Goal: Task Accomplishment & Management: Manage account settings

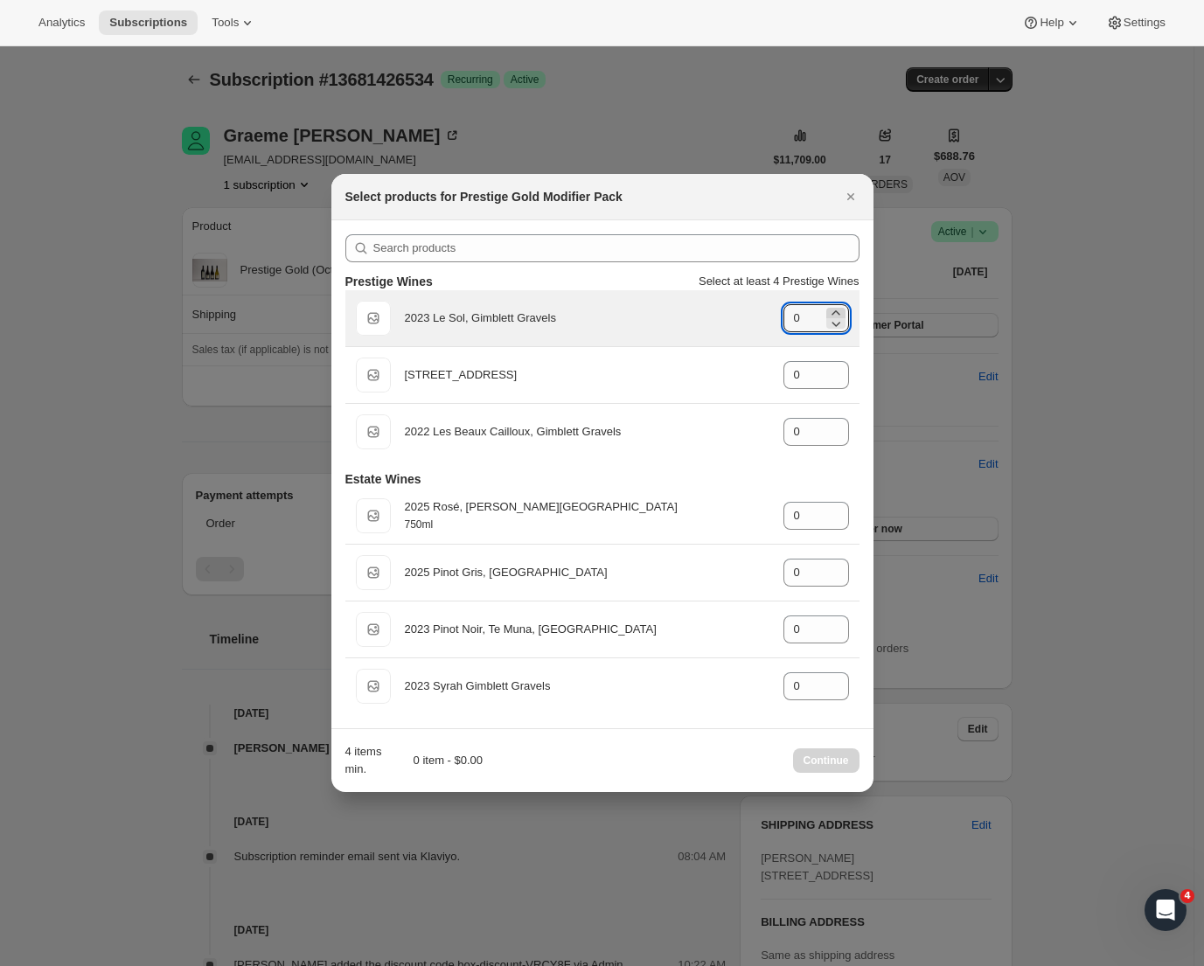
click at [835, 309] on icon ":rd2:" at bounding box center [835, 312] width 17 height 17
type input "1"
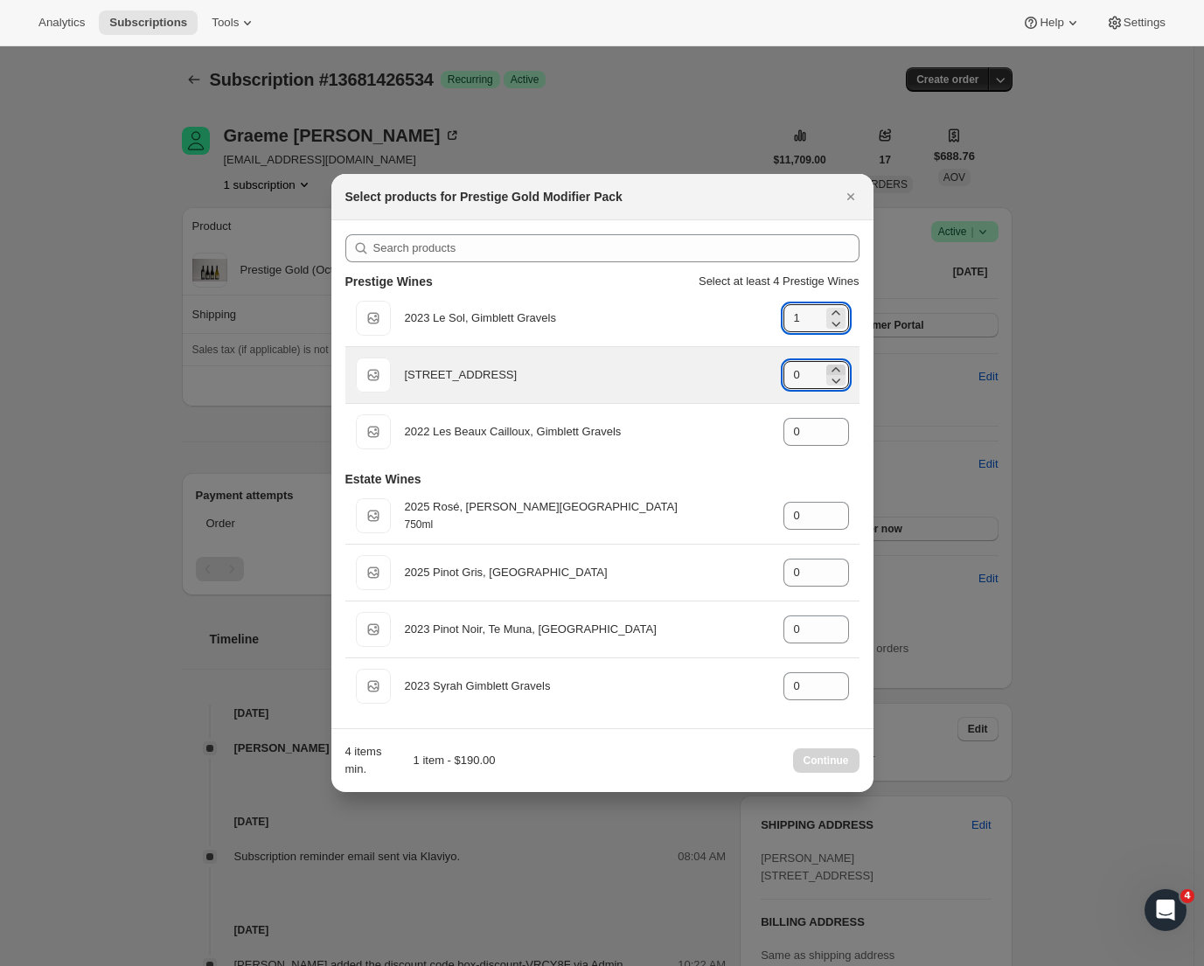
click at [840, 366] on icon ":rd2:" at bounding box center [835, 369] width 17 height 17
type input "2"
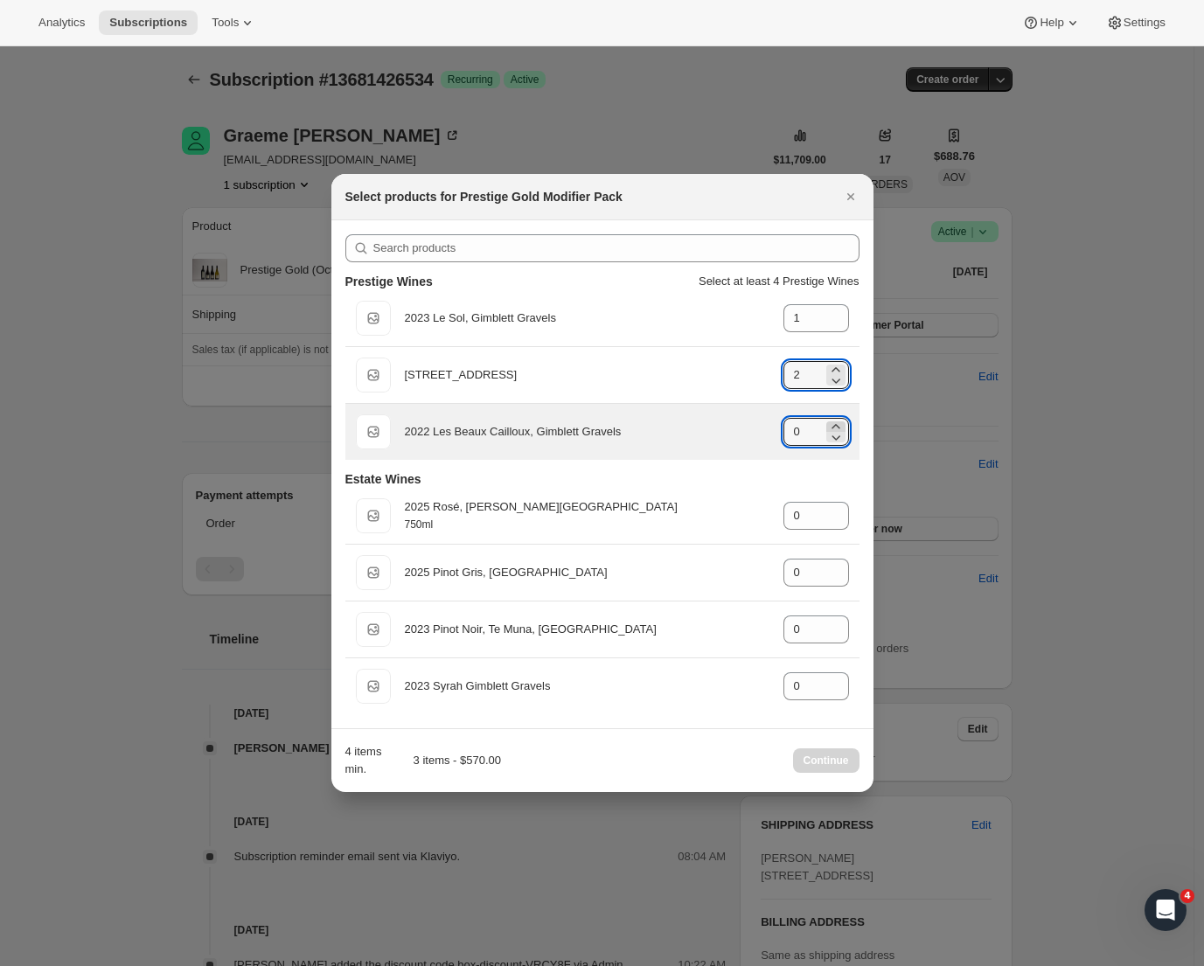
click at [835, 423] on icon ":rd2:" at bounding box center [835, 426] width 17 height 17
type input "1"
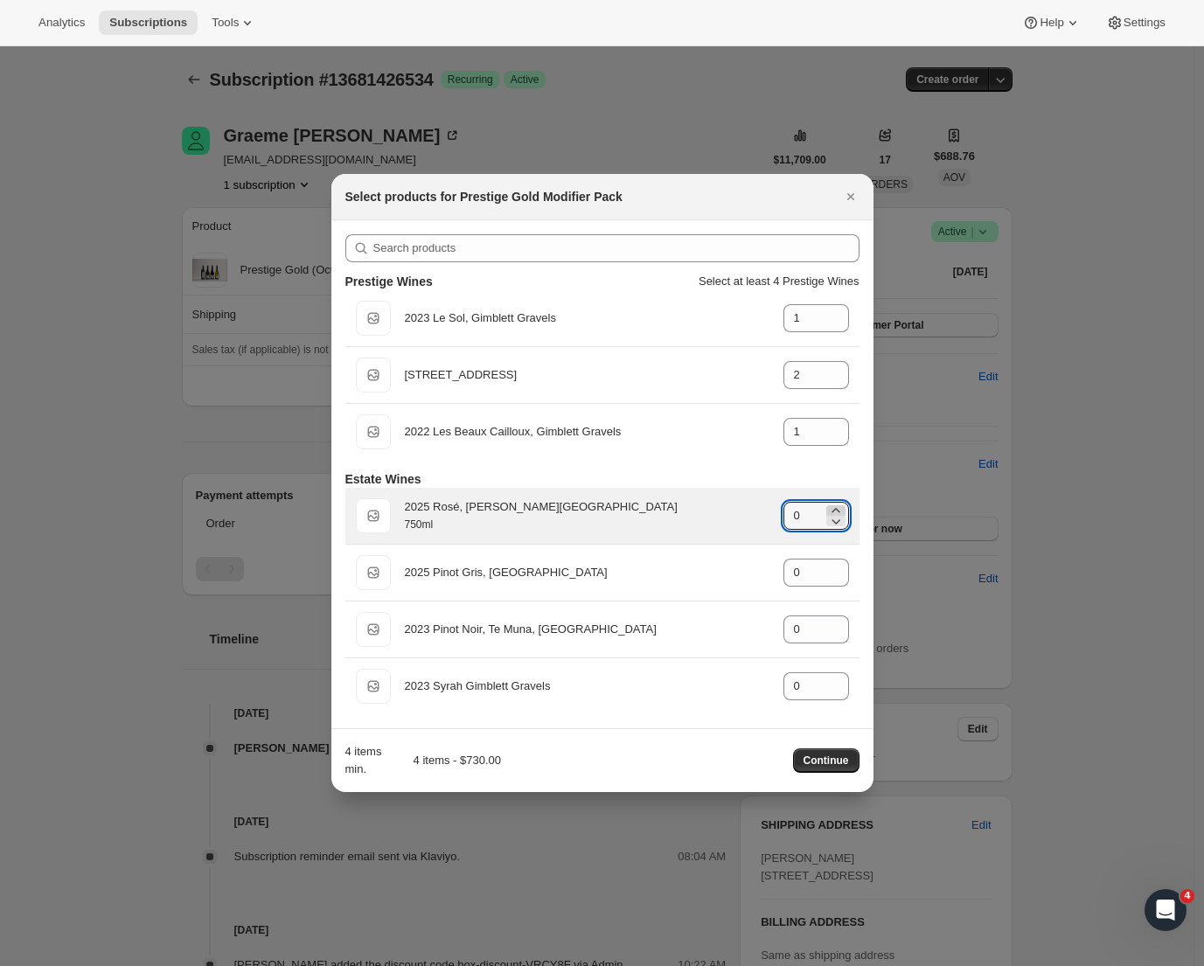
click at [833, 509] on icon ":rd2:" at bounding box center [835, 510] width 17 height 17
type input "2"
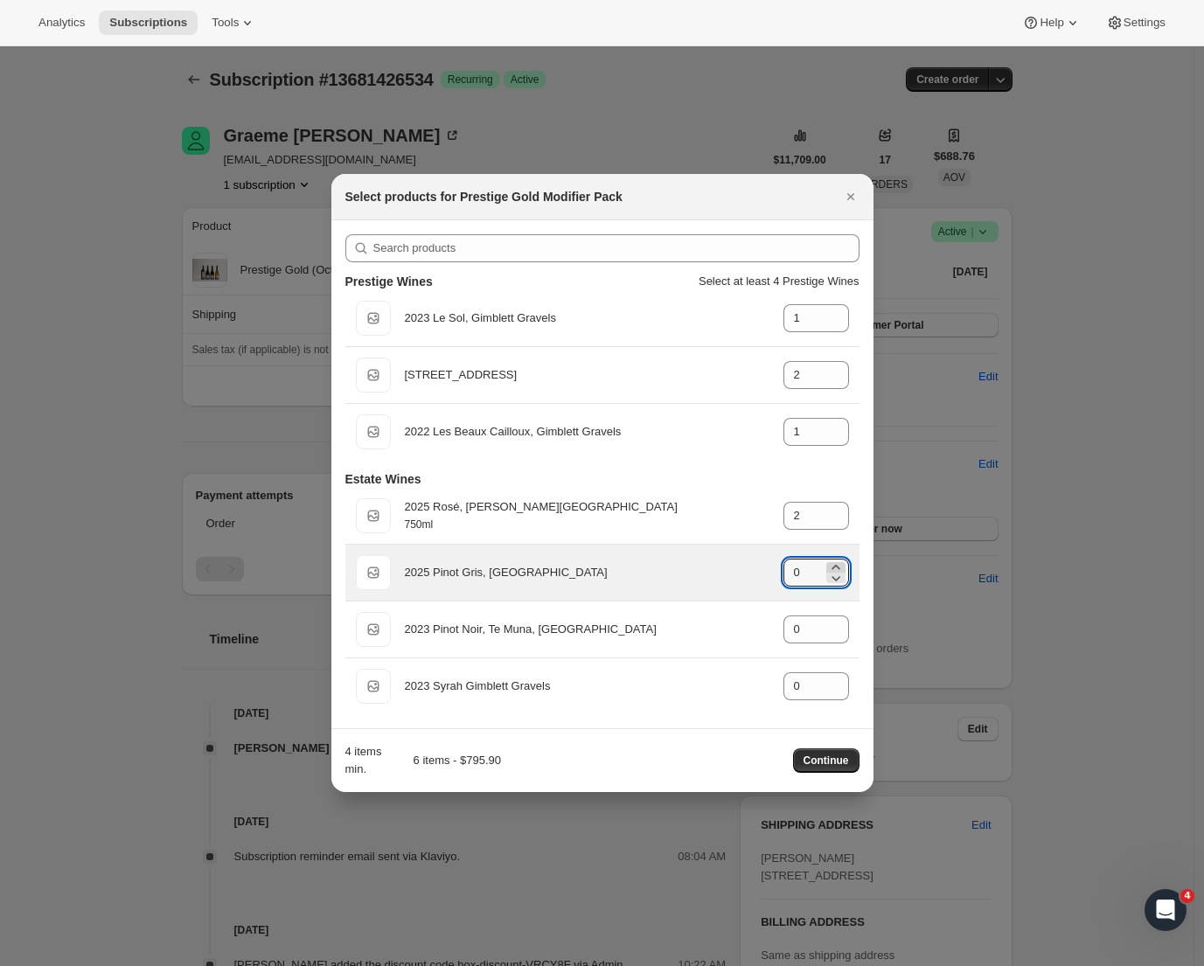
click at [832, 567] on icon ":rd2:" at bounding box center [835, 567] width 17 height 17
type input "2"
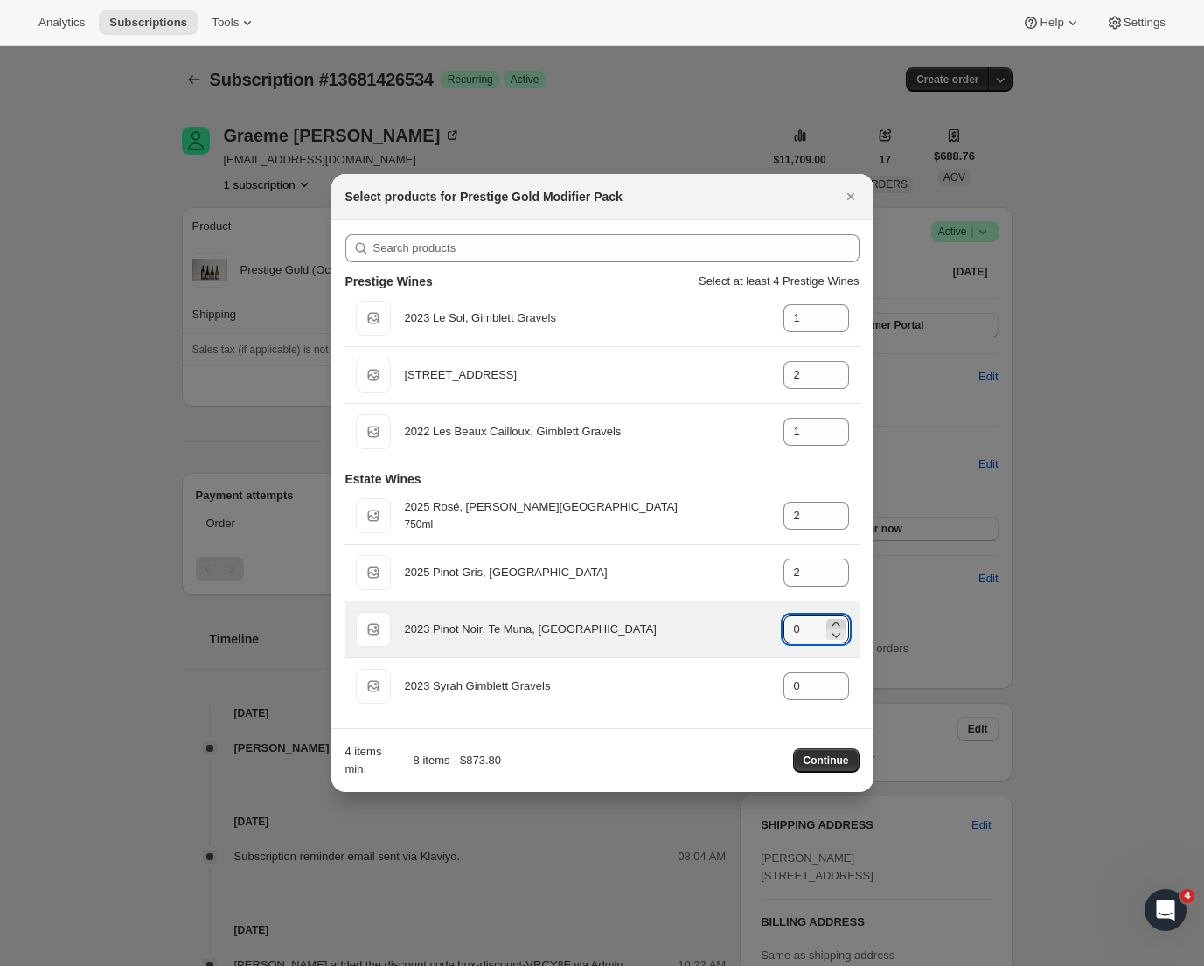
click at [835, 623] on icon ":rd2:" at bounding box center [836, 624] width 8 height 4
click at [835, 624] on icon ":rd2:" at bounding box center [836, 624] width 8 height 4
type input "2"
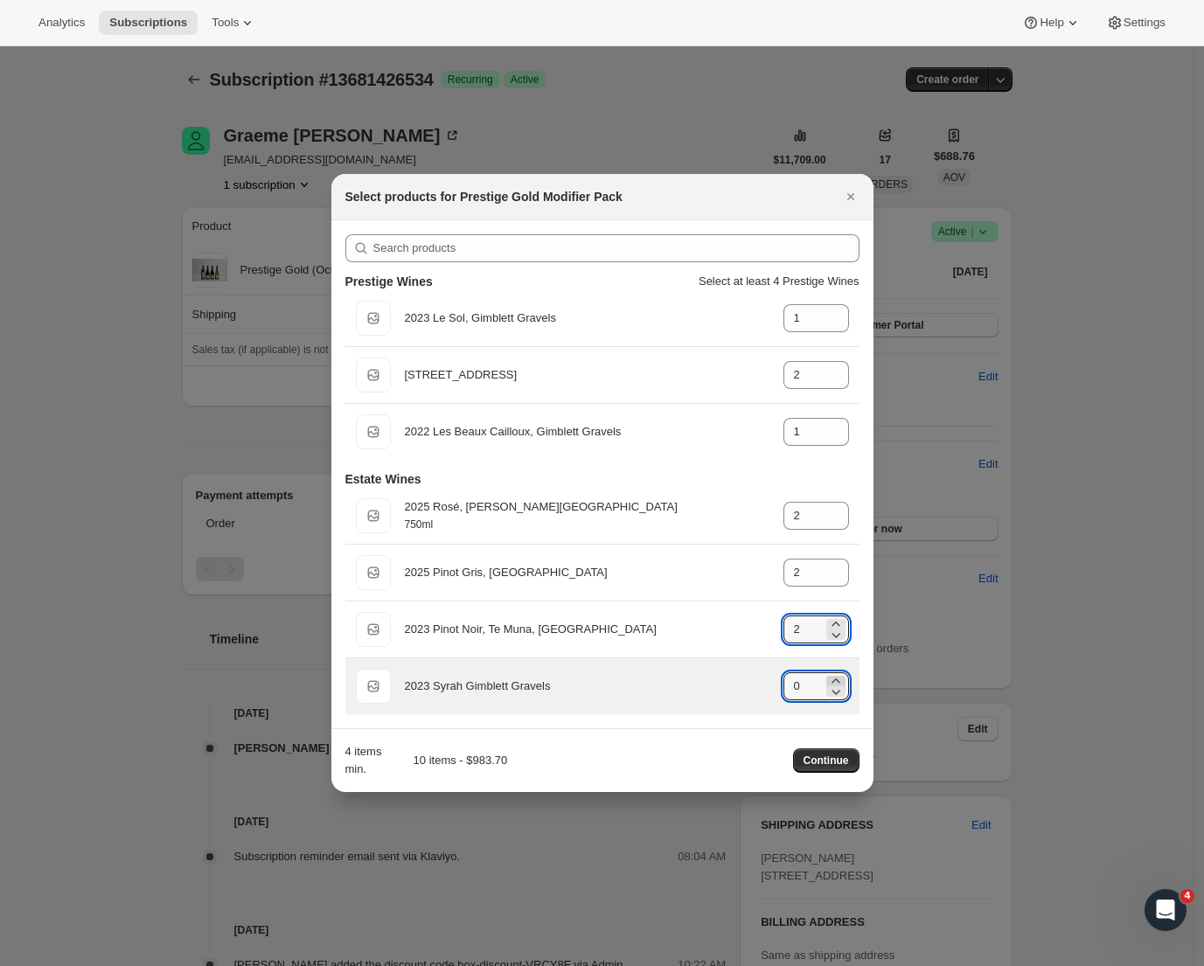
click at [838, 680] on icon ":rd2:" at bounding box center [835, 681] width 17 height 17
type input "2"
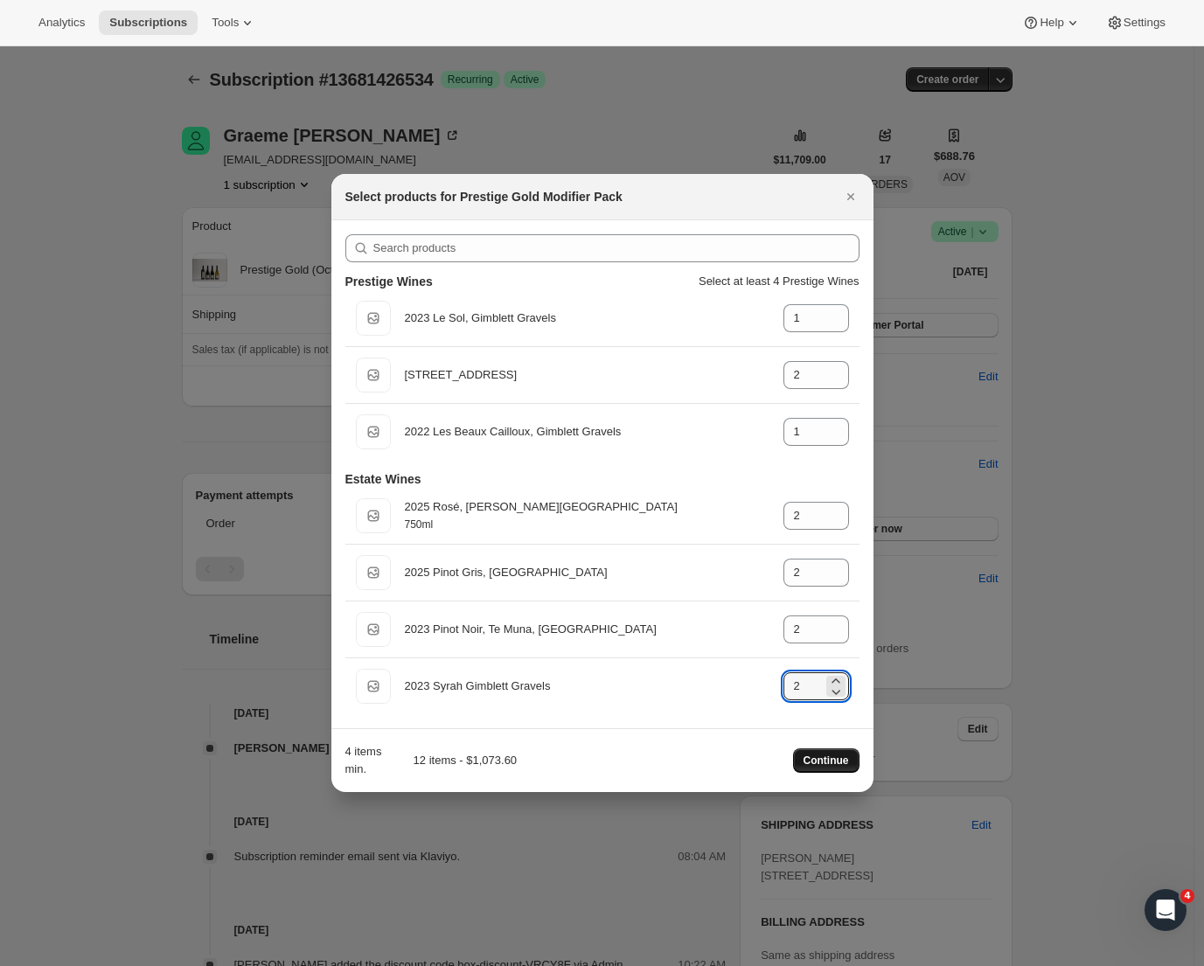
click at [833, 763] on span "Continue" at bounding box center [826, 761] width 45 height 14
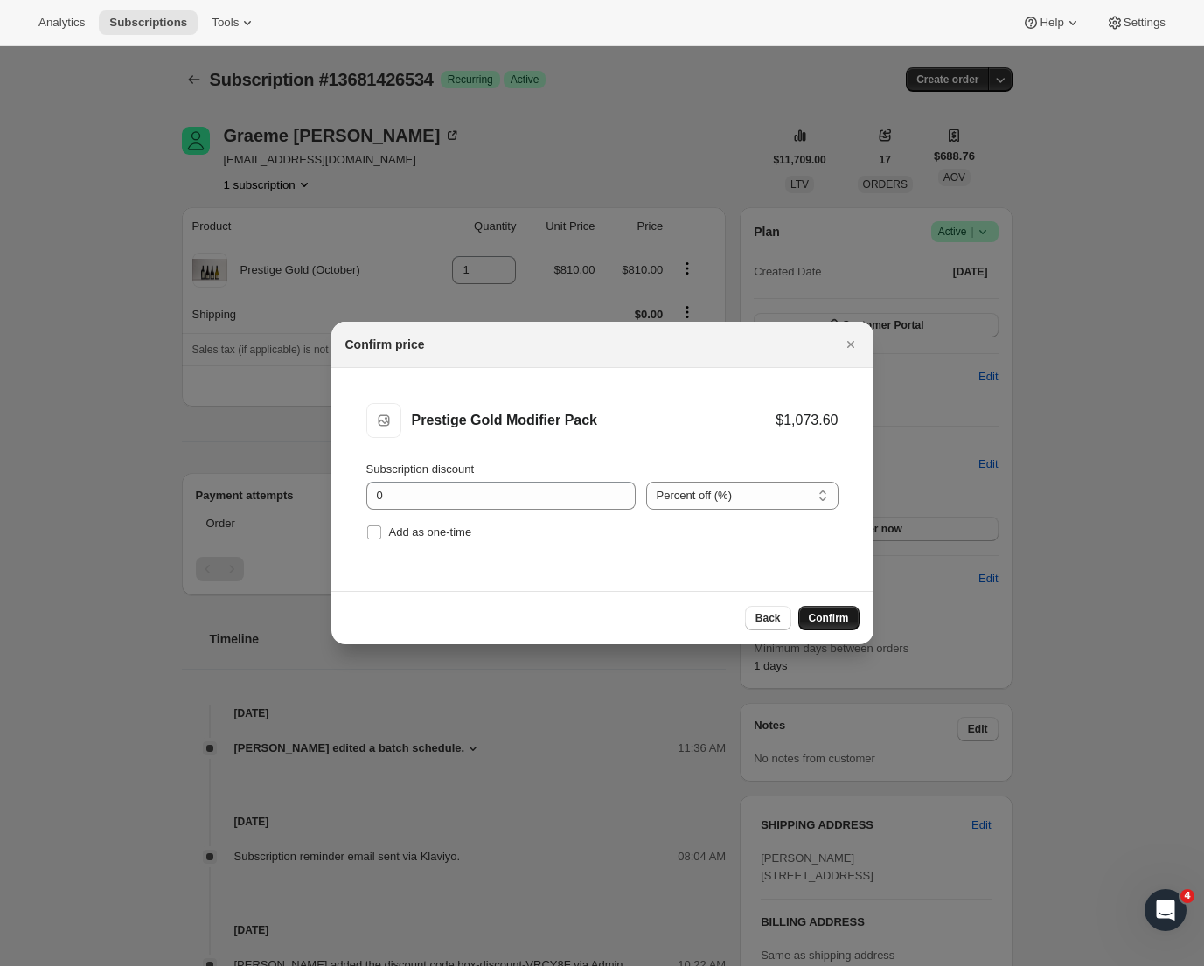
click at [828, 620] on span "Confirm" at bounding box center [829, 618] width 40 height 14
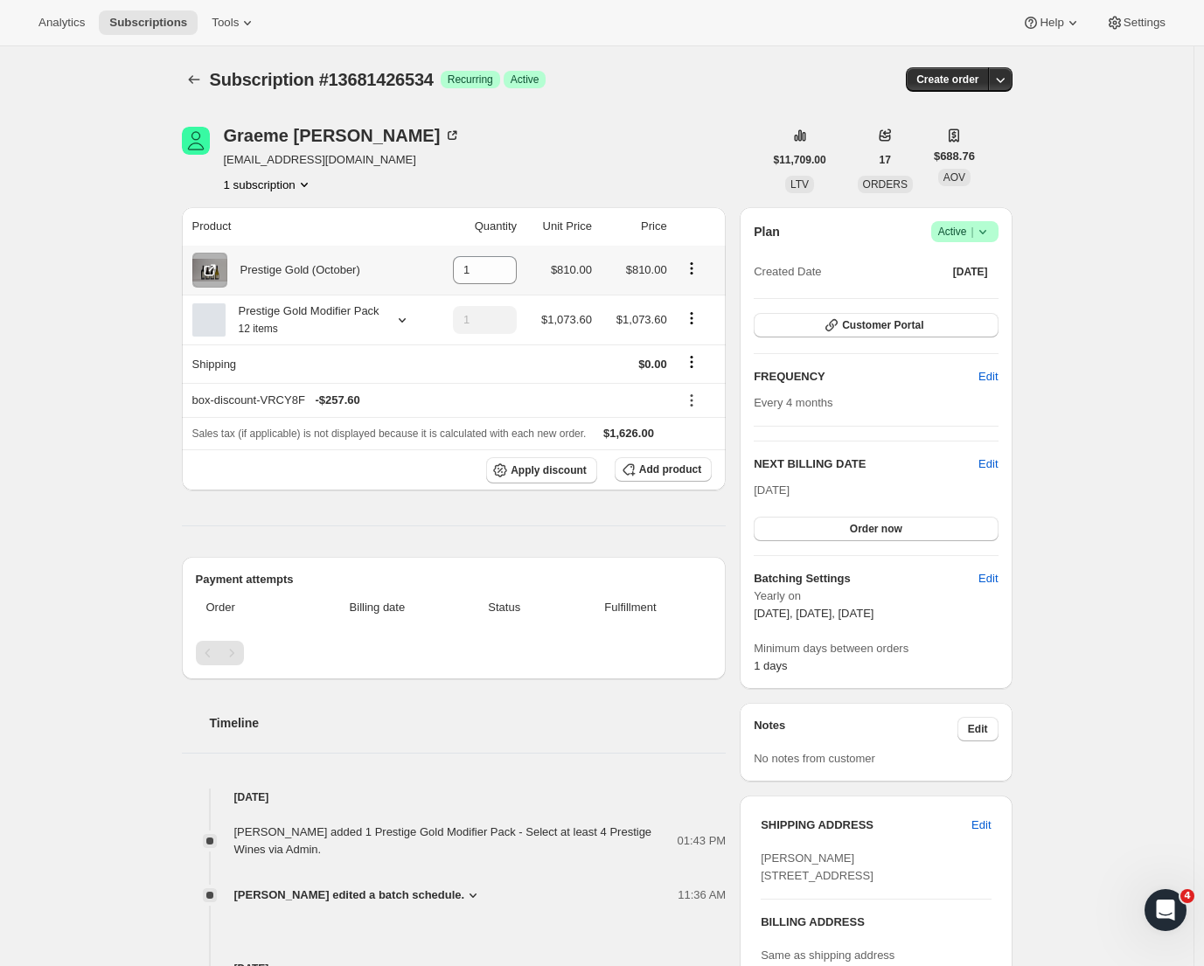
click at [694, 268] on icon "Product actions" at bounding box center [691, 268] width 17 height 17
click at [716, 112] on div "Subscription #13681426534. This page is ready Subscription #13681426534 Success…" at bounding box center [597, 79] width 831 height 66
click at [695, 269] on icon "Product actions" at bounding box center [691, 268] width 17 height 17
click at [705, 304] on span "Remove" at bounding box center [684, 303] width 42 height 13
type input "0"
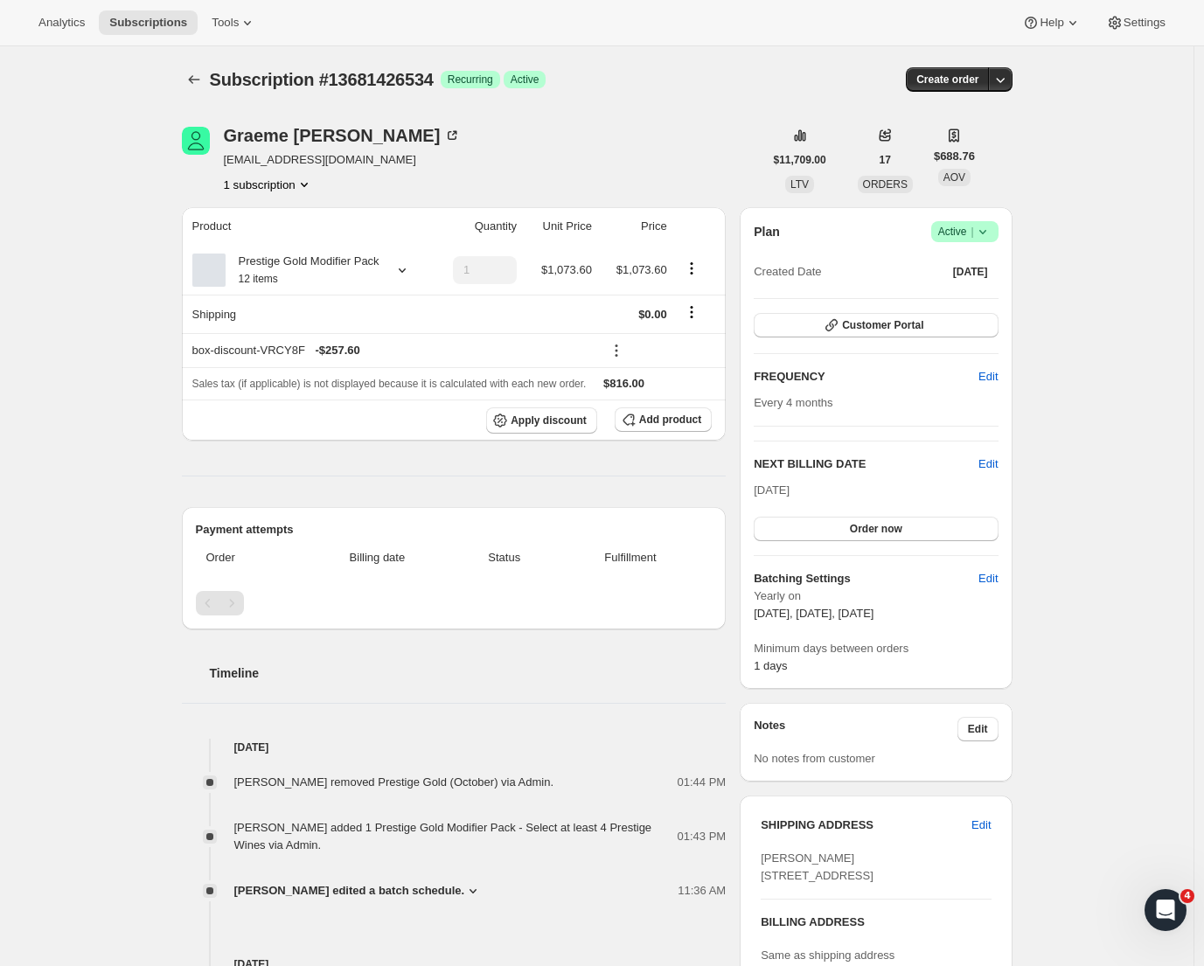
click at [1094, 349] on div "Subscription #13681426534. This page is ready Subscription #13681426534 Success…" at bounding box center [597, 751] width 1194 height 1411
click at [192, 82] on icon "Subscriptions" at bounding box center [193, 79] width 17 height 17
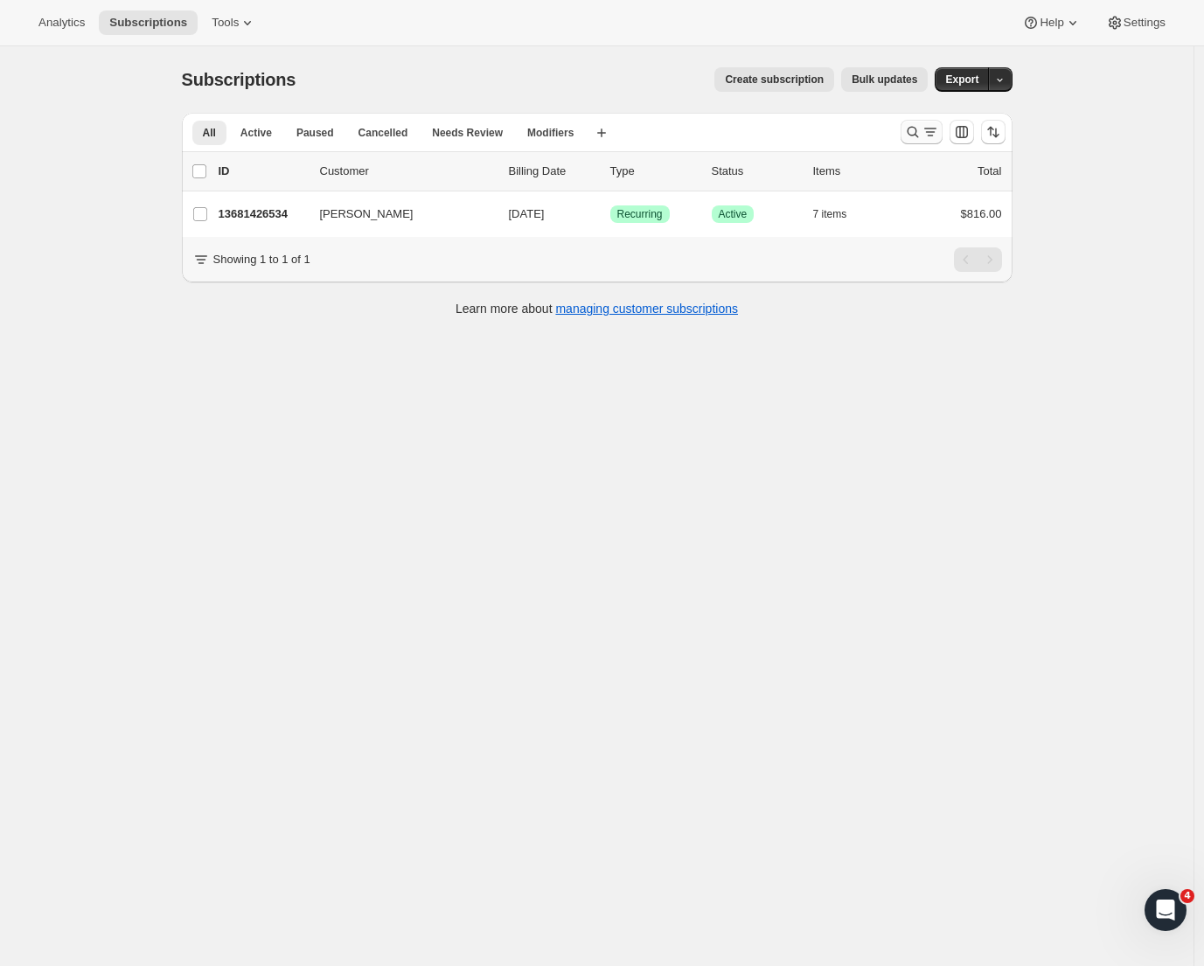
click at [926, 136] on icon "Search and filter results" at bounding box center [930, 131] width 17 height 17
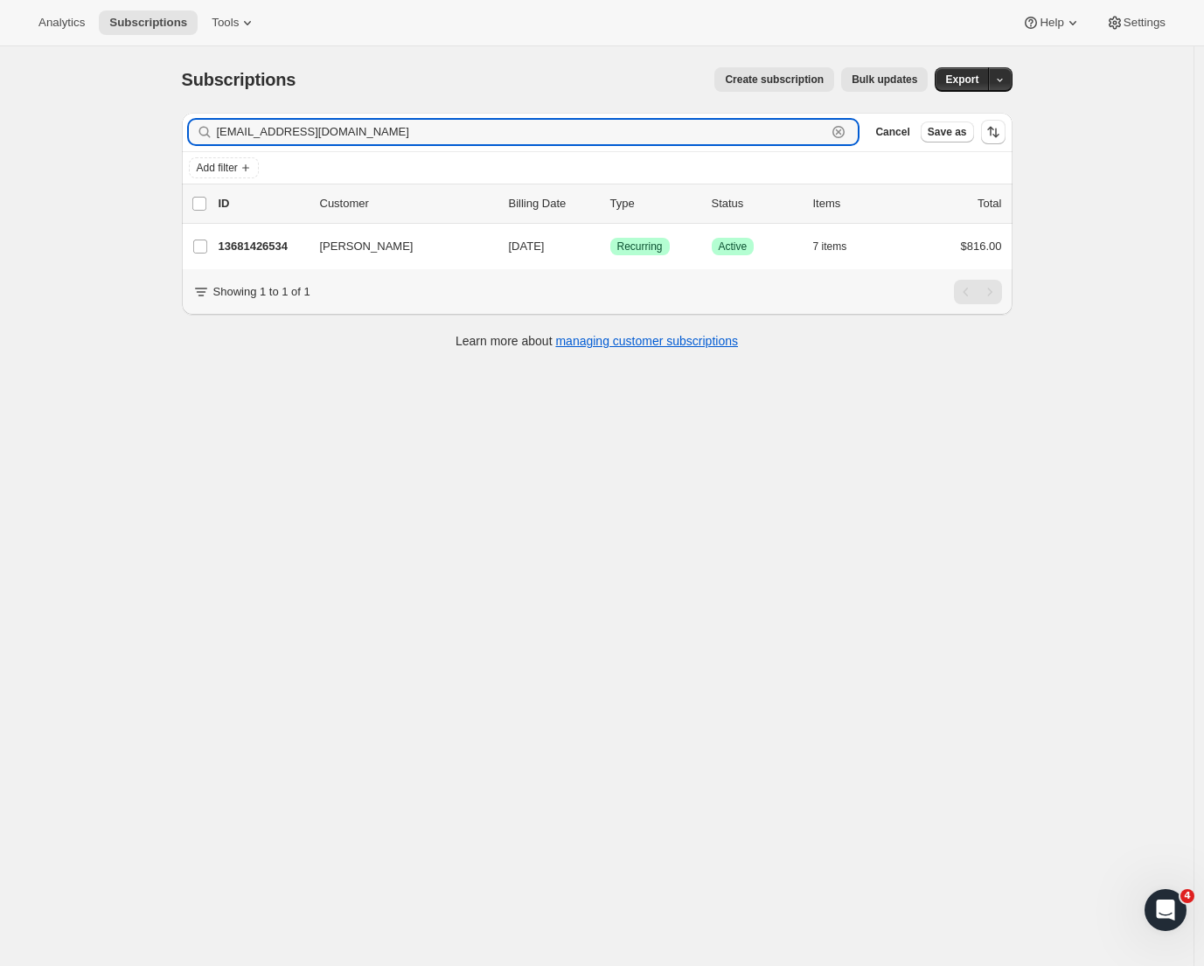
drag, startPoint x: 357, startPoint y: 129, endPoint x: 121, endPoint y: 99, distance: 238.1
click at [121, 99] on div "Subscriptions. This page is ready Subscriptions Create subscription Bulk update…" at bounding box center [597, 529] width 1194 height 966
paste input "[EMAIL_ADDRESS][PERSON_NAME][DOMAIN_NAME]"
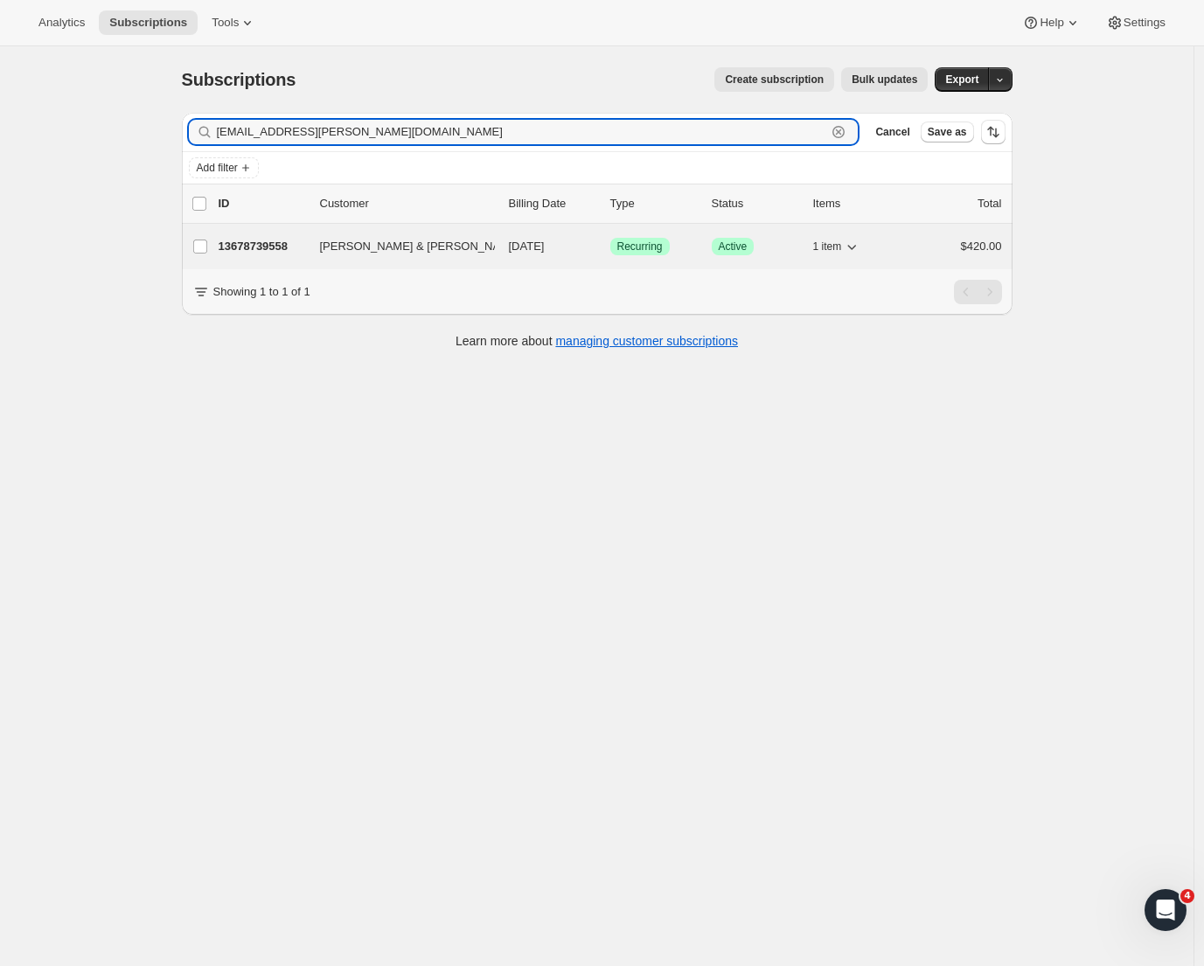
type input "[EMAIL_ADDRESS][PERSON_NAME][DOMAIN_NAME]"
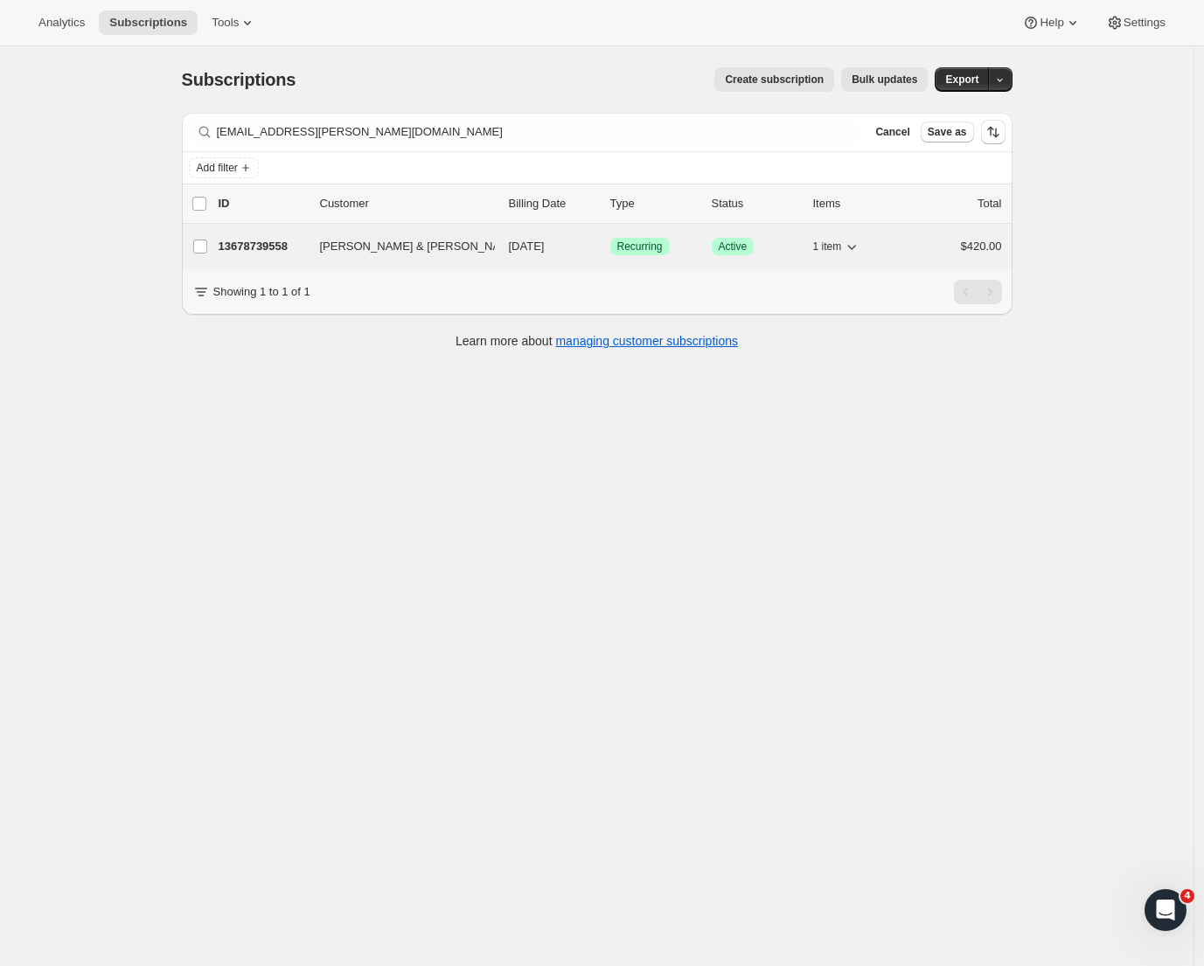
click at [268, 251] on p "13678739558" at bounding box center [262, 246] width 87 height 17
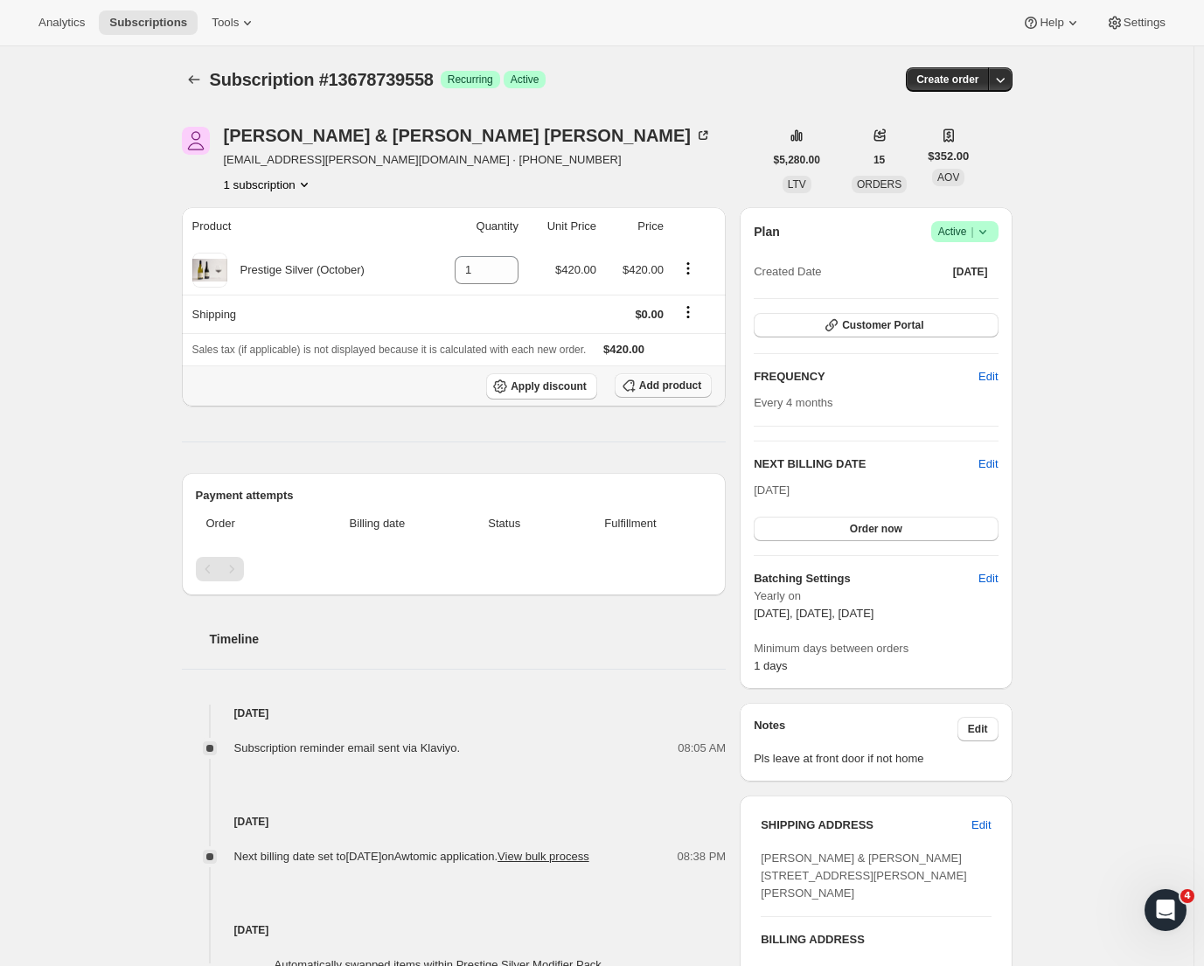
click at [676, 388] on span "Add product" at bounding box center [670, 386] width 62 height 14
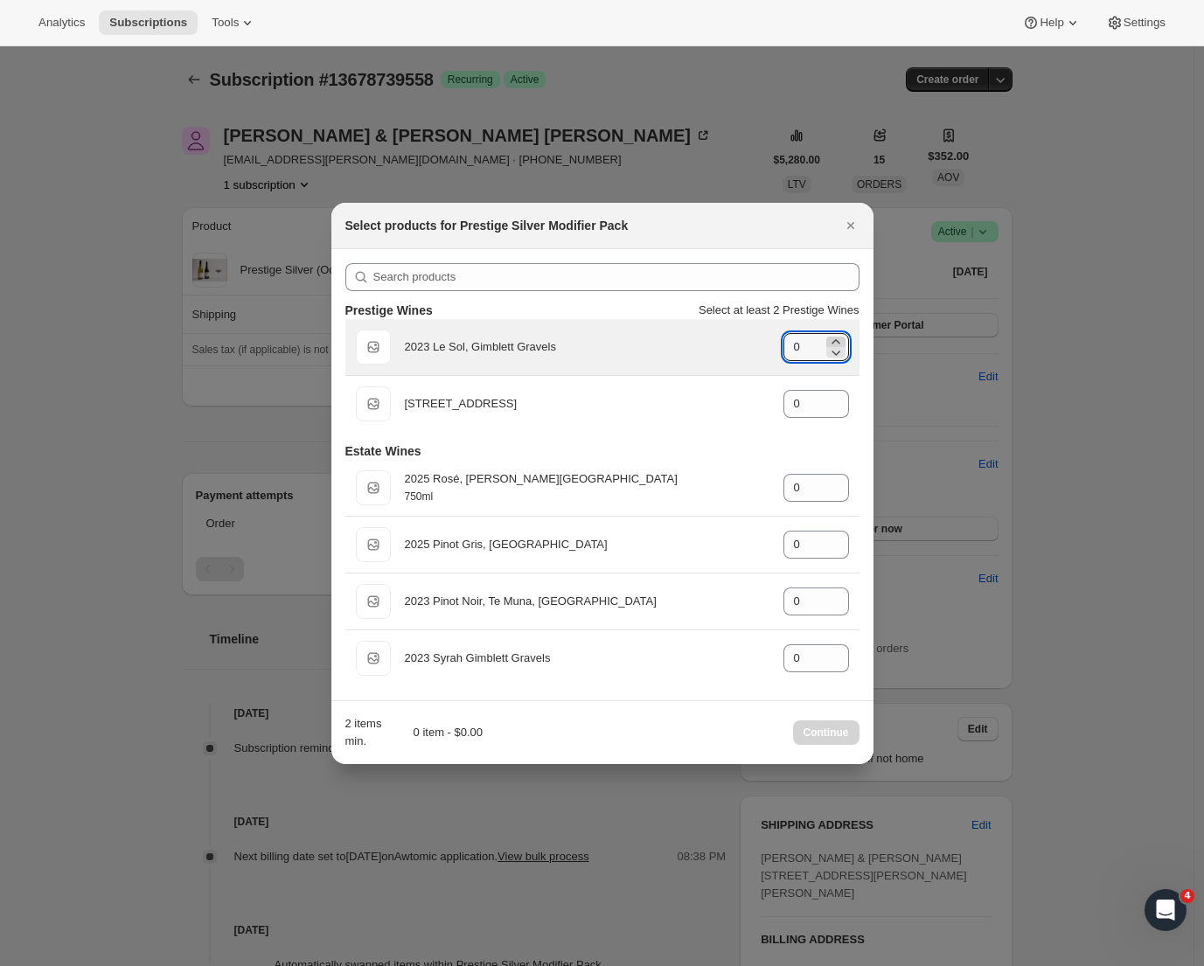
click at [837, 339] on icon ":ra7:" at bounding box center [835, 341] width 17 height 17
type input "1"
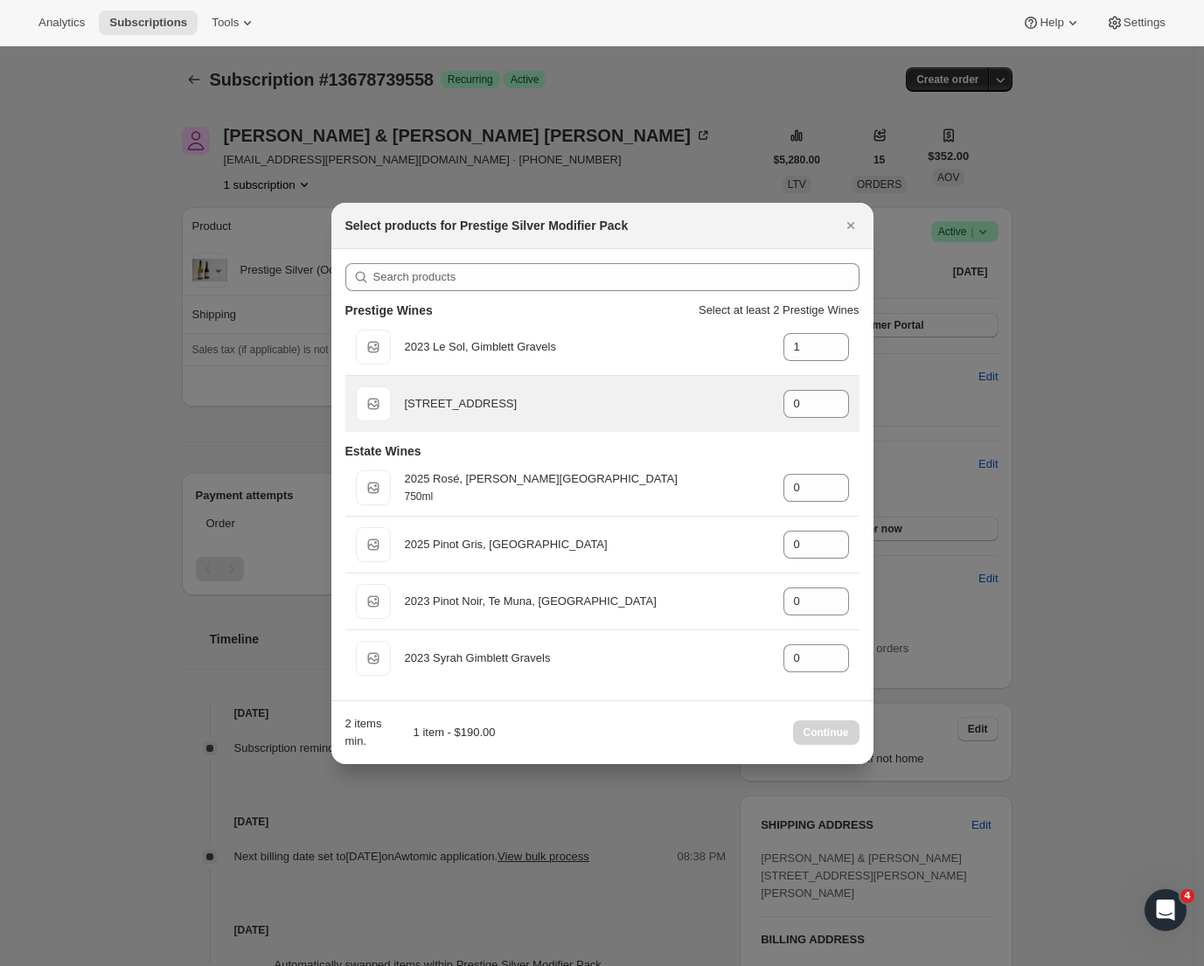
click at [836, 388] on div "Default Title 2023 Aroha, Te Muna Road gid://shopify/ProductVariant/42920092565…" at bounding box center [602, 404] width 493 height 35
click at [836, 395] on icon ":ra7:" at bounding box center [835, 398] width 17 height 17
type input "1"
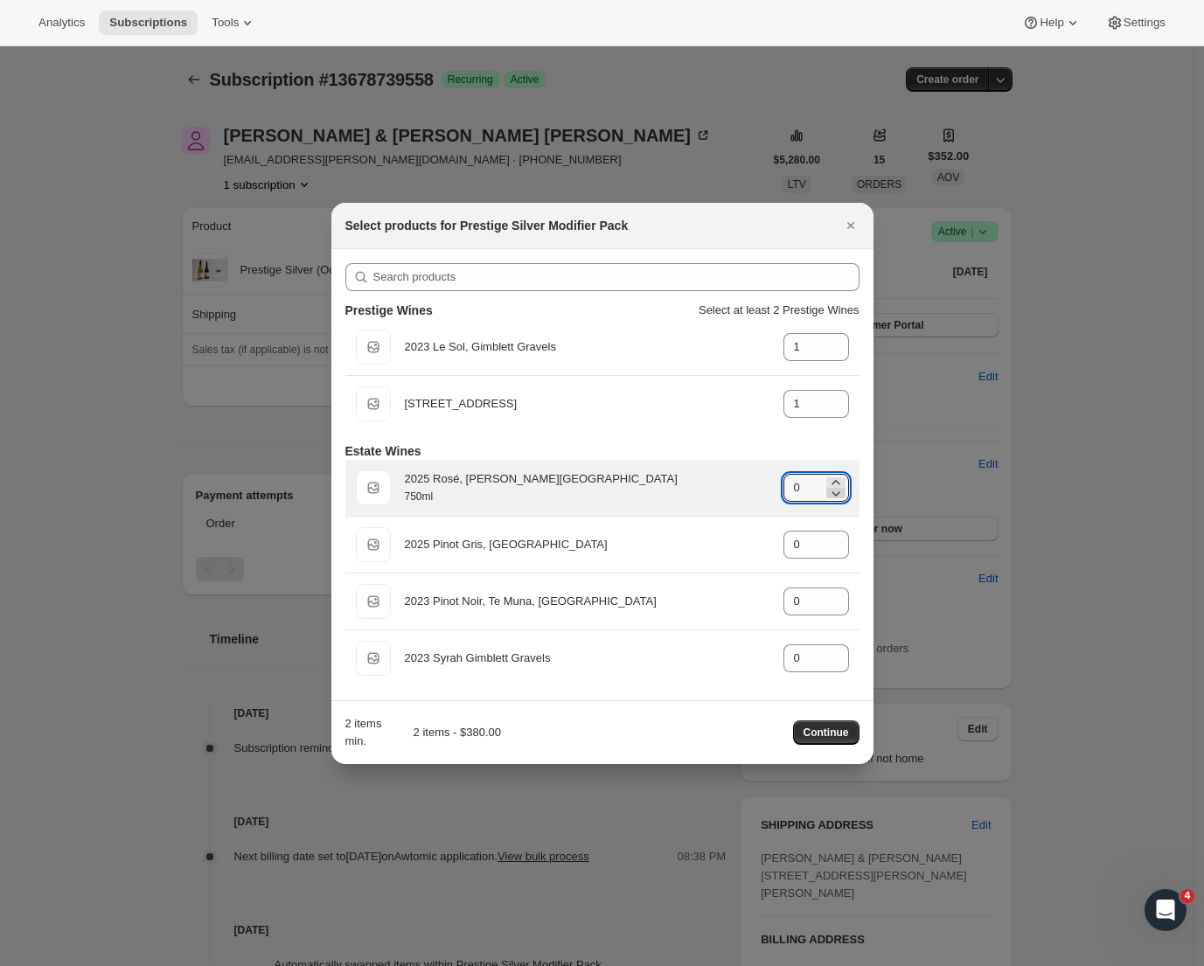
click at [833, 484] on icon ":ra7:" at bounding box center [835, 492] width 17 height 17
click at [838, 477] on icon ":ra7:" at bounding box center [835, 482] width 17 height 17
type input "1"
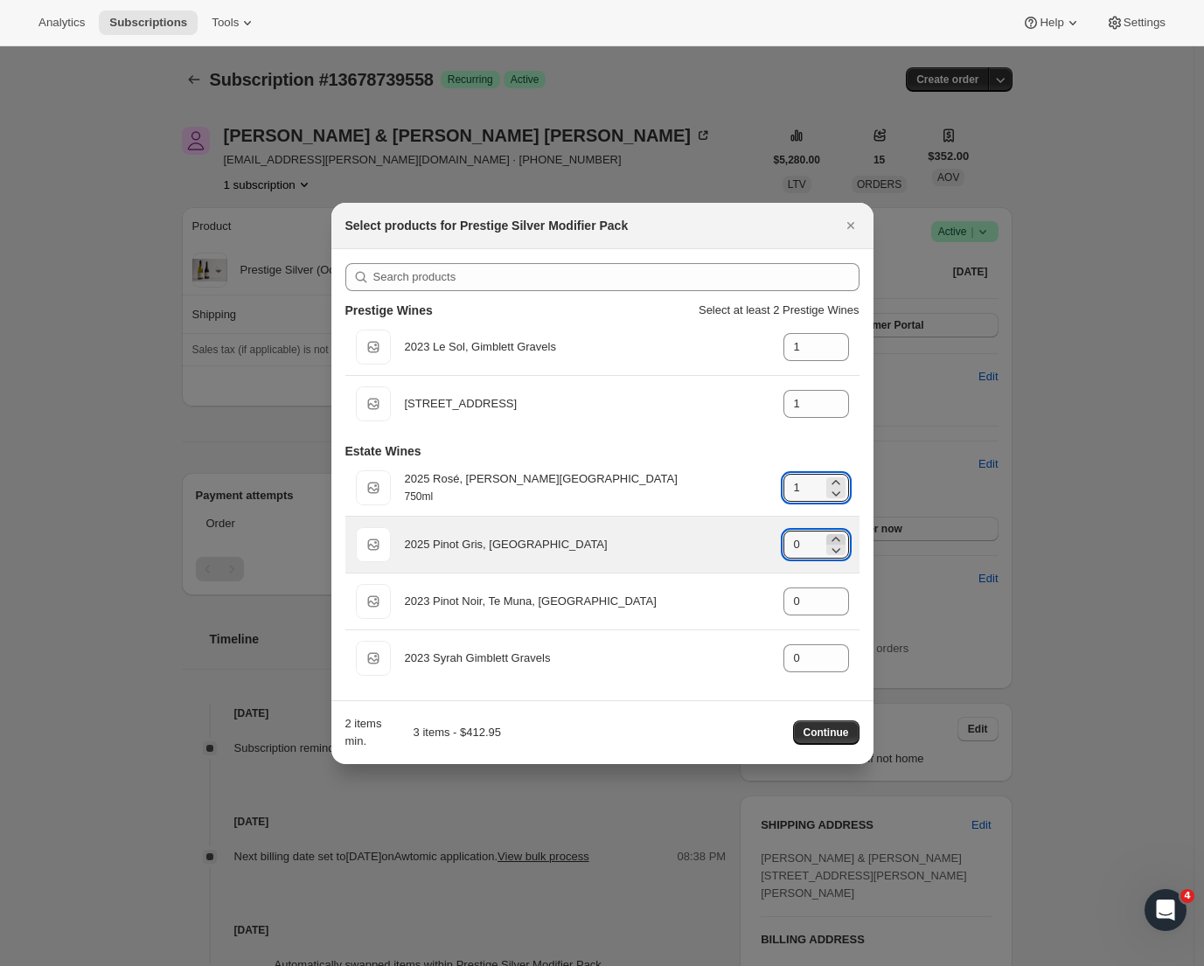
click at [832, 538] on icon ":ra7:" at bounding box center [835, 539] width 17 height 17
type input "1"
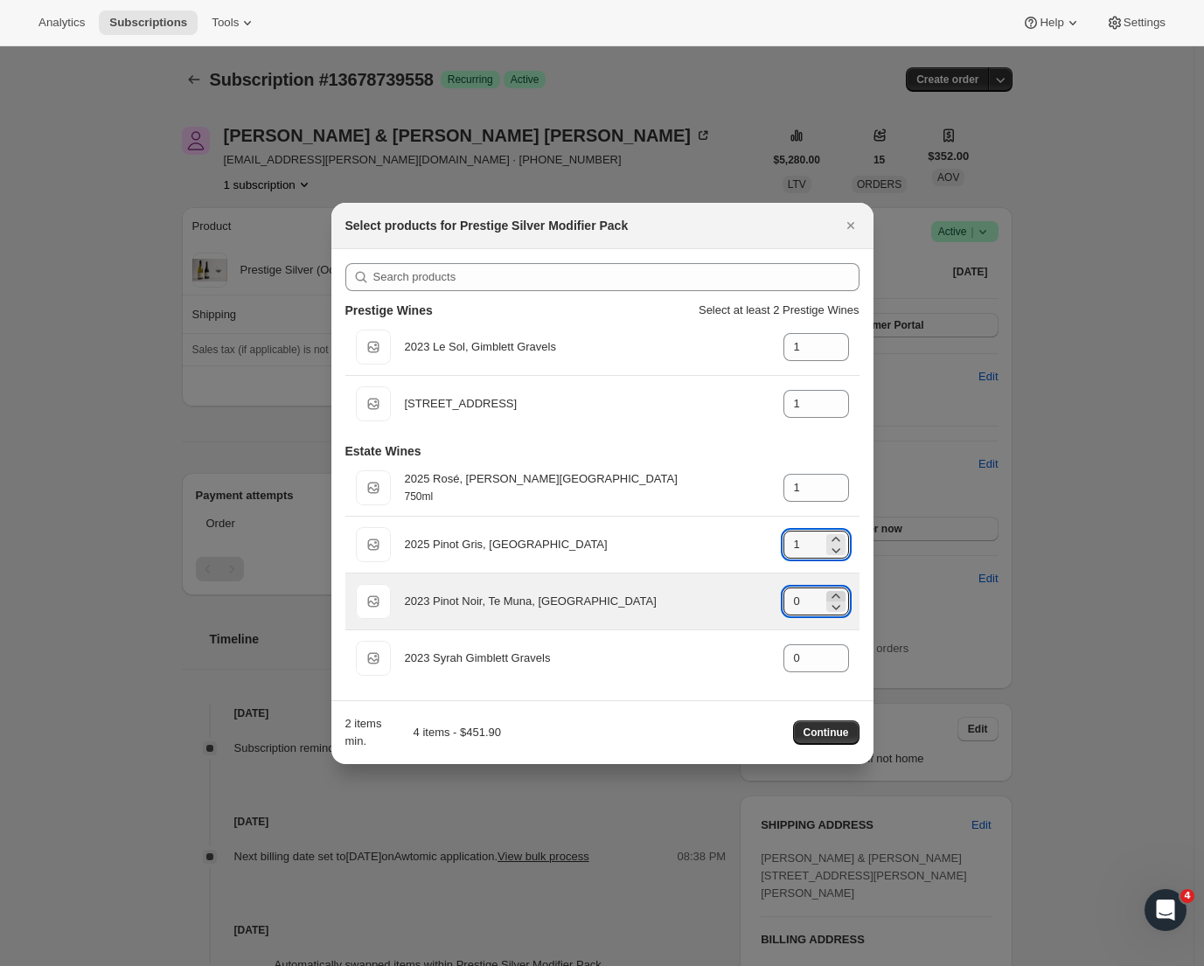
click at [838, 591] on icon ":ra7:" at bounding box center [835, 596] width 17 height 17
type input "1"
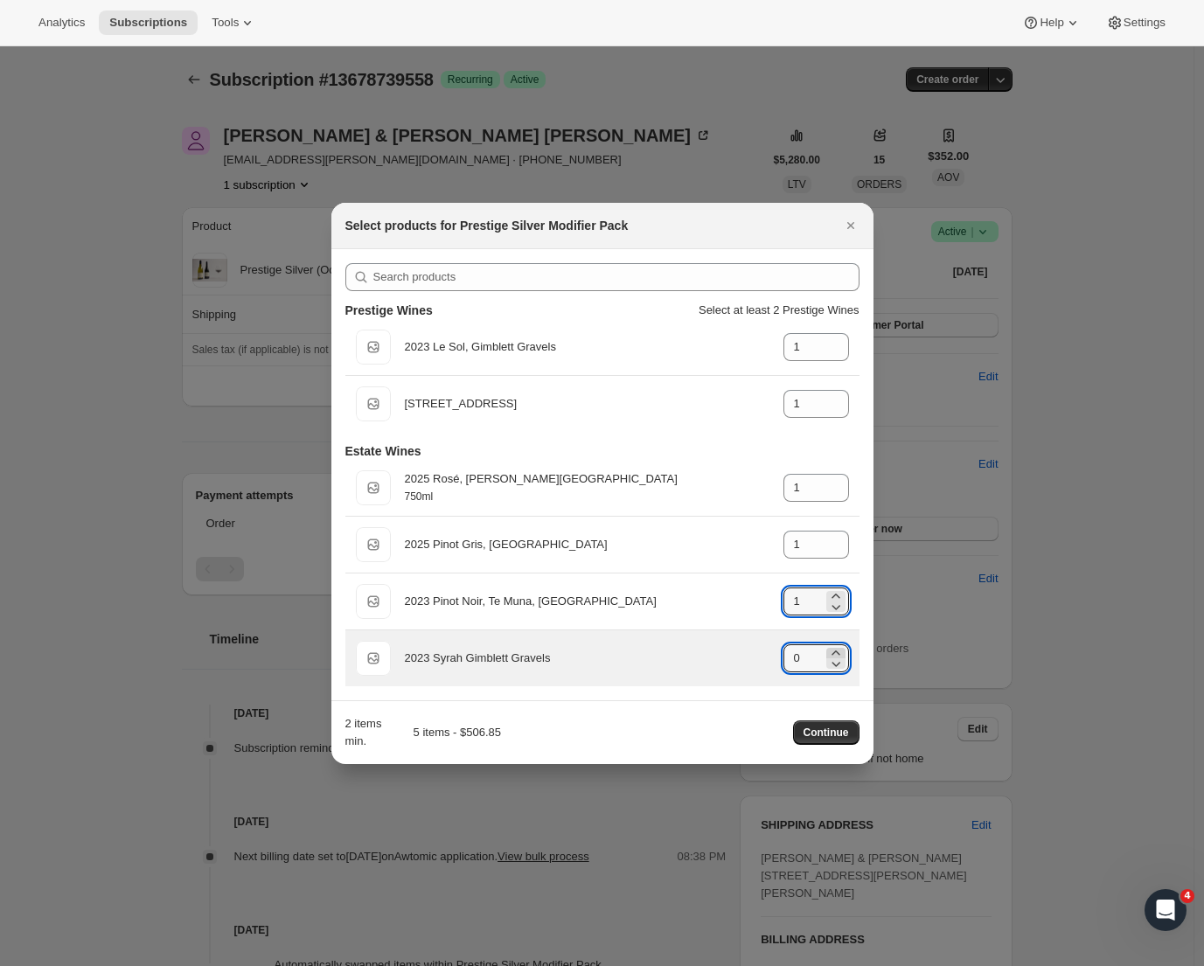
click at [839, 652] on icon ":ra7:" at bounding box center [835, 653] width 17 height 17
type input "1"
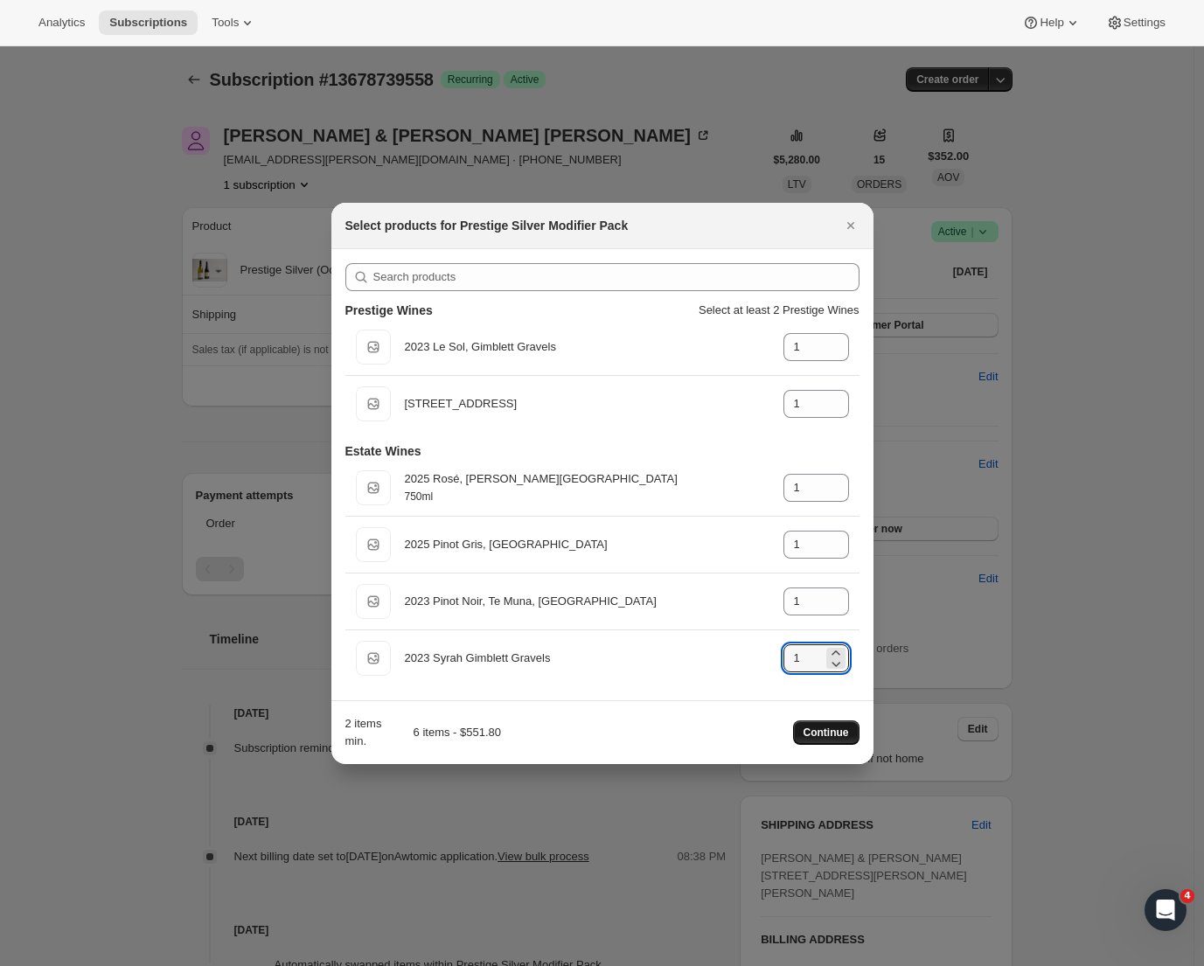
click at [840, 730] on span "Continue" at bounding box center [826, 733] width 45 height 14
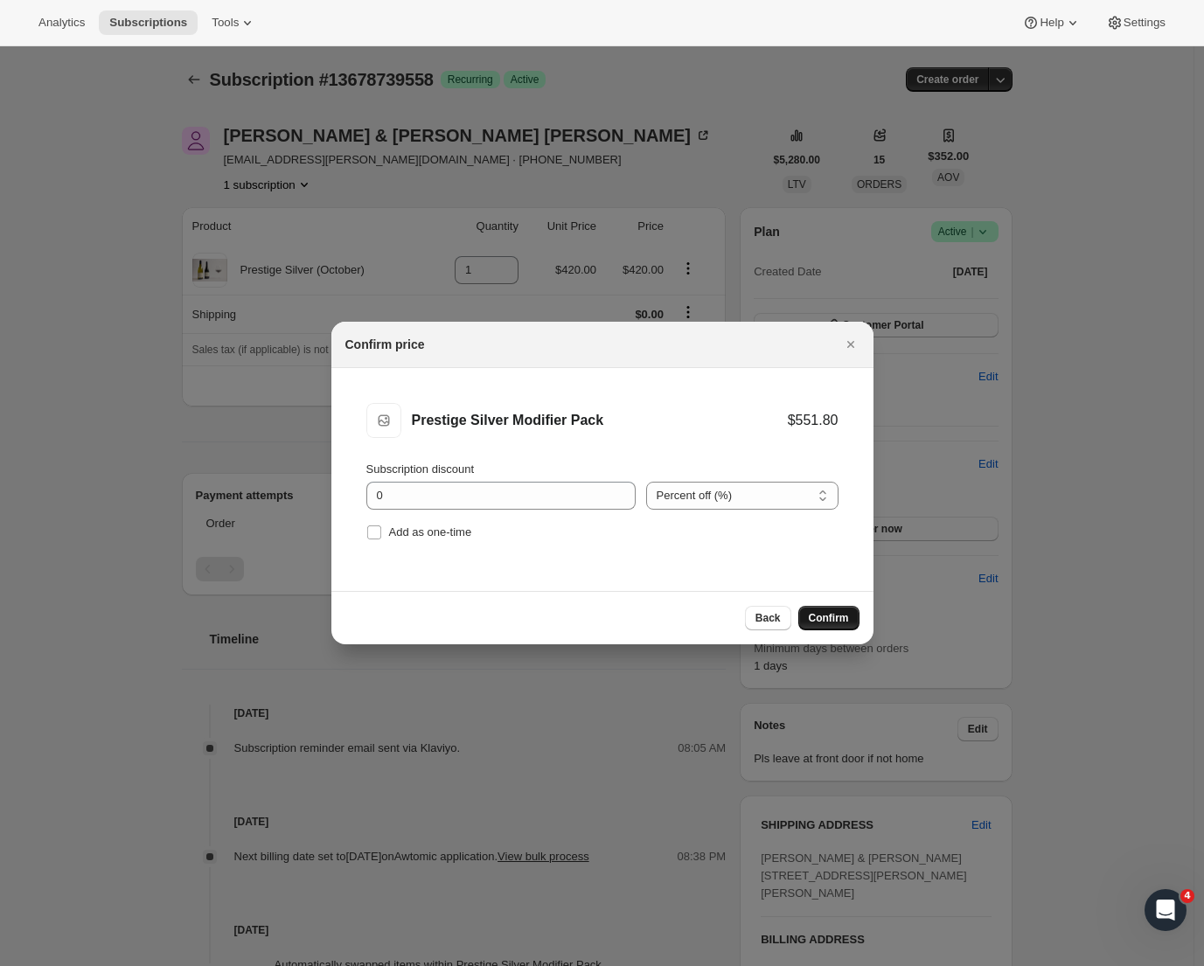
click at [825, 620] on span "Confirm" at bounding box center [829, 618] width 40 height 14
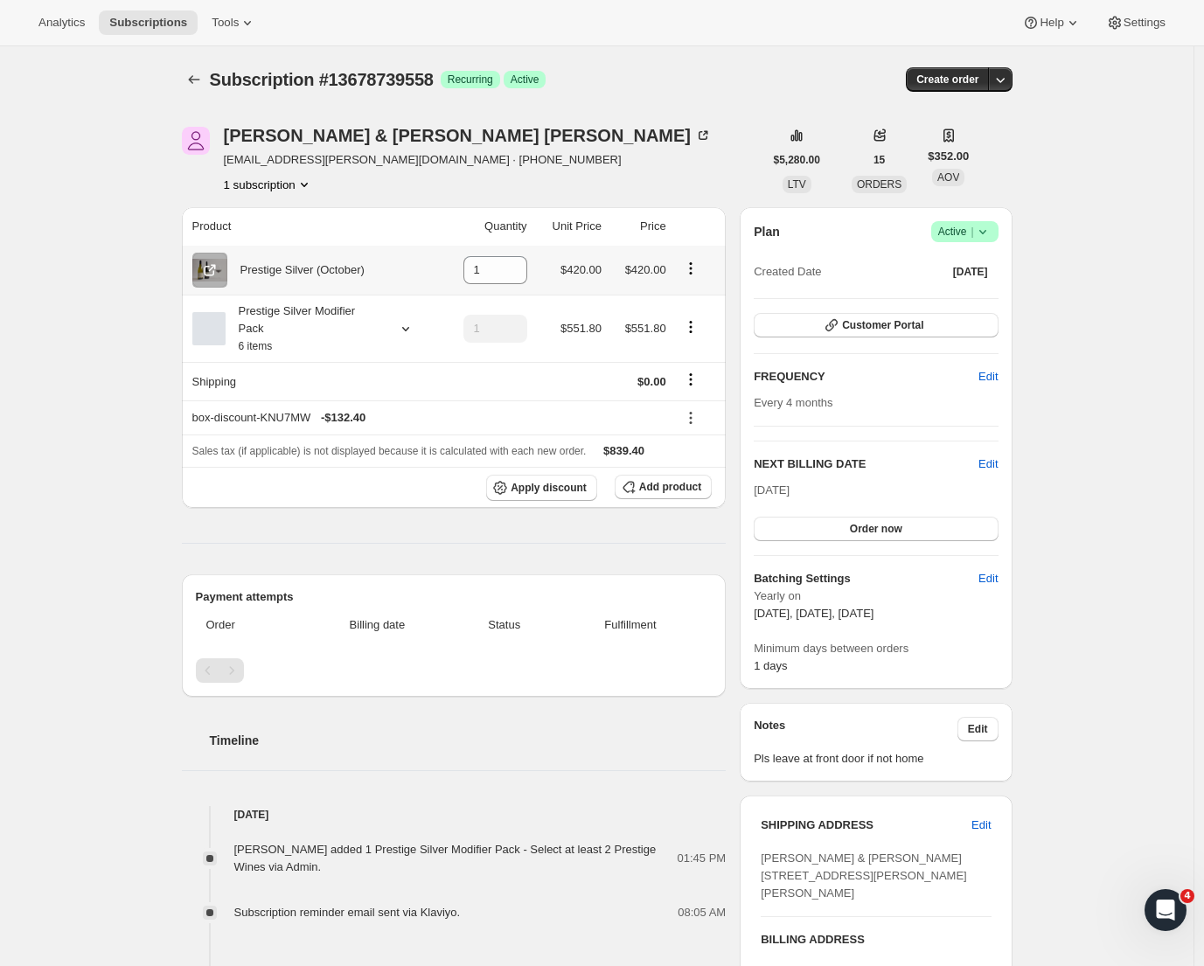
click at [700, 265] on icon "Product actions" at bounding box center [690, 268] width 17 height 17
click at [711, 301] on span "Remove" at bounding box center [695, 304] width 66 height 17
type input "0"
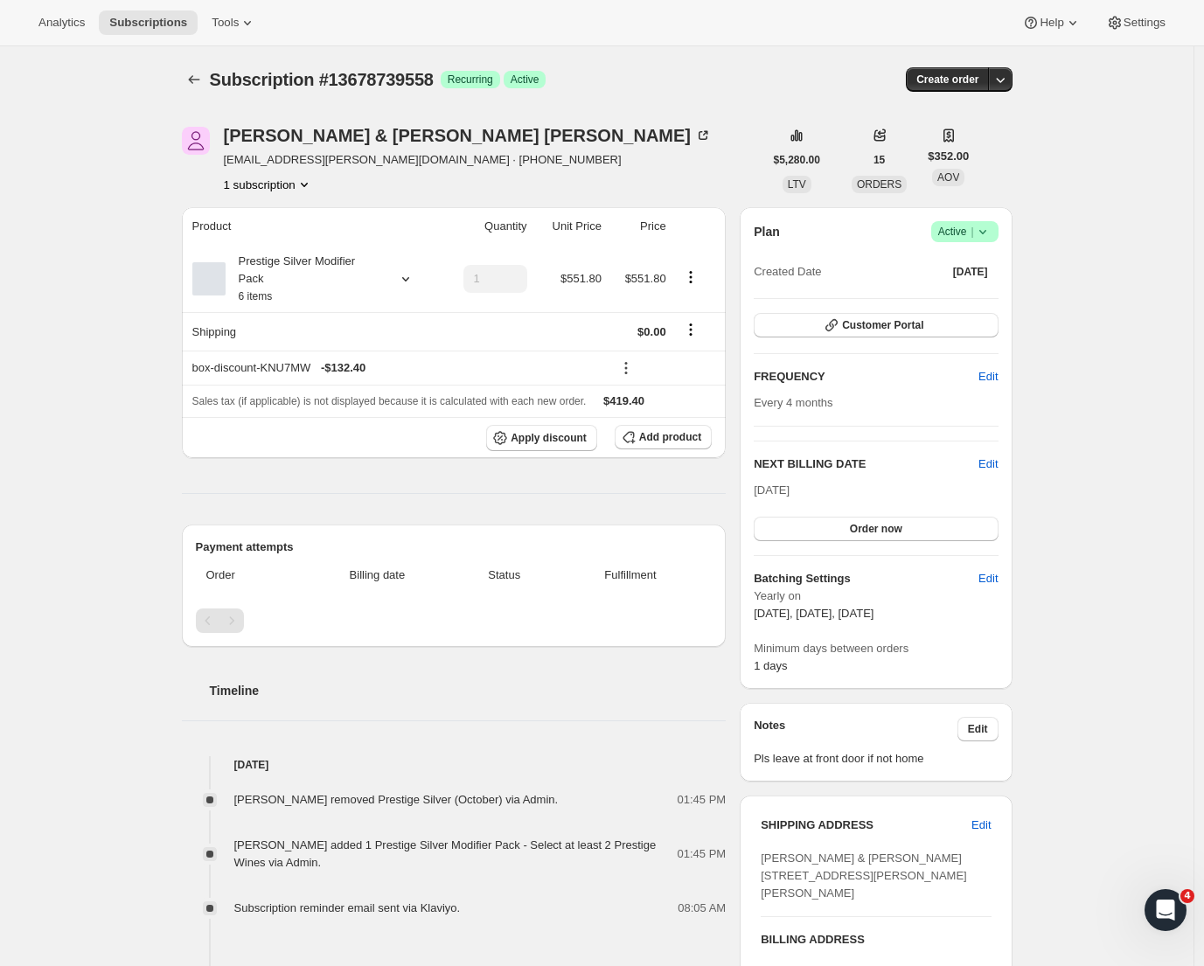
click at [1084, 227] on div "Subscription #13678739558. This page is ready Subscription #13678739558 Success…" at bounding box center [597, 707] width 1194 height 1322
click at [988, 582] on span "Edit" at bounding box center [988, 578] width 19 height 17
select select "YEARDAY"
select select "2"
select select "13"
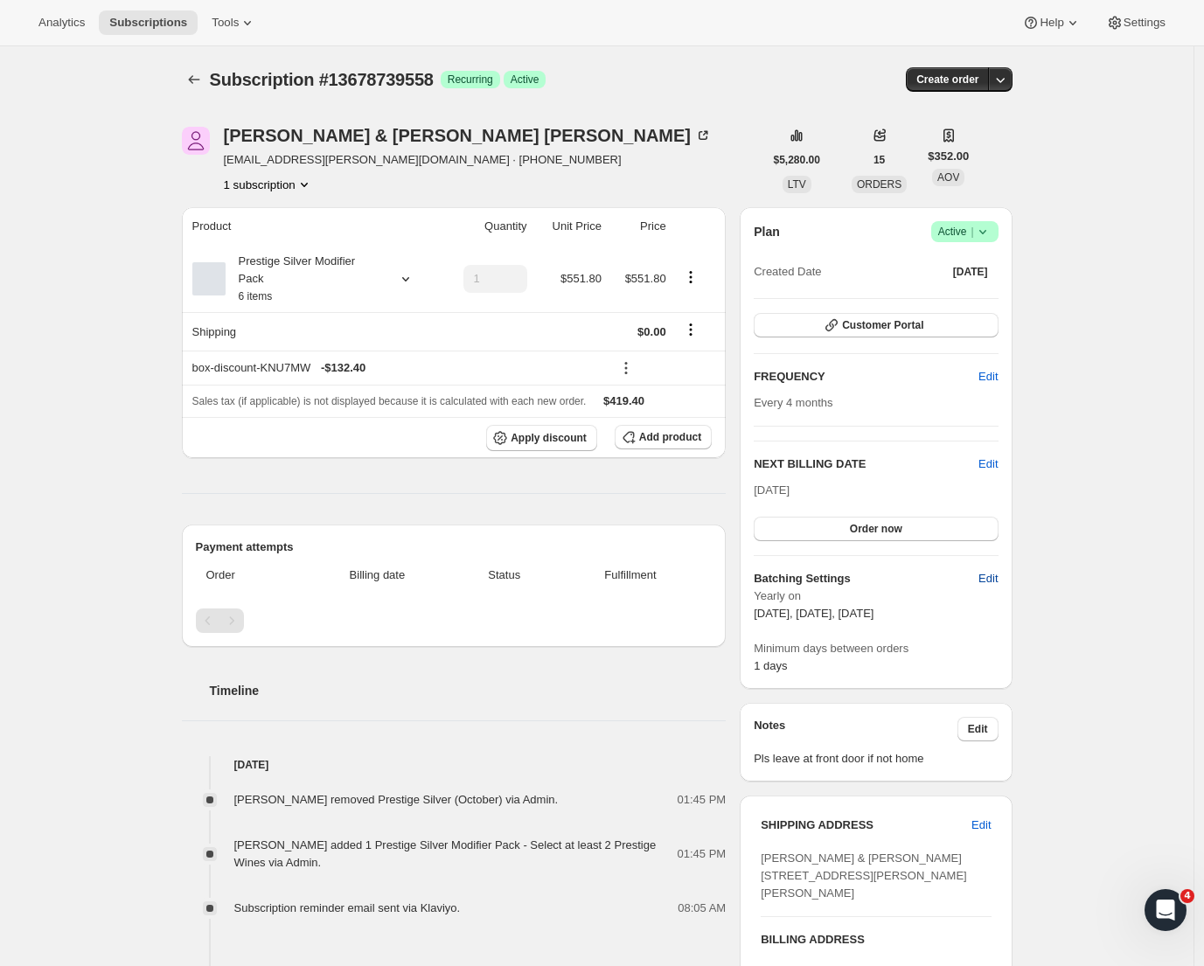
select select "6"
select select "13"
select select "10"
select select "13"
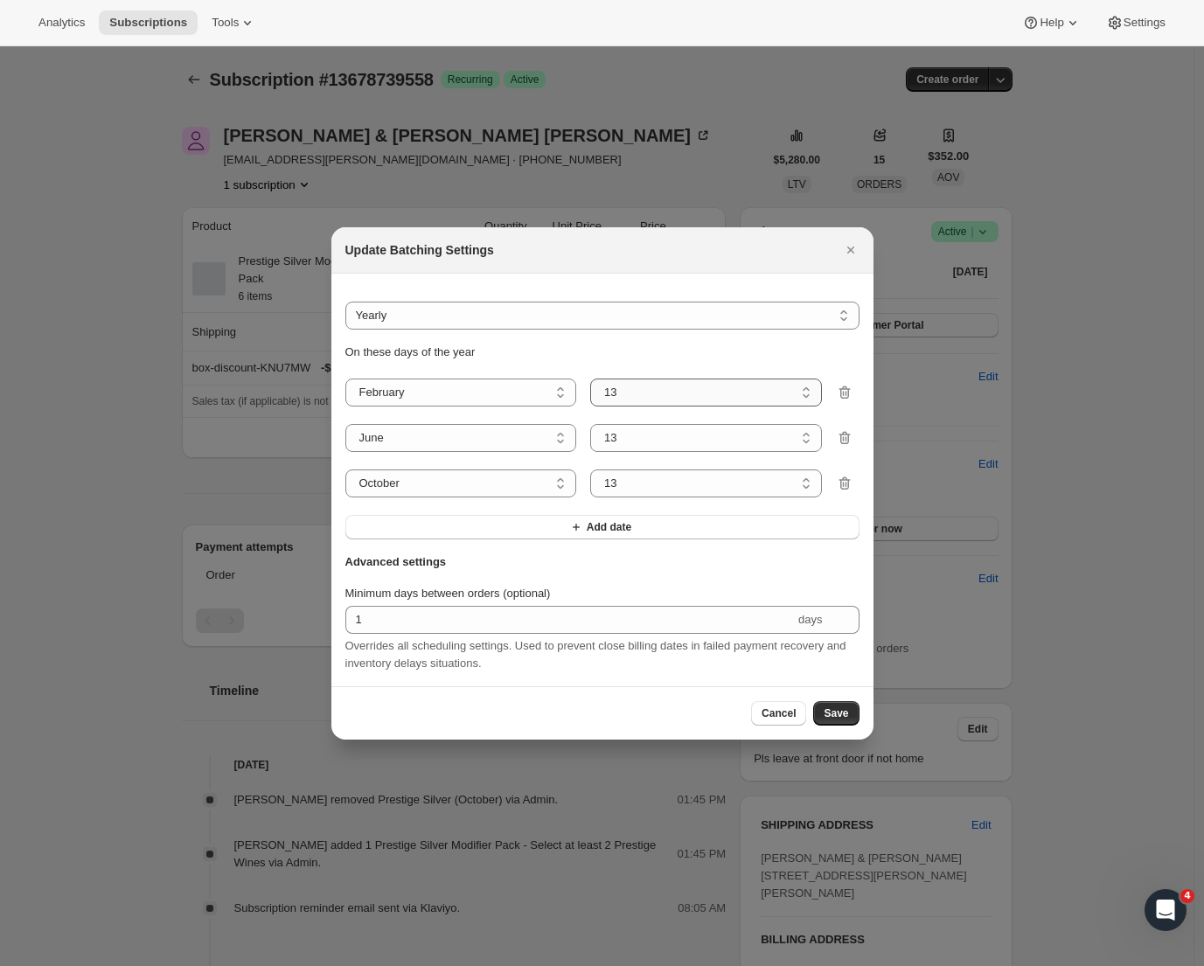
select select "8"
select select "13"
click at [841, 717] on span "Save" at bounding box center [836, 714] width 24 height 14
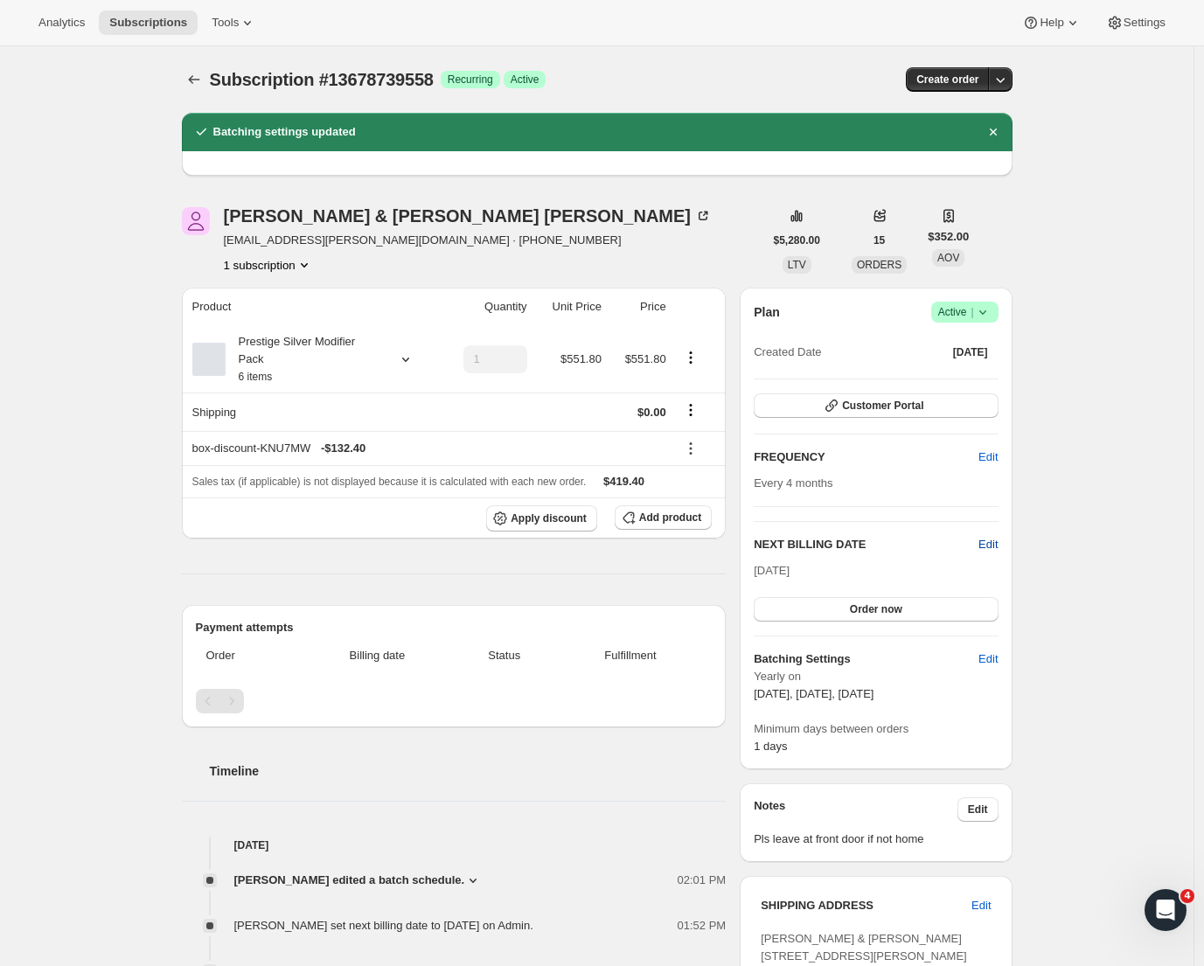
click at [995, 544] on span "Edit" at bounding box center [988, 544] width 19 height 17
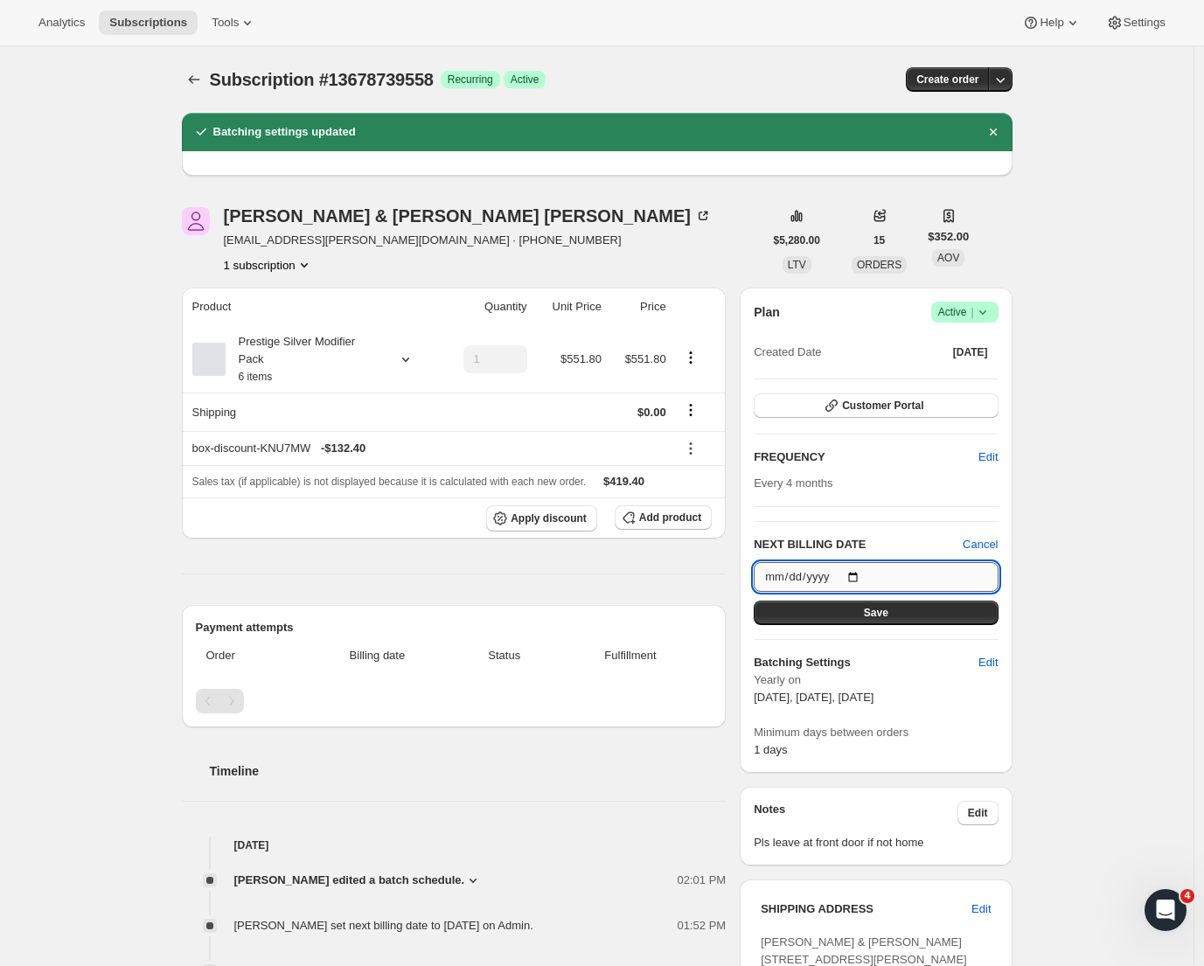
click at [904, 576] on input "[DATE]" at bounding box center [876, 577] width 244 height 30
type input "[DATE]"
click at [909, 616] on button "Save" at bounding box center [876, 613] width 244 height 24
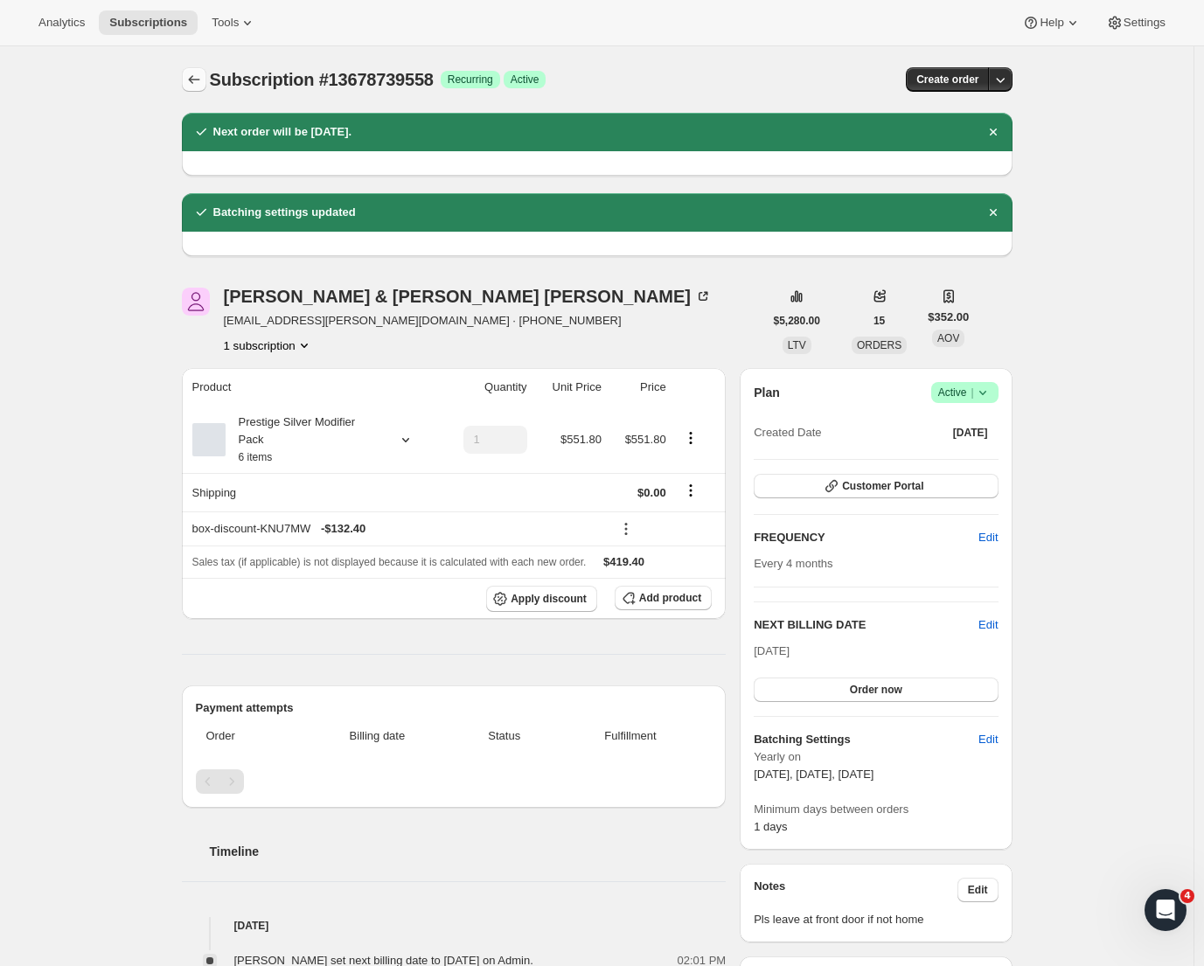
click at [200, 82] on icon "Subscriptions" at bounding box center [193, 79] width 17 height 17
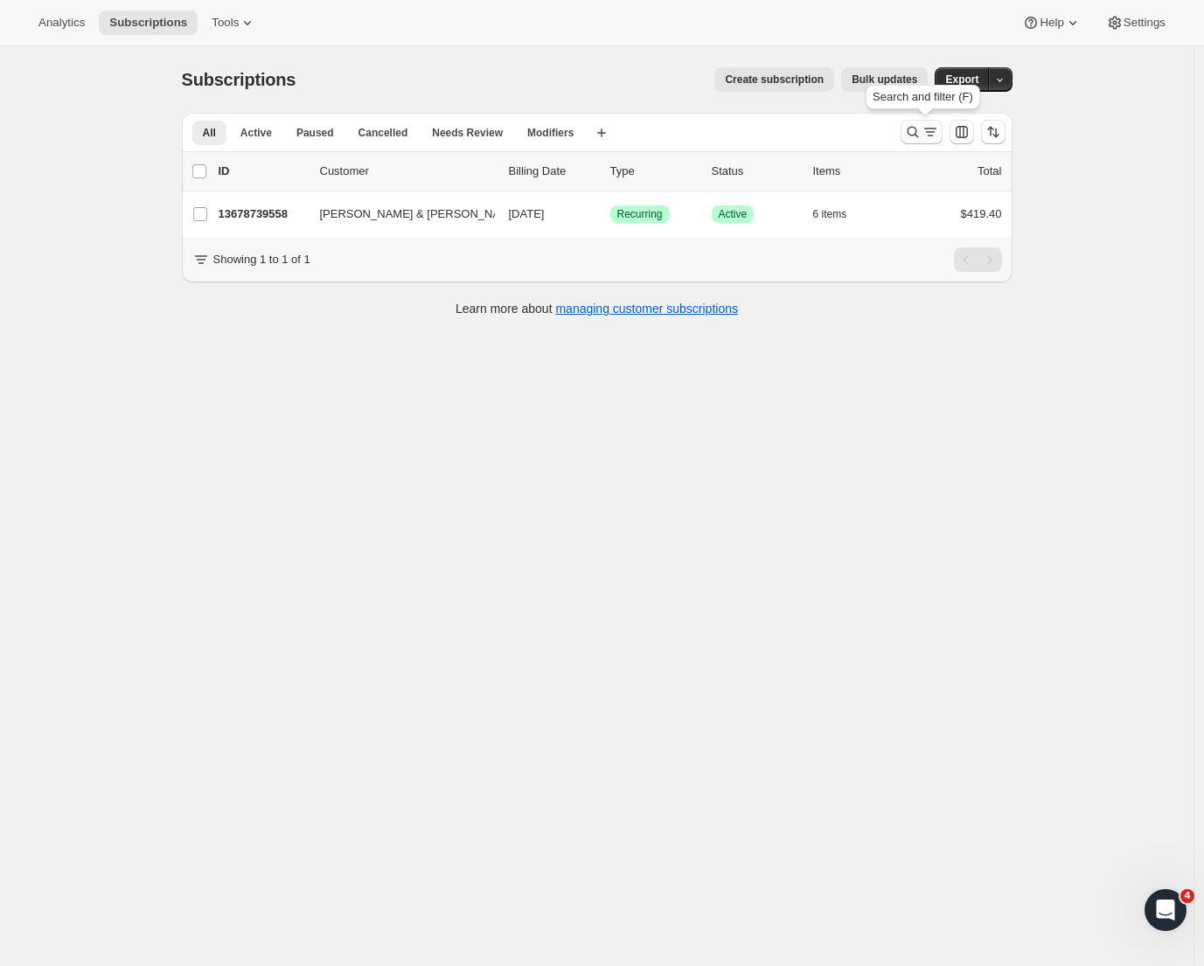
click at [931, 129] on icon "Search and filter results" at bounding box center [930, 131] width 17 height 17
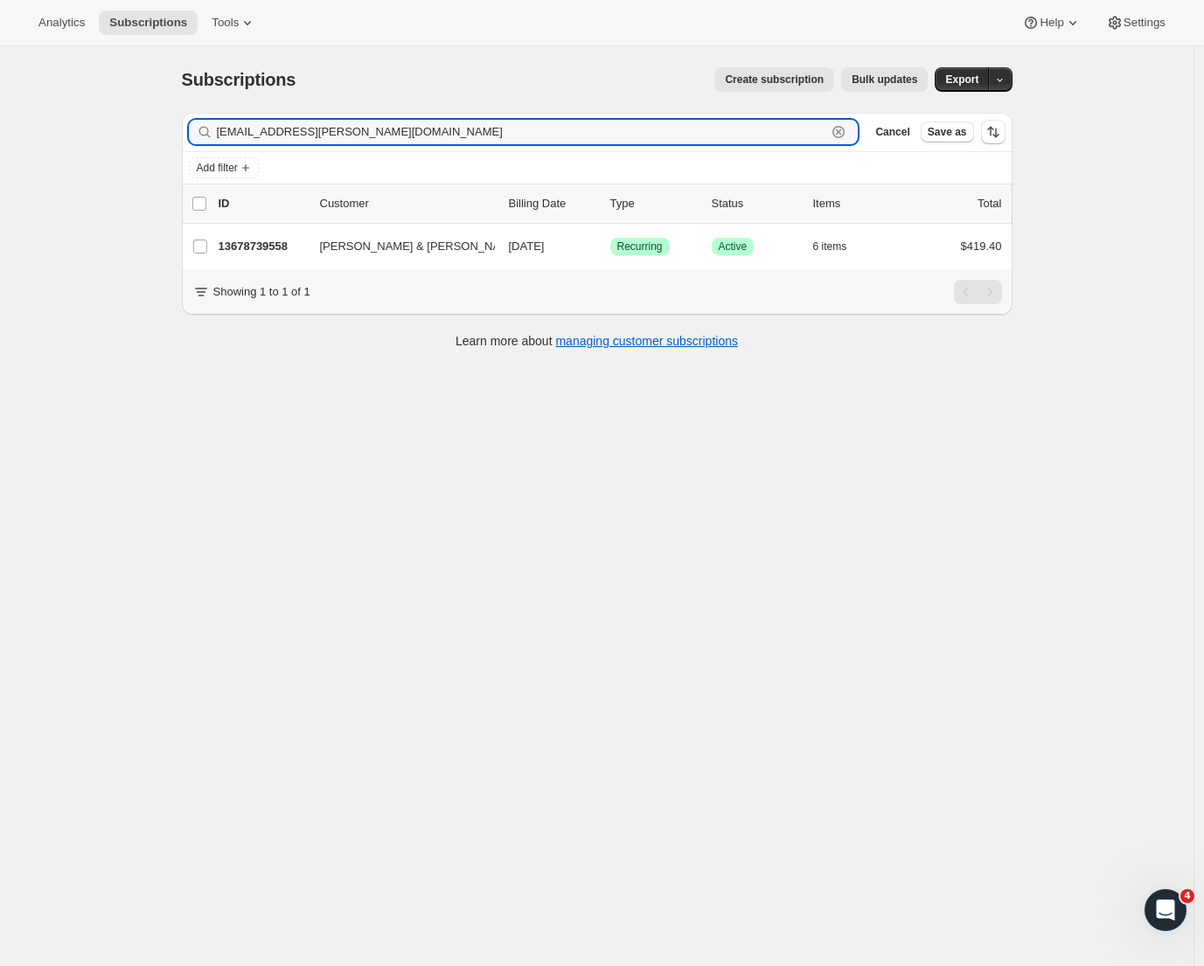
click at [523, 108] on div "Subscriptions. This page is ready Subscriptions Create subscription Bulk update…" at bounding box center [597, 79] width 831 height 66
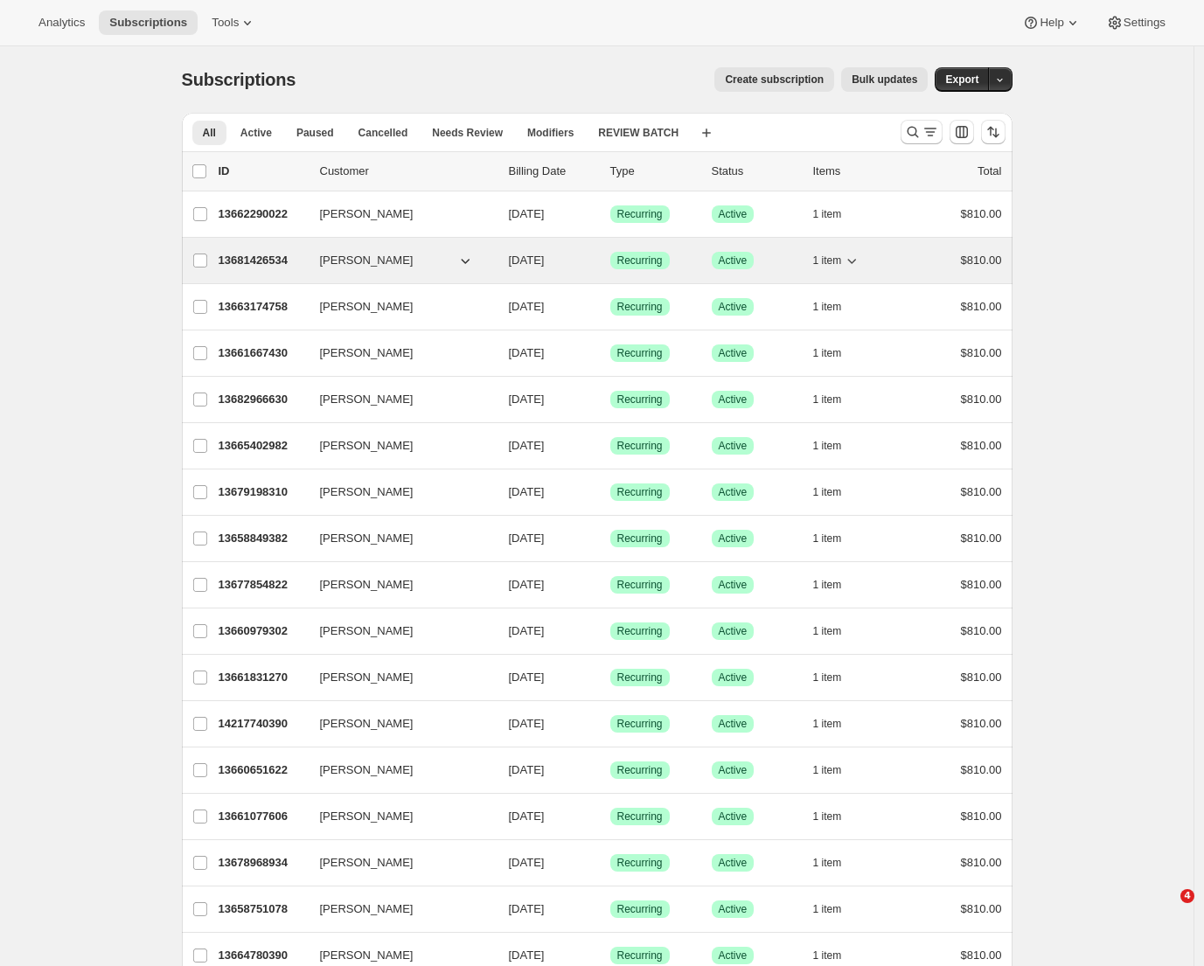
click at [255, 254] on p "13681426534" at bounding box center [262, 260] width 87 height 17
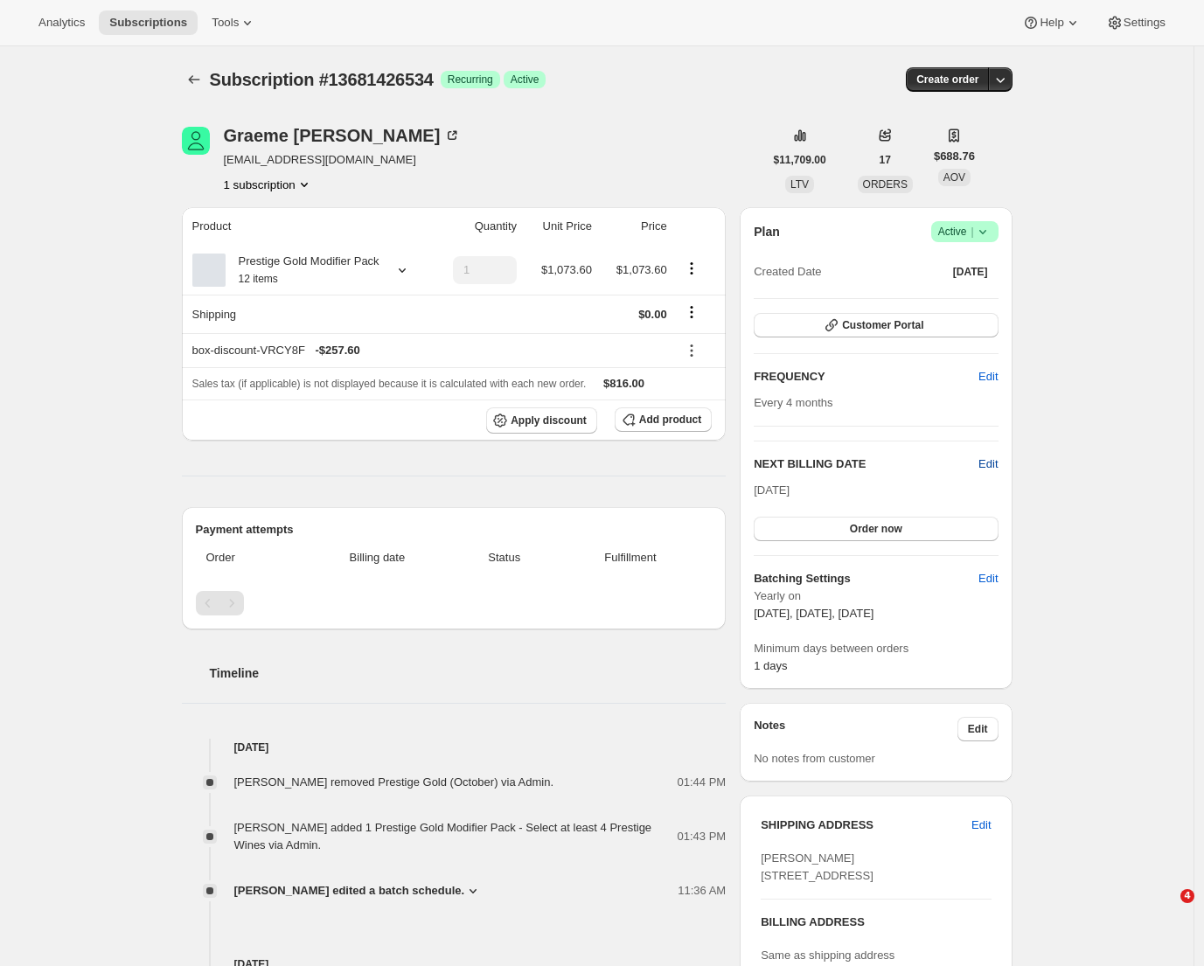
click at [987, 463] on span "Edit" at bounding box center [988, 464] width 19 height 17
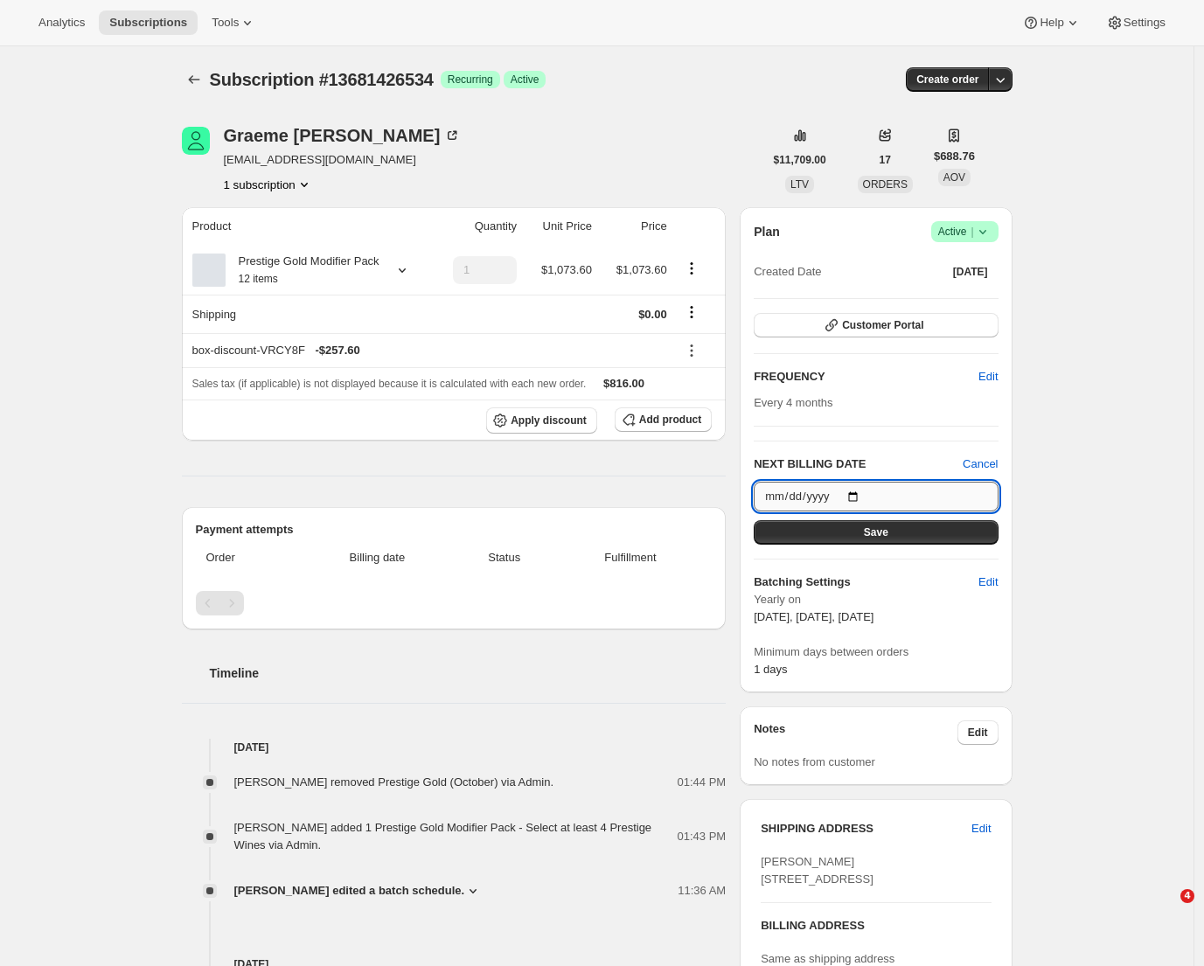
click at [869, 487] on input "2025-10-05" at bounding box center [876, 497] width 244 height 30
type input "2025-10-13"
click at [911, 538] on button "Save" at bounding box center [876, 532] width 244 height 24
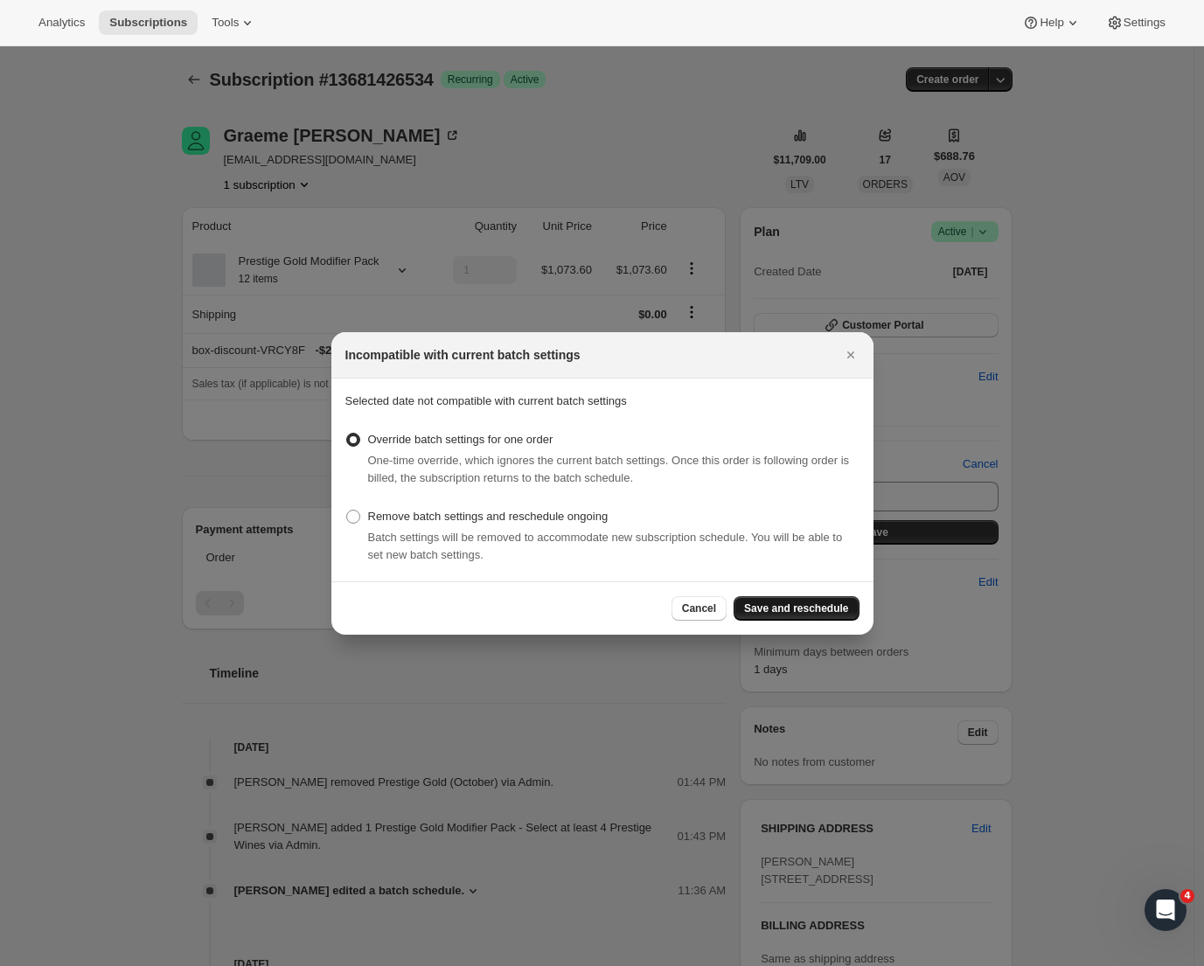
click at [812, 606] on span "Save and reschedule" at bounding box center [796, 609] width 104 height 14
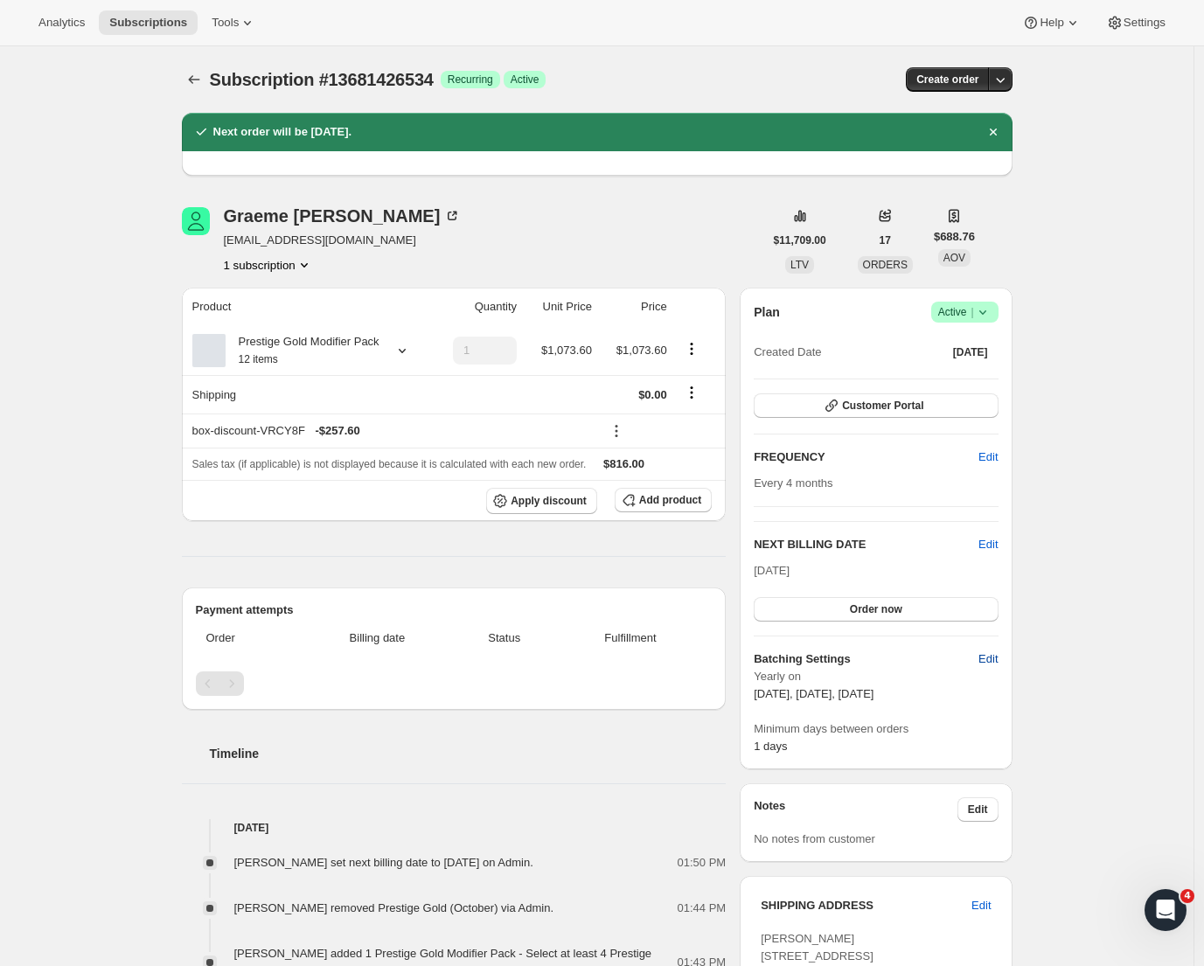
click at [995, 659] on span "Edit" at bounding box center [988, 659] width 19 height 17
select select "YEARDAY"
select select "2"
select select "5"
select select "6"
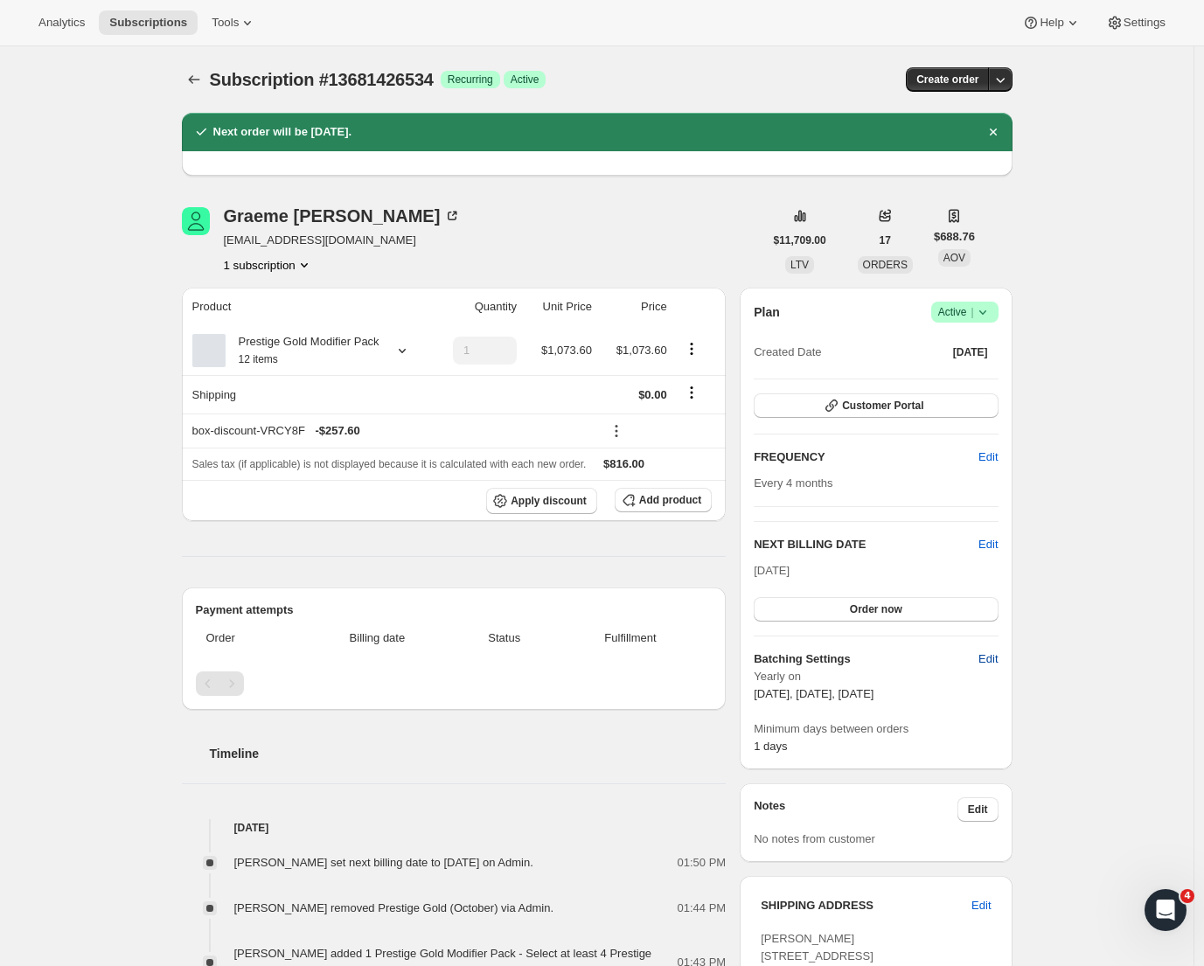
select select "5"
select select "10"
select select "5"
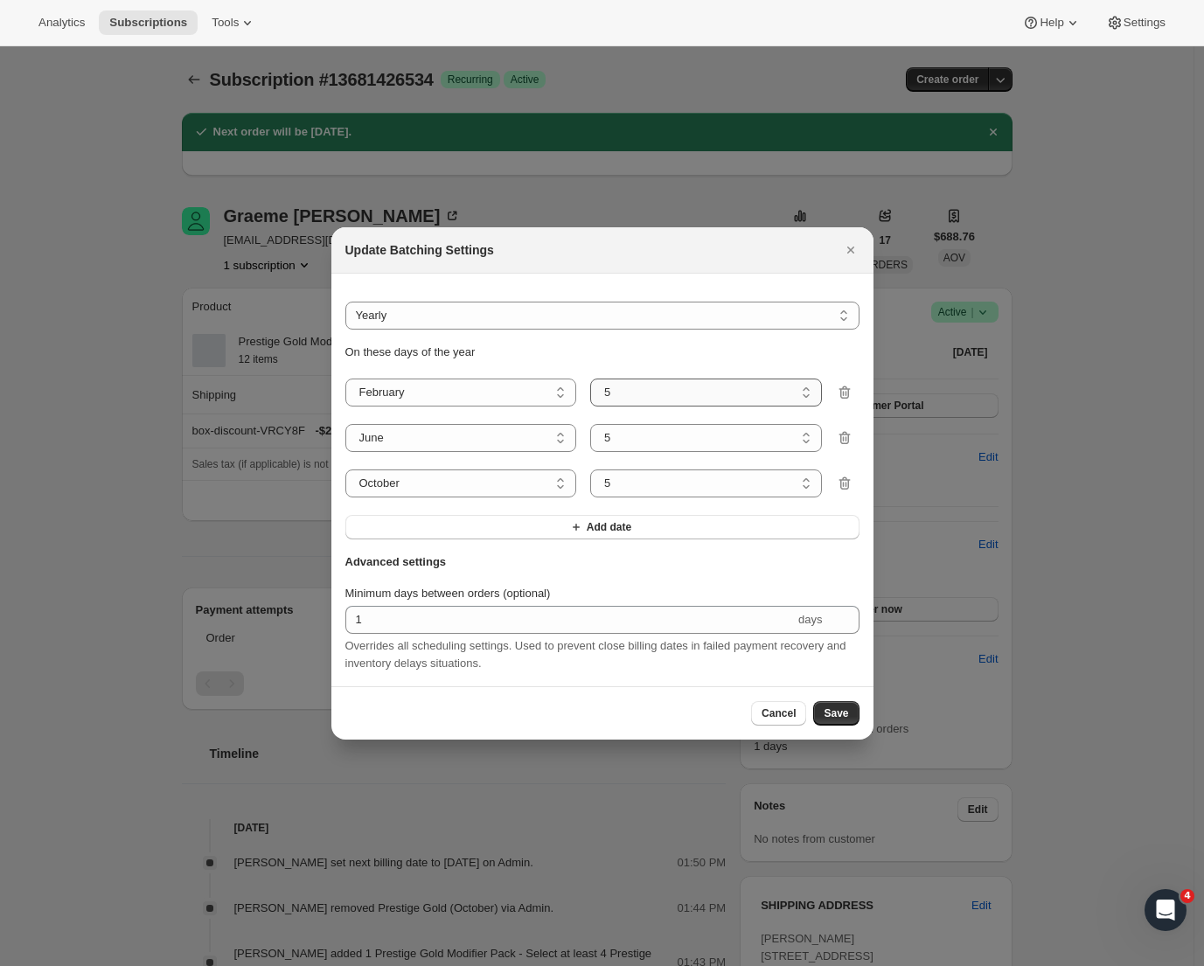
select select "13"
click at [833, 716] on span "Save" at bounding box center [836, 714] width 24 height 14
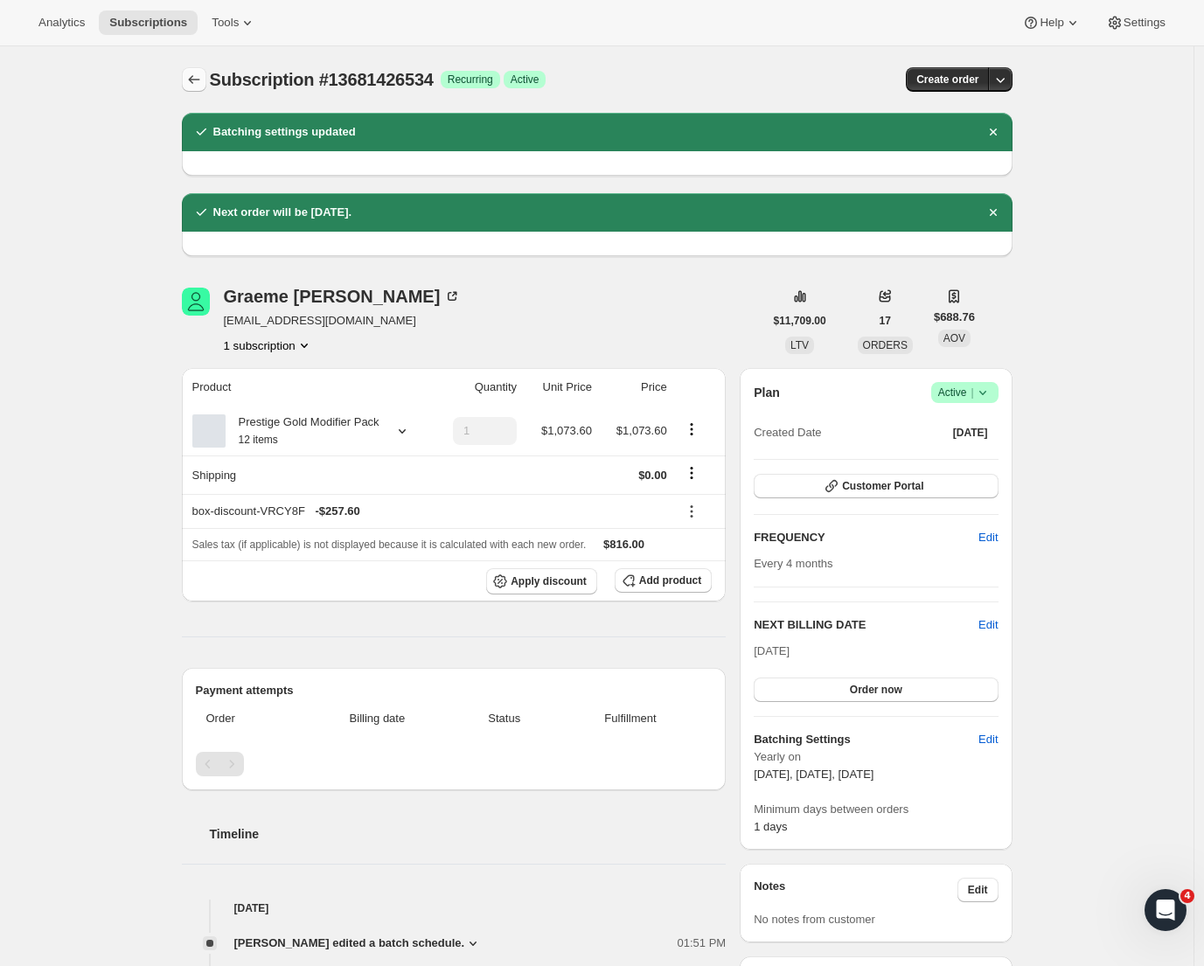
click at [203, 83] on icon "Subscriptions" at bounding box center [193, 79] width 17 height 17
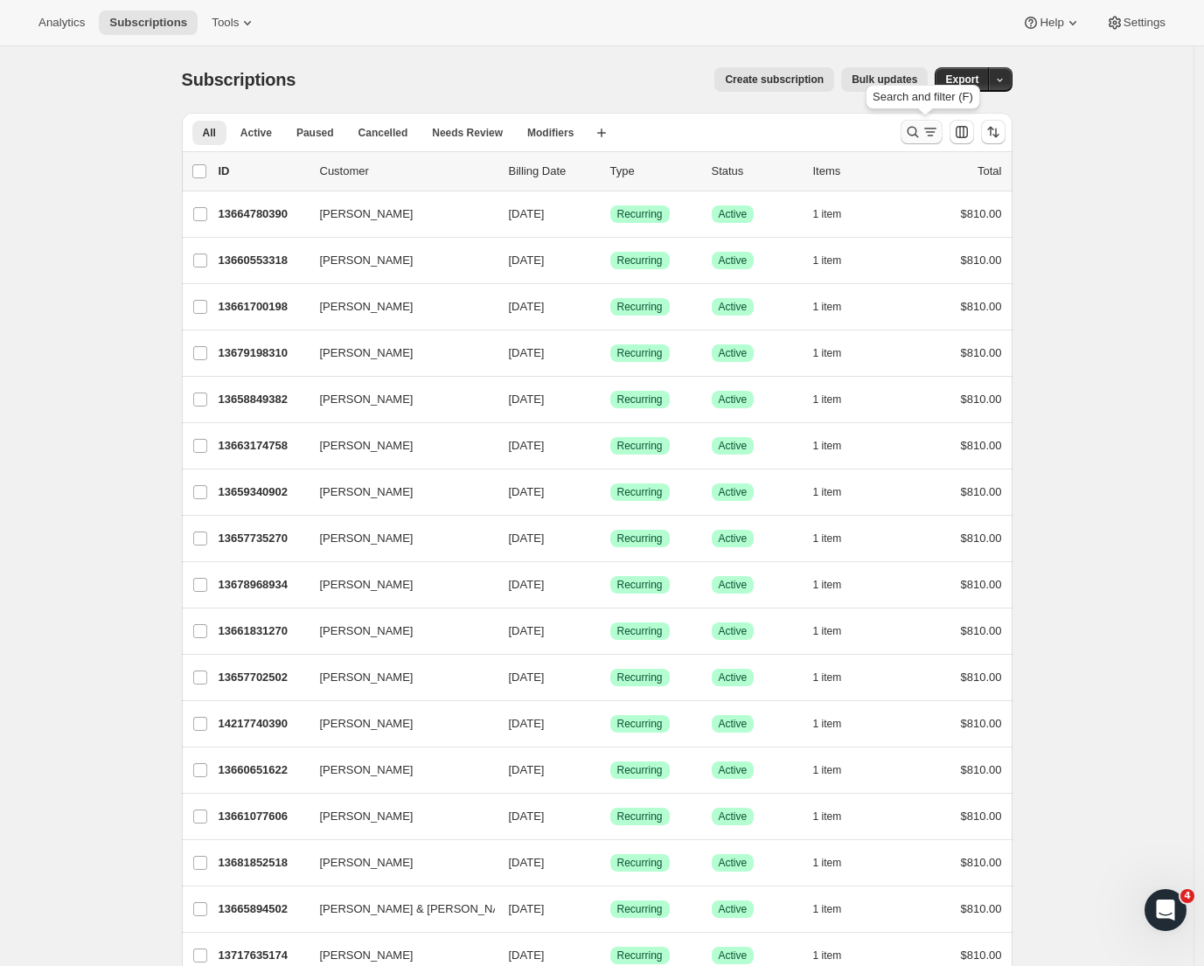
click at [930, 134] on icon "Search and filter results" at bounding box center [930, 131] width 17 height 17
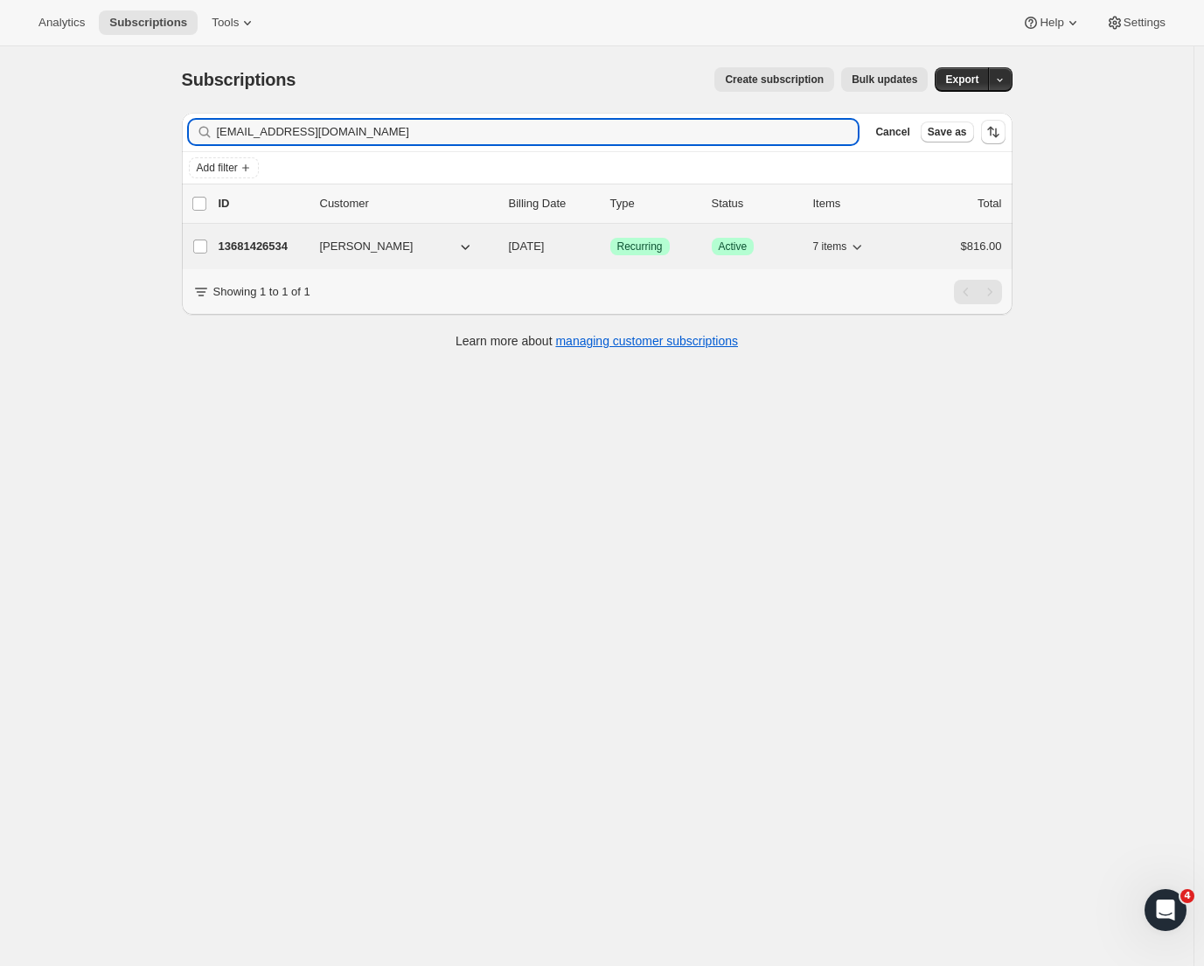
type input "hollonz@orcon.net.nz"
click at [277, 248] on p "13681426534" at bounding box center [262, 246] width 87 height 17
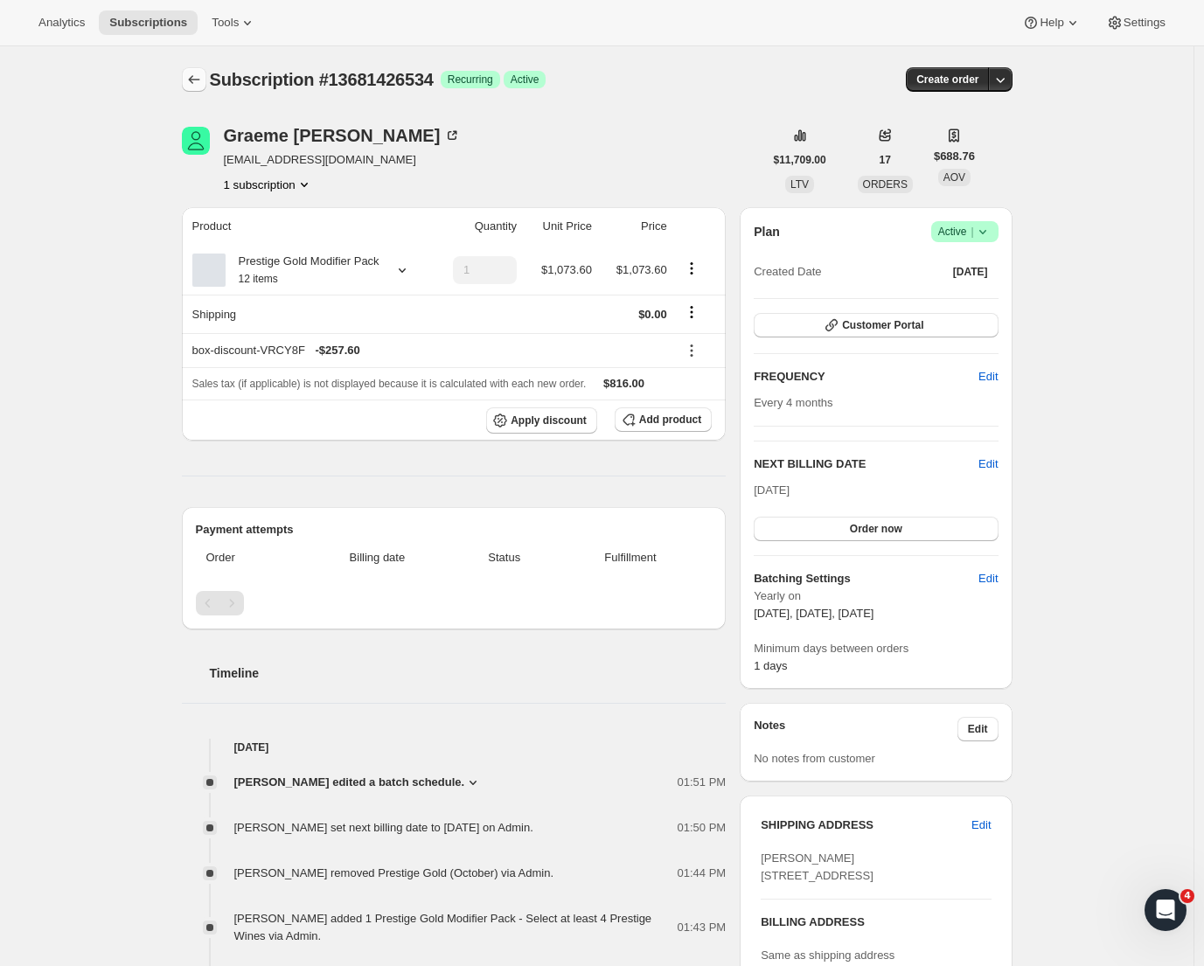
click at [196, 72] on icon "Subscriptions" at bounding box center [193, 79] width 17 height 17
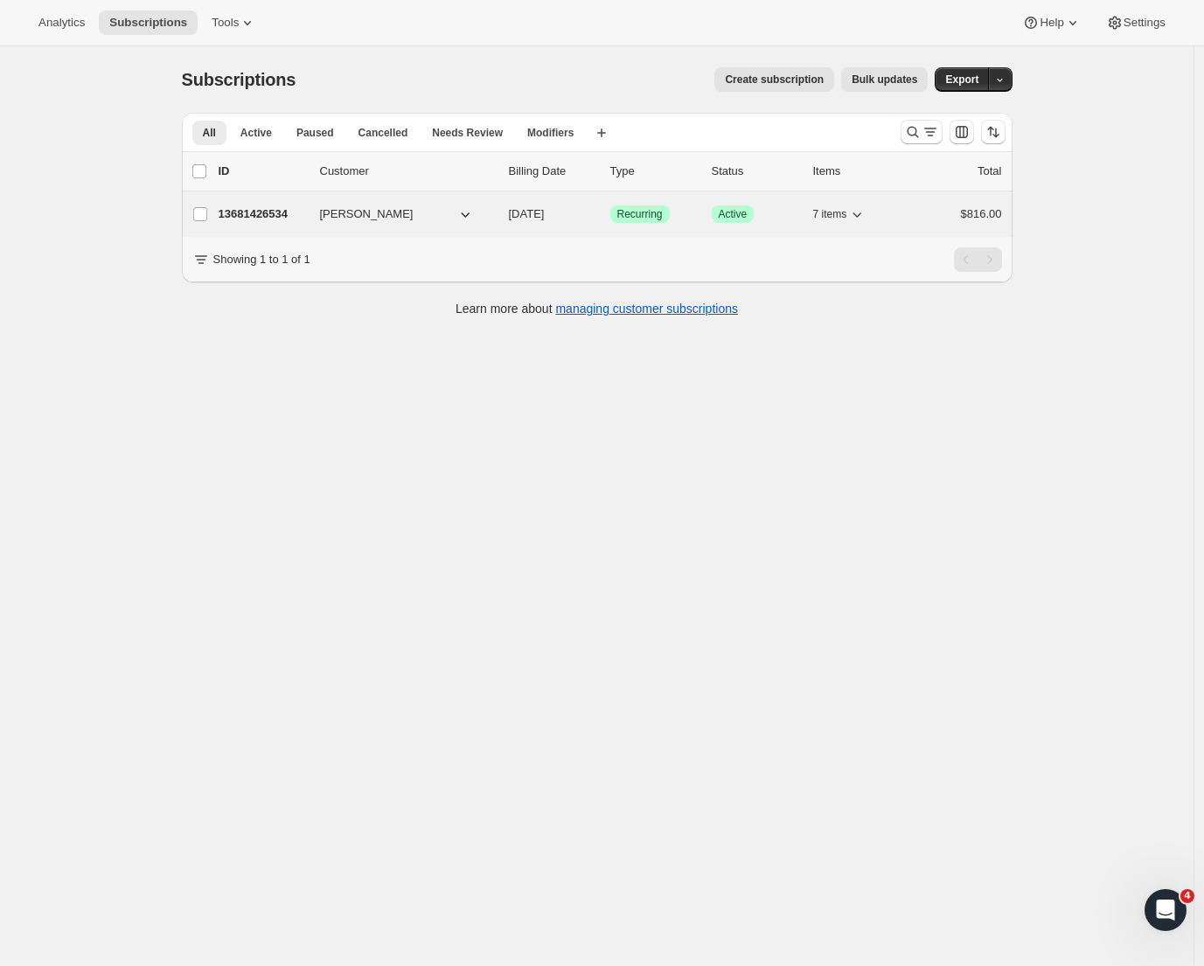
click at [342, 209] on span "[PERSON_NAME]" at bounding box center [367, 214] width 94 height 17
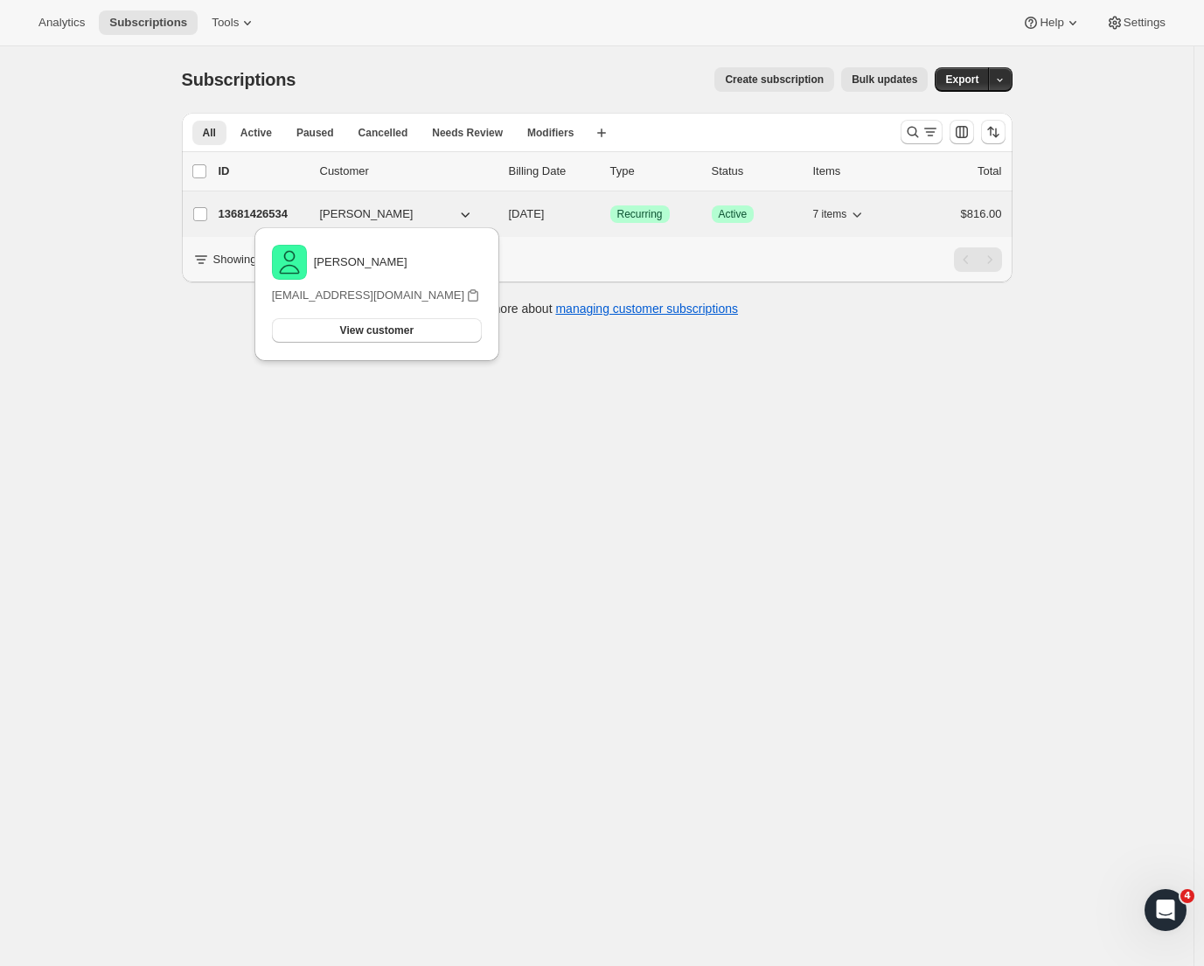
click at [251, 218] on p "13681426534" at bounding box center [262, 214] width 87 height 17
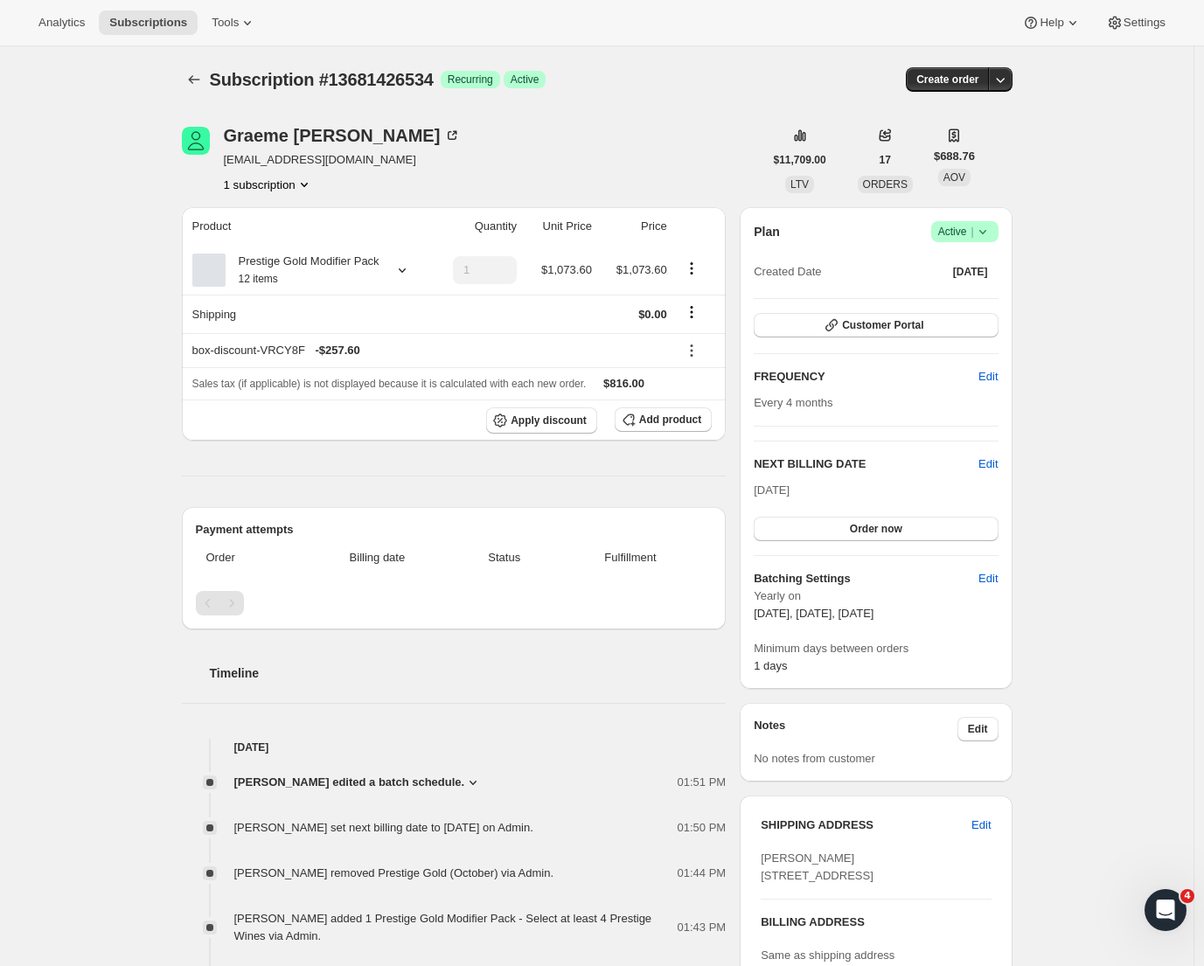
click at [192, 86] on icon "Subscriptions" at bounding box center [193, 79] width 17 height 17
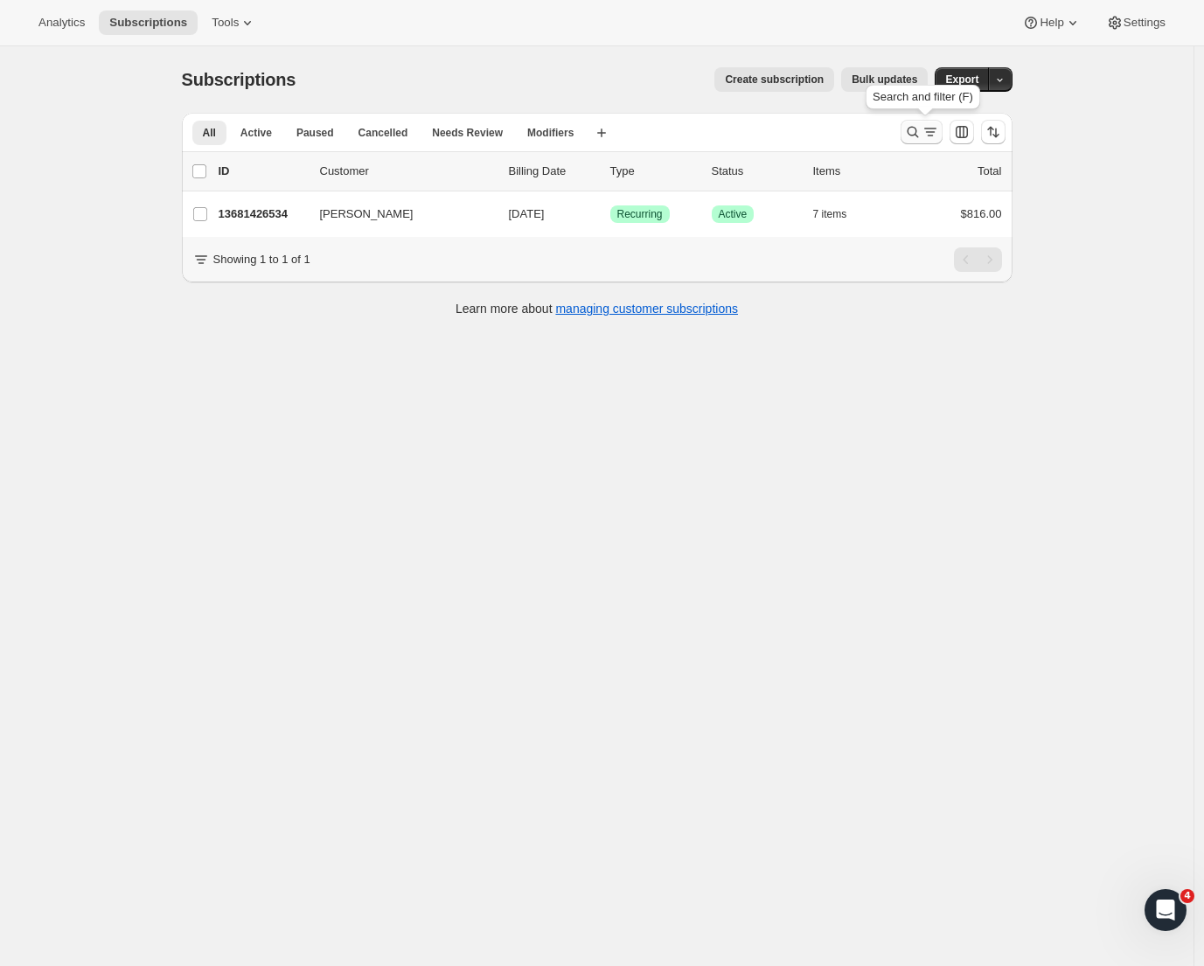
click at [916, 138] on icon "Search and filter results" at bounding box center [912, 131] width 17 height 17
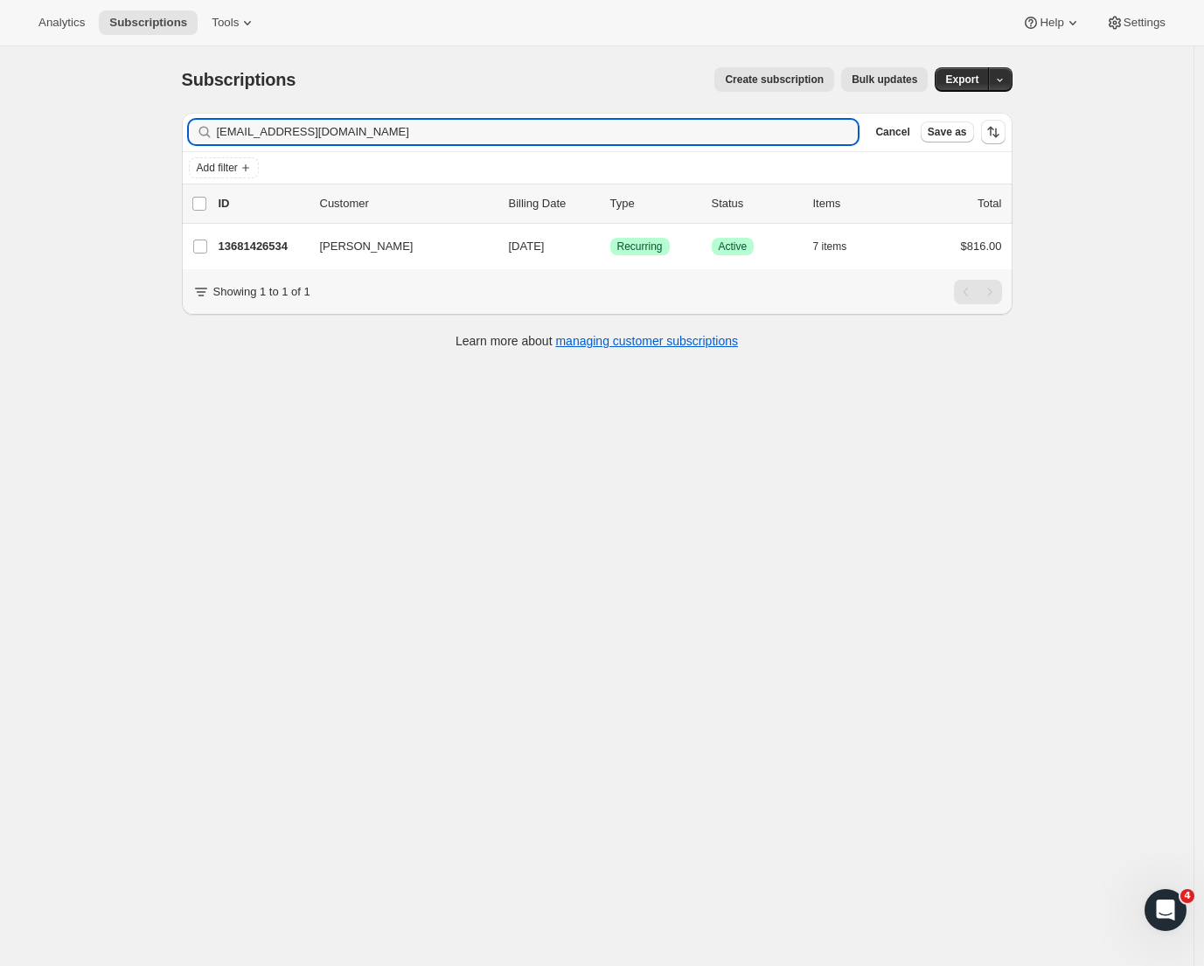
drag, startPoint x: 389, startPoint y: 134, endPoint x: 81, endPoint y: 125, distance: 308.0
click at [82, 125] on div "Subscriptions. This page is ready Subscriptions Create subscription Bulk update…" at bounding box center [597, 529] width 1194 height 966
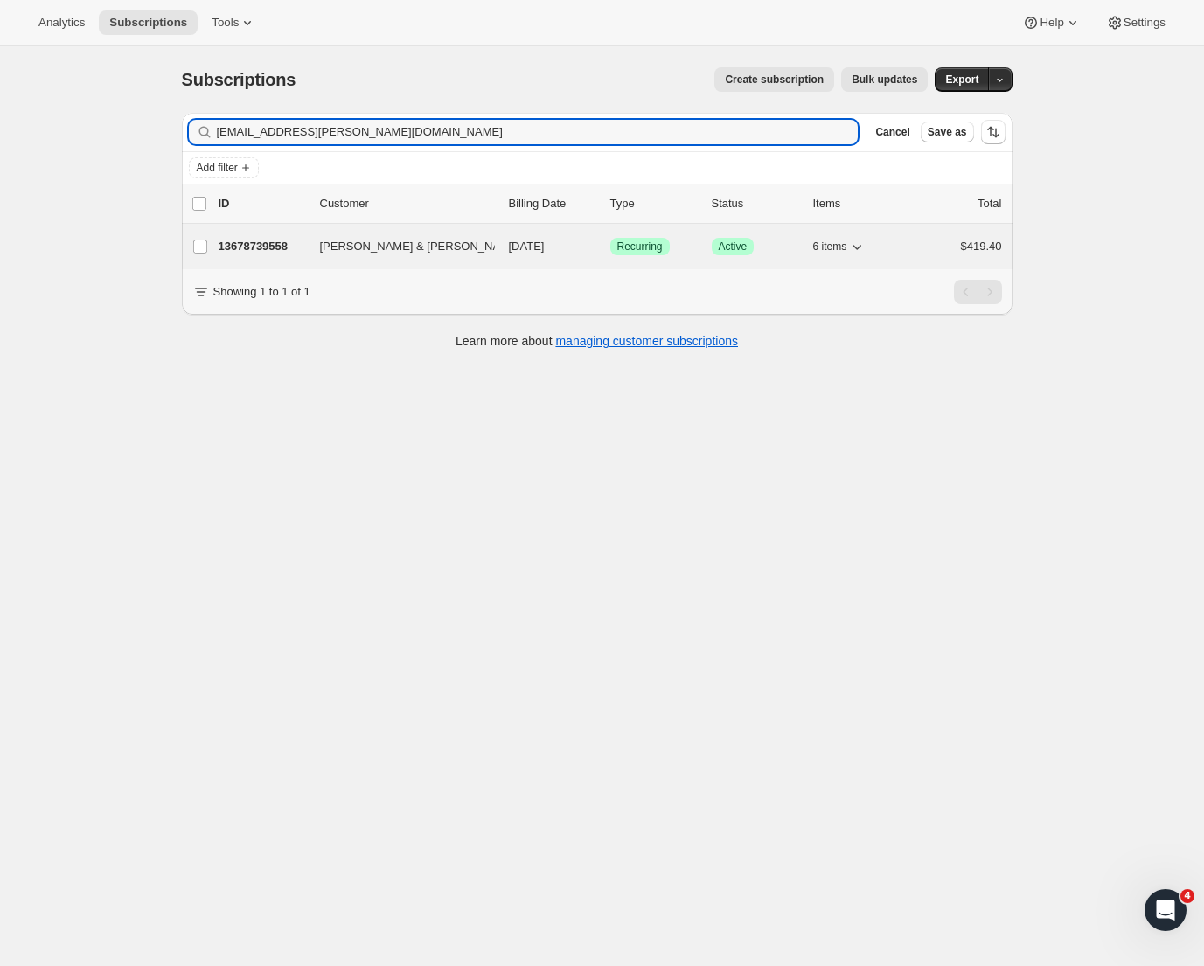
type input "eme.Holloway@anz.com"
click at [283, 257] on div "13678739558 Kaye & Matthew Holloway 10/08/2025 Success Recurring Success Active…" at bounding box center [611, 246] width 784 height 24
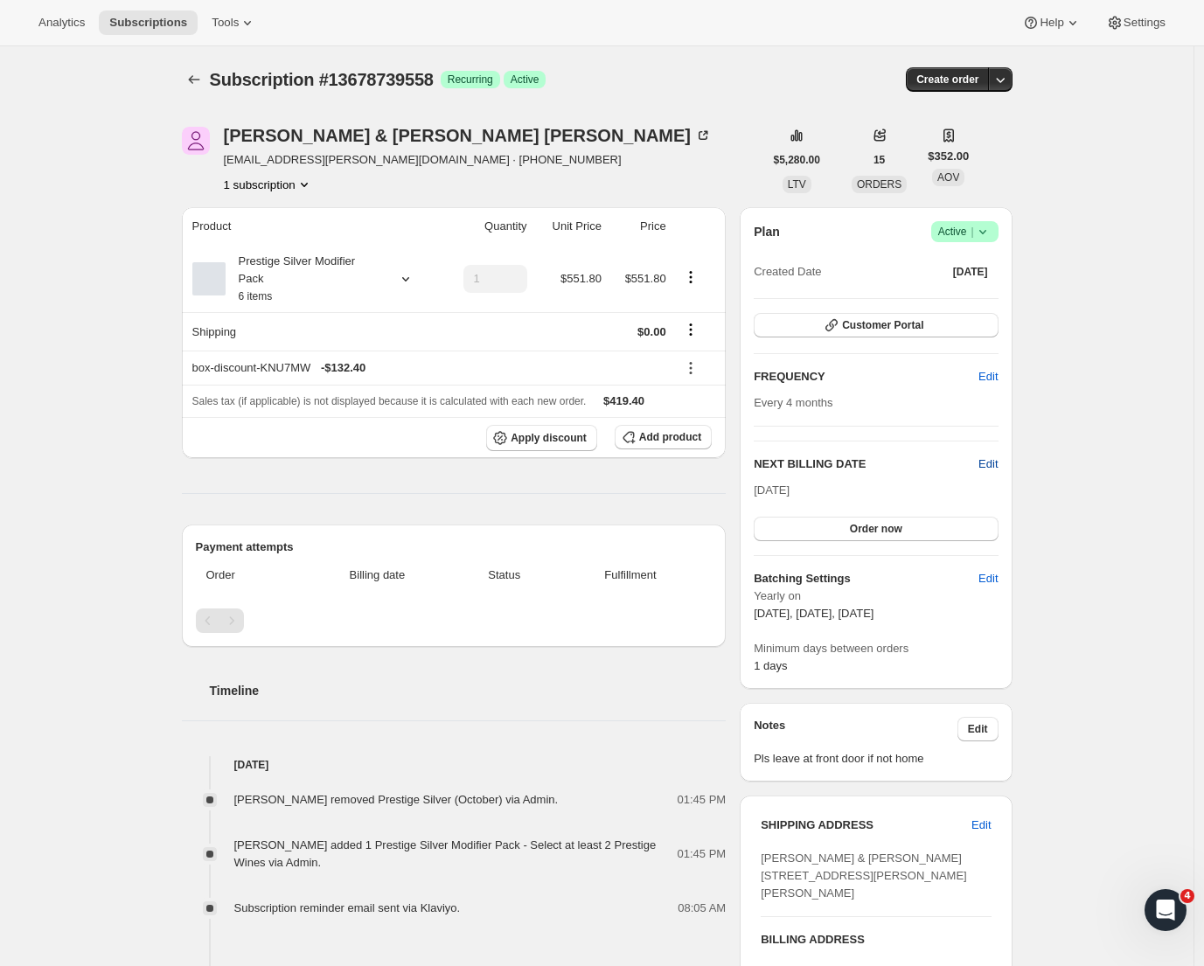
click at [997, 463] on span "Edit" at bounding box center [988, 464] width 19 height 17
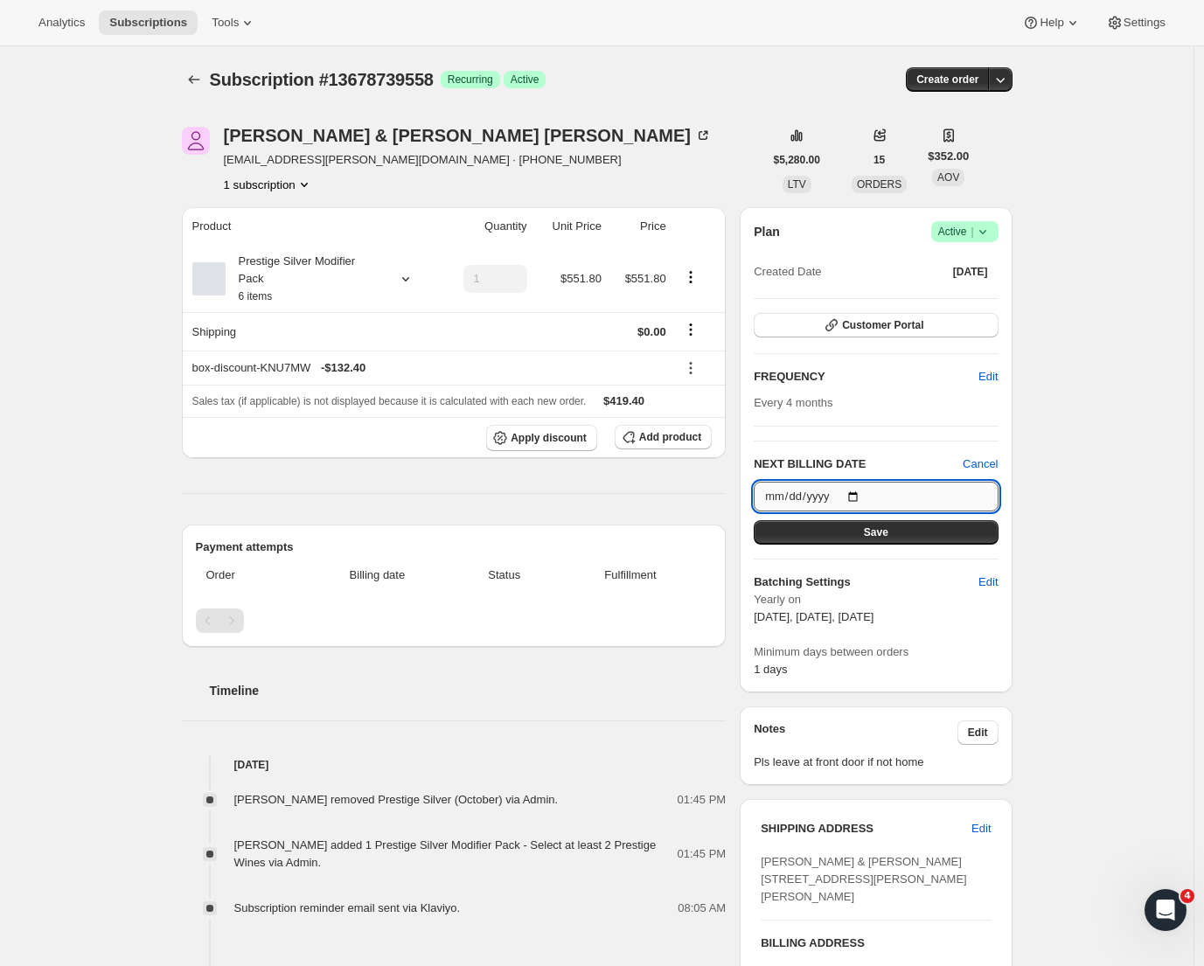
click at [844, 501] on input "2025-10-08" at bounding box center [876, 497] width 244 height 30
type input "2025-10-13"
click at [926, 536] on button "Save" at bounding box center [876, 532] width 244 height 24
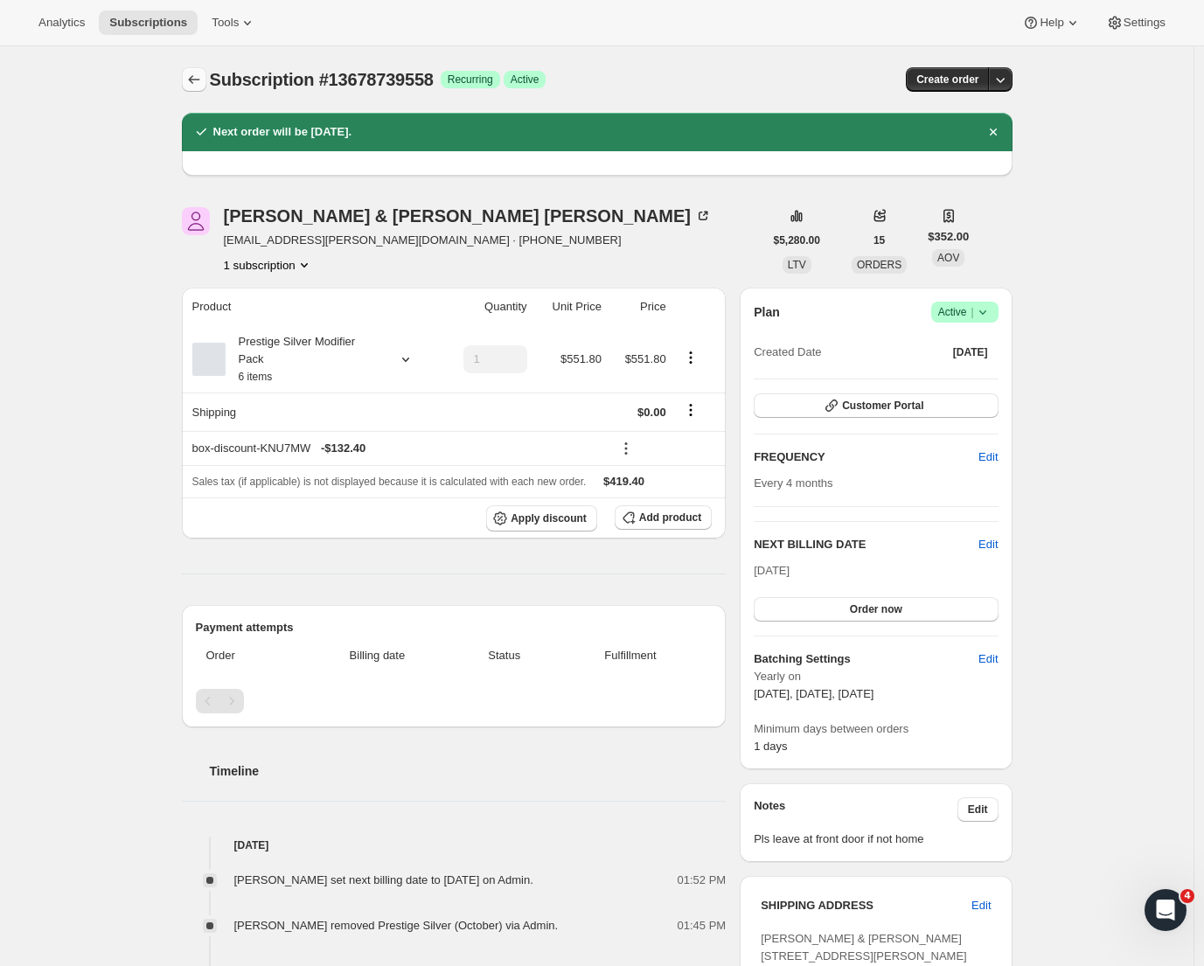
click at [202, 85] on icon "Subscriptions" at bounding box center [193, 79] width 17 height 17
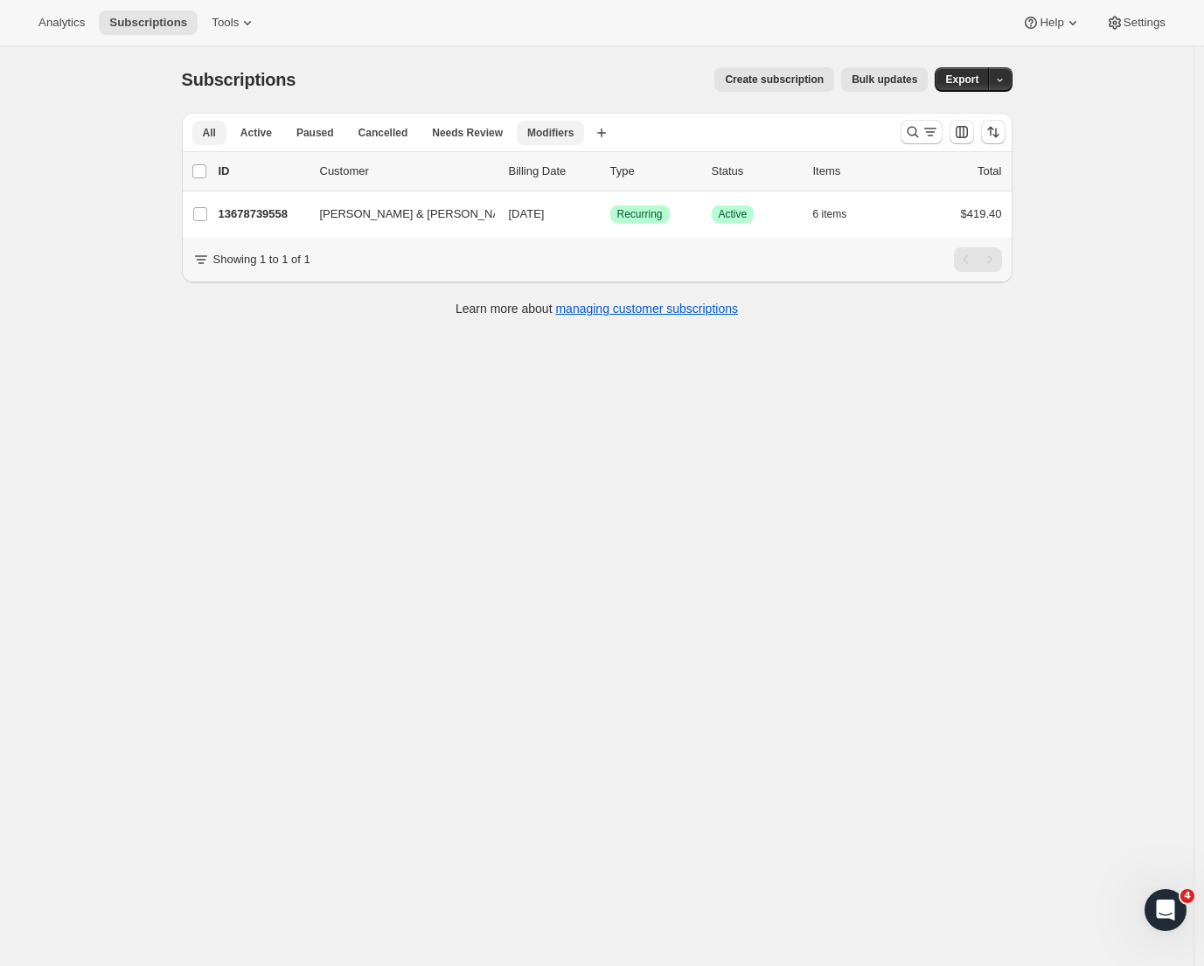
click at [535, 134] on span "Modifiers" at bounding box center [550, 133] width 46 height 14
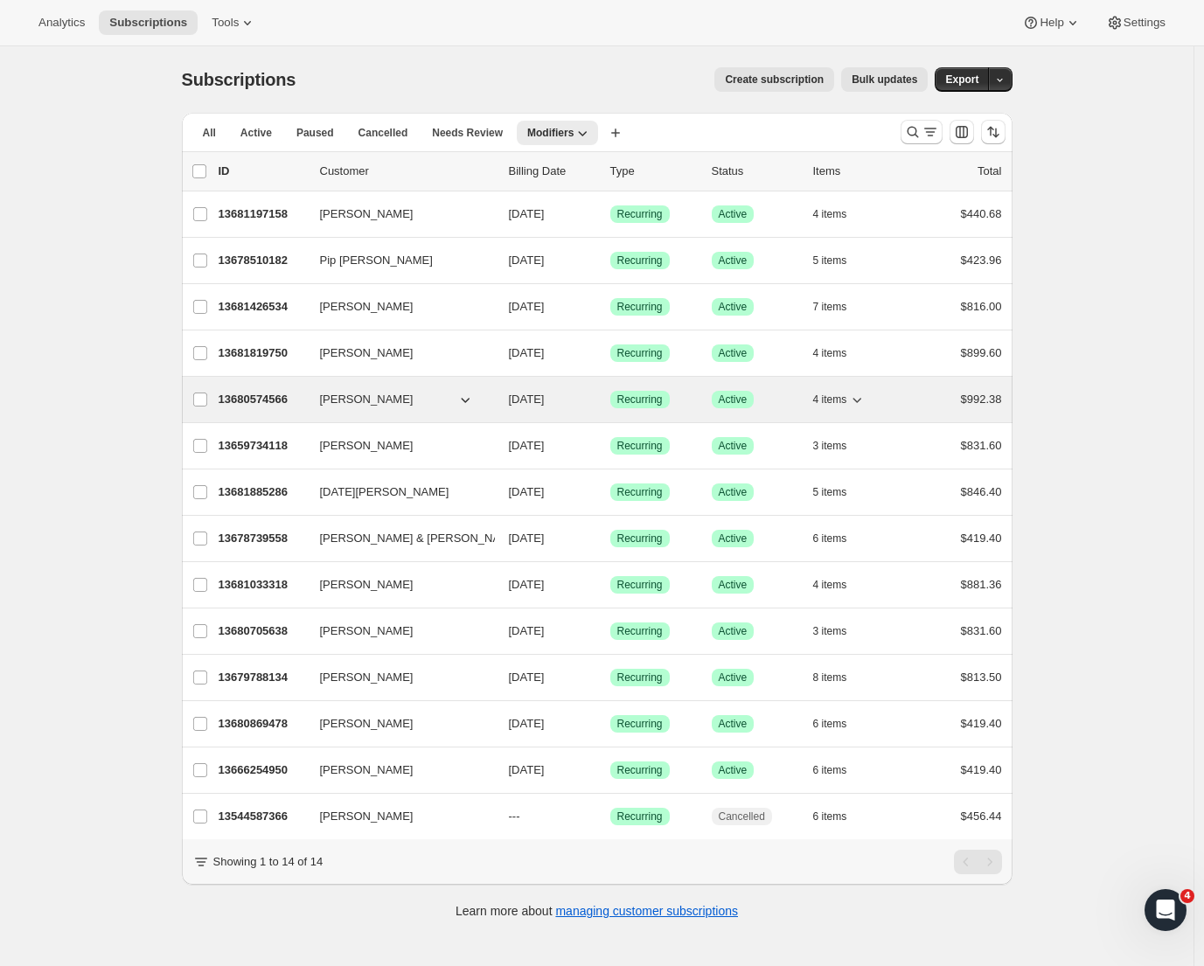
click at [262, 400] on p "13680574566" at bounding box center [262, 399] width 87 height 17
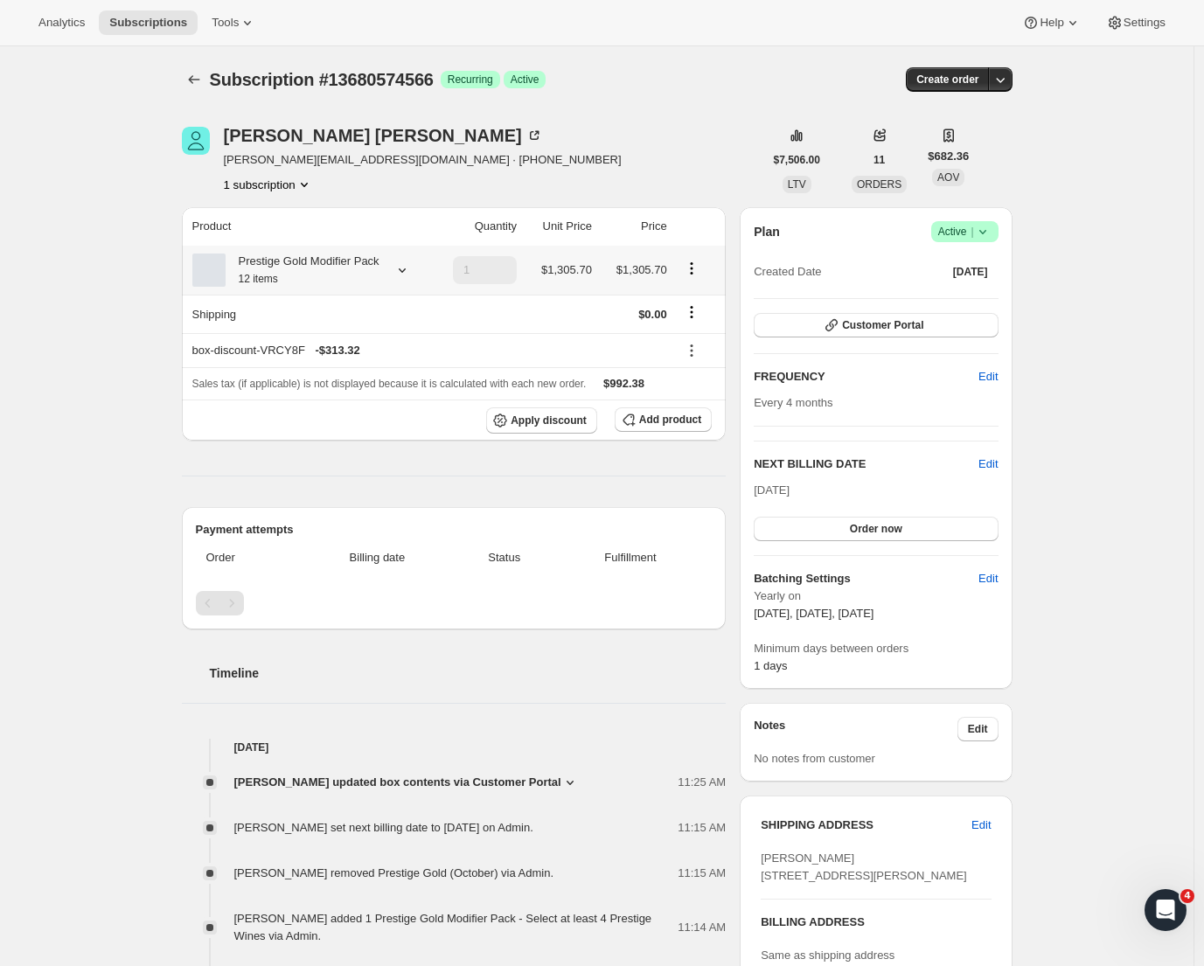
click at [404, 278] on icon at bounding box center [402, 269] width 17 height 17
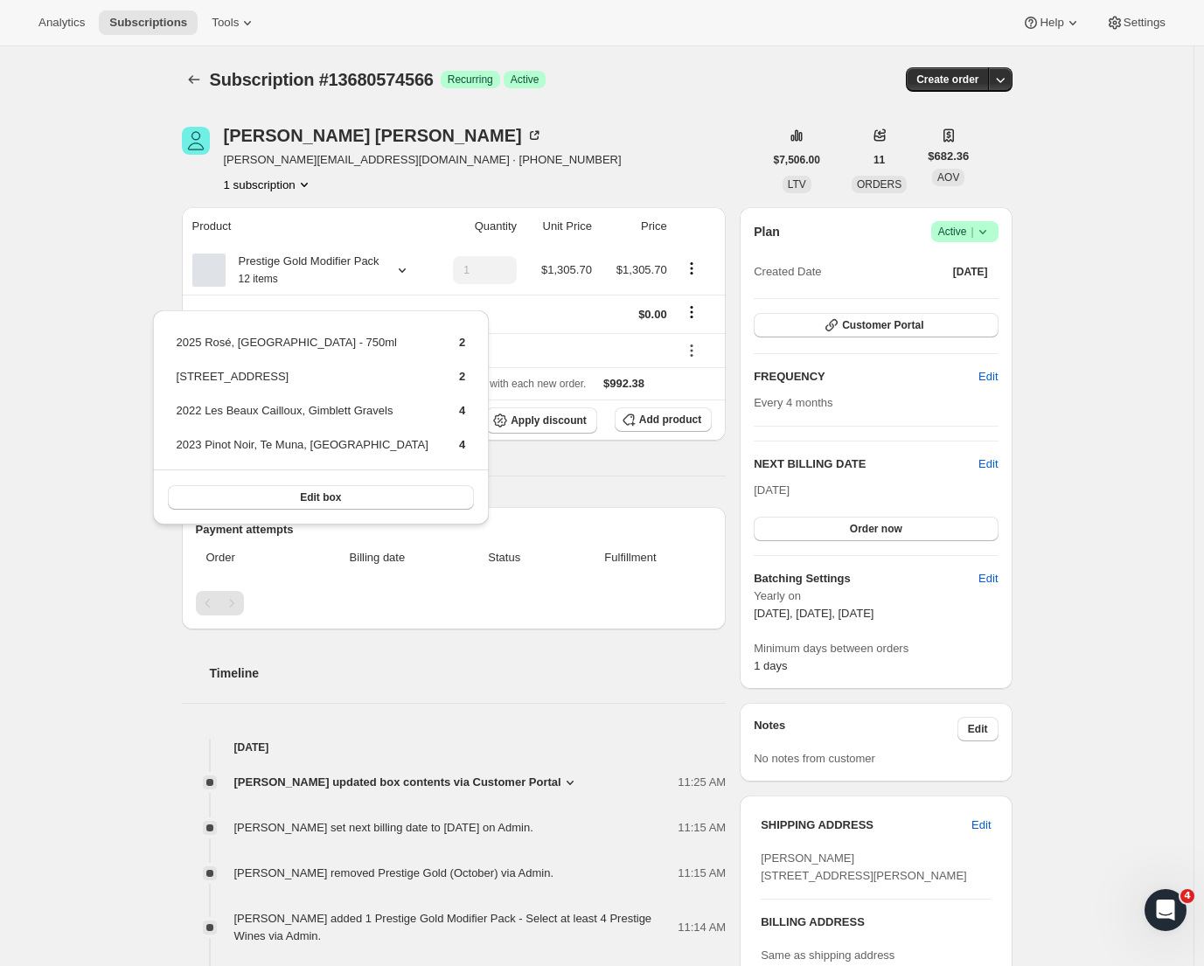
click at [94, 305] on div "Subscription #13680574566. This page is ready Subscription #13680574566 Success…" at bounding box center [597, 747] width 1194 height 1403
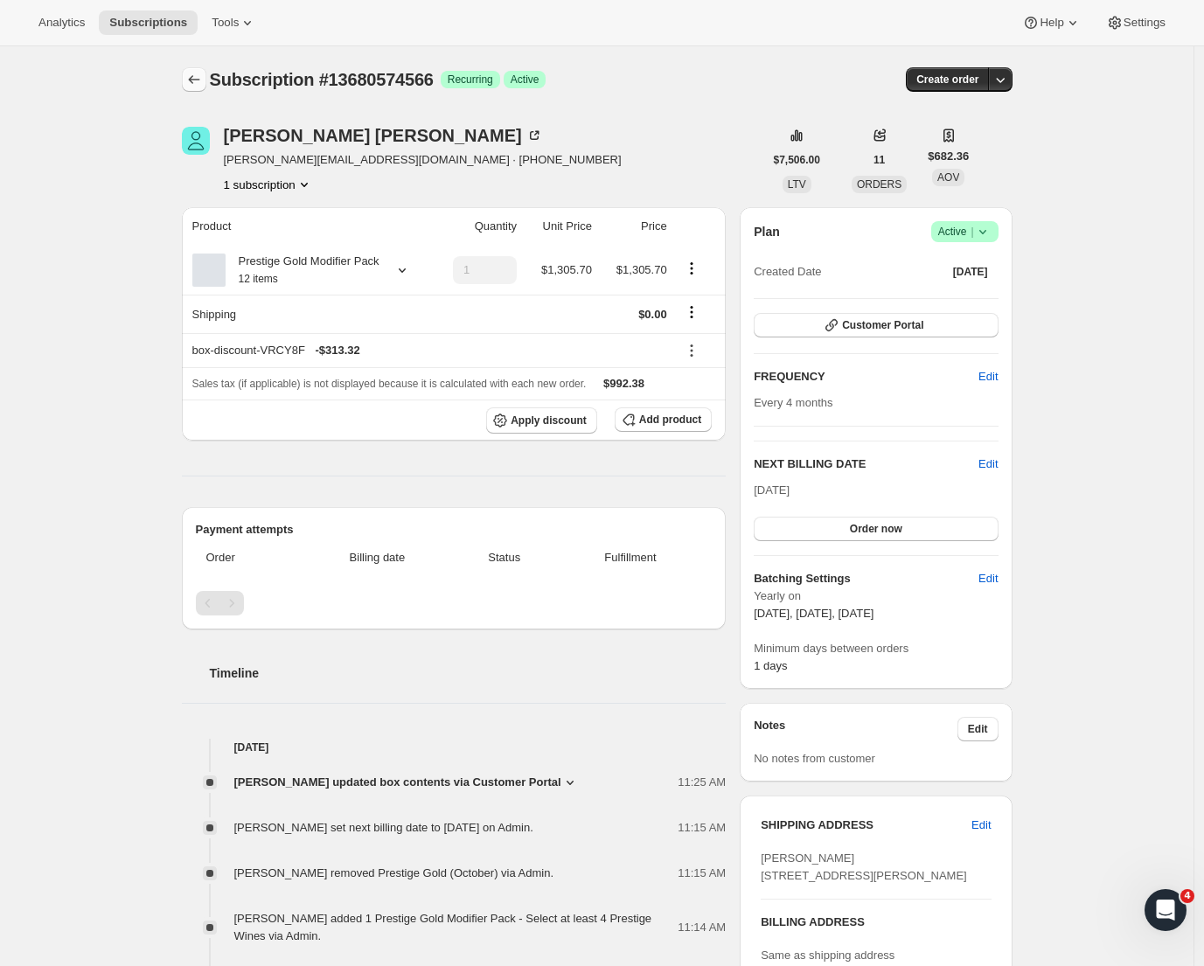
click at [203, 80] on icon "Subscriptions" at bounding box center [193, 79] width 17 height 17
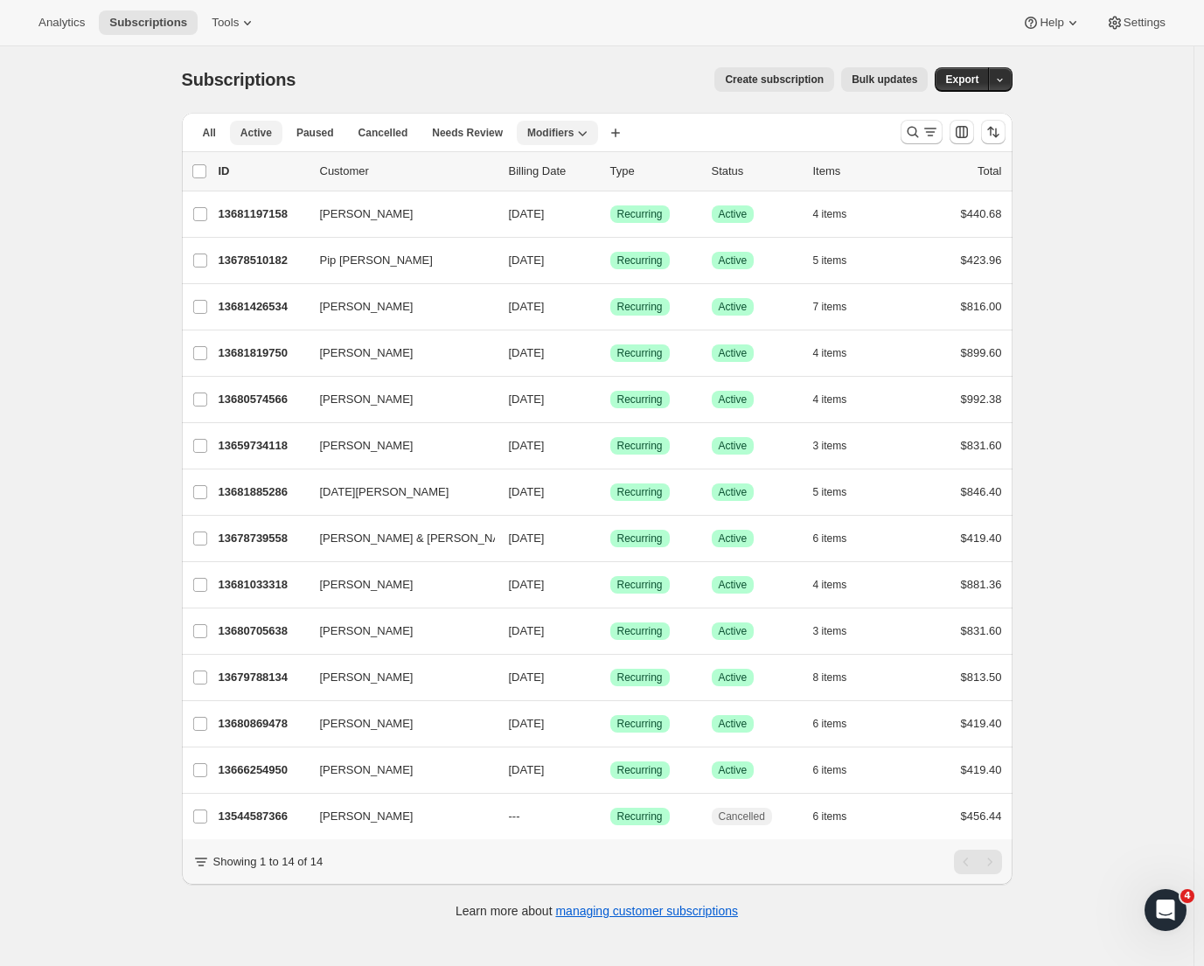
click at [244, 134] on button "Active" at bounding box center [256, 133] width 52 height 24
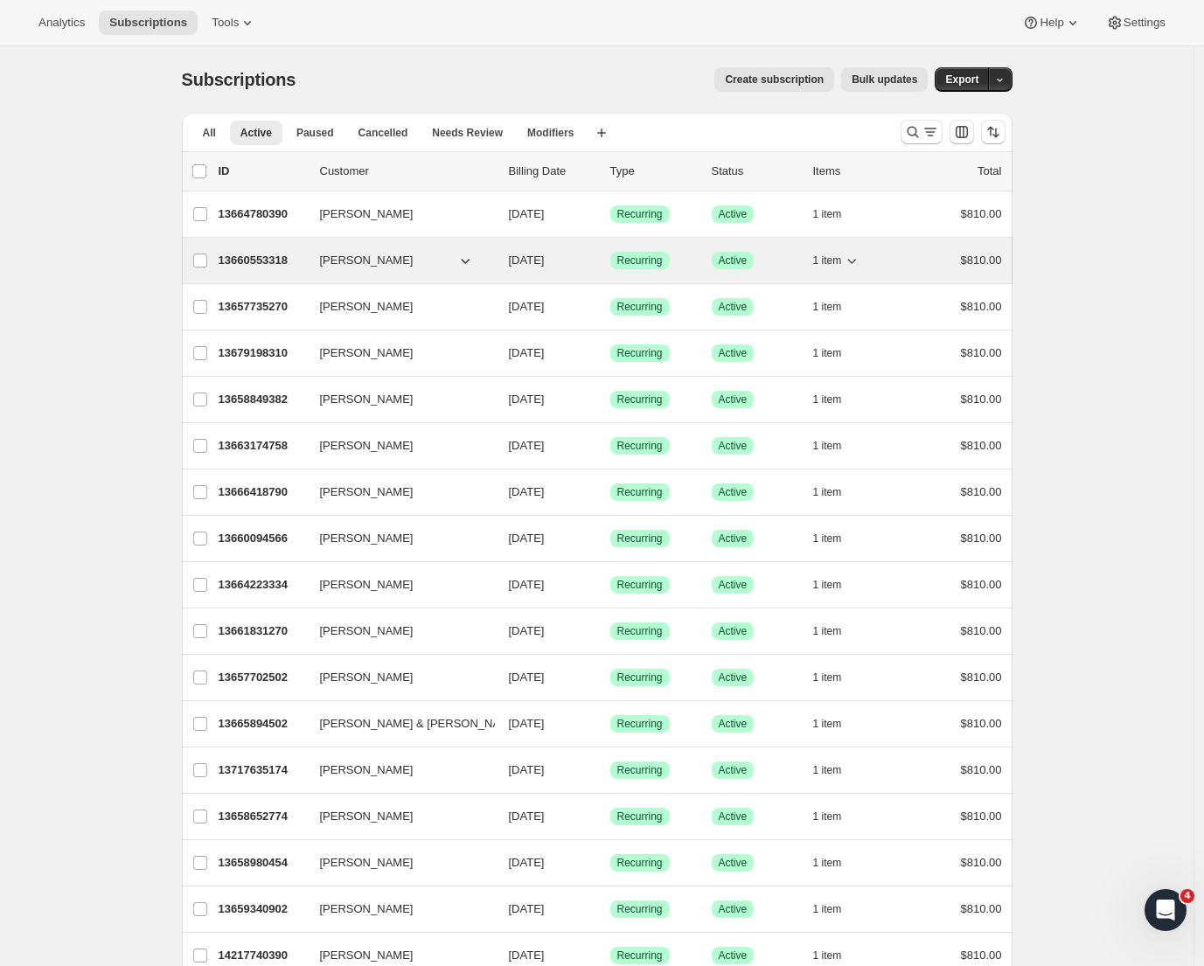
click at [274, 259] on p "13660553318" at bounding box center [262, 260] width 87 height 17
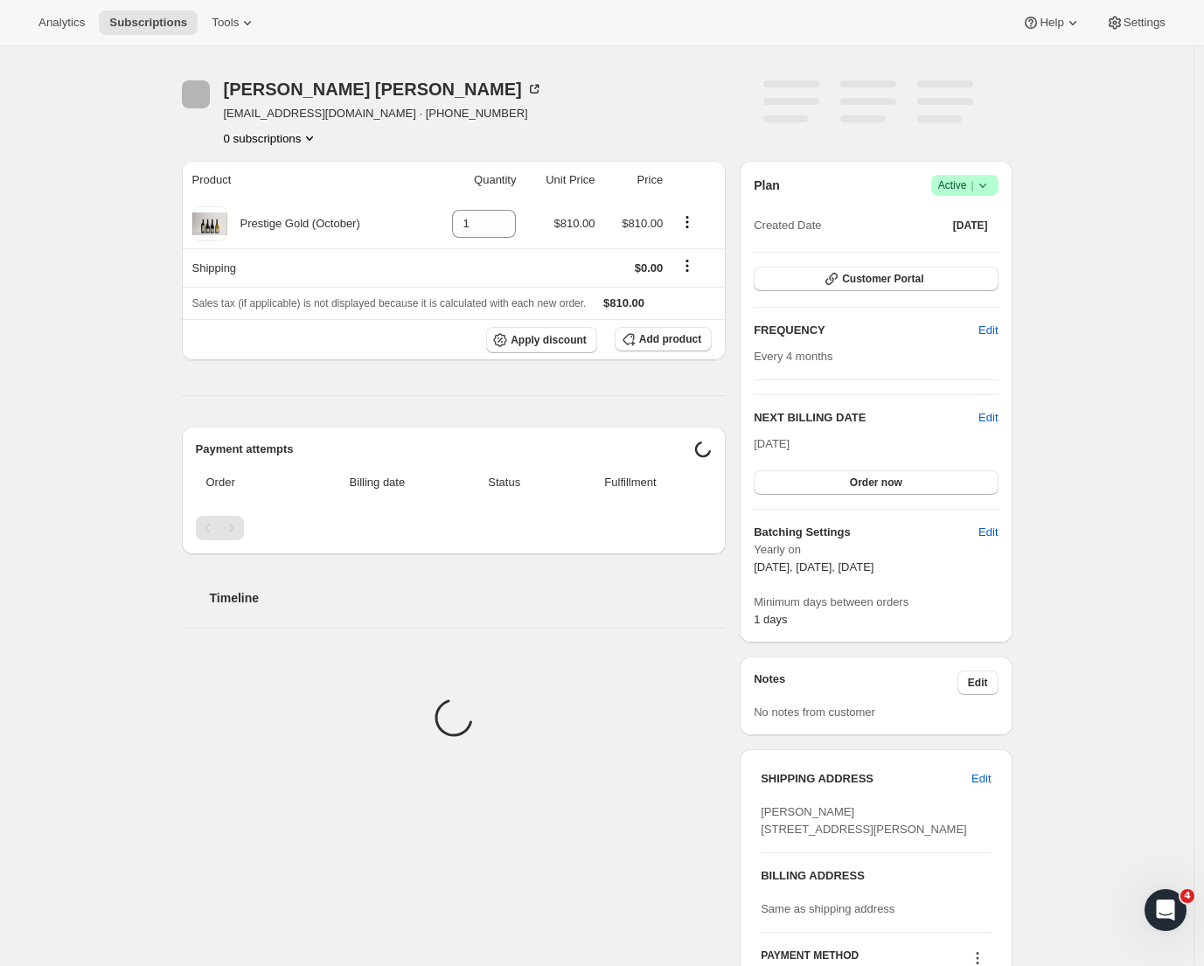
scroll to position [436, 0]
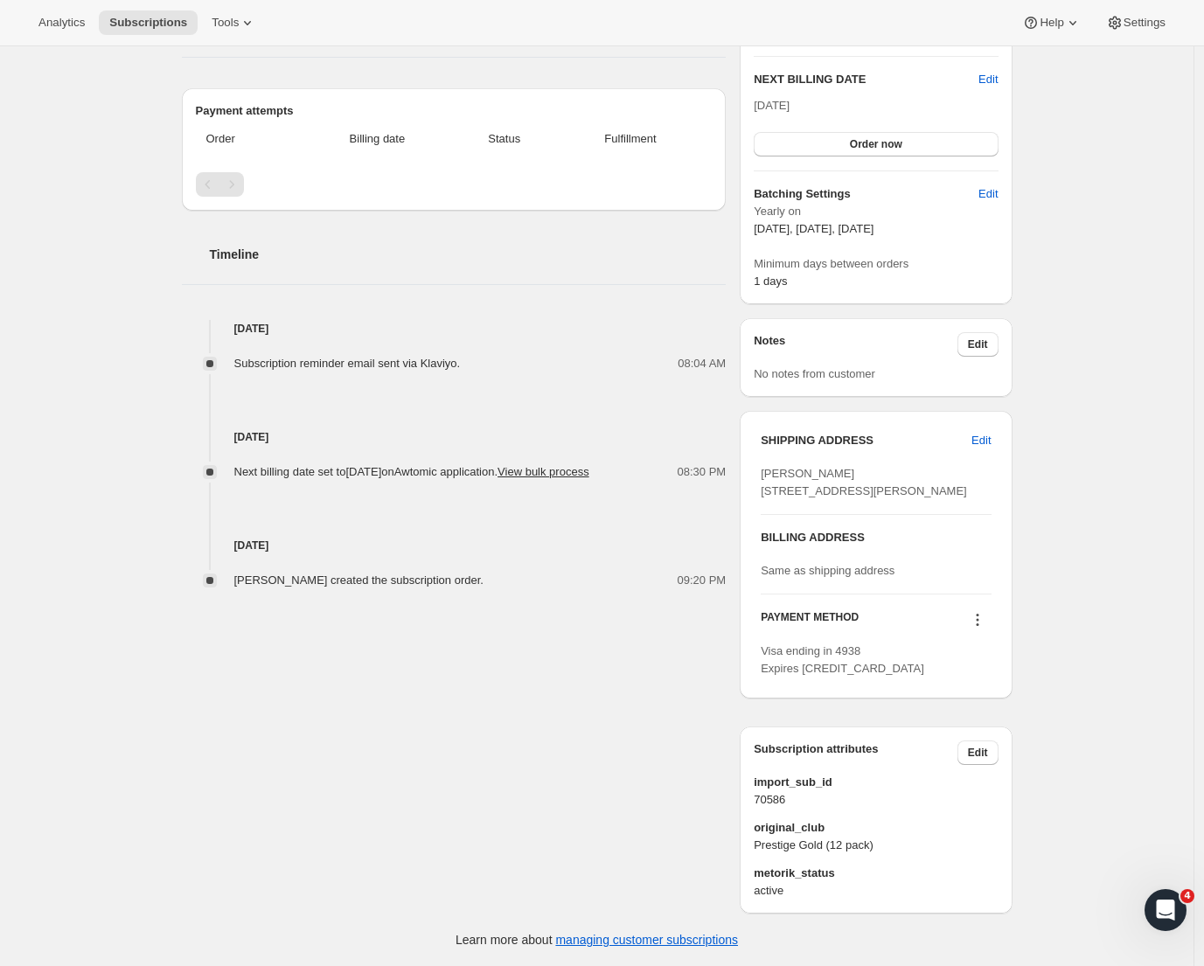
click at [847, 829] on span "original_club" at bounding box center [876, 827] width 244 height 17
drag, startPoint x: 895, startPoint y: 846, endPoint x: 752, endPoint y: 826, distance: 143.8
click at [752, 826] on div "Subscription attributes Edit import_sub_id 70586 original_club Prestige Gold (1…" at bounding box center [876, 820] width 272 height 187
copy div "original_club Prestige Gold (12 pack)"
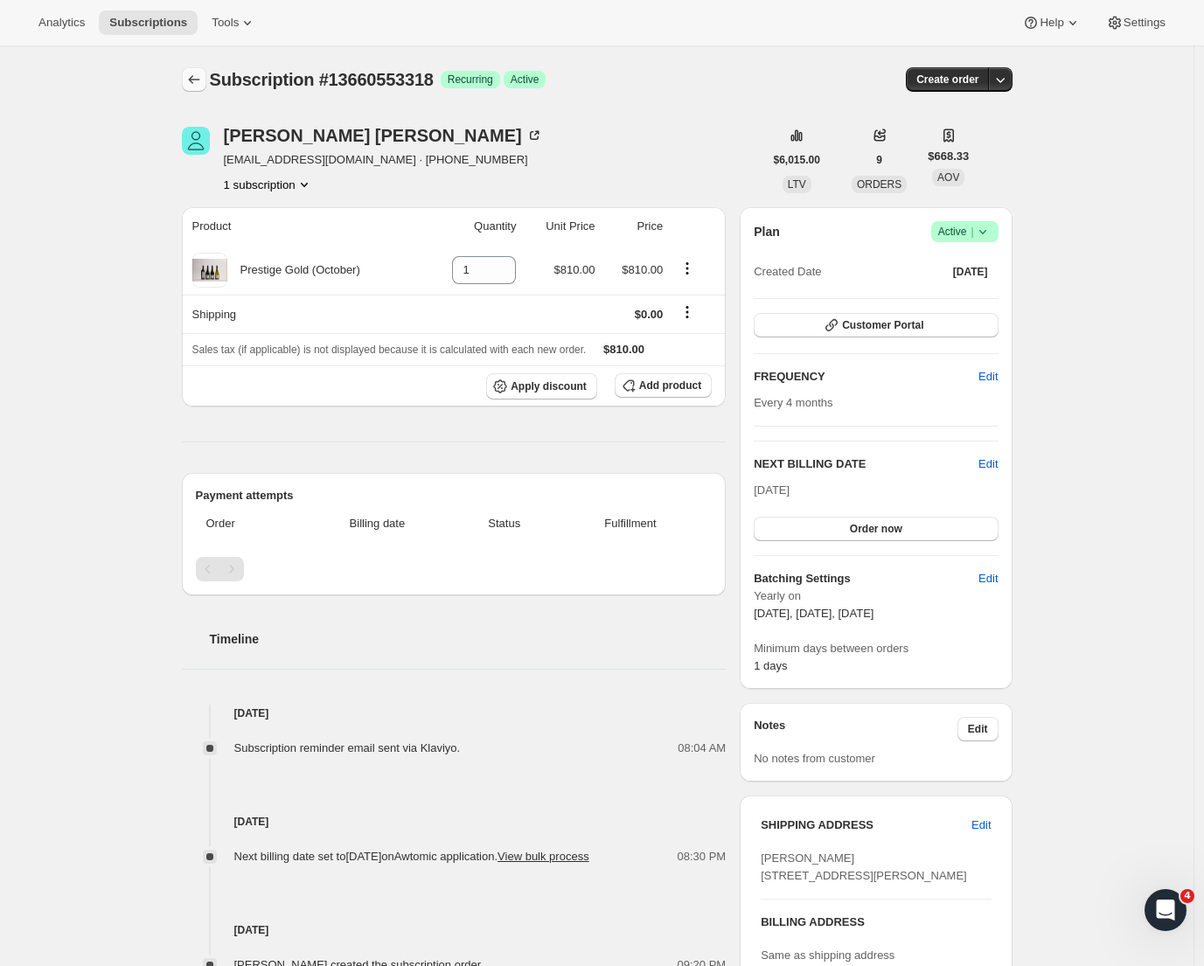
click at [200, 74] on icon "Subscriptions" at bounding box center [193, 79] width 17 height 17
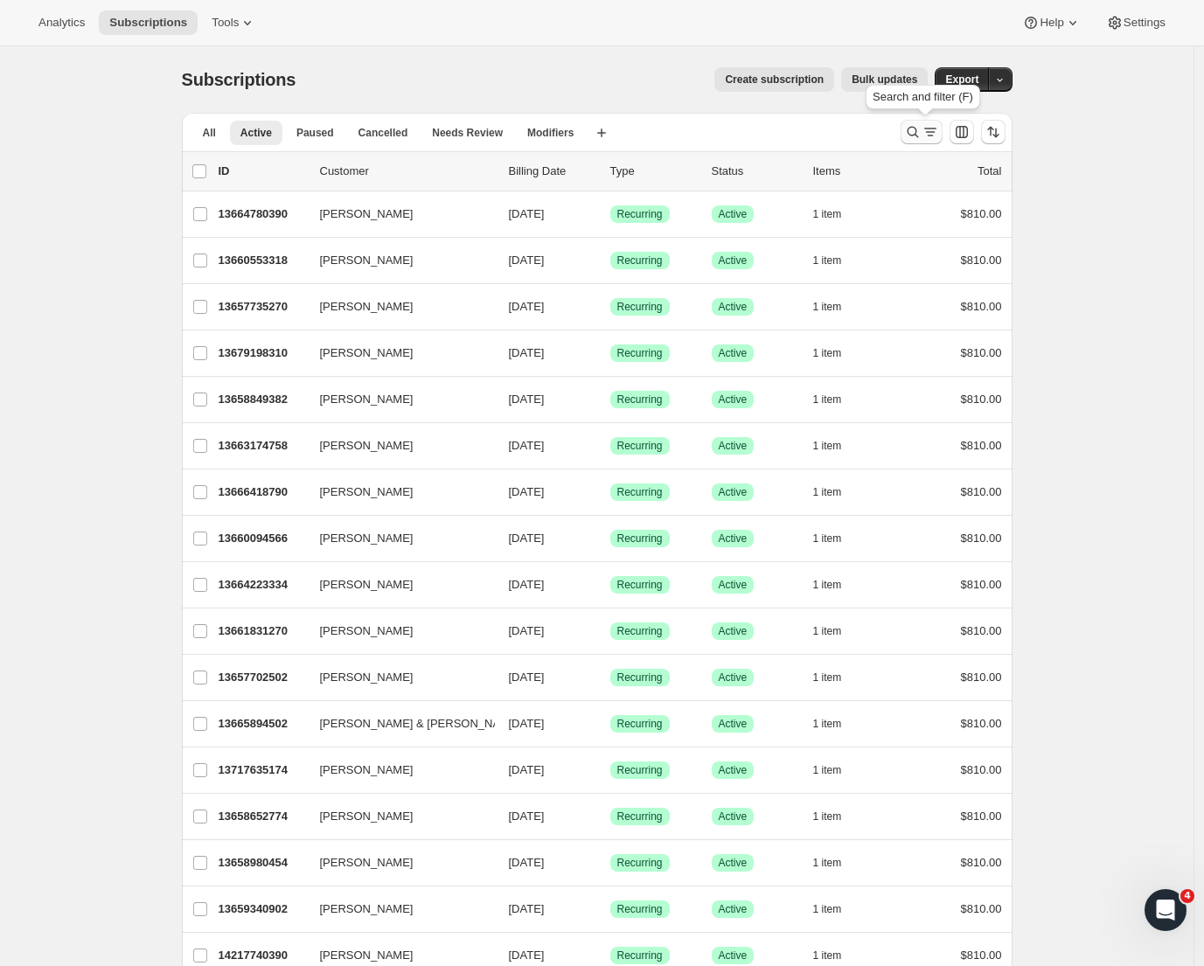
click at [914, 129] on icon "Search and filter results" at bounding box center [912, 131] width 17 height 17
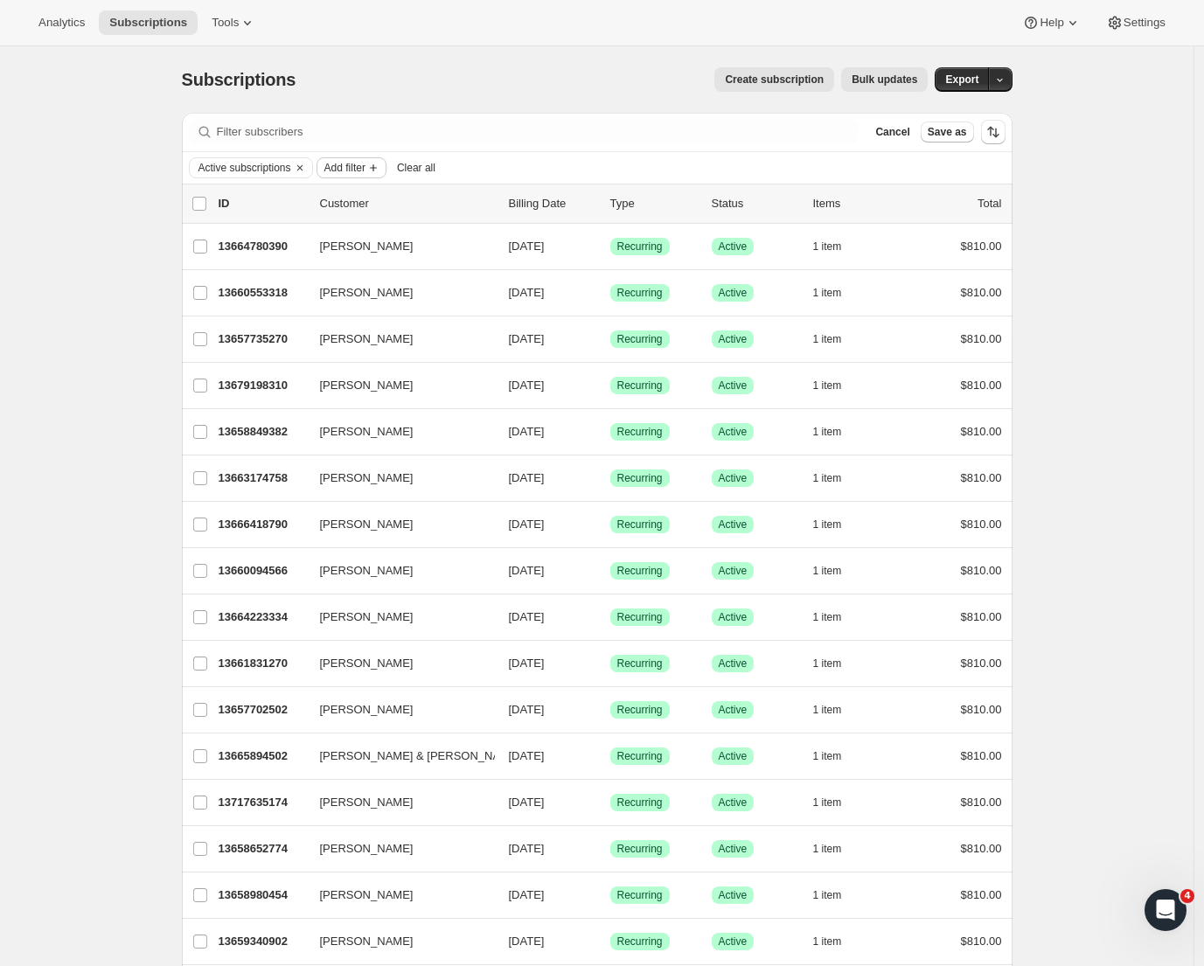
click at [357, 168] on span "Add filter" at bounding box center [344, 168] width 41 height 14
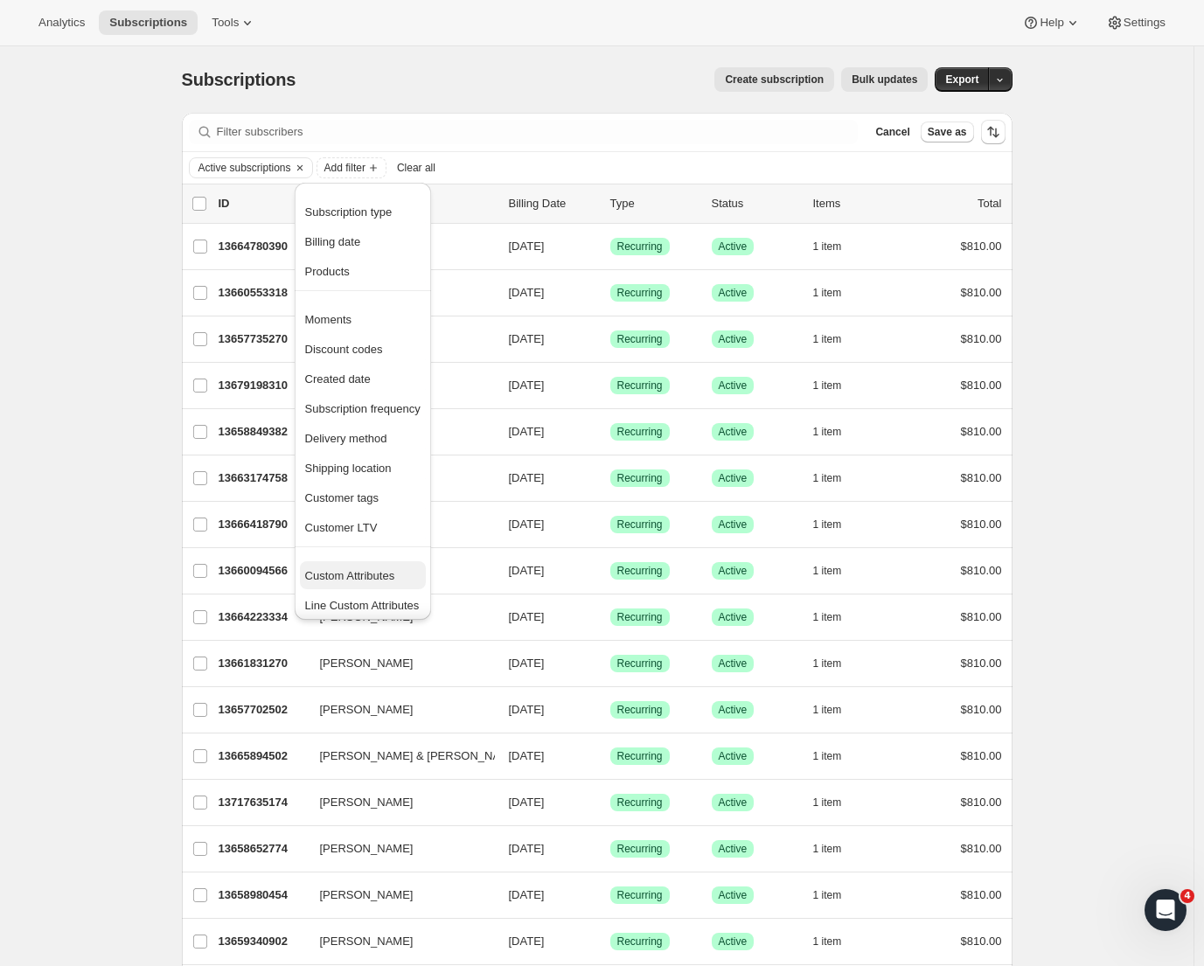
click at [360, 582] on span "Custom Attributes" at bounding box center [350, 575] width 90 height 13
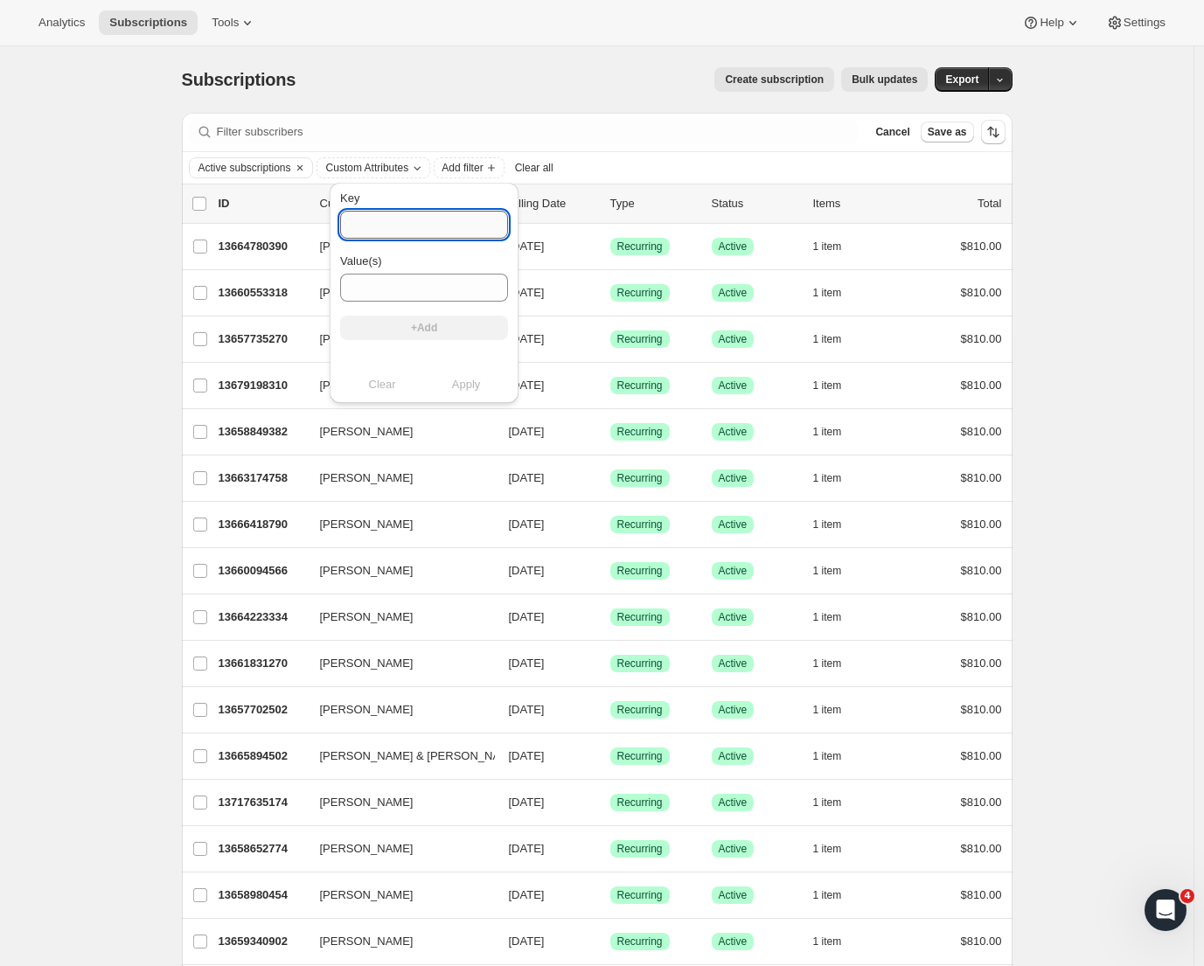
click at [379, 233] on input "Key" at bounding box center [424, 225] width 168 height 28
paste input "original_club Prestige Gold (12 pack)"
drag, startPoint x: 497, startPoint y: 226, endPoint x: 423, endPoint y: 229, distance: 73.5
click at [423, 229] on input "original_club Prestige Gold (12 pack)" at bounding box center [424, 225] width 168 height 28
type input "original_club"
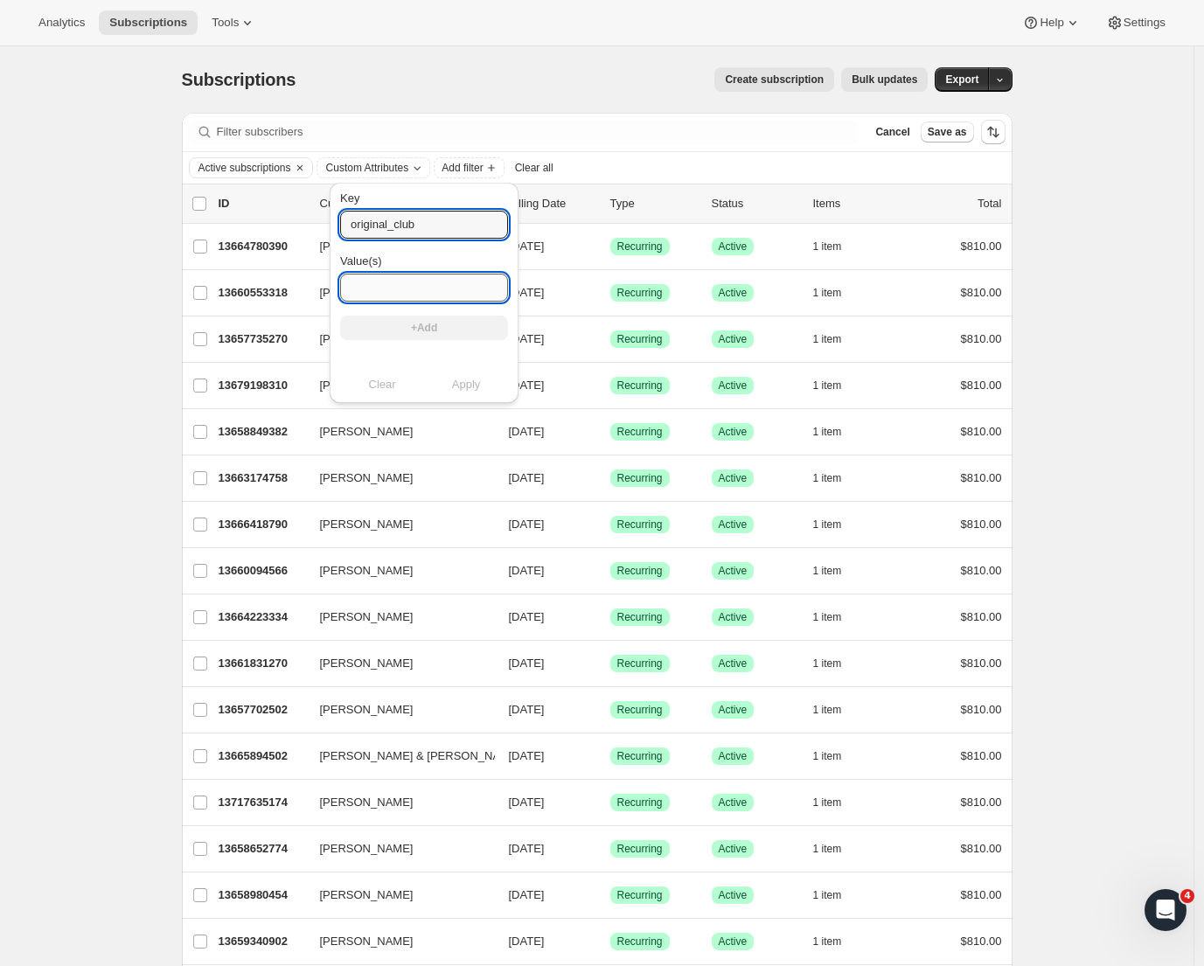
click at [404, 277] on input "Value(s)" at bounding box center [424, 288] width 168 height 28
paste input "Prestige Gold (12 pack)"
click at [417, 285] on input "Prestige Gold (12 pack)" at bounding box center [424, 288] width 168 height 28
click at [444, 289] on input "Prestige Silver (12 pack)" at bounding box center [424, 288] width 168 height 28
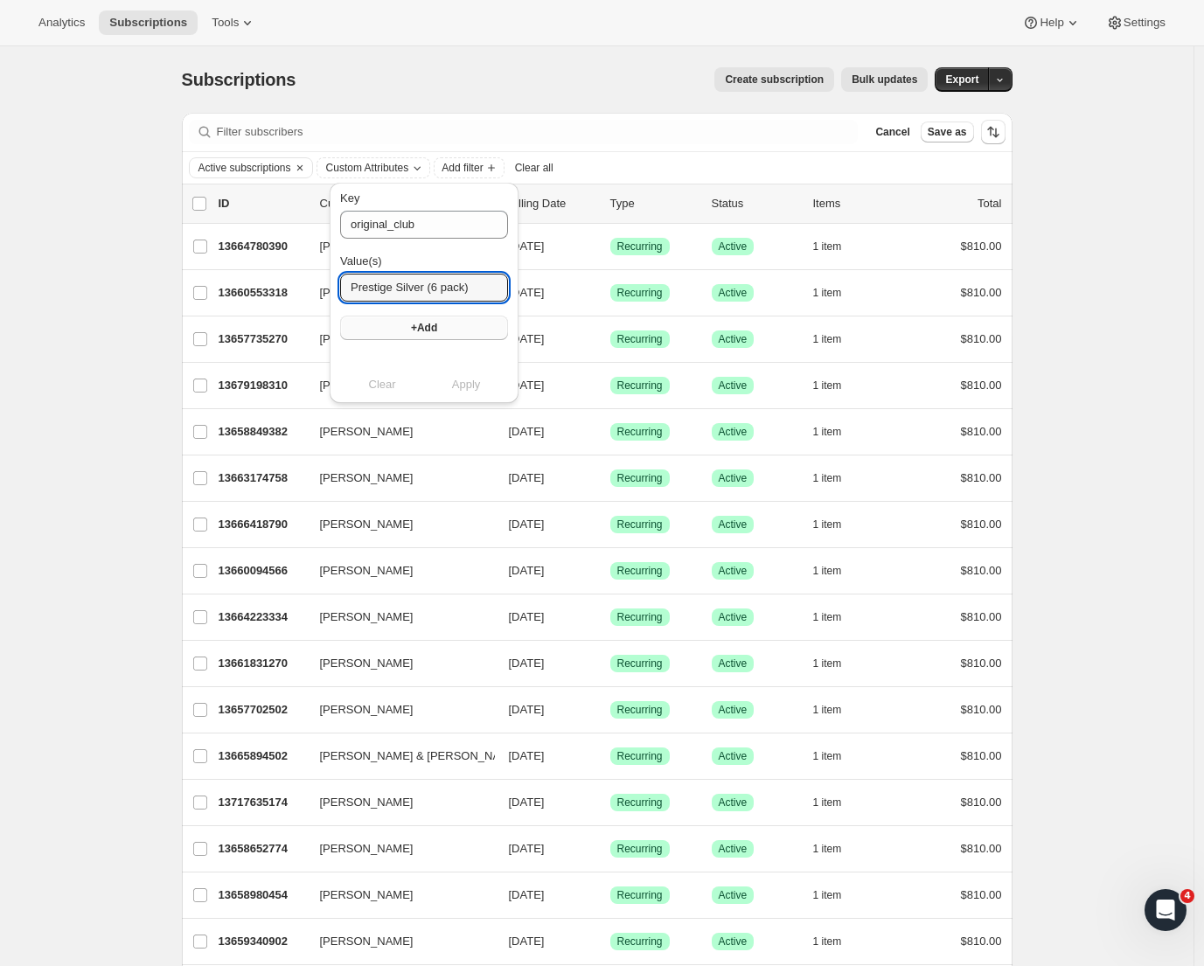
type input "Prestige Silver (6 pack)"
click at [468, 320] on button "+Add" at bounding box center [424, 328] width 168 height 24
click at [463, 405] on span "Apply" at bounding box center [466, 402] width 29 height 17
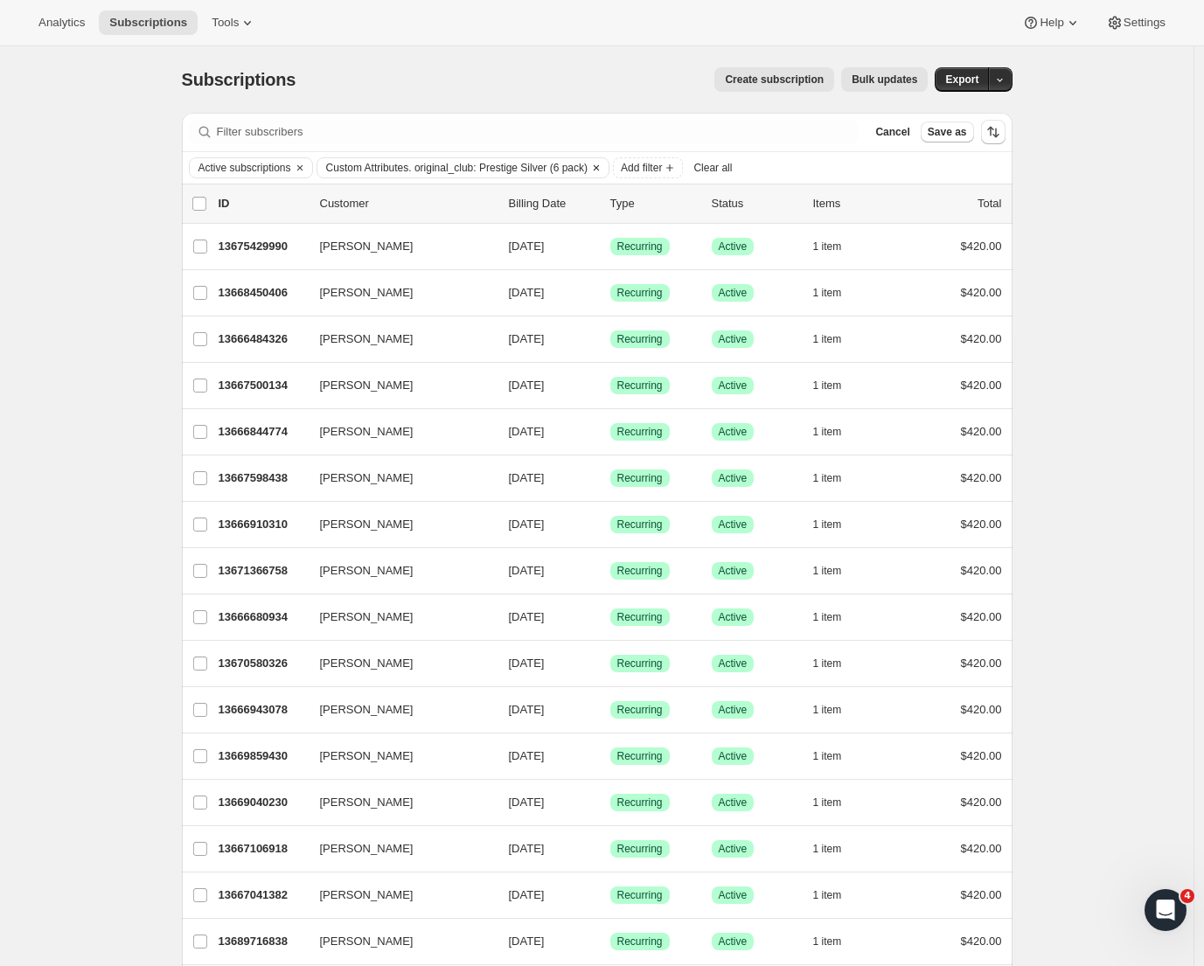
click at [520, 164] on span "Custom Attributes. original_club: Prestige Silver (6 pack)" at bounding box center [456, 168] width 261 height 14
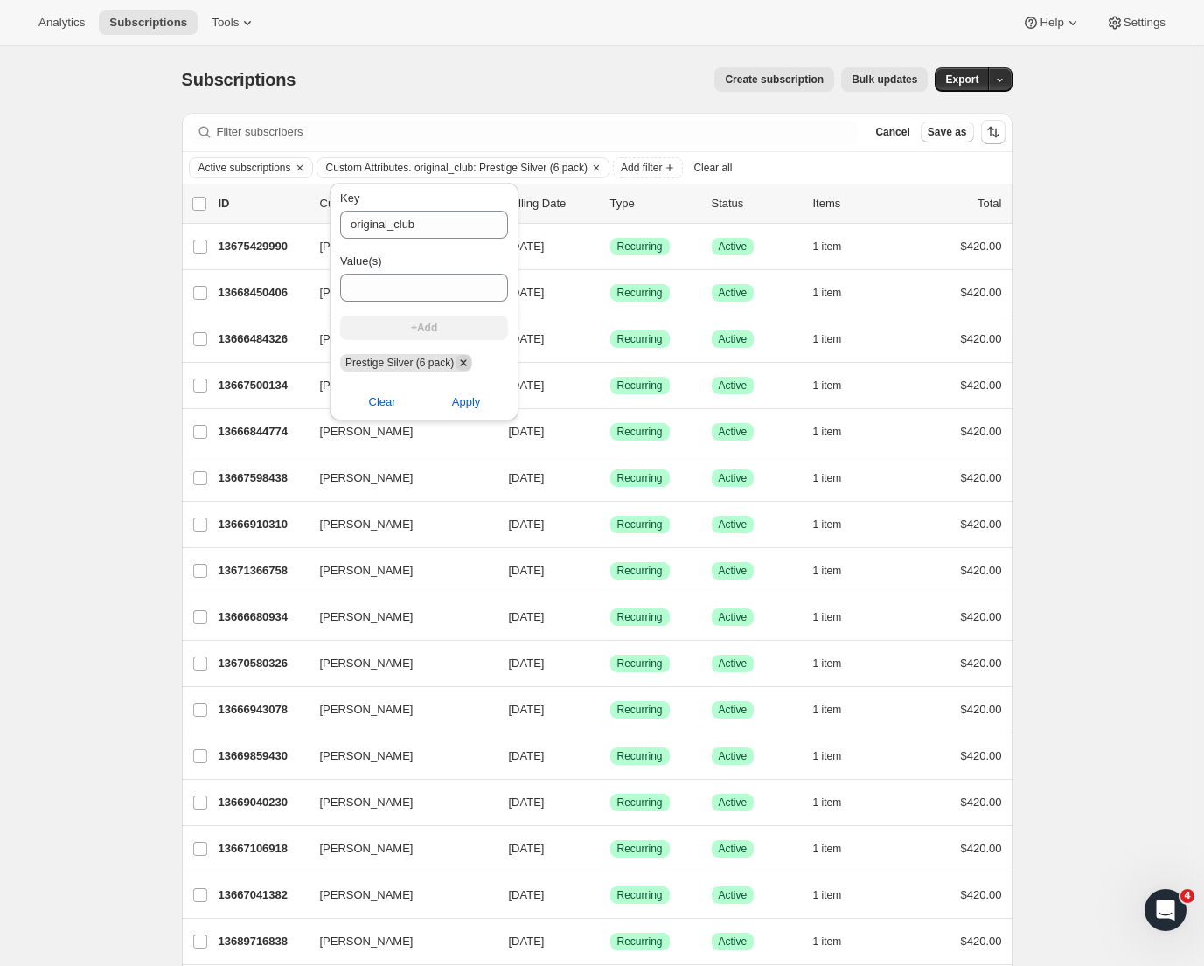
click at [469, 365] on icon "Remove Prestige Silver (6 pack)" at bounding box center [464, 363] width 16 height 16
click at [406, 296] on input "Value(s)" at bounding box center [424, 288] width 168 height 28
paste input "Prestige Gold (12 pack)"
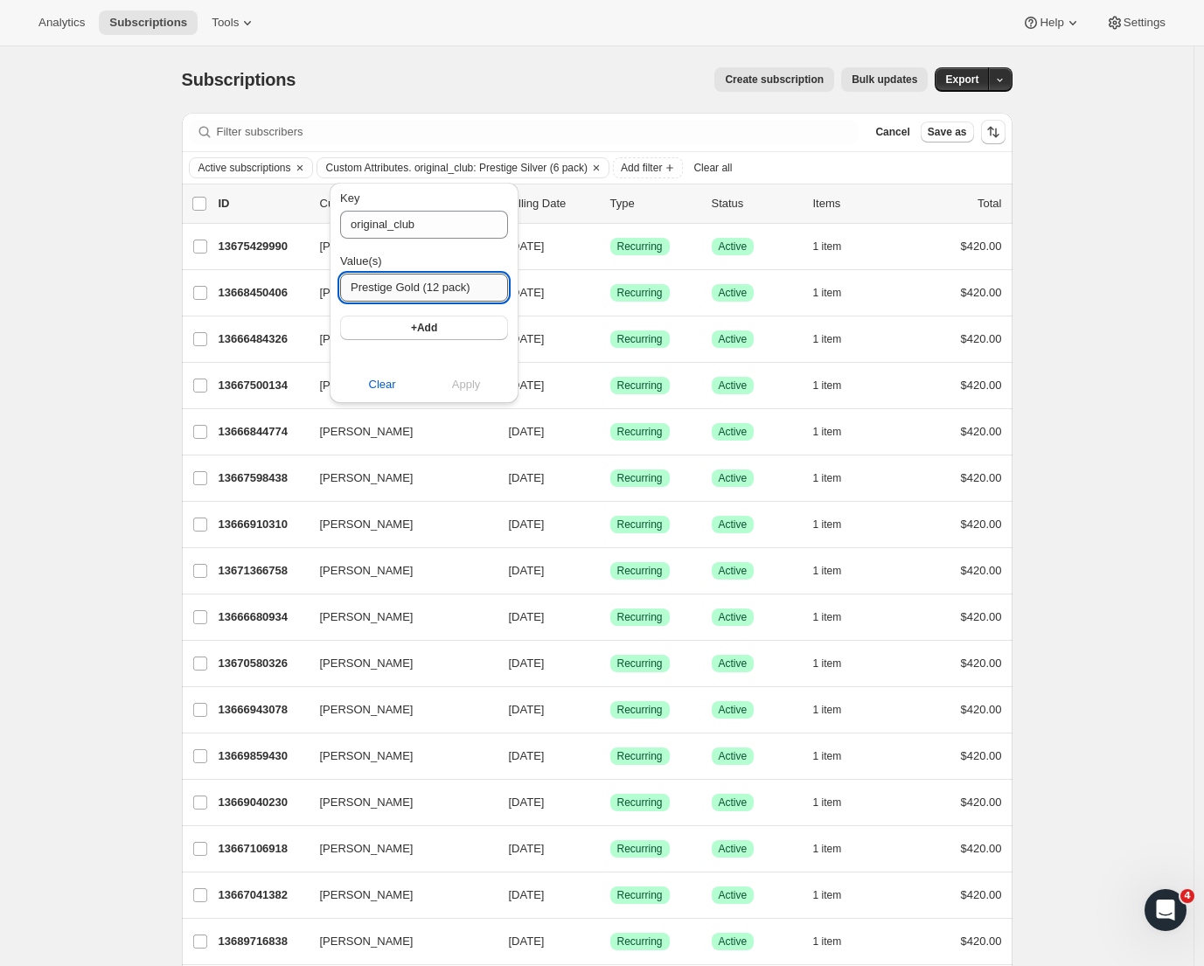
click at [409, 288] on input "Prestige Gold (12 pack)" at bounding box center [424, 288] width 168 height 28
click at [475, 289] on input "Prestige Silver (12 pack)" at bounding box center [424, 288] width 168 height 28
drag, startPoint x: 451, startPoint y: 291, endPoint x: 465, endPoint y: 317, distance: 29.7
click at [451, 290] on input "Prestige Silver (12 pack)" at bounding box center [424, 288] width 168 height 28
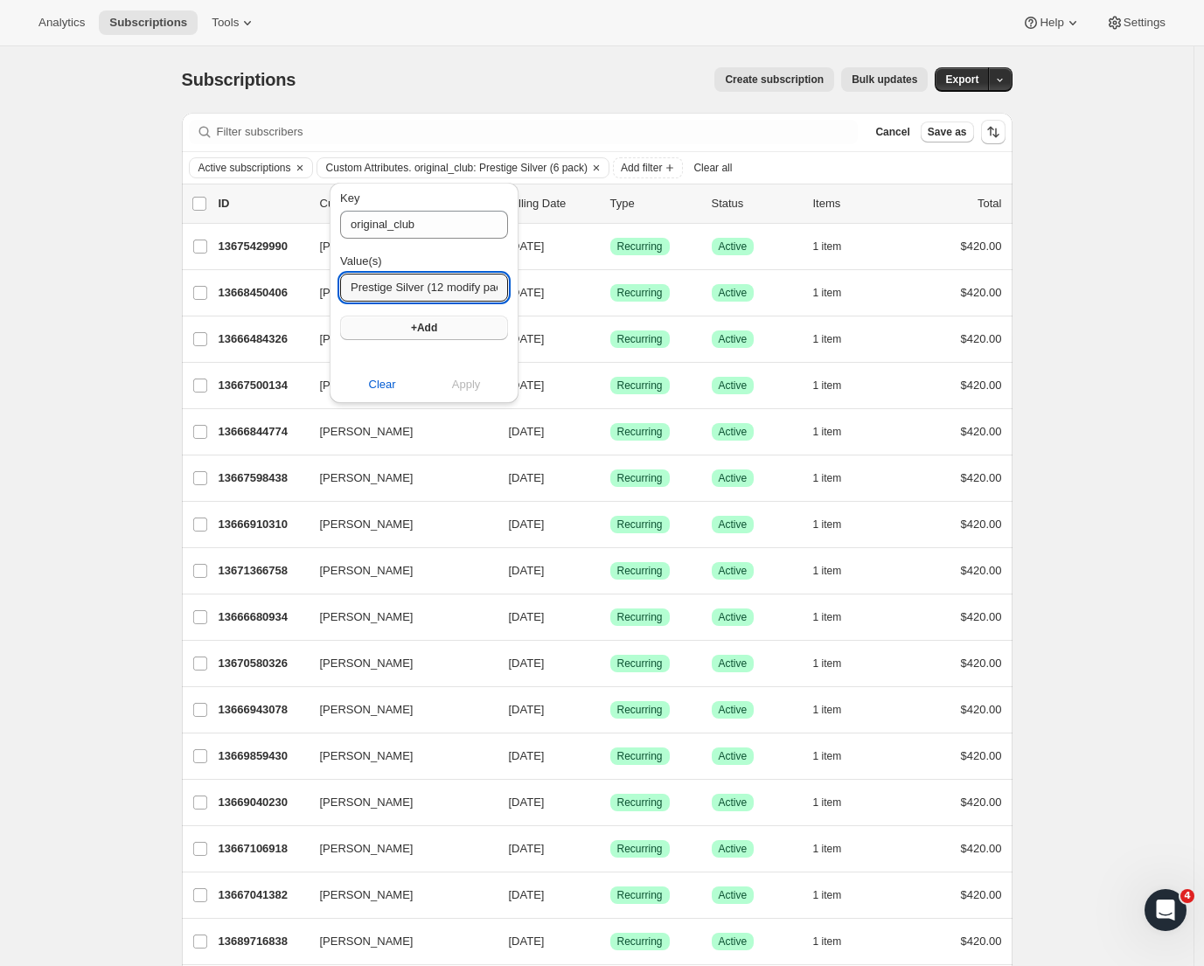
type input "Prestige Silver (12 modify pack)"
click at [435, 332] on span "+Add" at bounding box center [424, 328] width 26 height 14
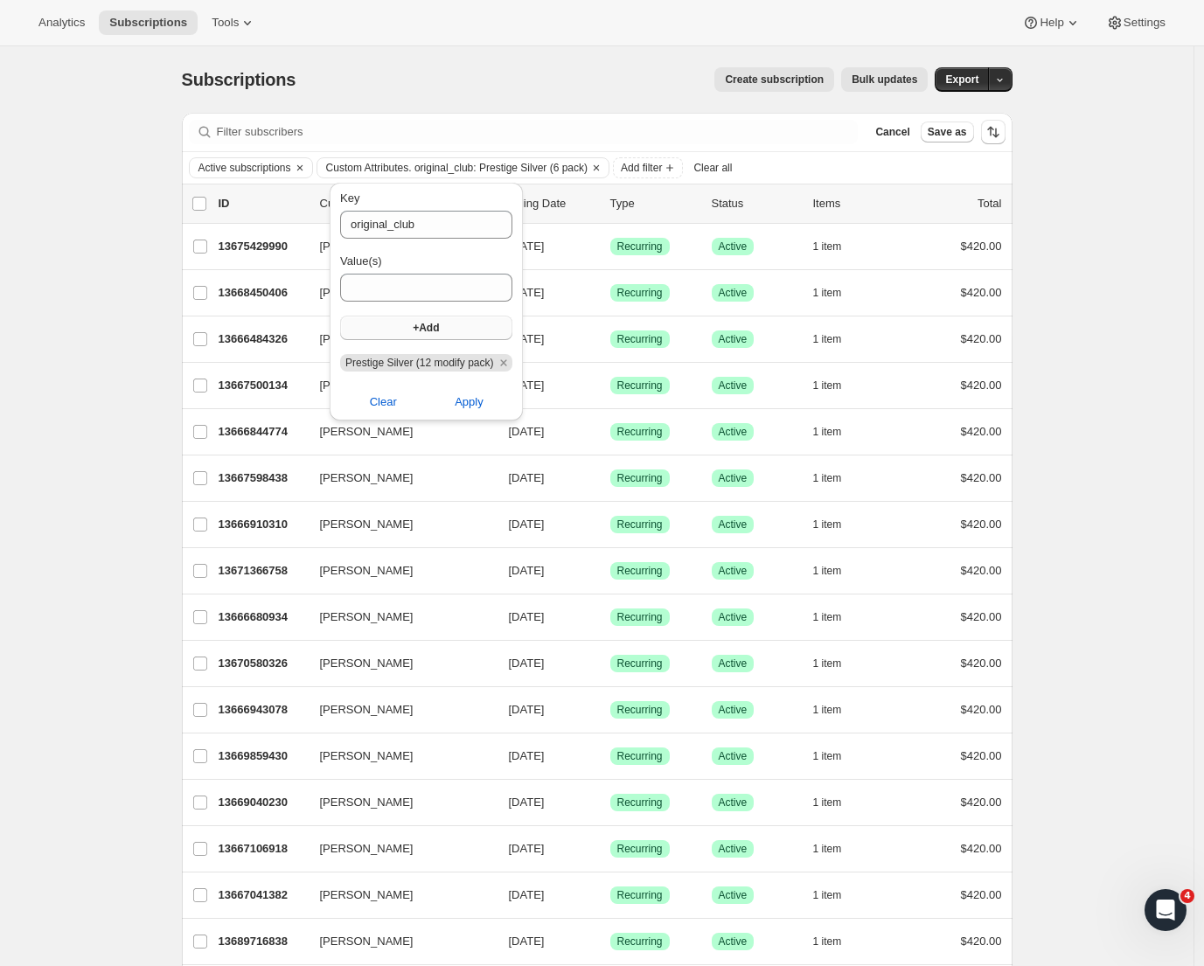
click at [441, 366] on span "Prestige Silver (12 modify pack)" at bounding box center [419, 363] width 148 height 12
drag, startPoint x: 346, startPoint y: 362, endPoint x: 503, endPoint y: 361, distance: 156.5
click at [493, 361] on span "Prestige Silver (12 modify pack)" at bounding box center [419, 363] width 148 height 12
copy span "Prestige Silver (12 modify pack)"
click at [512, 359] on icon "Remove Prestige Silver (12 modify pack)" at bounding box center [504, 363] width 16 height 16
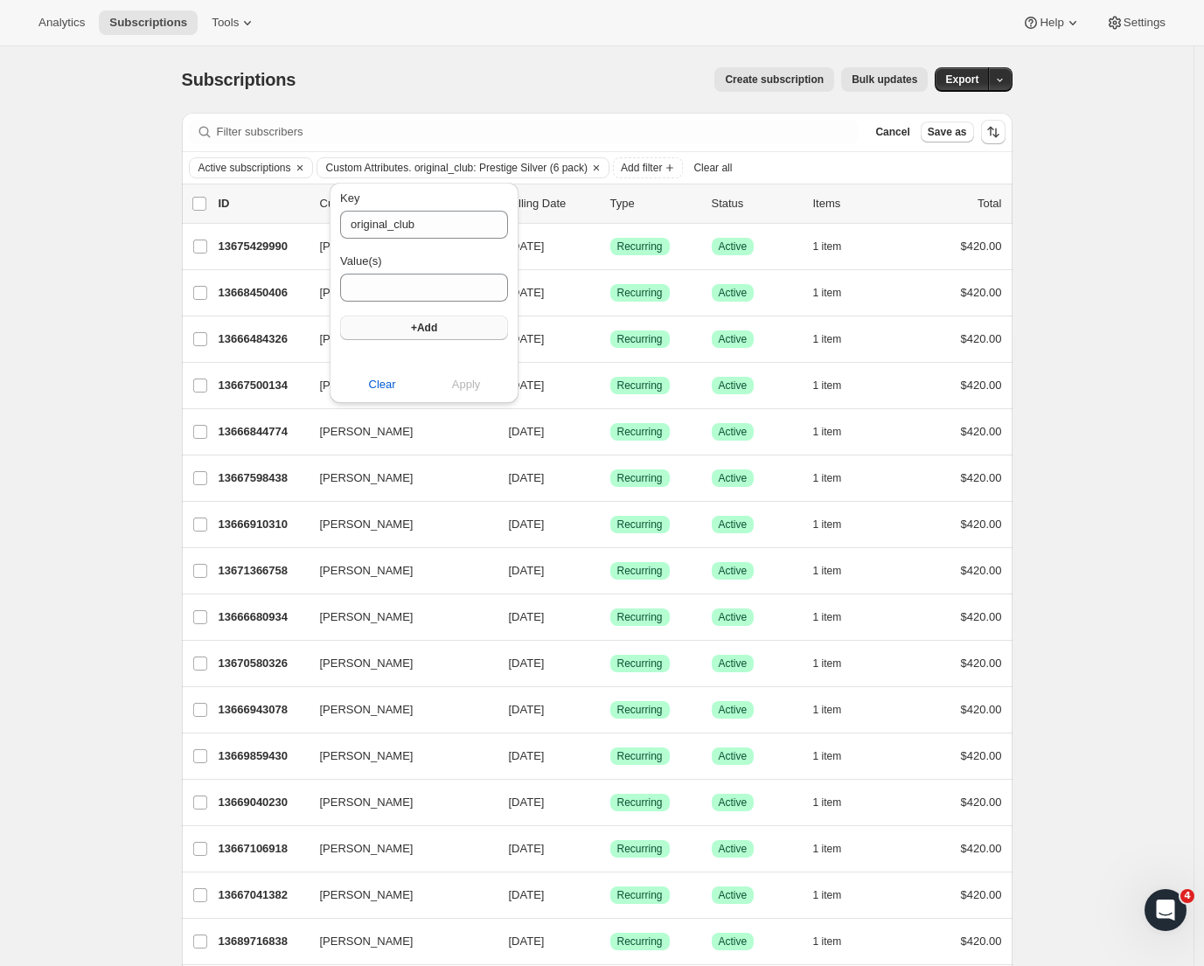
click at [436, 303] on div "Key original_club Value(s) +Add" at bounding box center [424, 272] width 168 height 164
click at [425, 287] on input "Value(s)" at bounding box center [424, 288] width 168 height 28
paste input "Prestige Silver (12 modify pack)"
drag, startPoint x: 420, startPoint y: 291, endPoint x: 410, endPoint y: 291, distance: 9.6
click at [410, 291] on input "Prestige Silver (12 modify pack)" at bounding box center [424, 288] width 168 height 28
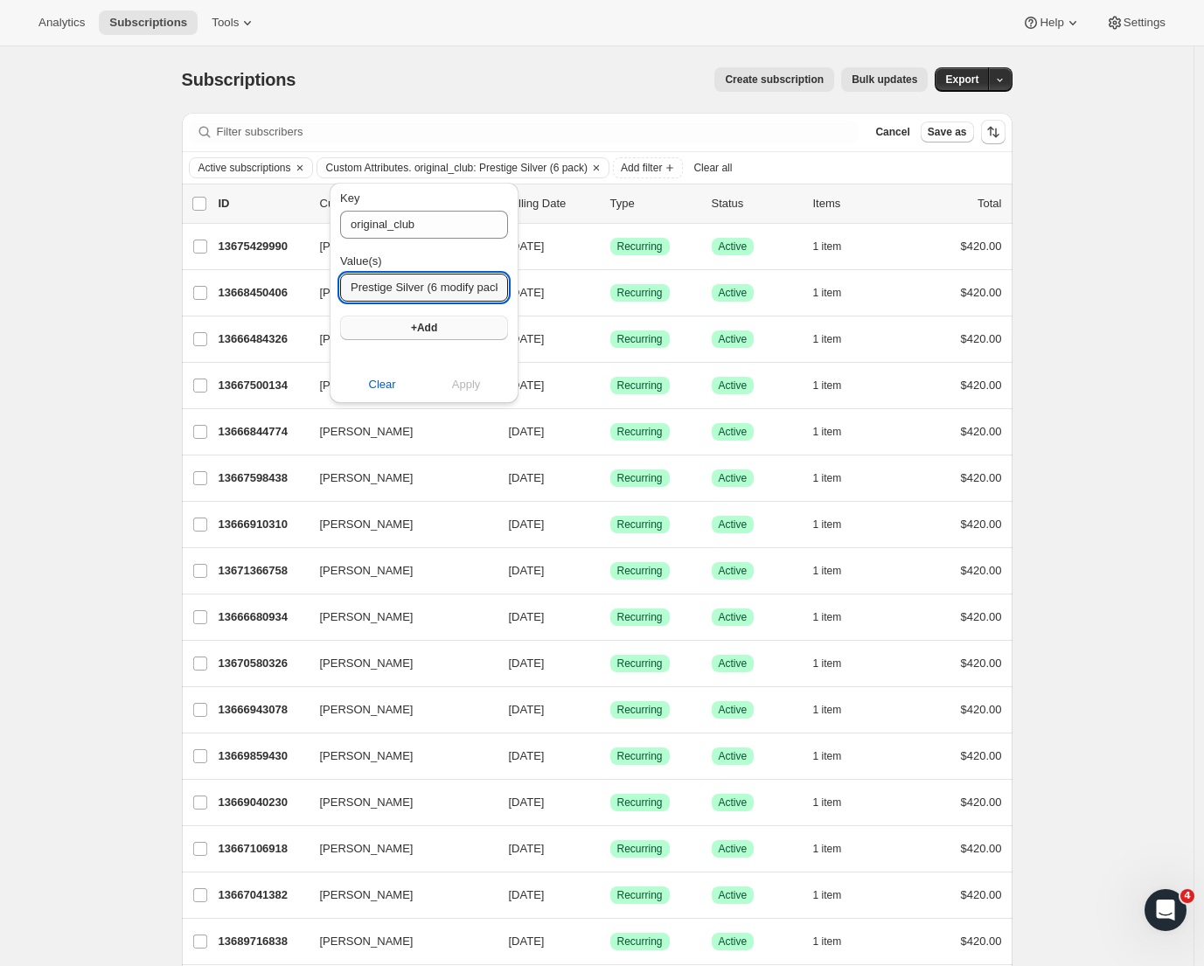
type input "Prestige Silver (6 modify pack)"
click at [431, 329] on span "+Add" at bounding box center [424, 328] width 26 height 14
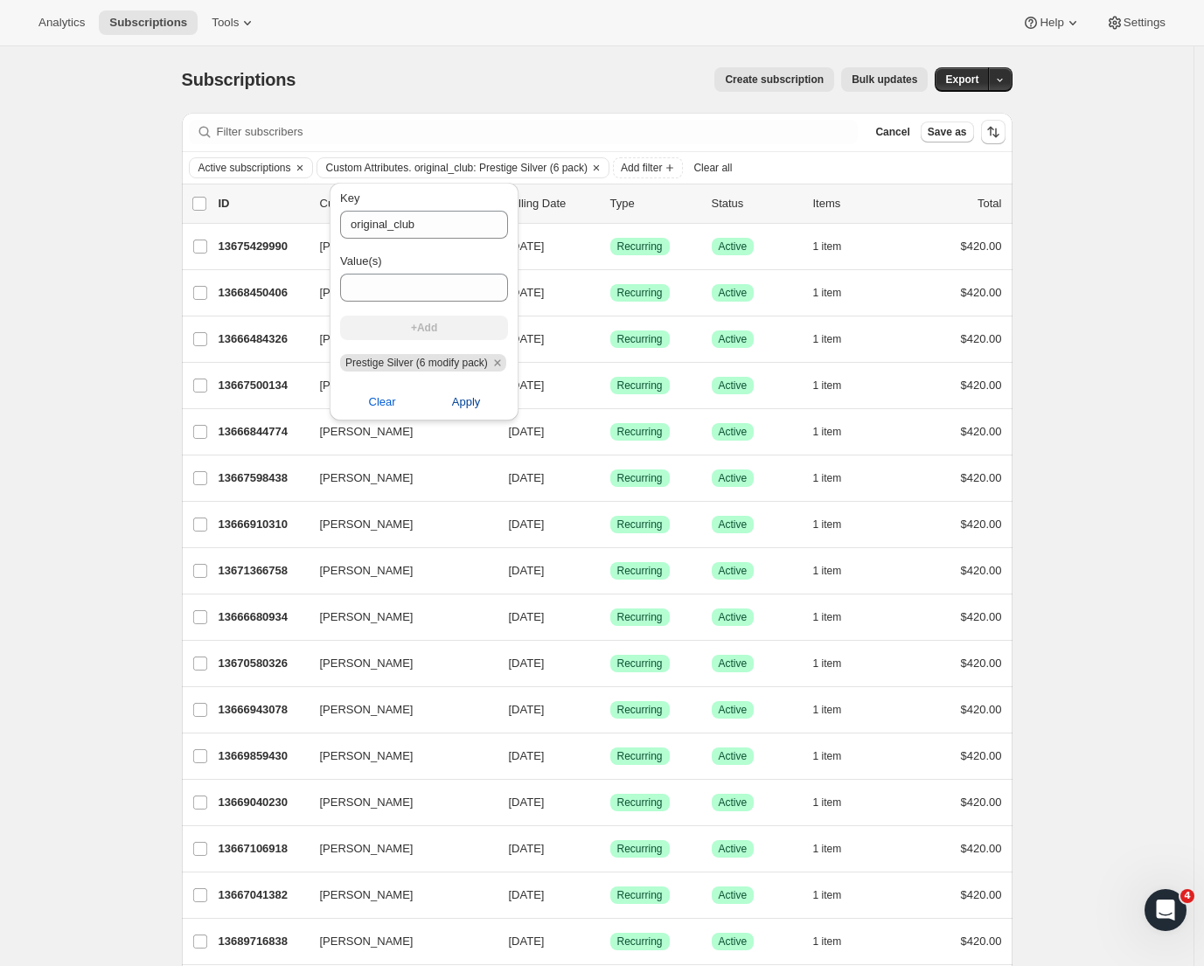
click at [468, 400] on span "Apply" at bounding box center [466, 402] width 29 height 17
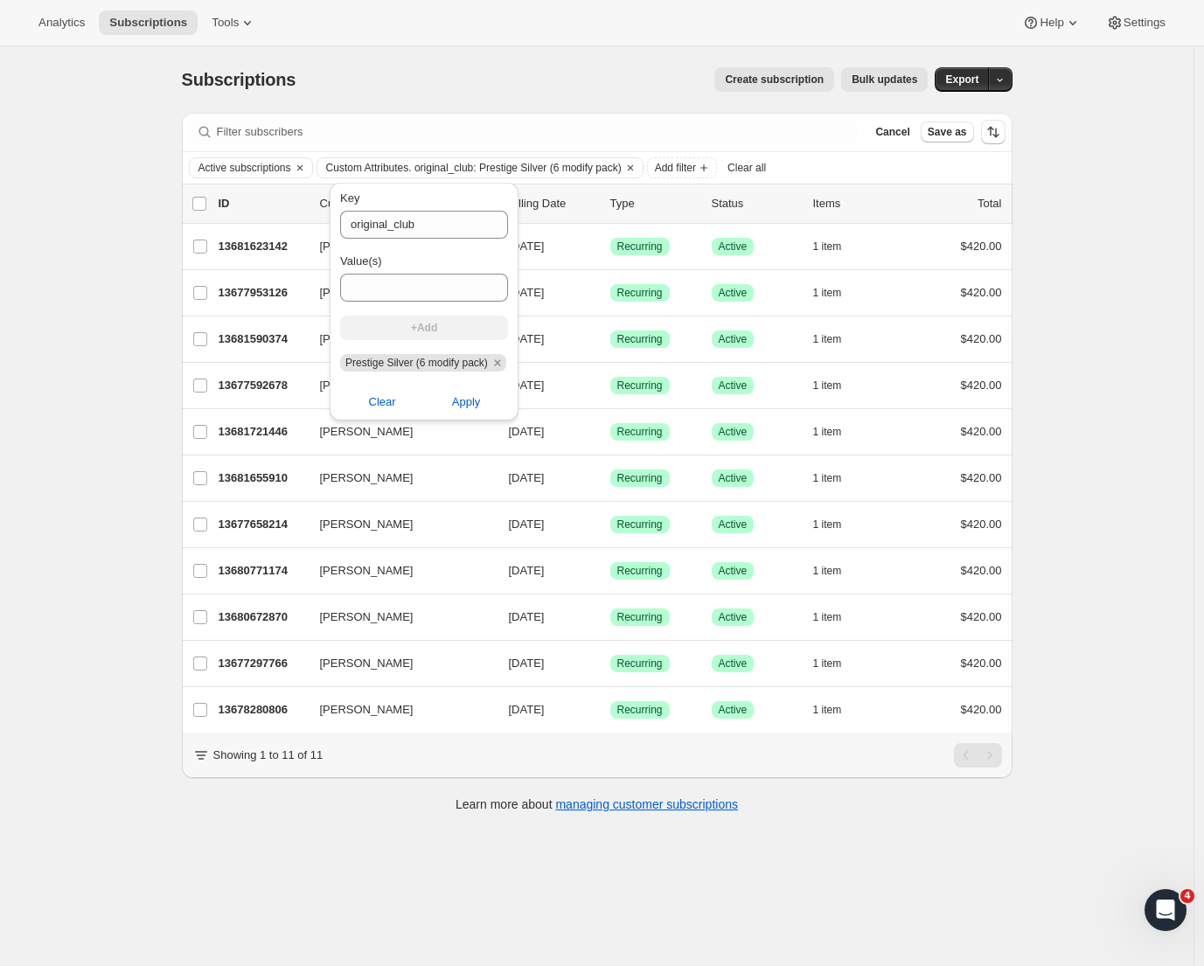
click at [111, 392] on div "Subscriptions. This page is ready Subscriptions Create subscription Bulk update…" at bounding box center [597, 529] width 1194 height 966
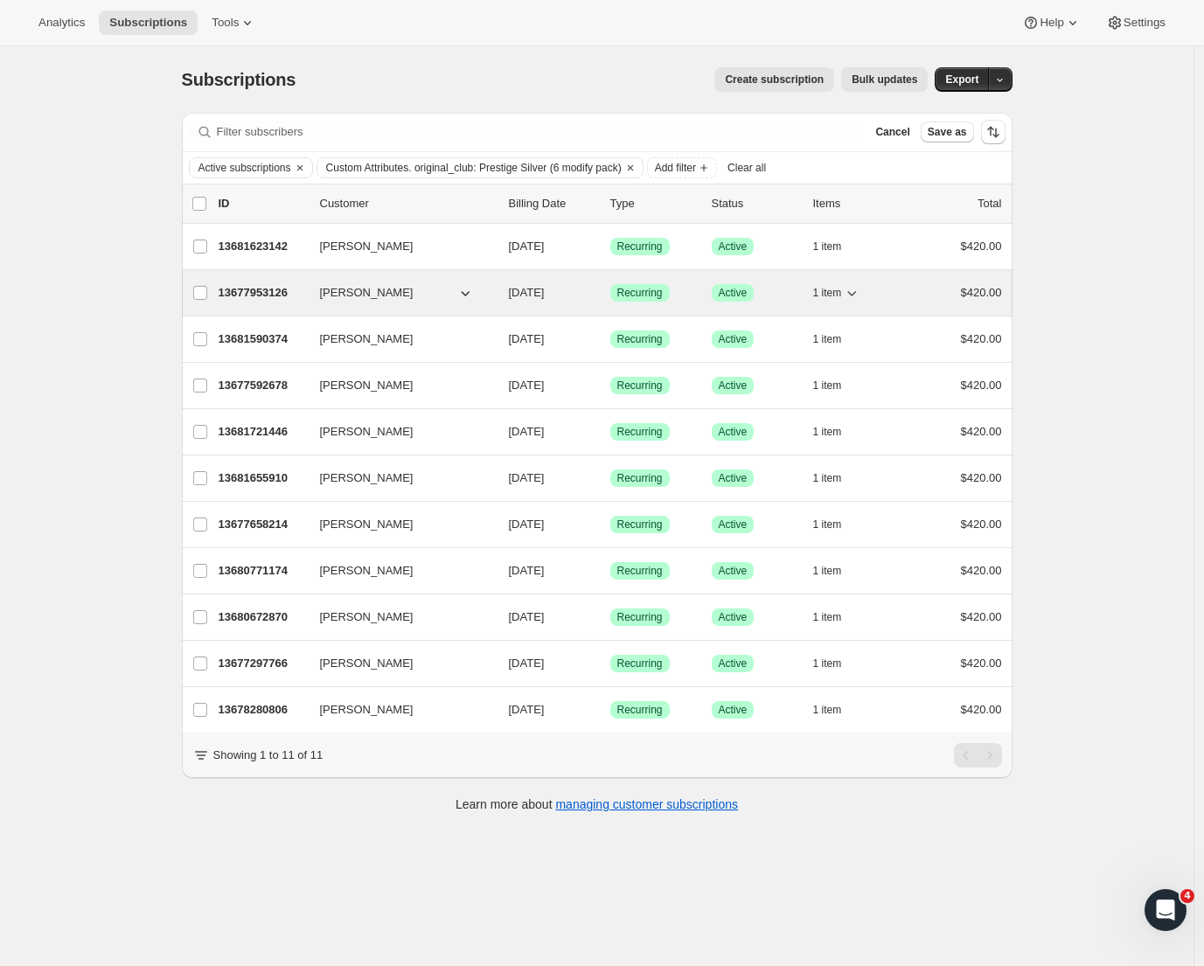
click at [264, 289] on p "13677953126" at bounding box center [262, 292] width 87 height 17
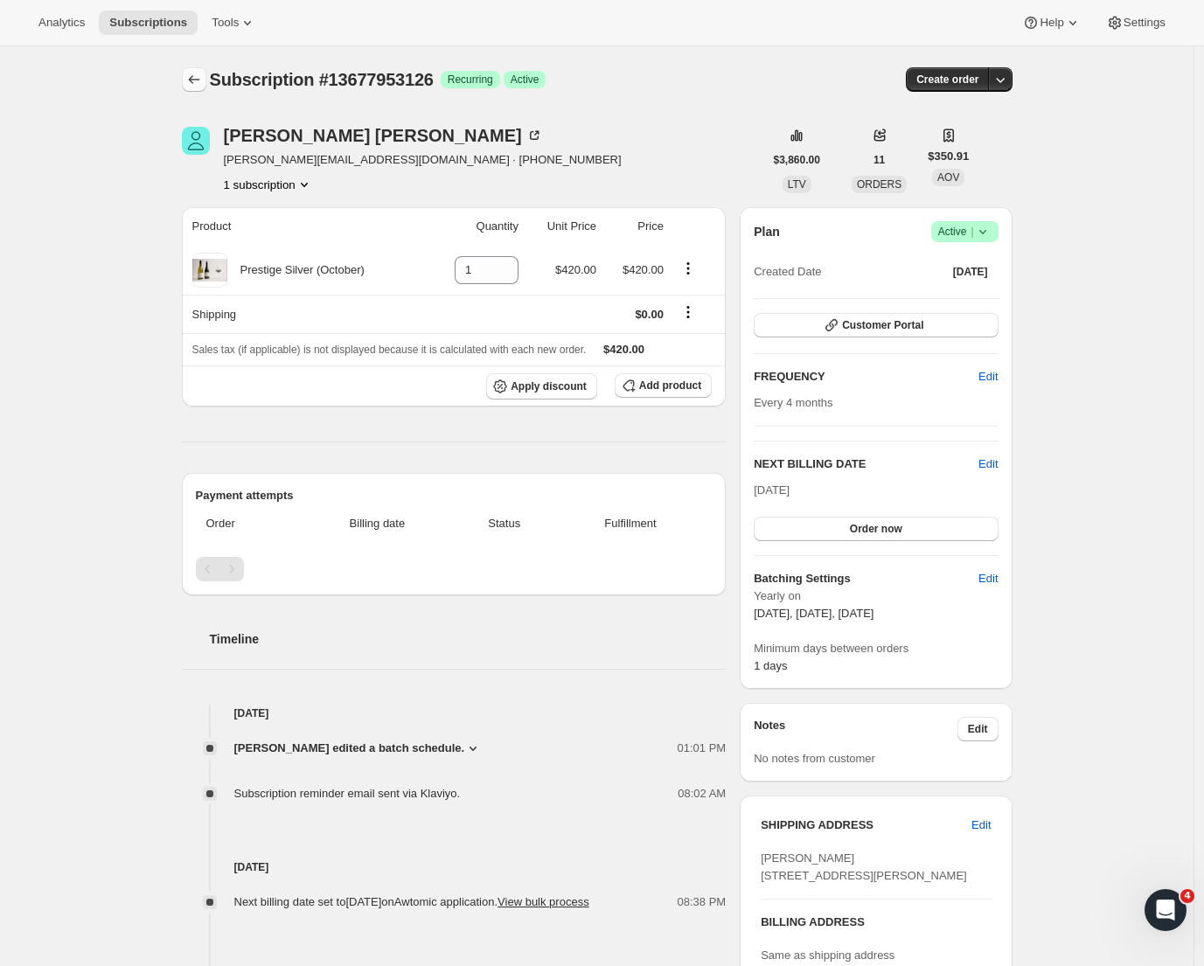
click at [197, 86] on icon "Subscriptions" at bounding box center [193, 79] width 17 height 17
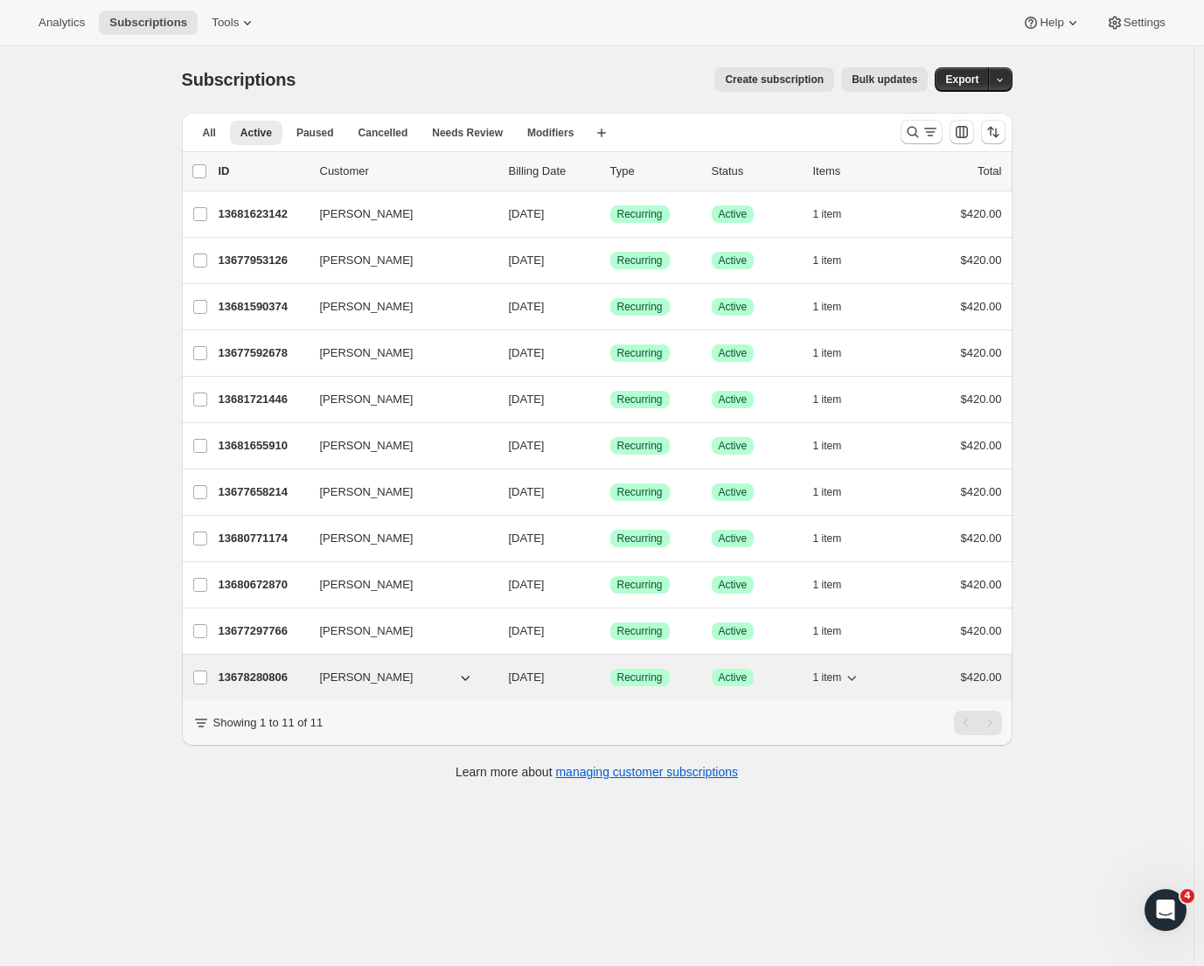
click at [283, 675] on p "13678280806" at bounding box center [262, 677] width 87 height 17
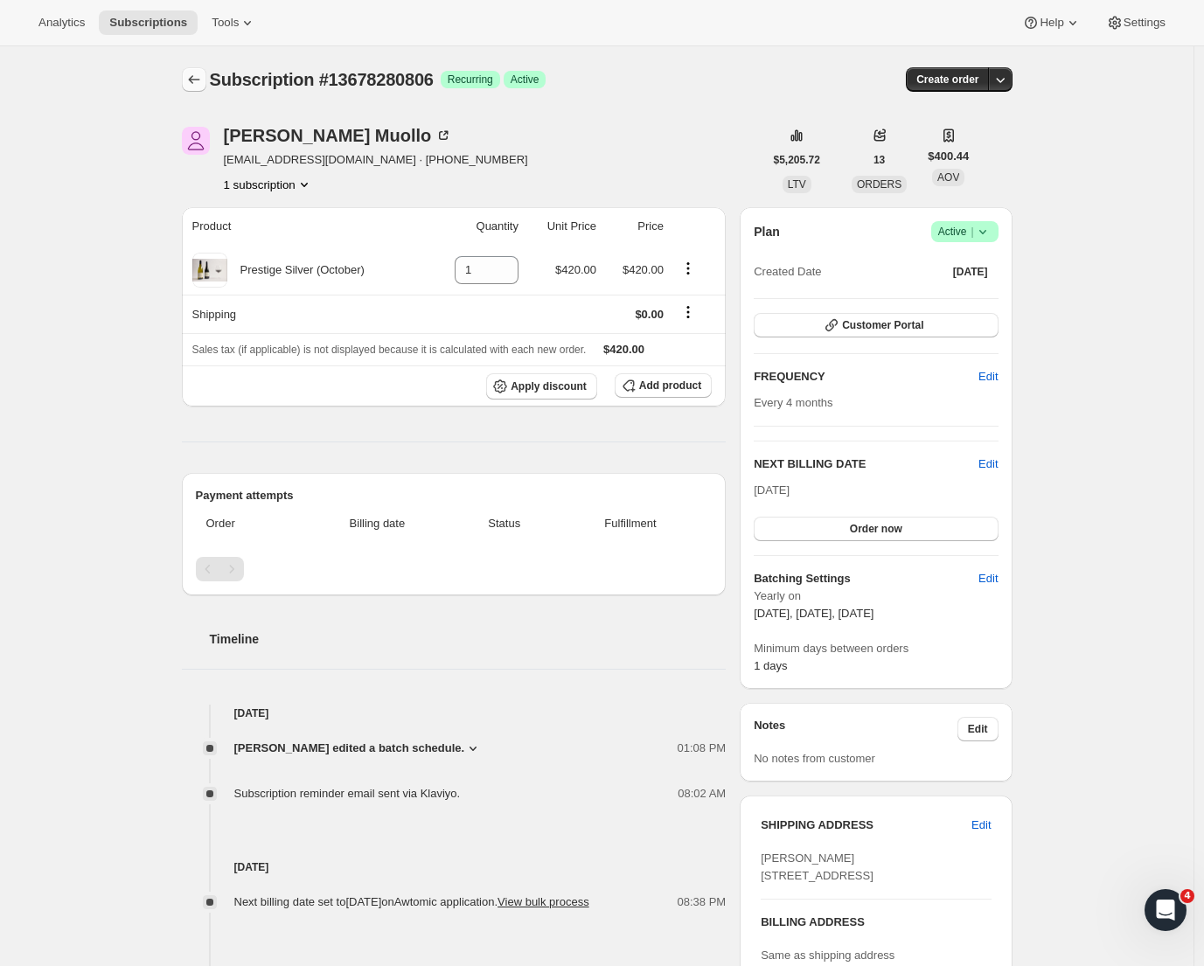
click at [197, 73] on icon "Subscriptions" at bounding box center [193, 79] width 17 height 17
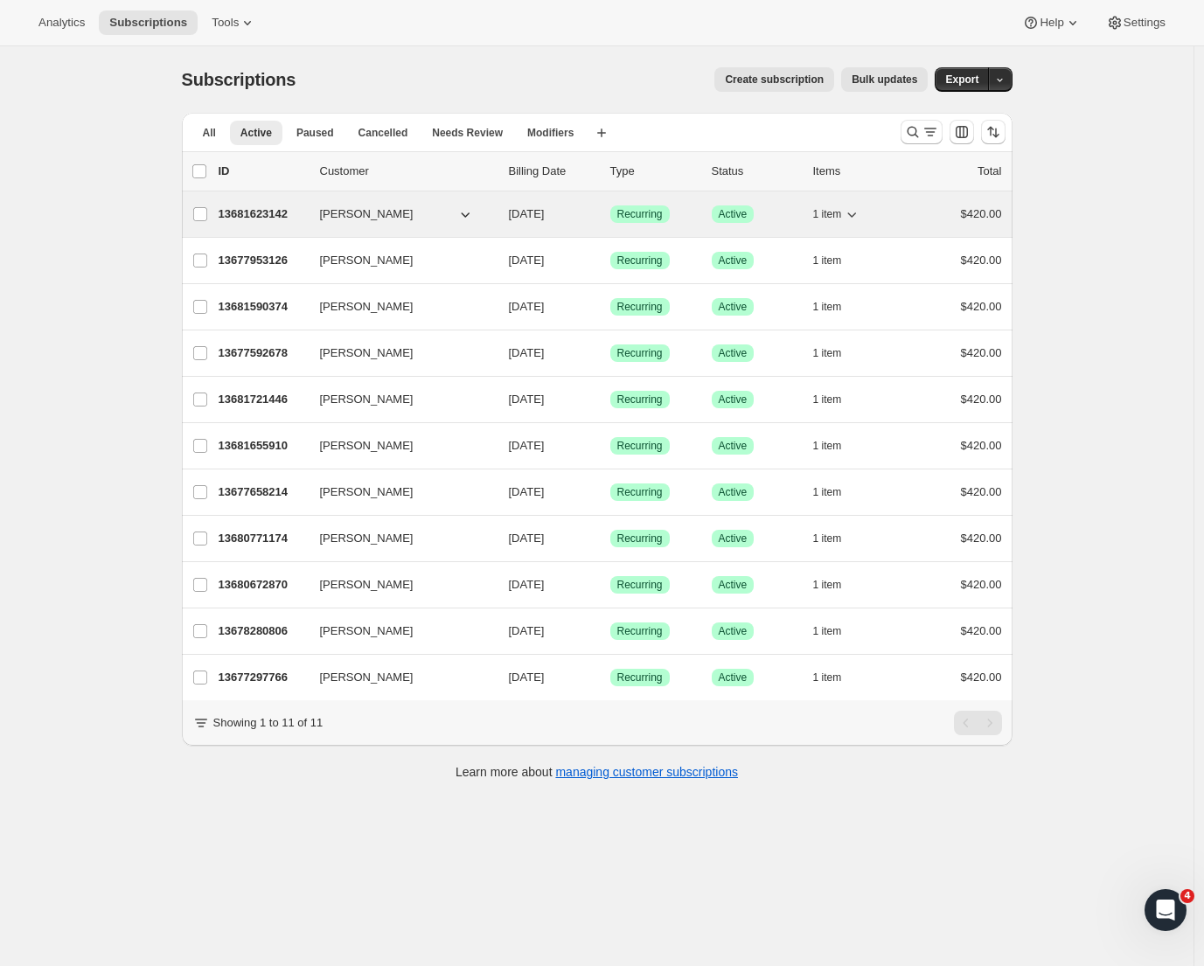
click at [282, 211] on p "13681623142" at bounding box center [262, 214] width 87 height 17
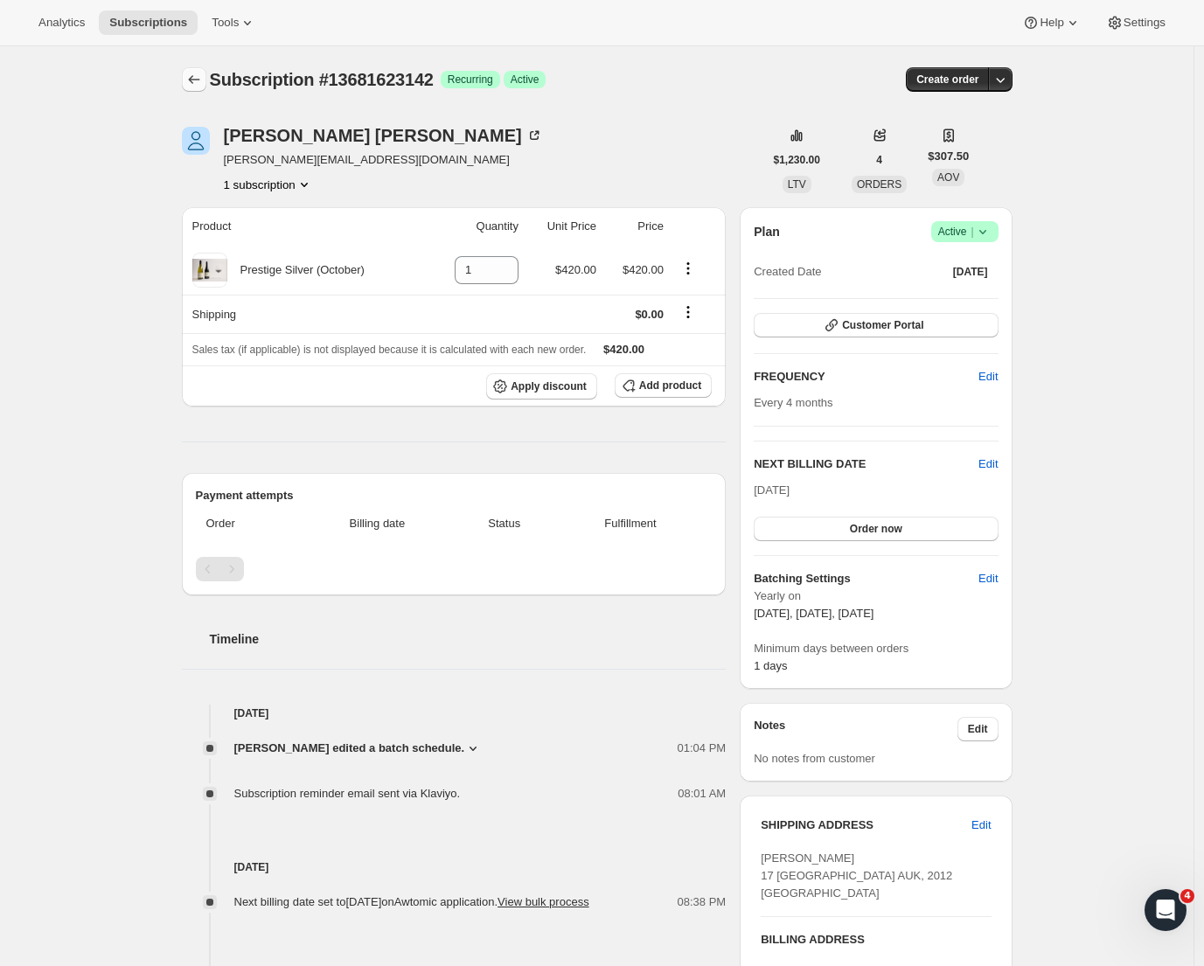
click at [199, 90] on button "Subscriptions" at bounding box center [194, 79] width 24 height 24
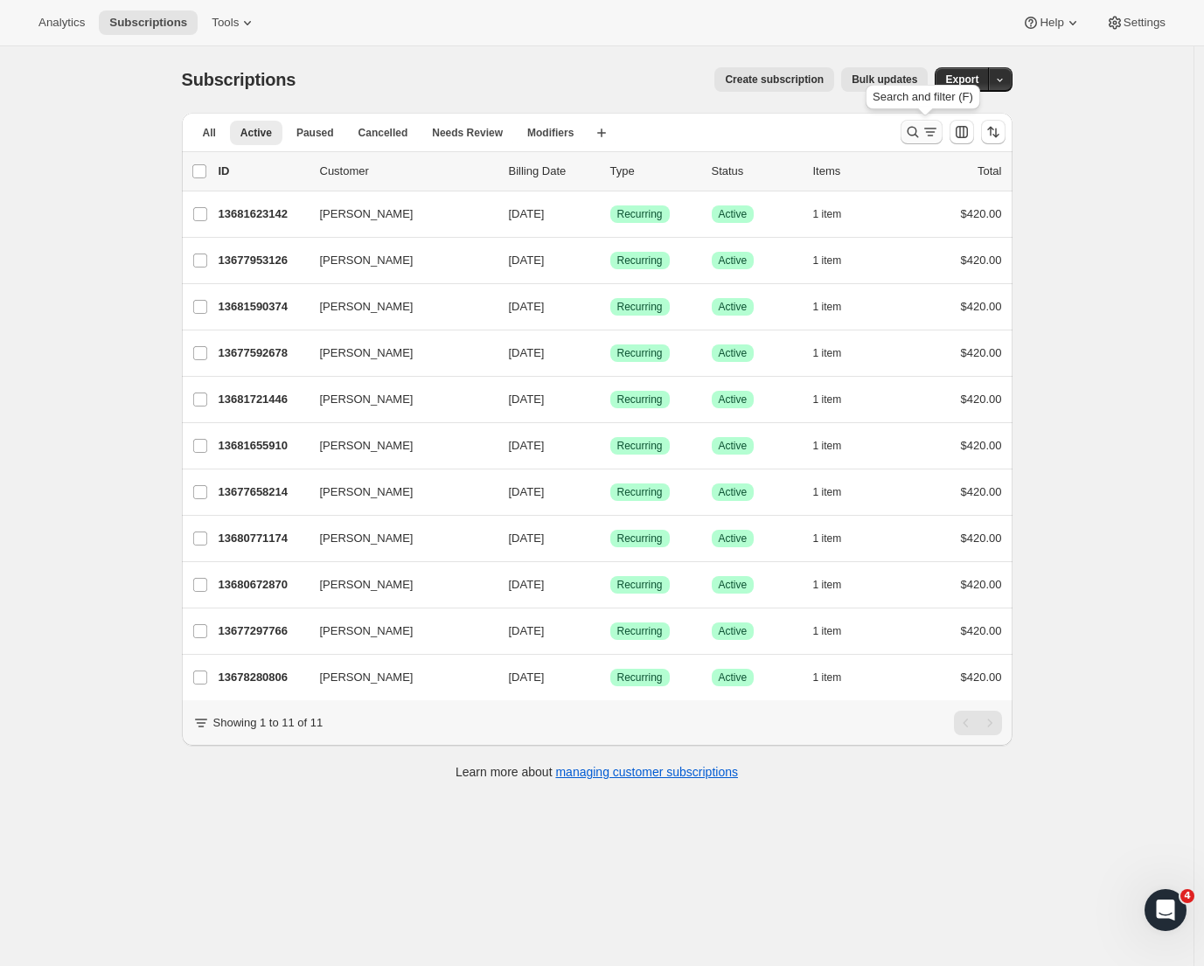
click at [930, 132] on icon "Search and filter results" at bounding box center [930, 131] width 17 height 17
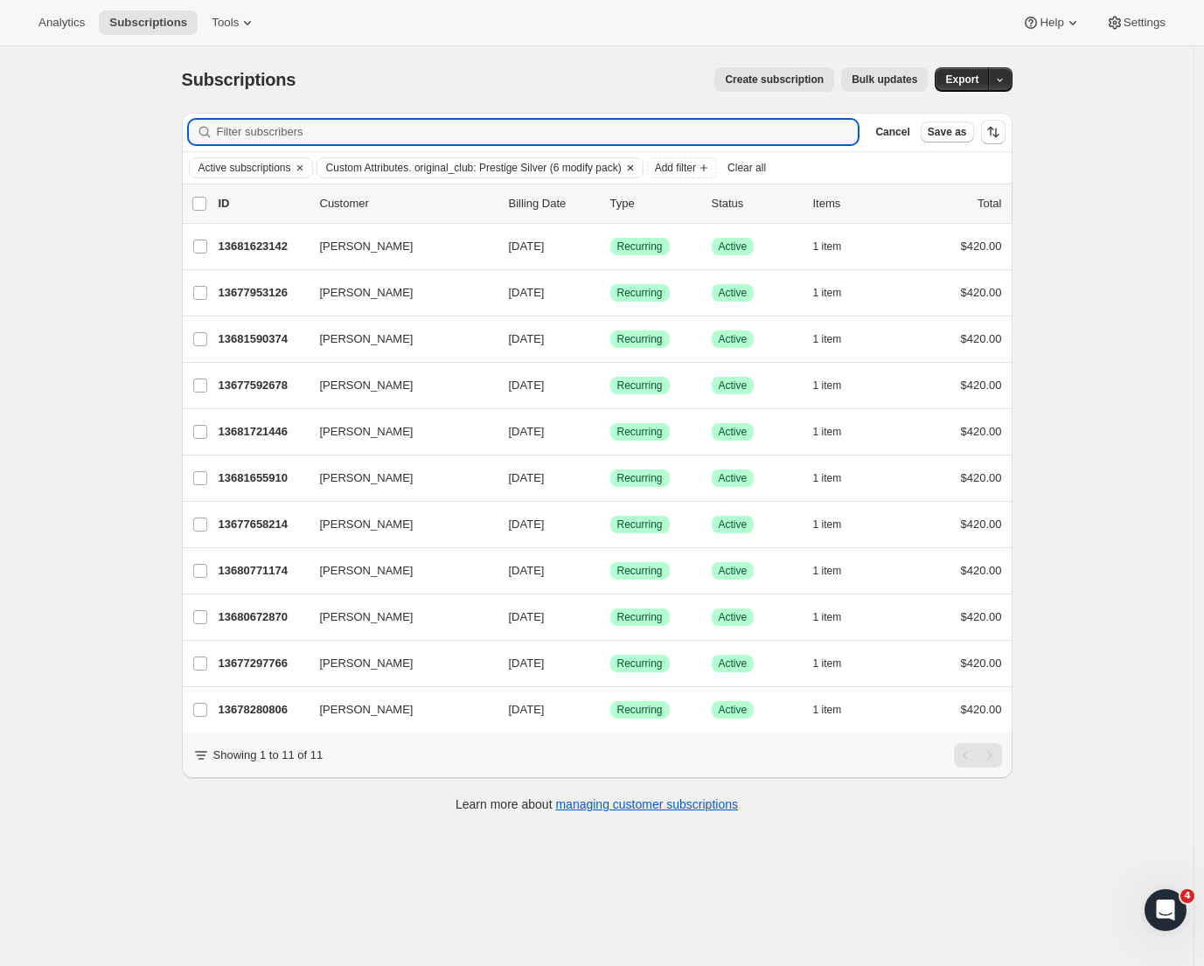
click at [575, 164] on span "Custom Attributes. original_club: Prestige Silver (6 modify pack)" at bounding box center [474, 168] width 296 height 14
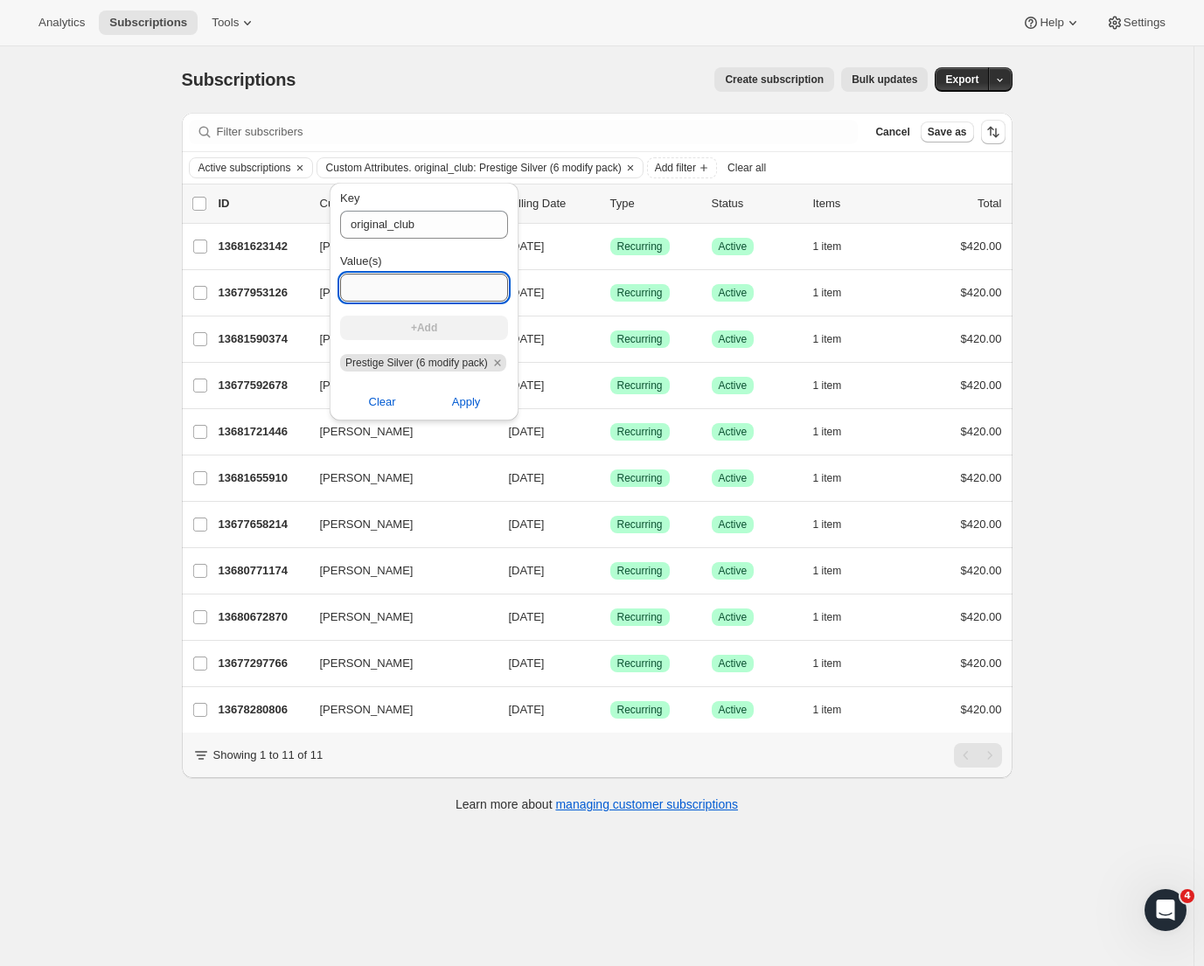
click at [398, 282] on input "Value(s)" at bounding box center [424, 288] width 168 height 28
paste input "Prestige Silver (12 modify pack)"
click at [374, 287] on input "Prestige Silver (12 modify pack)" at bounding box center [424, 288] width 168 height 28
type input "Legacy Prestige Silver (12 modify pack)"
click at [435, 321] on button "+Add" at bounding box center [424, 328] width 168 height 24
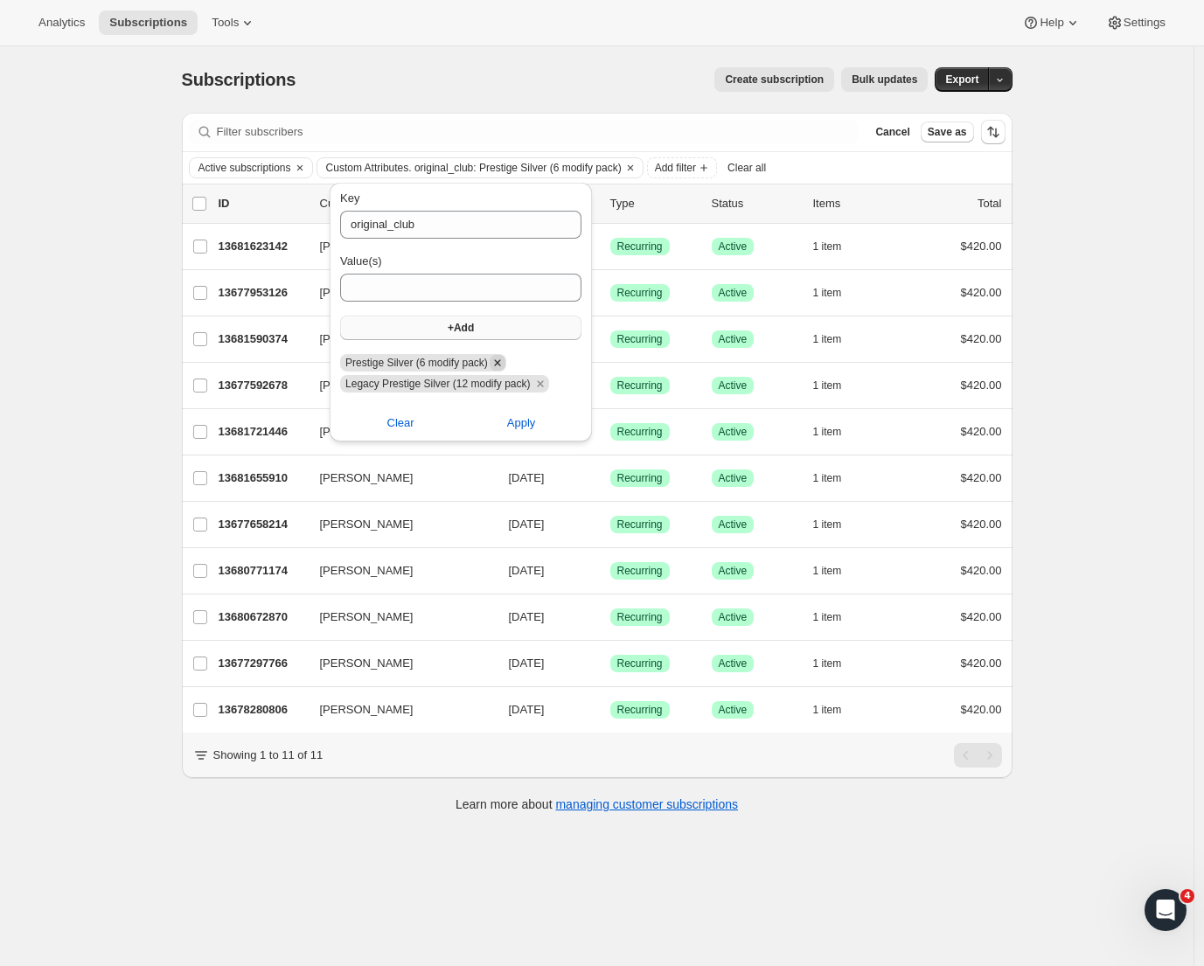
click at [504, 361] on icon "Remove Prestige Silver (6 modify pack)" at bounding box center [498, 363] width 16 height 16
click at [440, 366] on span "Legacy Prestige Silver (12 modify pack)" at bounding box center [437, 363] width 185 height 12
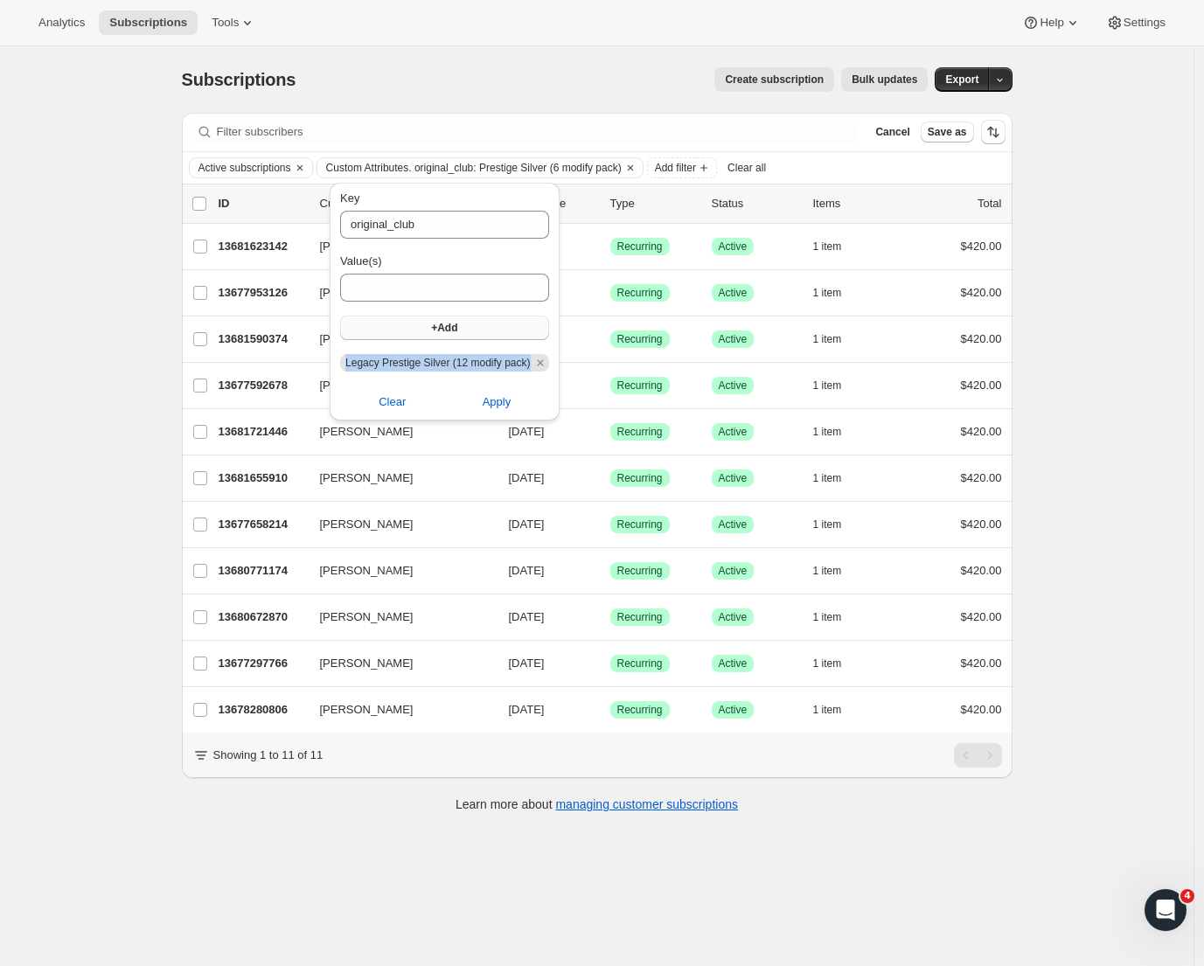
drag, startPoint x: 347, startPoint y: 363, endPoint x: 495, endPoint y: 370, distance: 148.0
click at [495, 370] on span "Legacy Prestige Silver (12 modify pack)" at bounding box center [437, 362] width 185 height 17
copy span "Legacy Prestige Silver (12 modify pack)"
click at [548, 358] on icon "Remove Legacy Prestige Silver (12 modify pack)" at bounding box center [541, 363] width 16 height 16
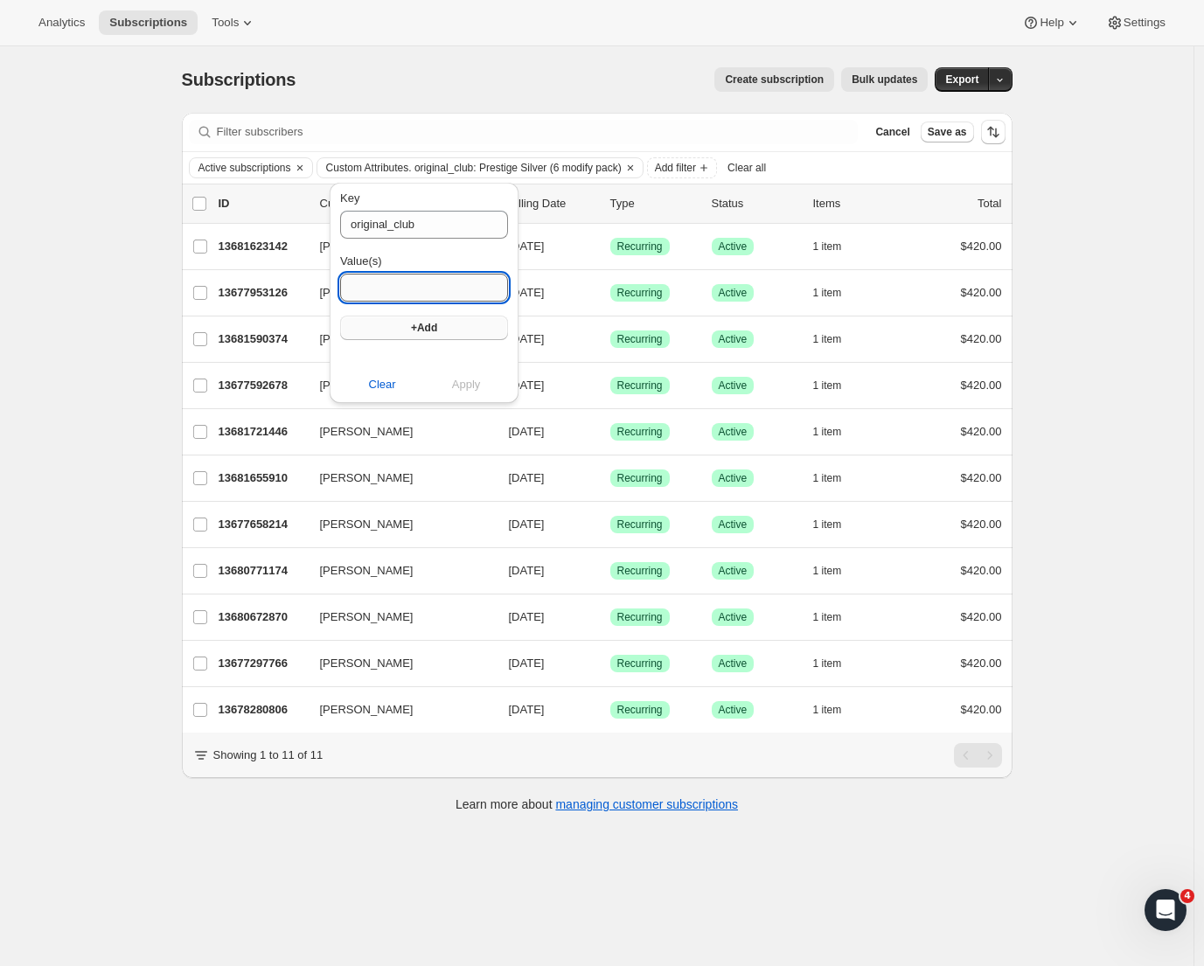
click at [449, 280] on input "Value(s)" at bounding box center [424, 288] width 168 height 28
paste input "Legacy Prestige Silver (12 modify pack)"
drag, startPoint x: 421, startPoint y: 287, endPoint x: 412, endPoint y: 286, distance: 8.8
click at [412, 286] on input "Legacy Prestige Silver (12 modify pack)" at bounding box center [424, 288] width 168 height 28
type input "Legacy Prestige Silver (6 modify pack)"
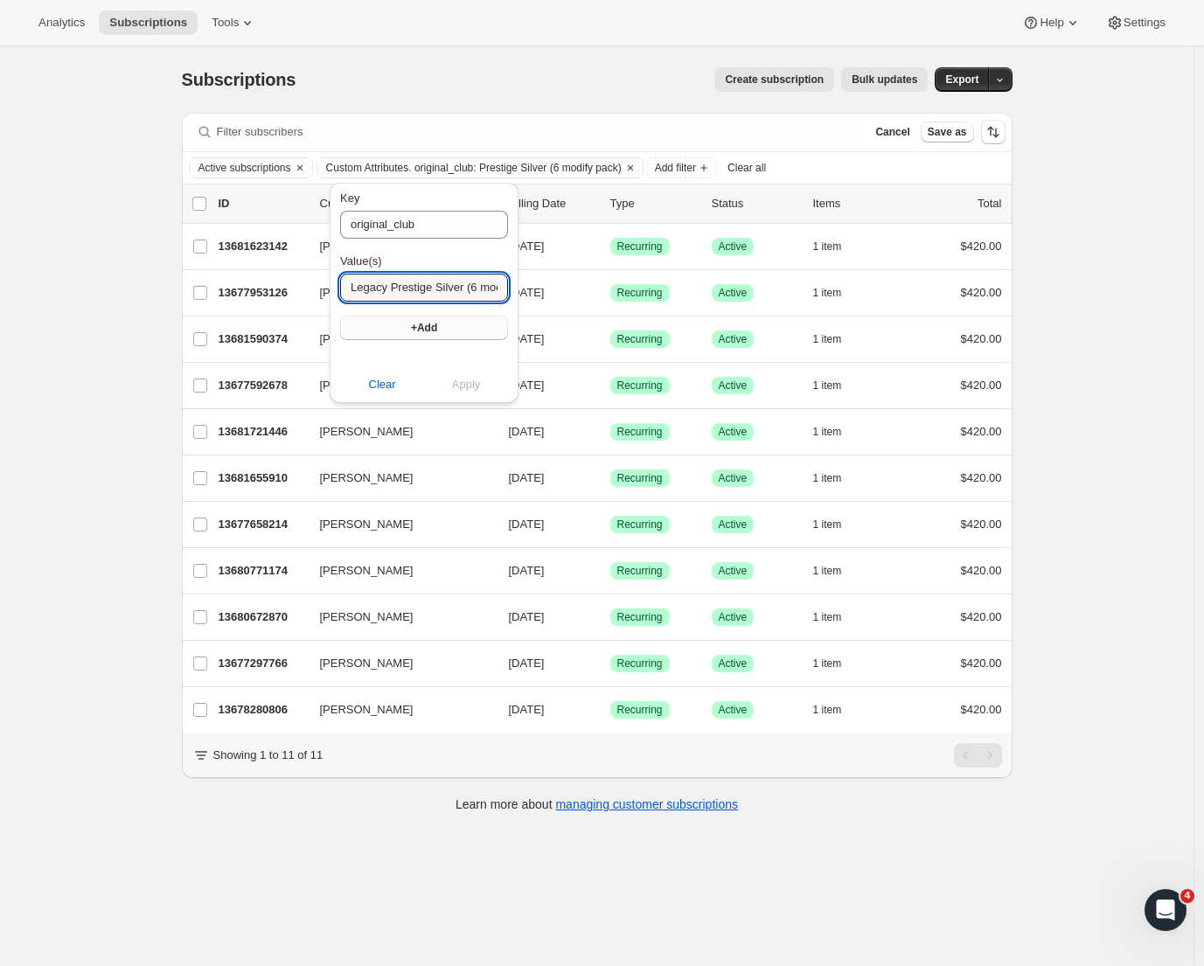
click at [415, 328] on span "+Add" at bounding box center [424, 328] width 26 height 14
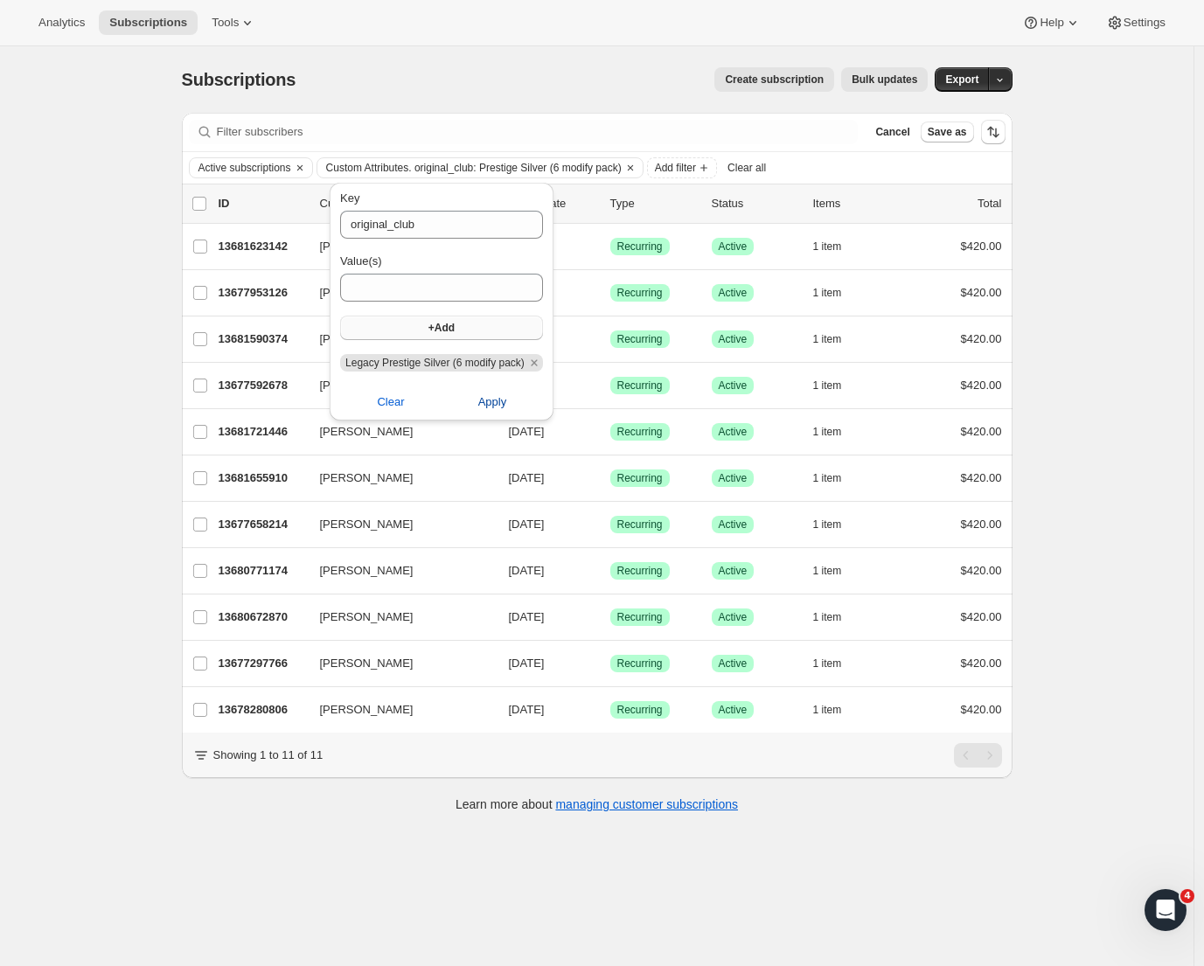
click at [496, 402] on span "Apply" at bounding box center [492, 402] width 29 height 17
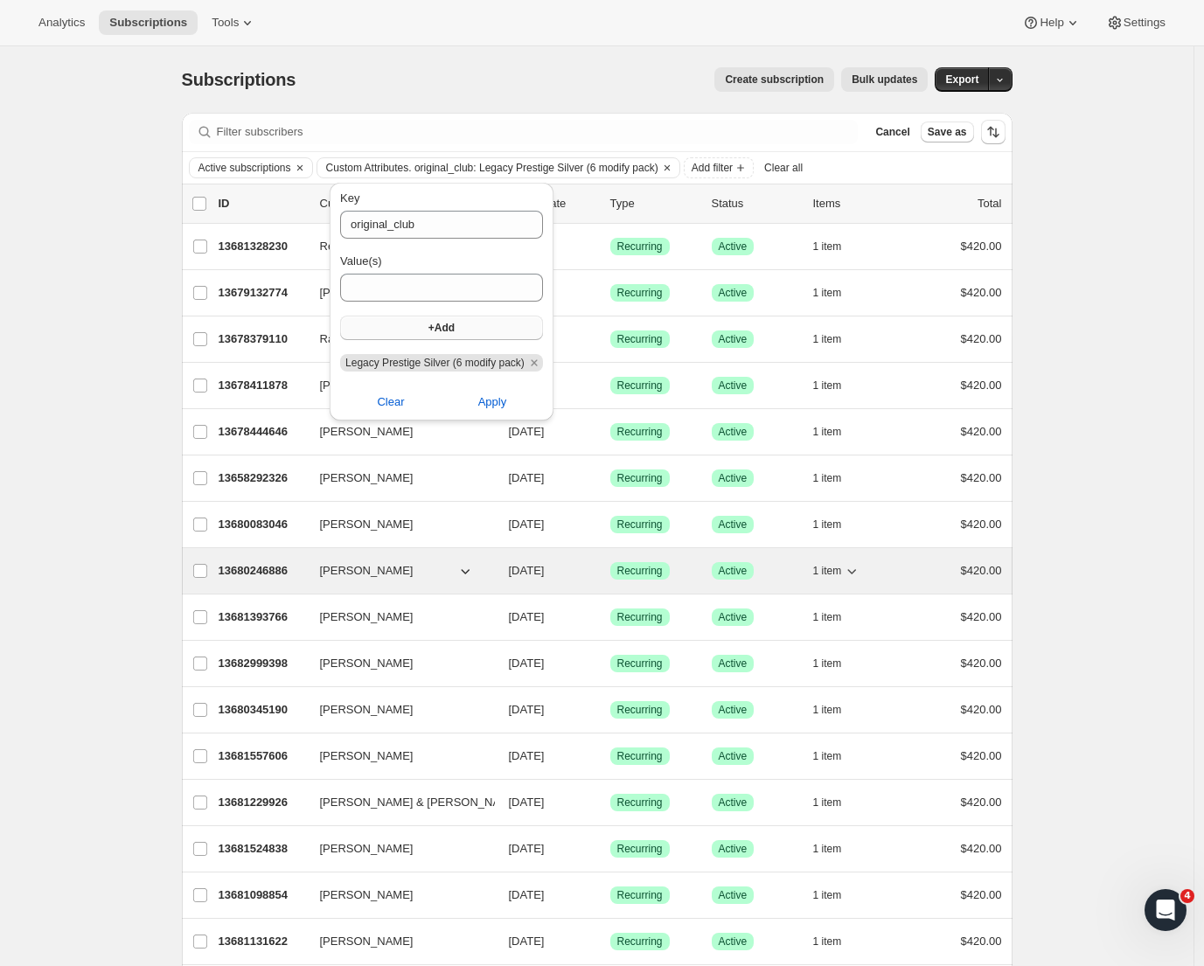
scroll to position [897, 0]
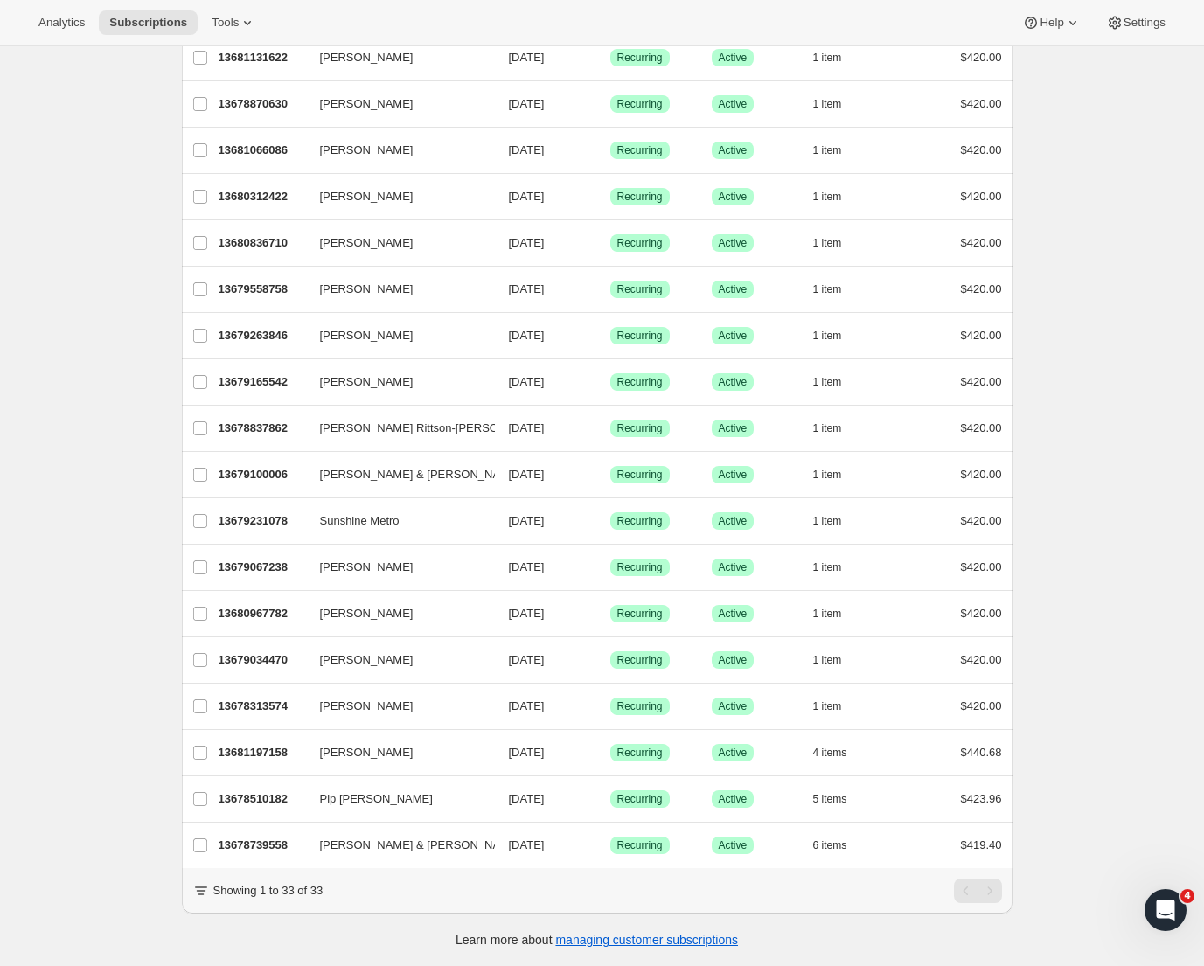
click at [89, 491] on div "Subscriptions. This page is ready Subscriptions Create subscription Bulk update…" at bounding box center [597, 64] width 1194 height 1804
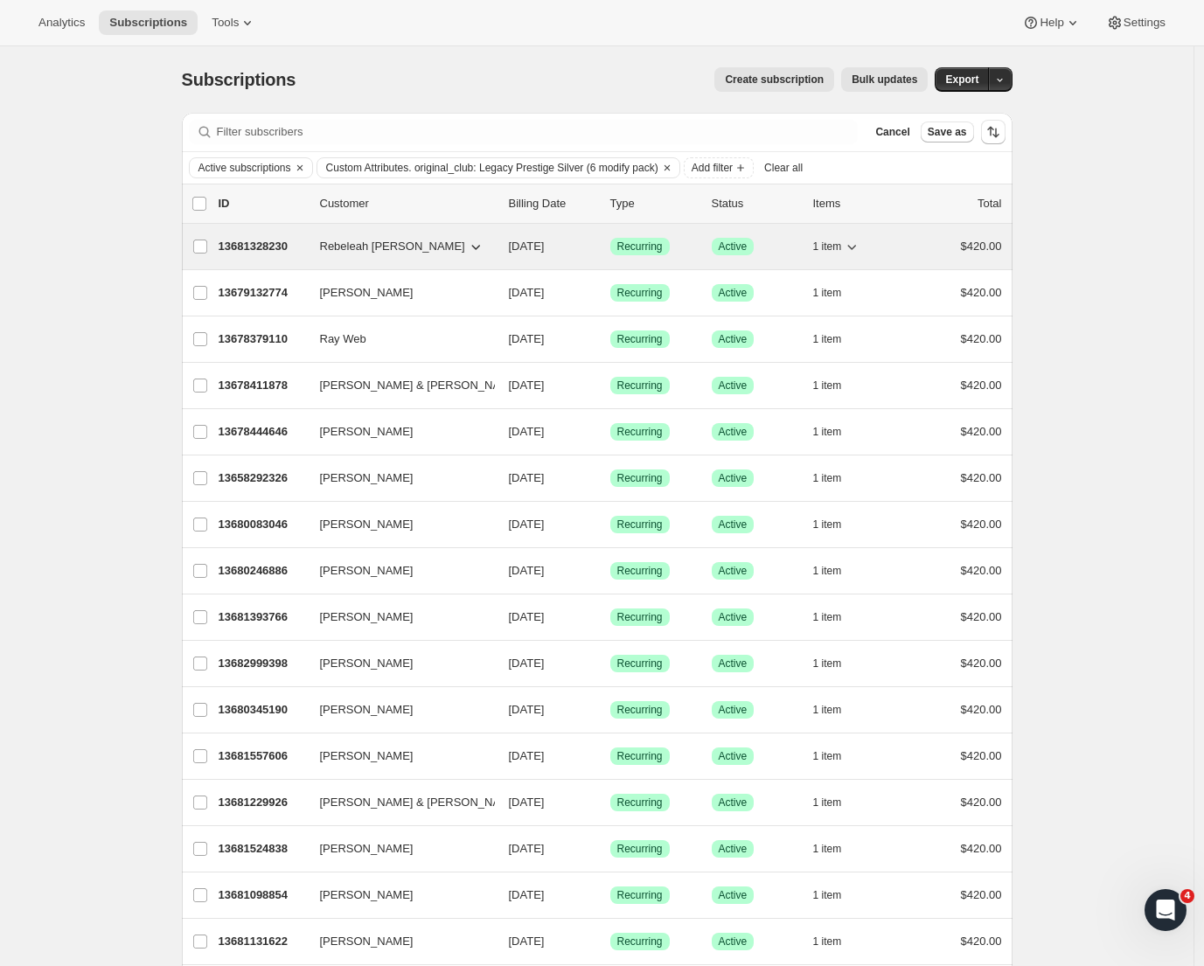
click at [234, 240] on p "13681328230" at bounding box center [262, 246] width 87 height 17
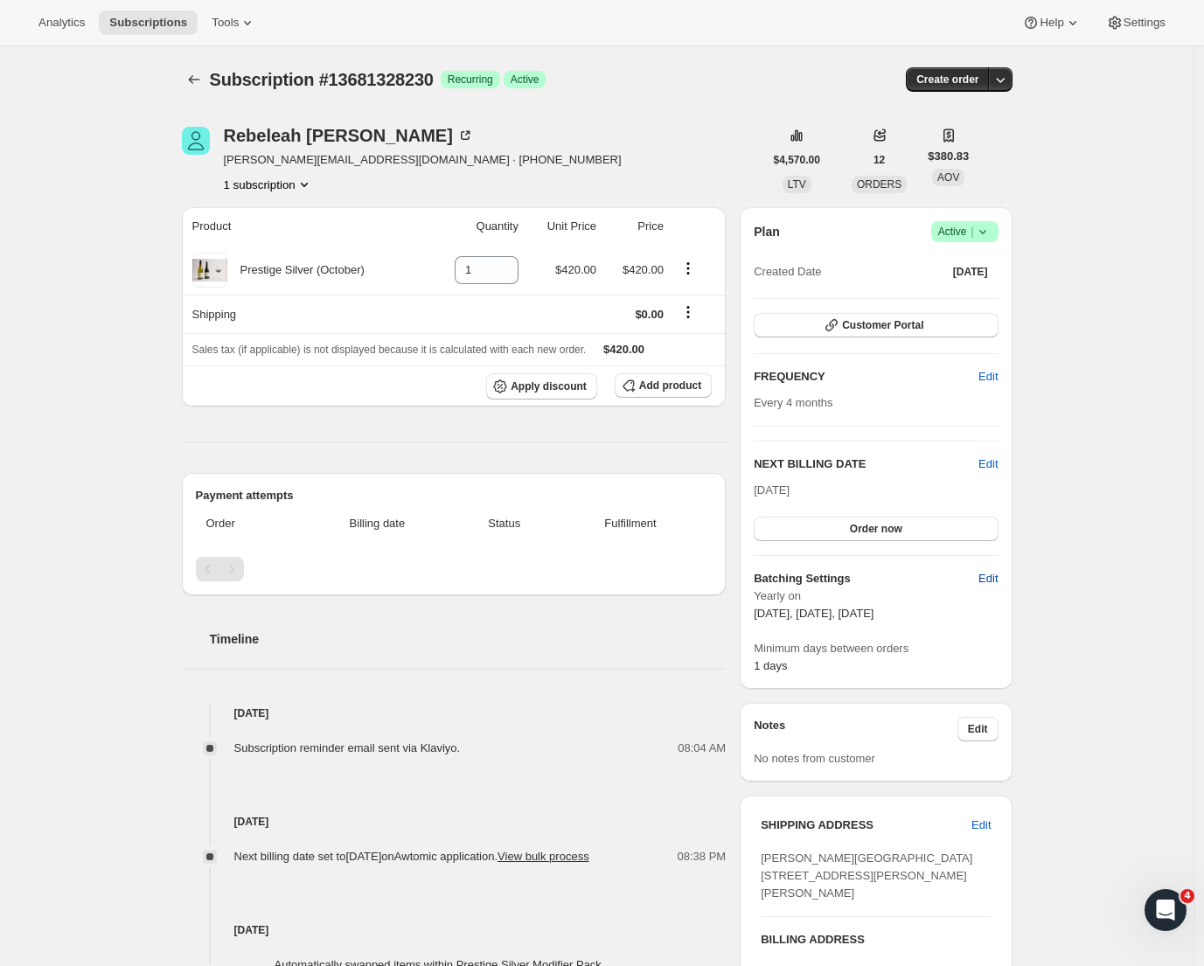
click at [998, 576] on span "Edit" at bounding box center [988, 578] width 19 height 17
select select "YEARDAY"
select select "2"
select select "13"
select select "6"
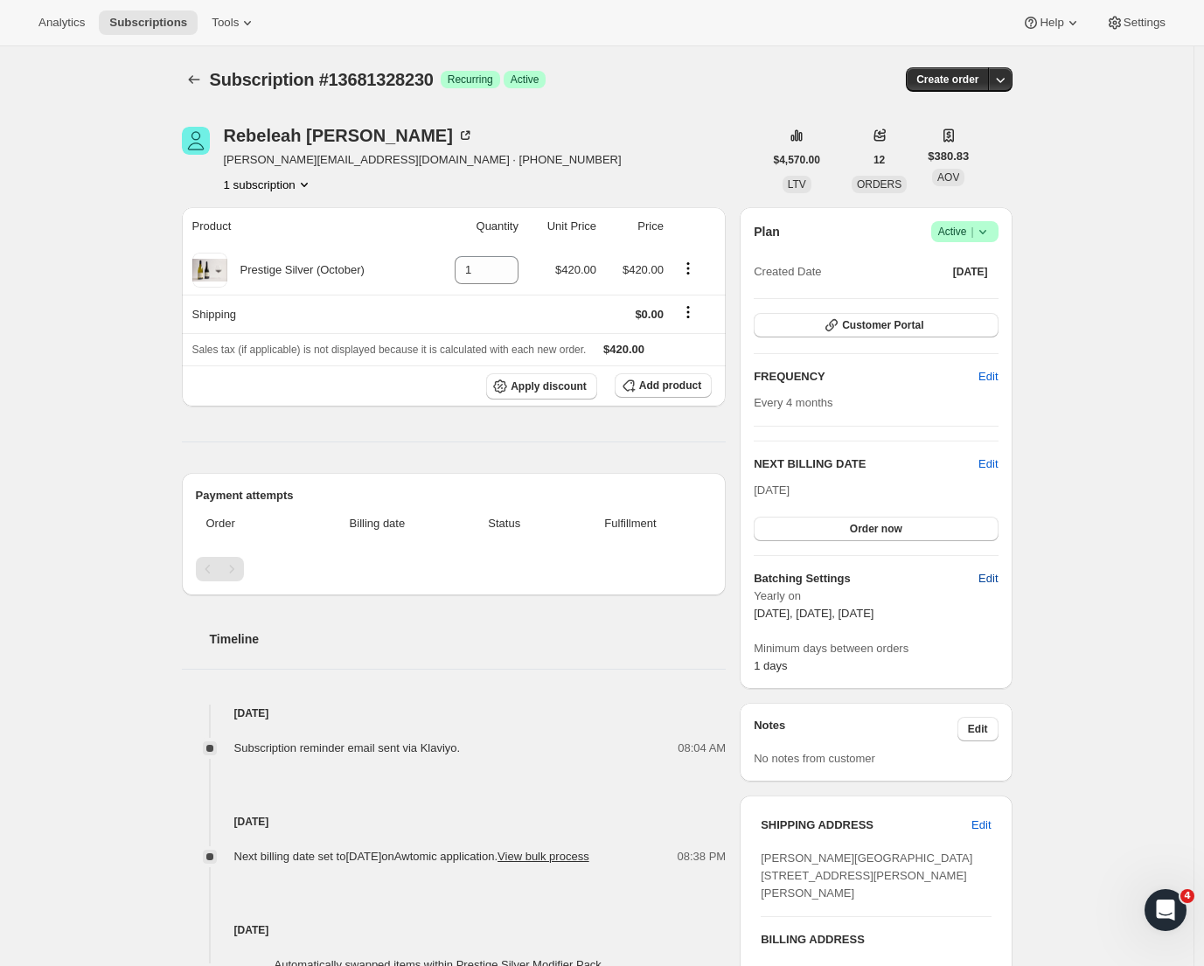
select select "13"
select select "10"
select select "13"
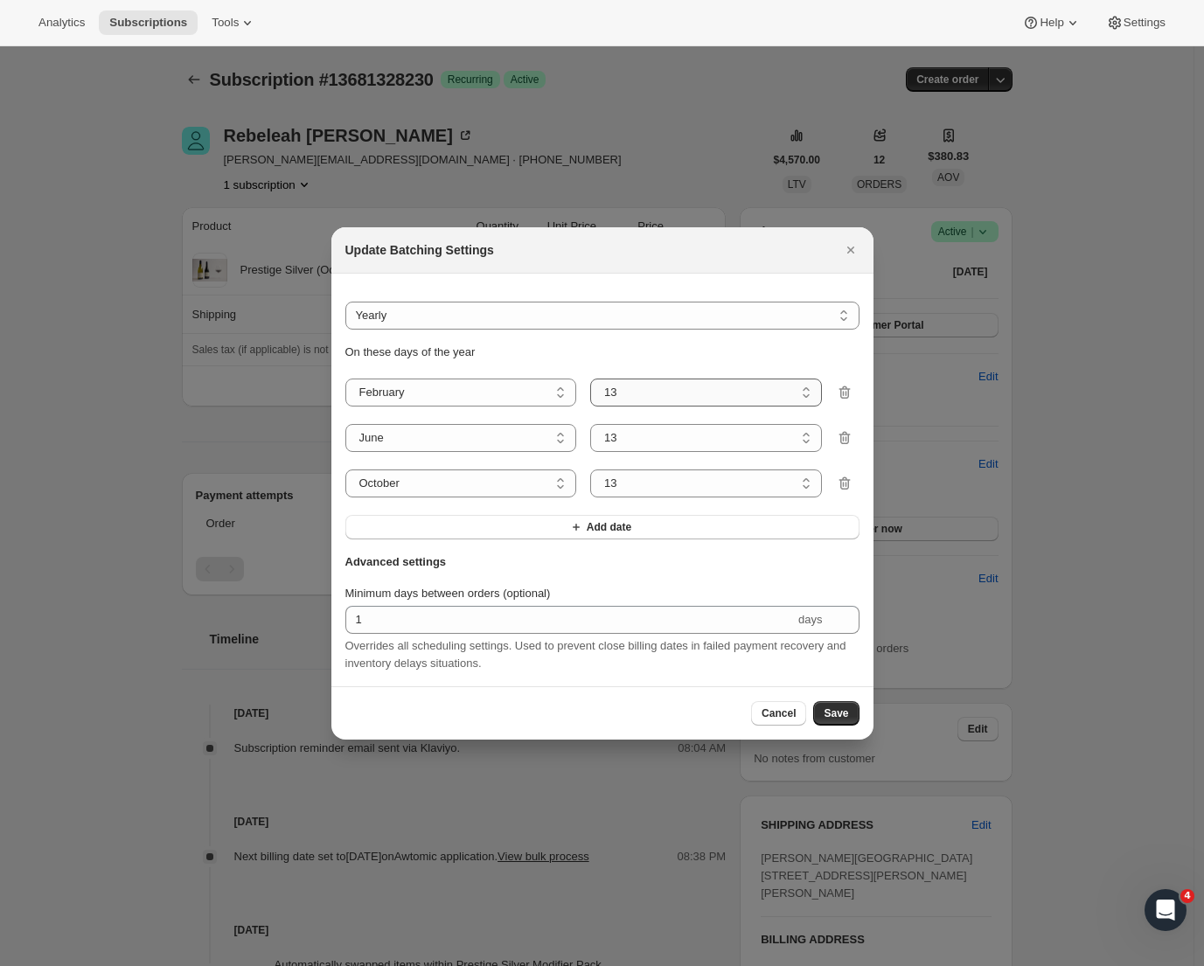
select select "8"
click at [830, 718] on span "Save" at bounding box center [836, 714] width 24 height 14
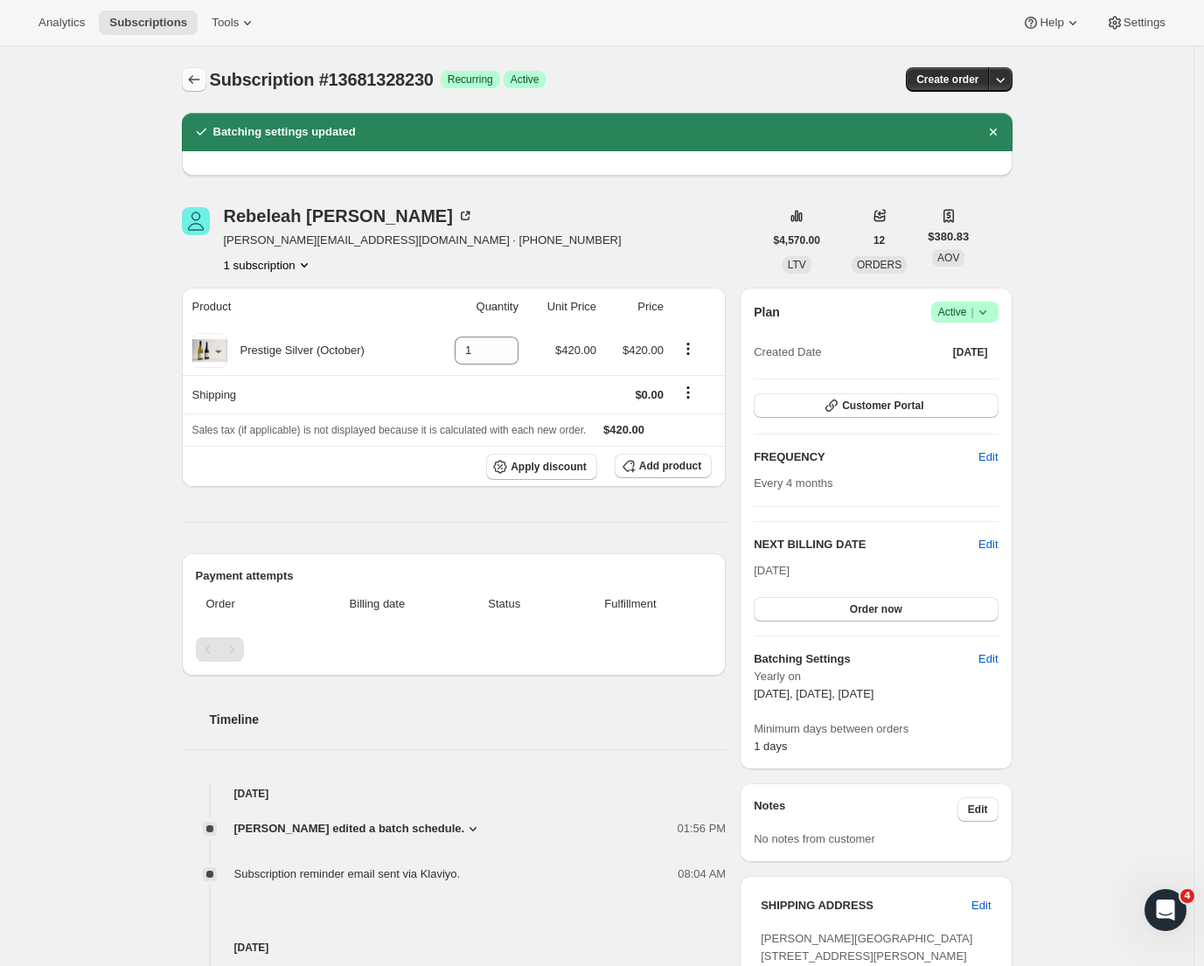
click at [199, 80] on icon "Subscriptions" at bounding box center [193, 79] width 17 height 17
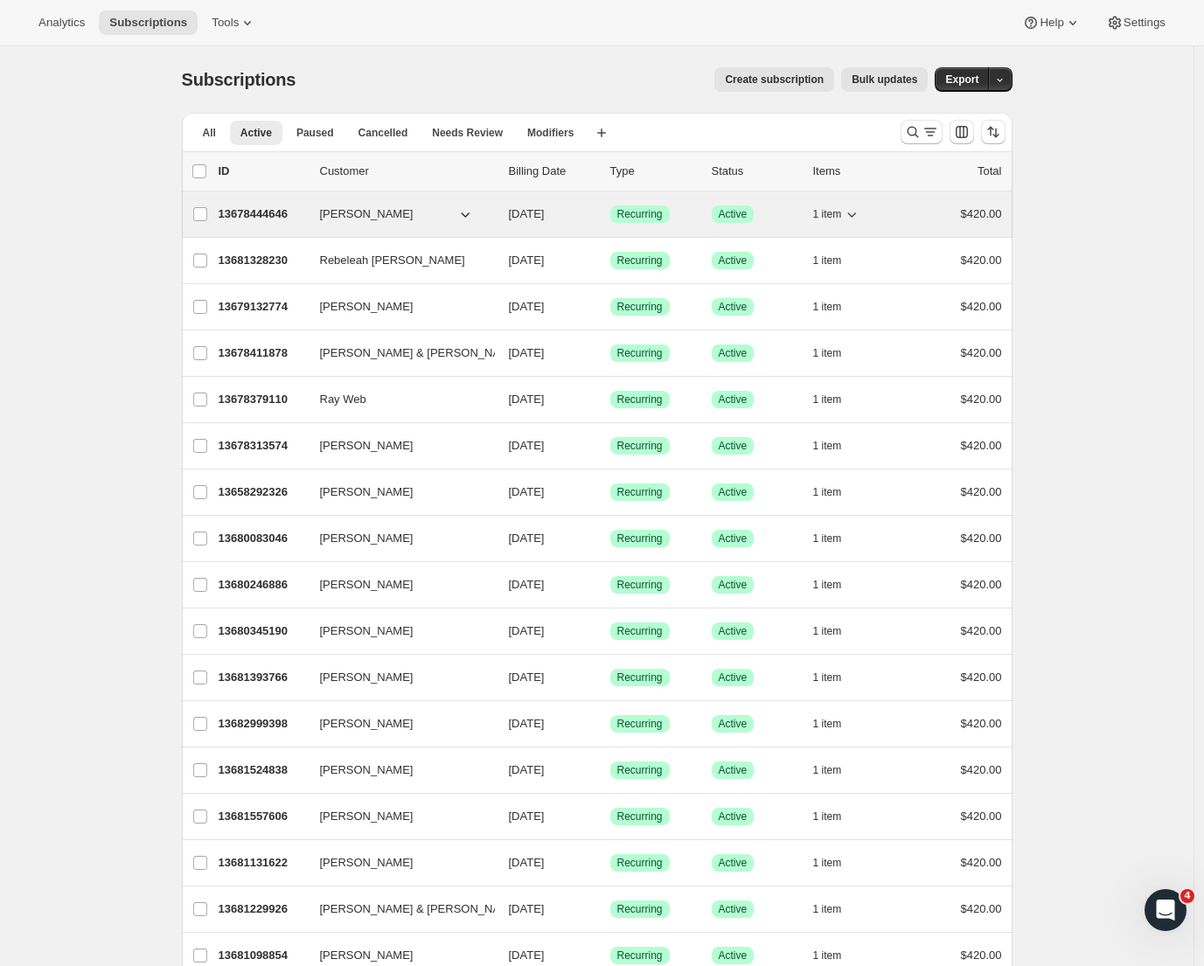
click at [274, 213] on p "13678444646" at bounding box center [262, 214] width 87 height 17
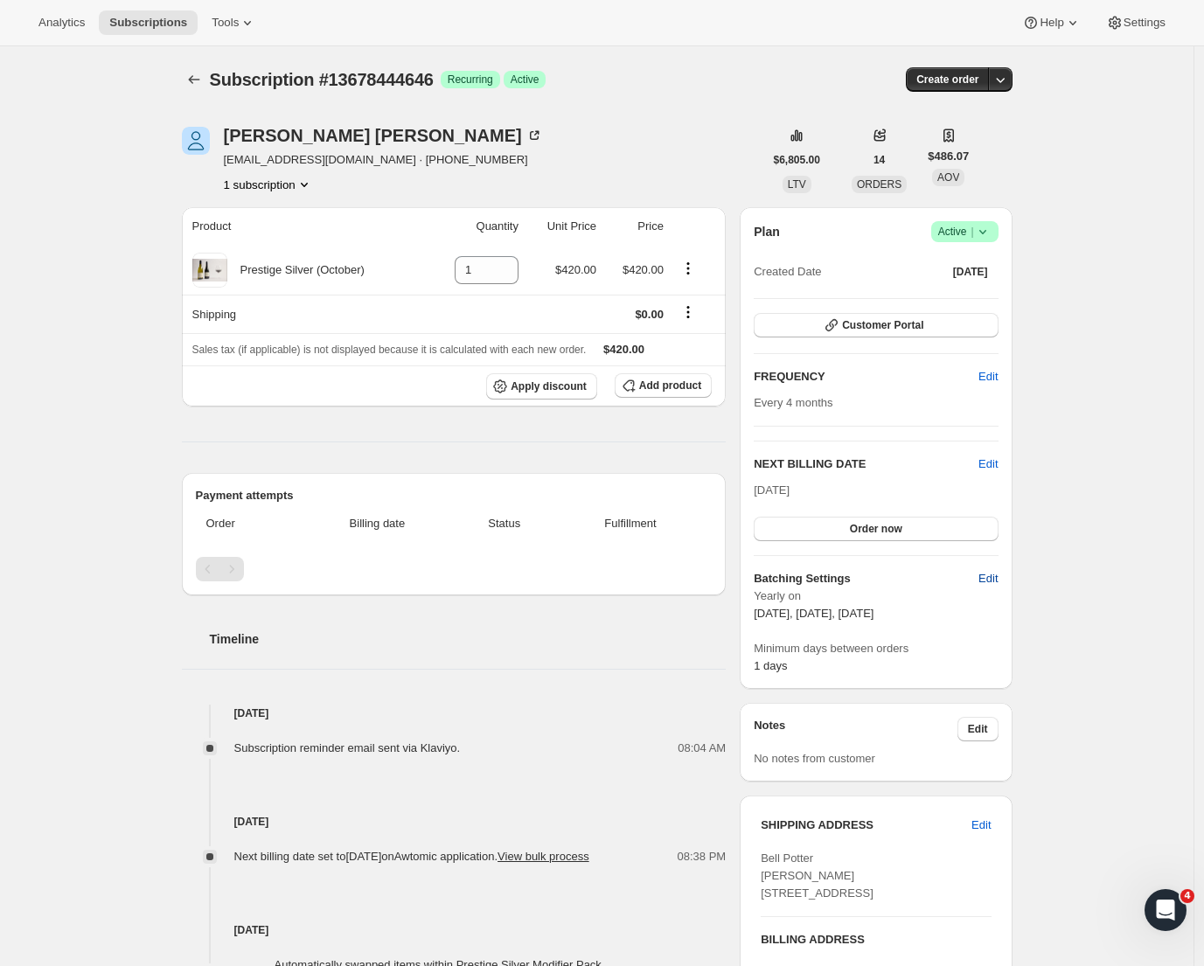
click at [985, 578] on span "Edit" at bounding box center [988, 578] width 19 height 17
select select "YEARDAY"
select select "2"
select select "13"
select select "6"
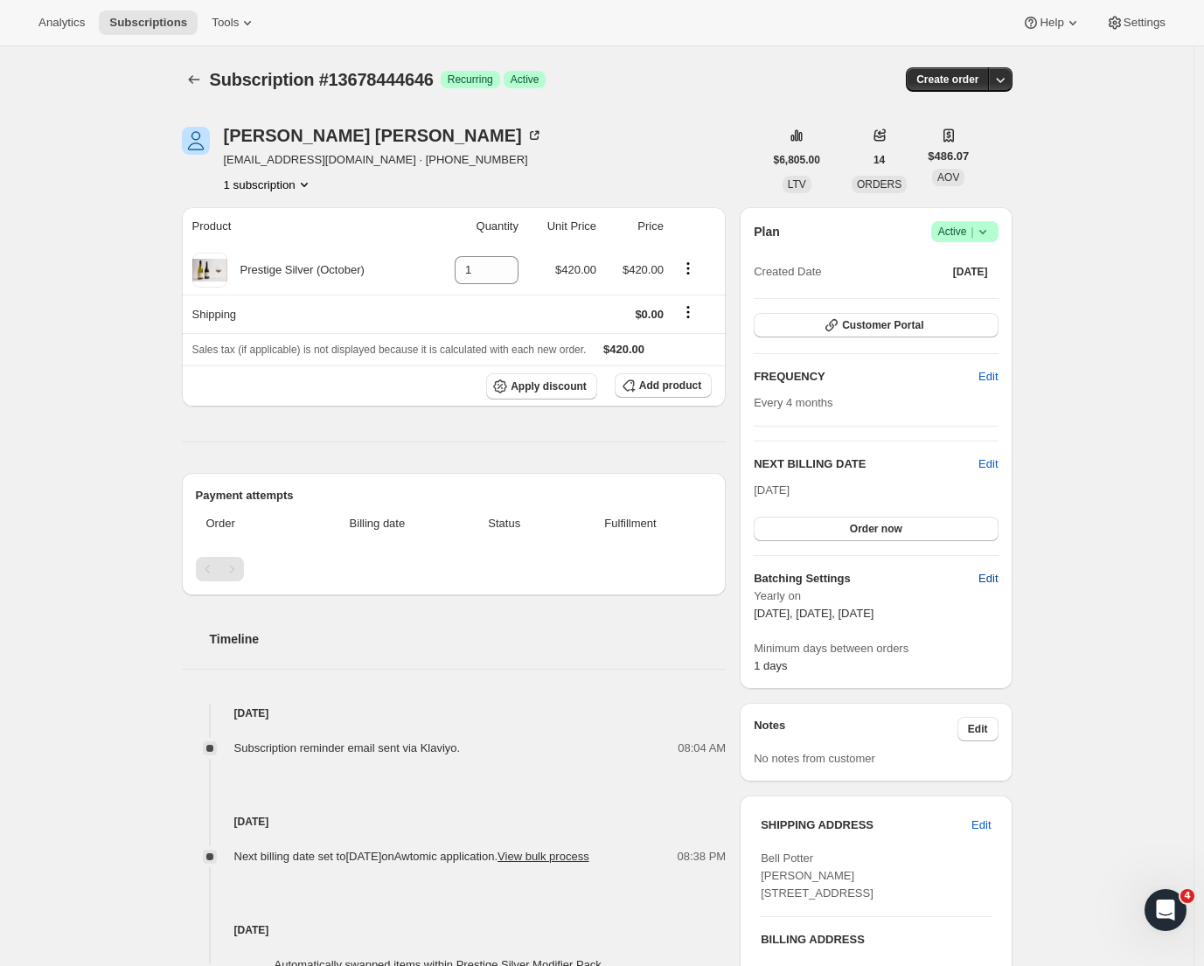
select select "13"
select select "10"
select select "13"
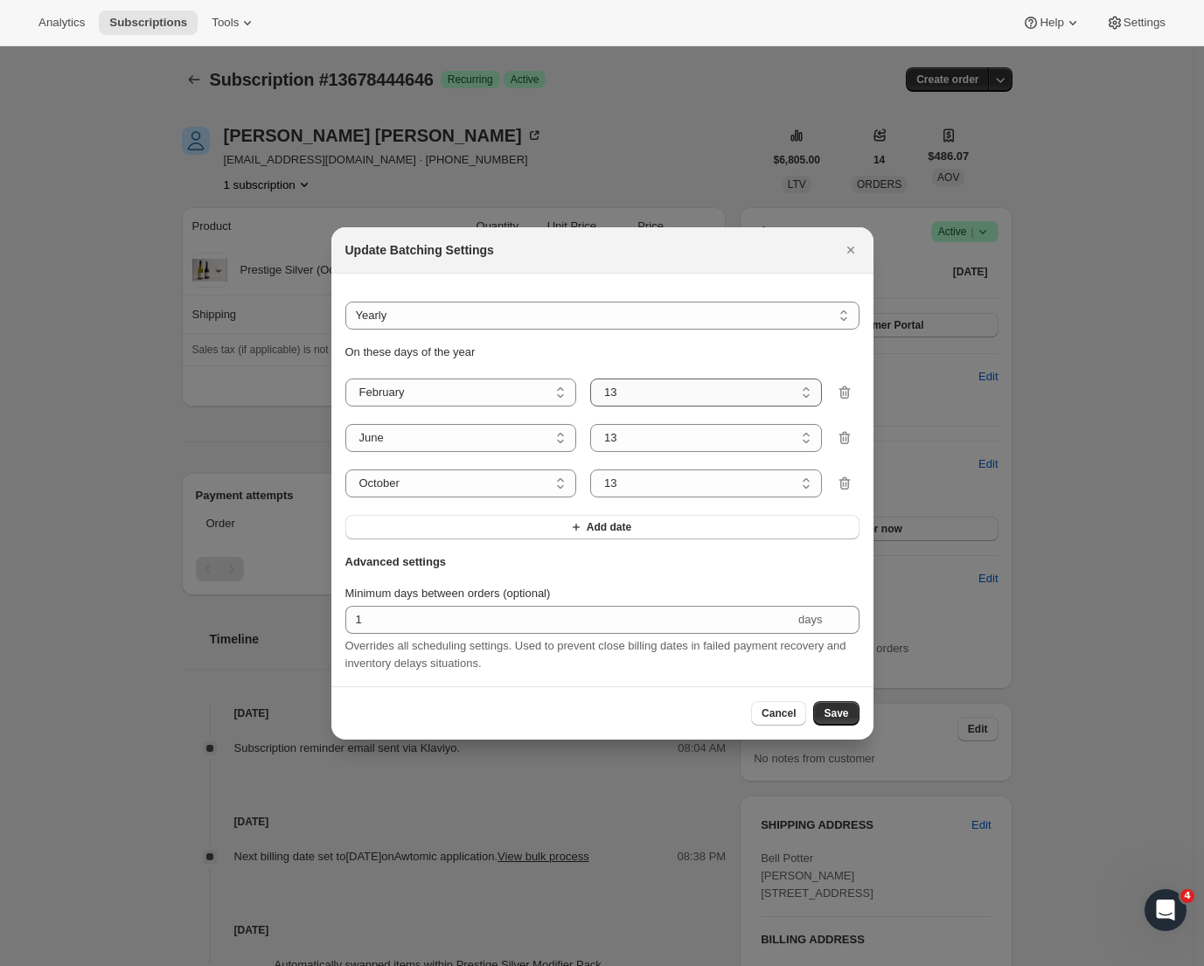
select select "8"
click at [850, 718] on button "Save" at bounding box center [835, 713] width 45 height 24
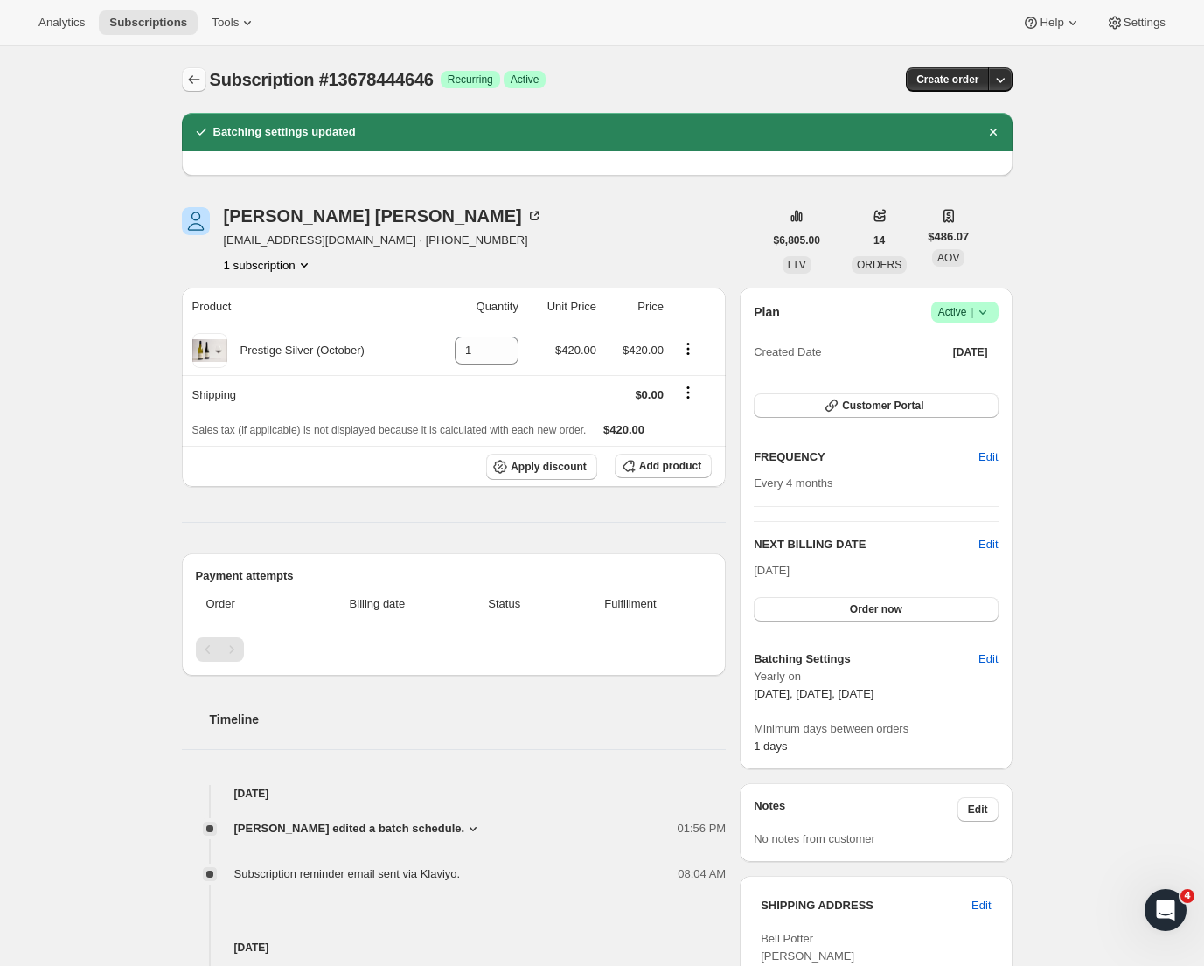
click at [197, 79] on icon "Subscriptions" at bounding box center [193, 79] width 17 height 17
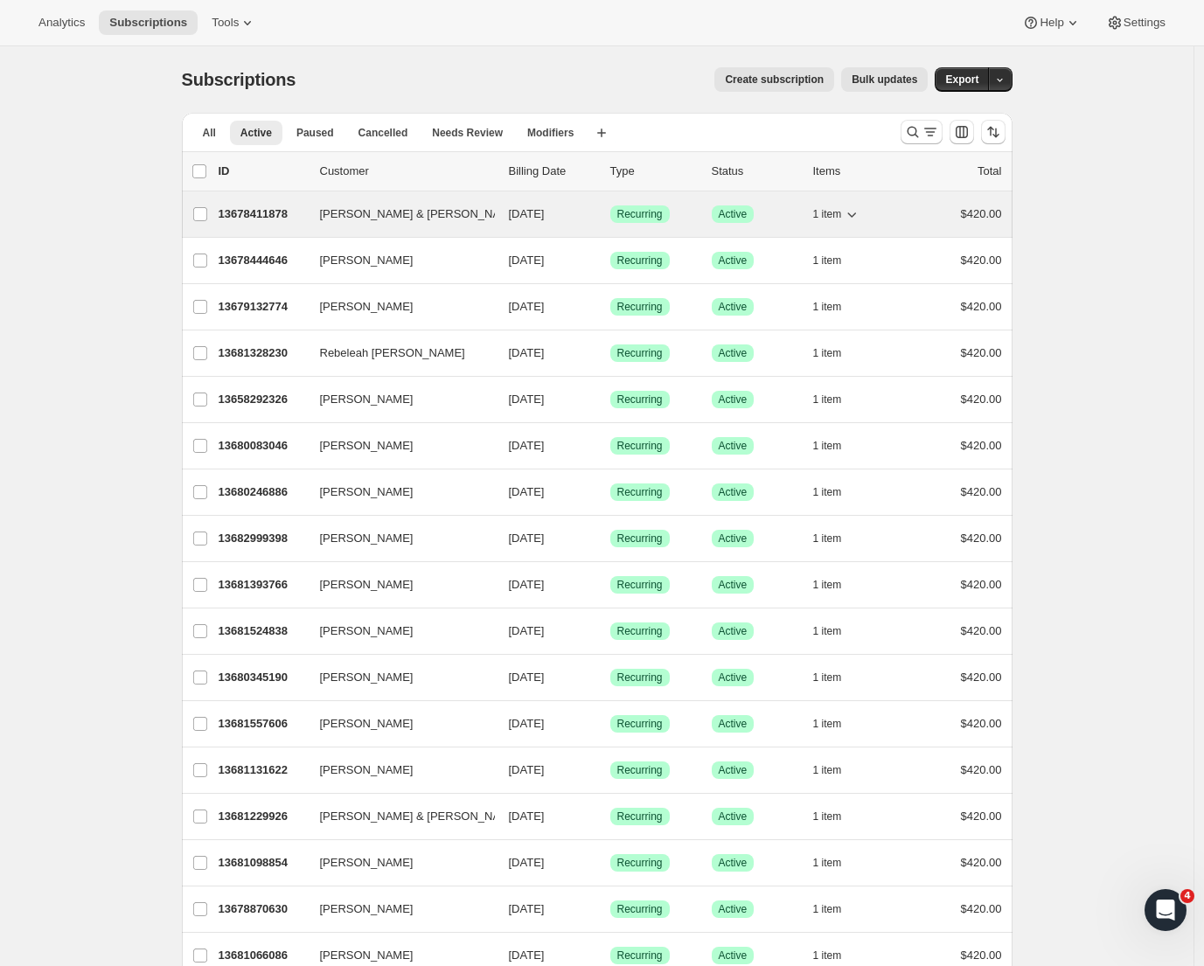
click at [262, 213] on p "13678411878" at bounding box center [262, 214] width 87 height 17
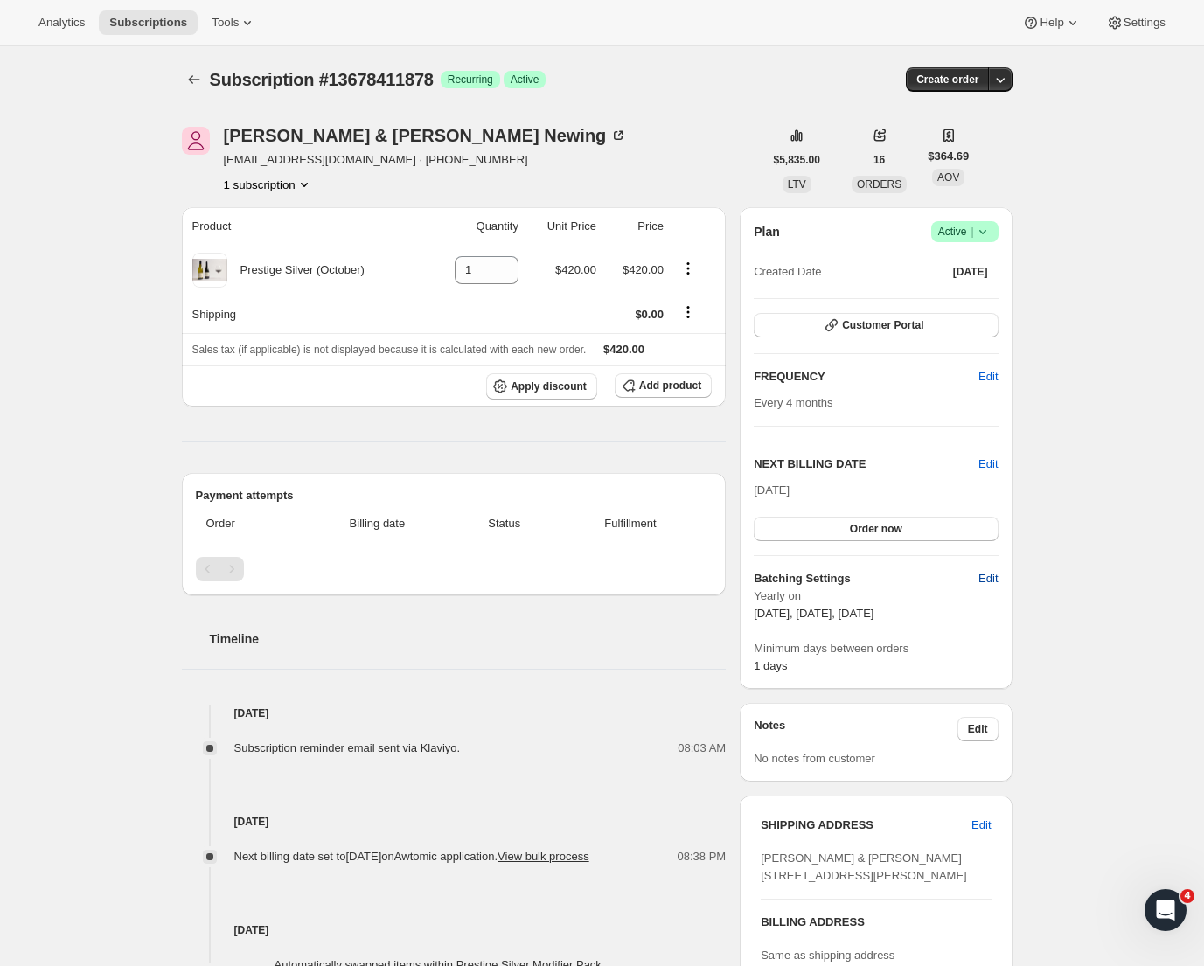
click at [997, 579] on span "Edit" at bounding box center [988, 578] width 19 height 17
select select "YEARDAY"
select select "2"
select select "13"
select select "6"
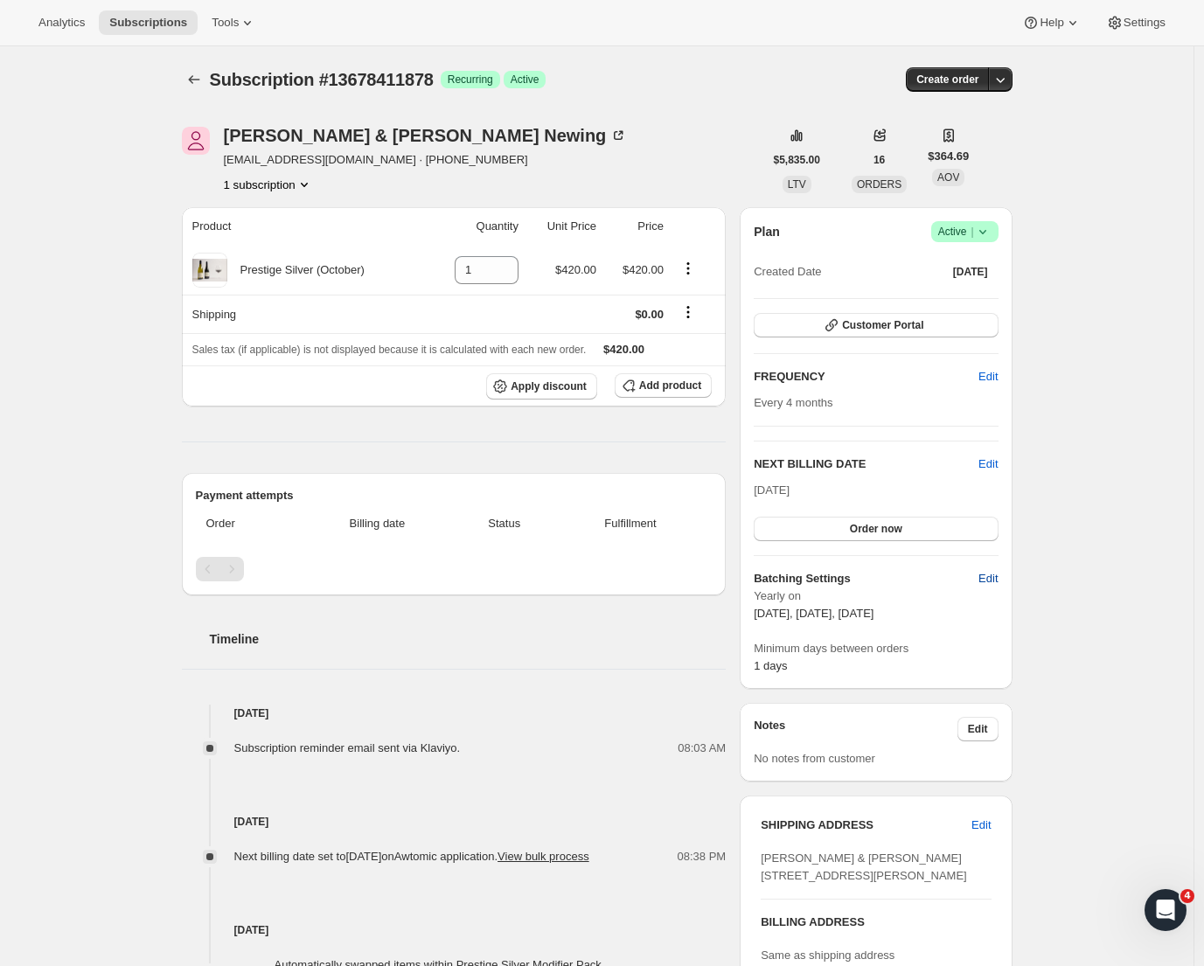
select select "13"
select select "10"
select select "13"
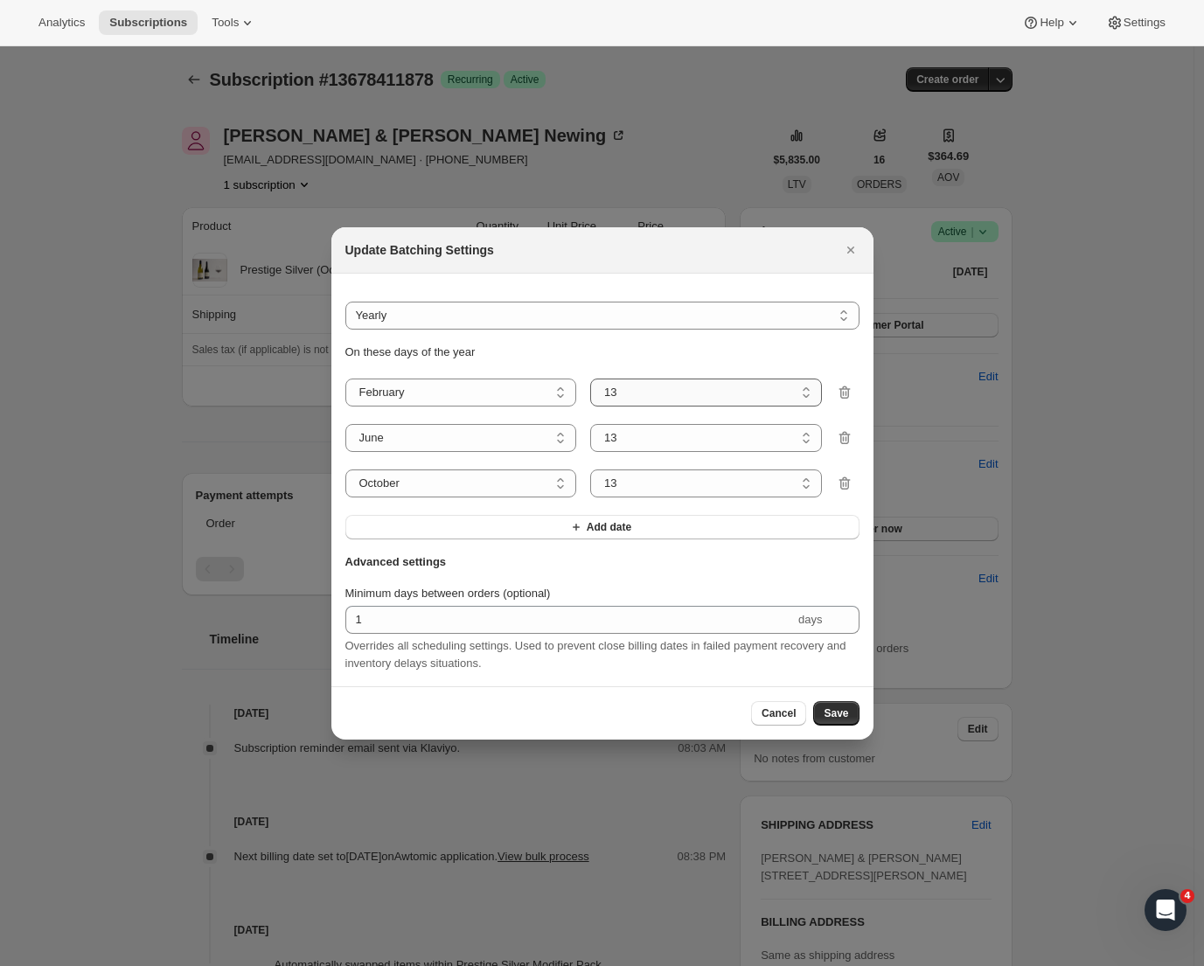
select select "8"
click at [838, 715] on span "Save" at bounding box center [836, 714] width 24 height 14
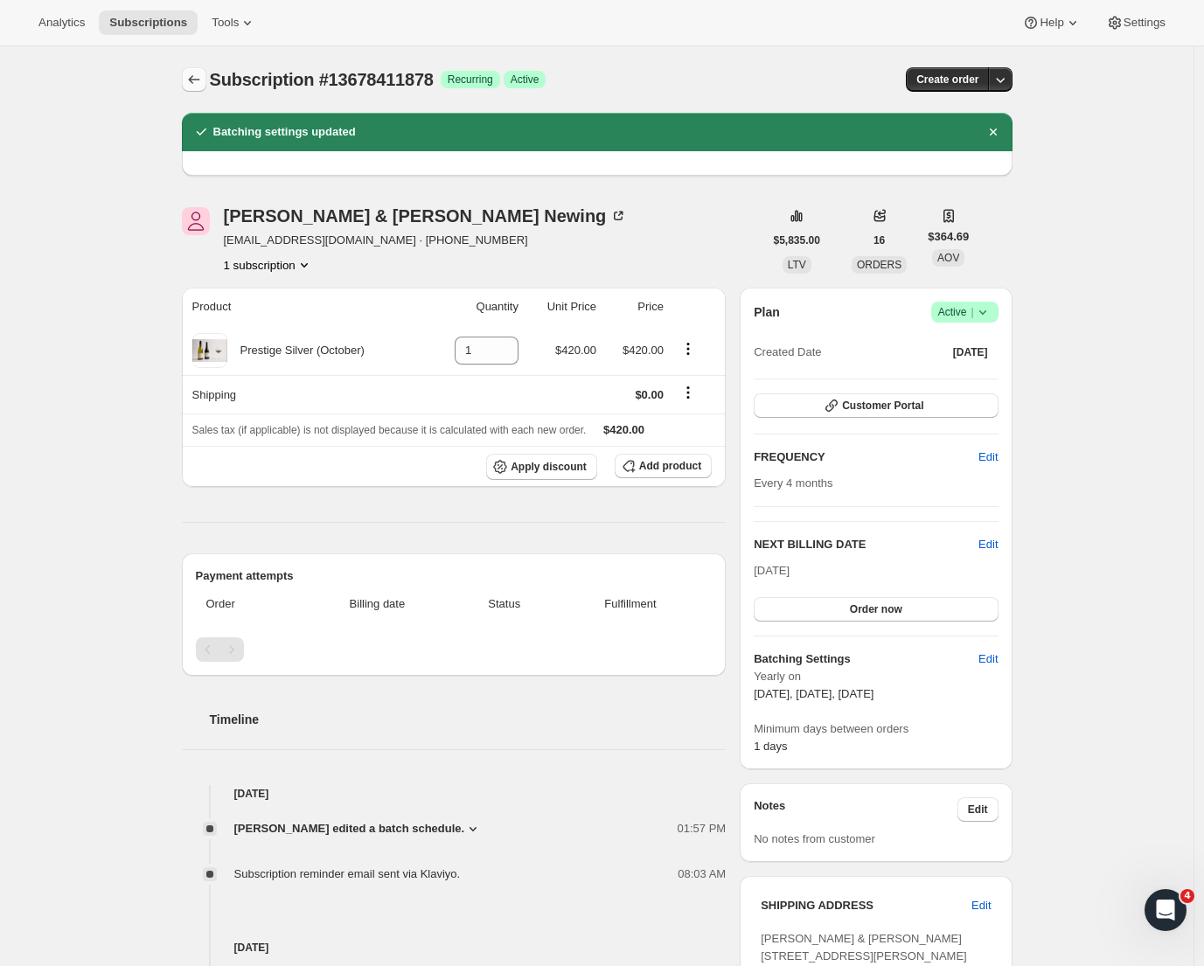
click at [196, 76] on icon "Subscriptions" at bounding box center [193, 79] width 17 height 17
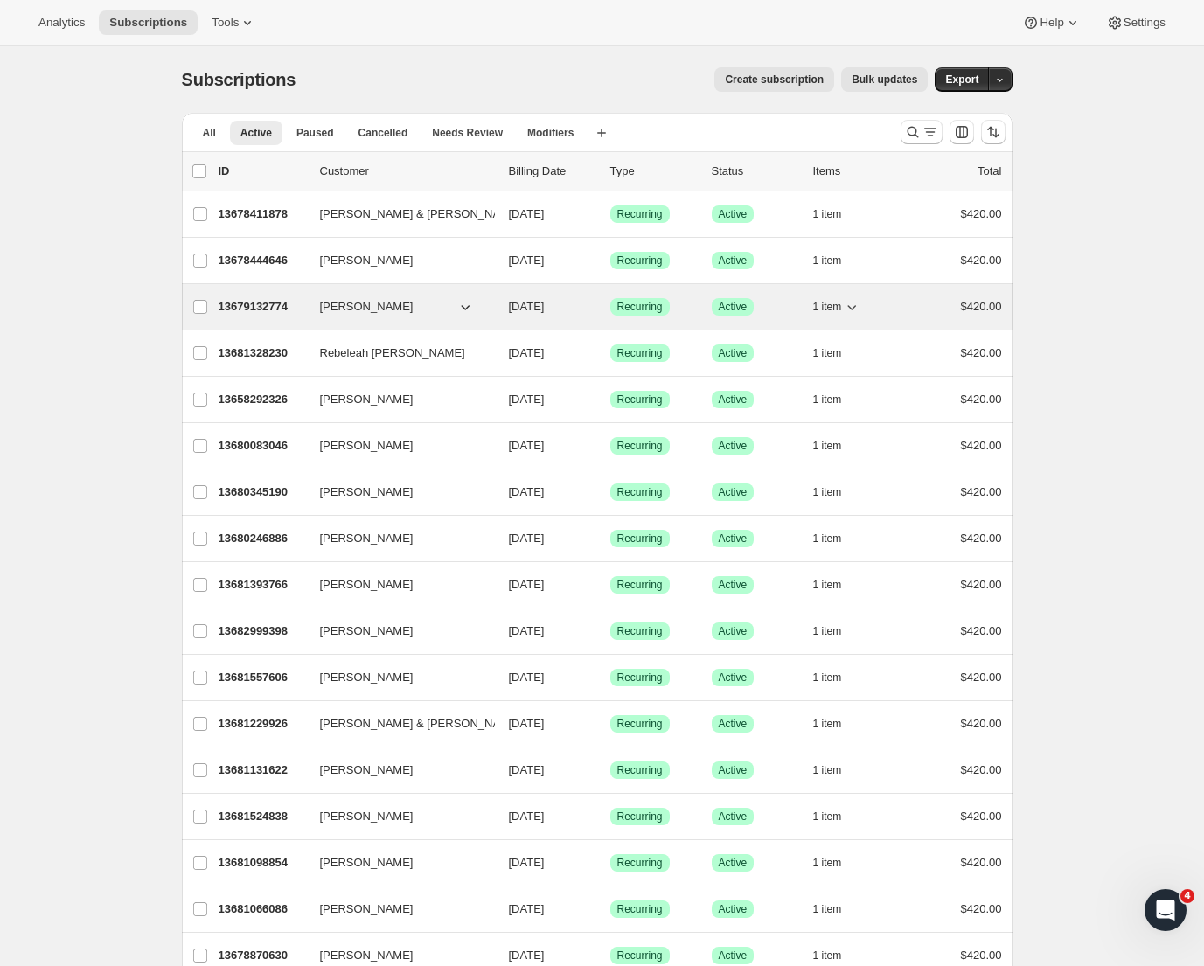
click at [257, 310] on p "13679132774" at bounding box center [262, 306] width 87 height 17
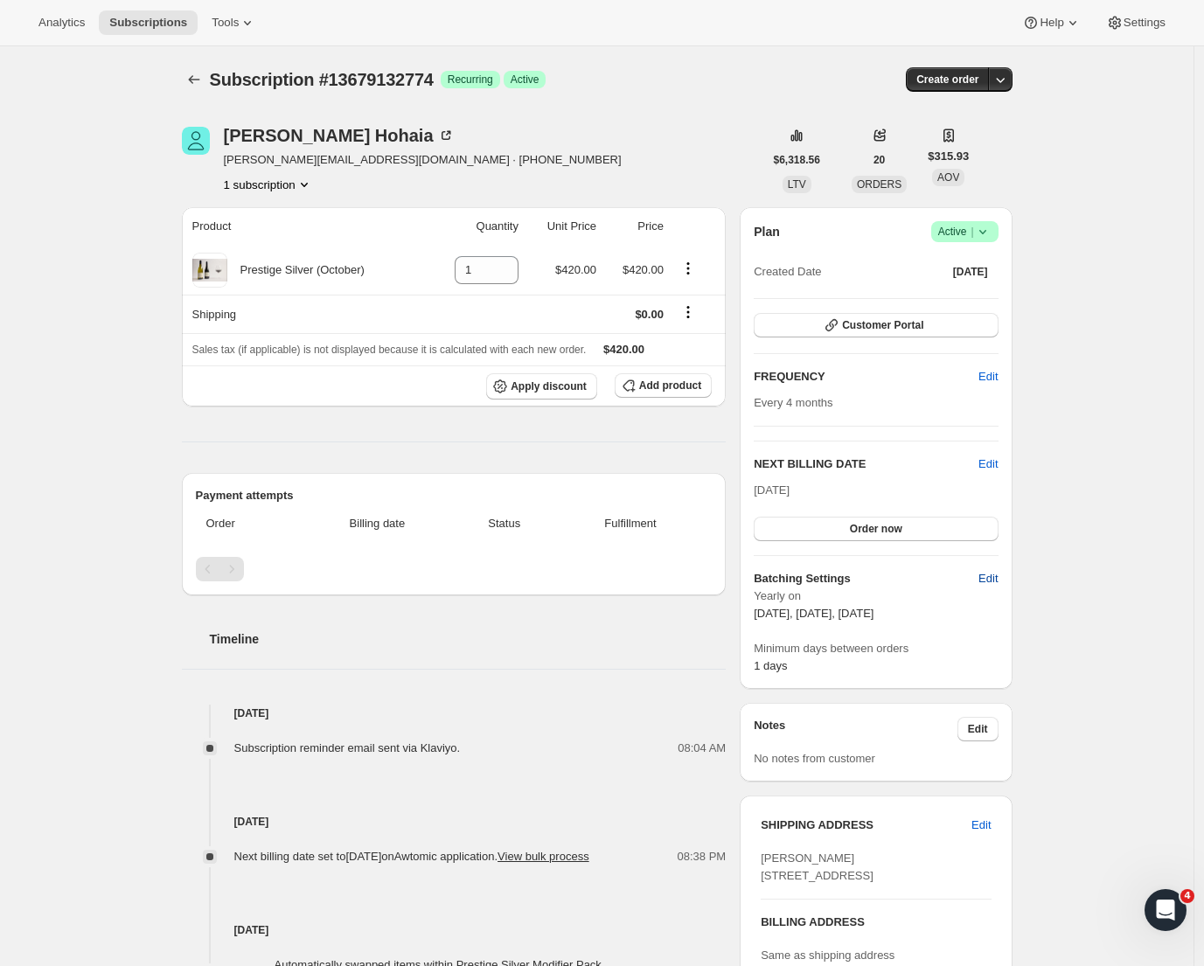
click at [989, 585] on span "Edit" at bounding box center [988, 578] width 19 height 17
select select "YEARDAY"
select select "2"
select select "13"
select select "6"
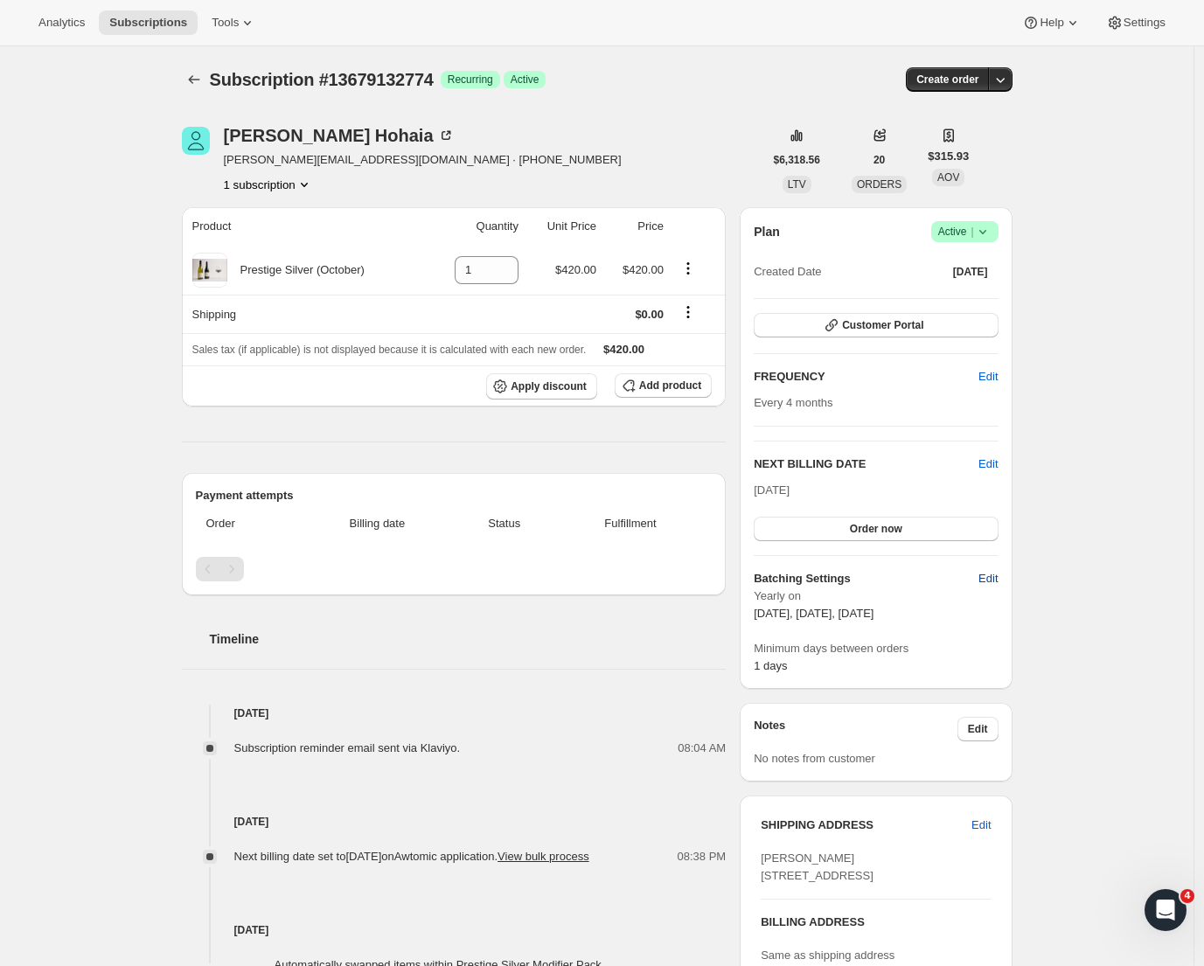
select select "13"
select select "10"
select select "13"
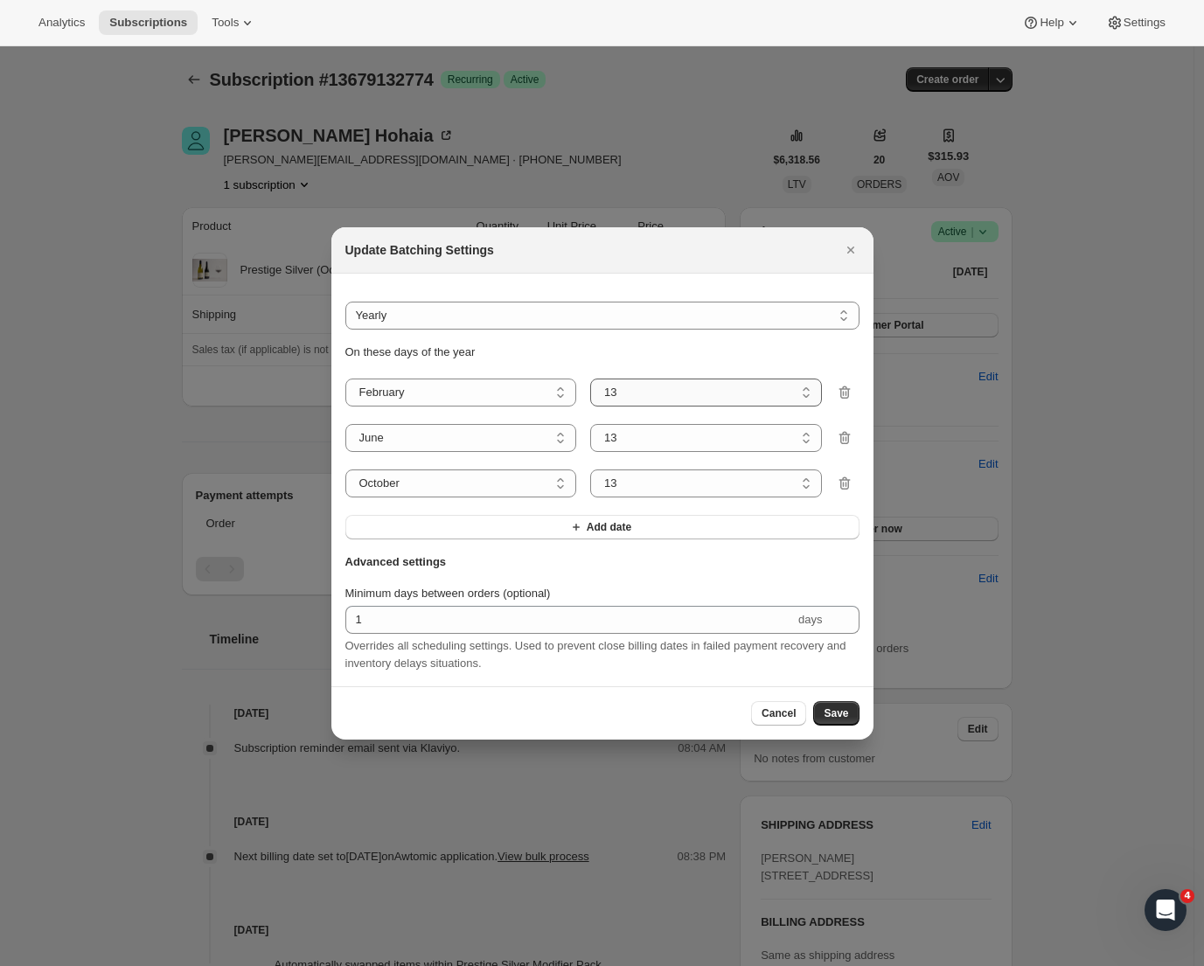
select select "8"
click at [836, 726] on button "Save" at bounding box center [835, 713] width 45 height 24
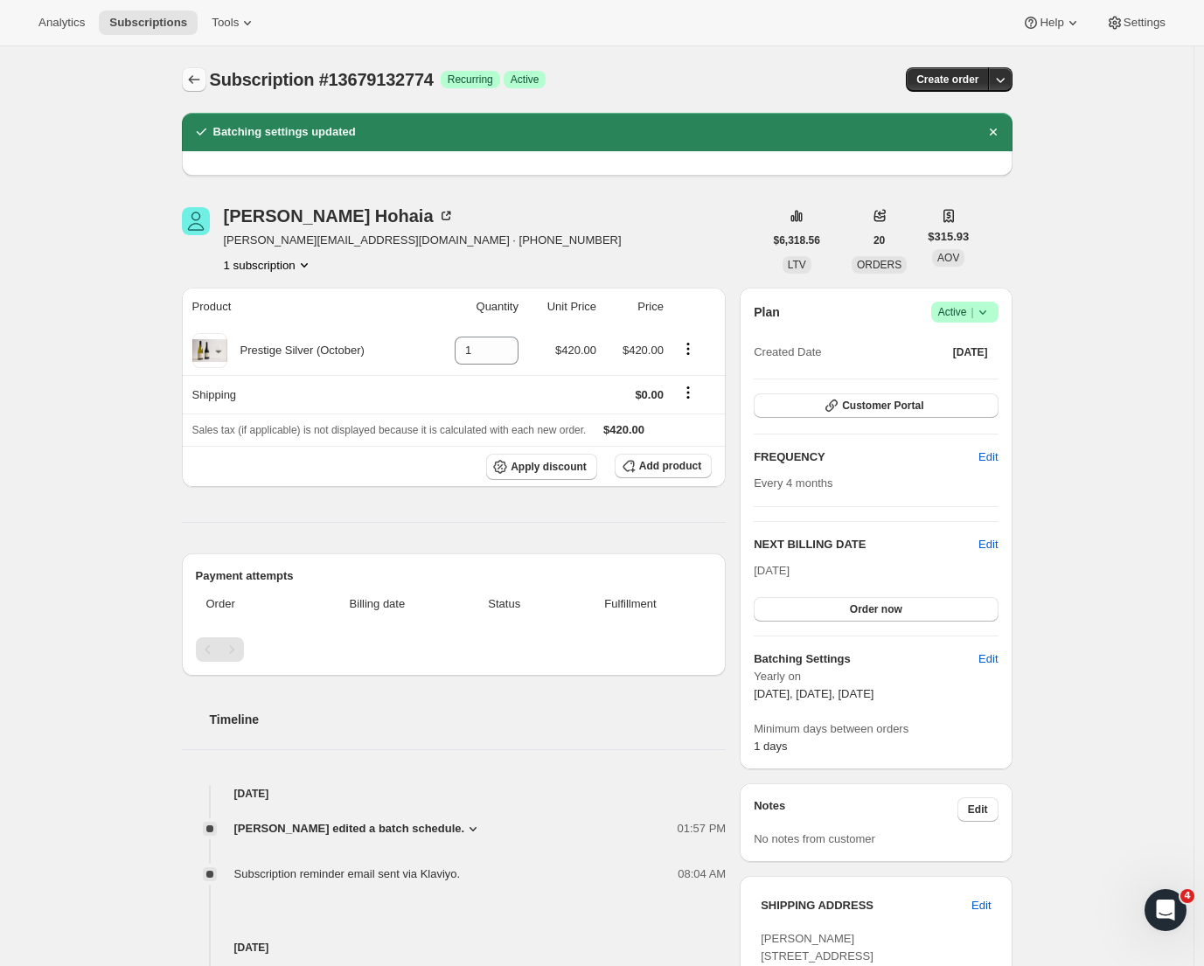
click at [193, 81] on icon "Subscriptions" at bounding box center [193, 79] width 17 height 17
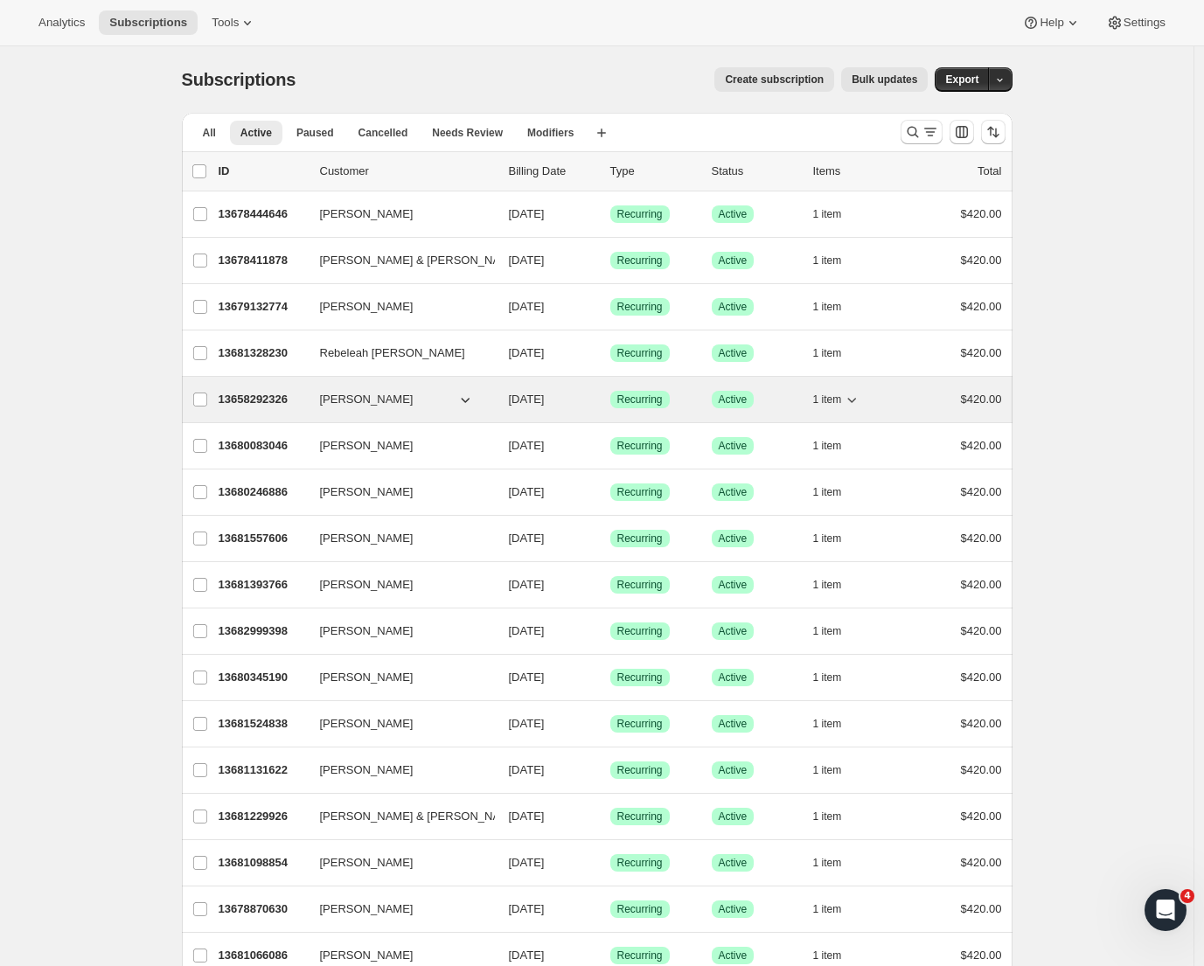
click at [277, 392] on p "13658292326" at bounding box center [262, 399] width 87 height 17
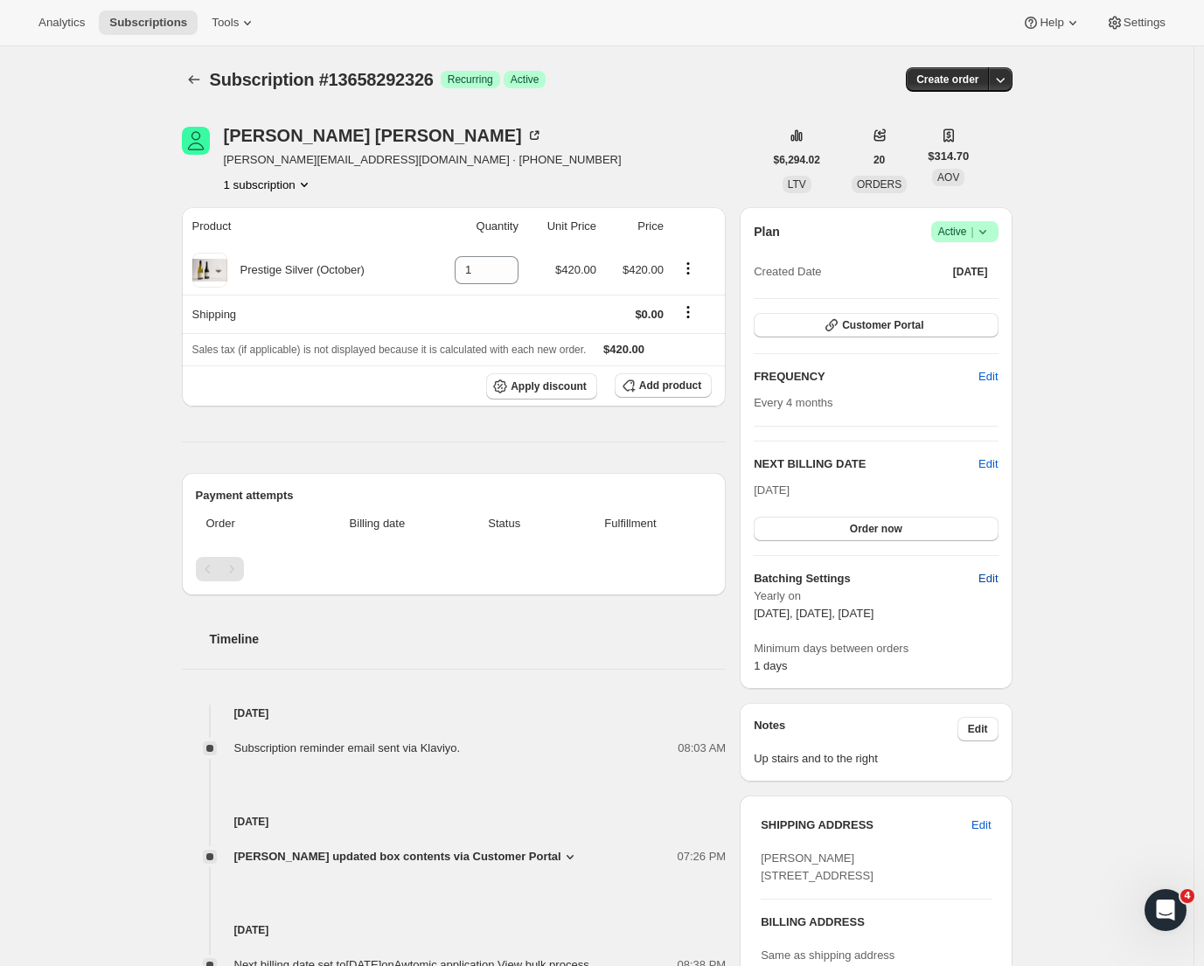
click at [996, 577] on span "Edit" at bounding box center [988, 578] width 19 height 17
select select "YEARDAY"
select select "2"
select select "13"
select select "6"
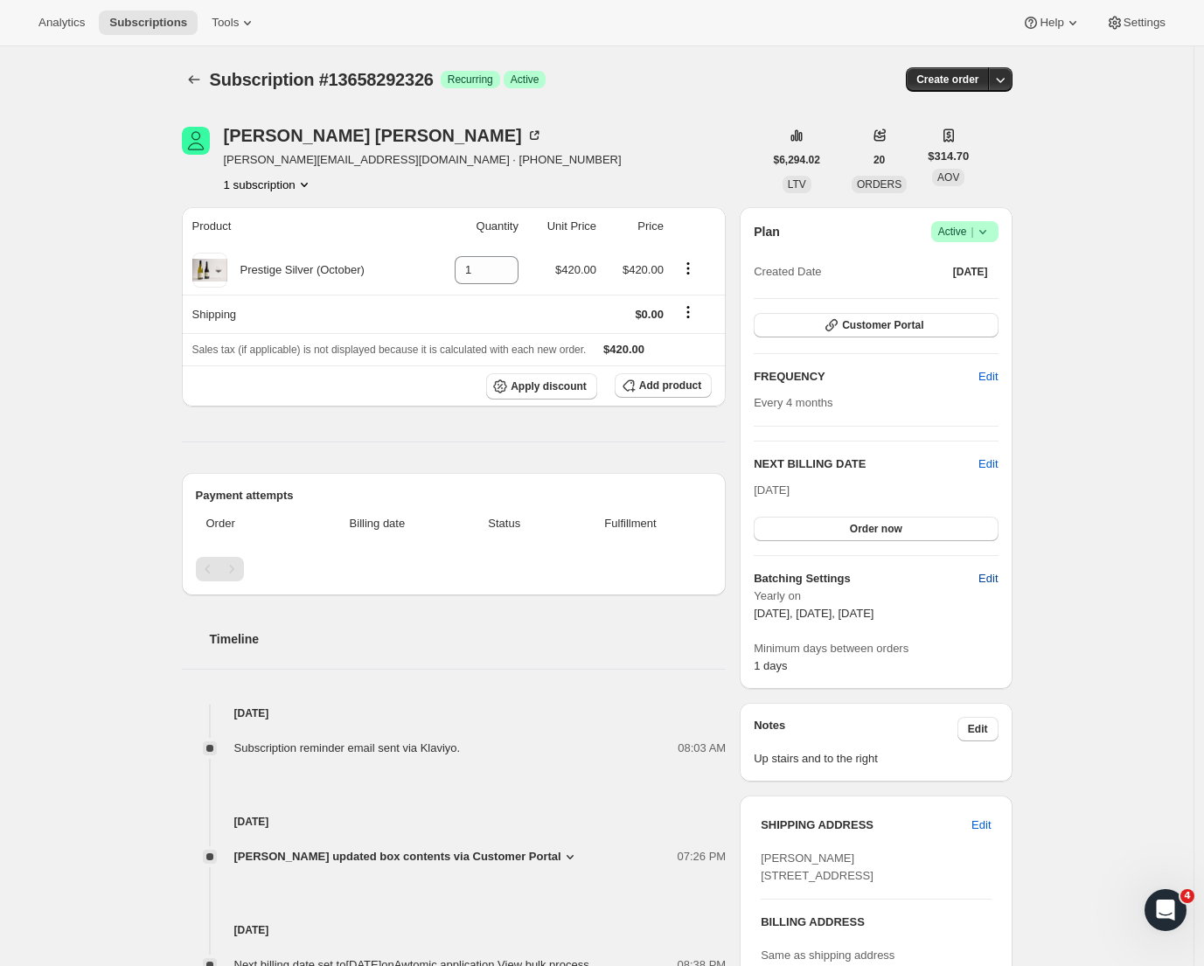
select select "13"
select select "10"
select select "13"
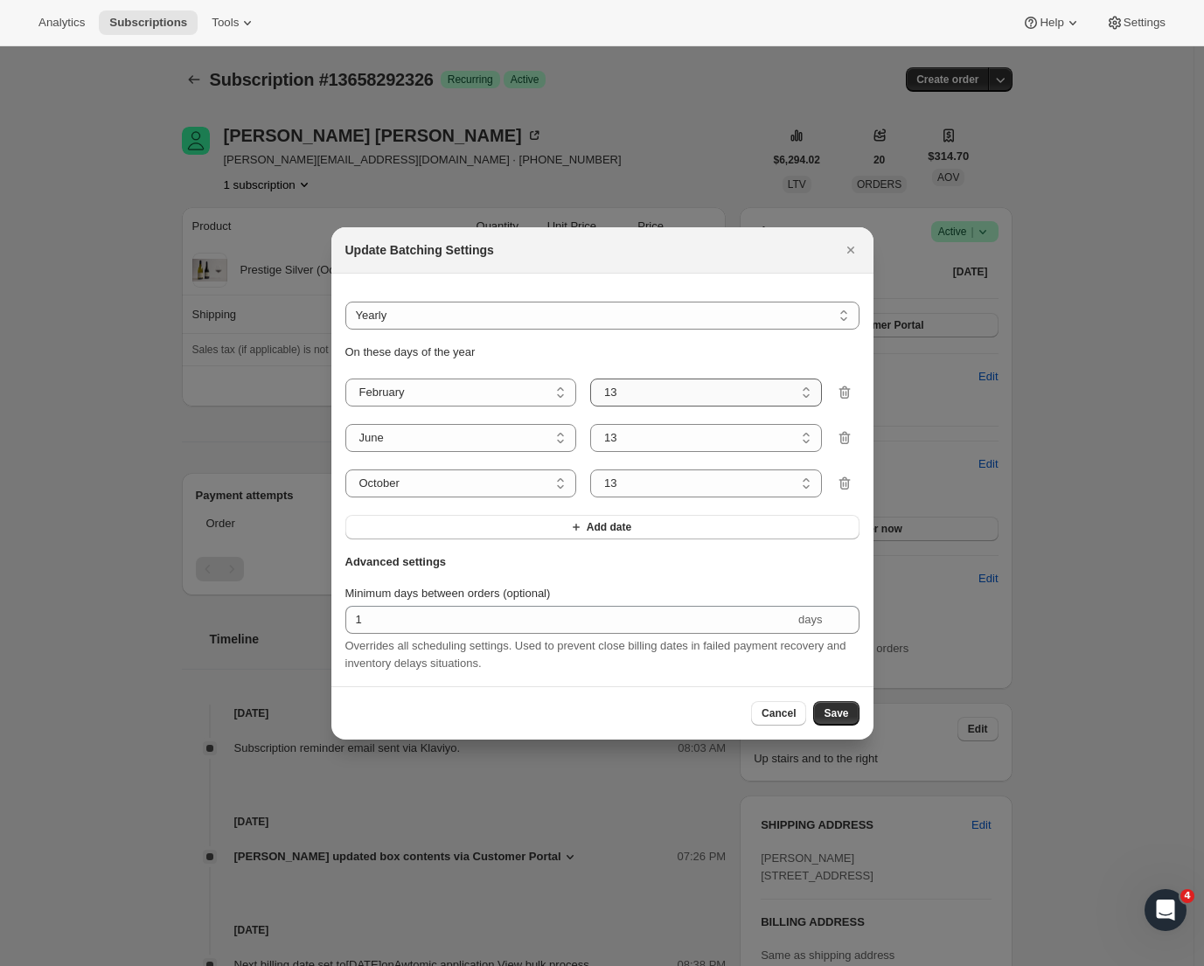
select select "8"
click at [833, 716] on span "Save" at bounding box center [836, 714] width 24 height 14
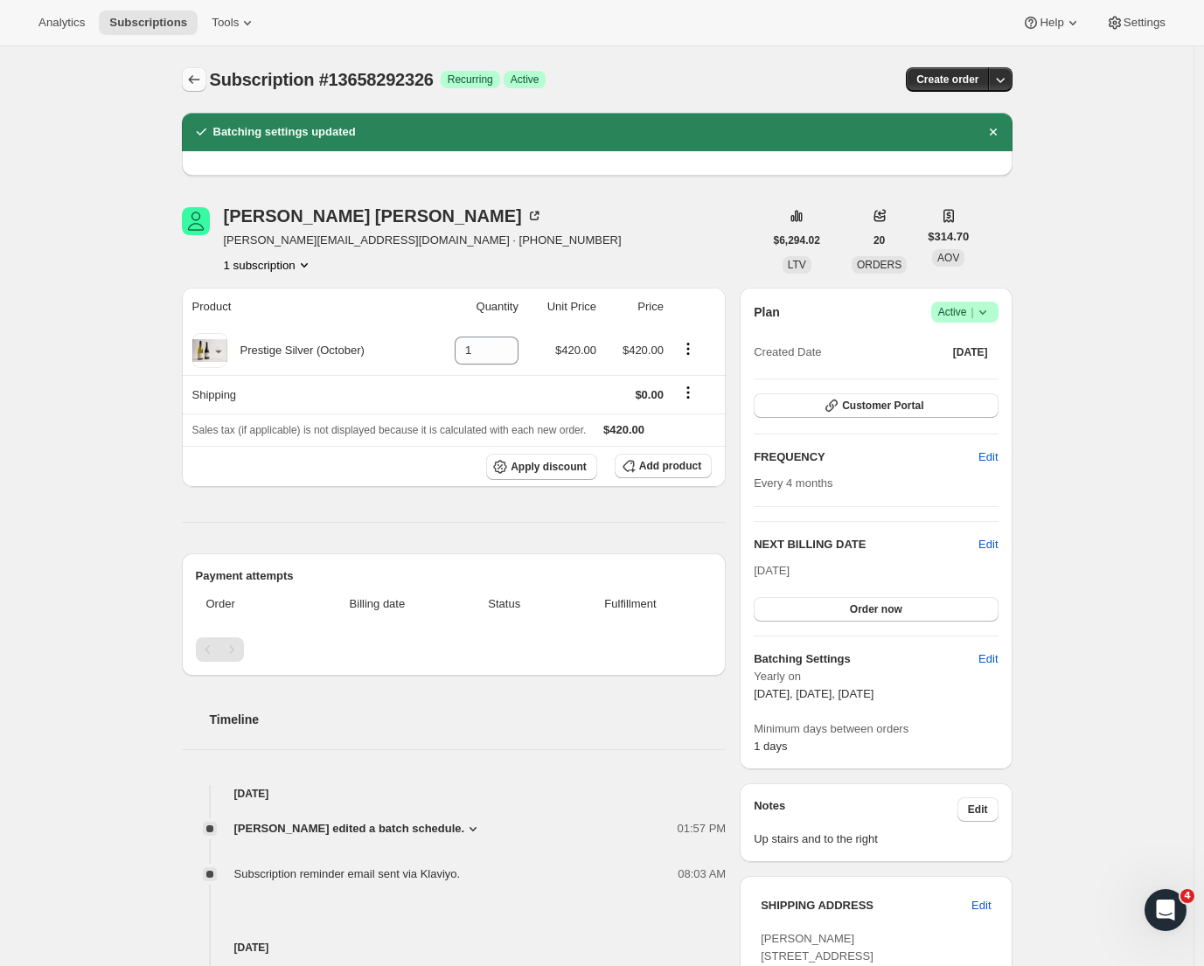
click at [192, 80] on icon "Subscriptions" at bounding box center [193, 79] width 17 height 17
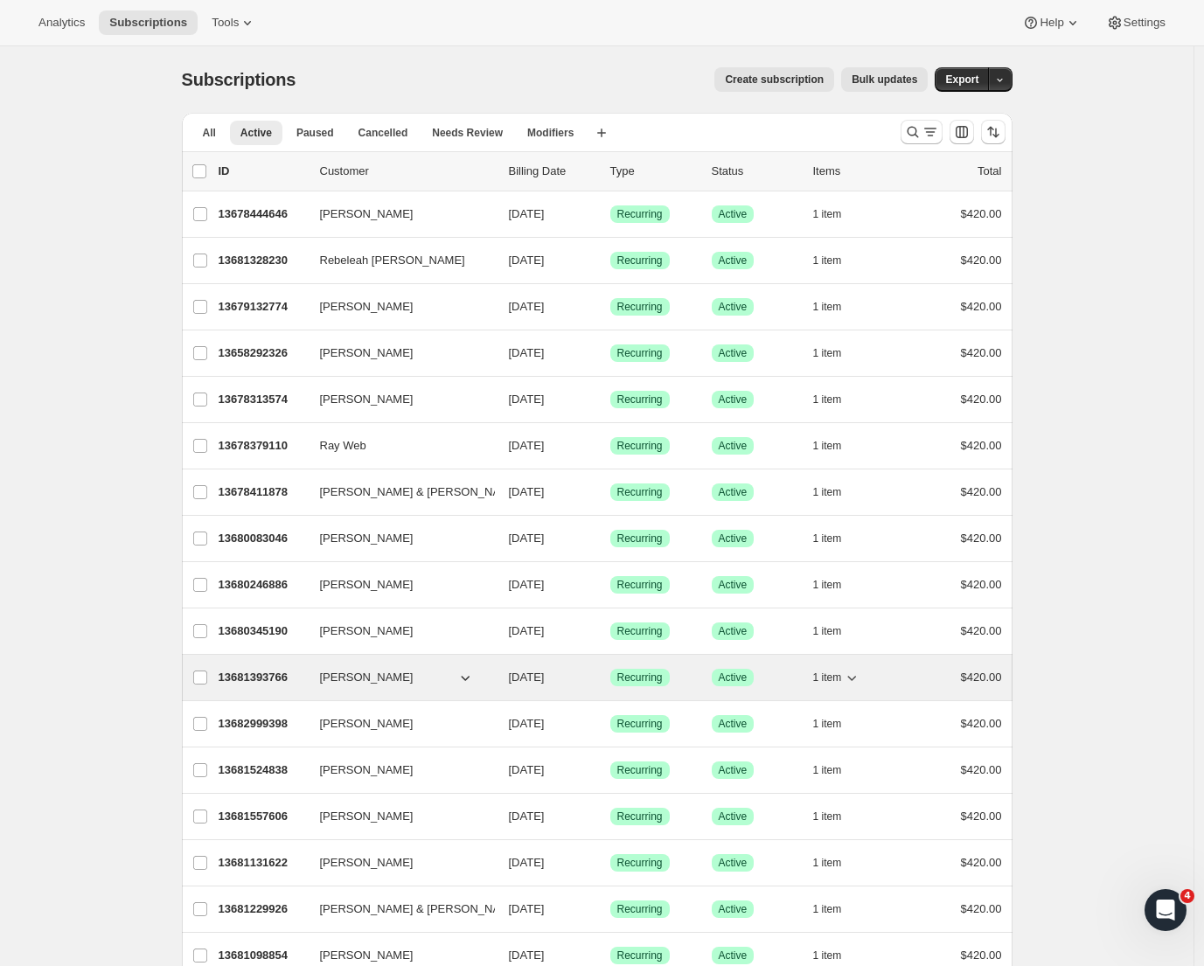
scroll to position [865, 0]
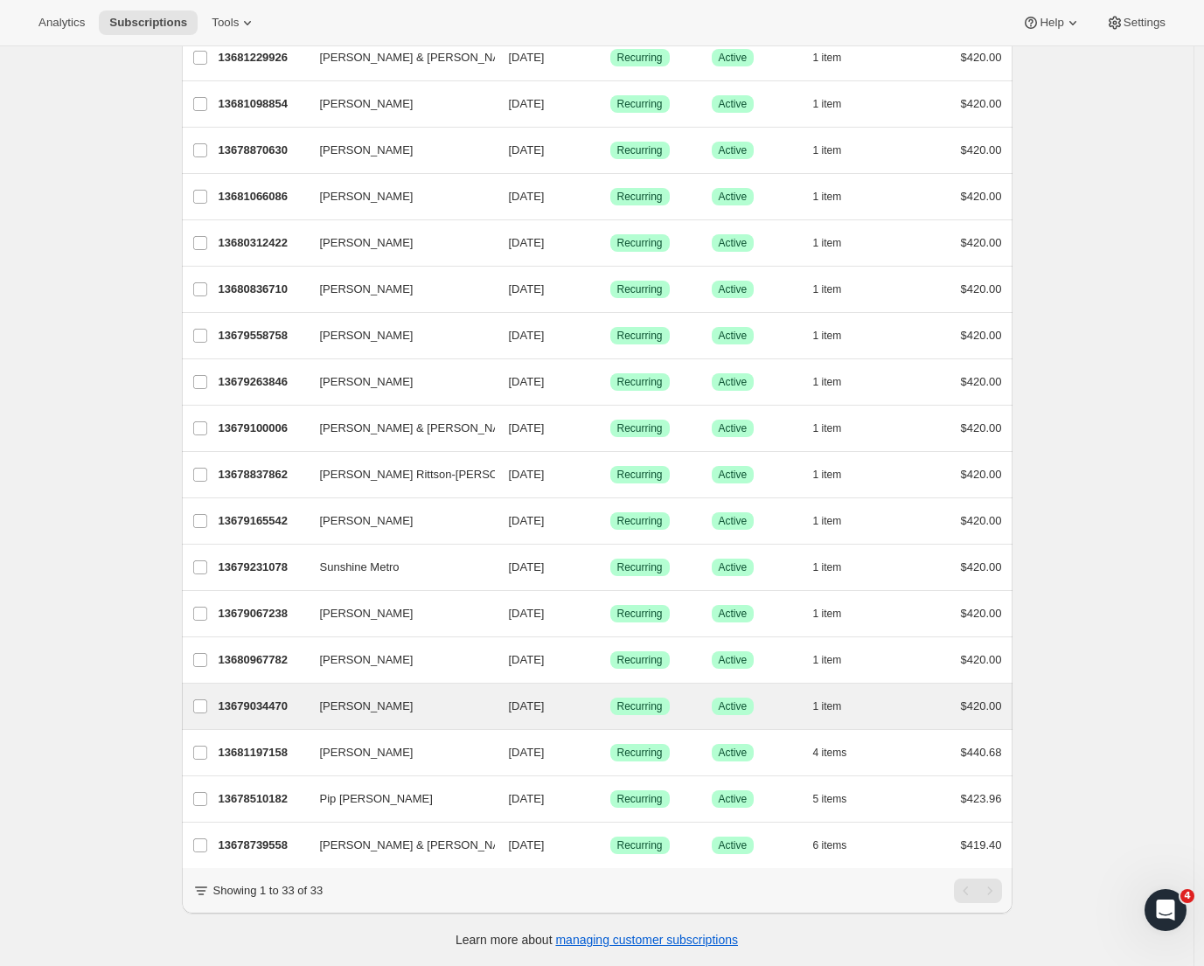
click at [358, 707] on div "Joan Walford 13679034470 Joan Walford 10/08/2025 Success Recurring Success Acti…" at bounding box center [597, 706] width 831 height 45
click at [286, 698] on p "13679034470" at bounding box center [262, 706] width 87 height 17
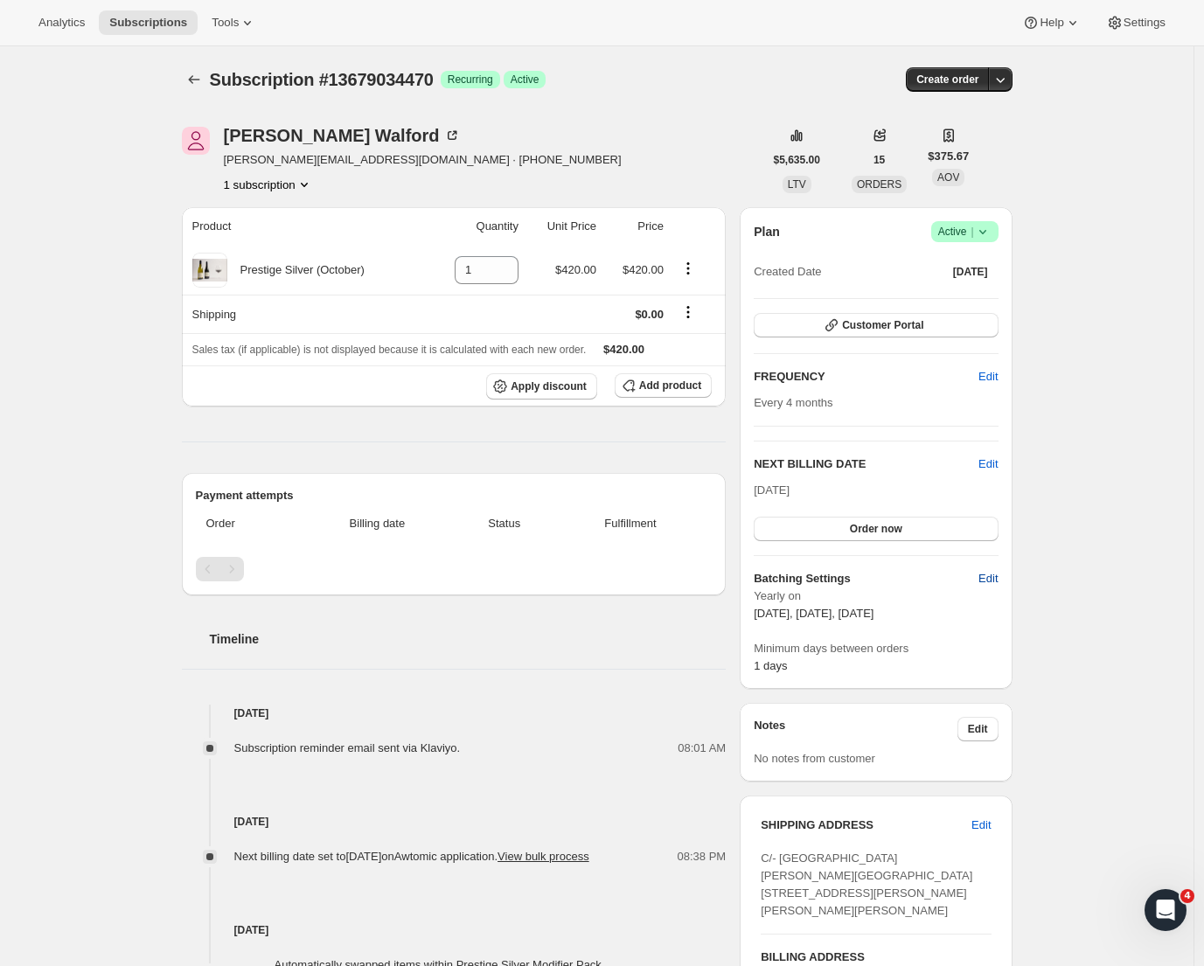
click at [986, 580] on span "Edit" at bounding box center [988, 578] width 19 height 17
select select "YEARDAY"
select select "2"
select select "13"
select select "6"
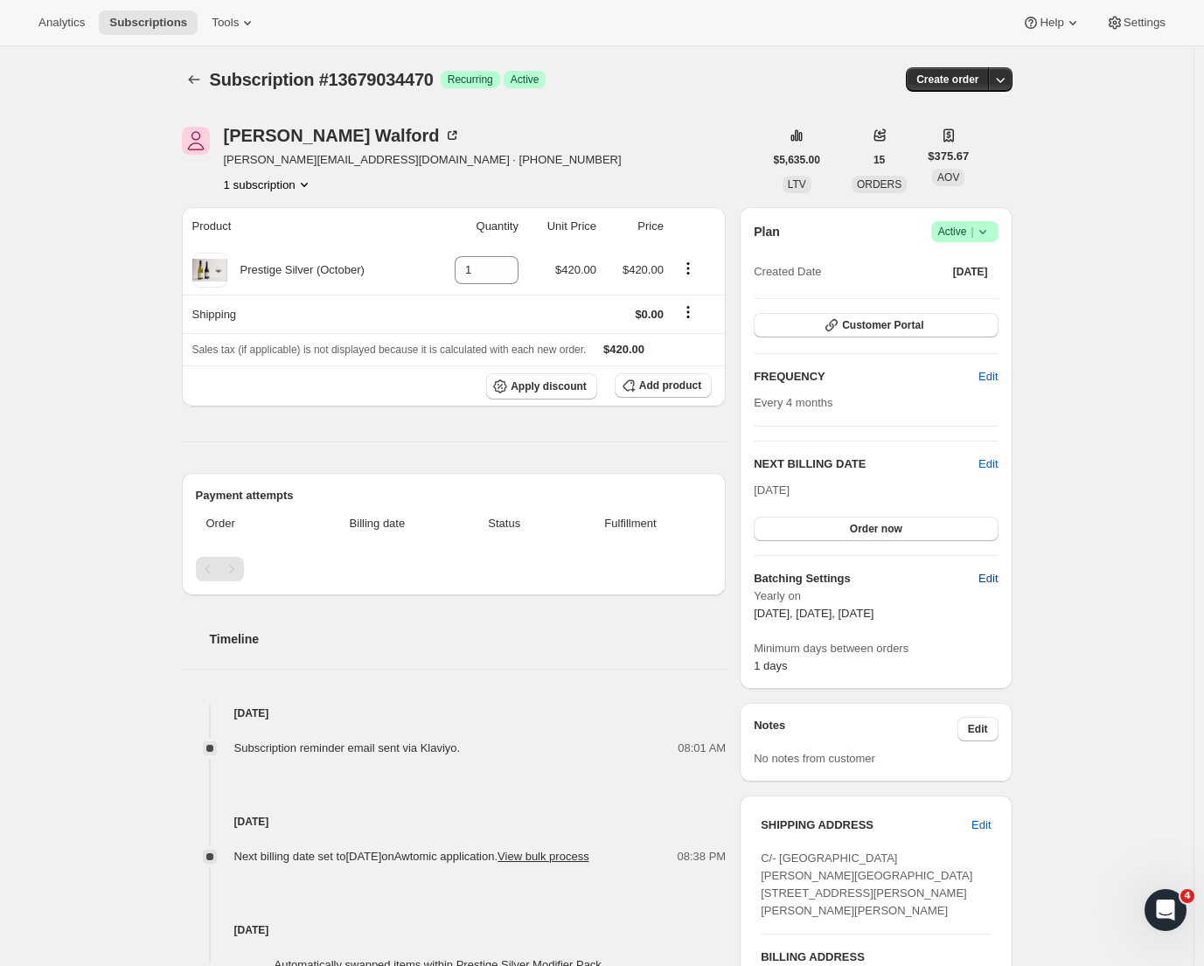
select select "13"
select select "10"
select select "13"
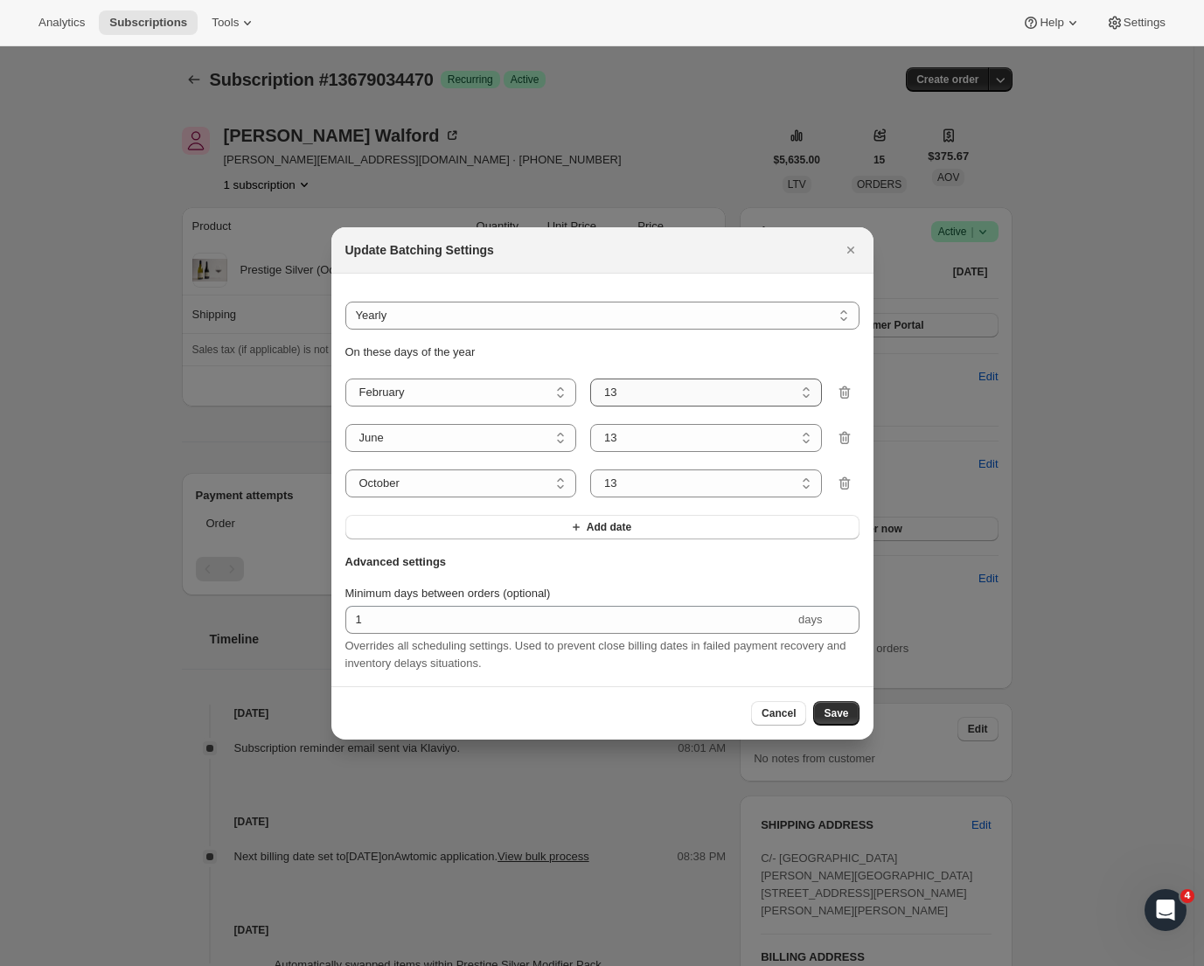
select select "8"
click at [826, 712] on span "Save" at bounding box center [836, 714] width 24 height 14
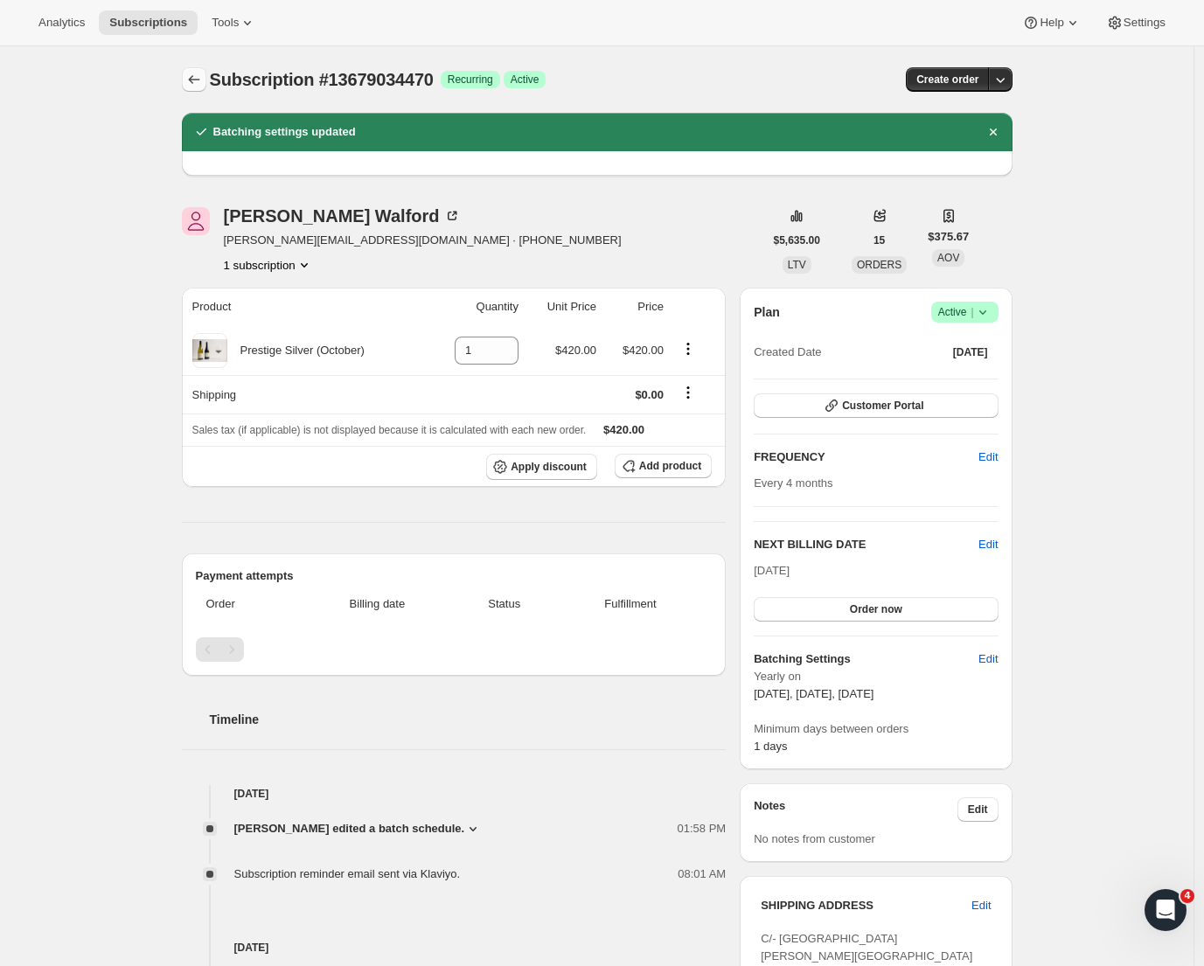
click at [203, 84] on icon "Subscriptions" at bounding box center [193, 79] width 17 height 17
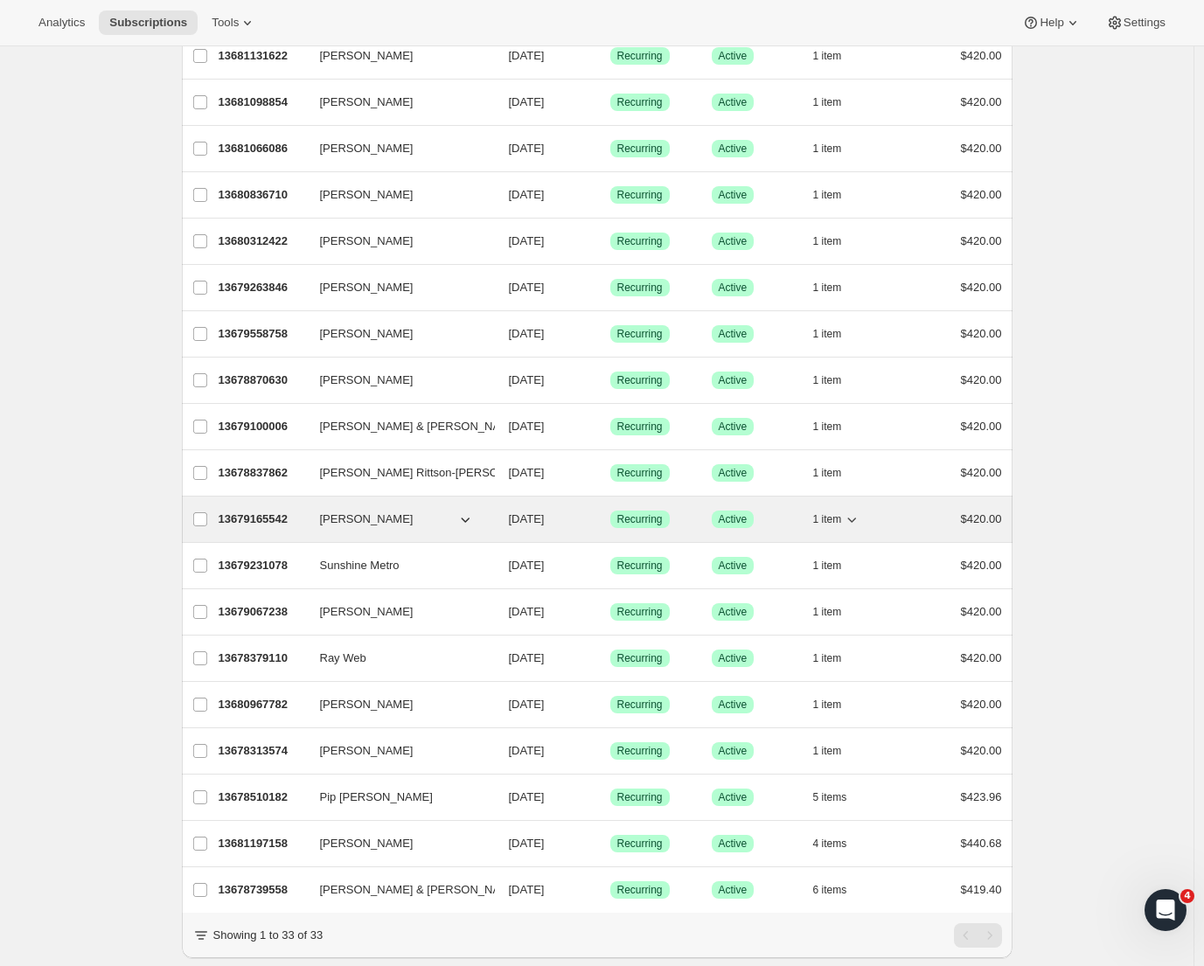
scroll to position [865, 0]
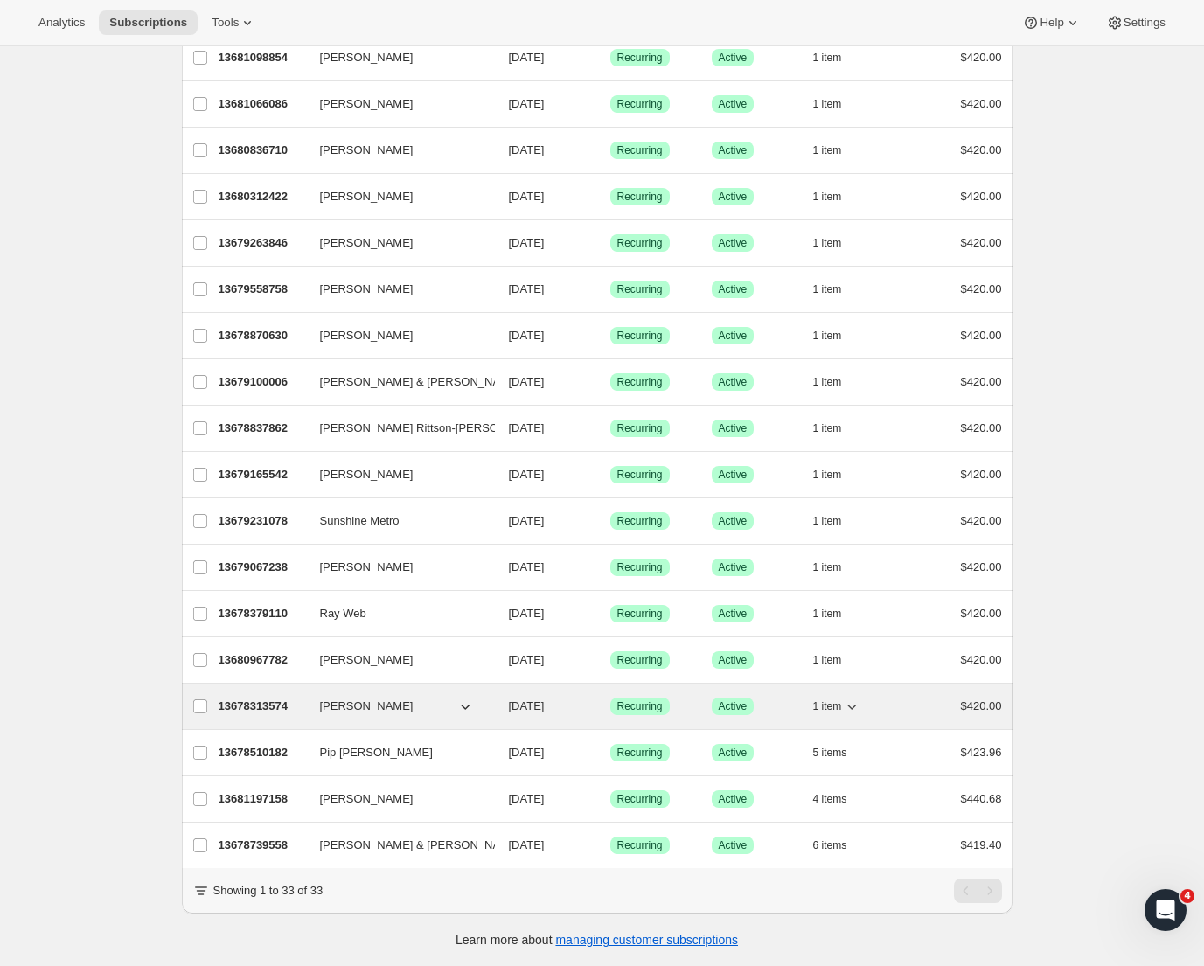
click at [345, 698] on span "[PERSON_NAME]" at bounding box center [367, 706] width 94 height 17
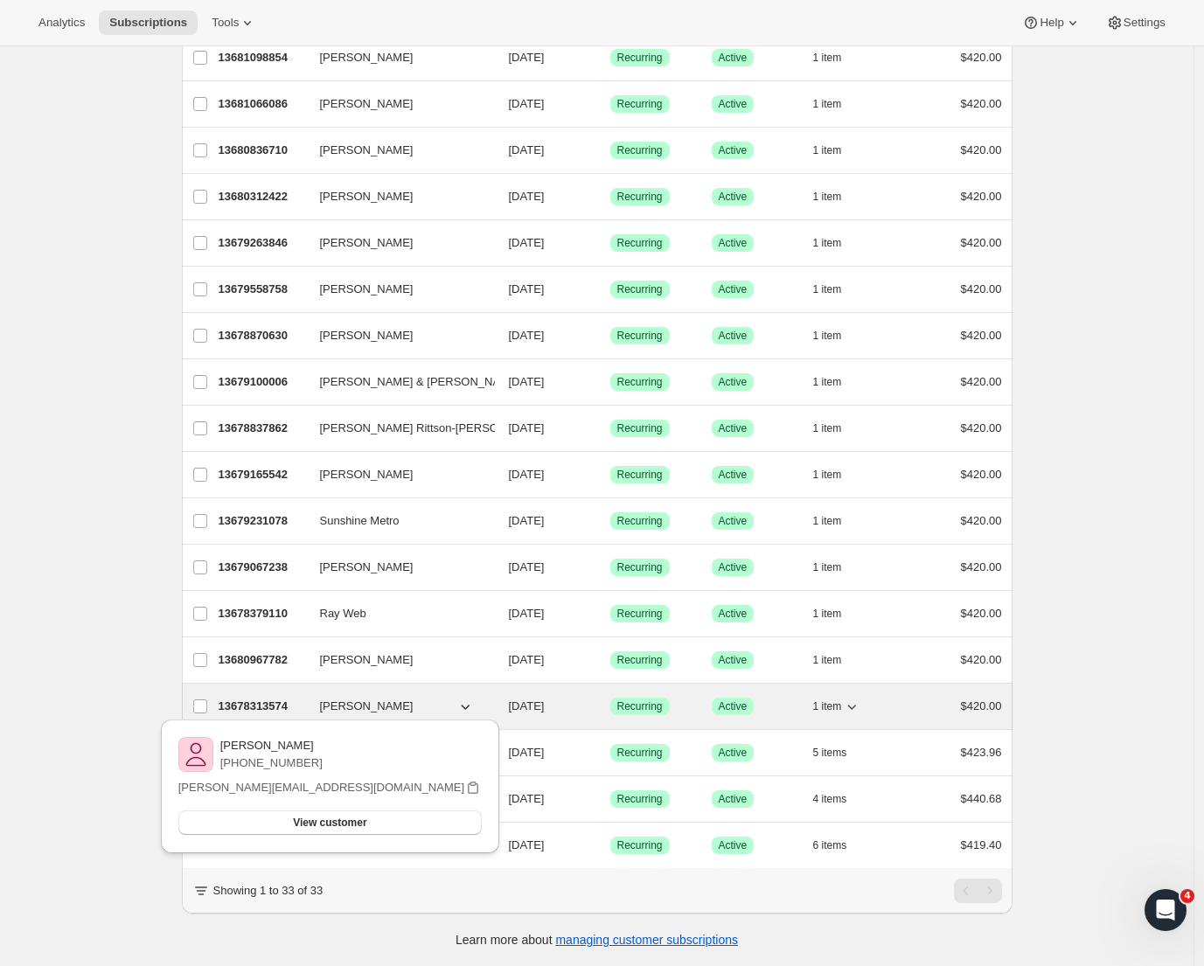
click at [261, 698] on p "13678313574" at bounding box center [262, 706] width 87 height 17
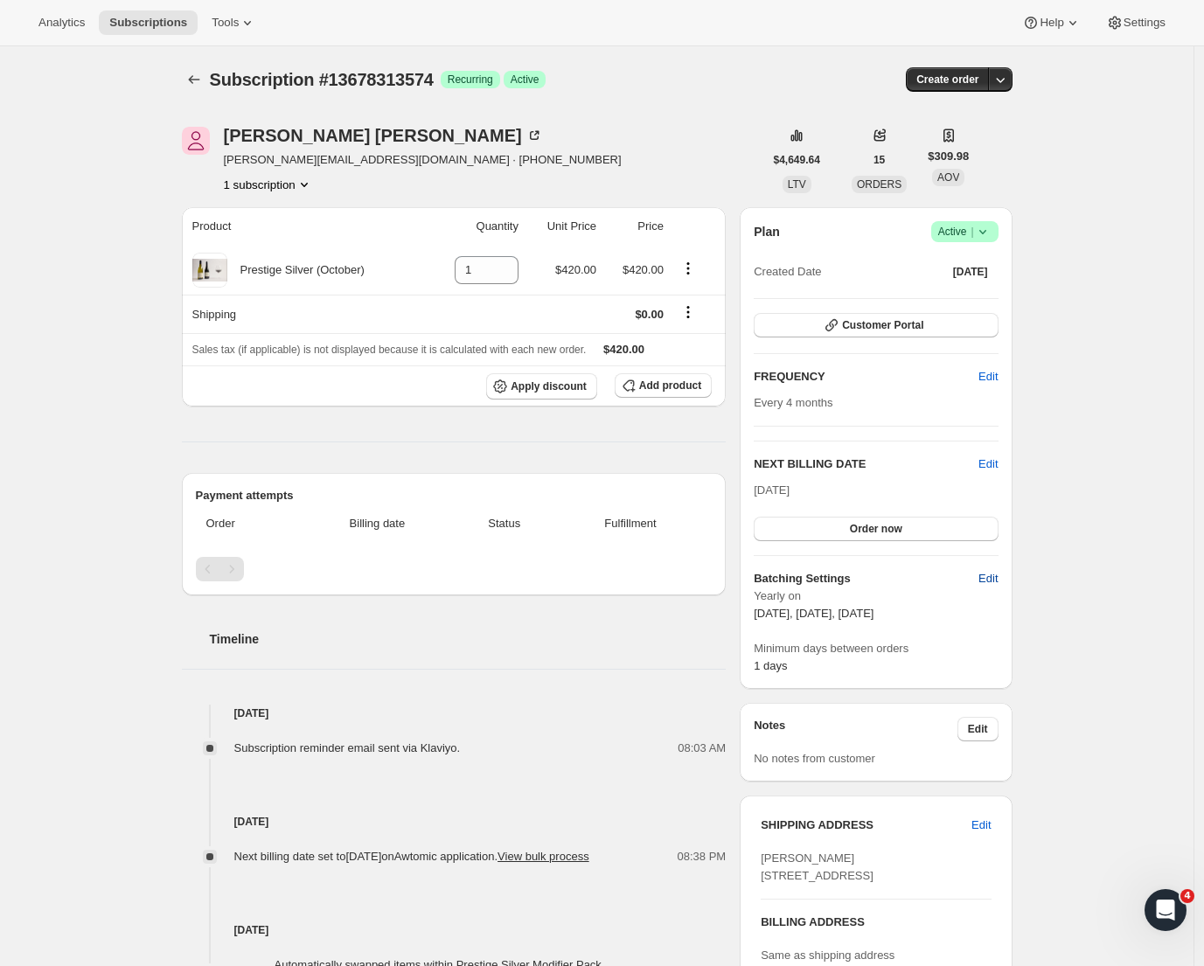
click at [988, 578] on span "Edit" at bounding box center [988, 578] width 19 height 17
select select "YEARDAY"
select select "2"
select select "13"
select select "6"
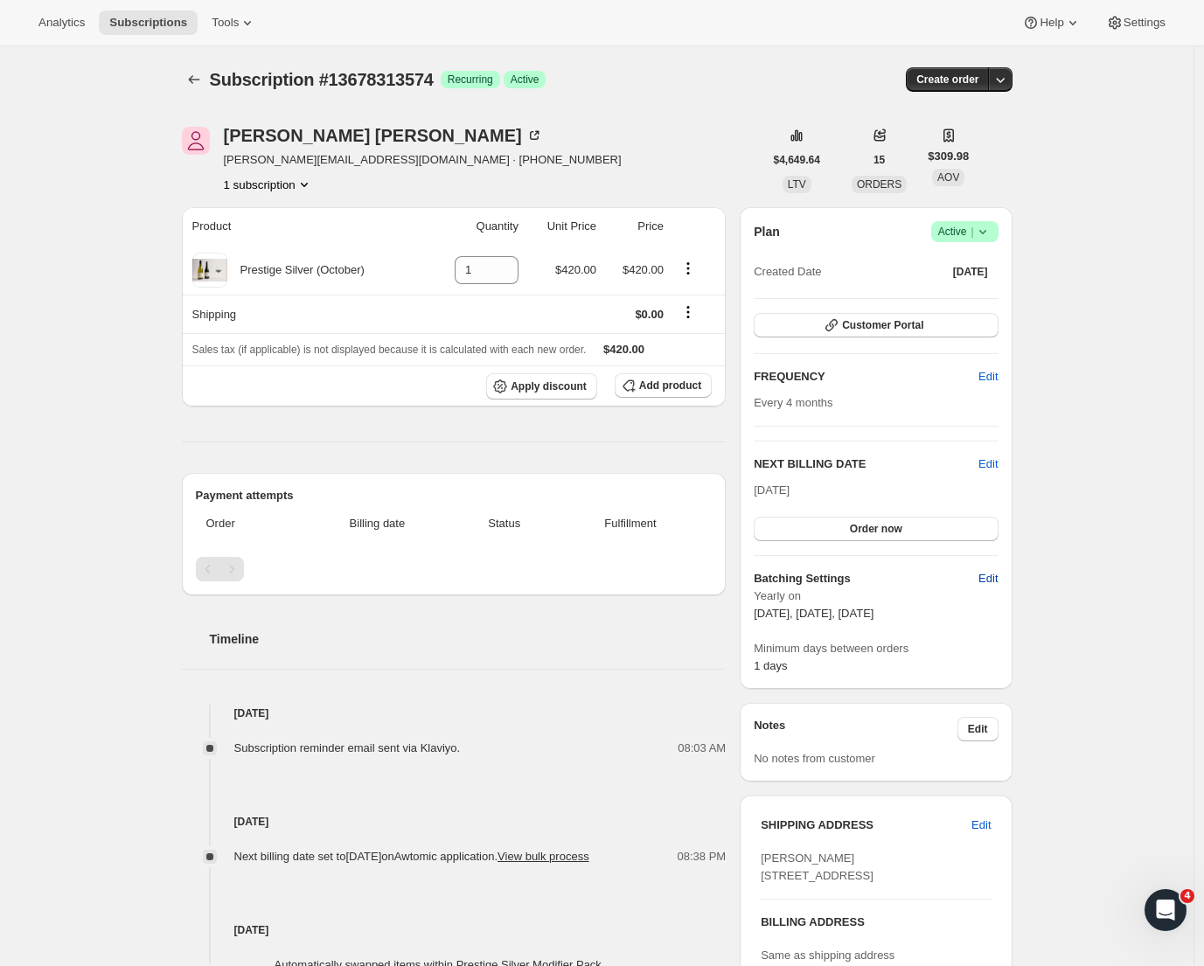
select select "13"
select select "10"
select select "13"
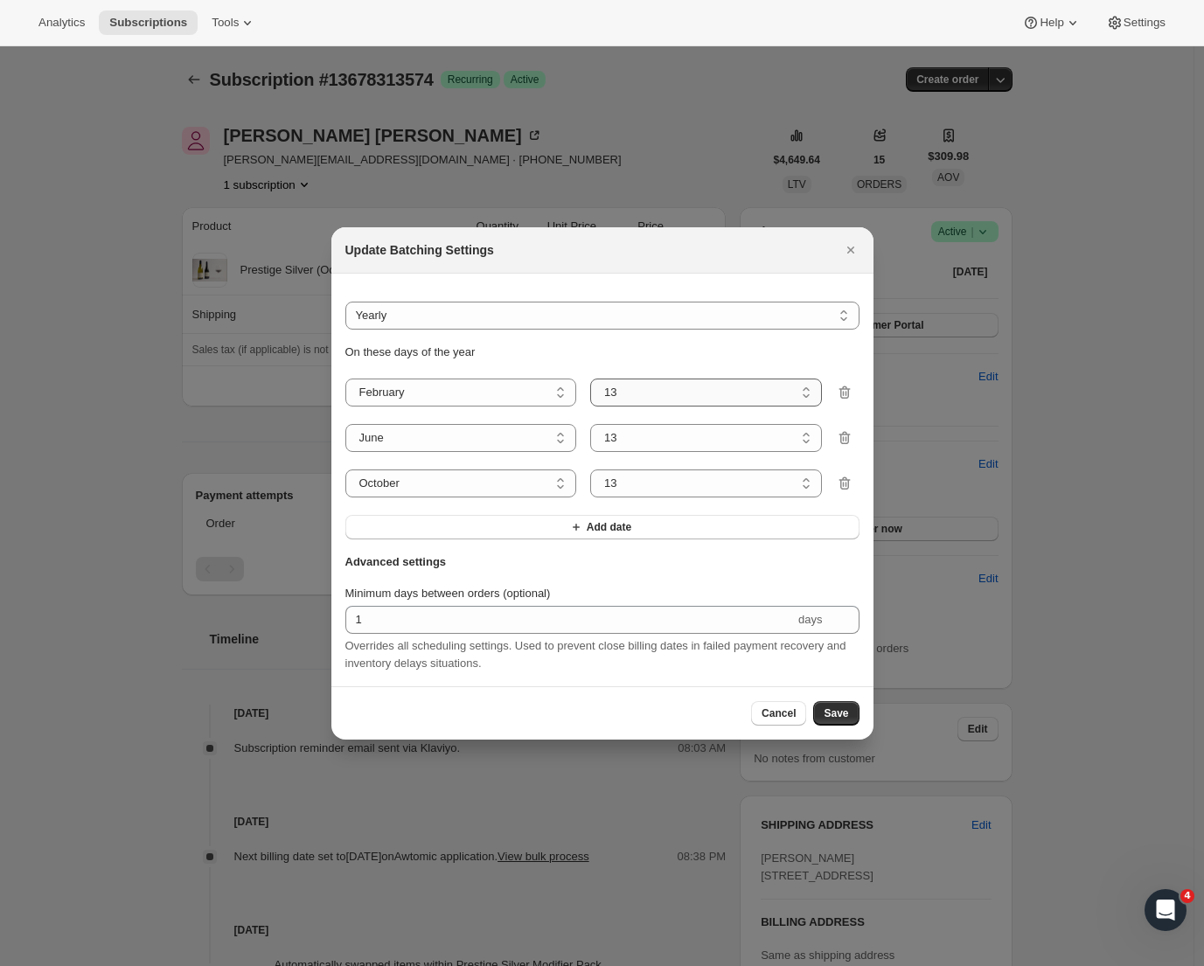
select select "8"
click at [625, 460] on div "On these days of the year January February March April May June July August Sep…" at bounding box center [602, 442] width 514 height 196
select select "8"
click at [837, 714] on span "Save" at bounding box center [836, 714] width 24 height 14
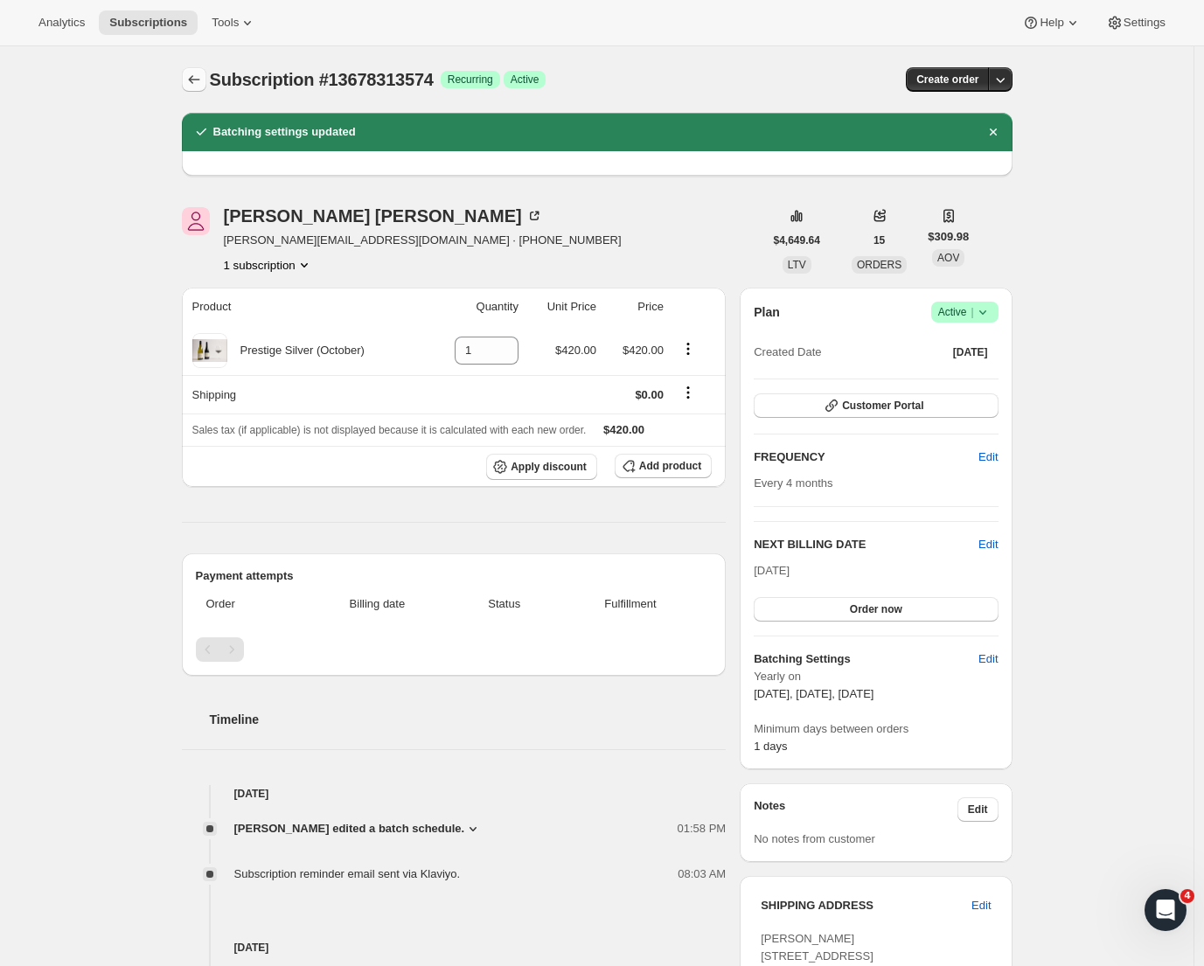
click at [193, 80] on icon "Subscriptions" at bounding box center [193, 79] width 17 height 17
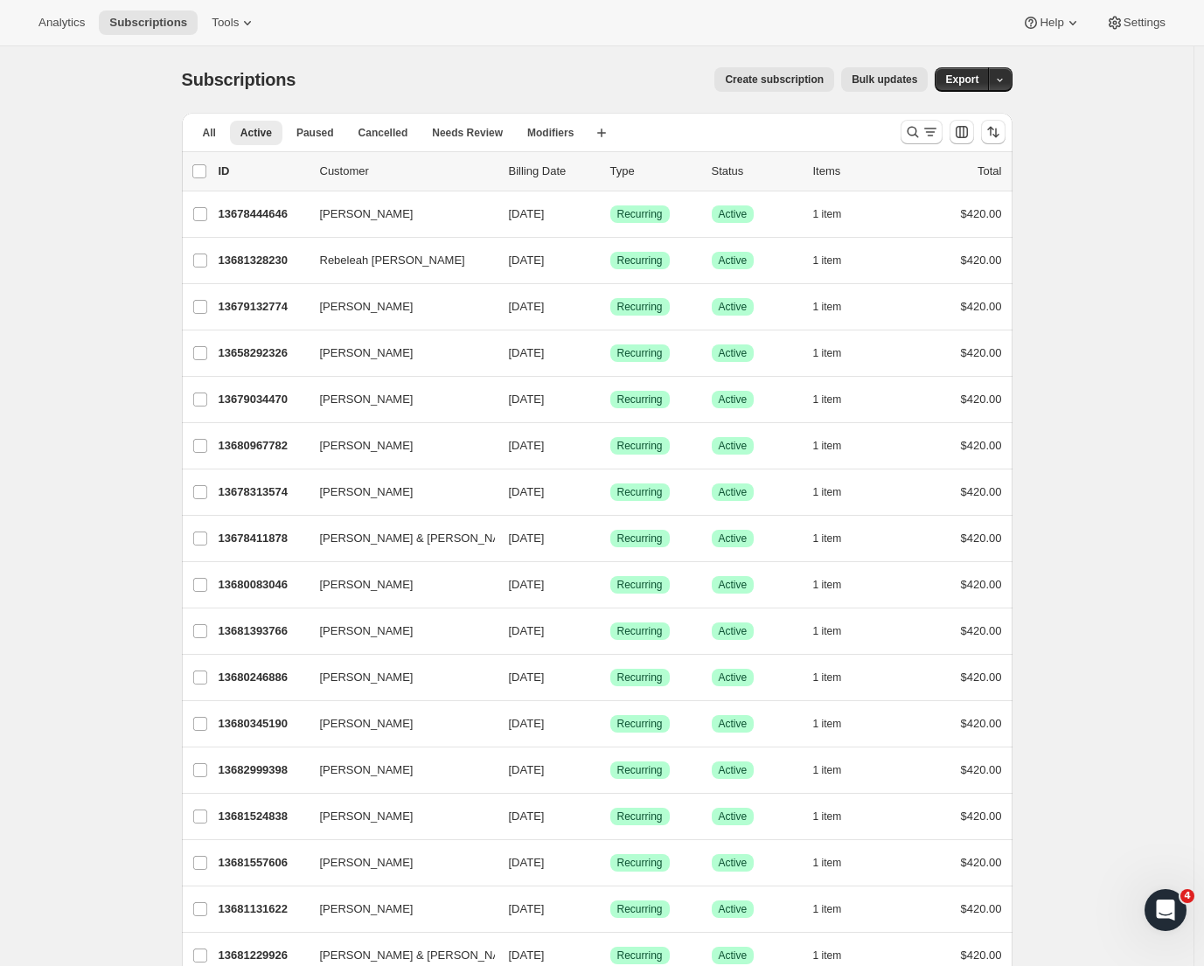
scroll to position [865, 0]
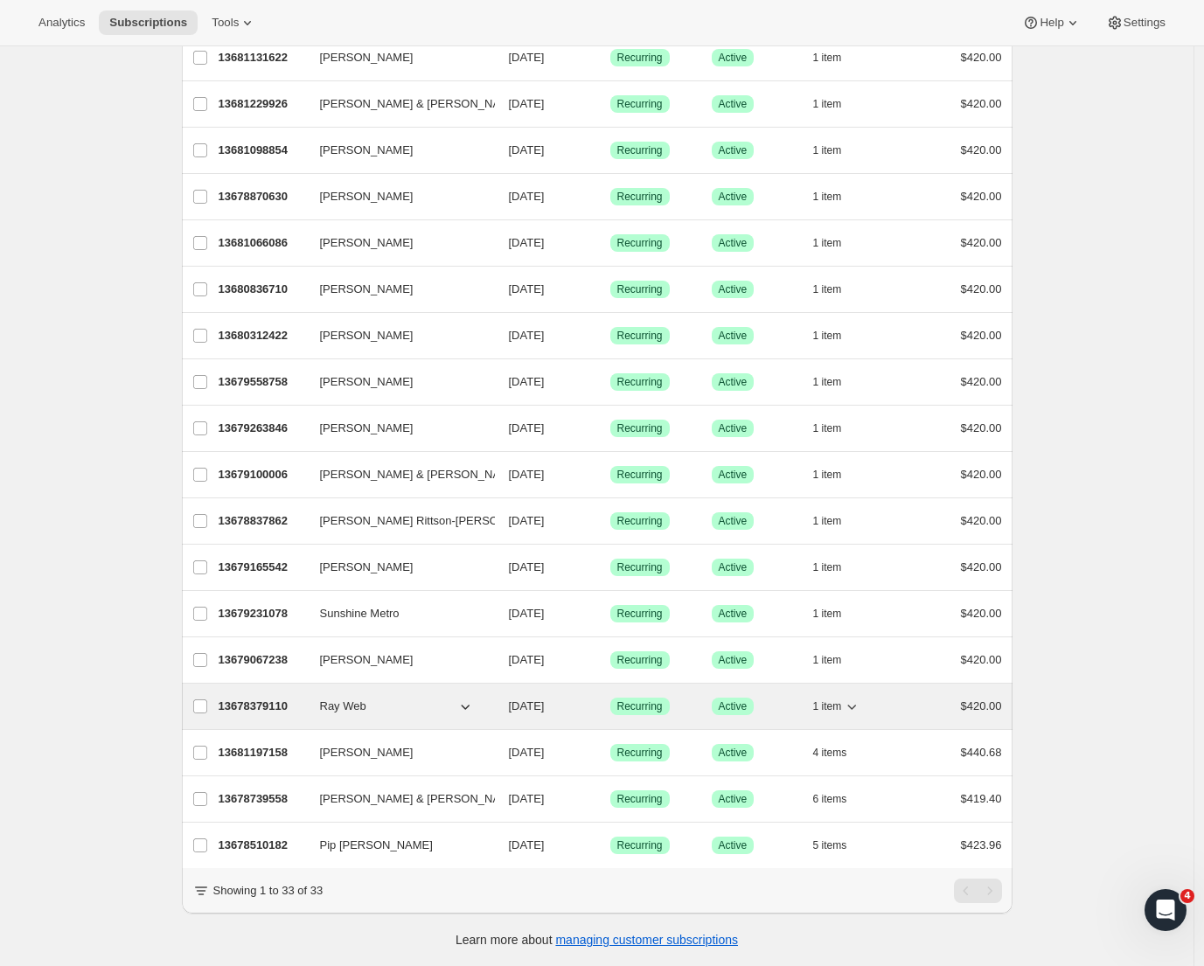
click at [347, 699] on span "Ray Web" at bounding box center [343, 706] width 46 height 17
click at [272, 698] on p "13678379110" at bounding box center [262, 706] width 87 height 17
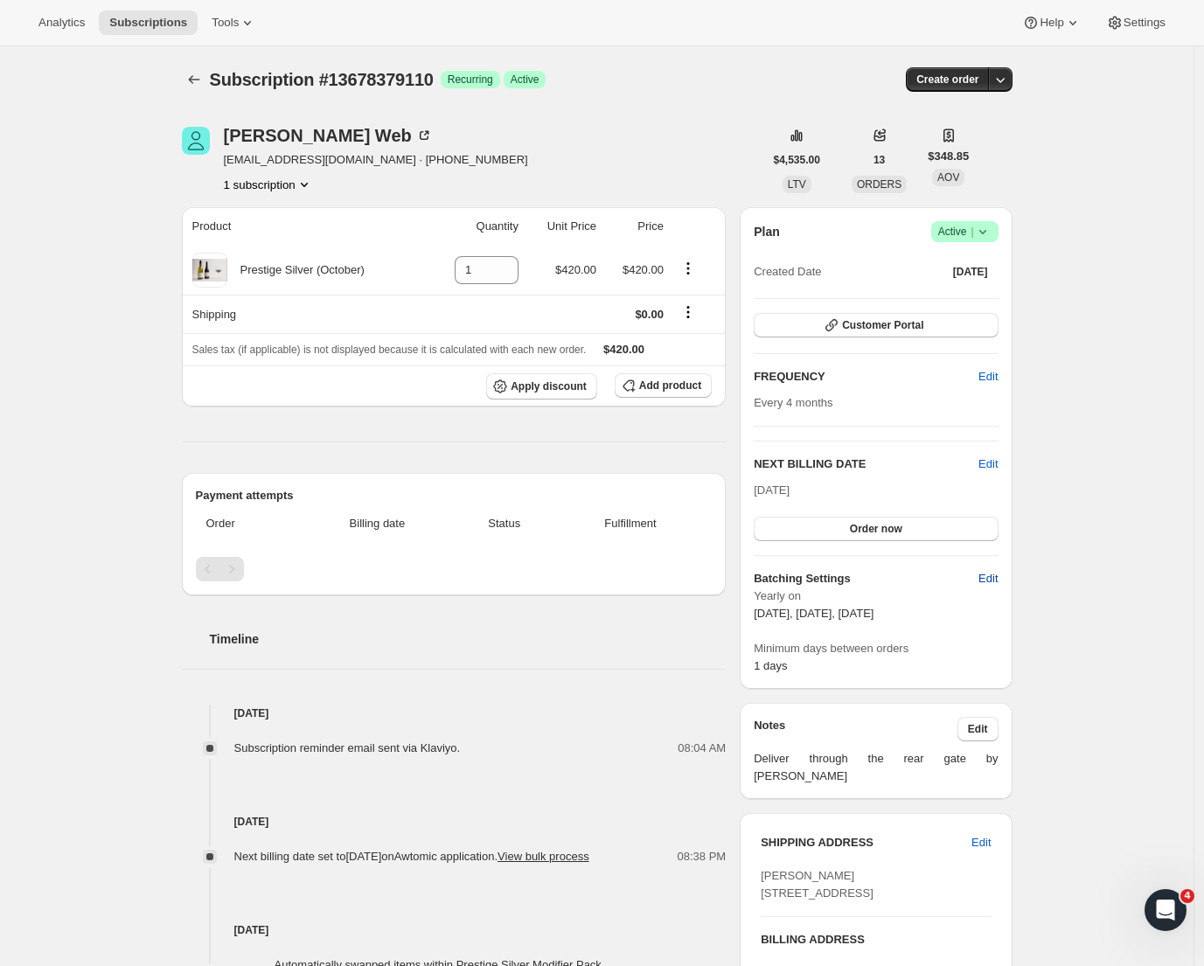
click at [986, 576] on span "Edit" at bounding box center [988, 578] width 19 height 17
select select "YEARDAY"
select select "2"
select select "13"
select select "6"
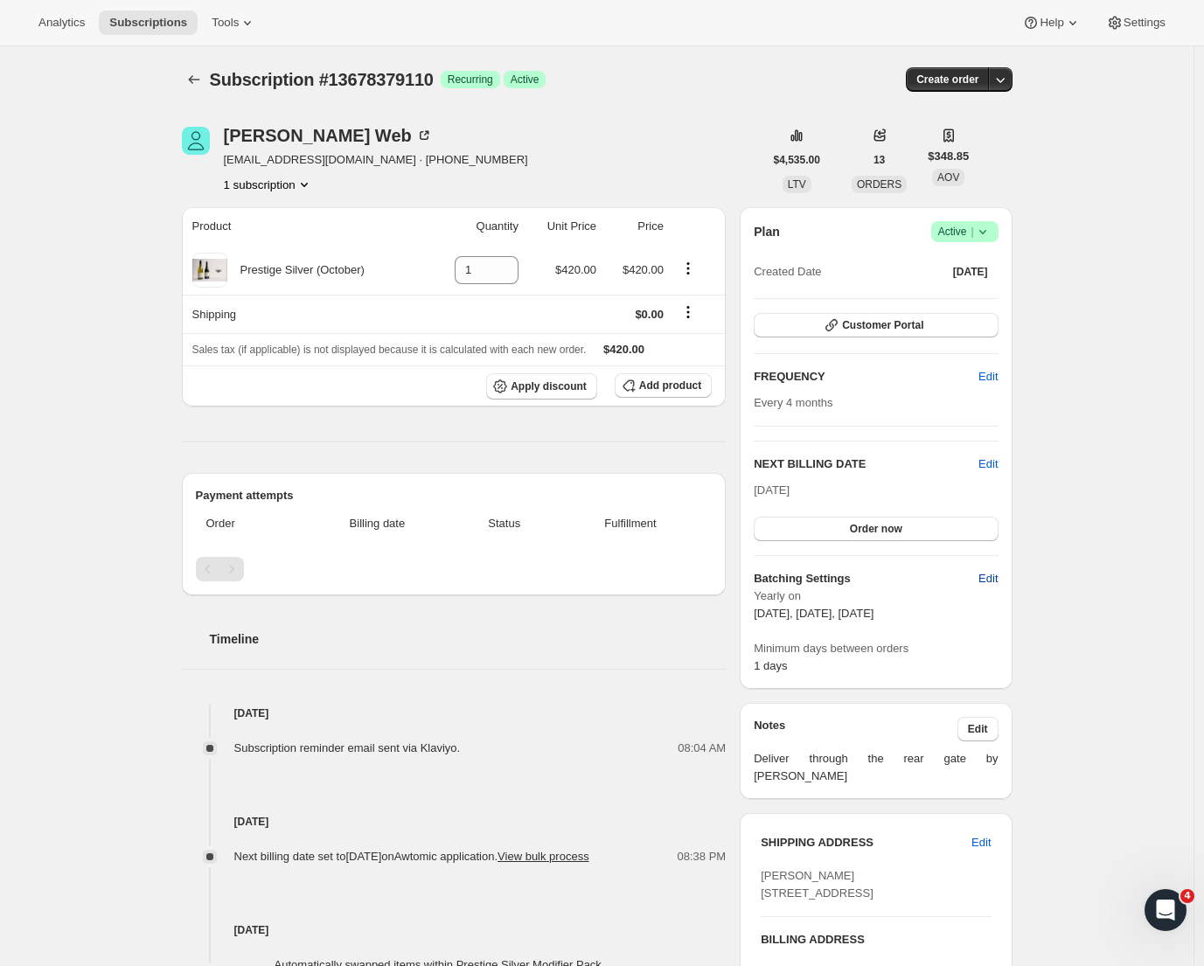
select select "13"
select select "10"
select select "13"
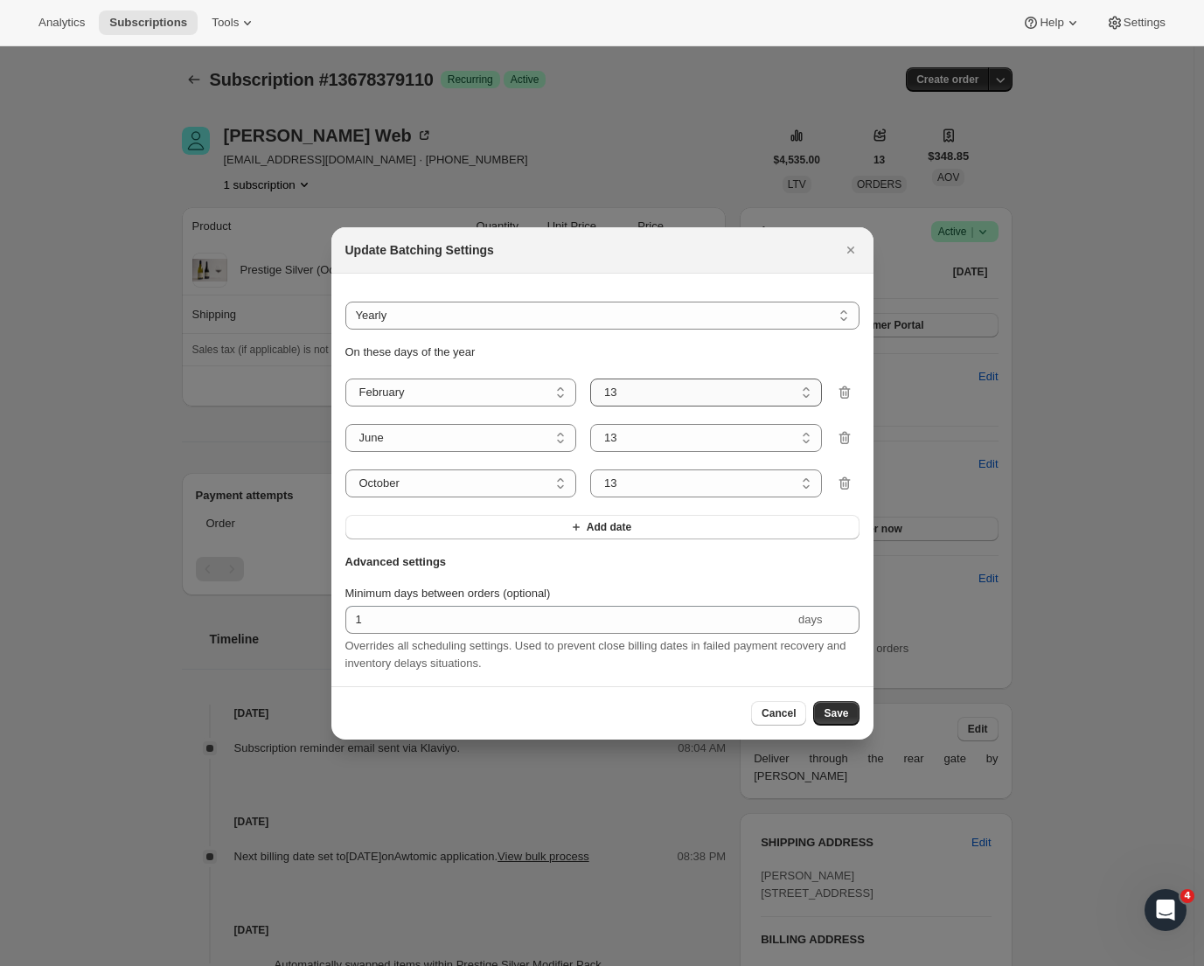
select select "8"
click at [827, 716] on span "Save" at bounding box center [836, 714] width 24 height 14
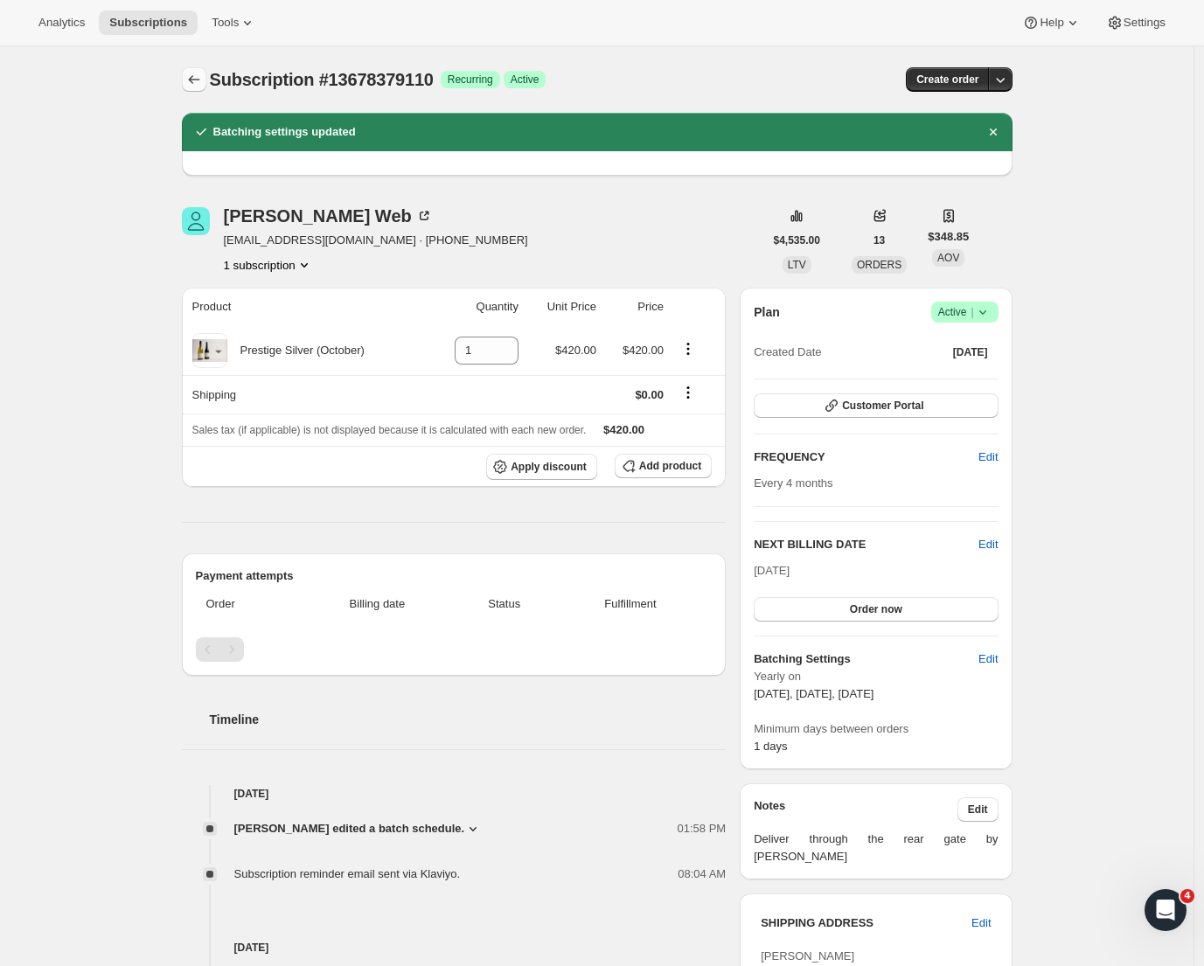
click at [195, 85] on icon "Subscriptions" at bounding box center [193, 79] width 17 height 17
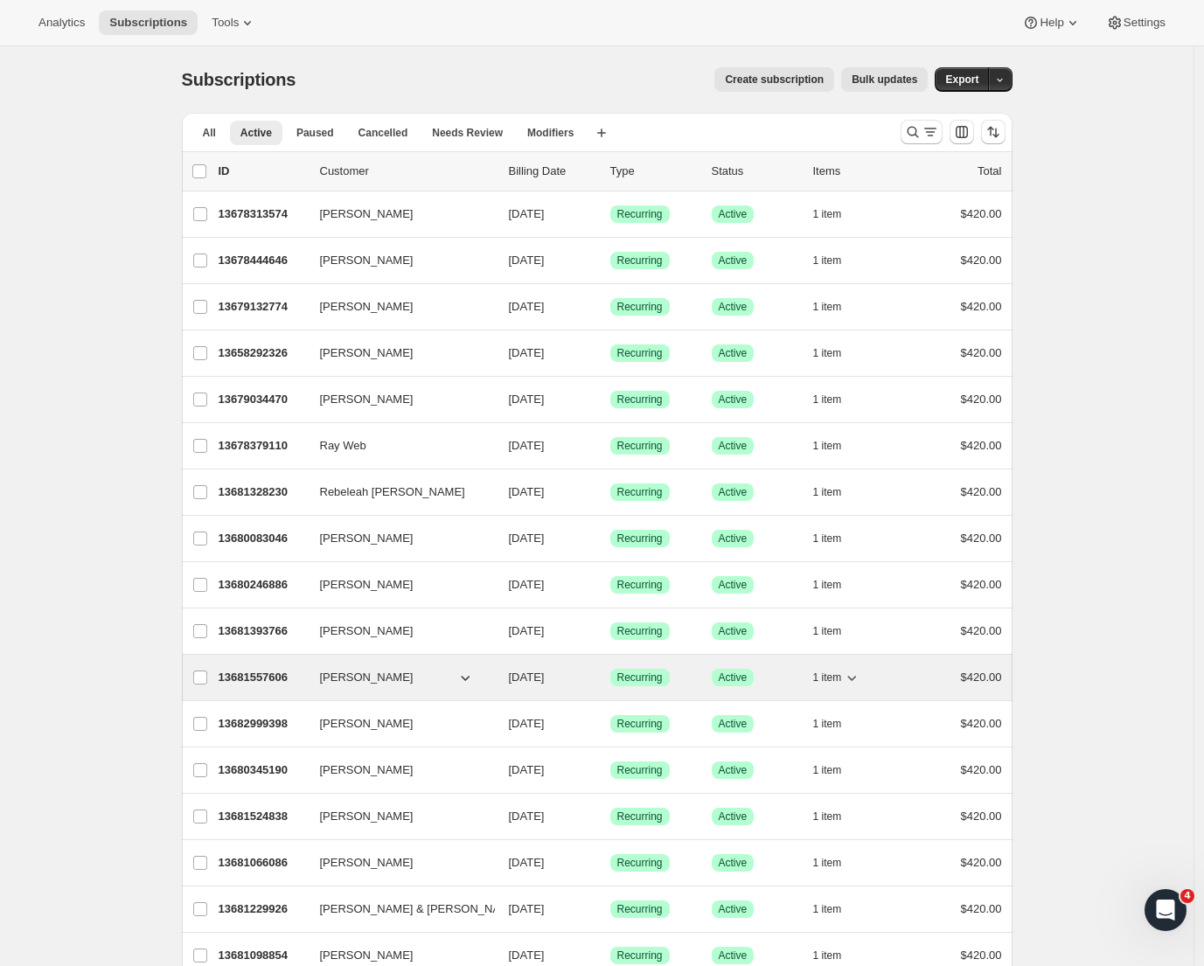
scroll to position [865, 0]
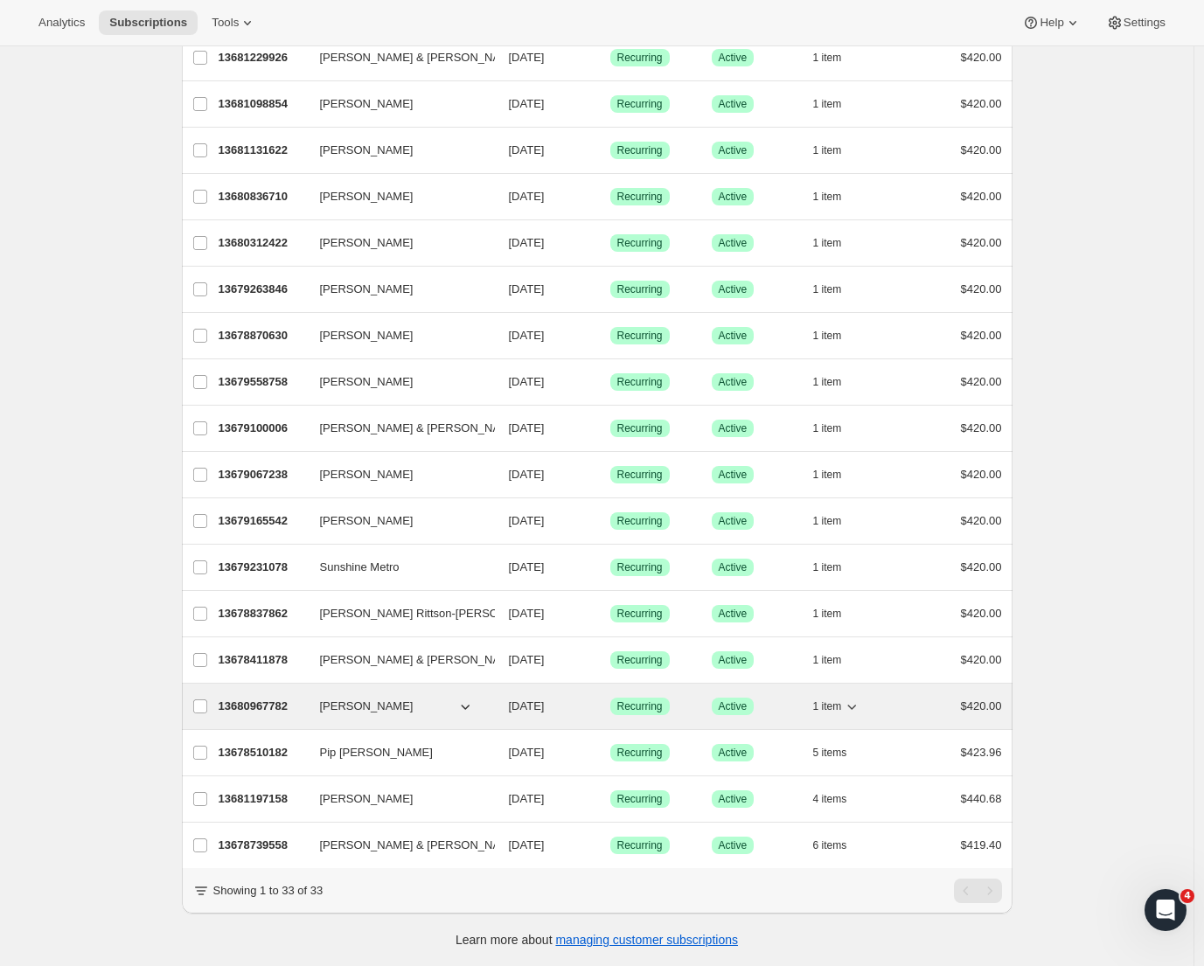
click at [268, 698] on p "13680967782" at bounding box center [262, 706] width 87 height 17
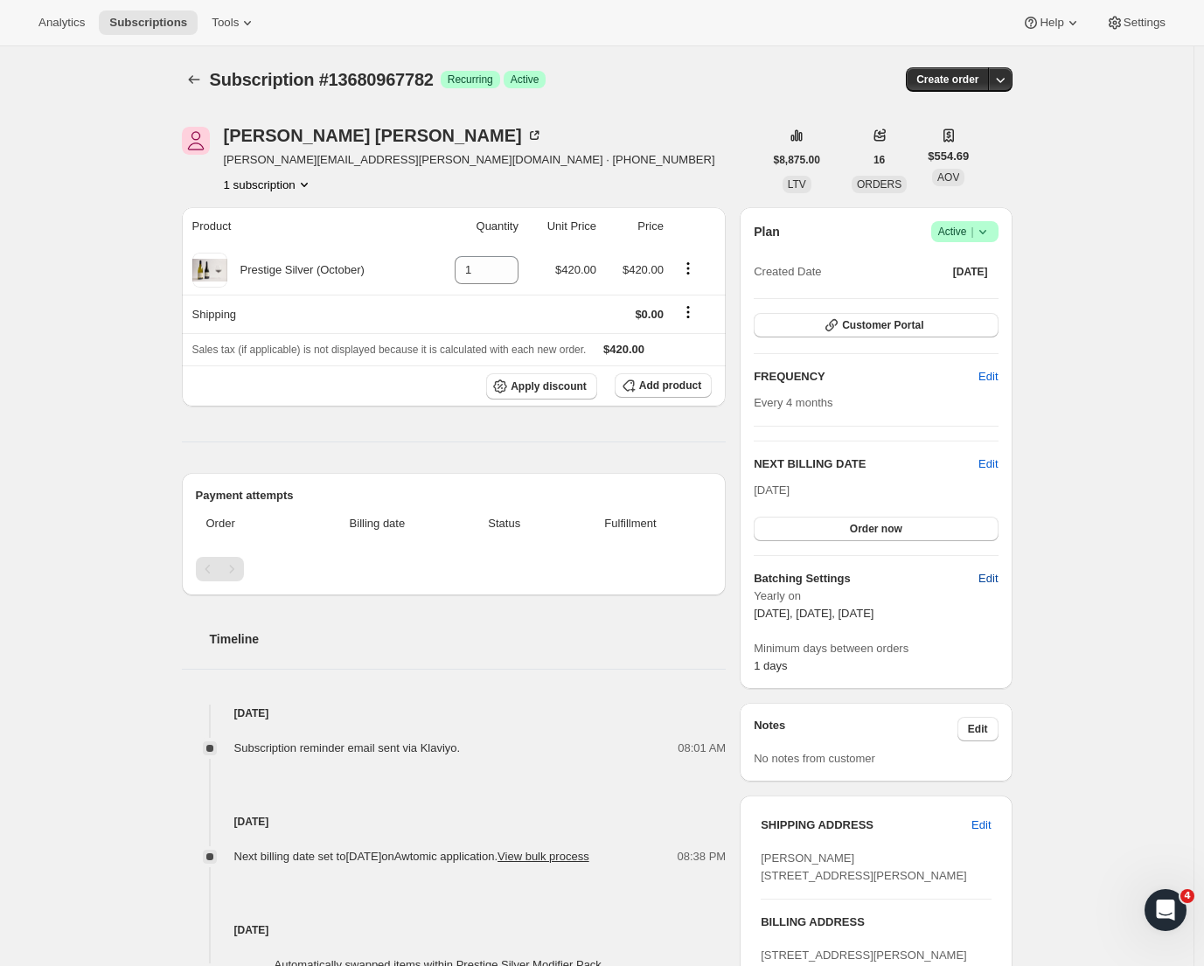
click at [991, 582] on span "Edit" at bounding box center [988, 578] width 19 height 17
select select "YEARDAY"
select select "2"
select select "13"
select select "6"
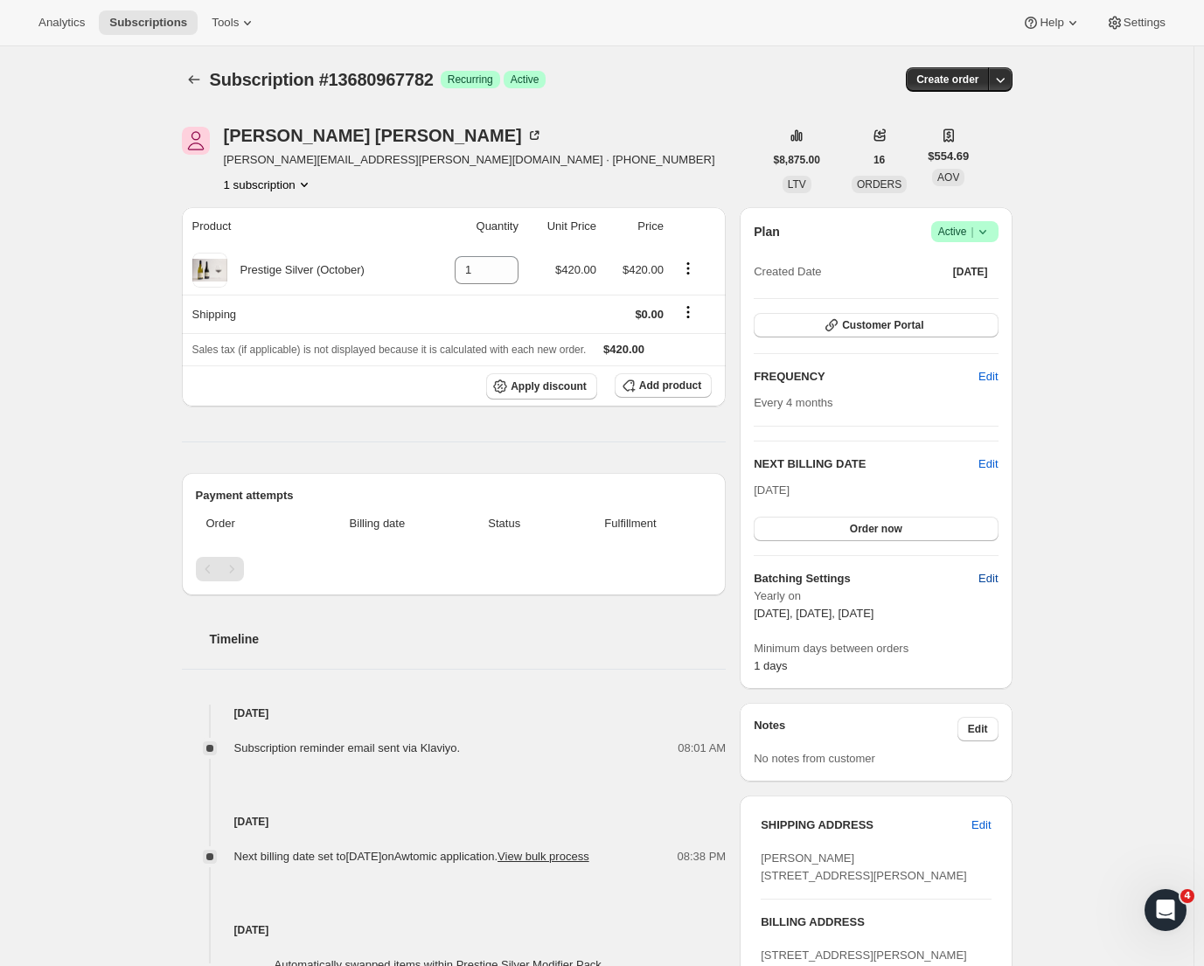
select select "13"
select select "10"
select select "13"
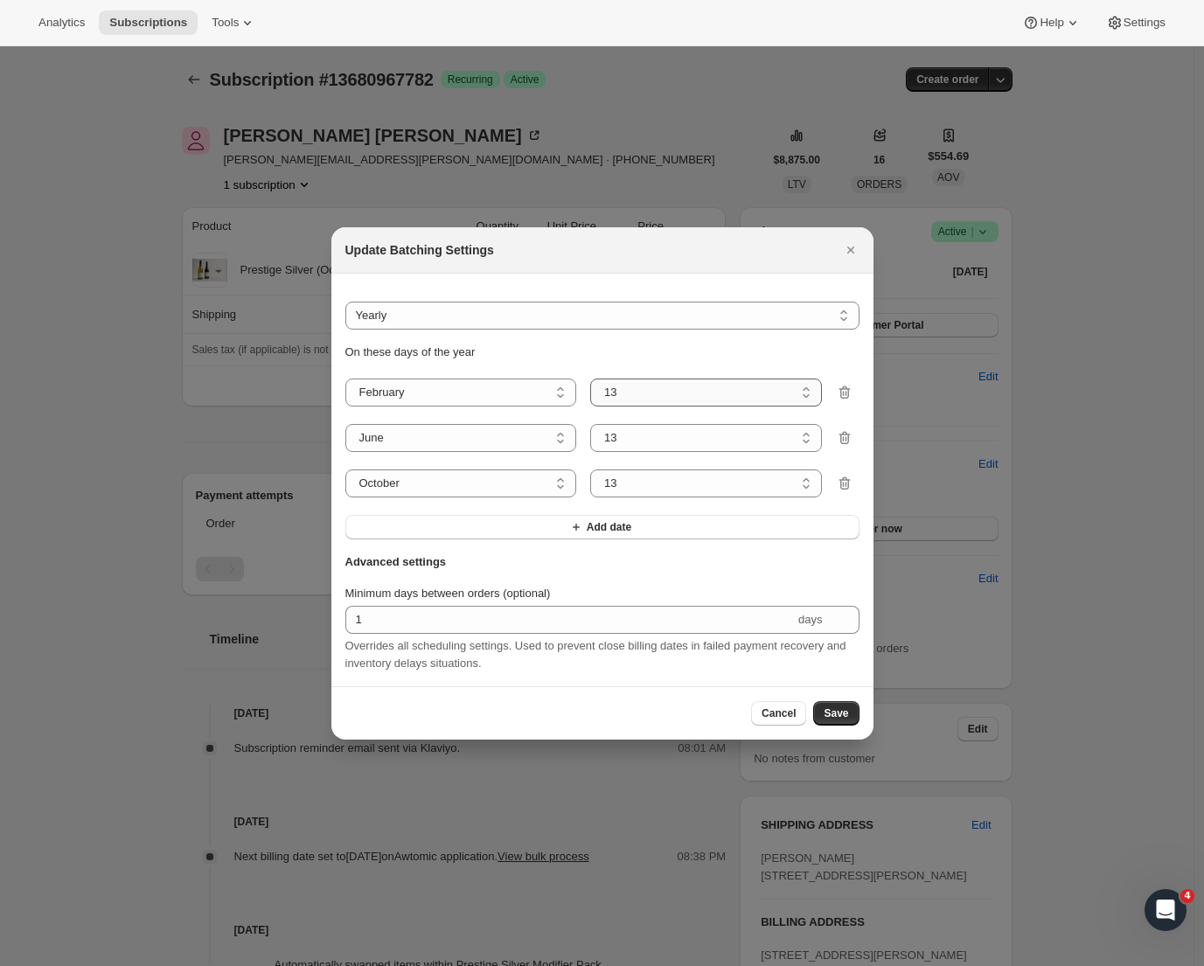
select select "8"
click at [839, 721] on span "Save" at bounding box center [836, 714] width 24 height 14
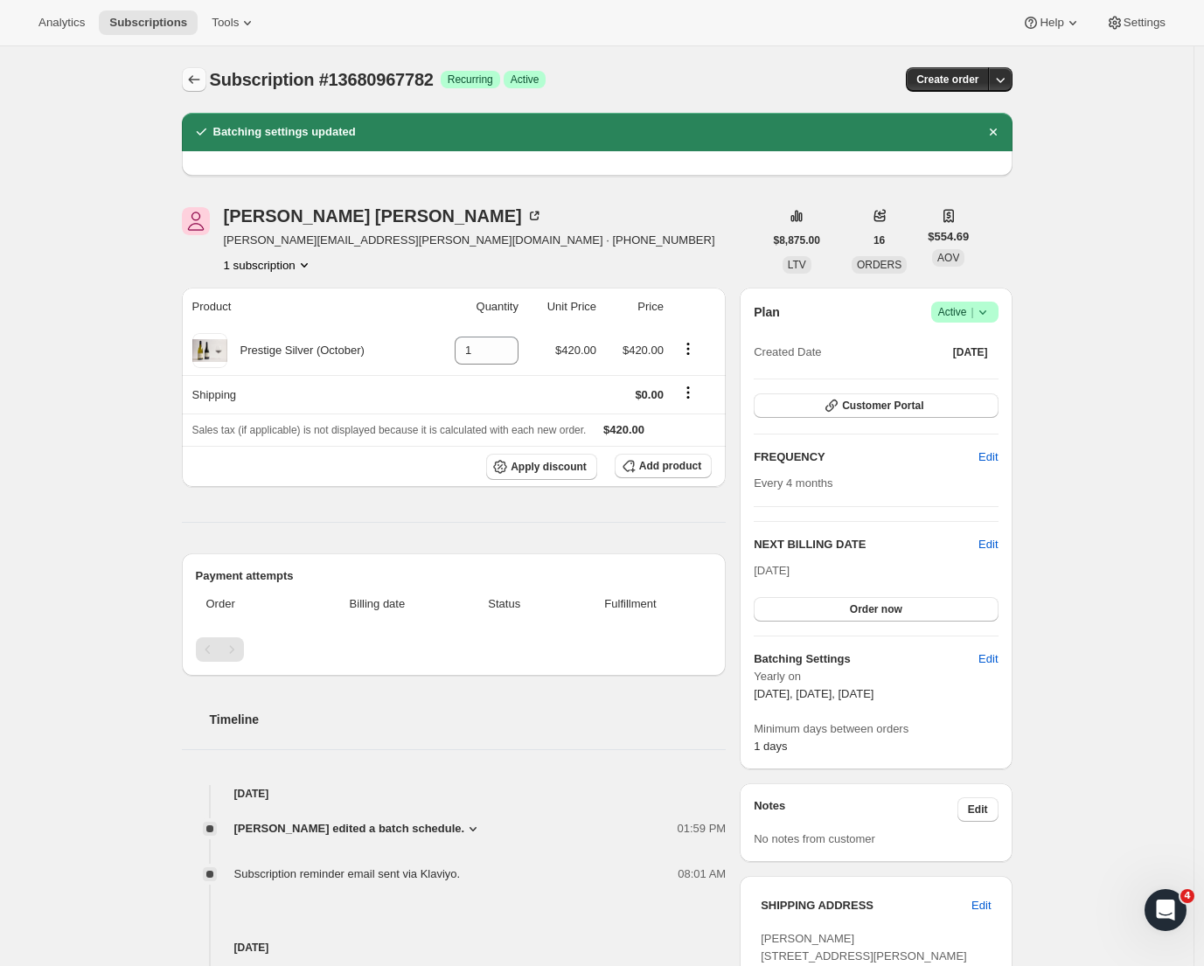
click at [199, 81] on icon "Subscriptions" at bounding box center [193, 79] width 17 height 17
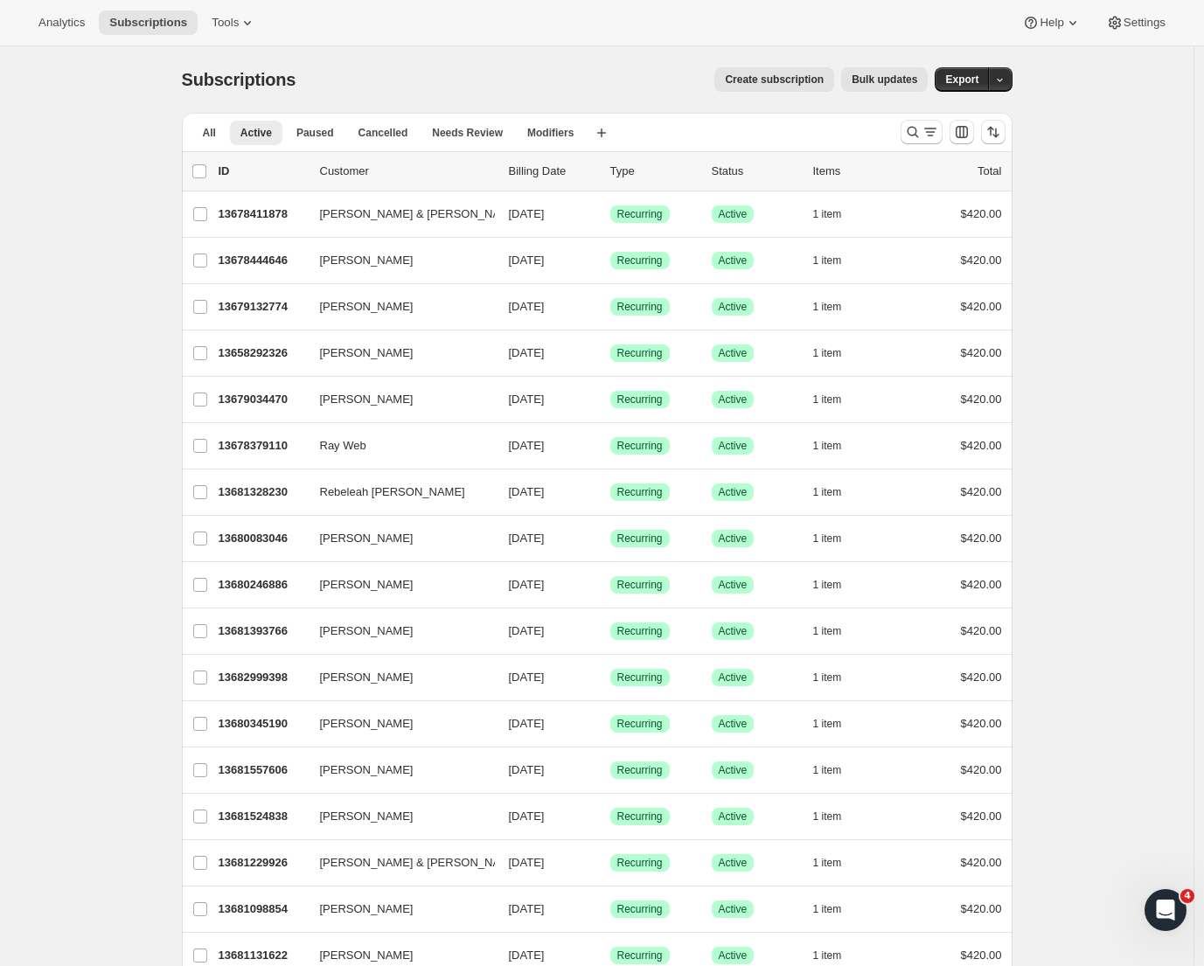
scroll to position [865, 0]
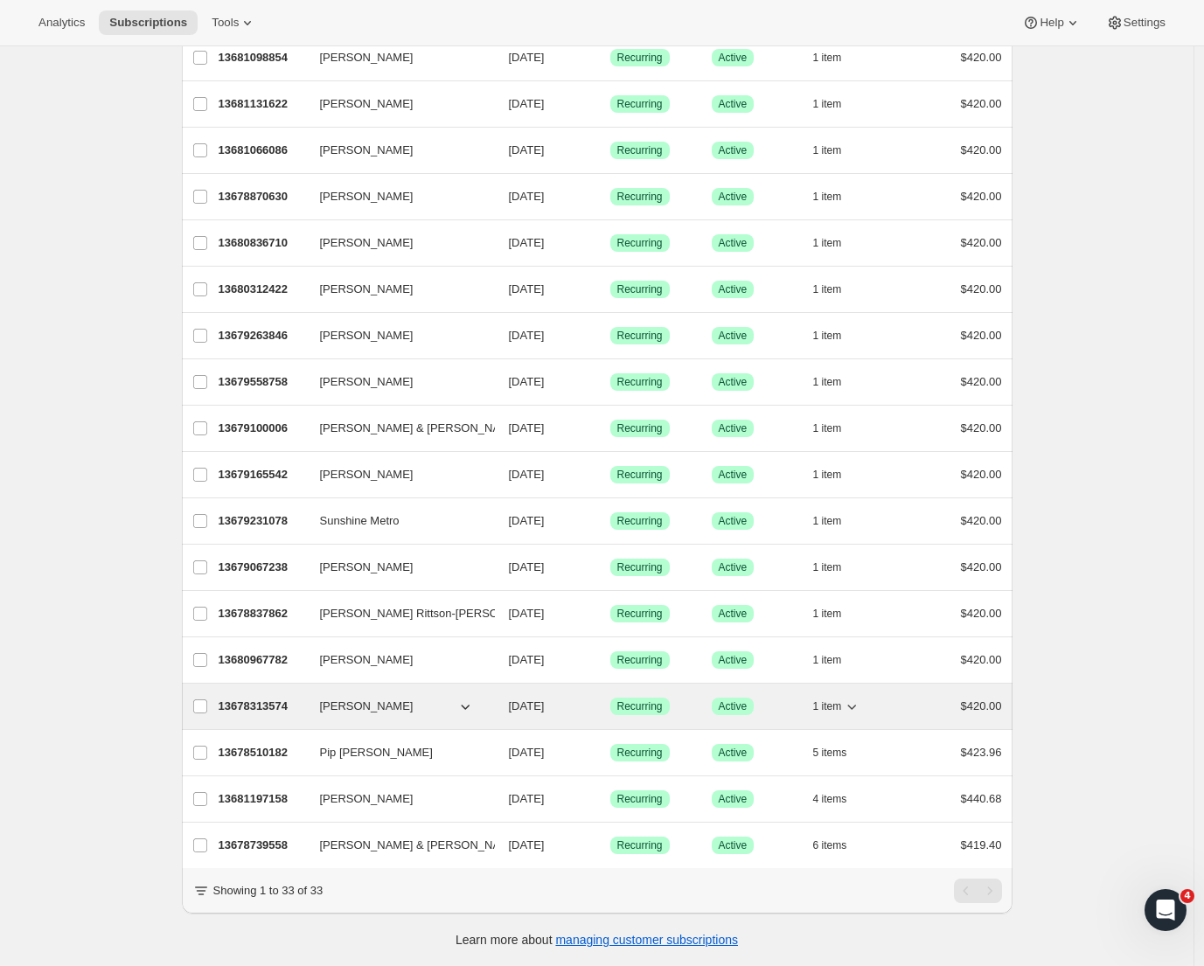
click at [267, 698] on p "13678313574" at bounding box center [262, 706] width 87 height 17
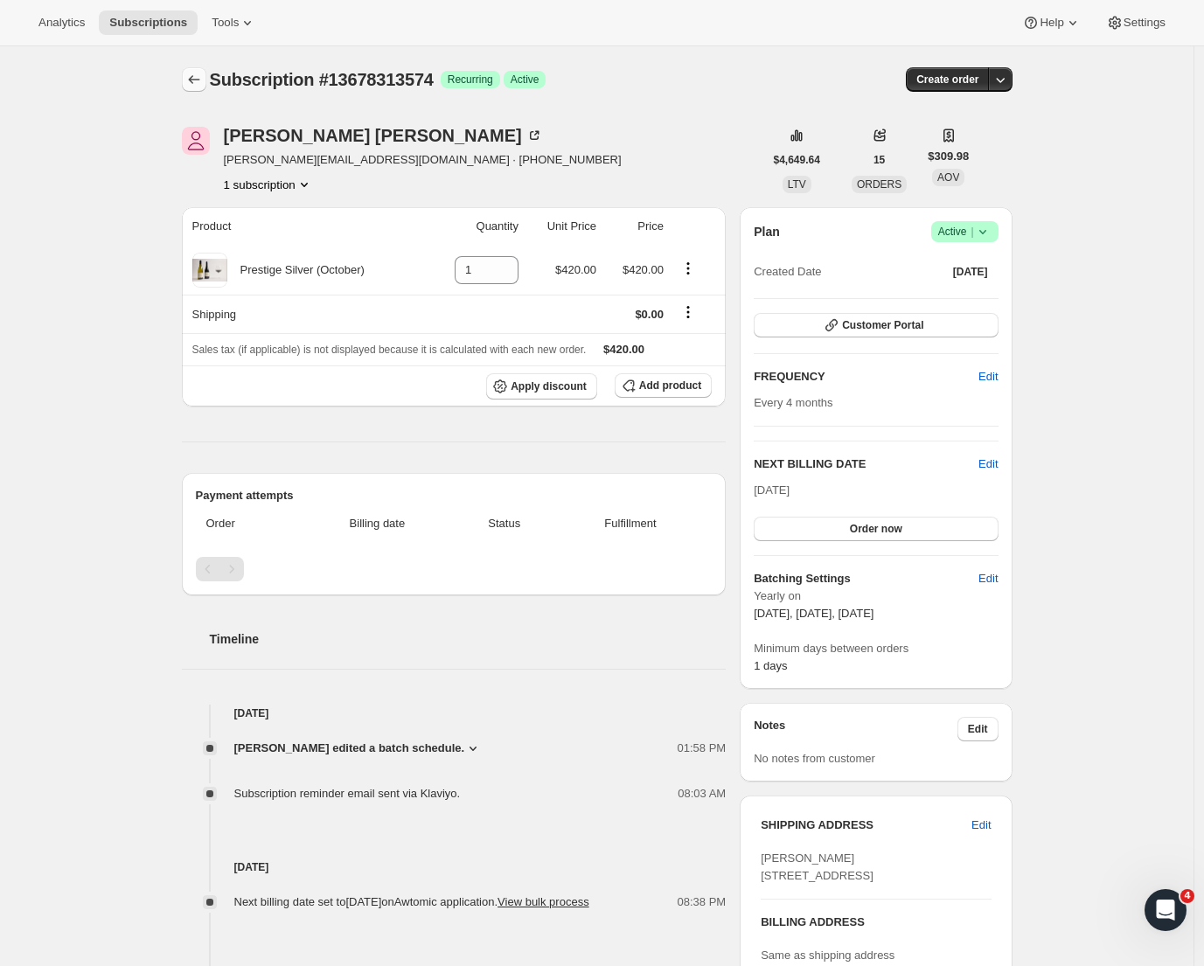
click at [195, 82] on icon "Subscriptions" at bounding box center [193, 79] width 17 height 17
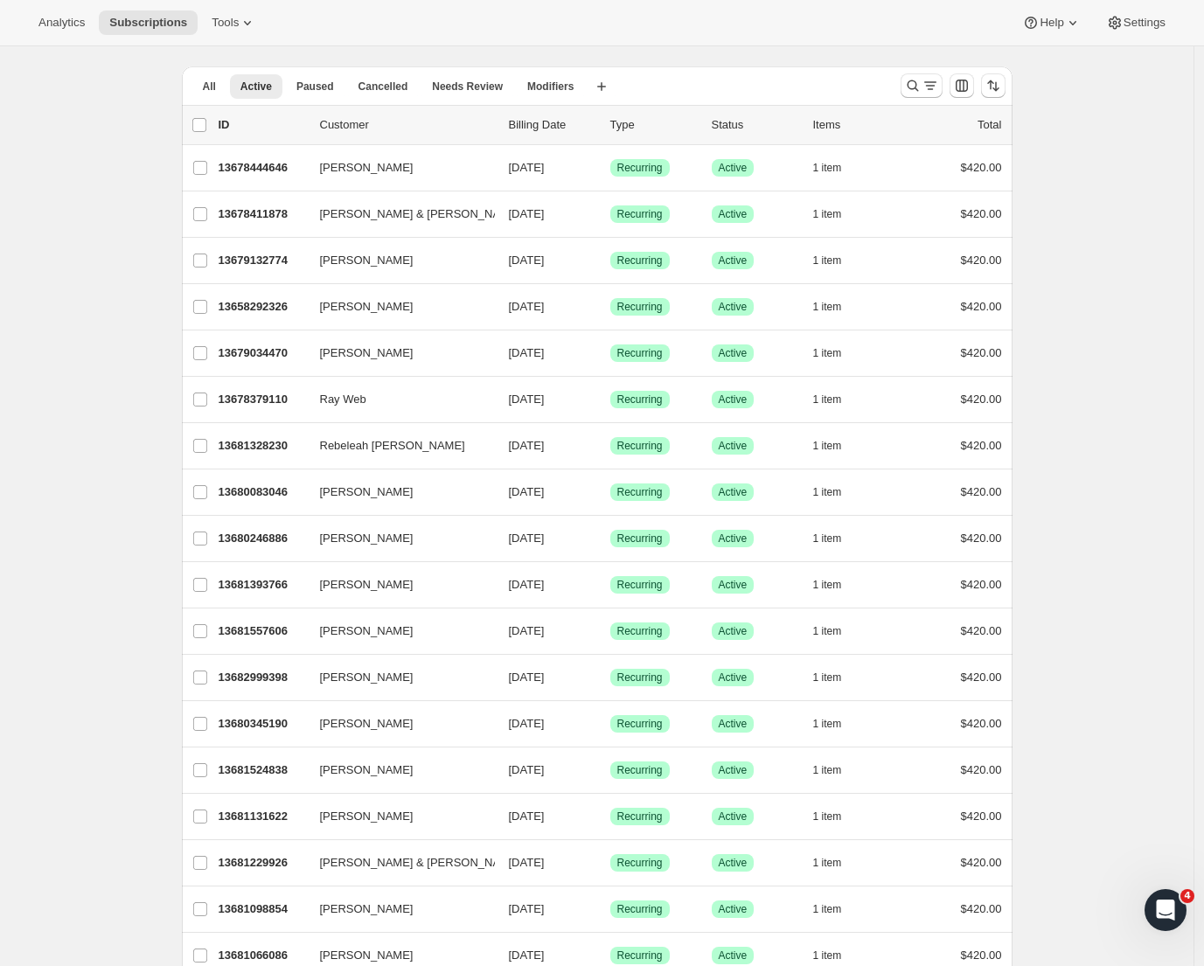
scroll to position [865, 0]
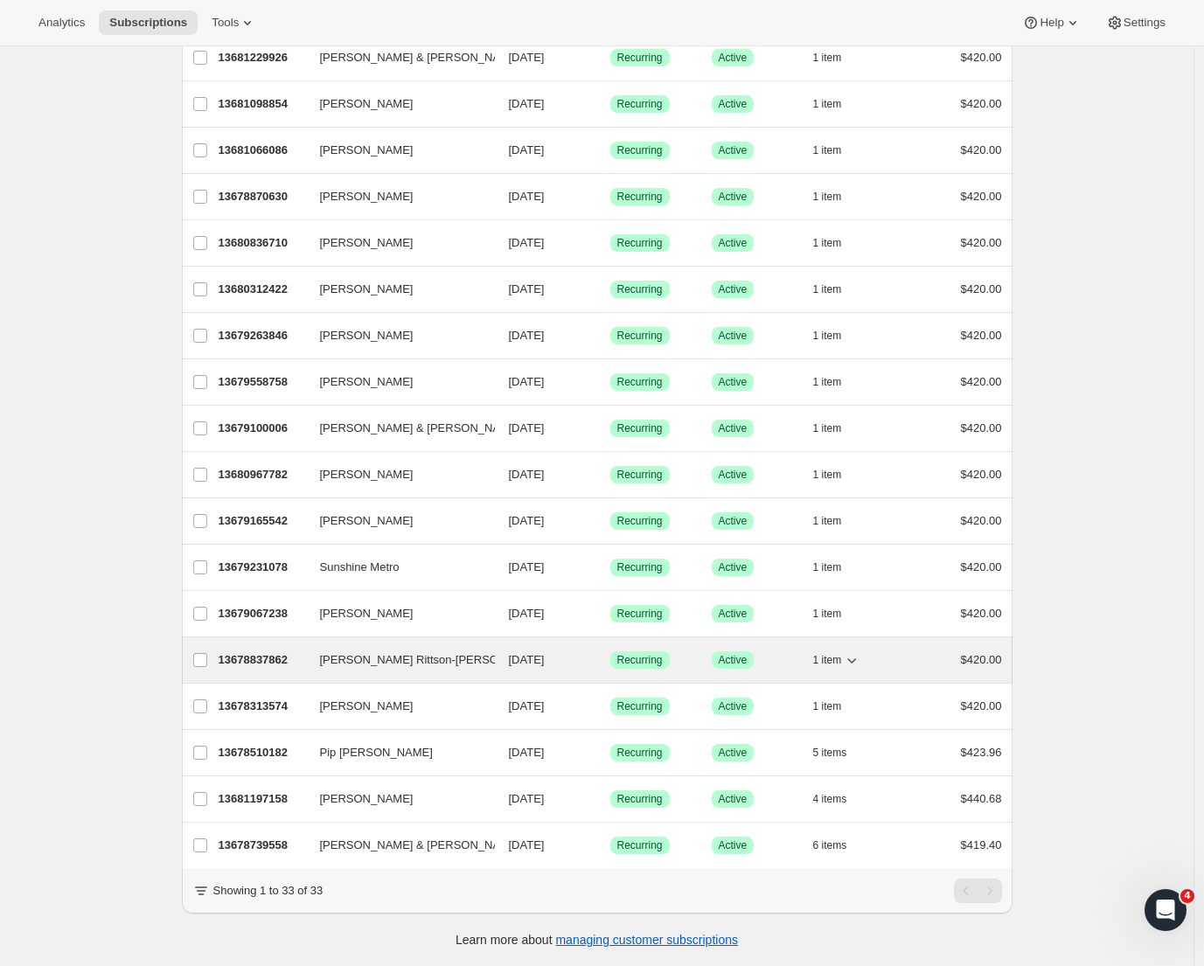
click at [274, 652] on p "13678837862" at bounding box center [262, 660] width 87 height 17
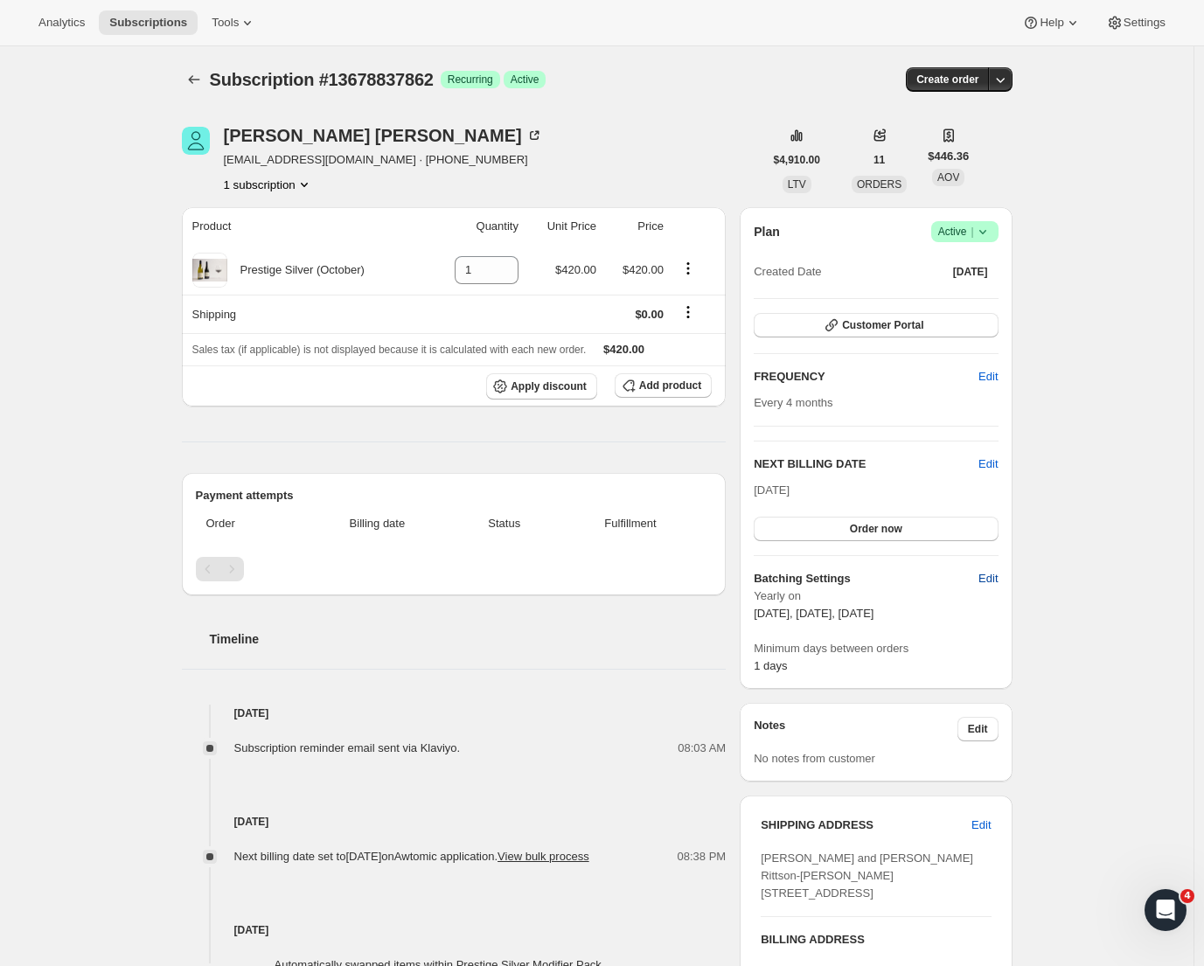
click at [992, 577] on span "Edit" at bounding box center [988, 578] width 19 height 17
select select "YEARDAY"
select select "2"
select select "13"
select select "6"
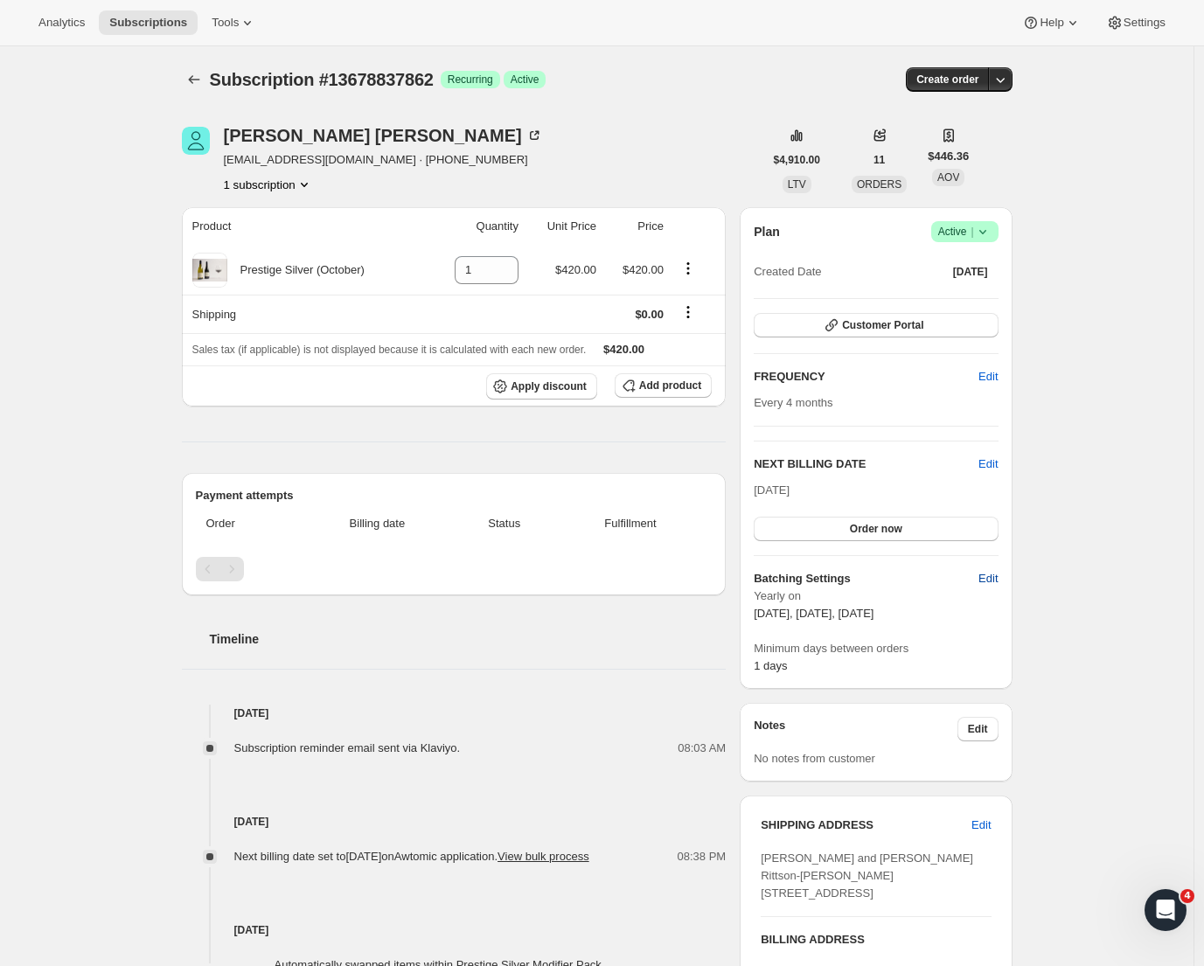
select select "13"
select select "10"
select select "13"
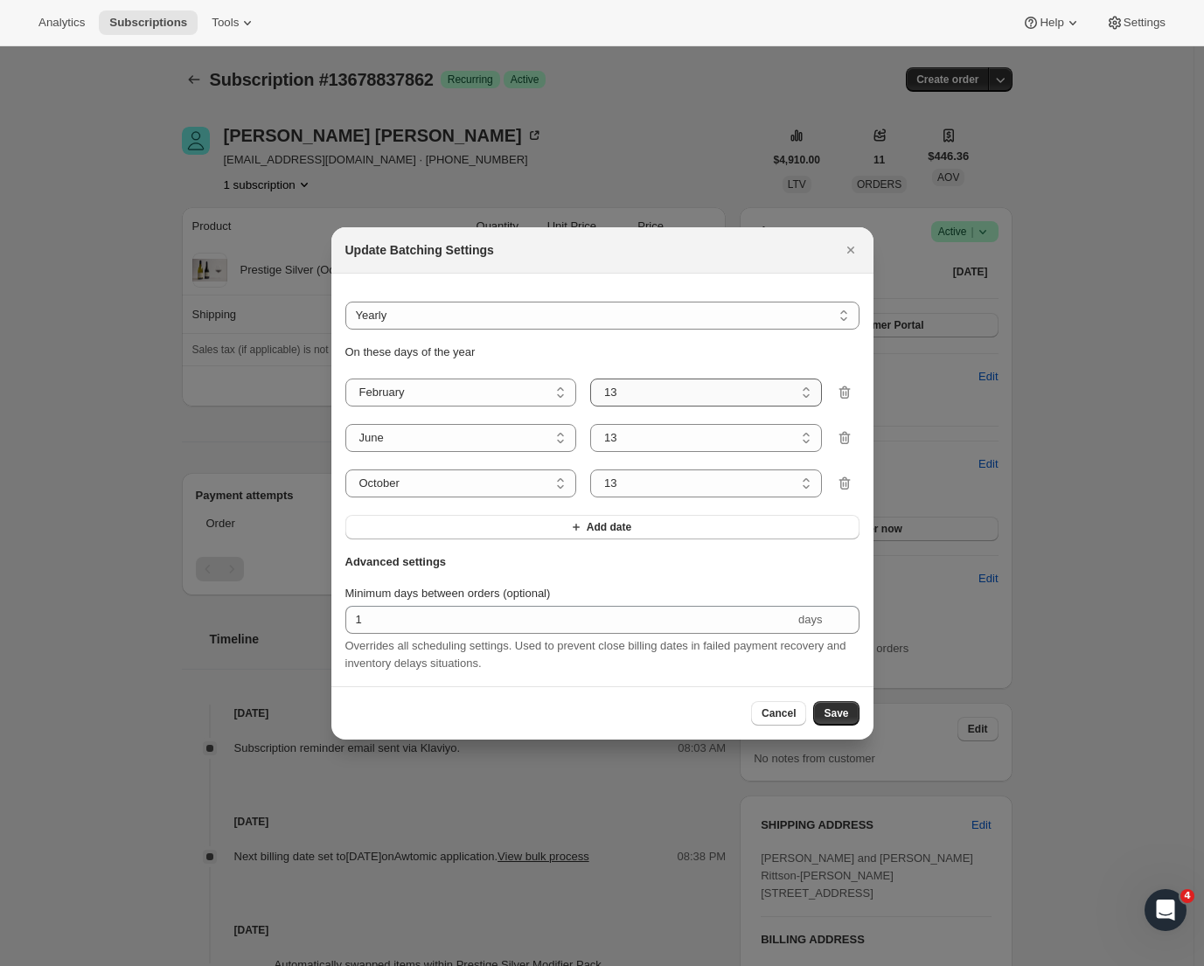
select select "8"
click at [839, 721] on span "Save" at bounding box center [836, 714] width 24 height 14
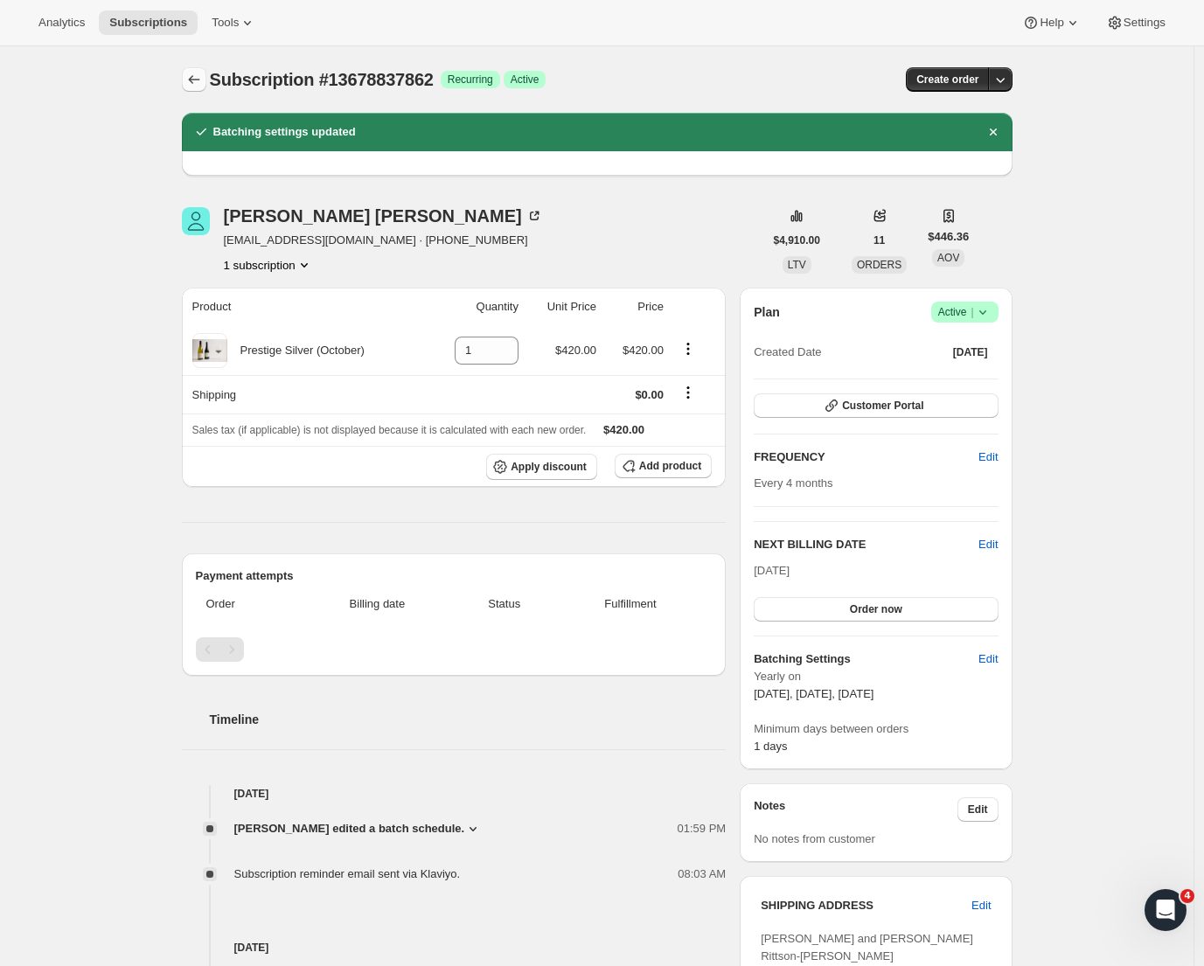
click at [192, 74] on icon "Subscriptions" at bounding box center [193, 79] width 17 height 17
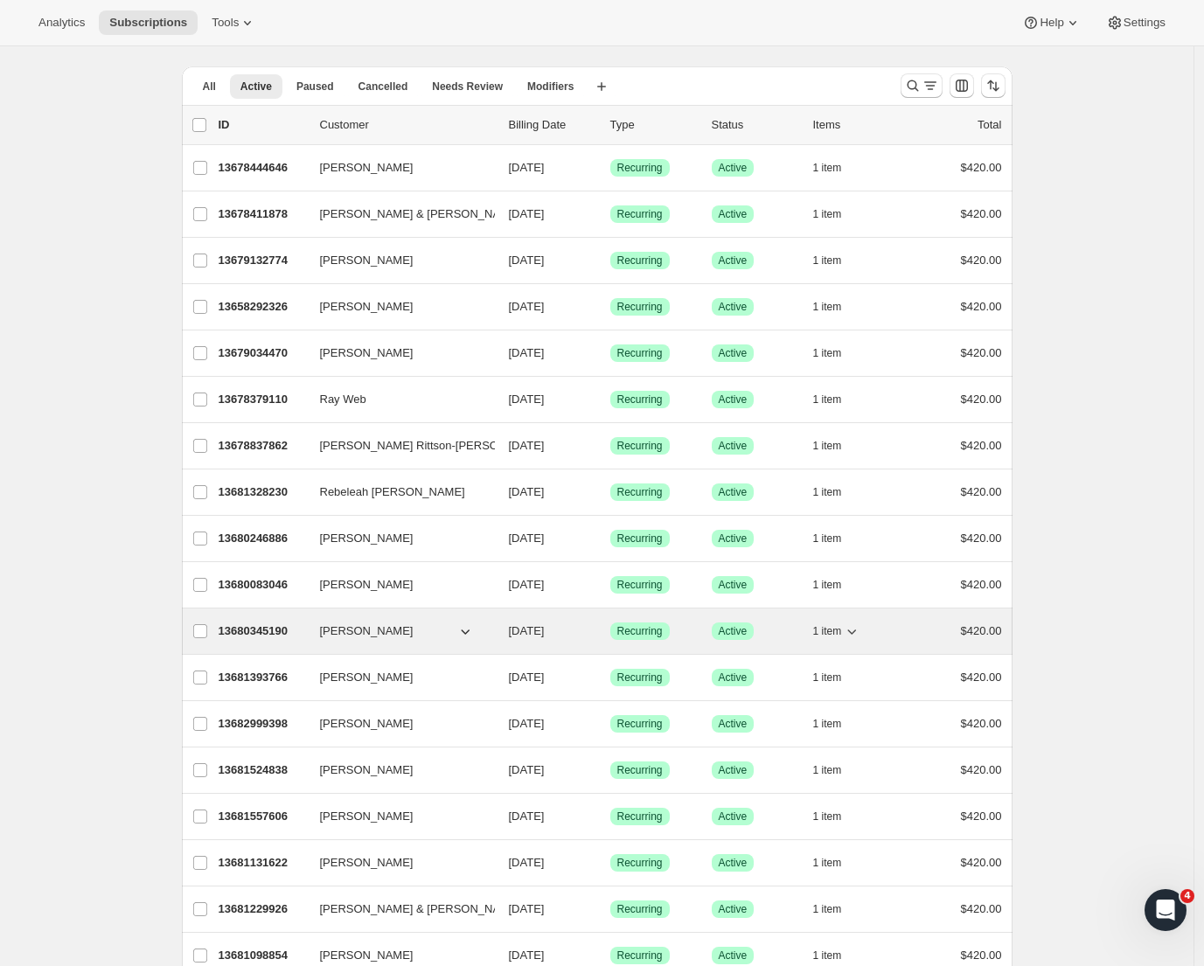
scroll to position [865, 0]
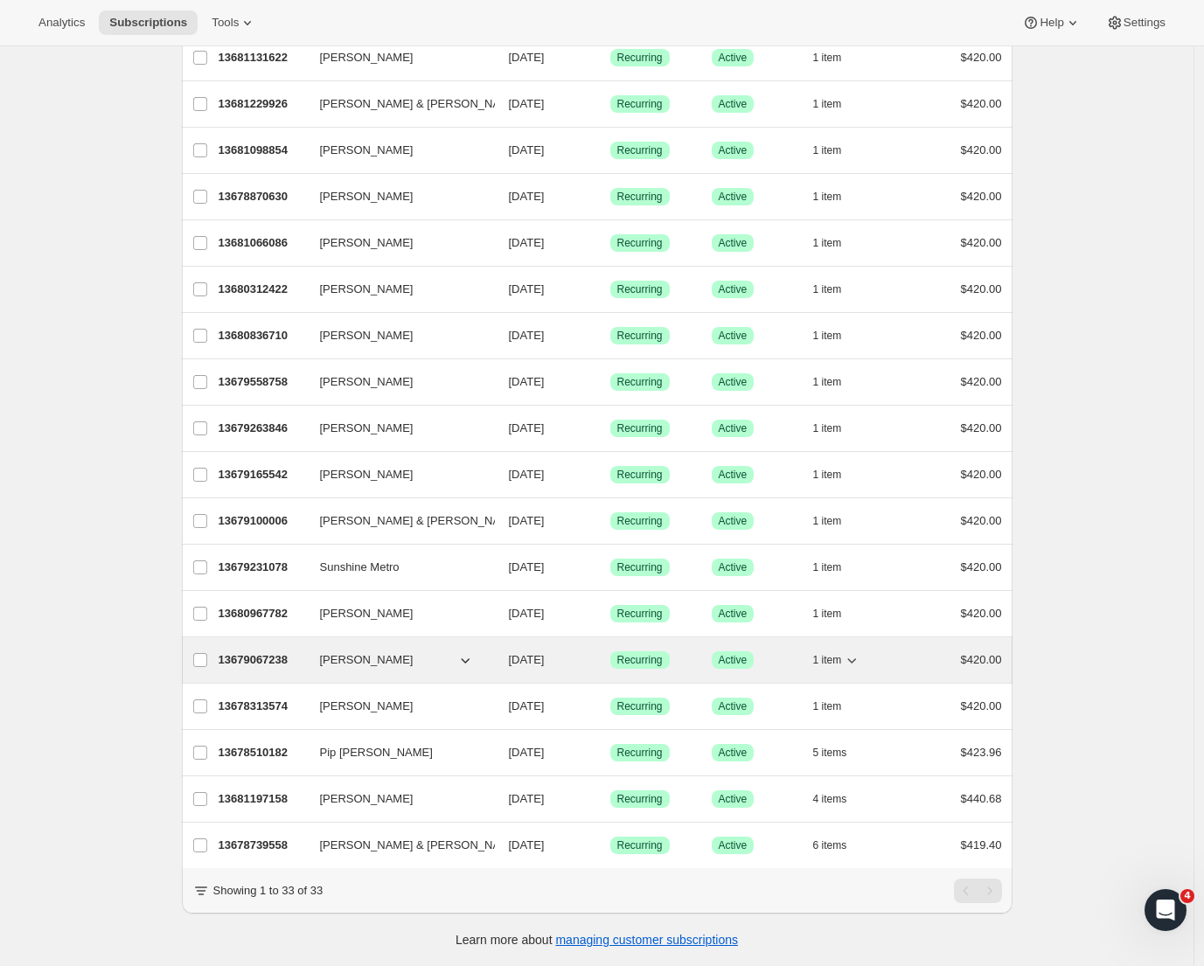
click at [282, 648] on div "13679067238 Keith Edwards 10/08/2025 Success Recurring Success Active 1 item $4…" at bounding box center [611, 660] width 784 height 24
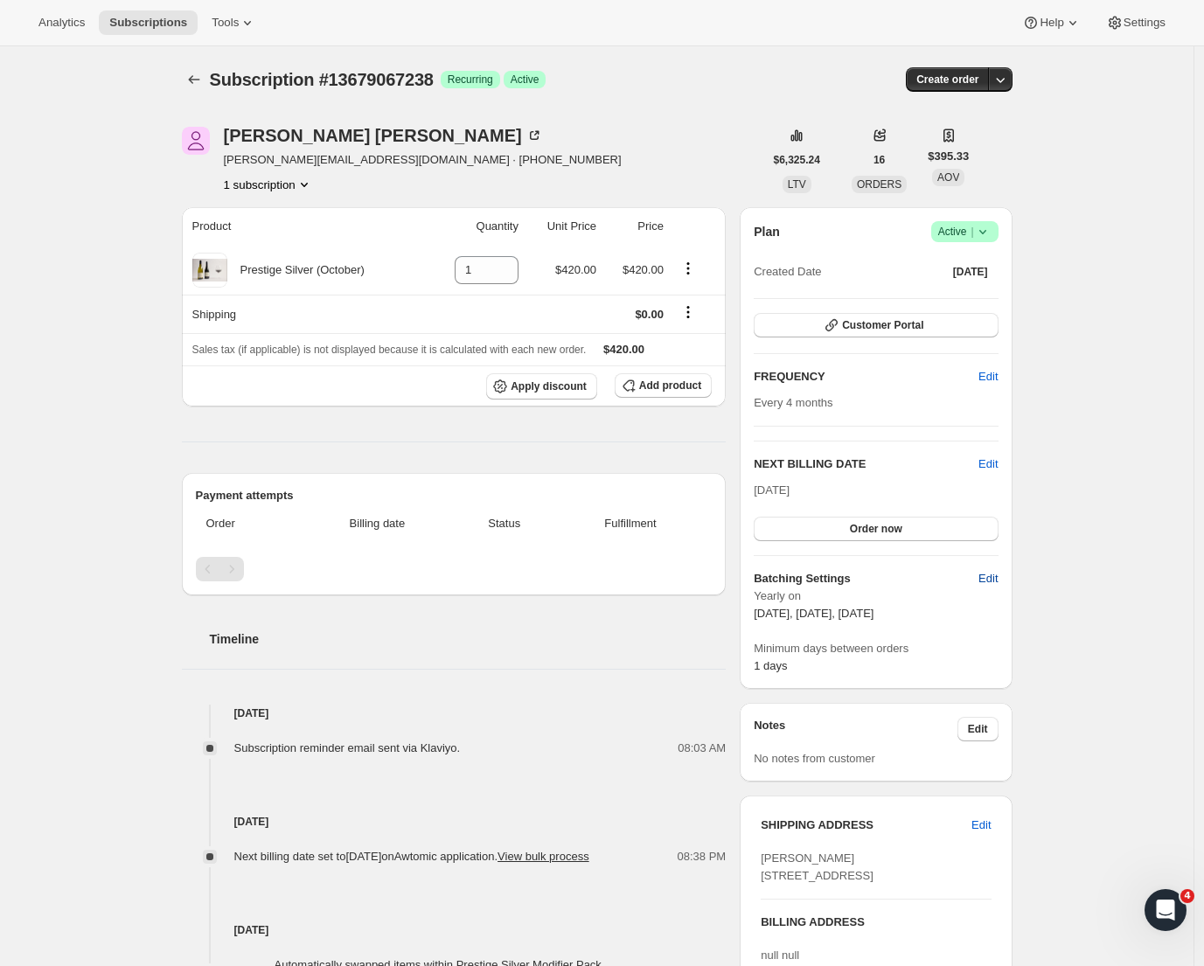
click at [993, 573] on span "Edit" at bounding box center [988, 578] width 19 height 17
select select "YEARDAY"
select select "2"
select select "13"
select select "6"
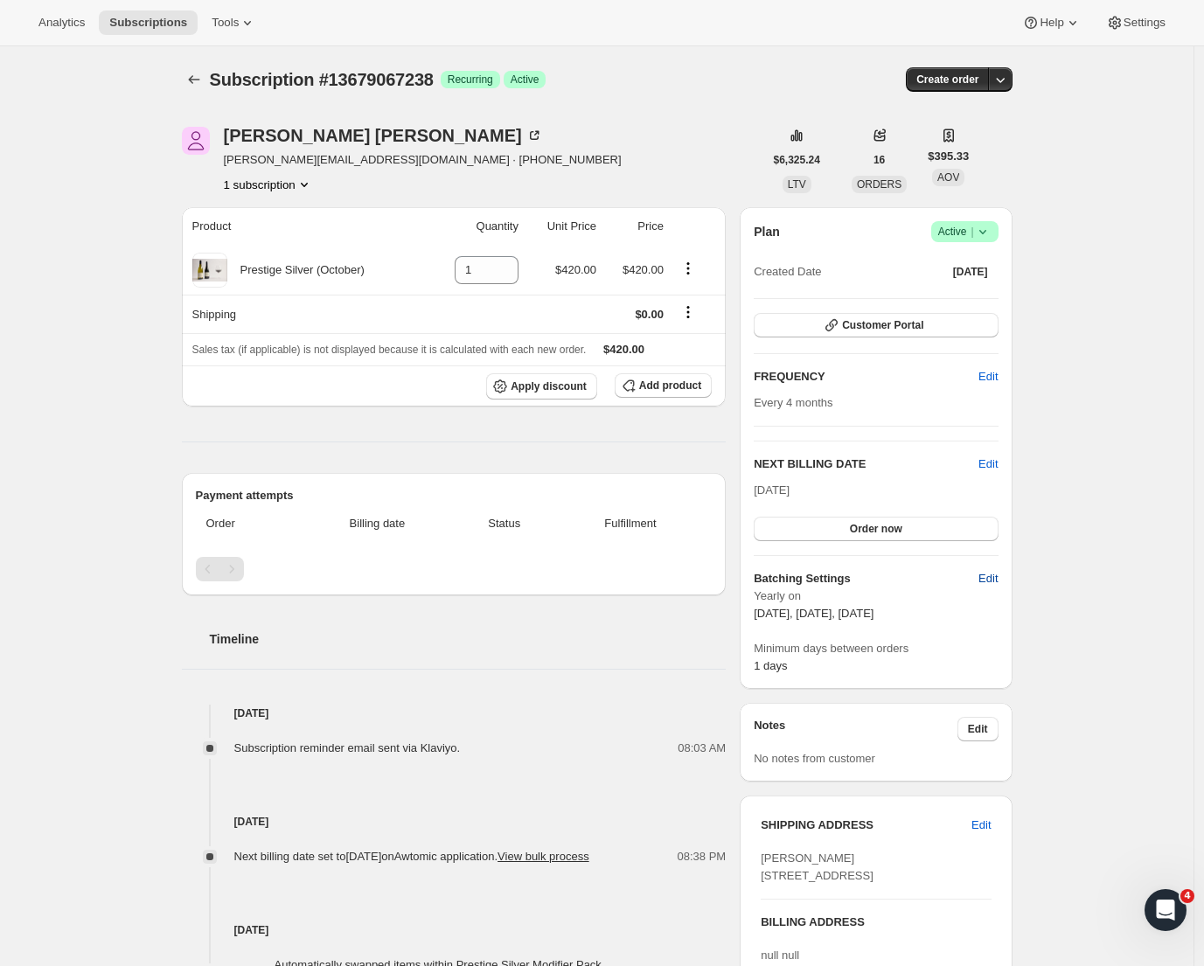
select select "13"
select select "10"
select select "13"
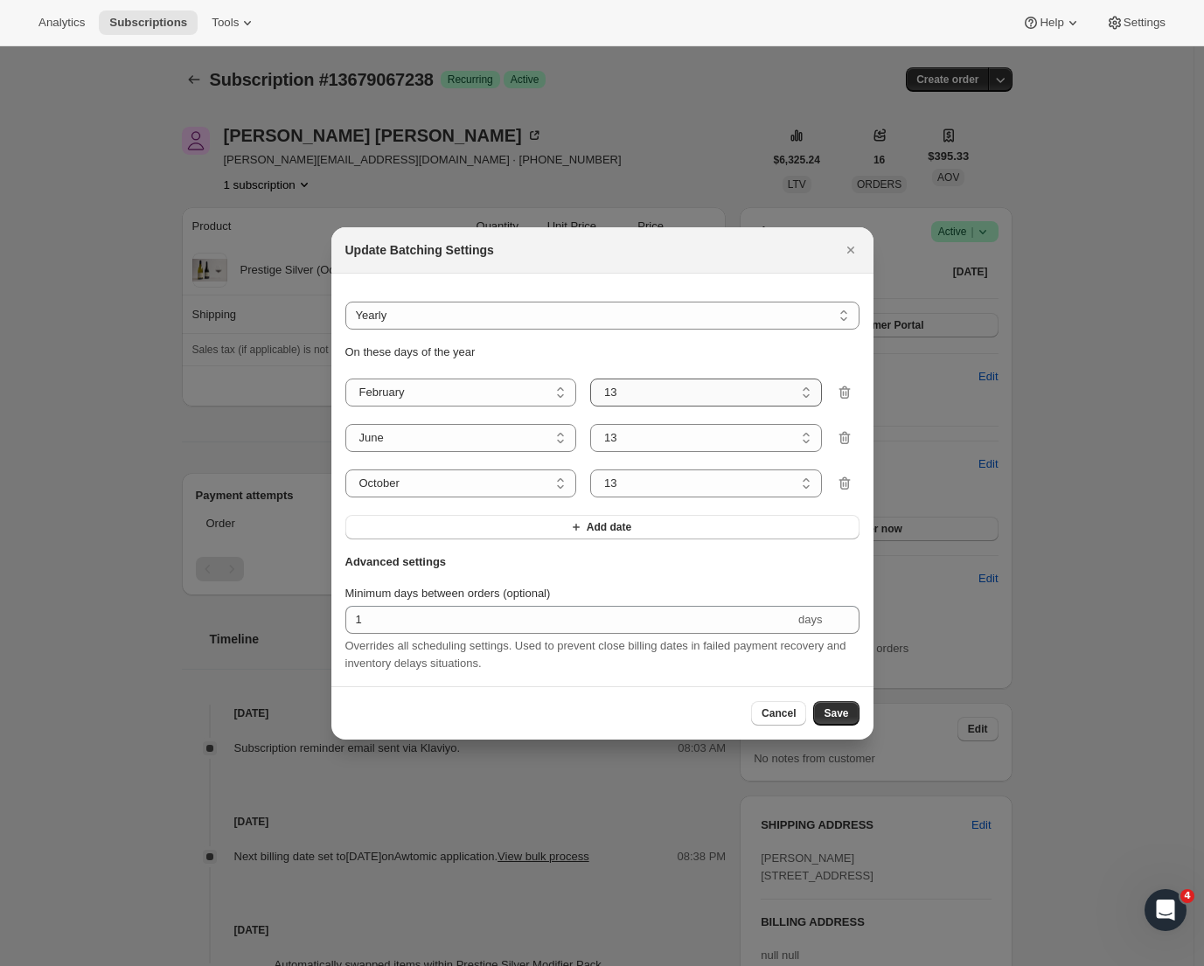
select select "8"
click at [846, 721] on span "Save" at bounding box center [836, 714] width 24 height 14
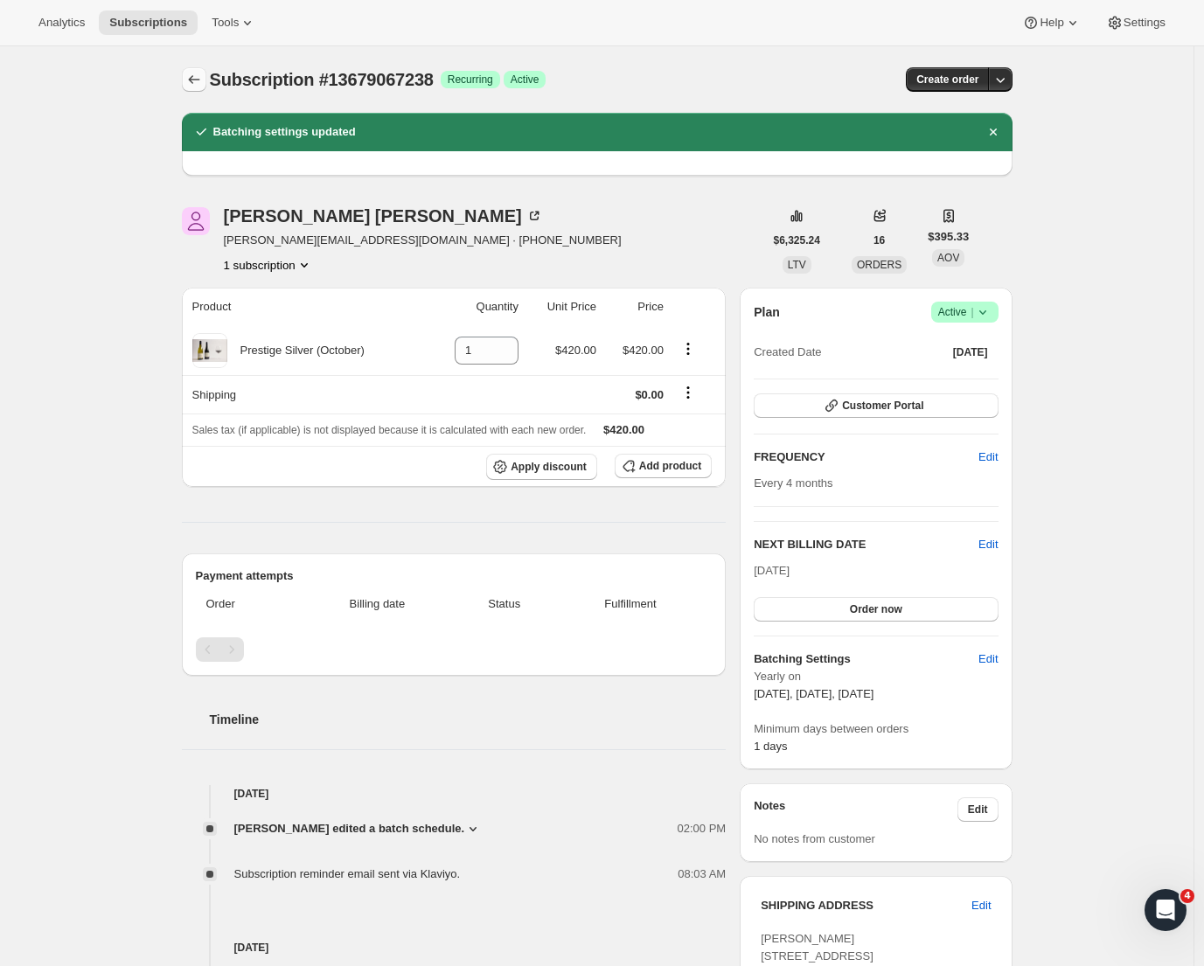
click at [203, 79] on icon "Subscriptions" at bounding box center [193, 79] width 17 height 17
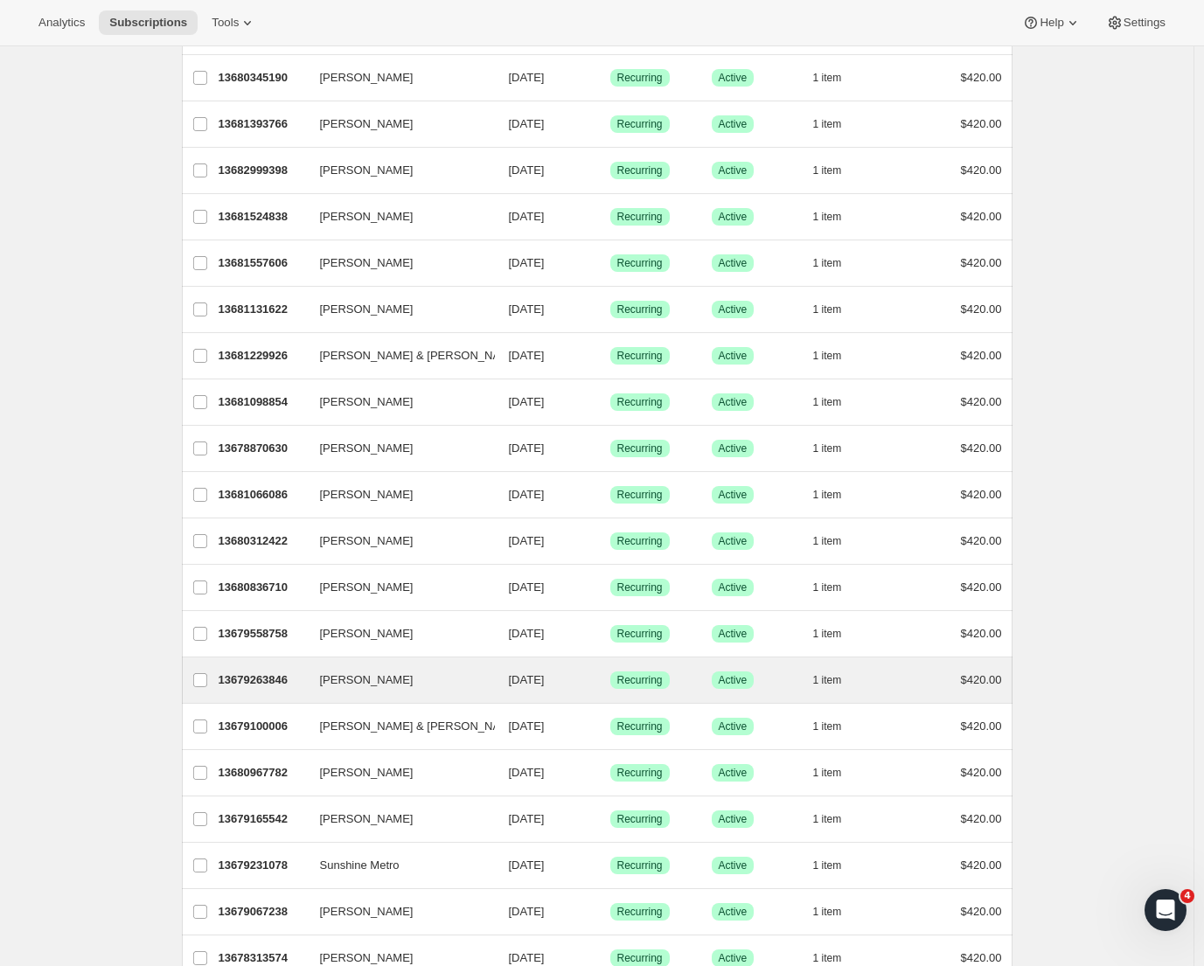
scroll to position [865, 0]
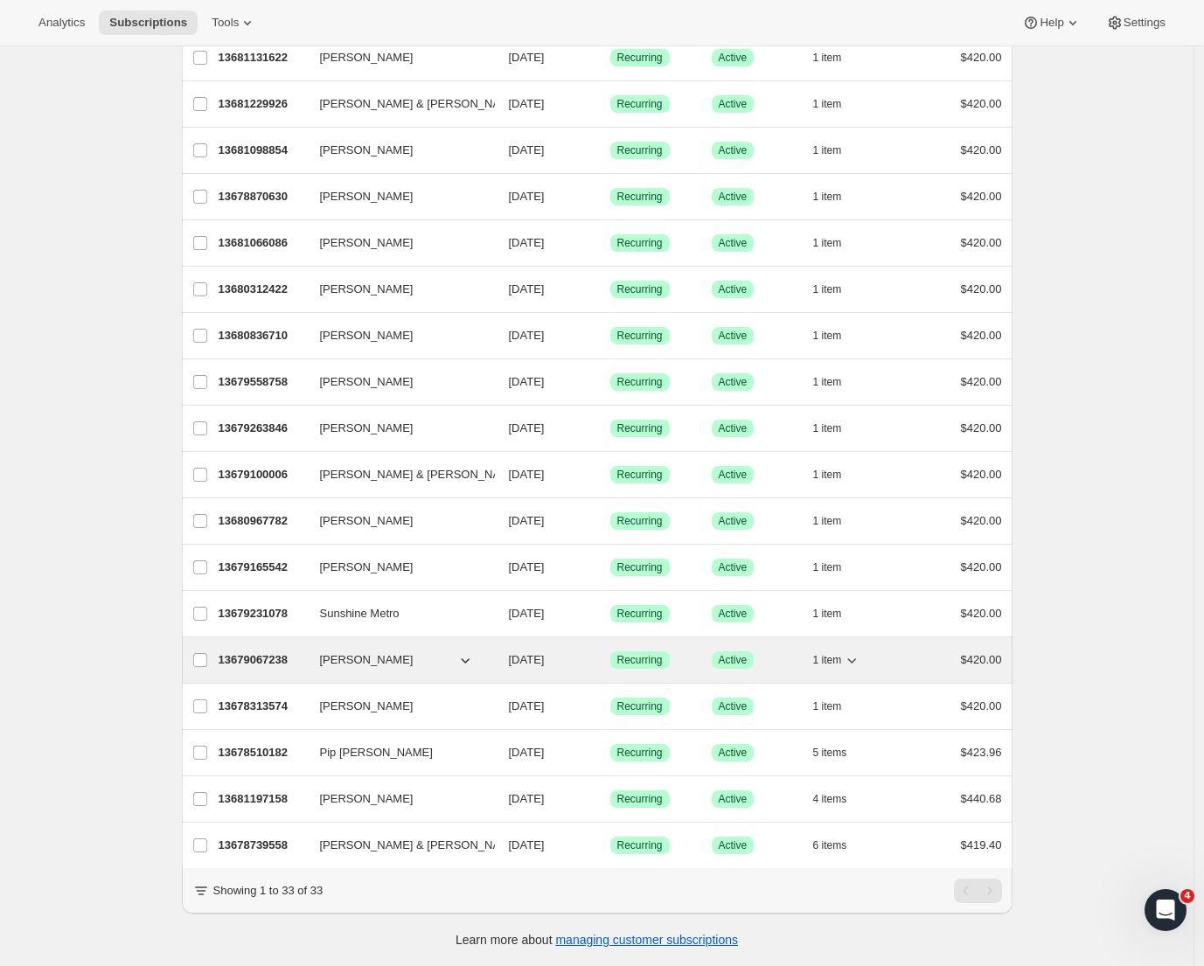
click at [274, 652] on p "13679067238" at bounding box center [262, 660] width 87 height 17
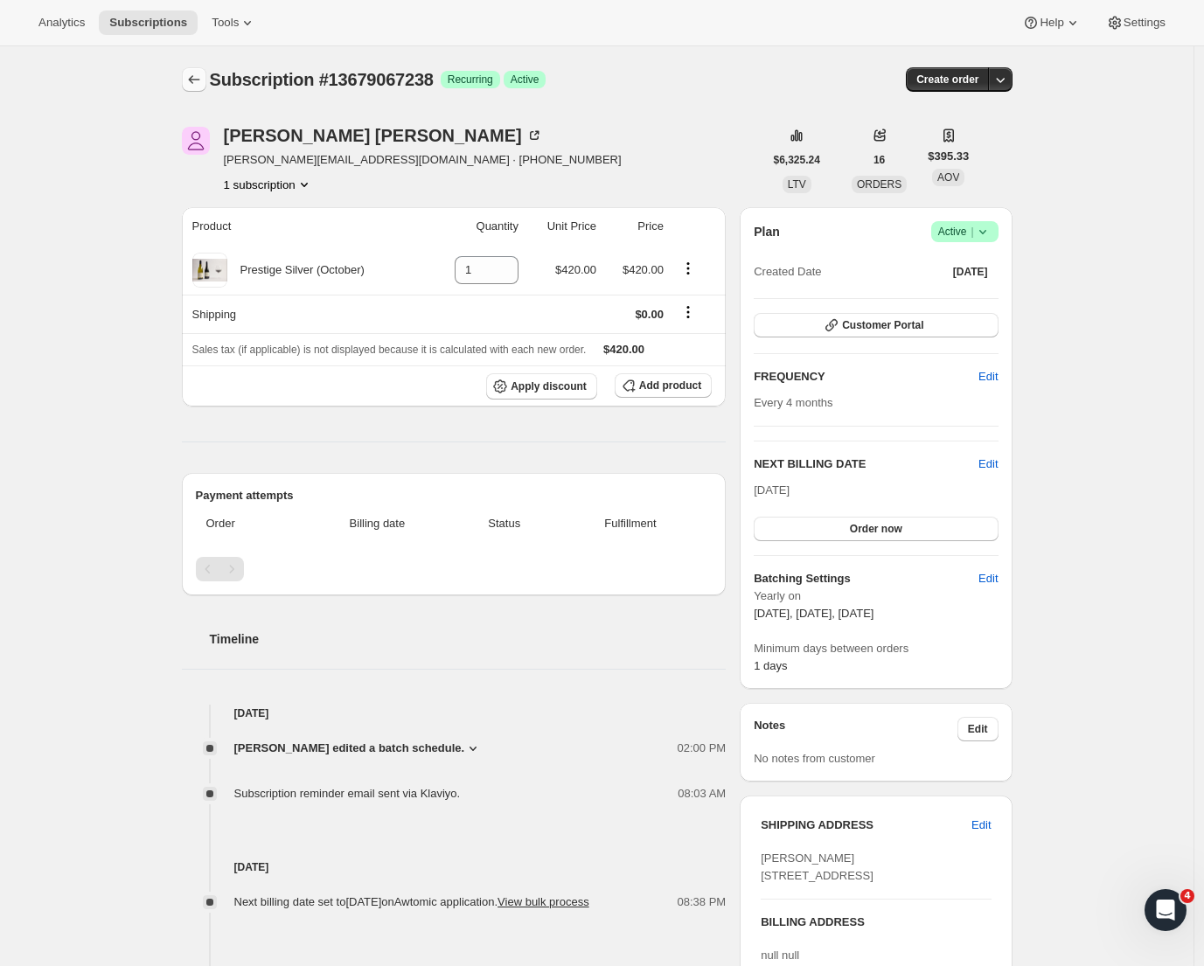
click at [199, 80] on icon "Subscriptions" at bounding box center [193, 79] width 17 height 17
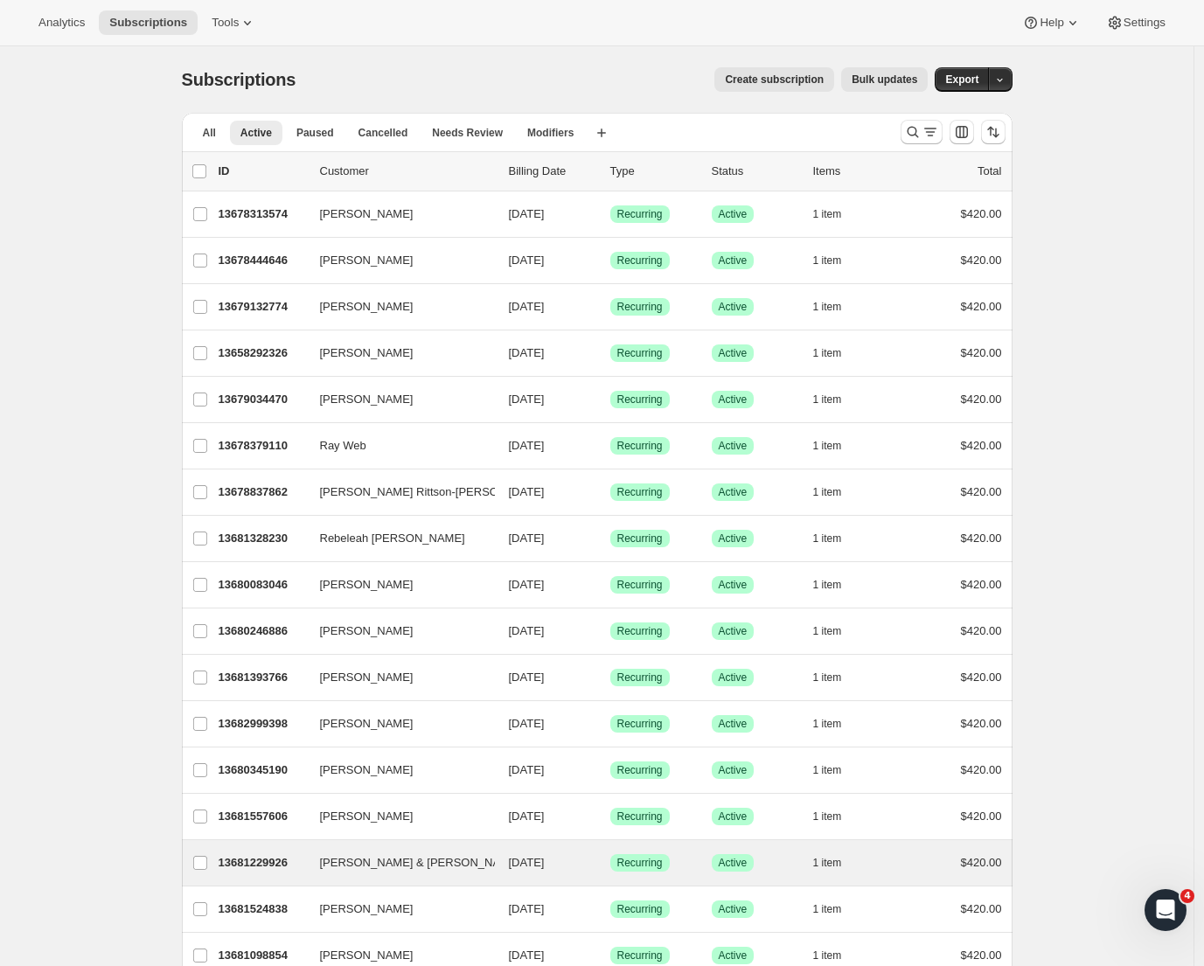
scroll to position [865, 0]
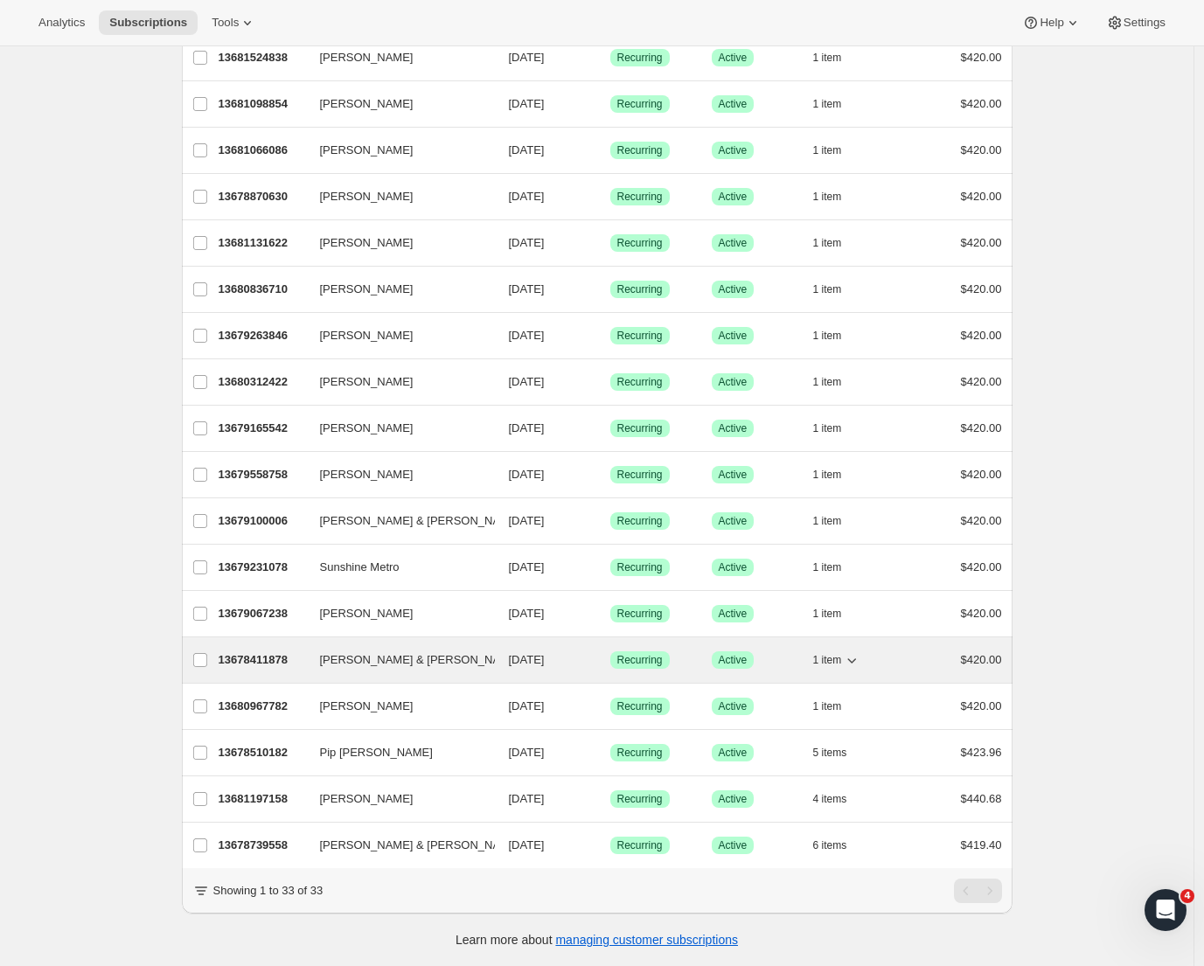
click at [282, 652] on p "13678411878" at bounding box center [262, 660] width 87 height 17
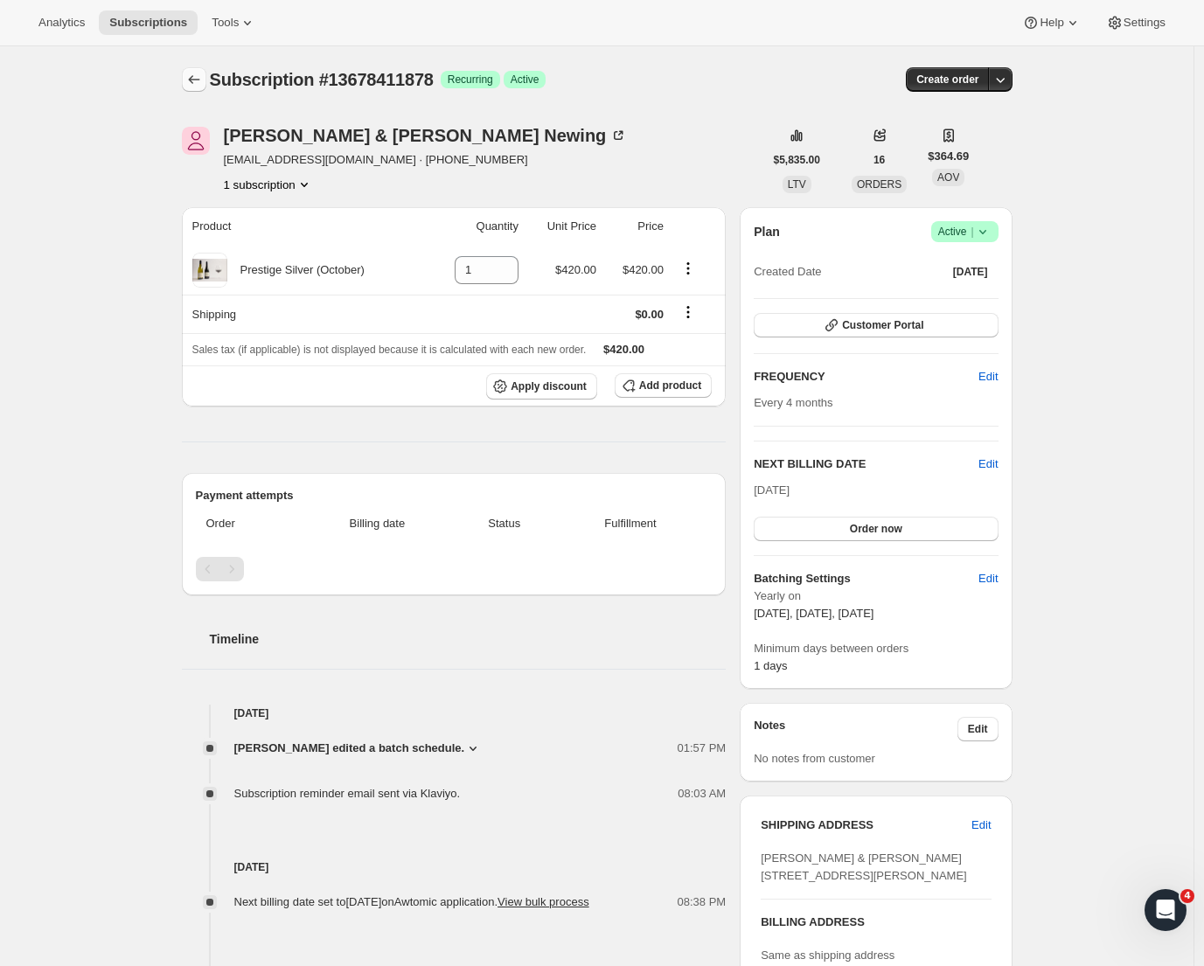
click at [203, 80] on icon "Subscriptions" at bounding box center [193, 79] width 17 height 17
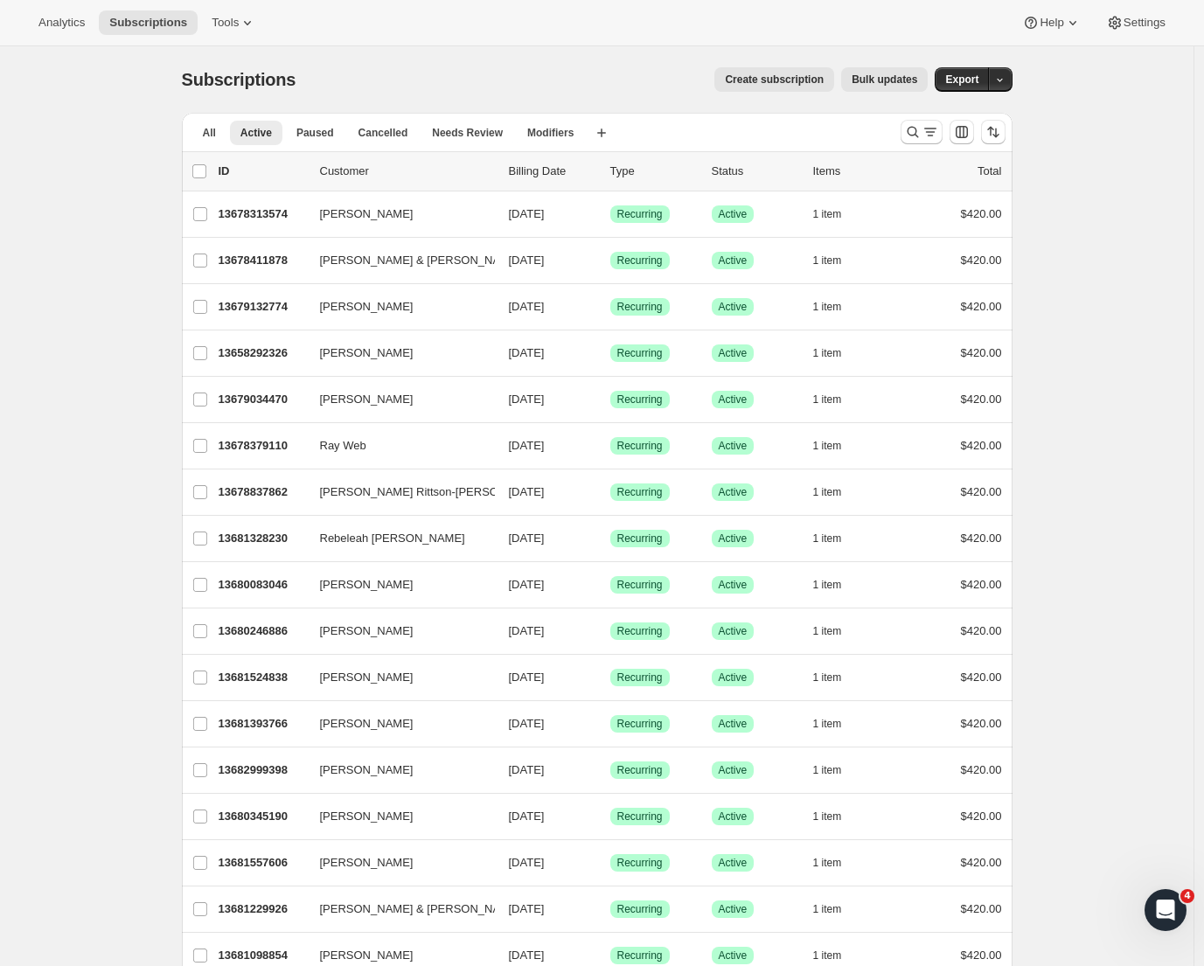
scroll to position [865, 0]
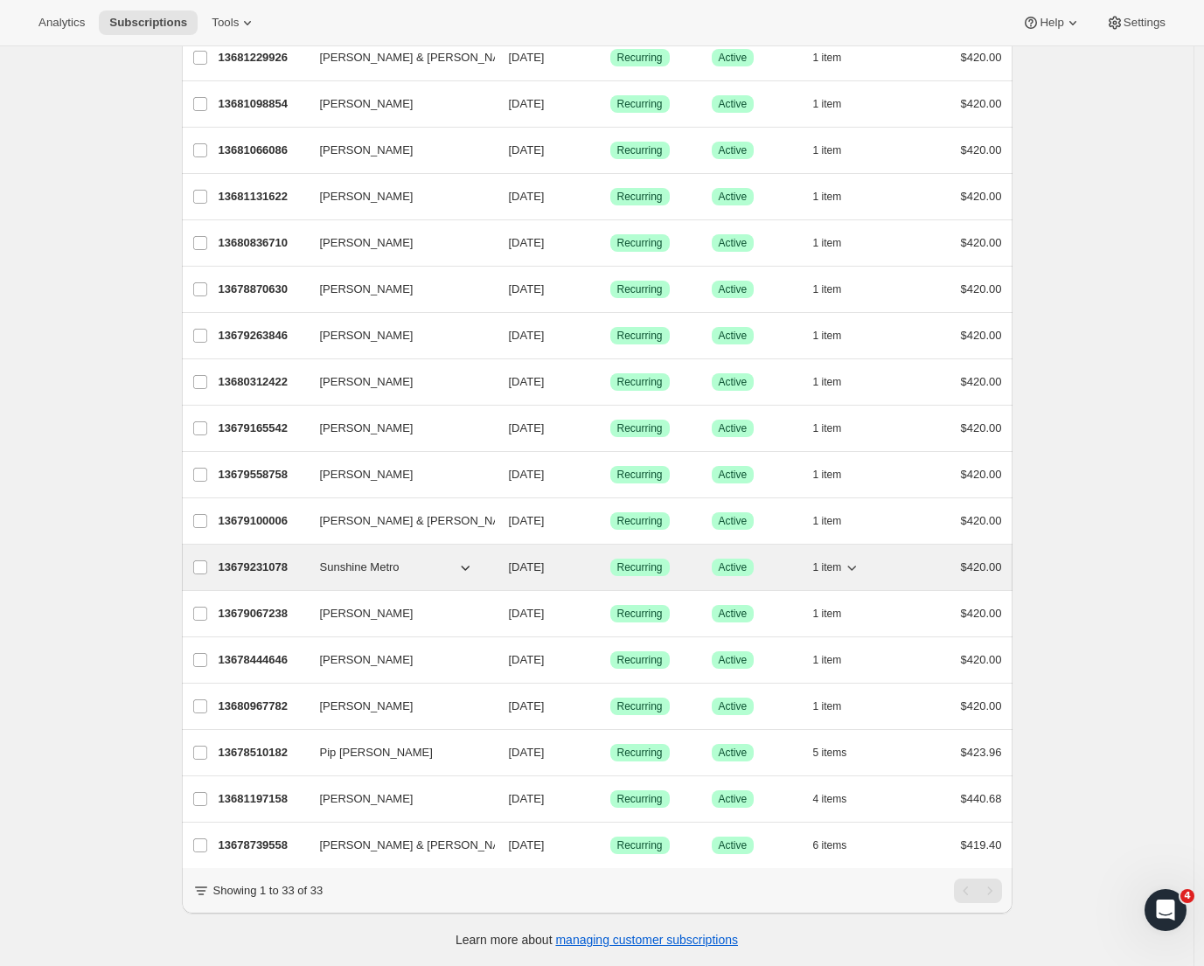
click at [285, 559] on p "13679231078" at bounding box center [262, 567] width 87 height 17
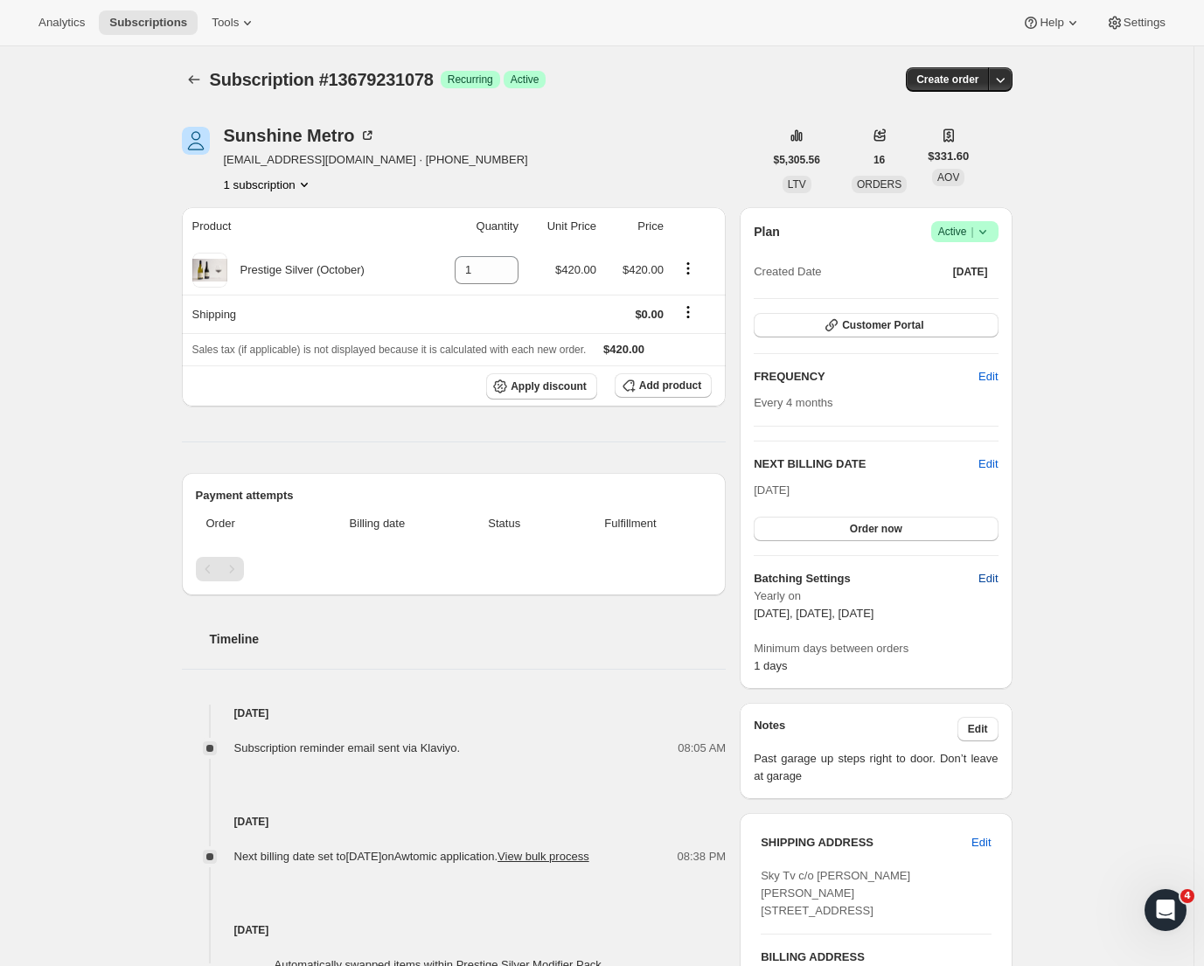
click at [998, 582] on span "Edit" at bounding box center [988, 578] width 19 height 17
select select "YEARDAY"
select select "2"
select select "13"
select select "6"
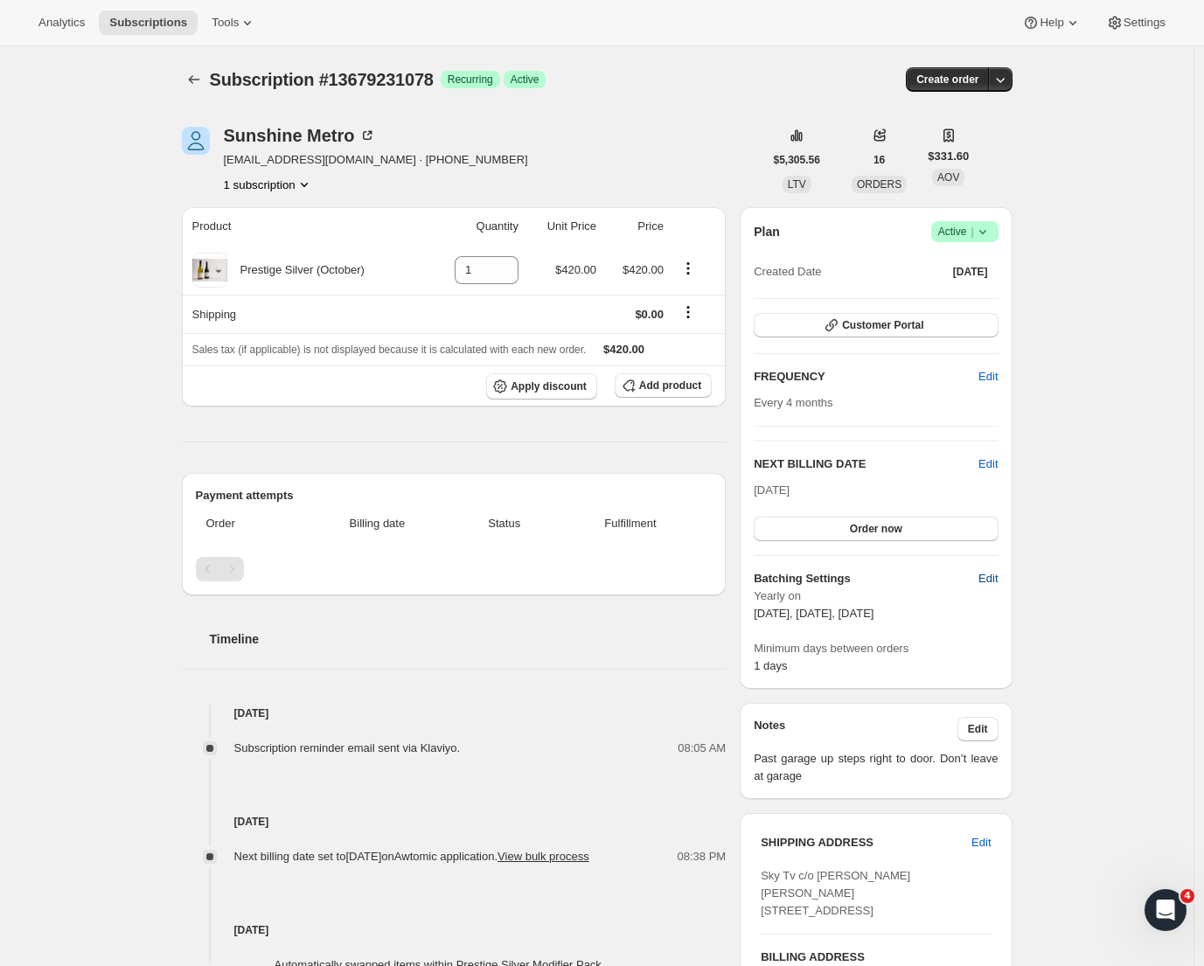
select select "13"
select select "10"
select select "13"
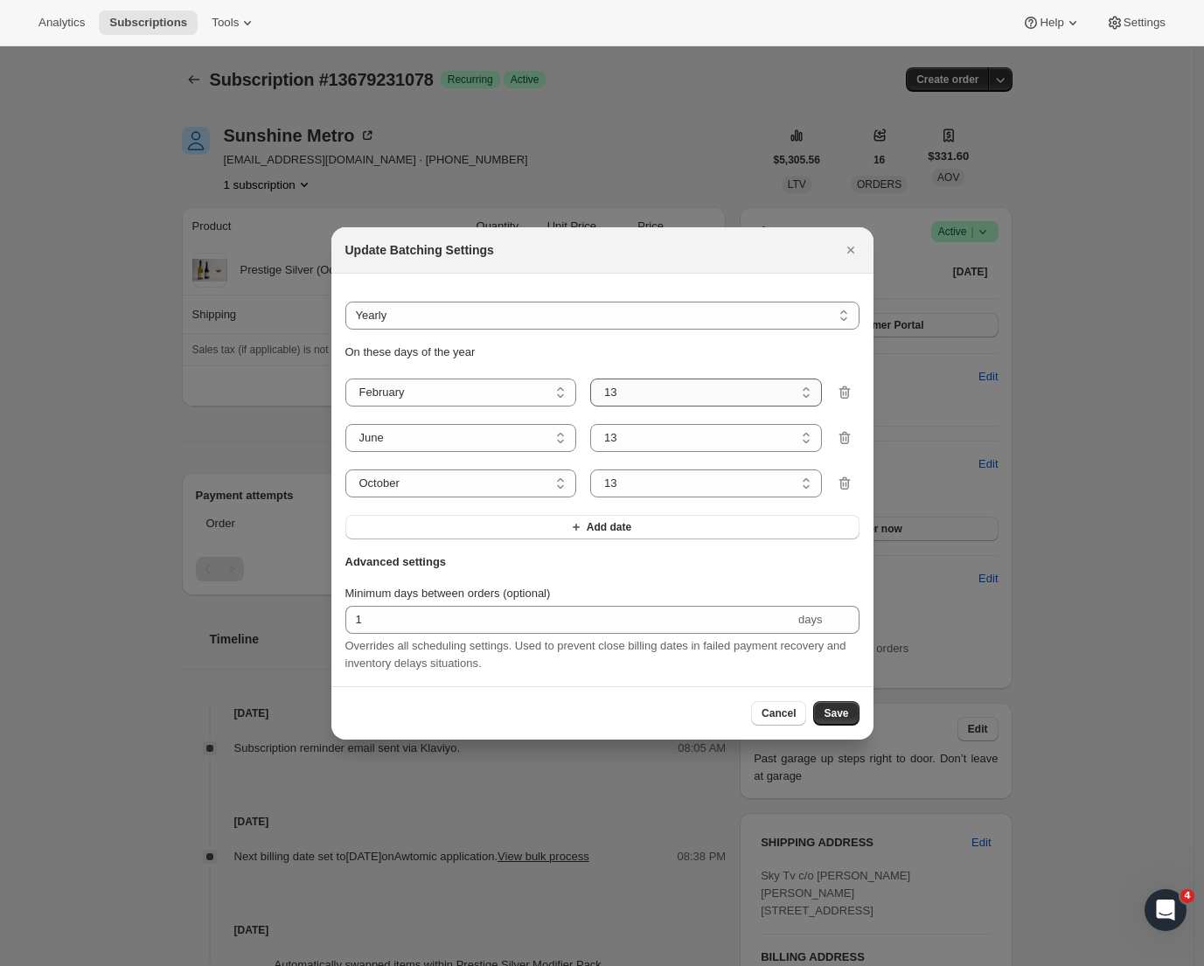
select select "8"
click at [833, 712] on span "Save" at bounding box center [836, 714] width 24 height 14
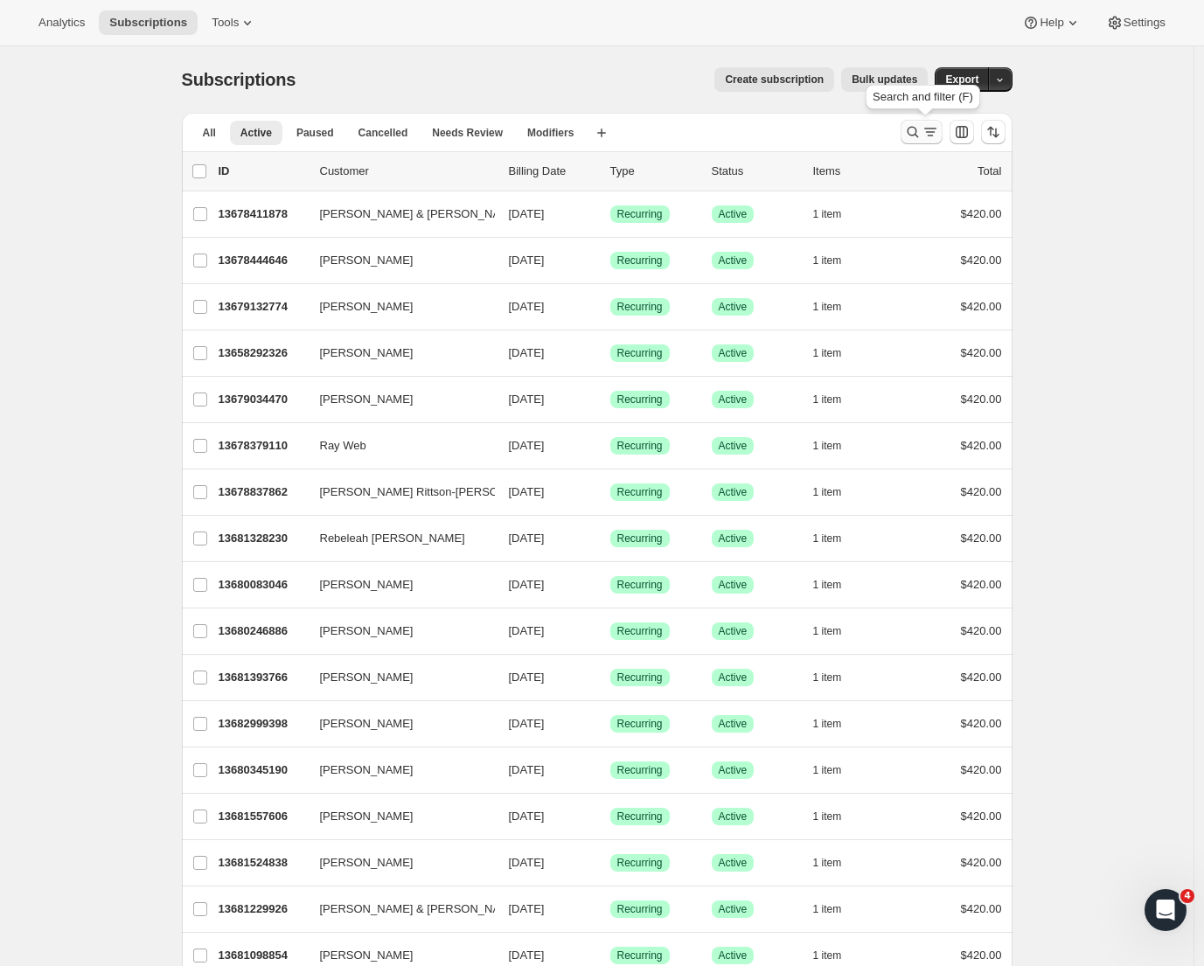
click at [928, 134] on icon "Search and filter results" at bounding box center [930, 131] width 17 height 17
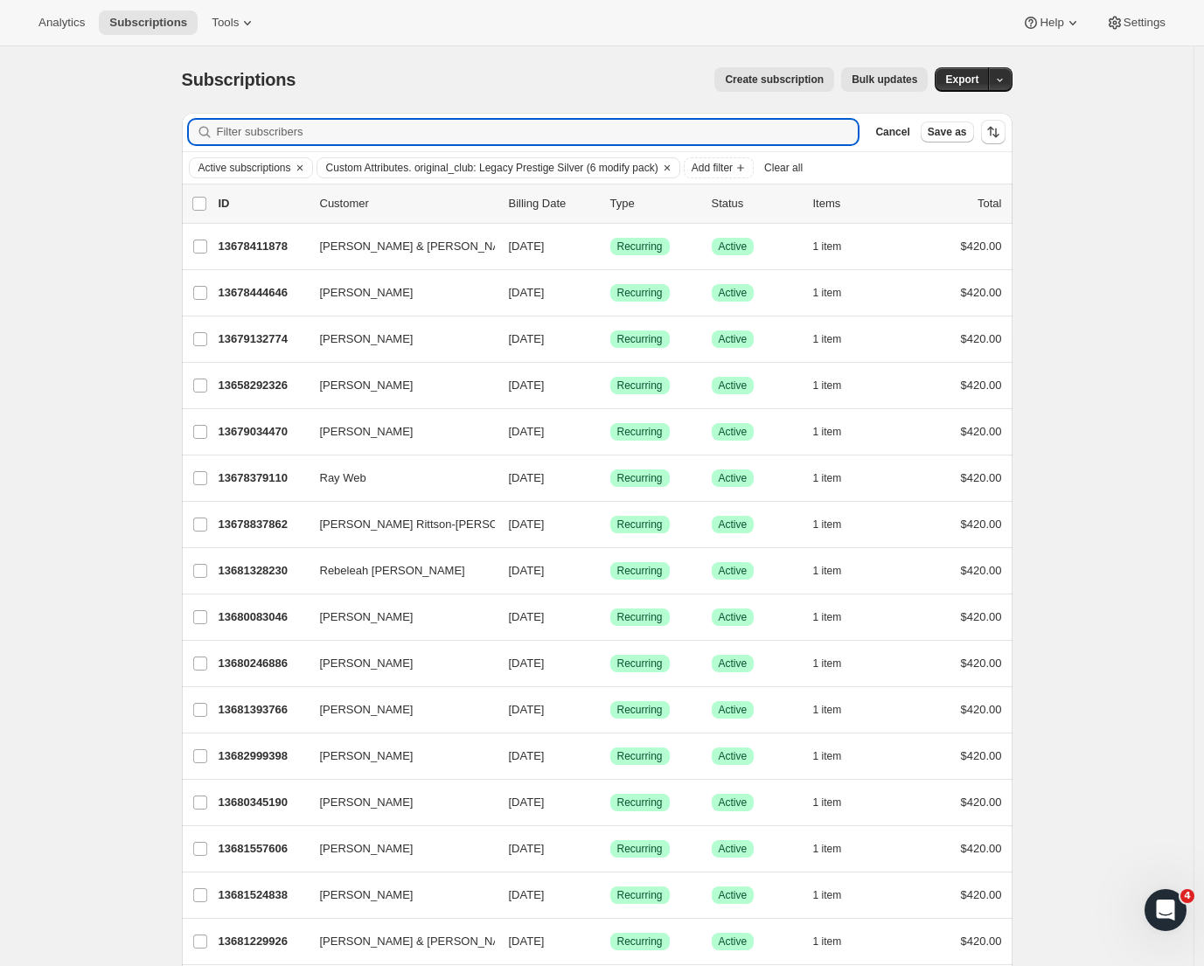
click at [179, 307] on div "Filter subscribers Cancel Save as Active subscriptions Custom Attributes. origi…" at bounding box center [590, 975] width 845 height 1752
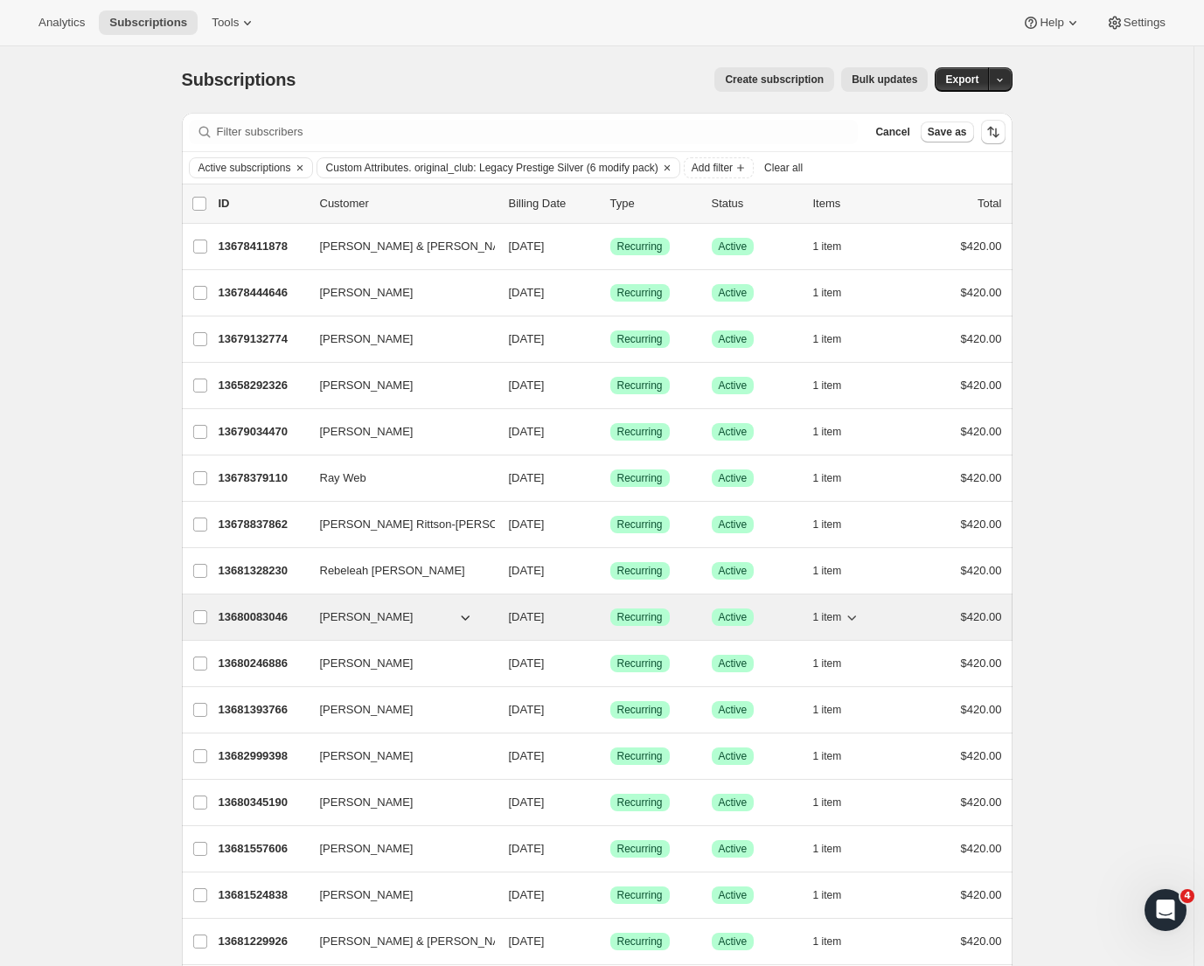
click at [284, 623] on p "13680083046" at bounding box center [262, 617] width 87 height 17
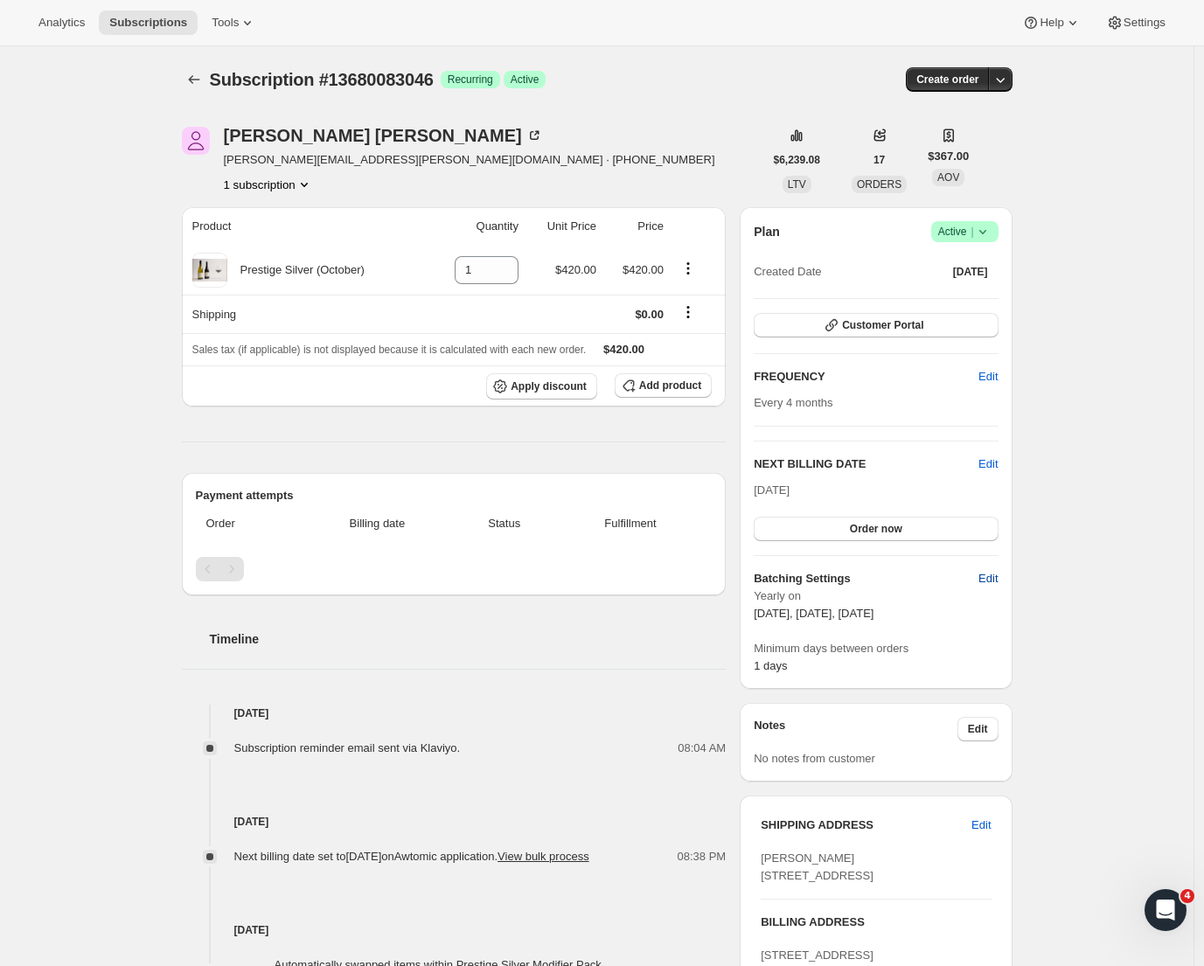
click at [988, 579] on span "Edit" at bounding box center [988, 578] width 19 height 17
select select "YEARDAY"
select select "2"
select select "13"
select select "6"
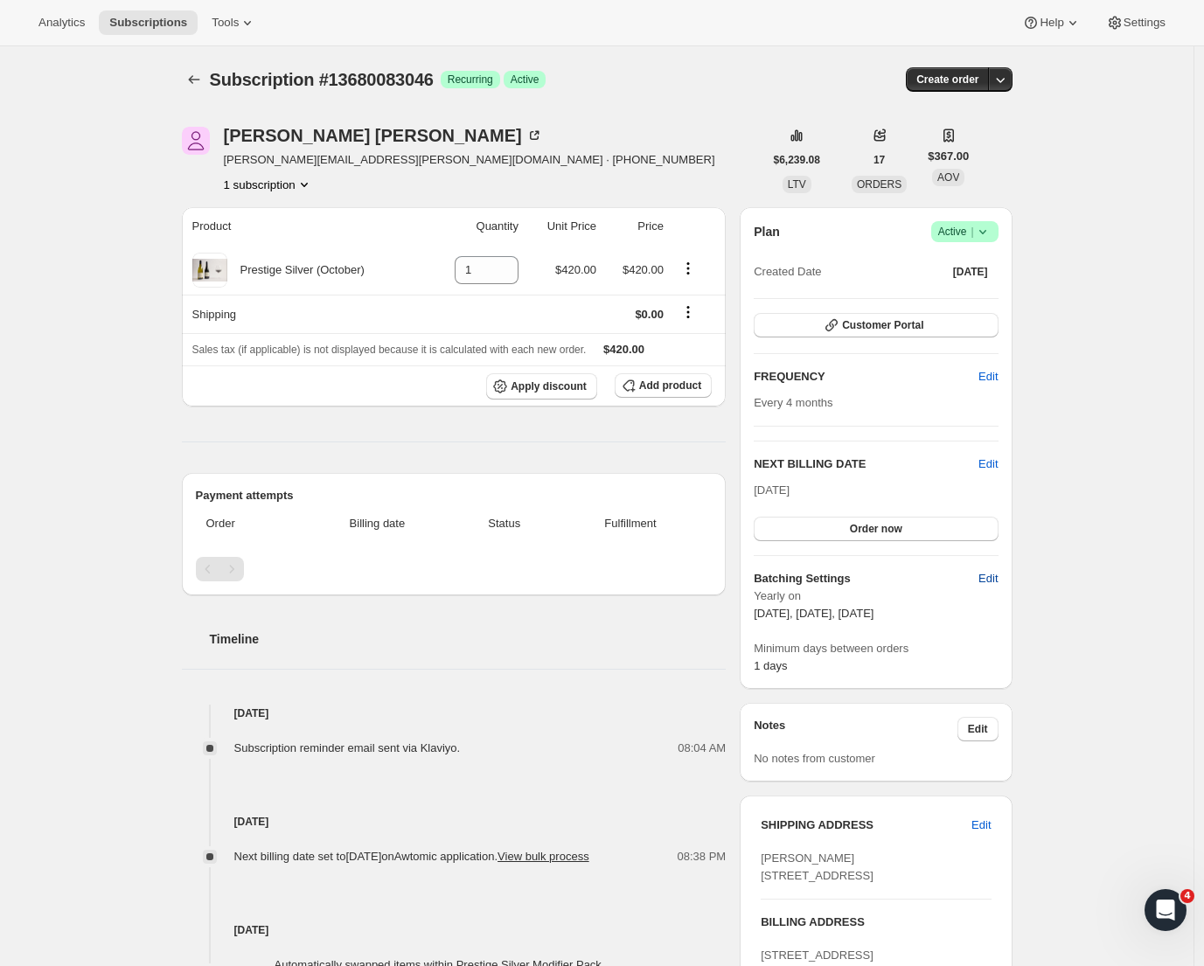
select select "13"
select select "10"
select select "13"
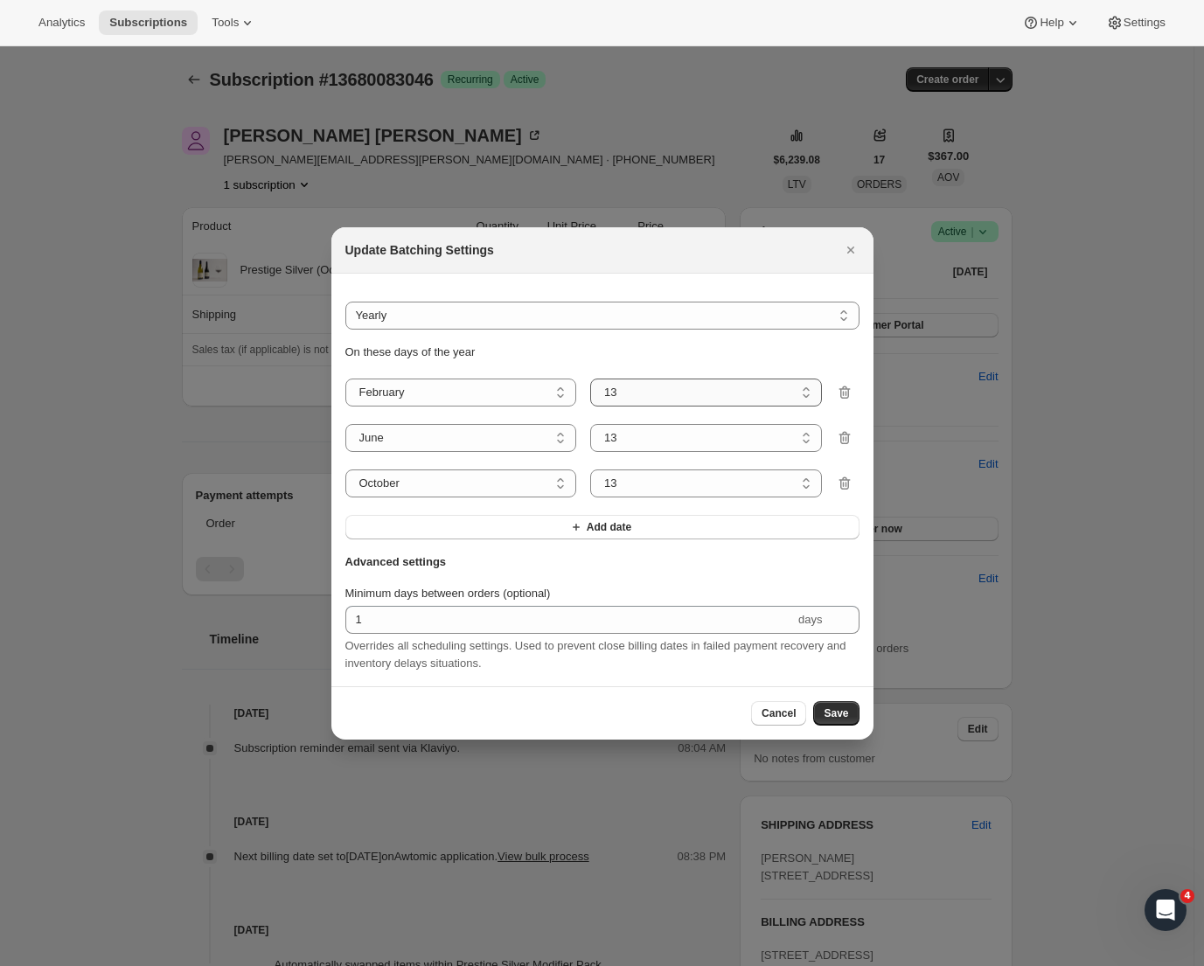
select select "8"
click at [833, 714] on span "Save" at bounding box center [836, 714] width 24 height 14
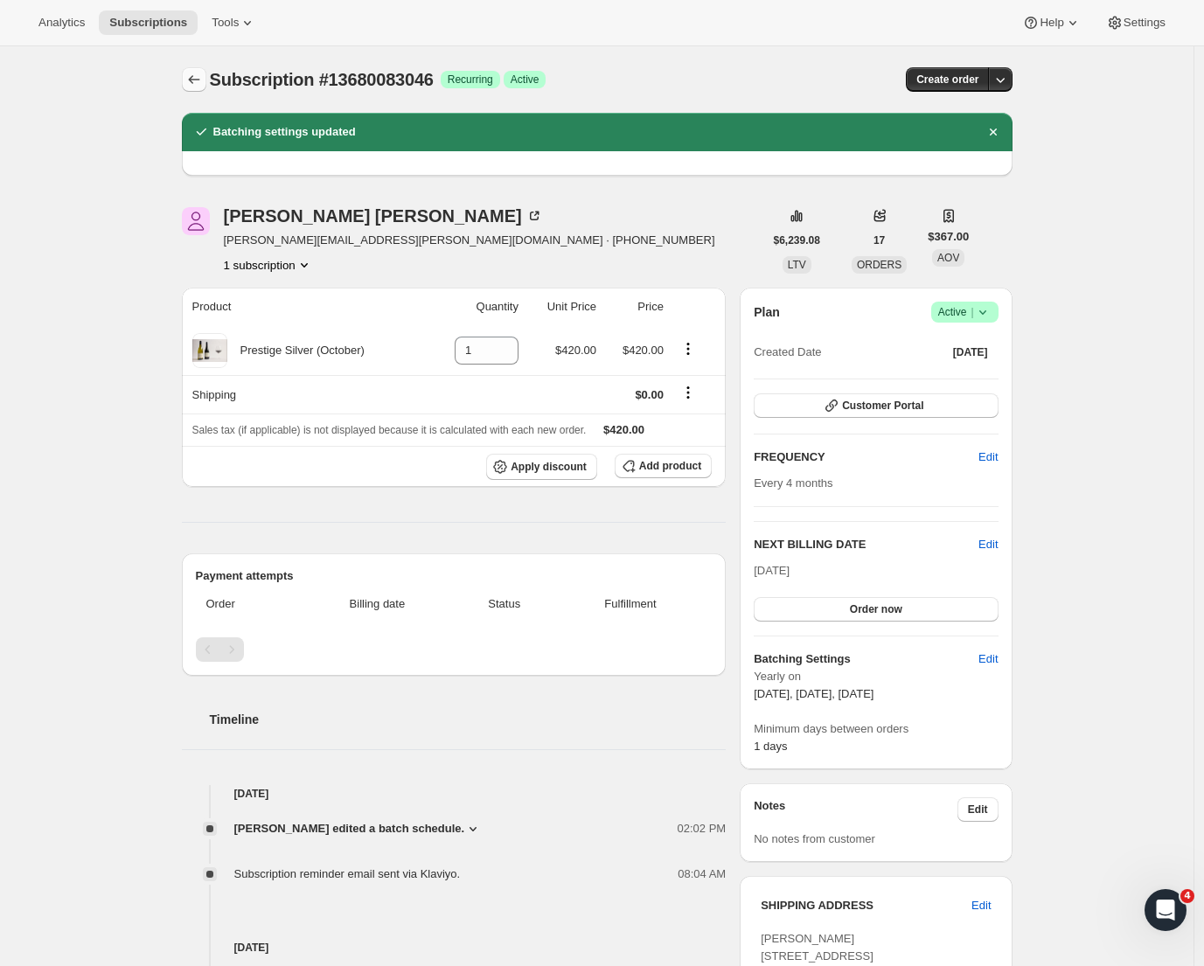
click at [202, 76] on icon "Subscriptions" at bounding box center [193, 79] width 17 height 17
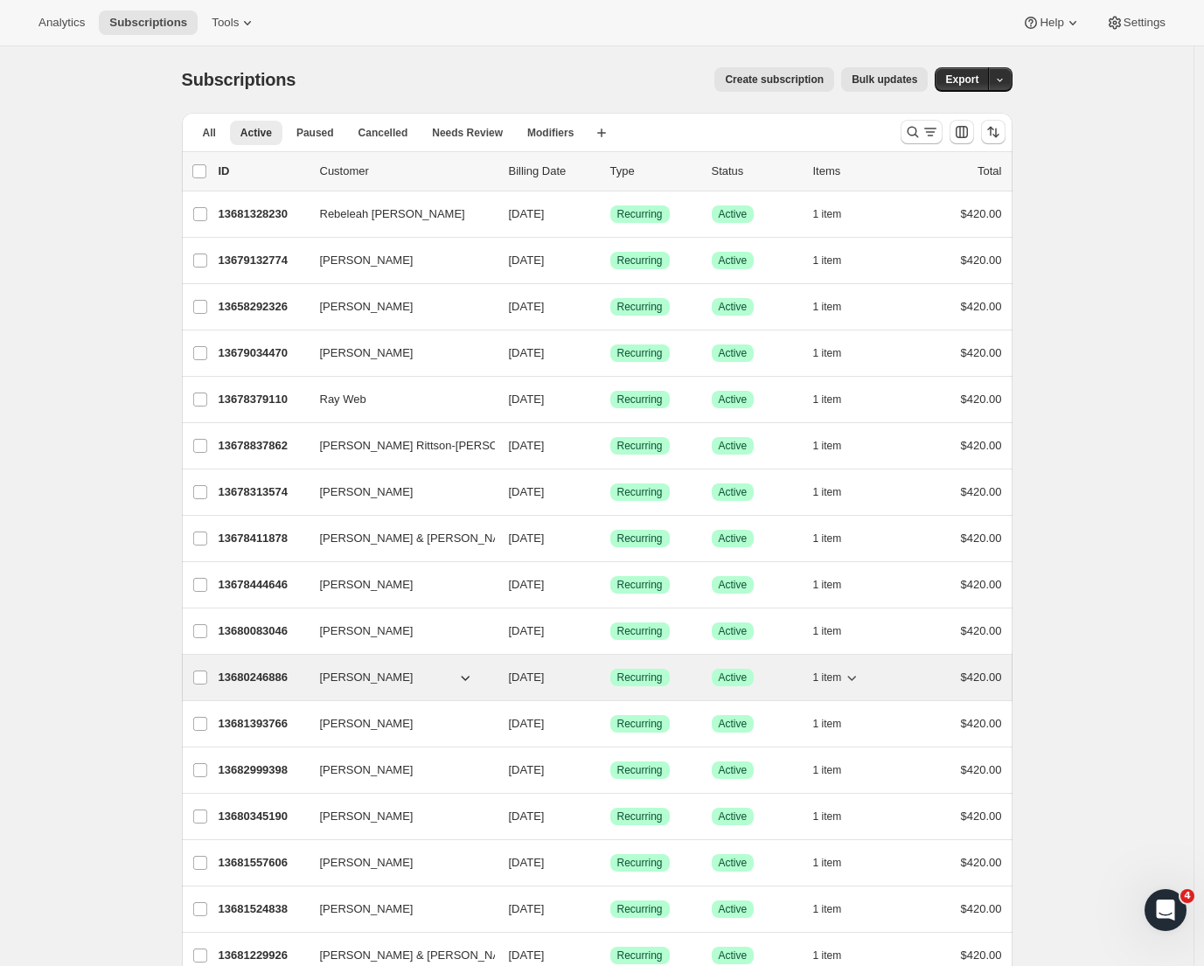
click at [289, 672] on p "13680246886" at bounding box center [262, 677] width 87 height 17
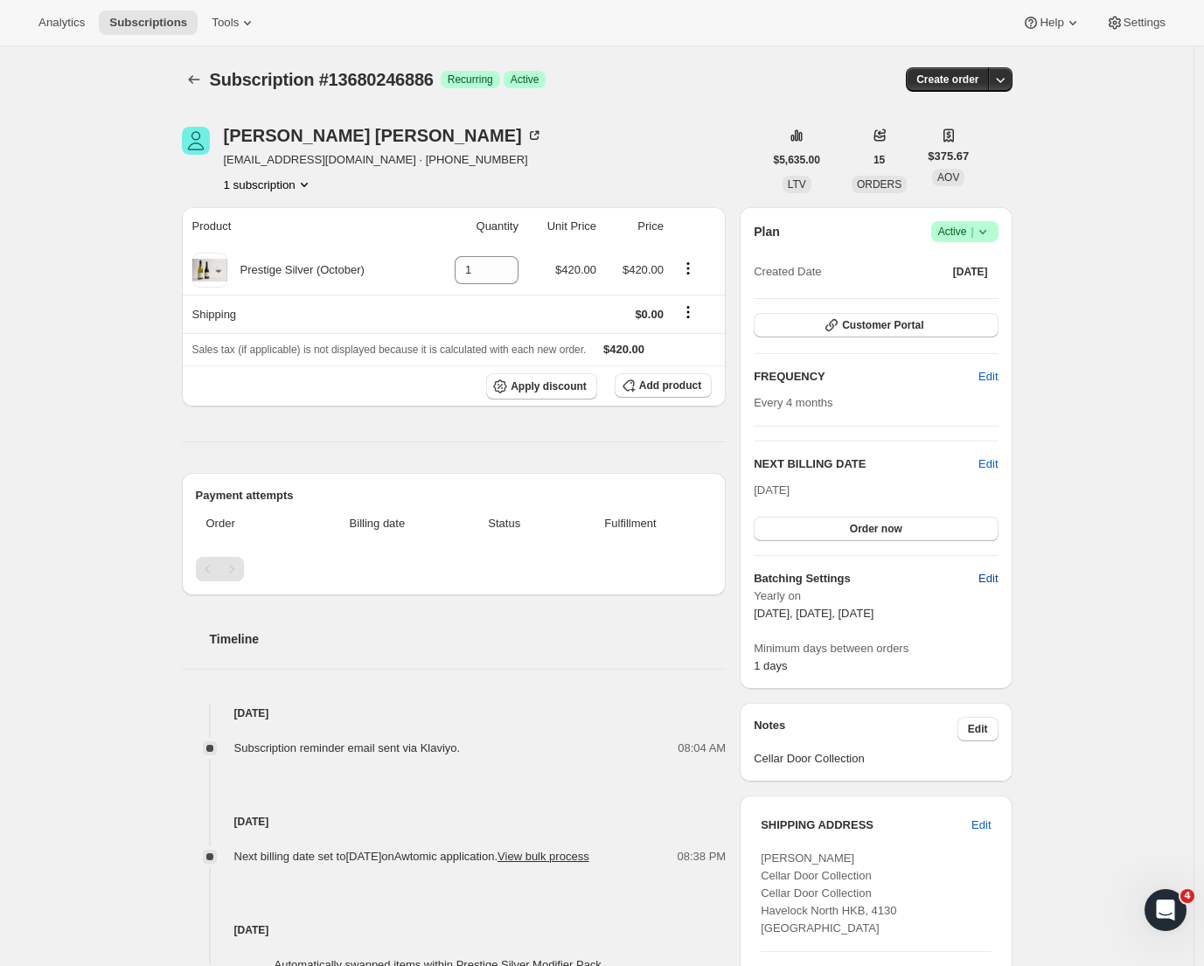
click at [1007, 576] on button "Edit" at bounding box center [988, 579] width 40 height 28
select select "YEARDAY"
select select "2"
select select "13"
select select "6"
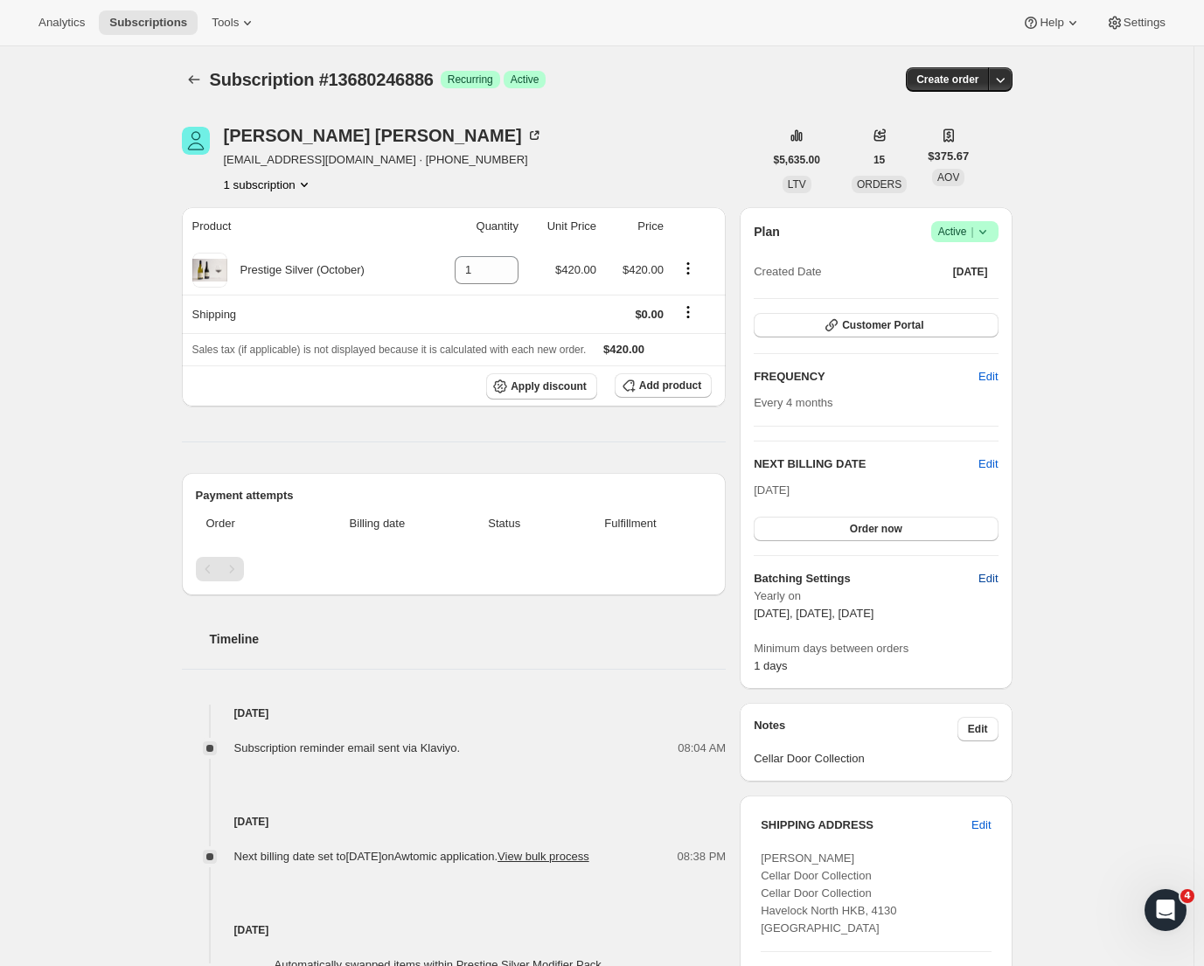
select select "13"
select select "10"
select select "13"
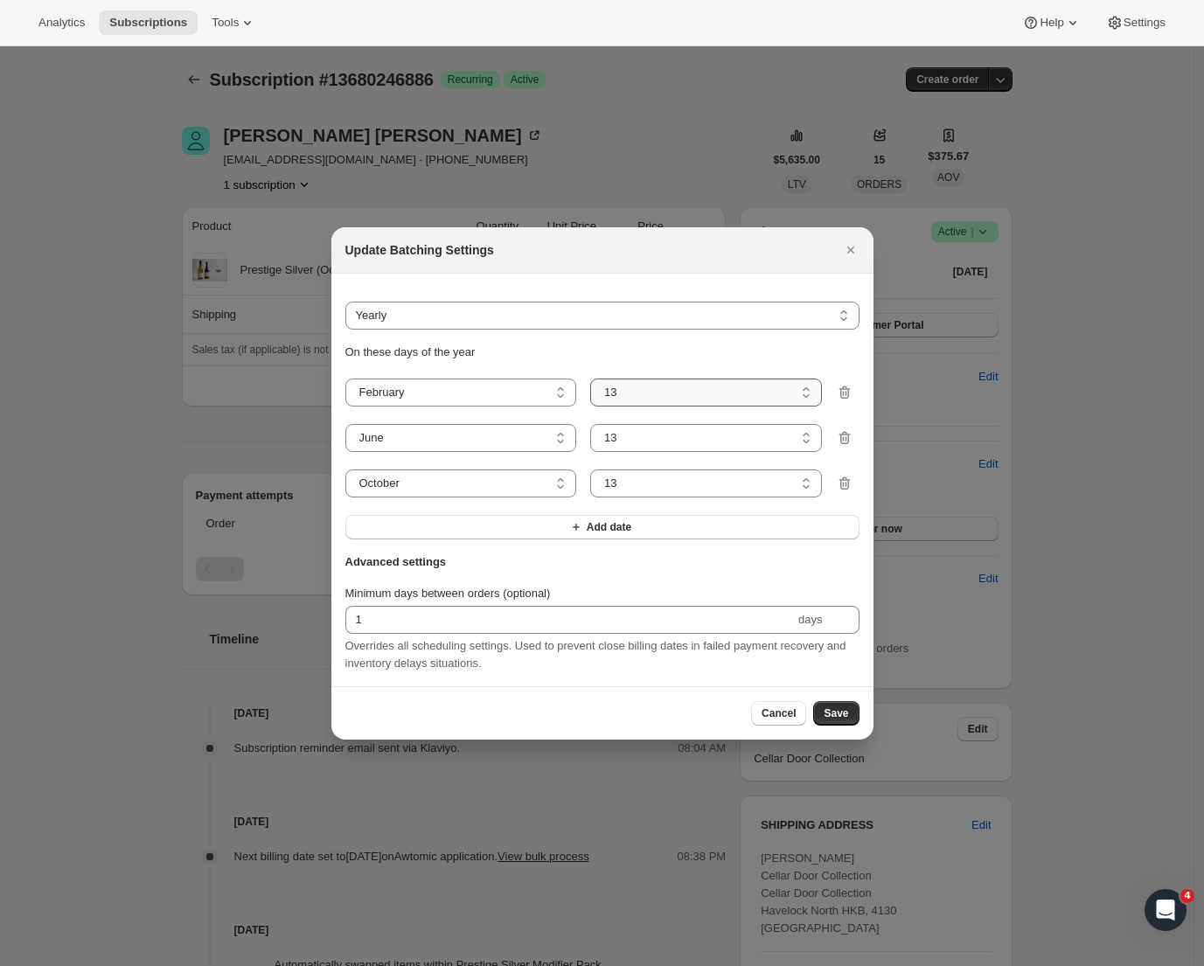
select select "8"
click at [847, 713] on span "Save" at bounding box center [836, 714] width 24 height 14
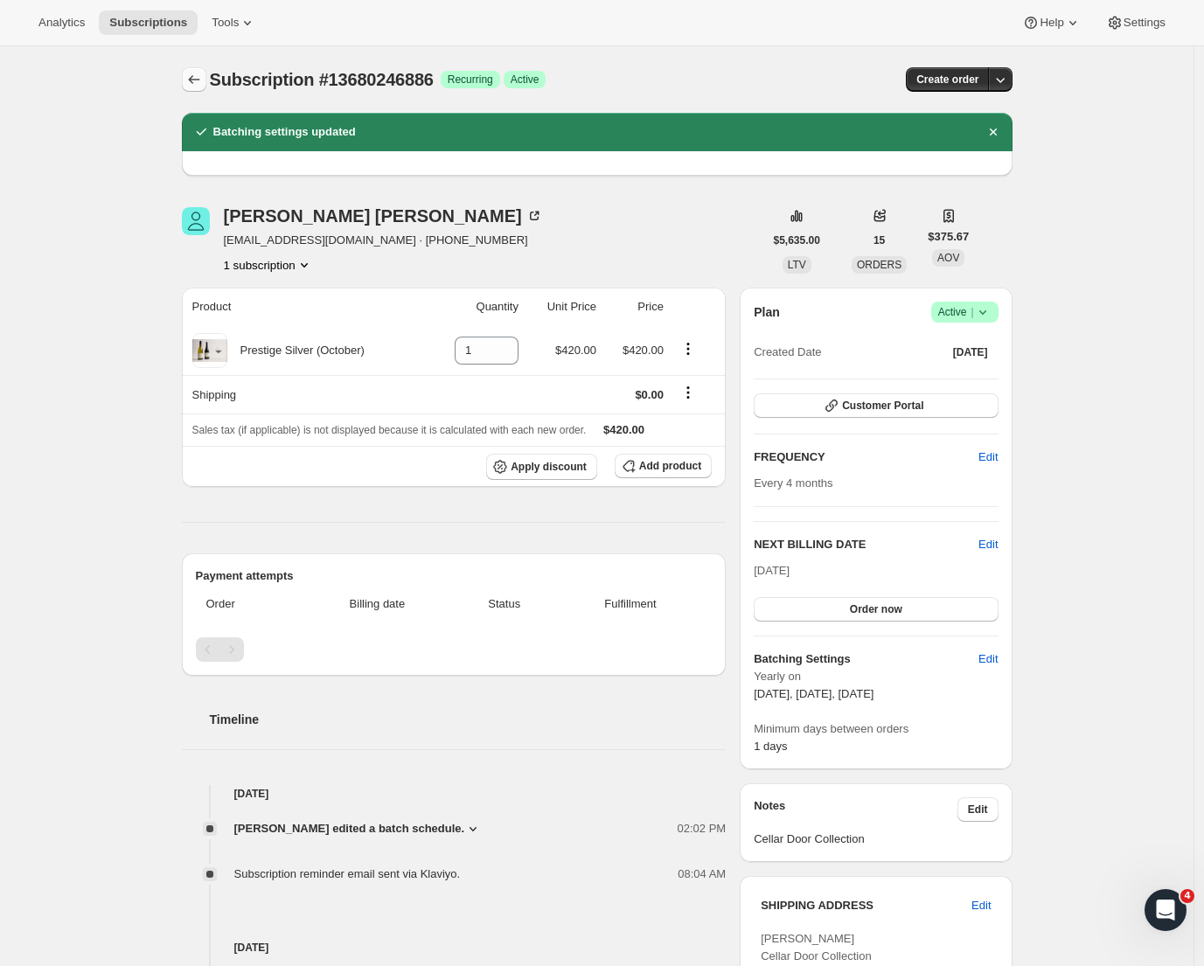
click at [202, 74] on icon "Subscriptions" at bounding box center [193, 79] width 17 height 17
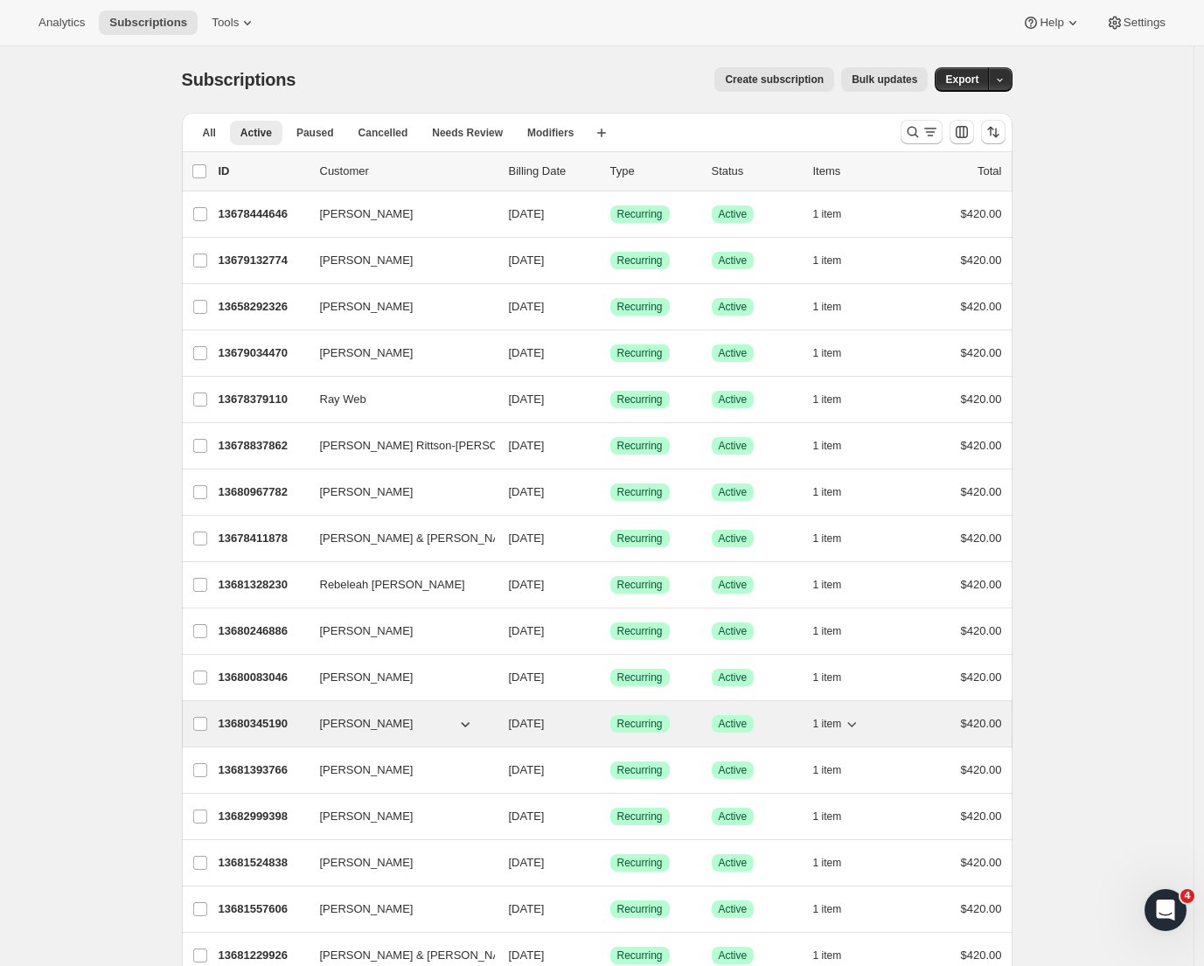
click at [273, 721] on p "13680345190" at bounding box center [262, 723] width 87 height 17
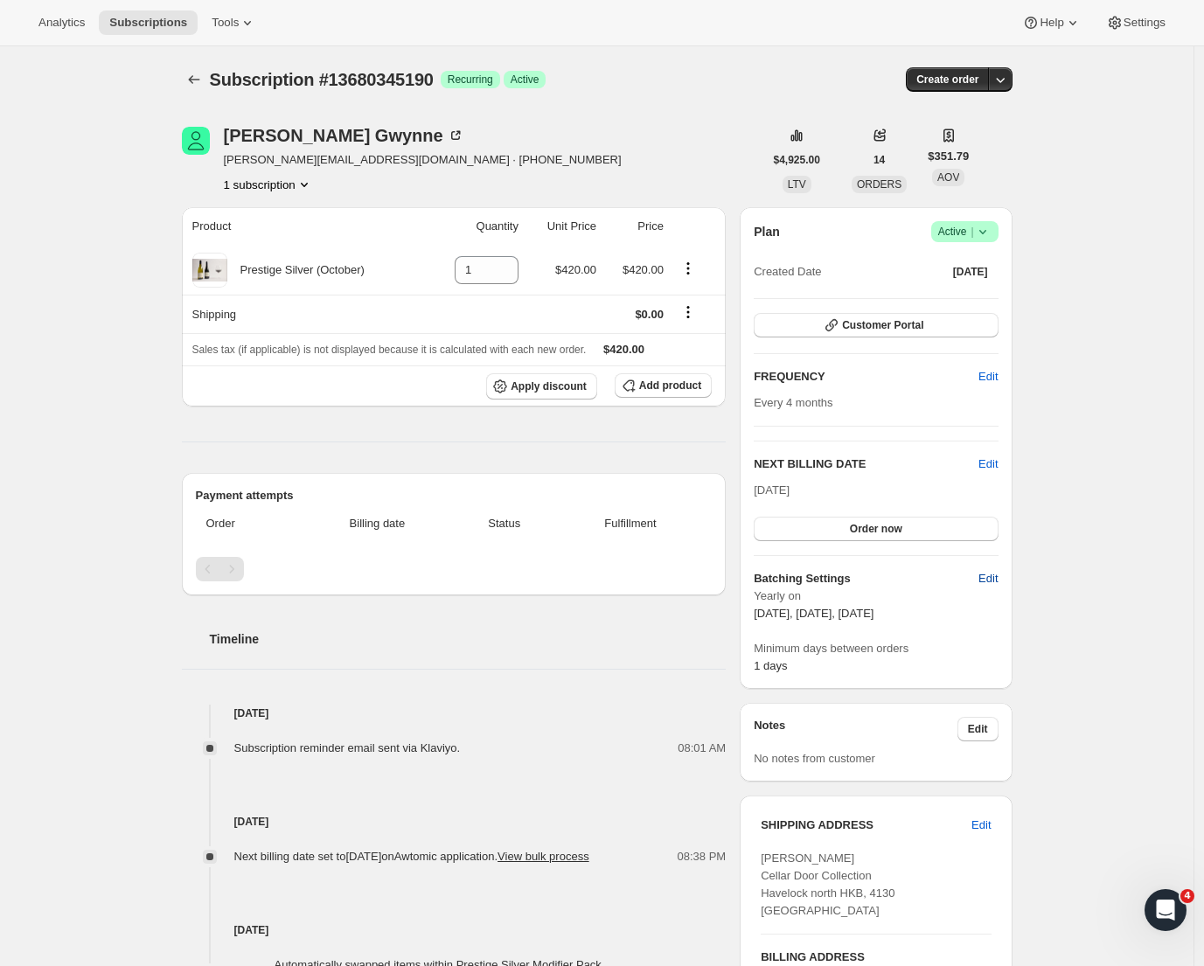
click at [992, 580] on span "Edit" at bounding box center [988, 578] width 19 height 17
select select "YEARDAY"
select select "2"
select select "13"
select select "6"
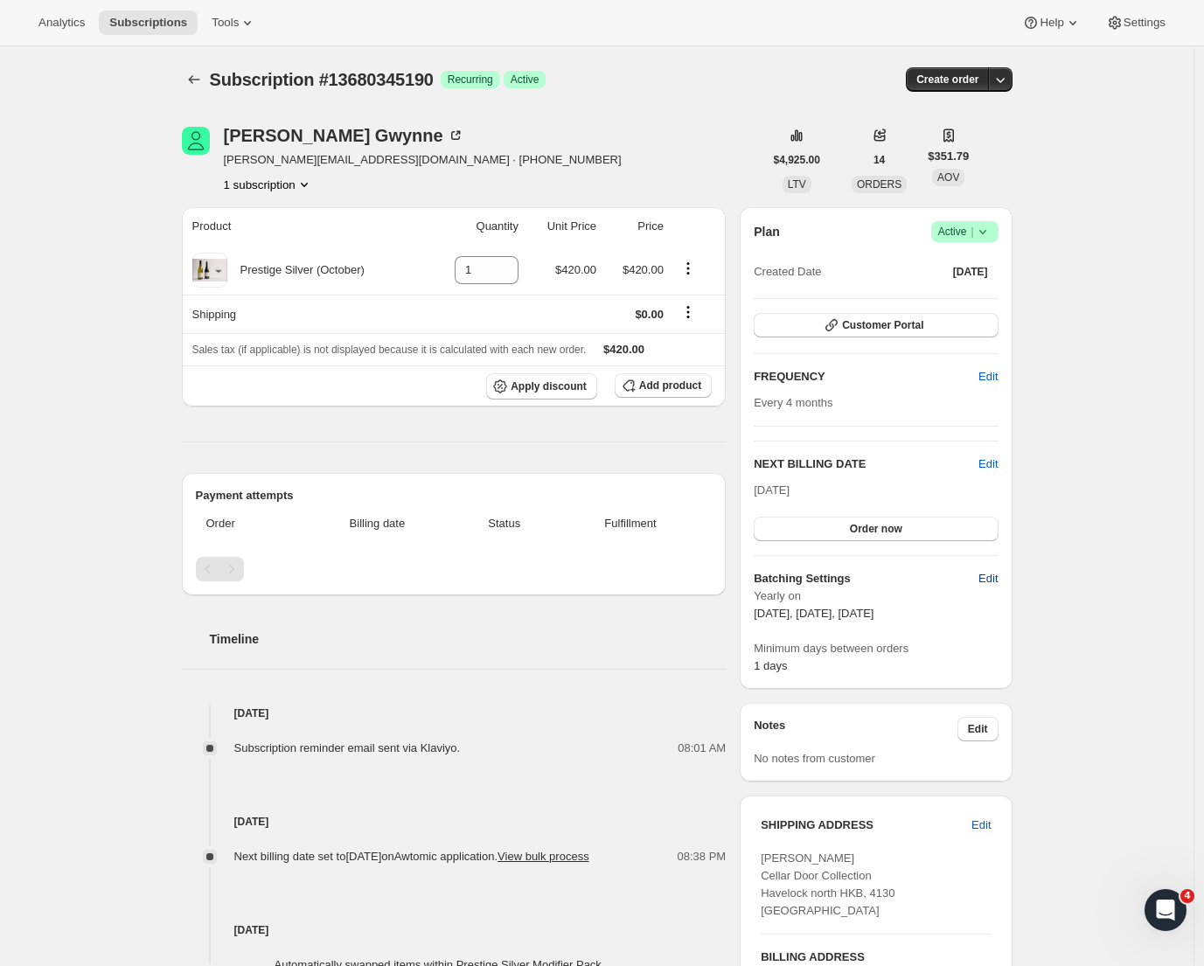
select select "13"
select select "10"
select select "13"
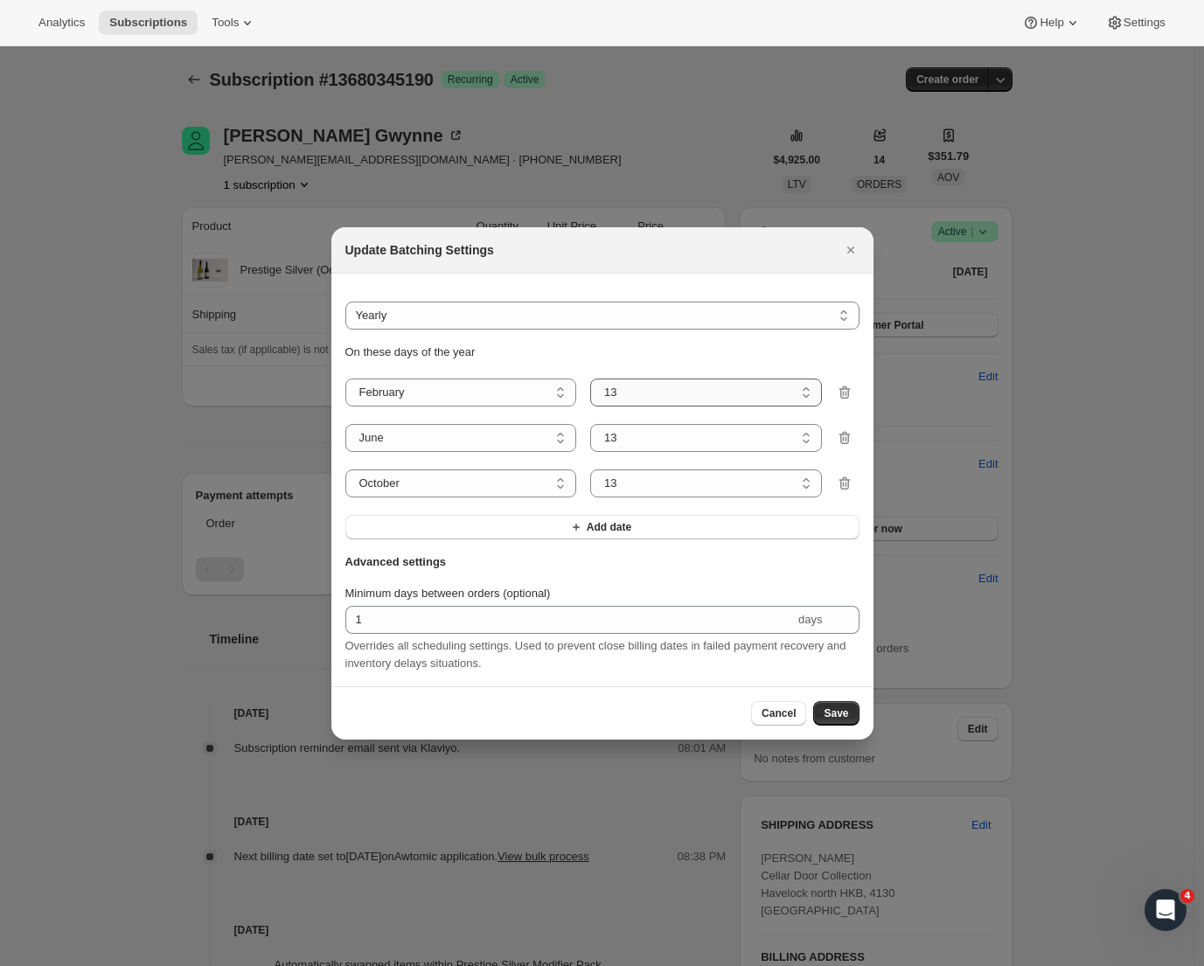
select select "8"
click at [833, 711] on button "Save" at bounding box center [835, 713] width 45 height 24
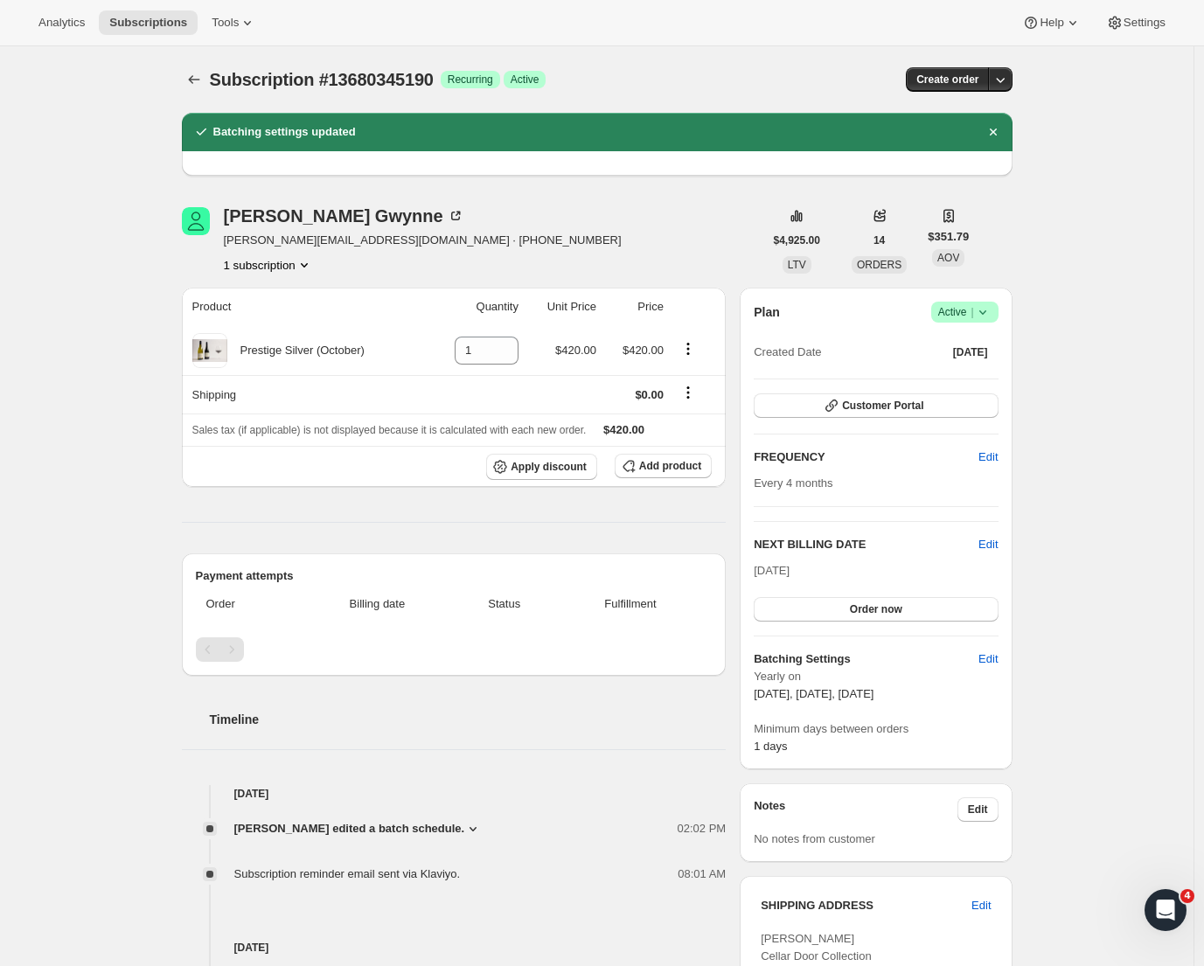
scroll to position [488, 0]
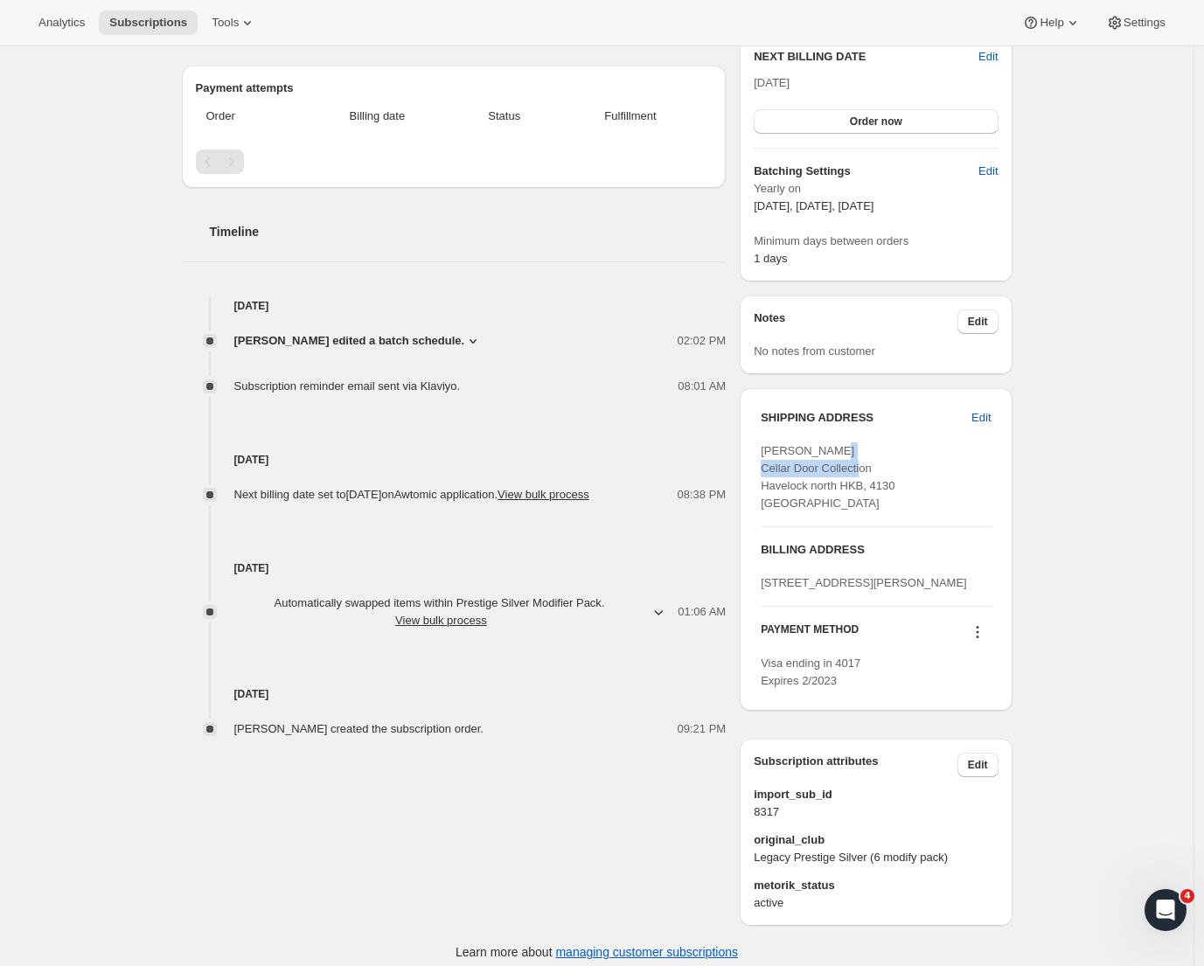
drag, startPoint x: 889, startPoint y: 468, endPoint x: 755, endPoint y: 466, distance: 133.8
click at [755, 466] on div "SHIPPING ADDRESS Edit [PERSON_NAME] Cellar Door Collection [GEOGRAPHIC_DATA][ST…" at bounding box center [876, 549] width 272 height 323
copy span "Cellar Door Collection"
click at [981, 323] on span "Edit" at bounding box center [978, 322] width 20 height 14
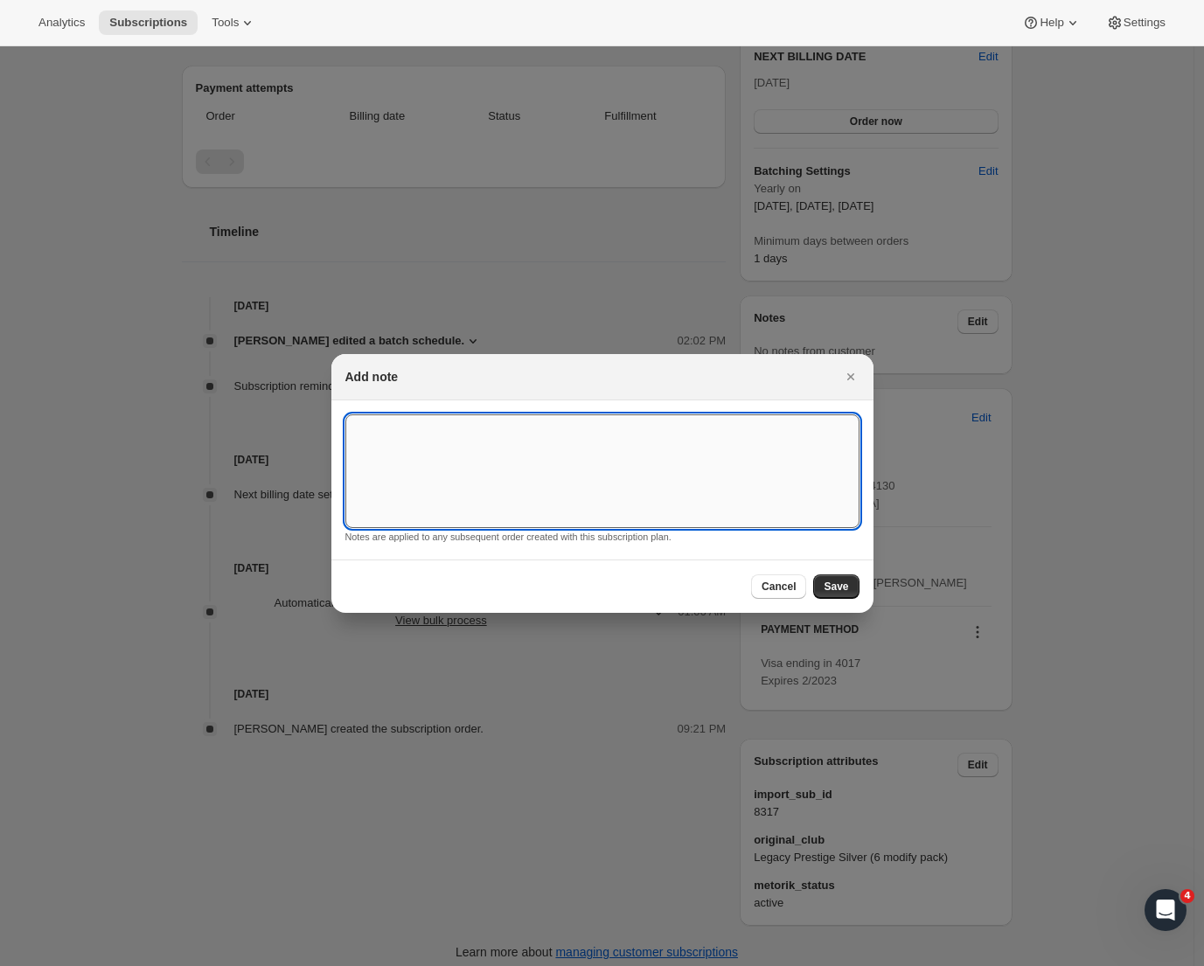
click at [579, 460] on textarea ":r138:" at bounding box center [602, 472] width 514 height 114
paste textarea "Cellar Door Collection"
type textarea "Cellar Door Collection"
click at [834, 588] on span "Save" at bounding box center [836, 587] width 24 height 14
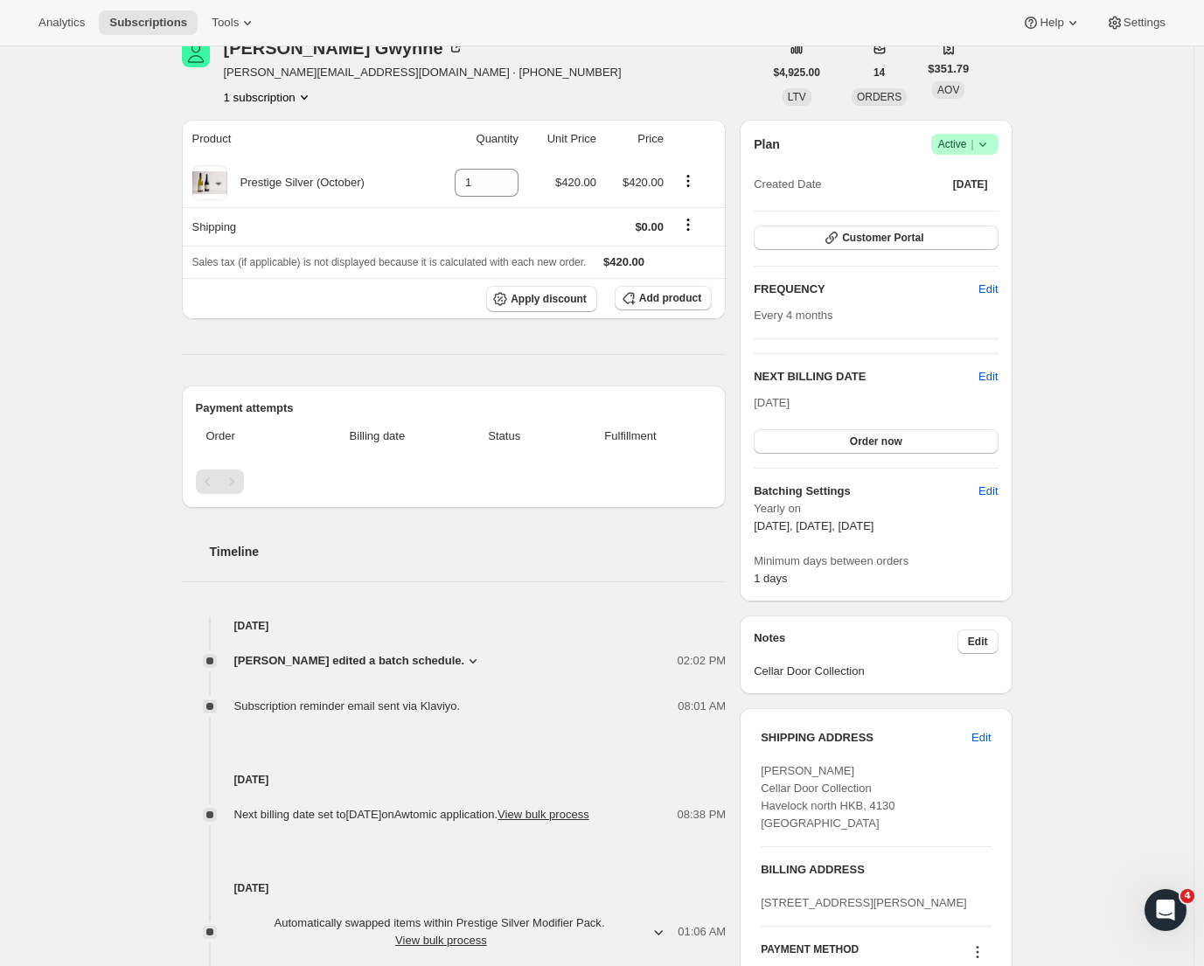
scroll to position [0, 0]
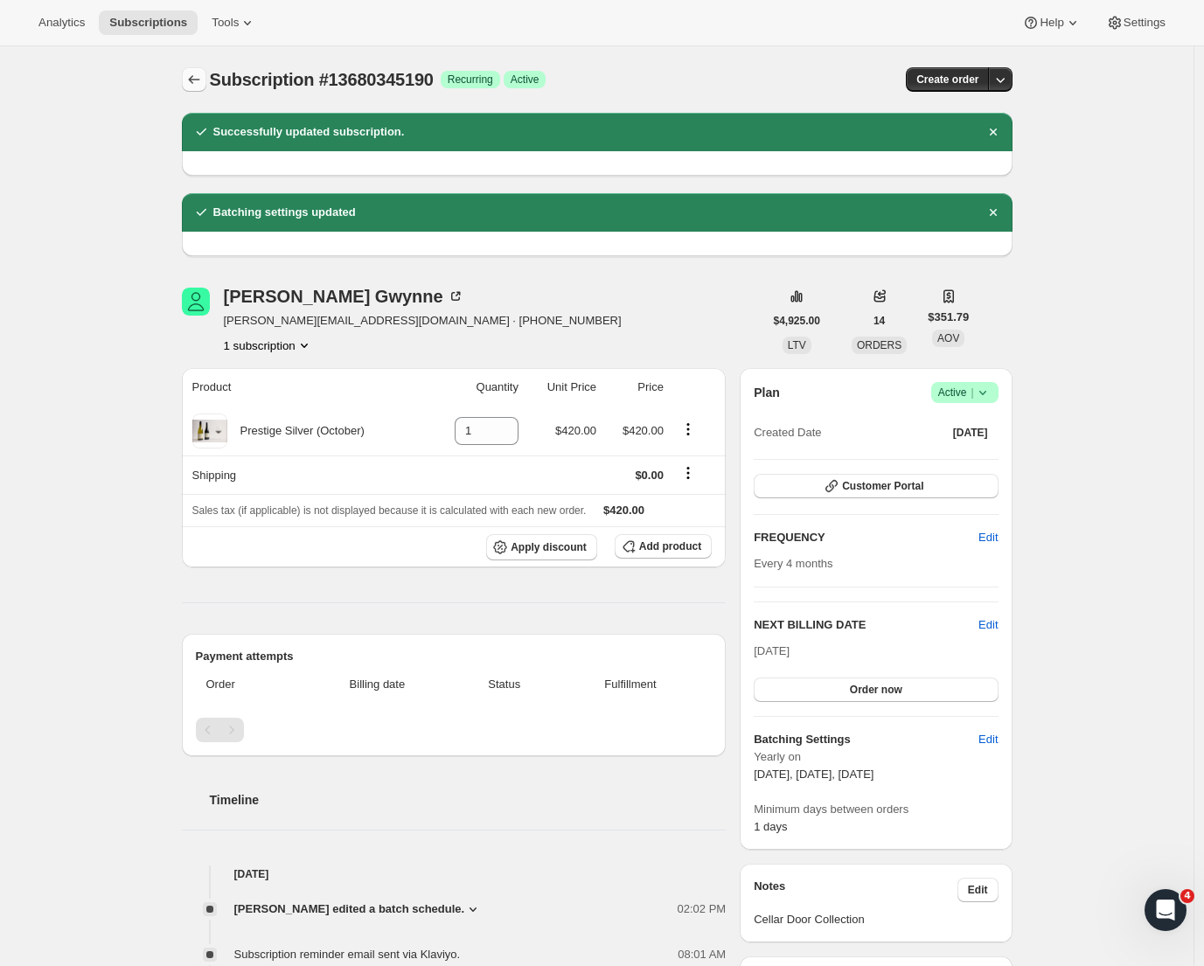
click at [190, 74] on icon "Subscriptions" at bounding box center [193, 79] width 17 height 17
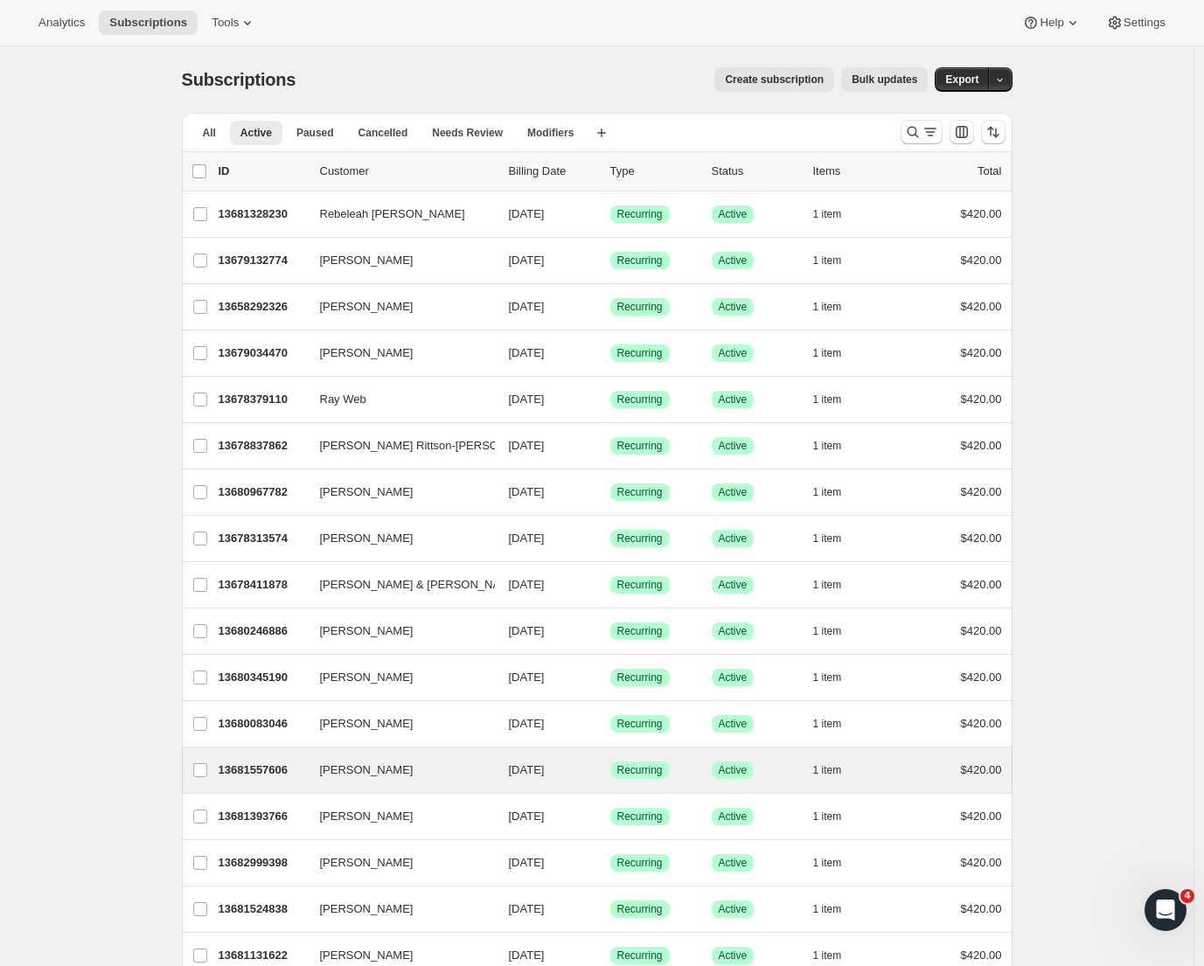
click at [252, 757] on div "[PERSON_NAME] 13681557606 [PERSON_NAME] [DATE] Success Recurring Success Active…" at bounding box center [597, 770] width 831 height 45
click at [281, 768] on p "13681557606" at bounding box center [262, 770] width 87 height 17
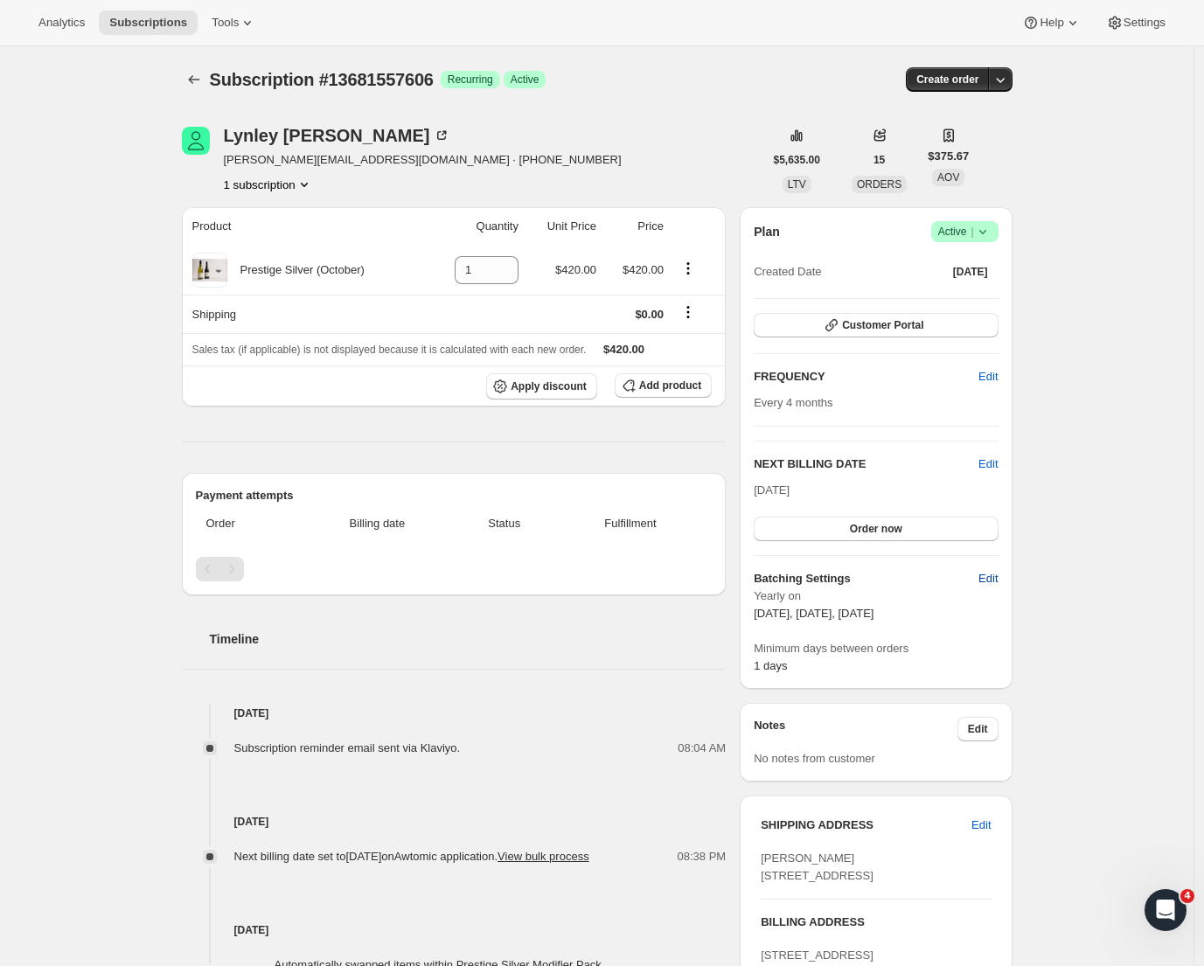
click at [998, 578] on span "Edit" at bounding box center [988, 578] width 19 height 17
select select "YEARDAY"
select select "2"
select select "13"
select select "6"
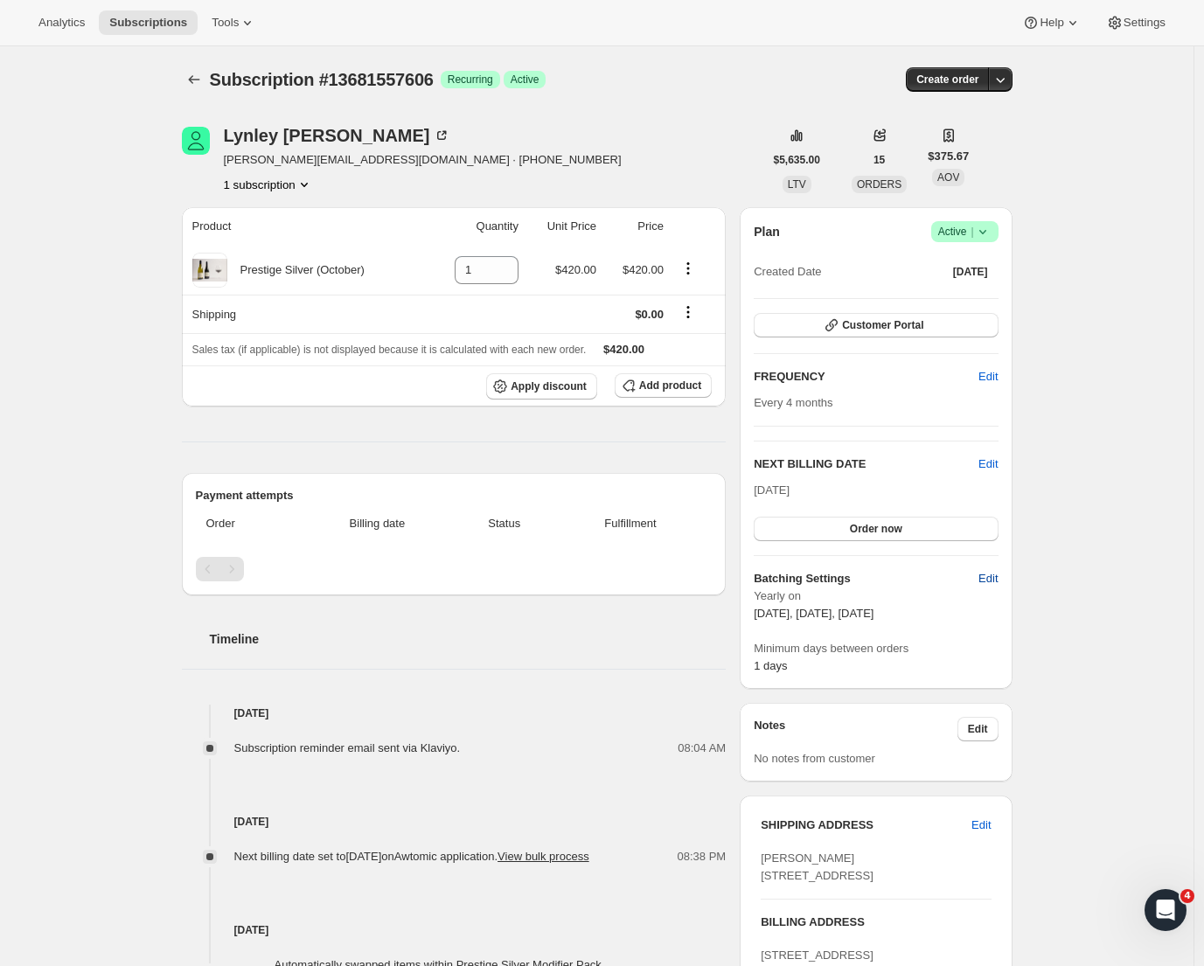
select select "13"
select select "10"
select select "13"
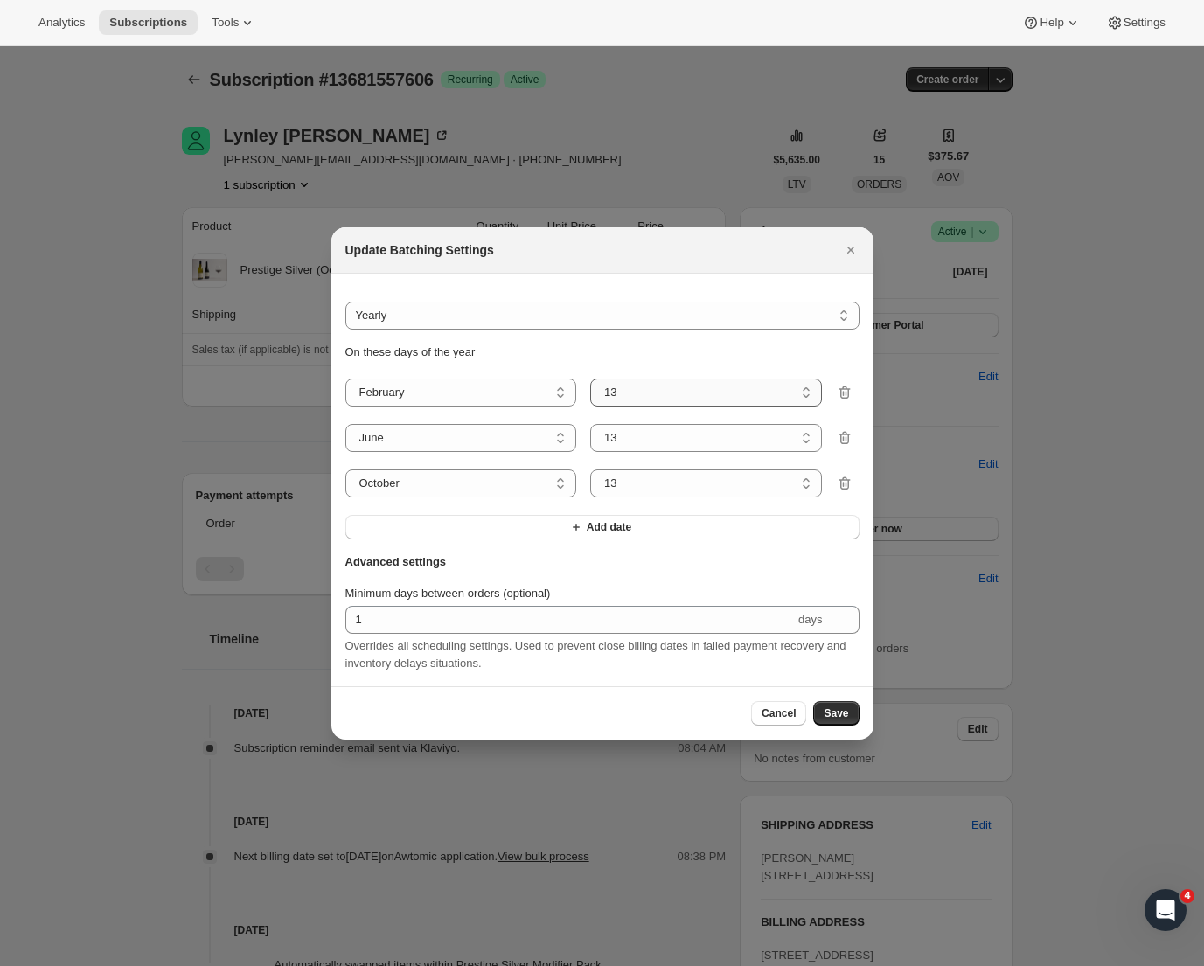
select select "8"
click at [834, 721] on span "Save" at bounding box center [836, 714] width 24 height 14
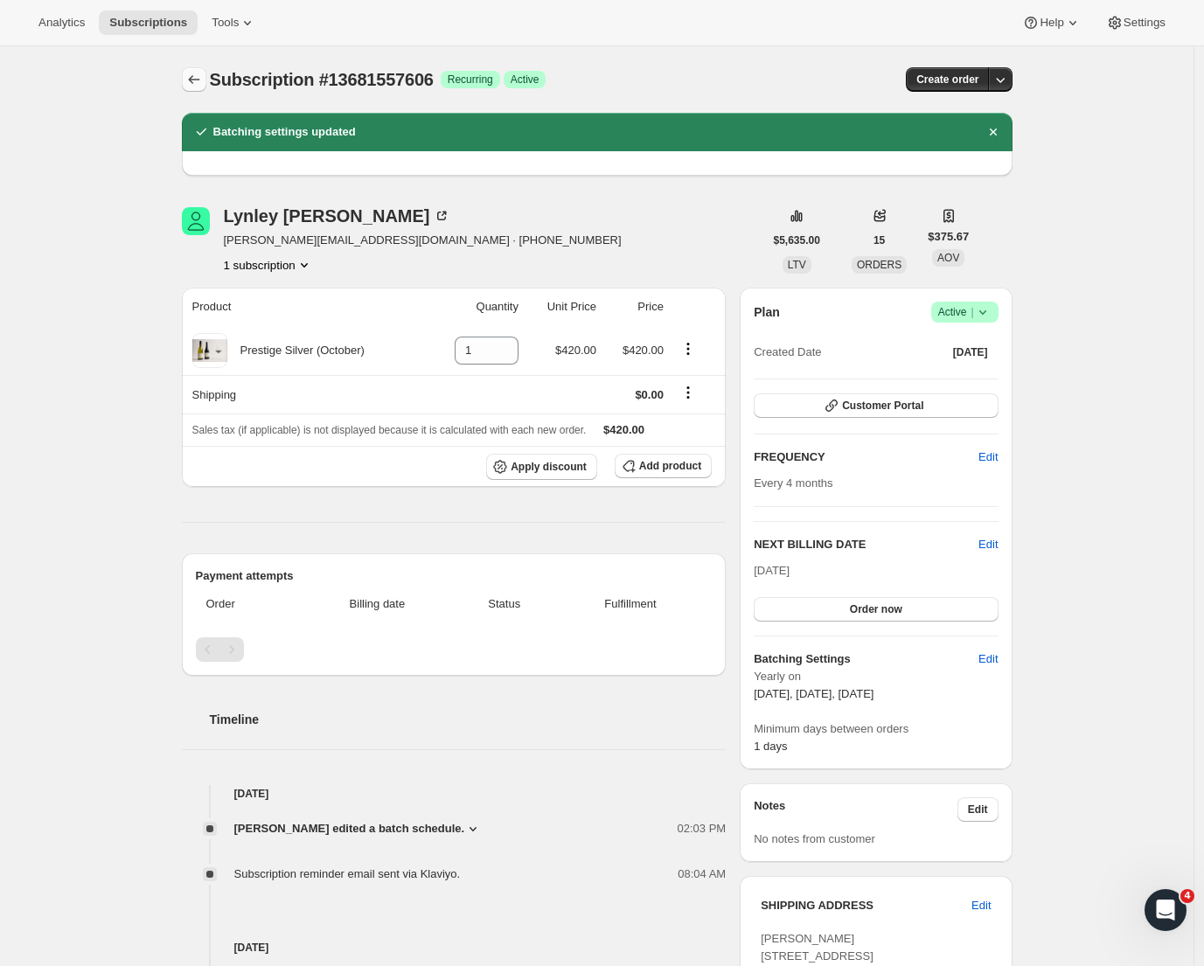
click at [194, 73] on icon "Subscriptions" at bounding box center [193, 79] width 17 height 17
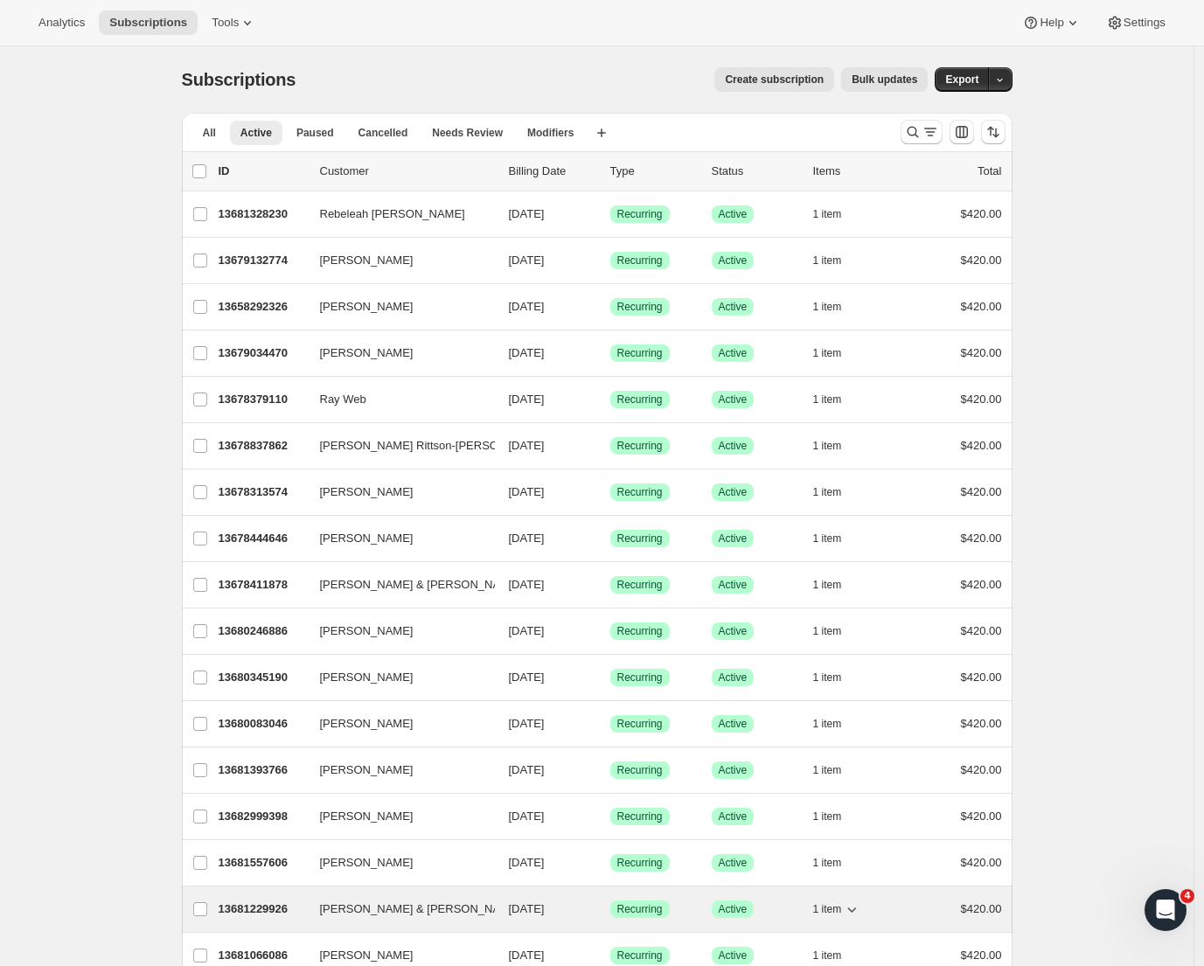
click at [343, 900] on div "13681229926 [PERSON_NAME] & [PERSON_NAME] [DATE] Success Recurring Success Acti…" at bounding box center [611, 909] width 784 height 24
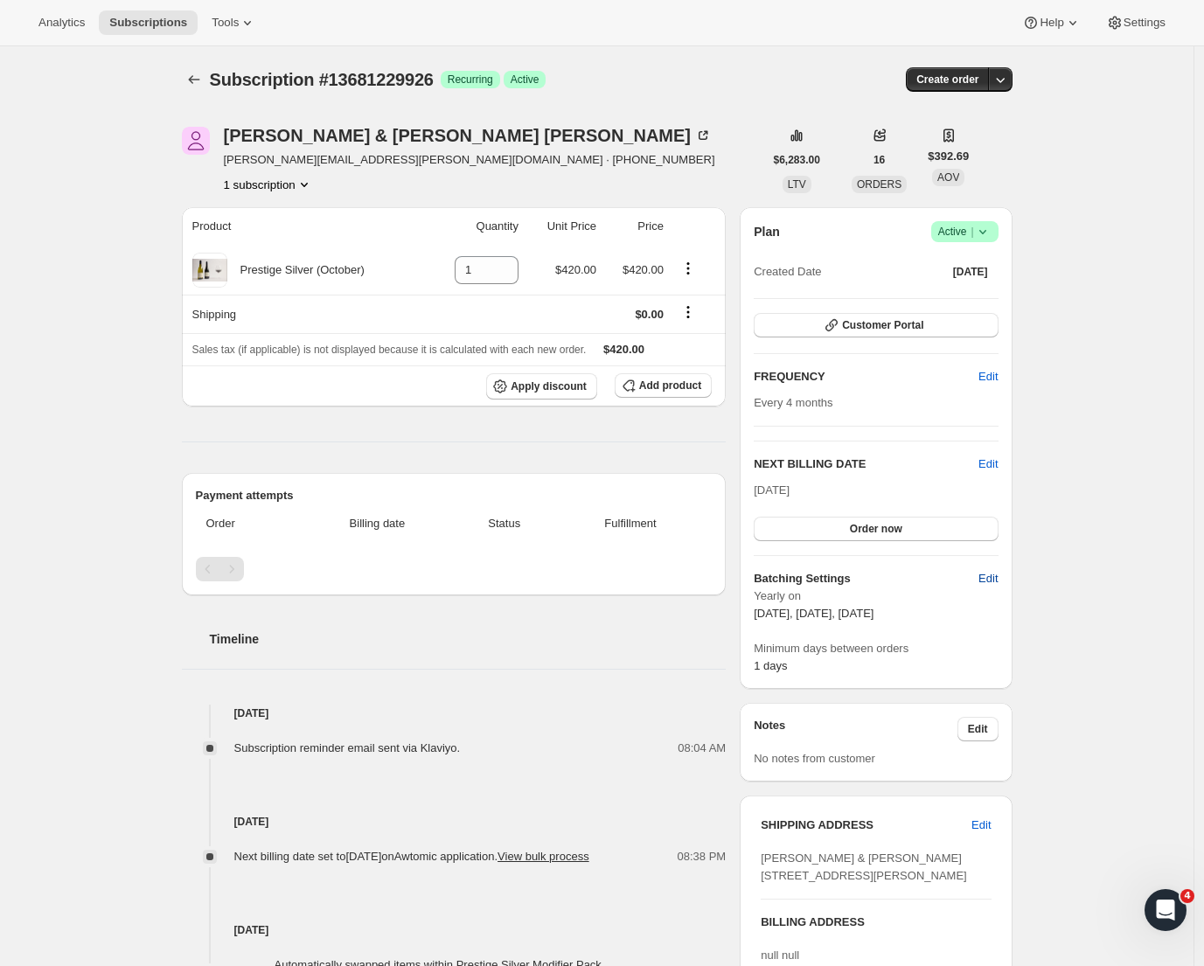
click at [991, 584] on span "Edit" at bounding box center [988, 578] width 19 height 17
select select "YEARDAY"
select select "2"
select select "13"
select select "6"
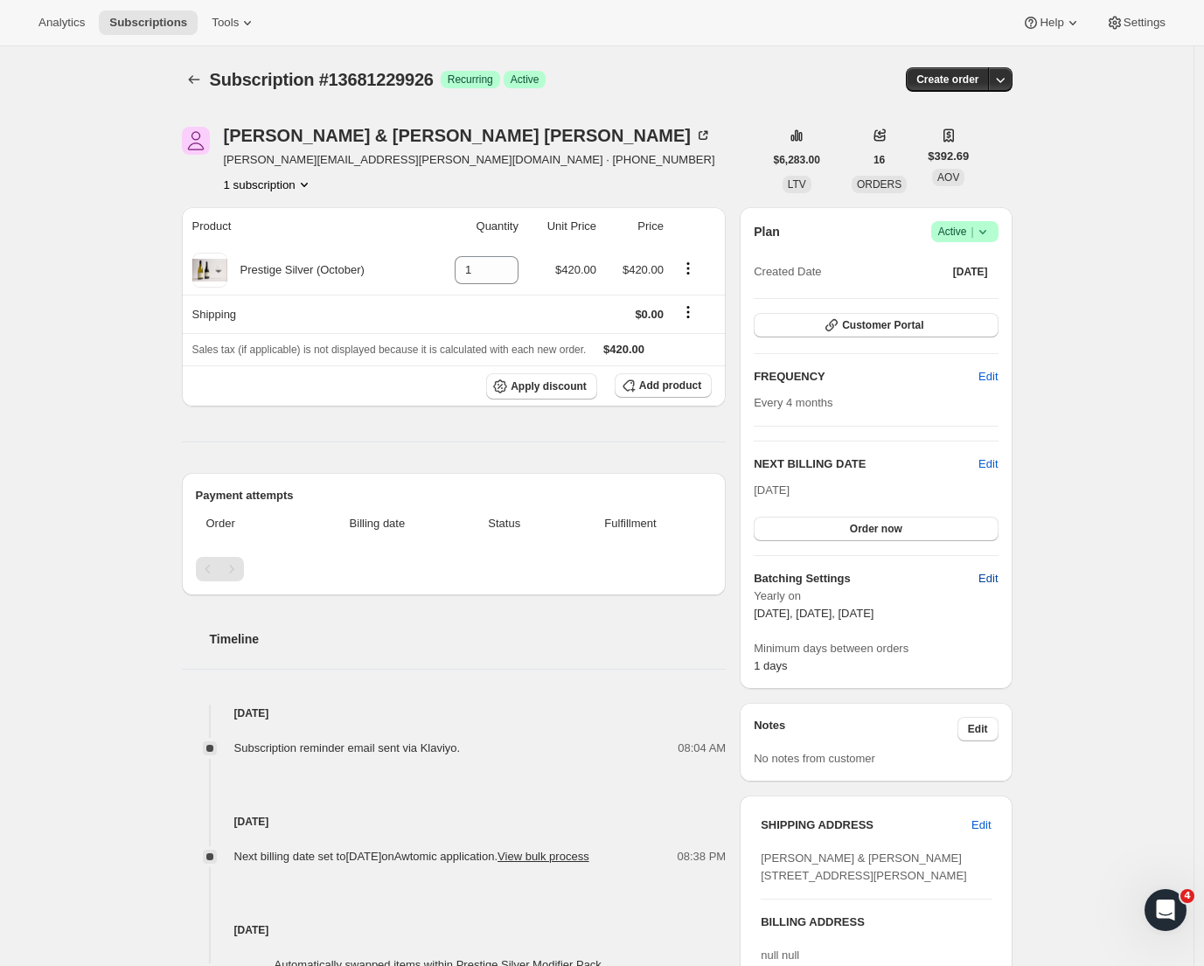
select select "13"
select select "10"
select select "13"
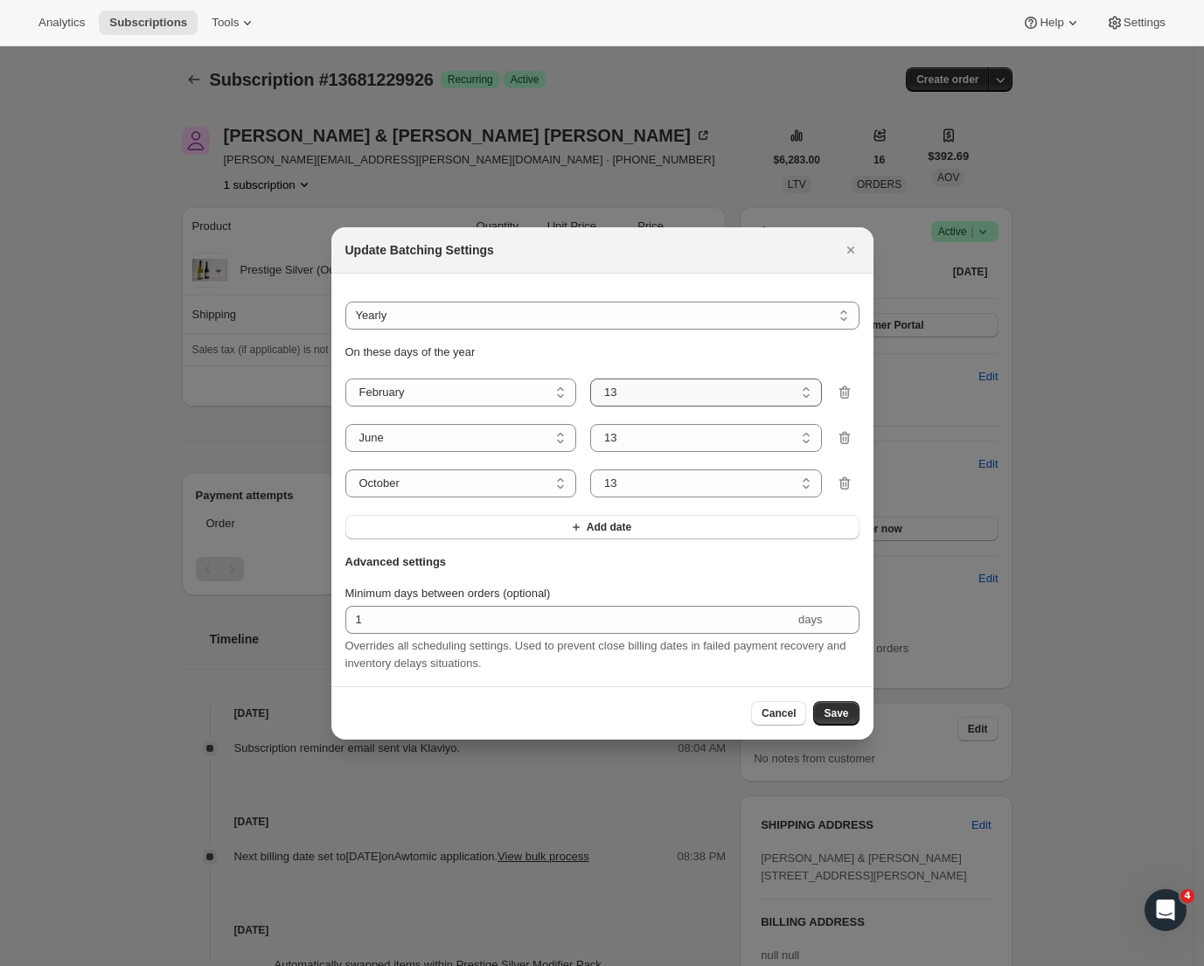
select select "8"
click at [842, 714] on span "Save" at bounding box center [836, 714] width 24 height 14
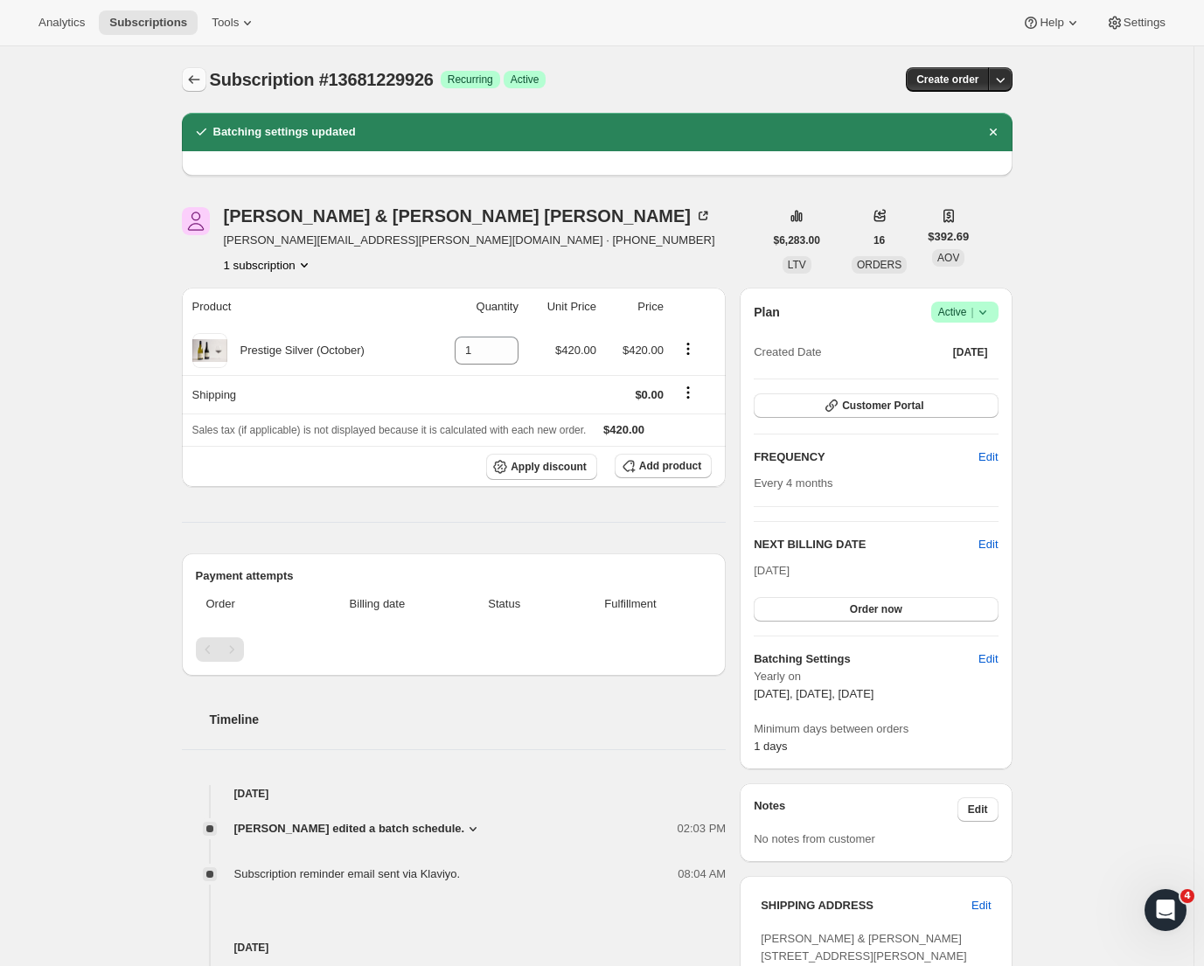
click at [201, 77] on icon "Subscriptions" at bounding box center [193, 79] width 17 height 17
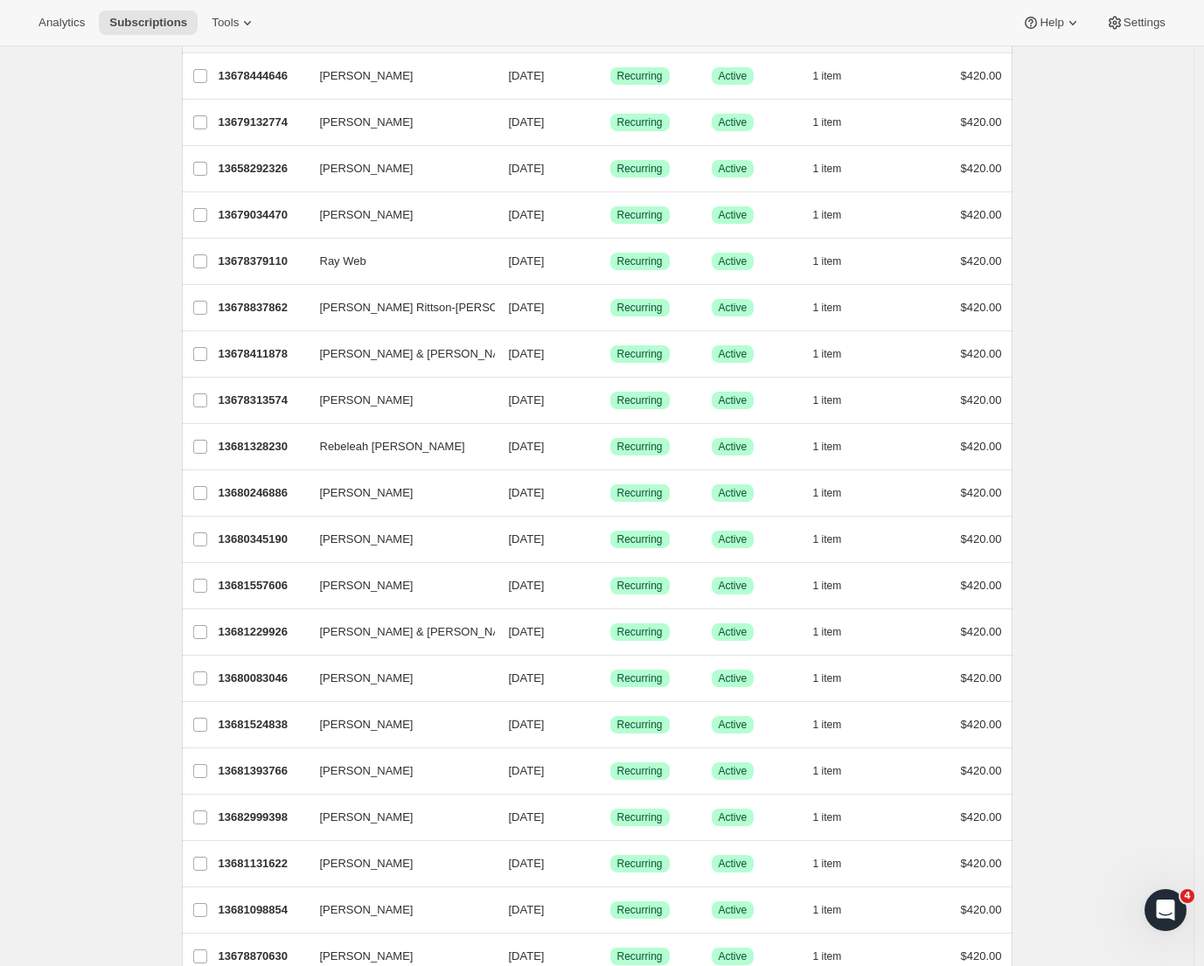
scroll to position [488, 0]
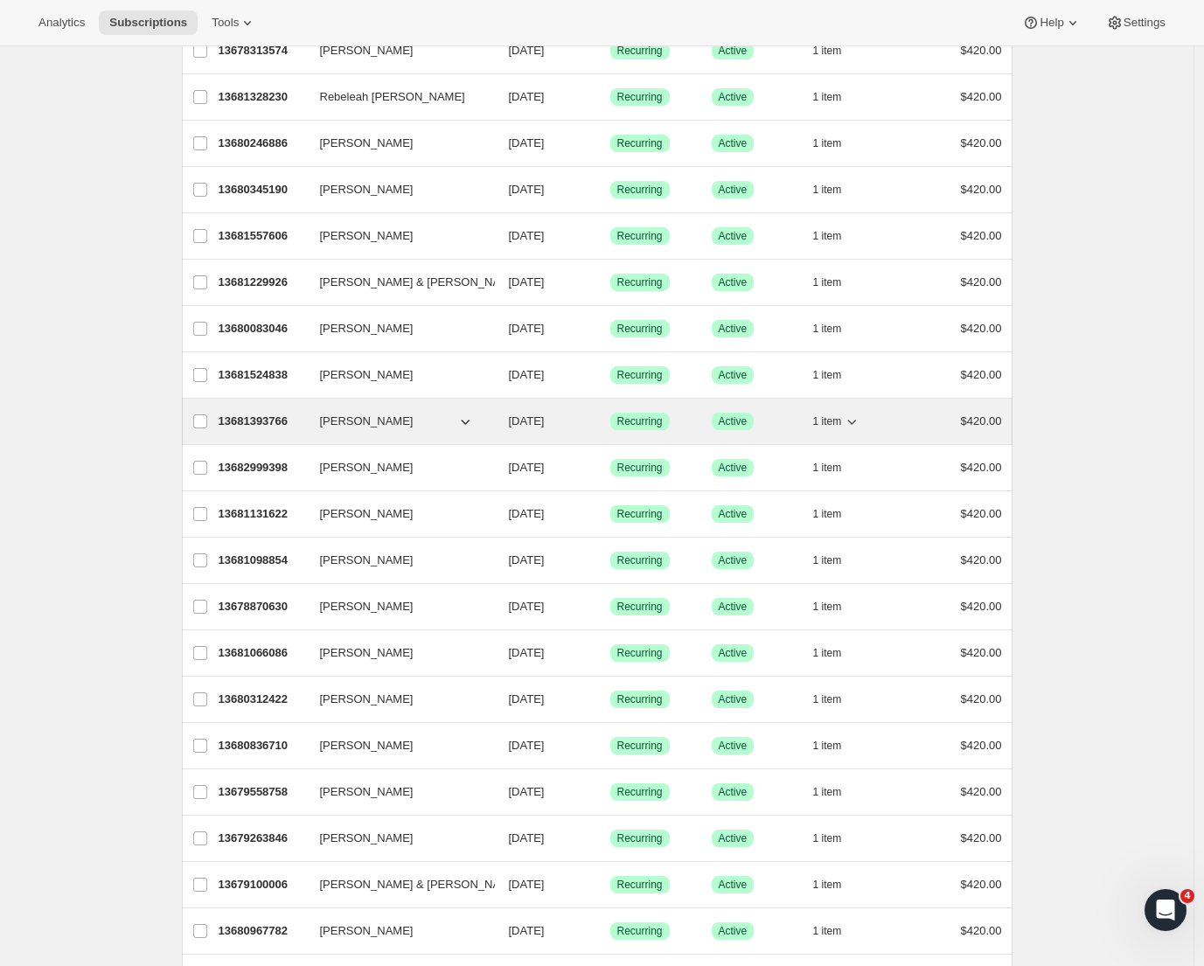
click at [352, 428] on span "[PERSON_NAME]" at bounding box center [367, 421] width 94 height 17
click at [252, 422] on p "13681393766" at bounding box center [262, 421] width 87 height 17
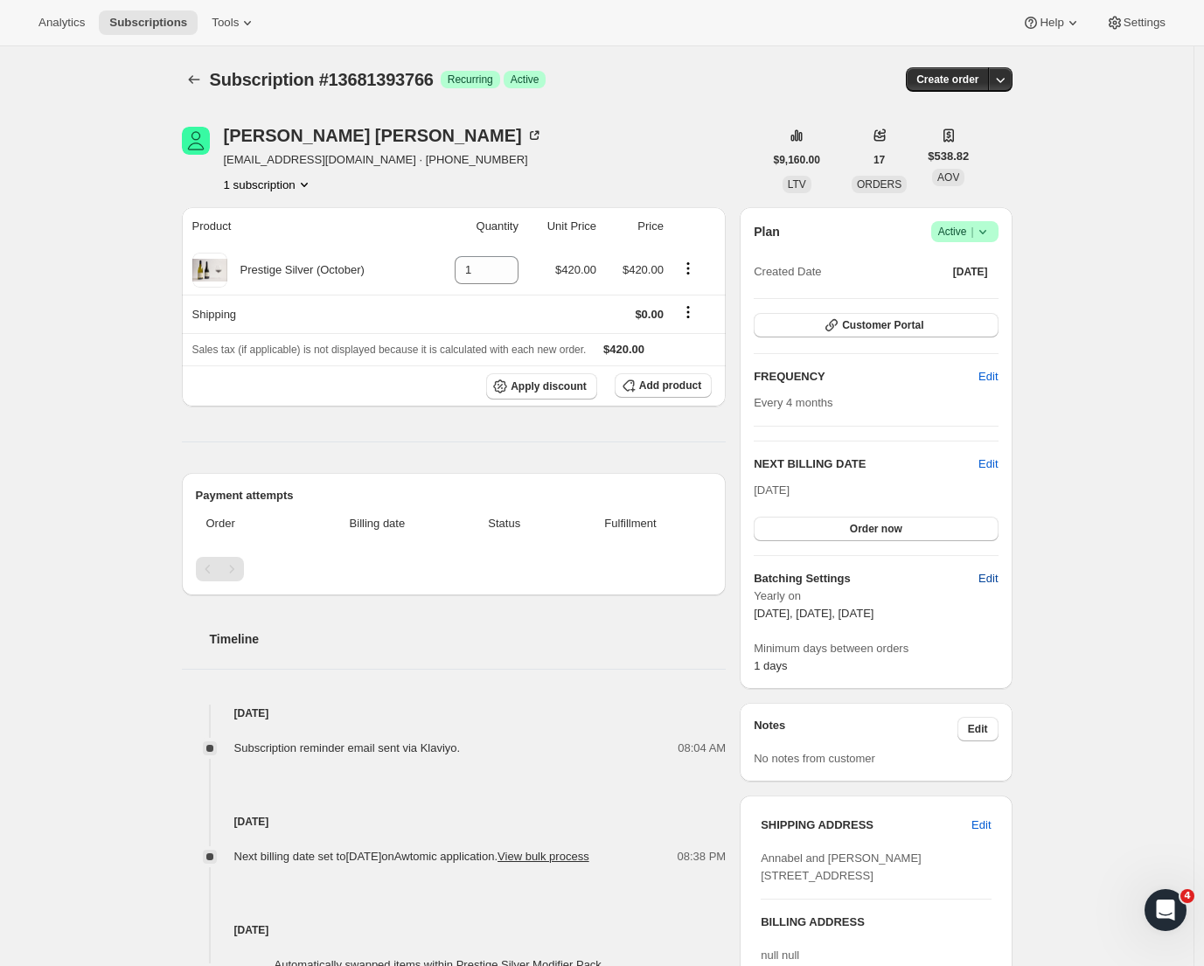
click at [998, 581] on span "Edit" at bounding box center [988, 578] width 19 height 17
select select "YEARDAY"
select select "2"
select select "13"
select select "6"
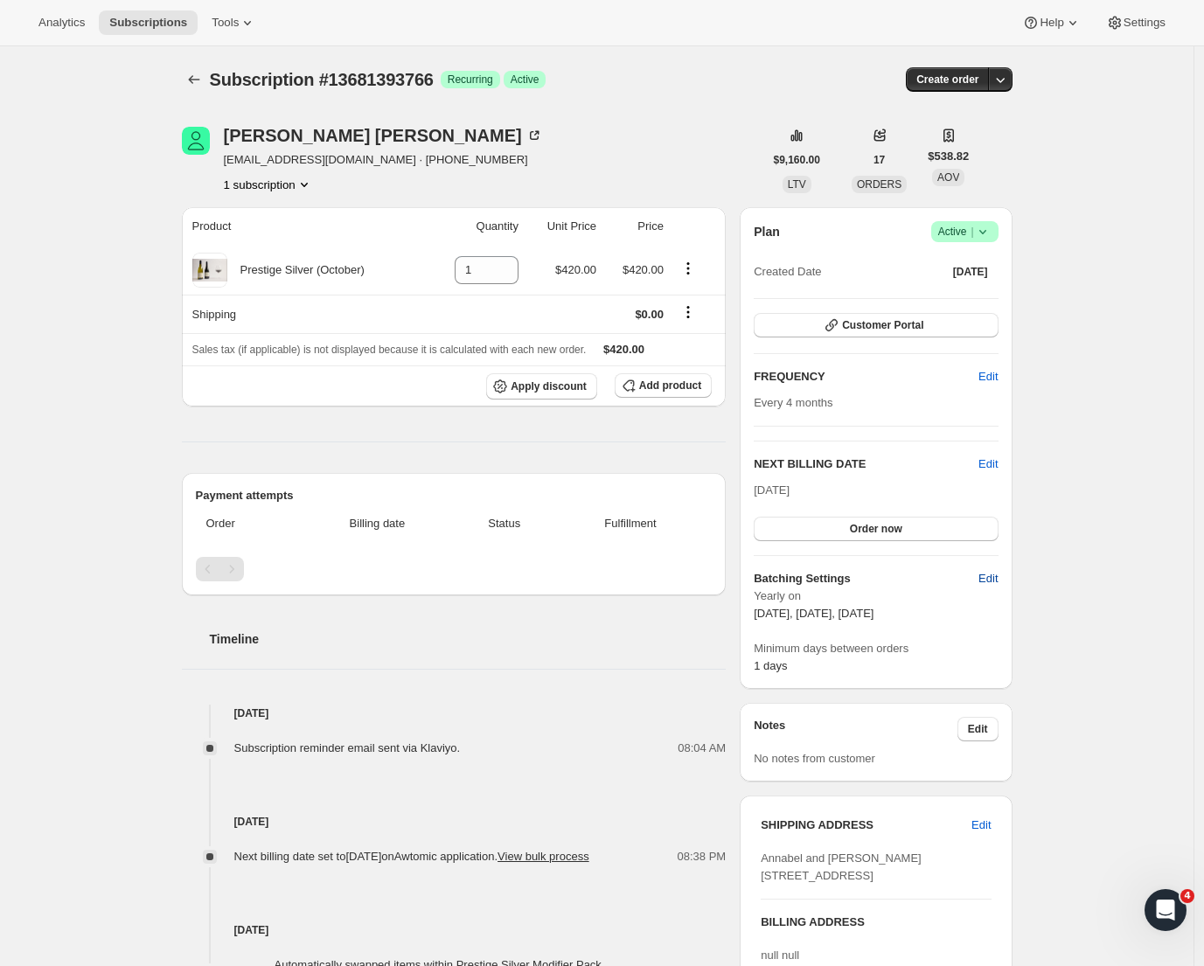
select select "13"
select select "10"
select select "13"
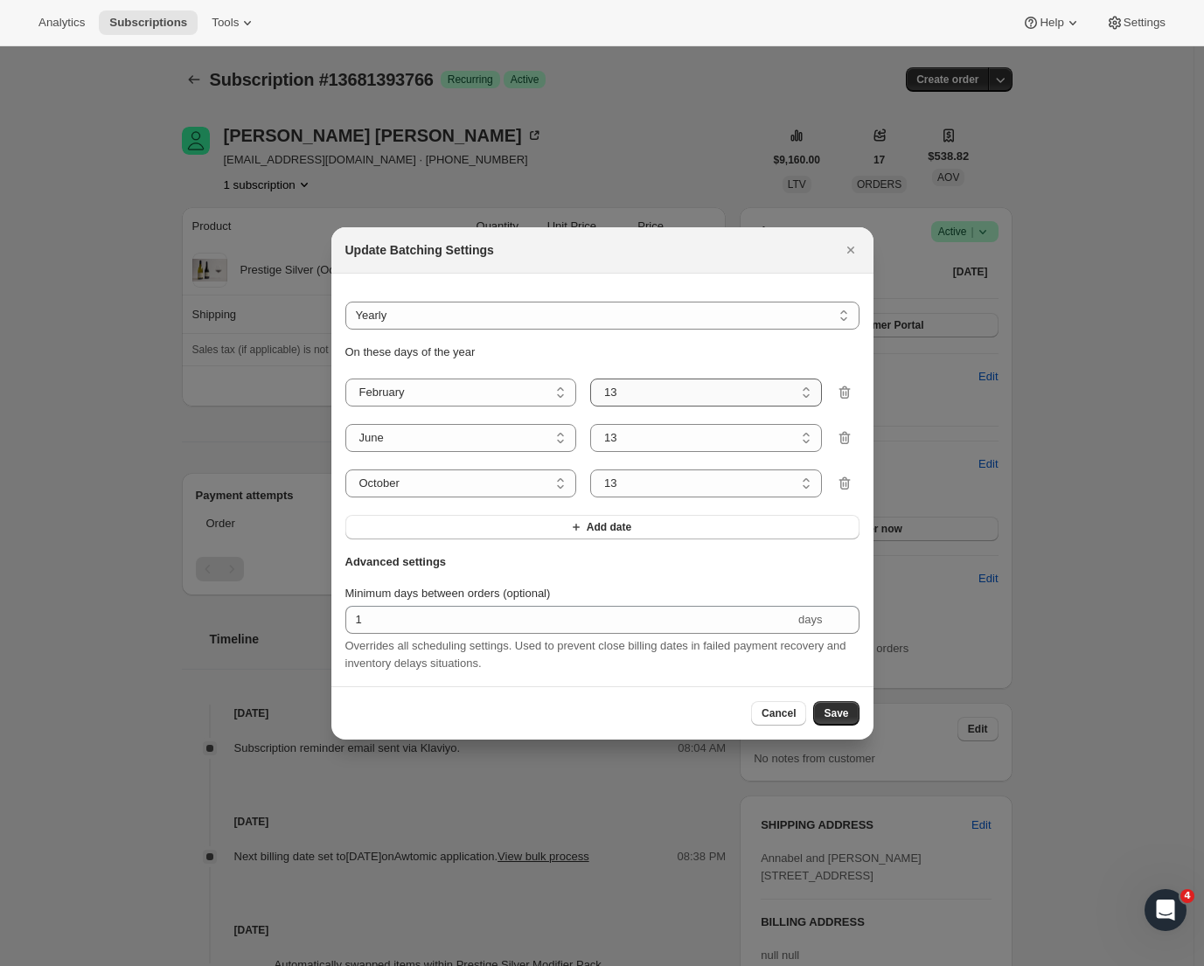
select select "8"
click at [830, 721] on span "Save" at bounding box center [836, 714] width 24 height 14
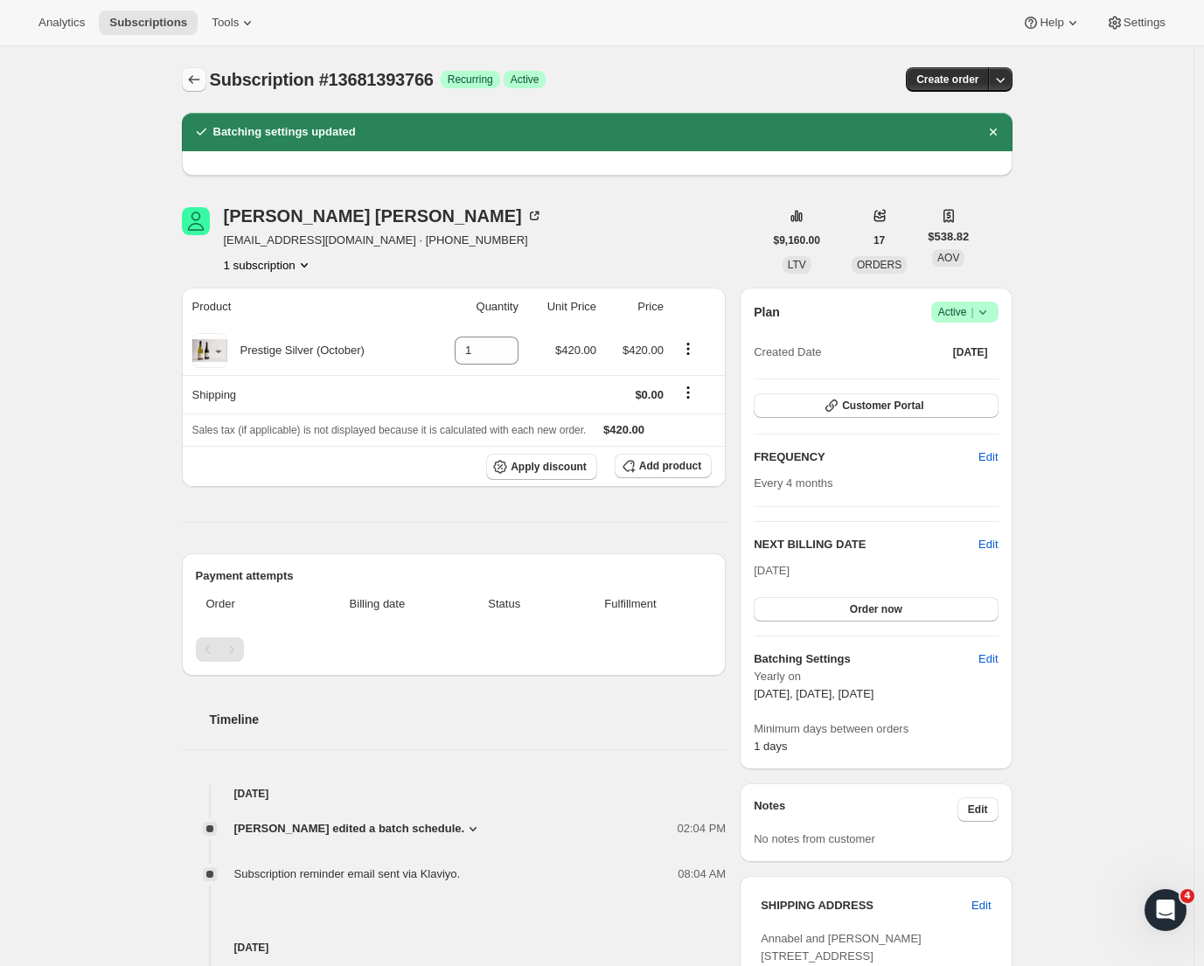
click at [199, 88] on button "Subscriptions" at bounding box center [194, 79] width 24 height 24
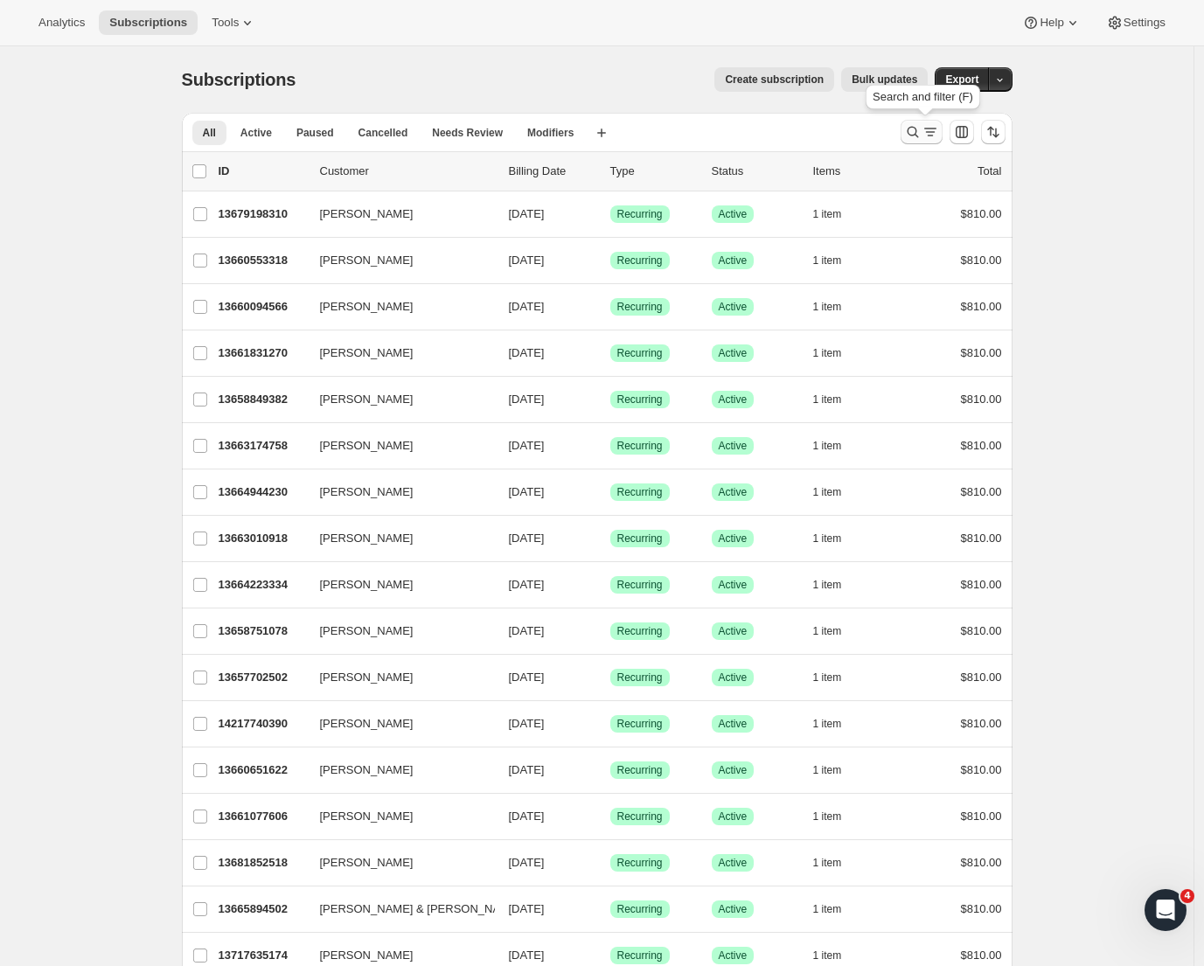
click at [916, 133] on icon "Search and filter results" at bounding box center [912, 131] width 17 height 17
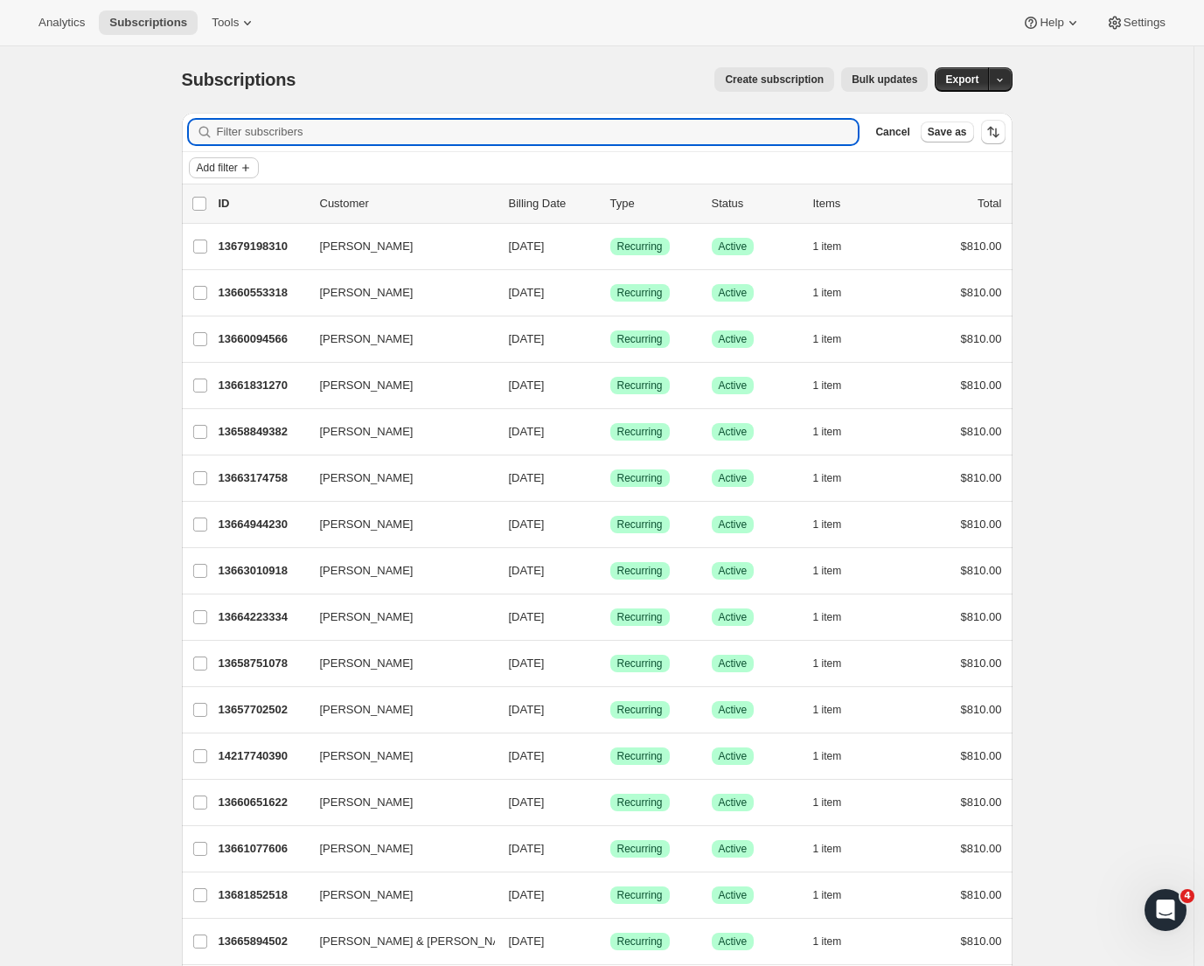
click at [247, 173] on icon "Add filter" at bounding box center [246, 168] width 14 height 14
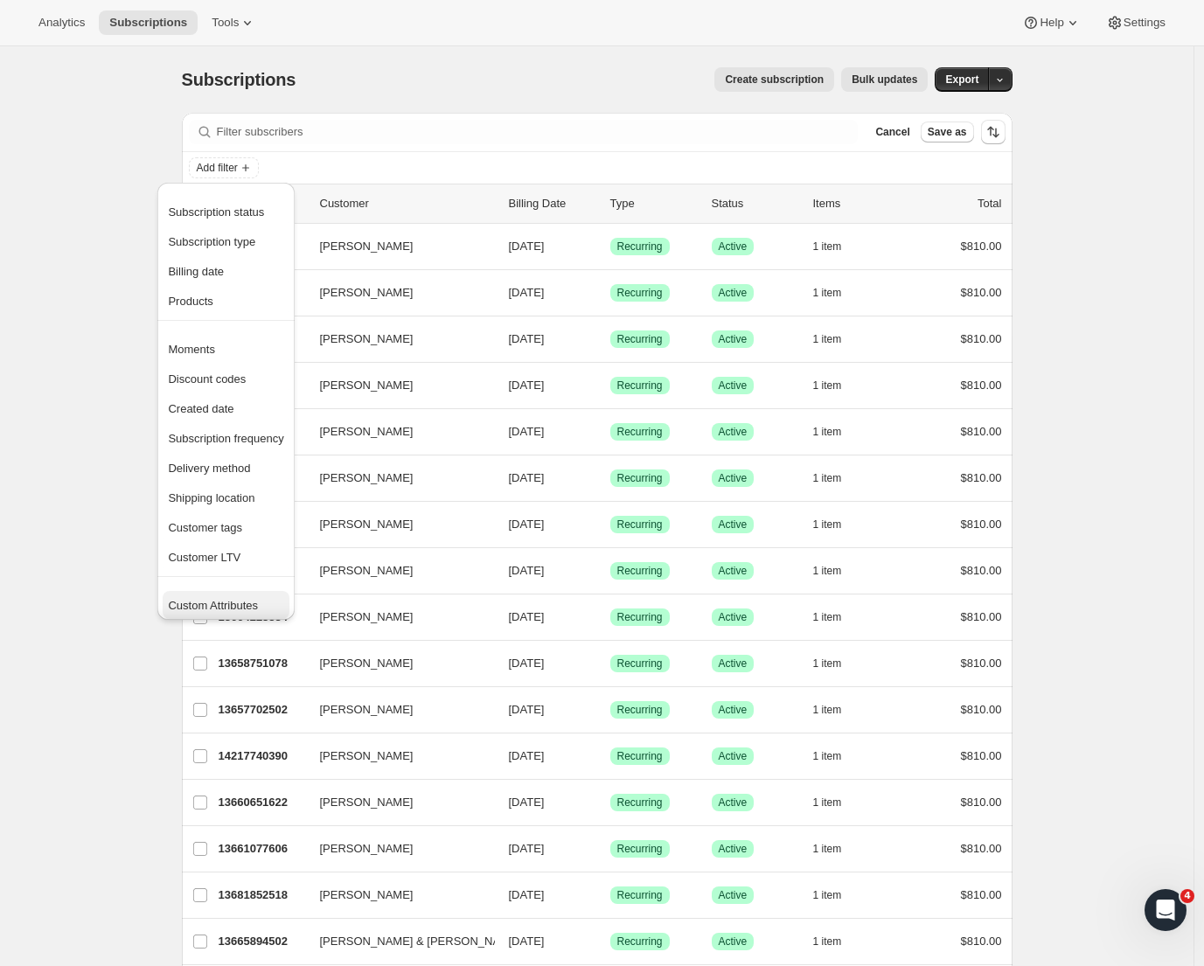
click at [227, 599] on span "Custom Attributes" at bounding box center [213, 605] width 90 height 13
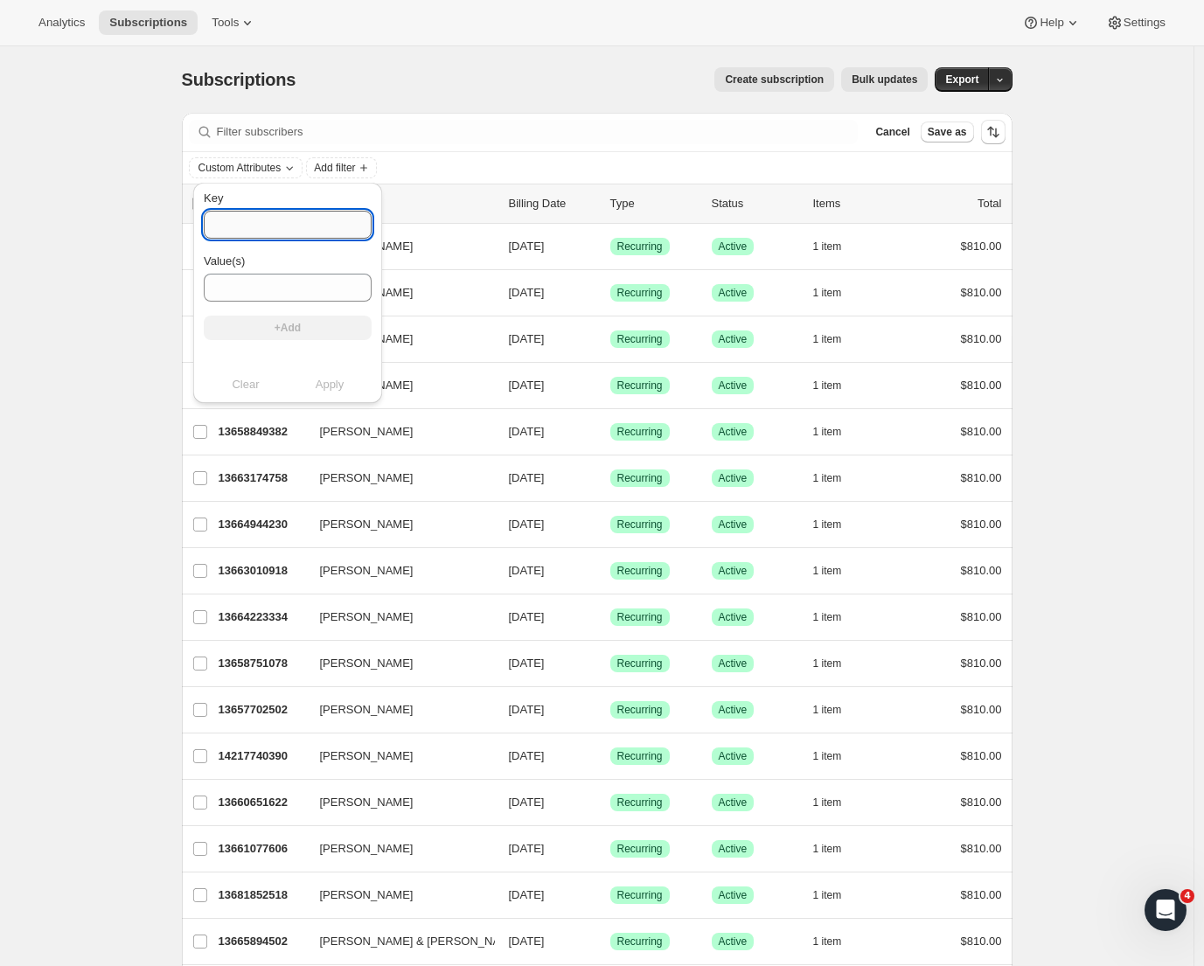
click at [296, 222] on input "Key" at bounding box center [288, 225] width 168 height 28
paste input "Cellar Door Collection"
type input "Cellar Door Collection"
drag, startPoint x: 332, startPoint y: 220, endPoint x: 177, endPoint y: 214, distance: 155.8
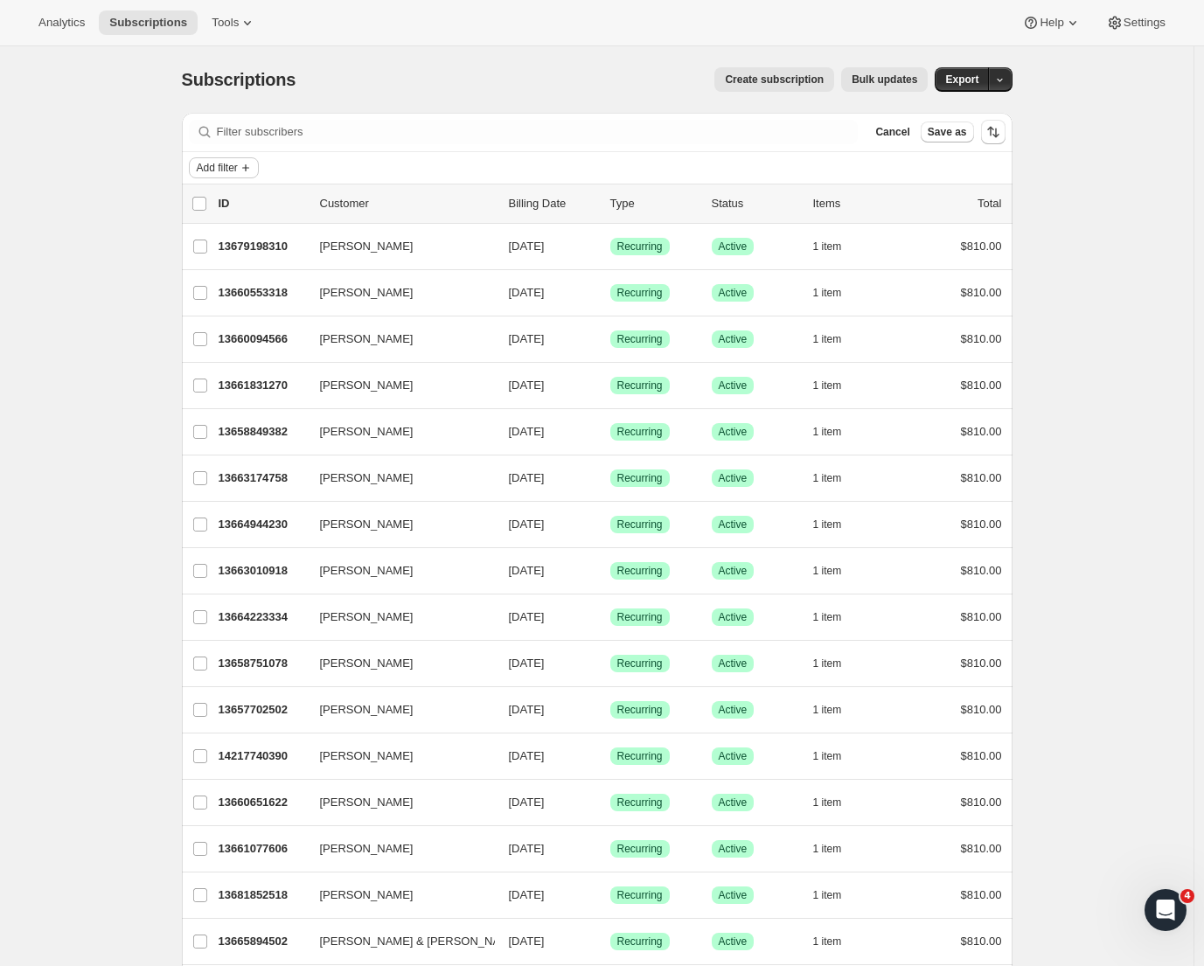
click at [230, 172] on span "Add filter" at bounding box center [217, 168] width 41 height 14
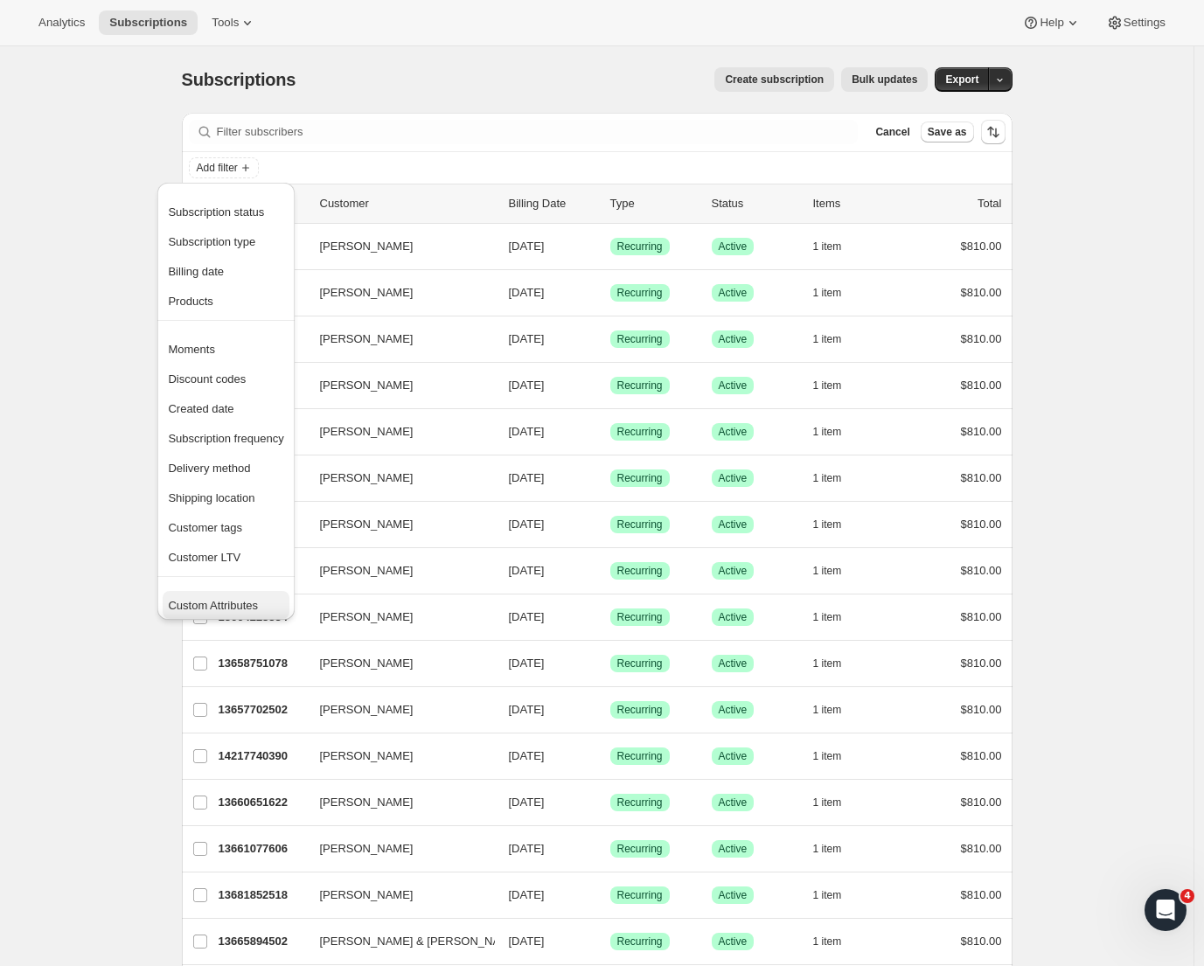
click at [218, 596] on button "Custom Attributes" at bounding box center [226, 605] width 126 height 28
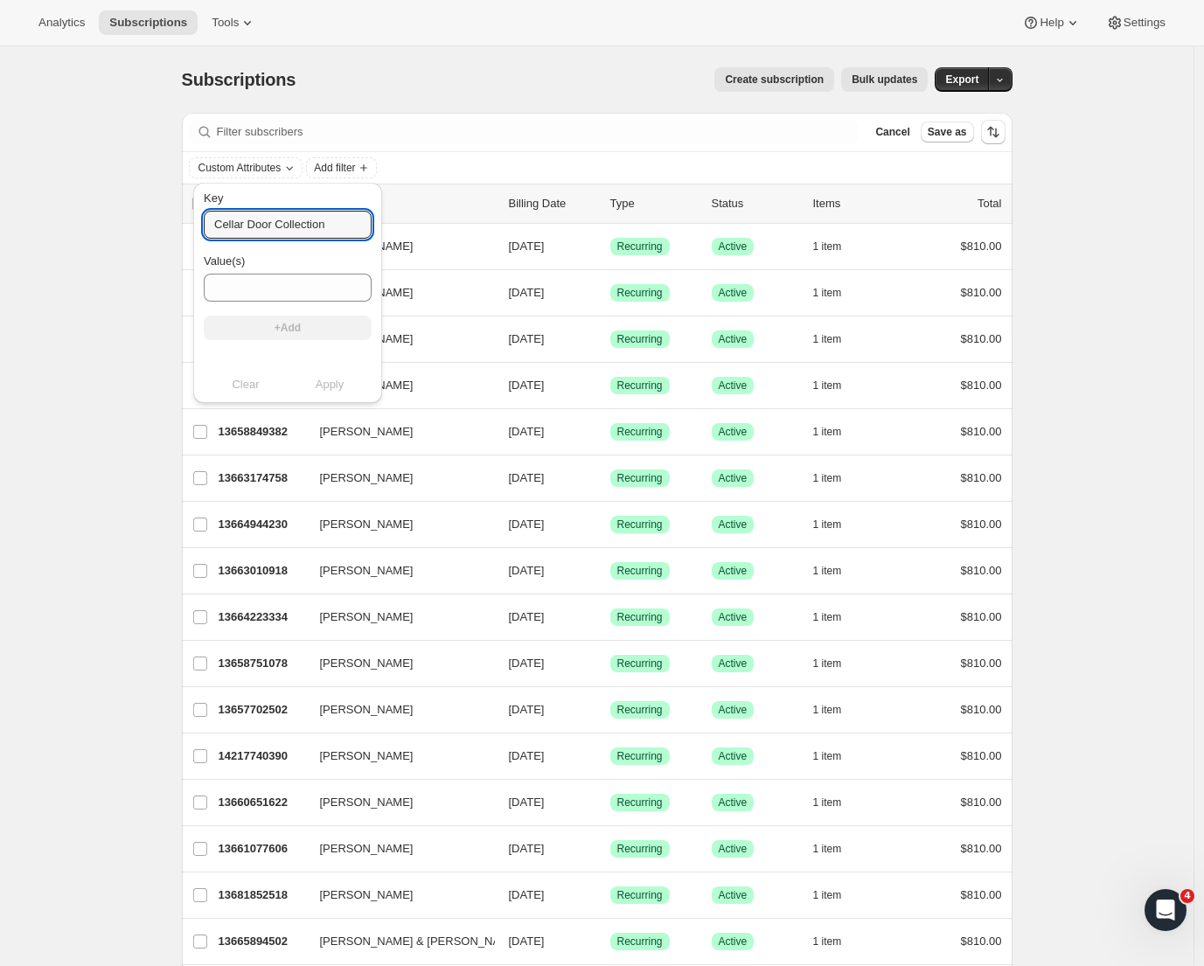
drag, startPoint x: 343, startPoint y: 221, endPoint x: 185, endPoint y: 218, distance: 158.3
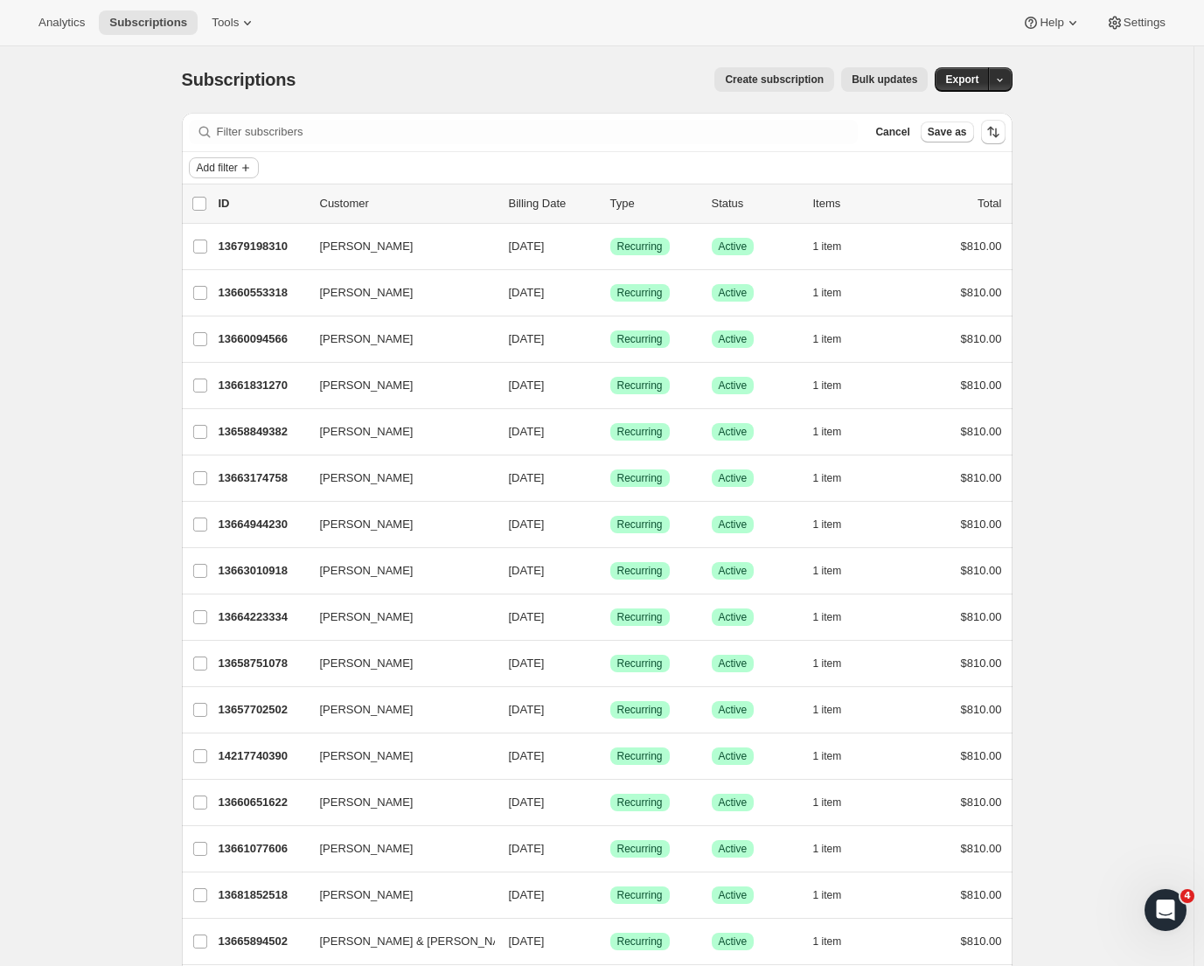
click at [228, 166] on span "Add filter" at bounding box center [217, 168] width 41 height 14
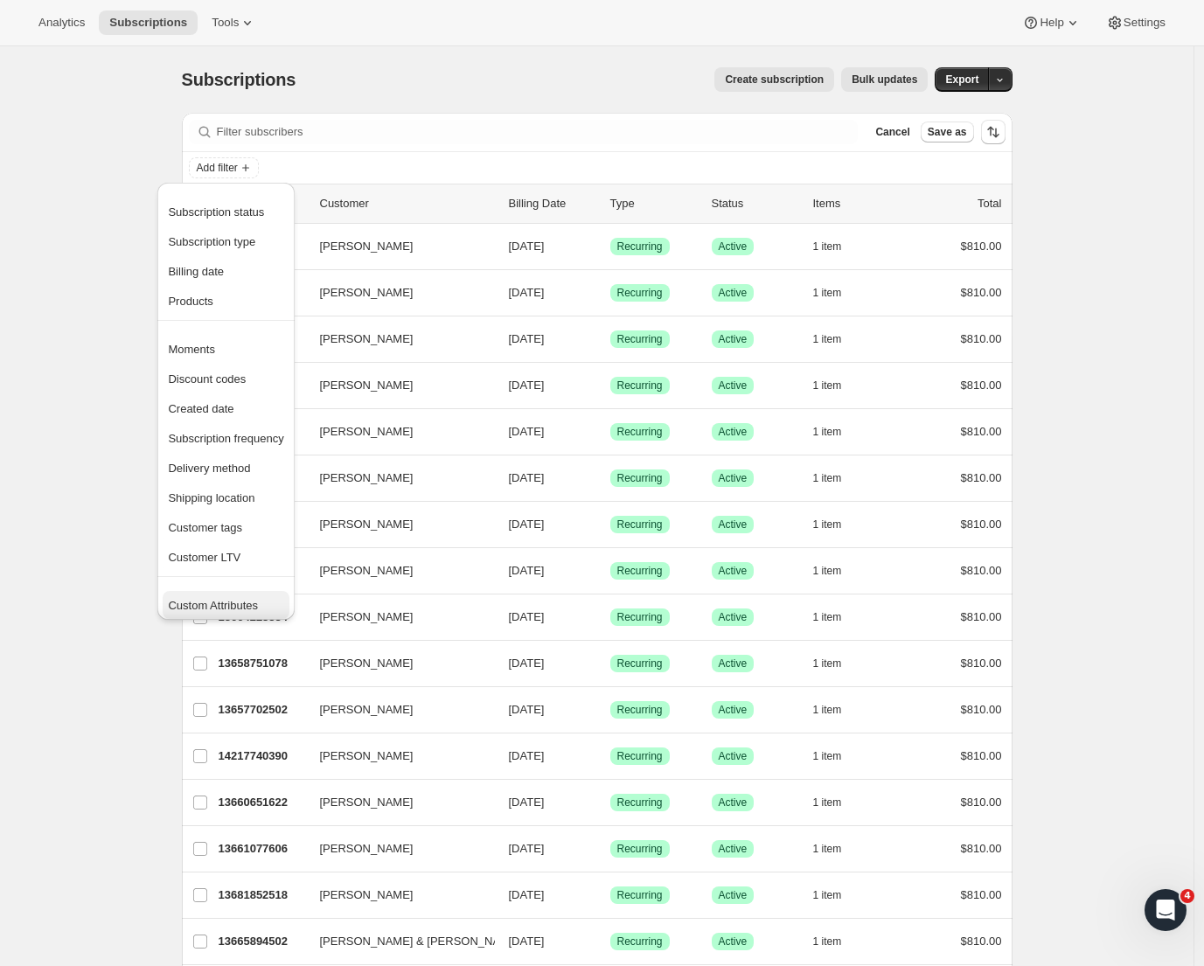
click at [222, 603] on span "Custom Attributes" at bounding box center [213, 605] width 90 height 13
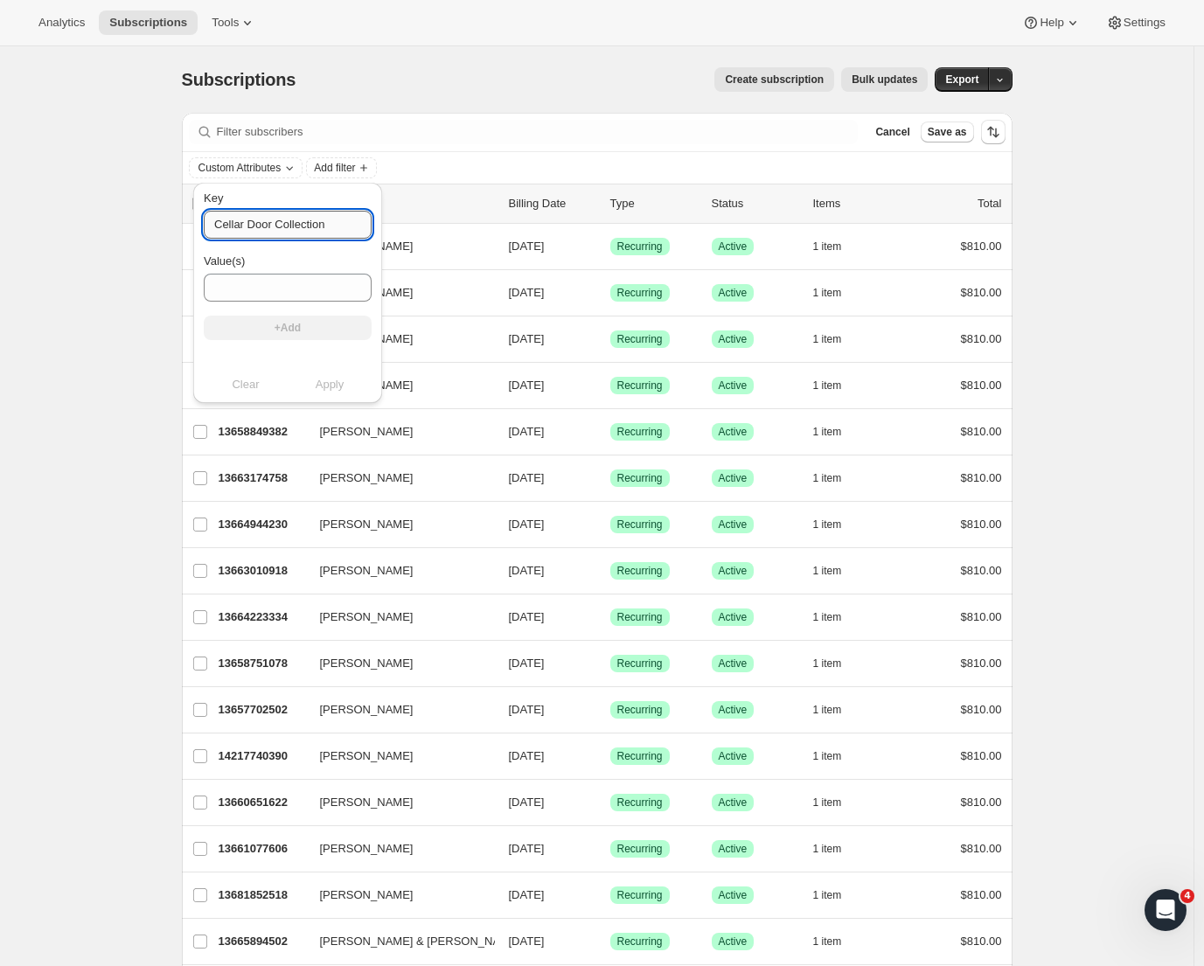
click at [331, 216] on input "Cellar Door Collection" at bounding box center [288, 225] width 168 height 28
type input "C"
type input "original_club"
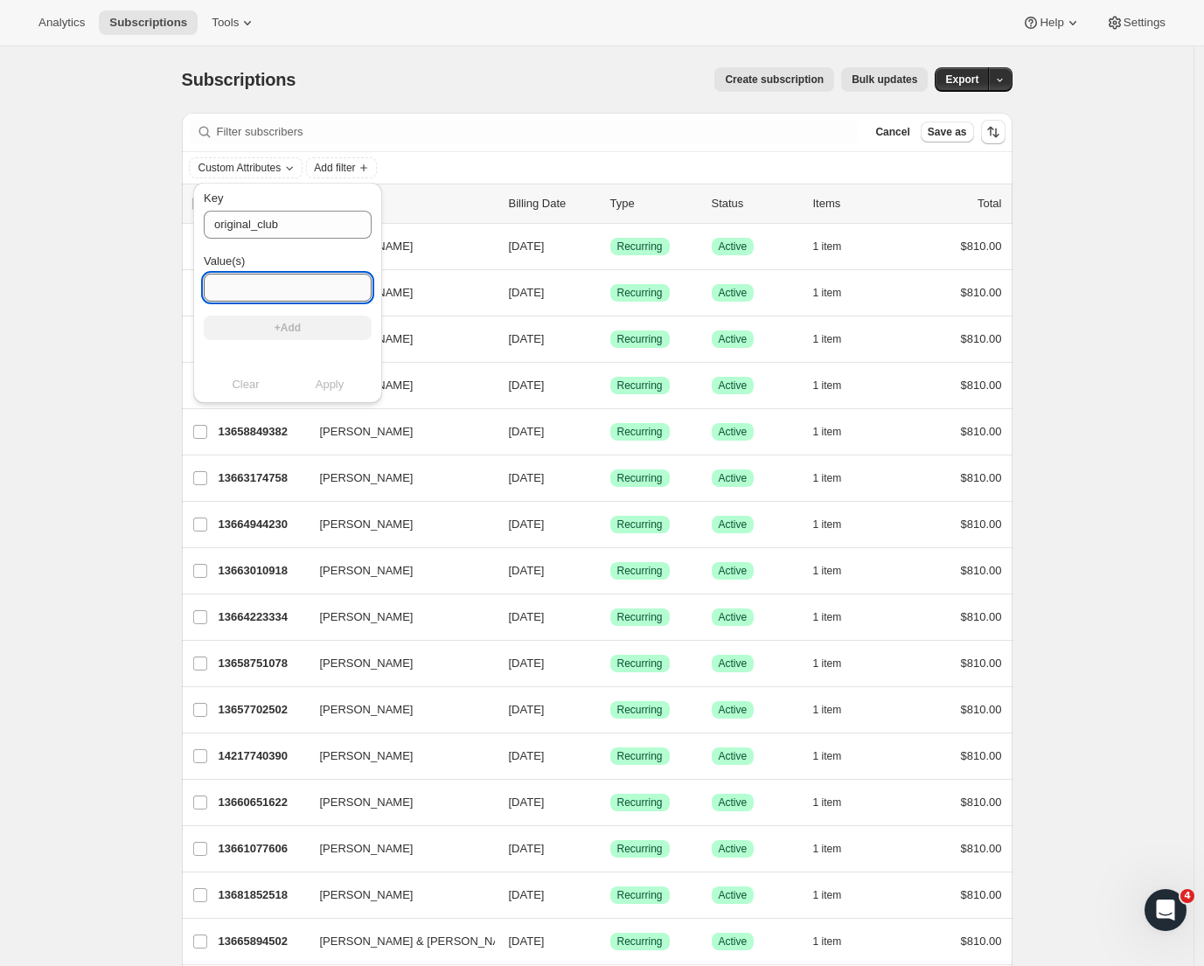
click at [240, 296] on input "Value(s)" at bounding box center [288, 288] width 168 height 28
type input "Legacy Prestige Silver (6 modify pack)"
click at [291, 333] on span "+Add" at bounding box center [288, 328] width 26 height 14
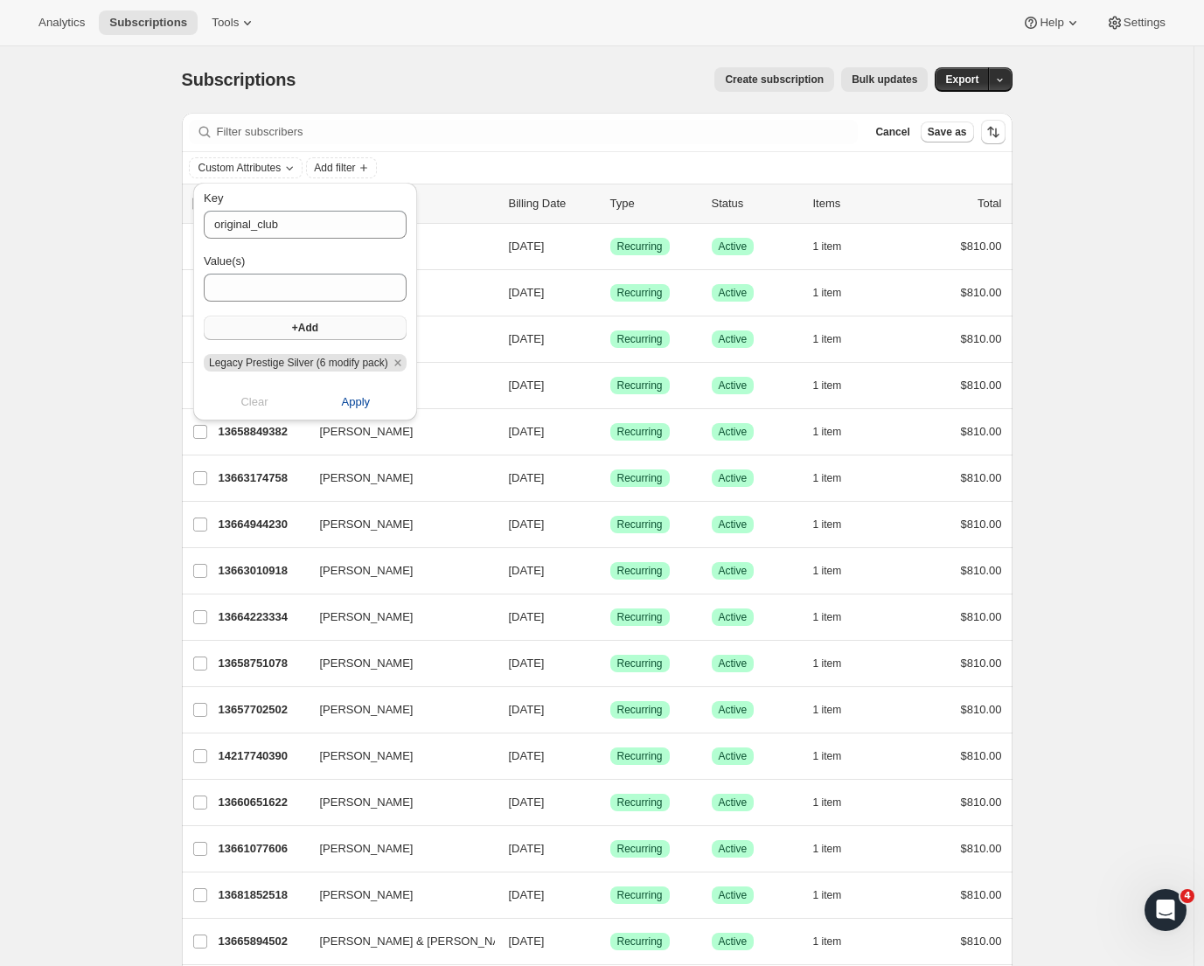
click at [370, 396] on span "Apply" at bounding box center [356, 402] width 29 height 17
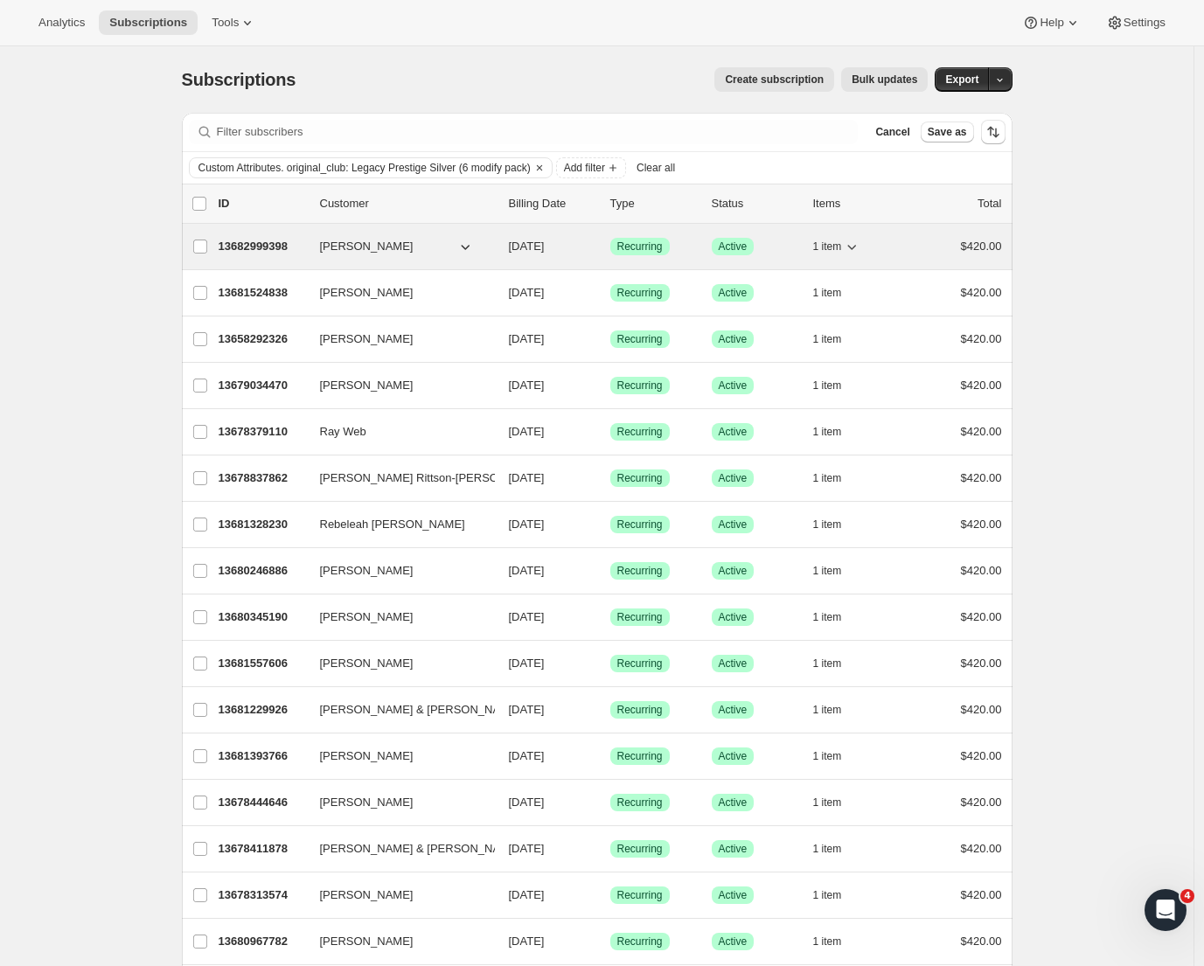
click at [271, 248] on p "13682999398" at bounding box center [262, 246] width 87 height 17
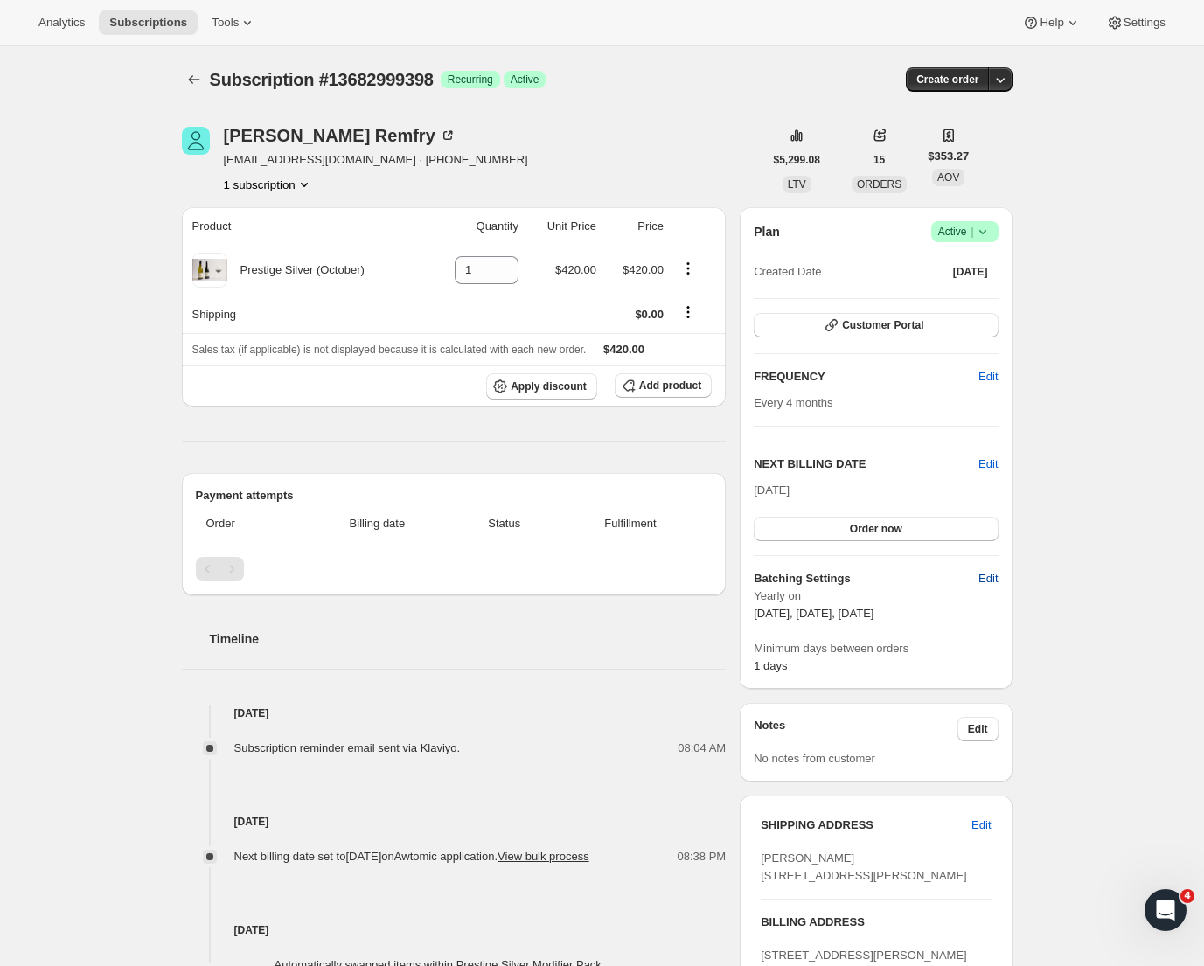
click at [998, 570] on span "Edit" at bounding box center [988, 578] width 19 height 17
select select "YEARDAY"
select select "2"
select select "13"
select select "6"
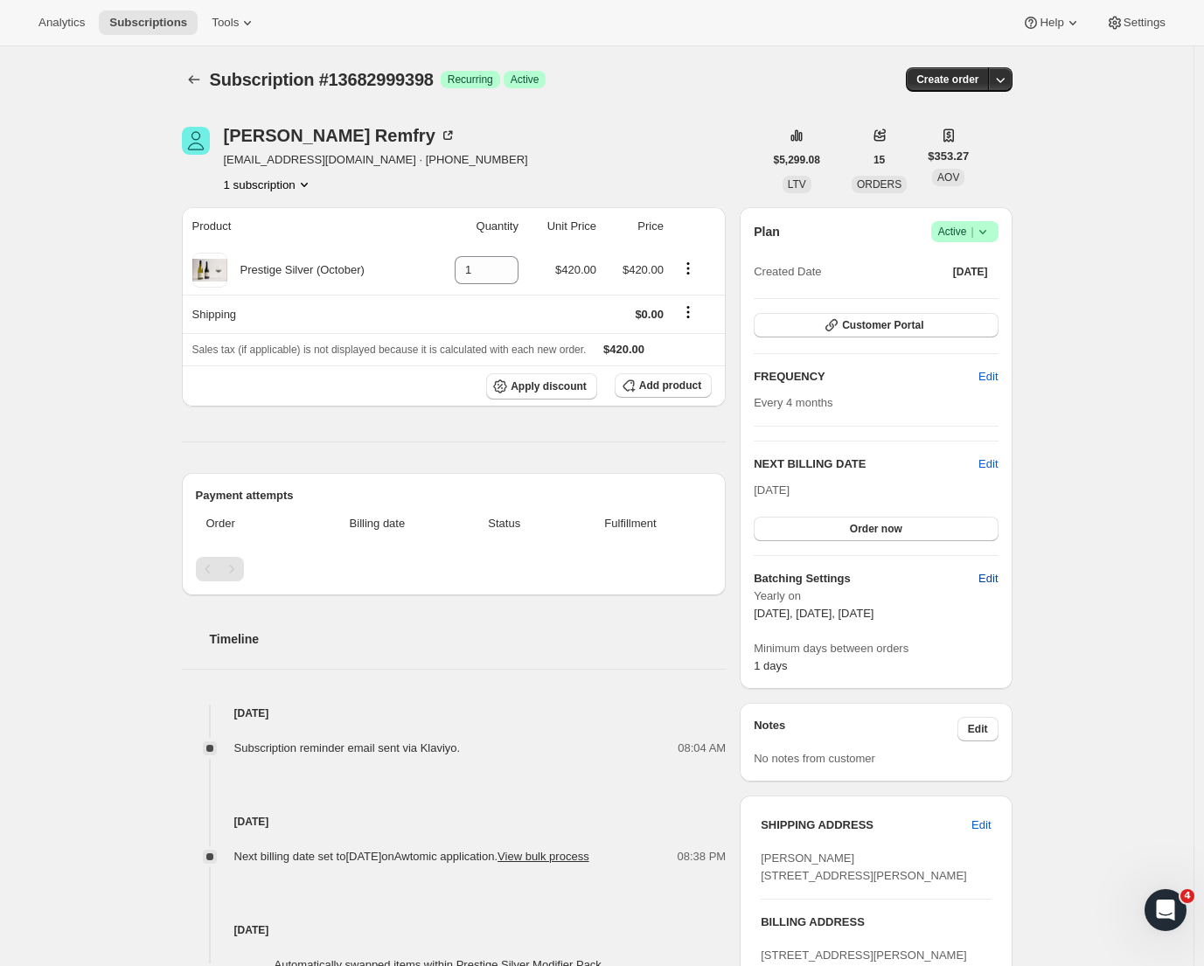
select select "13"
select select "10"
select select "13"
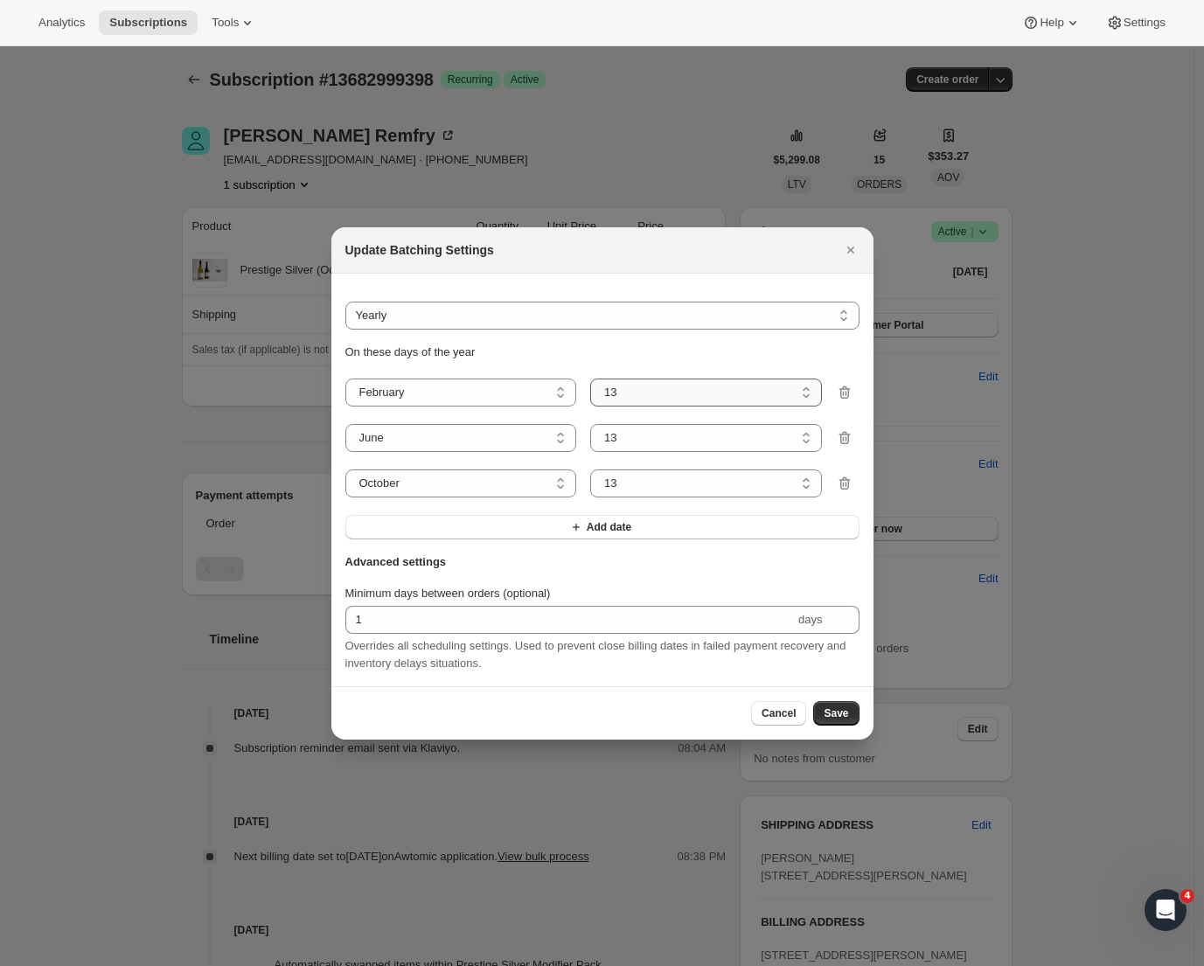
select select "8"
click at [840, 716] on span "Save" at bounding box center [836, 714] width 24 height 14
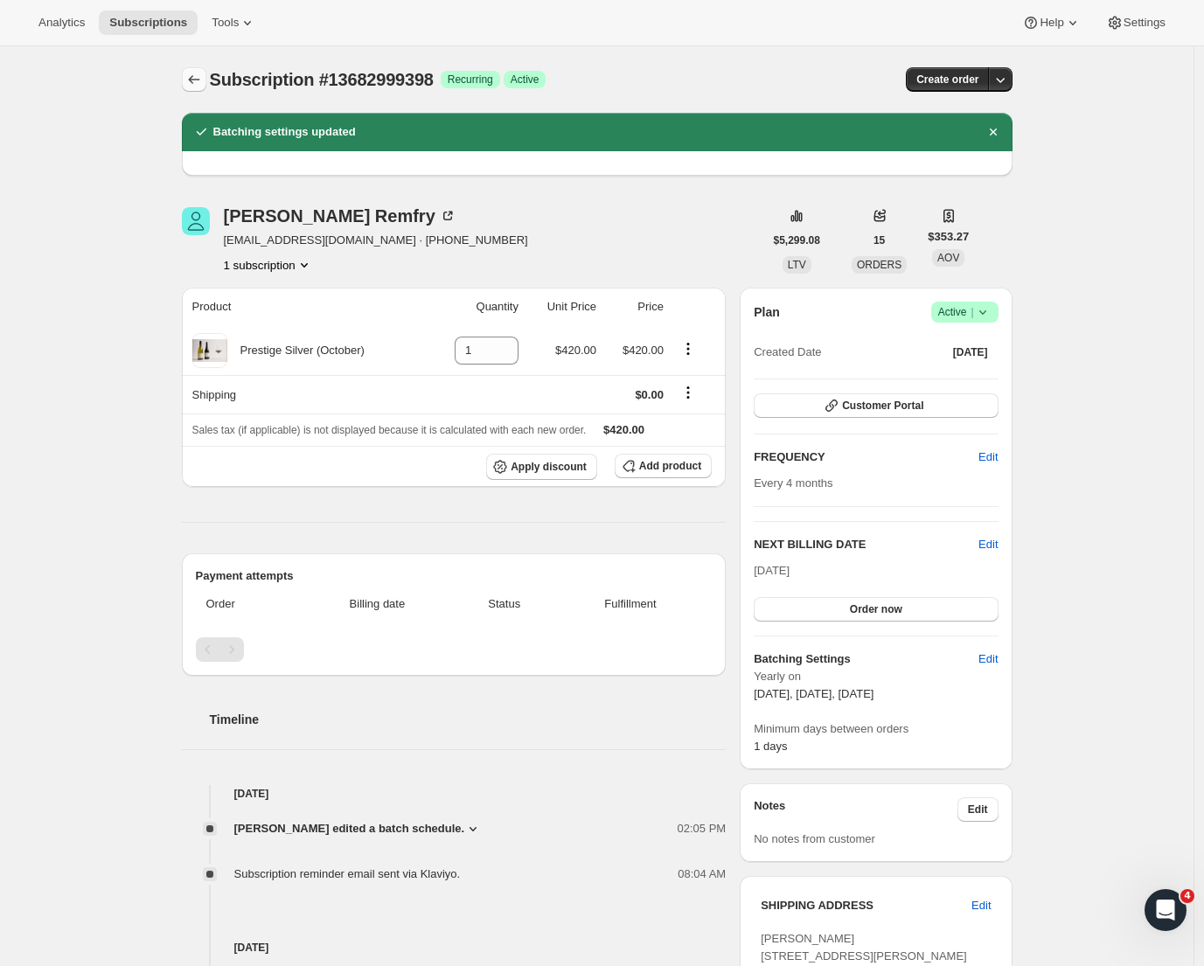
click at [201, 80] on icon "Subscriptions" at bounding box center [193, 79] width 17 height 17
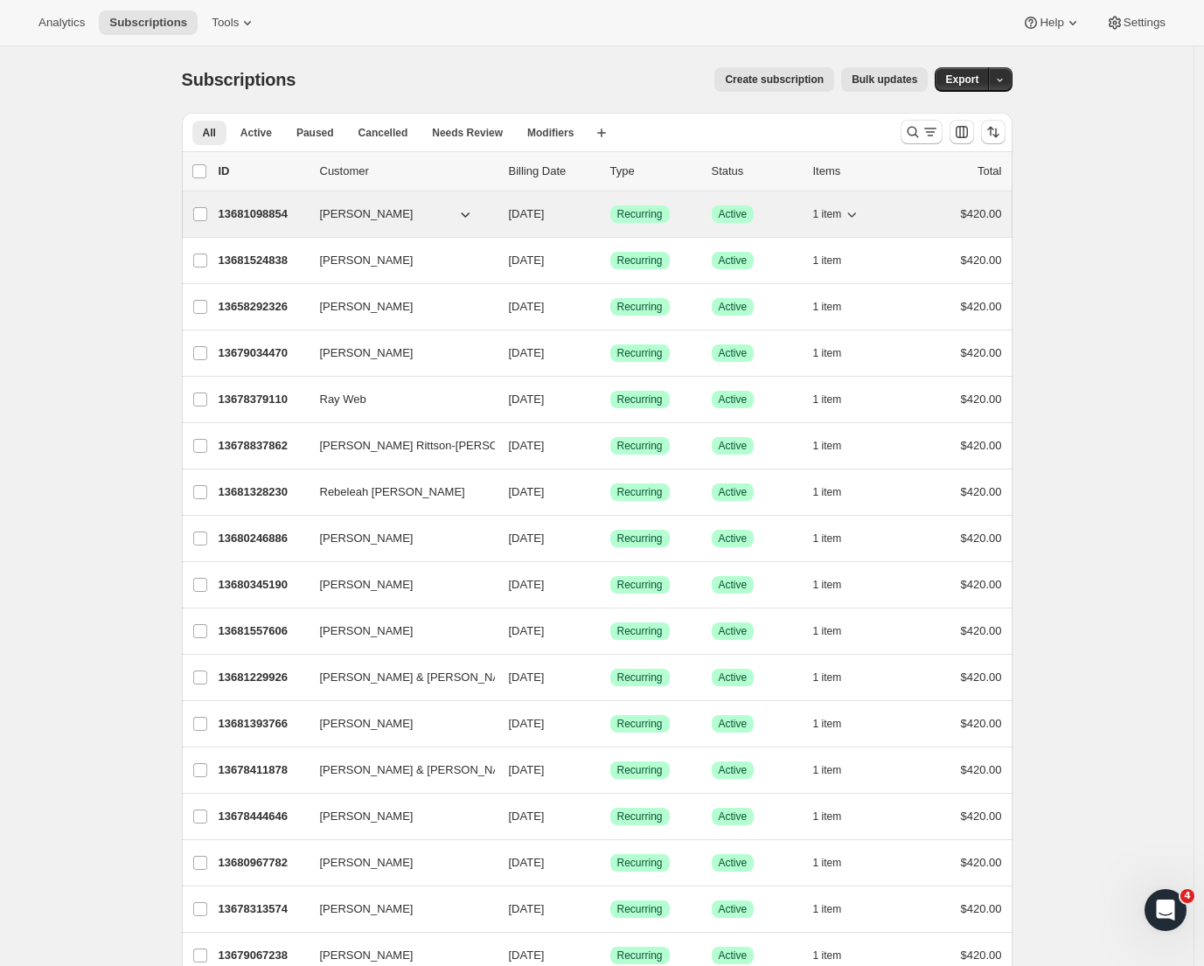
click at [273, 223] on div "13681098854 [PERSON_NAME] [DATE] Success Recurring Success Active 1 item $420.00" at bounding box center [611, 214] width 784 height 24
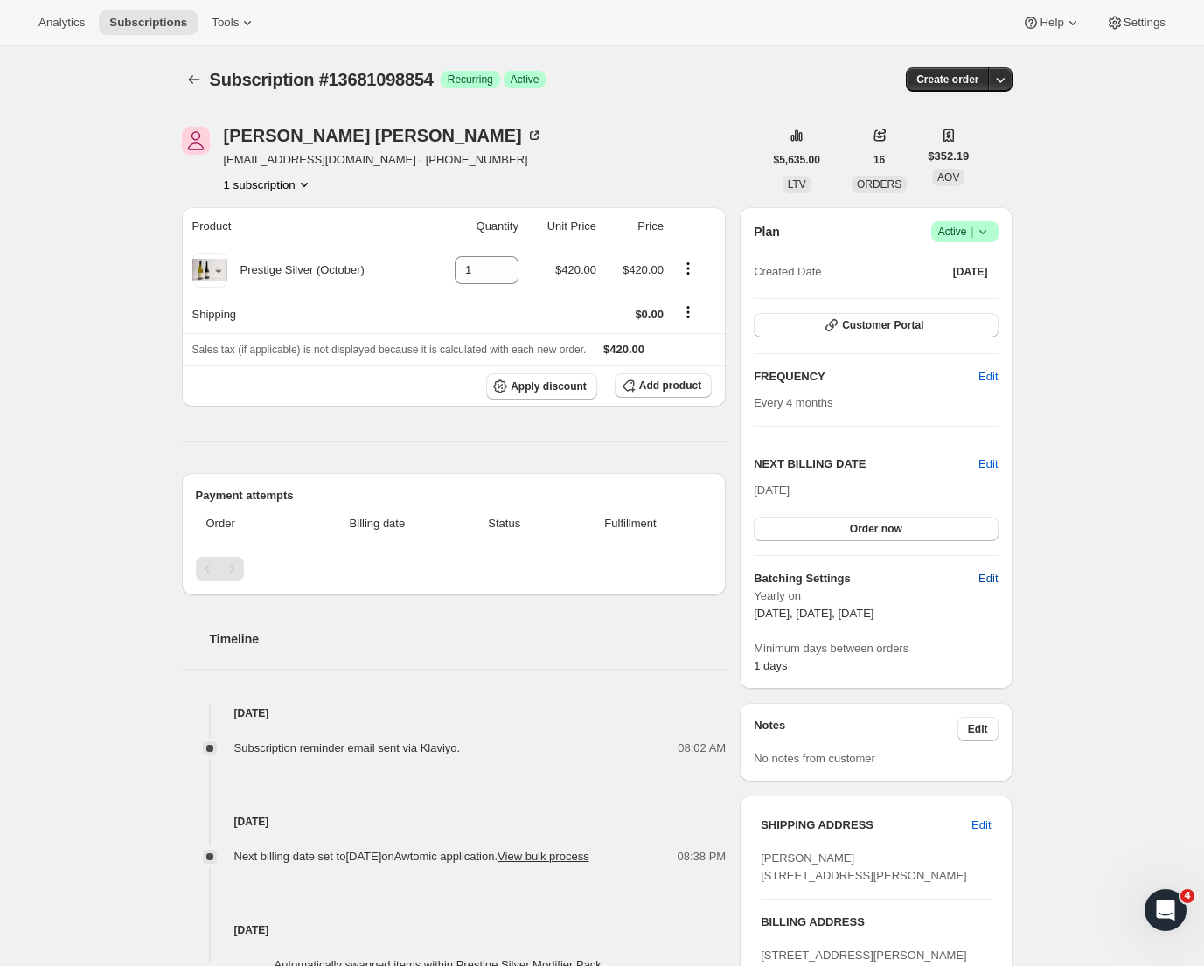
click at [993, 587] on button "Edit" at bounding box center [988, 579] width 40 height 28
select select "YEARDAY"
select select "2"
select select "13"
select select "6"
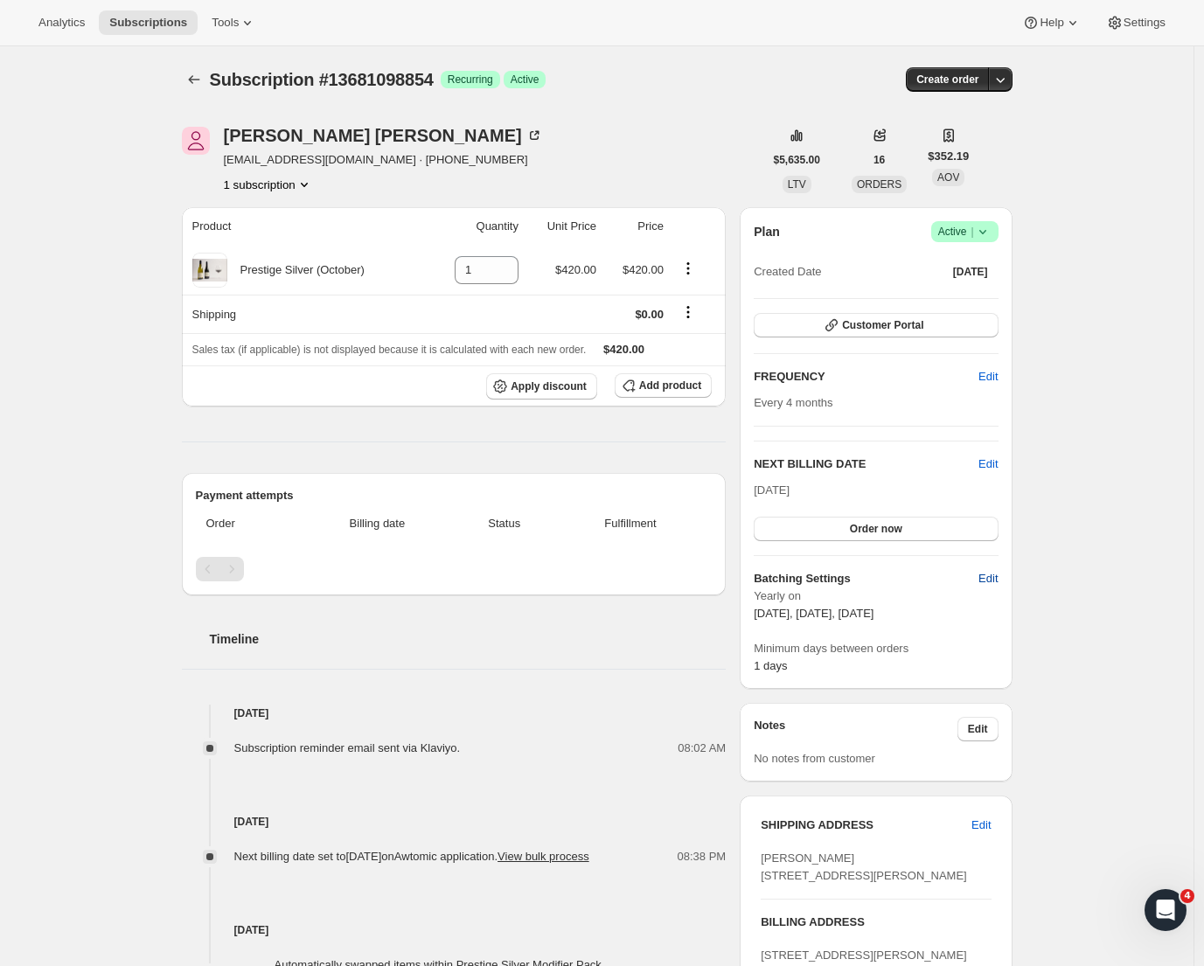
select select "13"
select select "10"
select select "13"
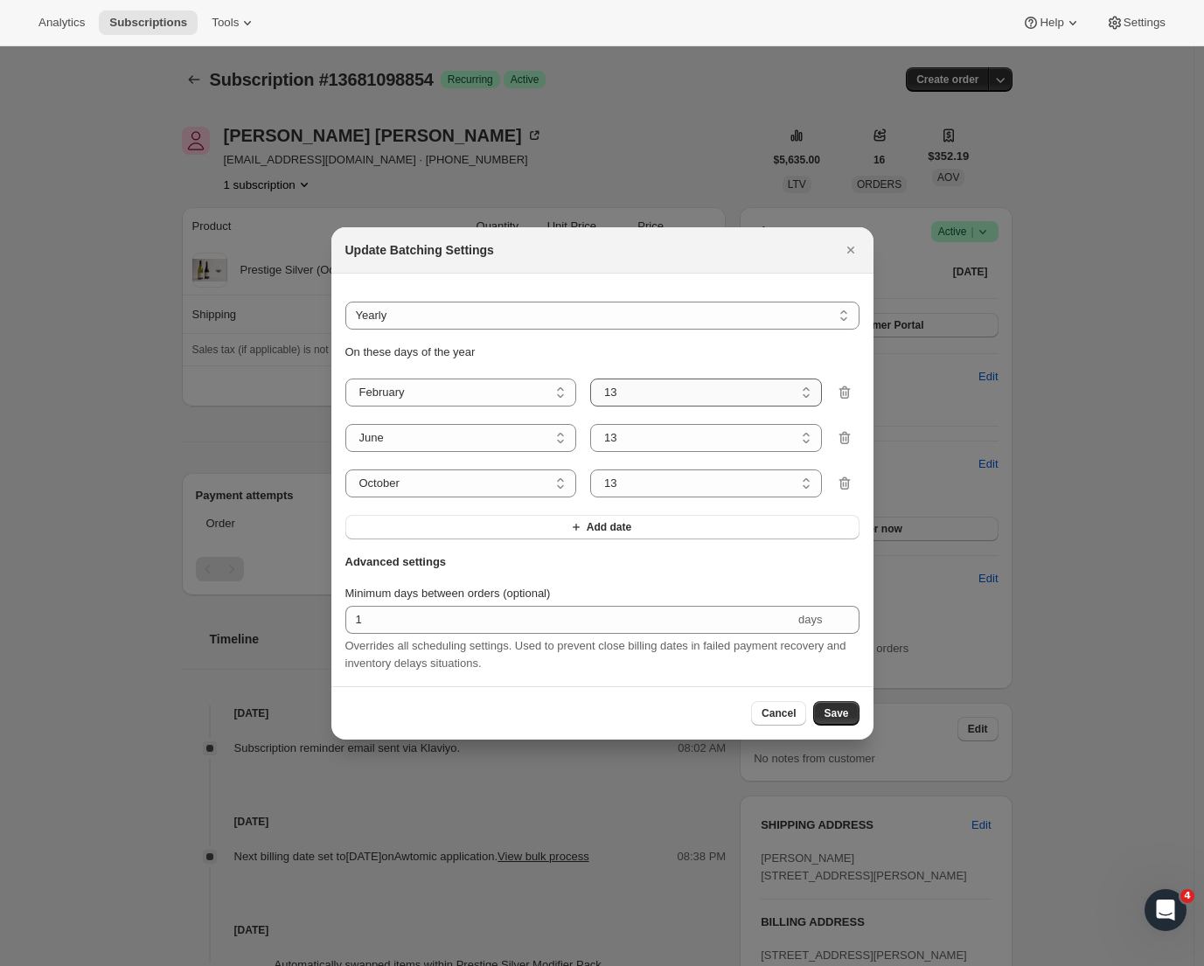
select select "8"
click at [832, 720] on span "Save" at bounding box center [836, 714] width 24 height 14
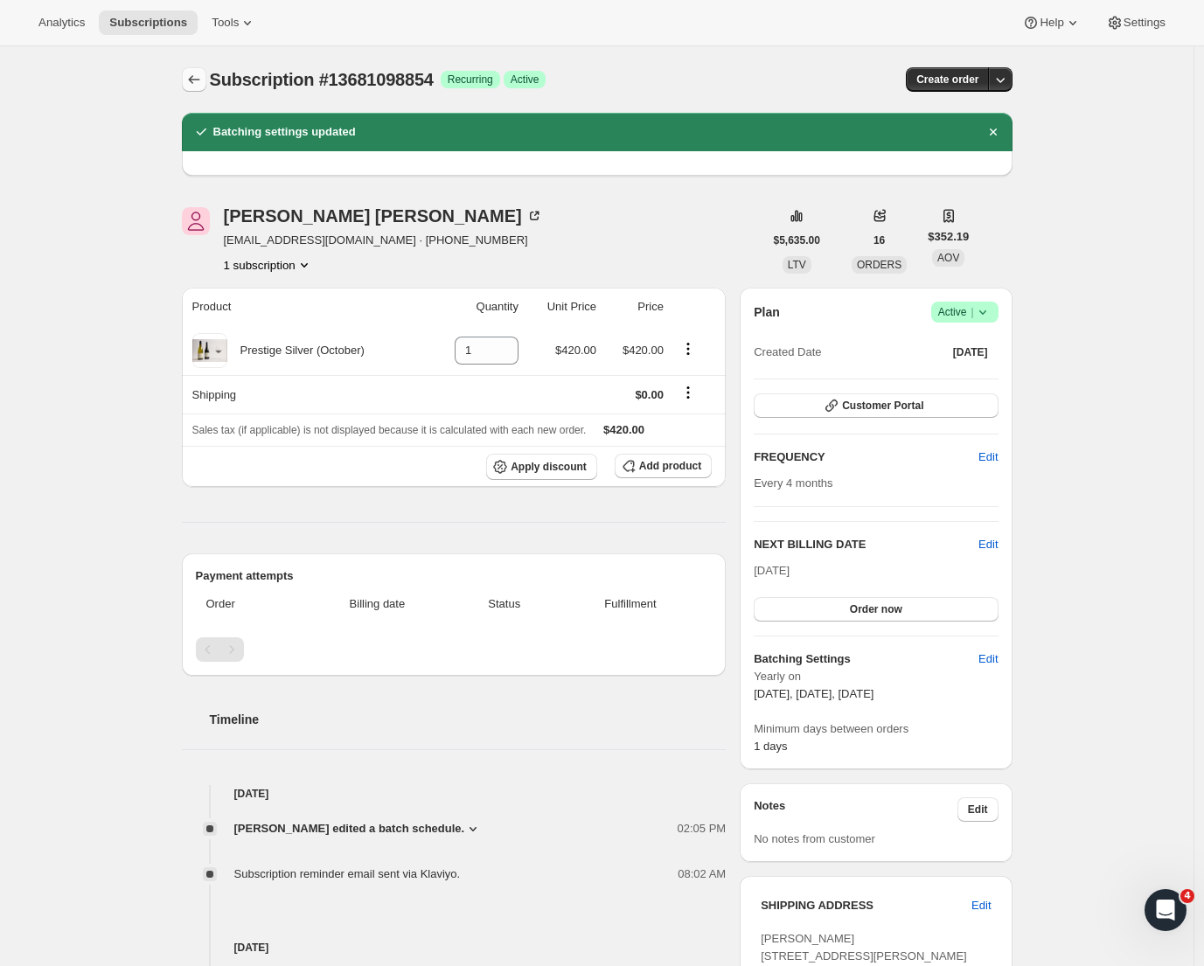
click at [202, 80] on icon "Subscriptions" at bounding box center [193, 79] width 17 height 17
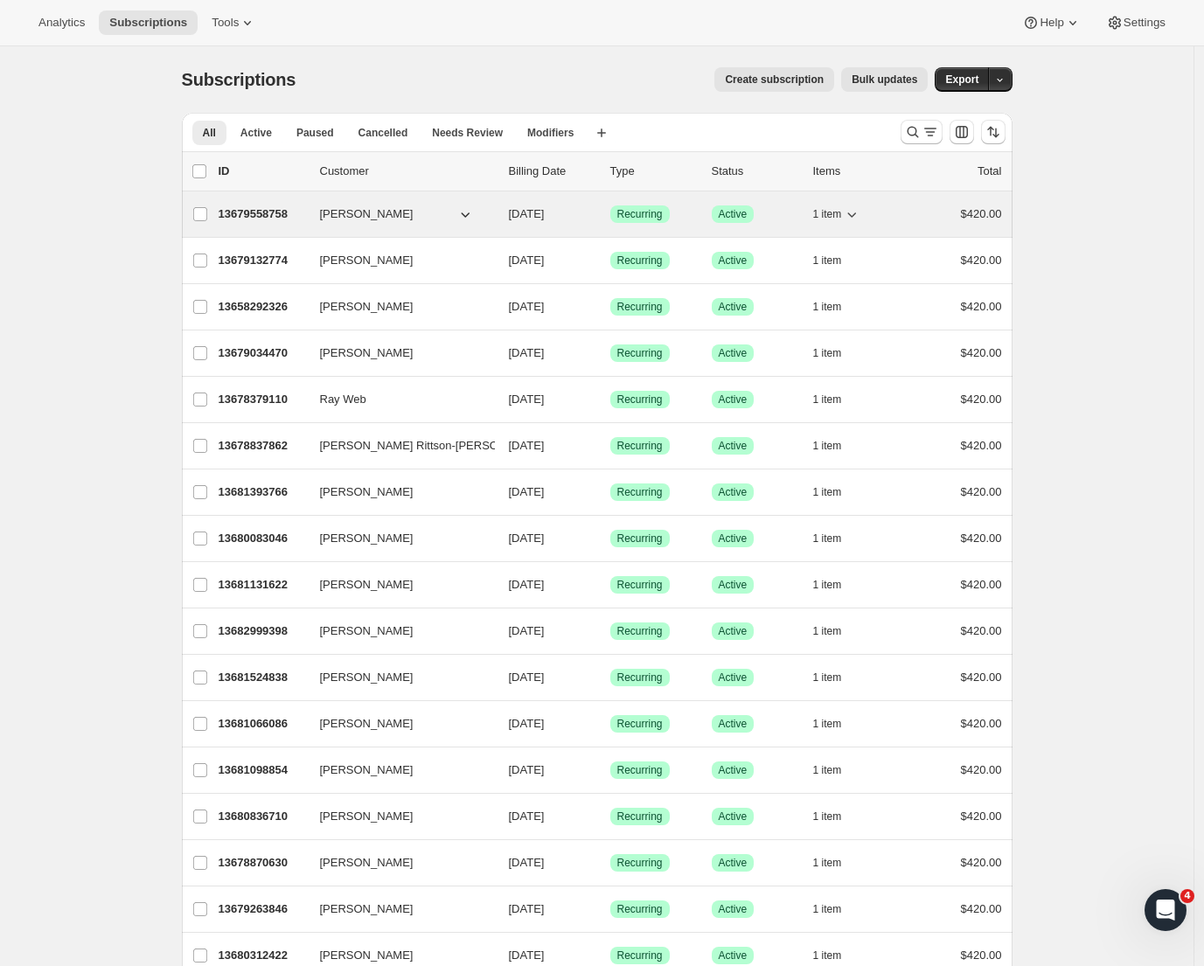
click at [284, 217] on p "13679558758" at bounding box center [262, 214] width 87 height 17
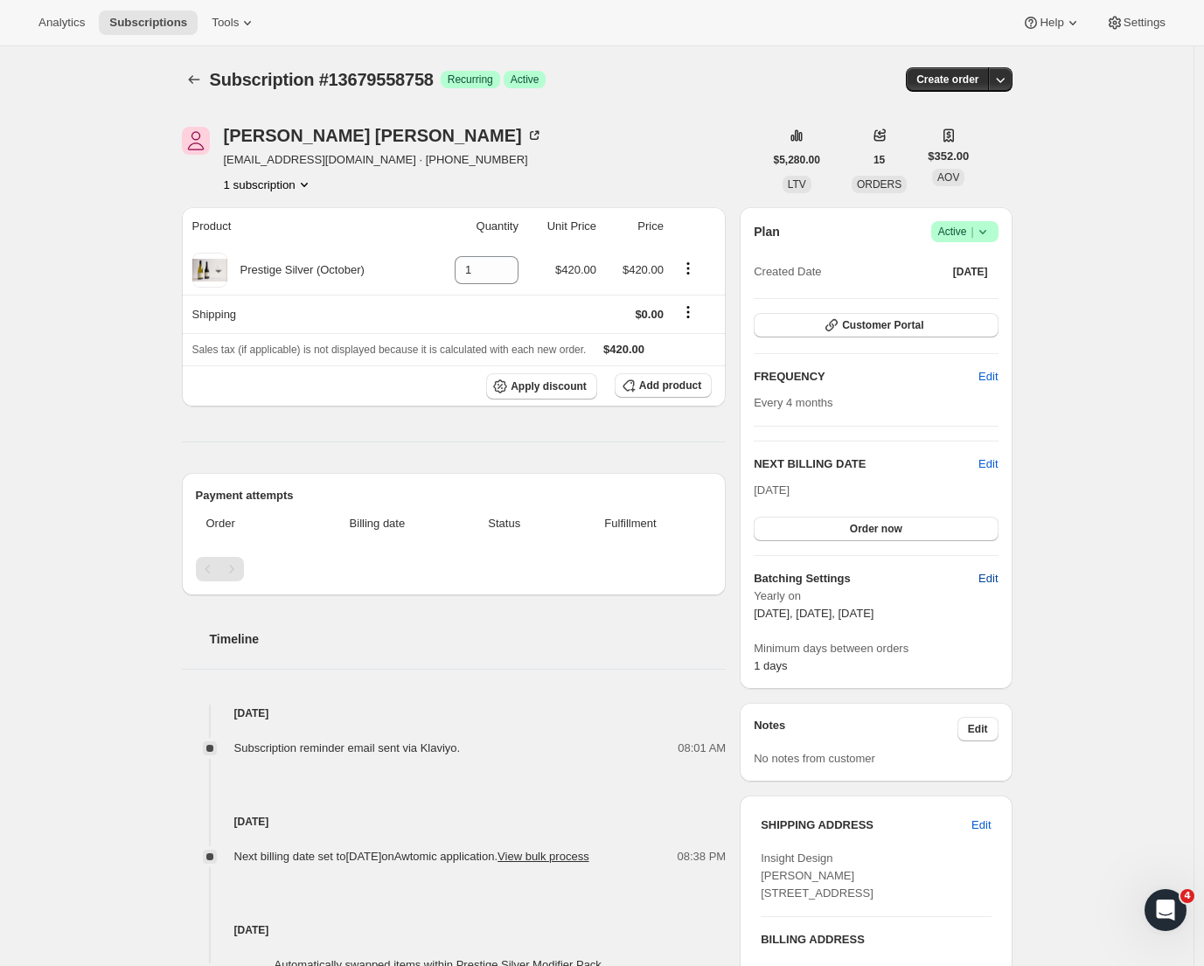
click at [998, 582] on span "Edit" at bounding box center [988, 578] width 19 height 17
select select "YEARDAY"
select select "2"
select select "13"
select select "6"
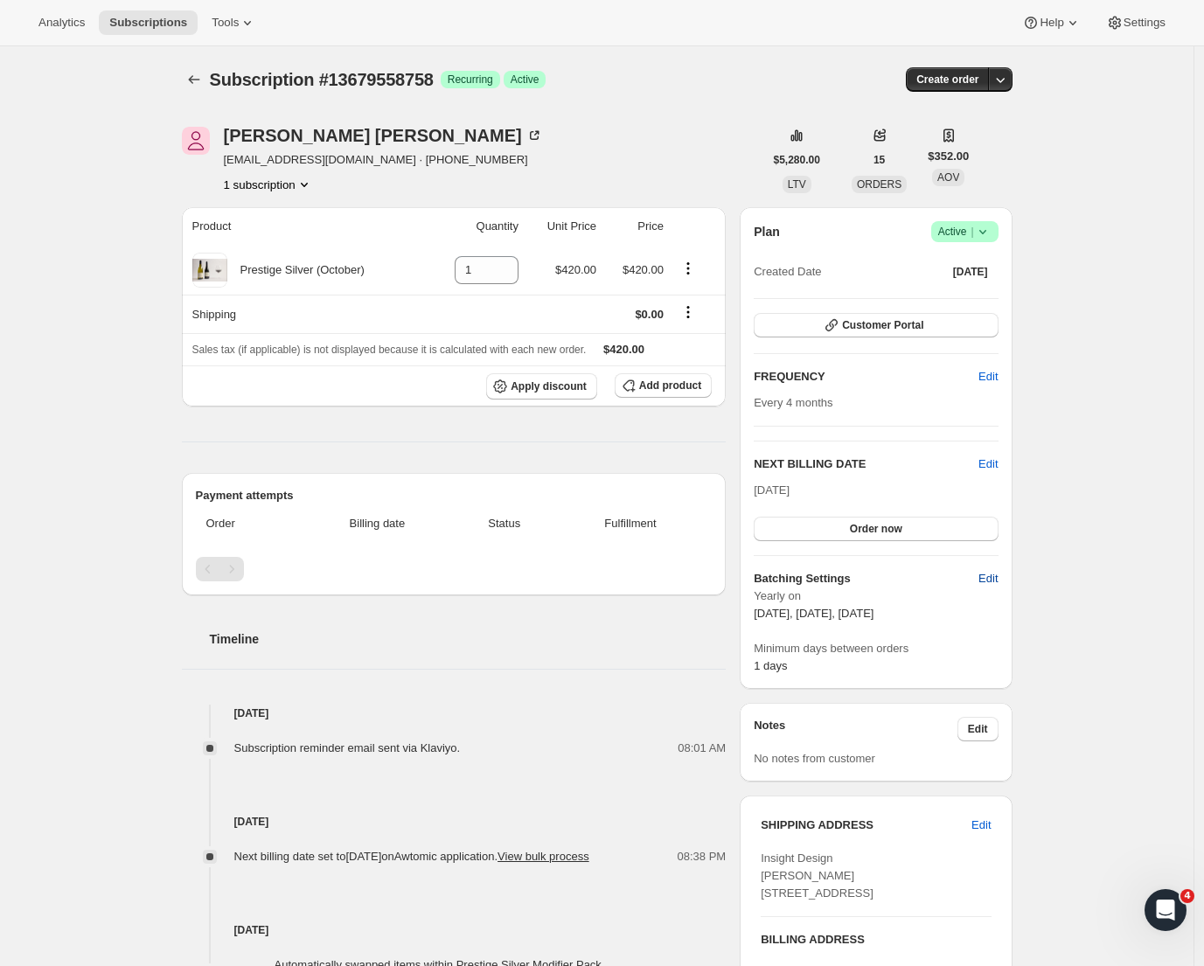
select select "13"
select select "10"
select select "13"
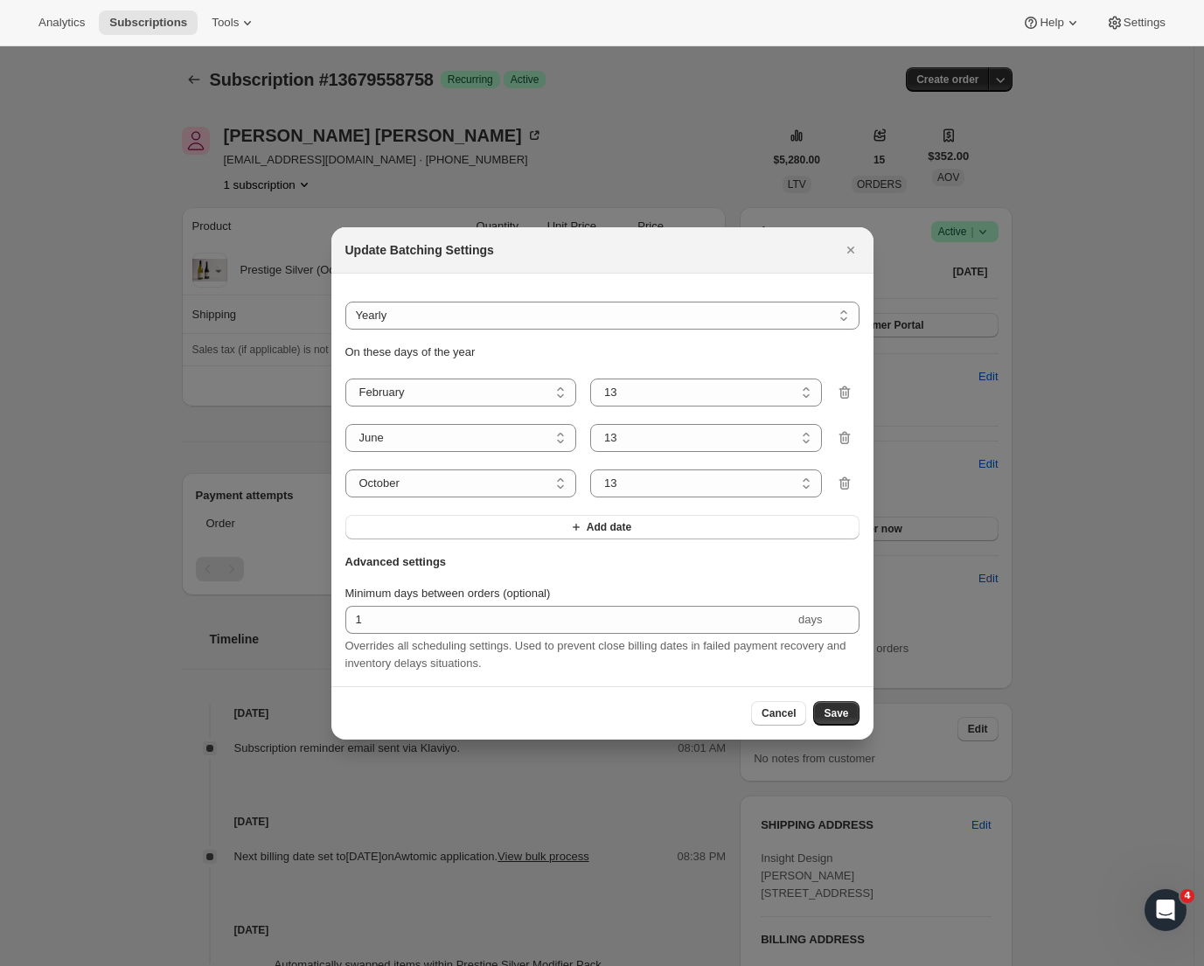
click at [660, 406] on div "On these days of the year January February March April May June July August Sep…" at bounding box center [602, 442] width 514 height 196
select select "8"
click at [840, 714] on span "Save" at bounding box center [836, 714] width 24 height 14
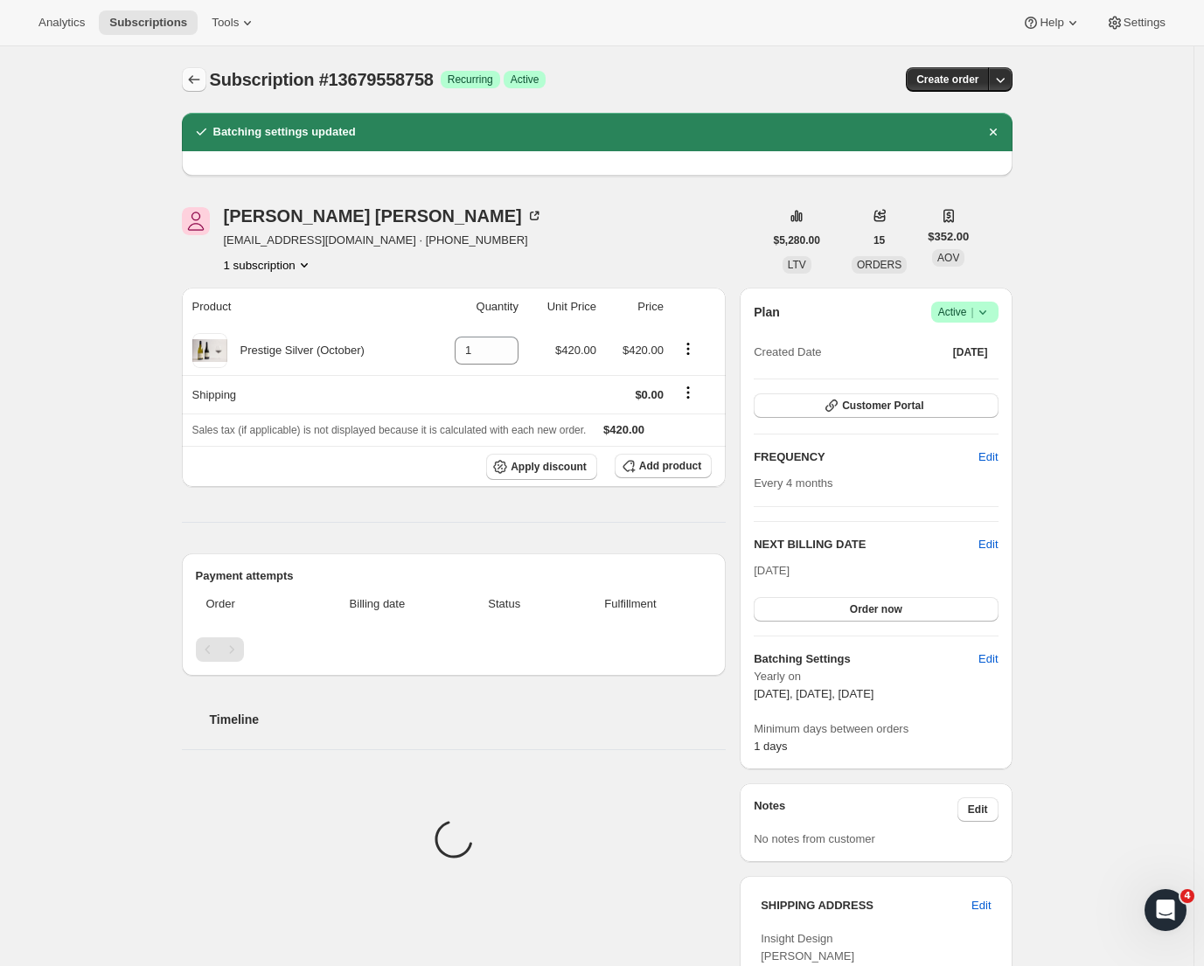
click at [192, 77] on icon "Subscriptions" at bounding box center [193, 79] width 17 height 17
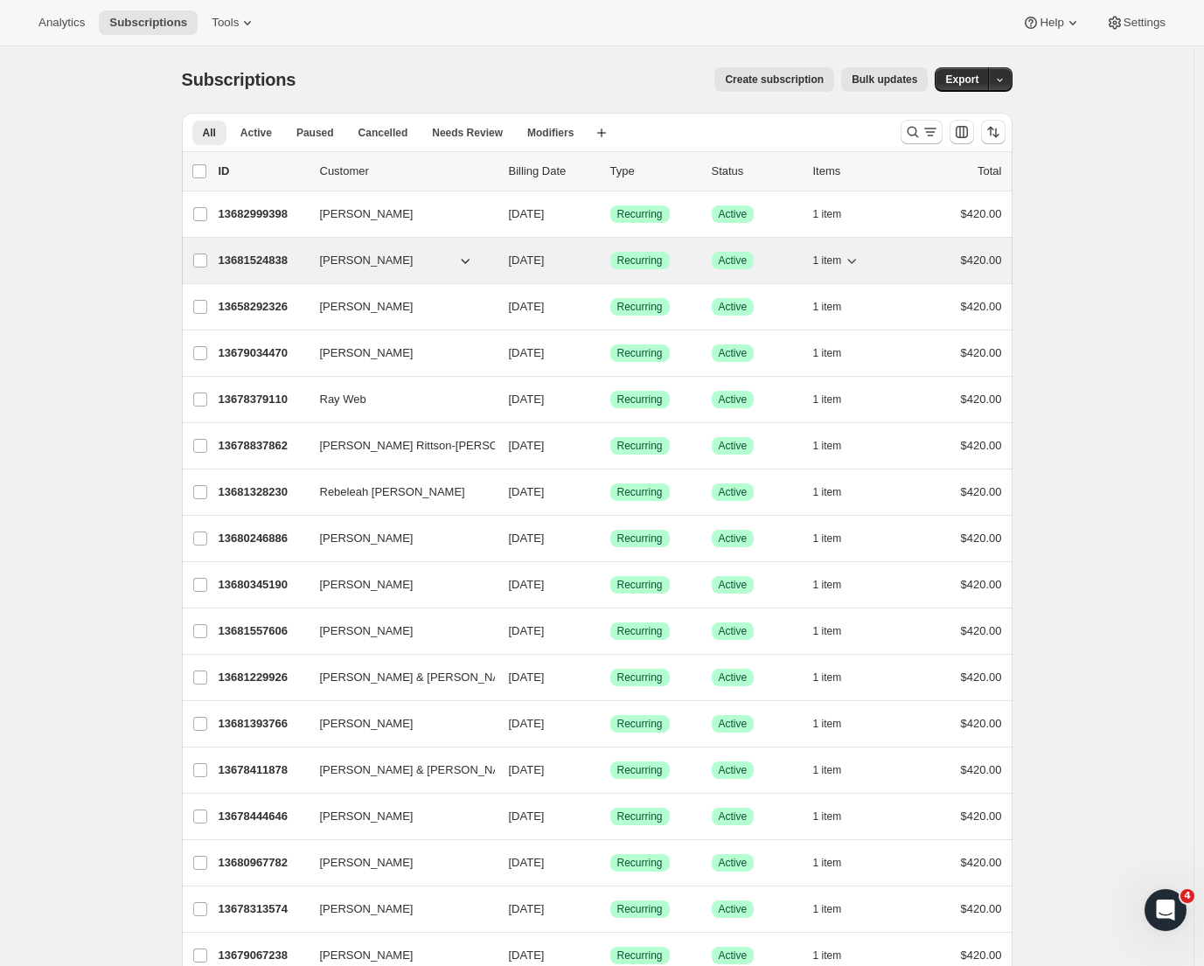
click at [241, 261] on p "13681524838" at bounding box center [262, 260] width 87 height 17
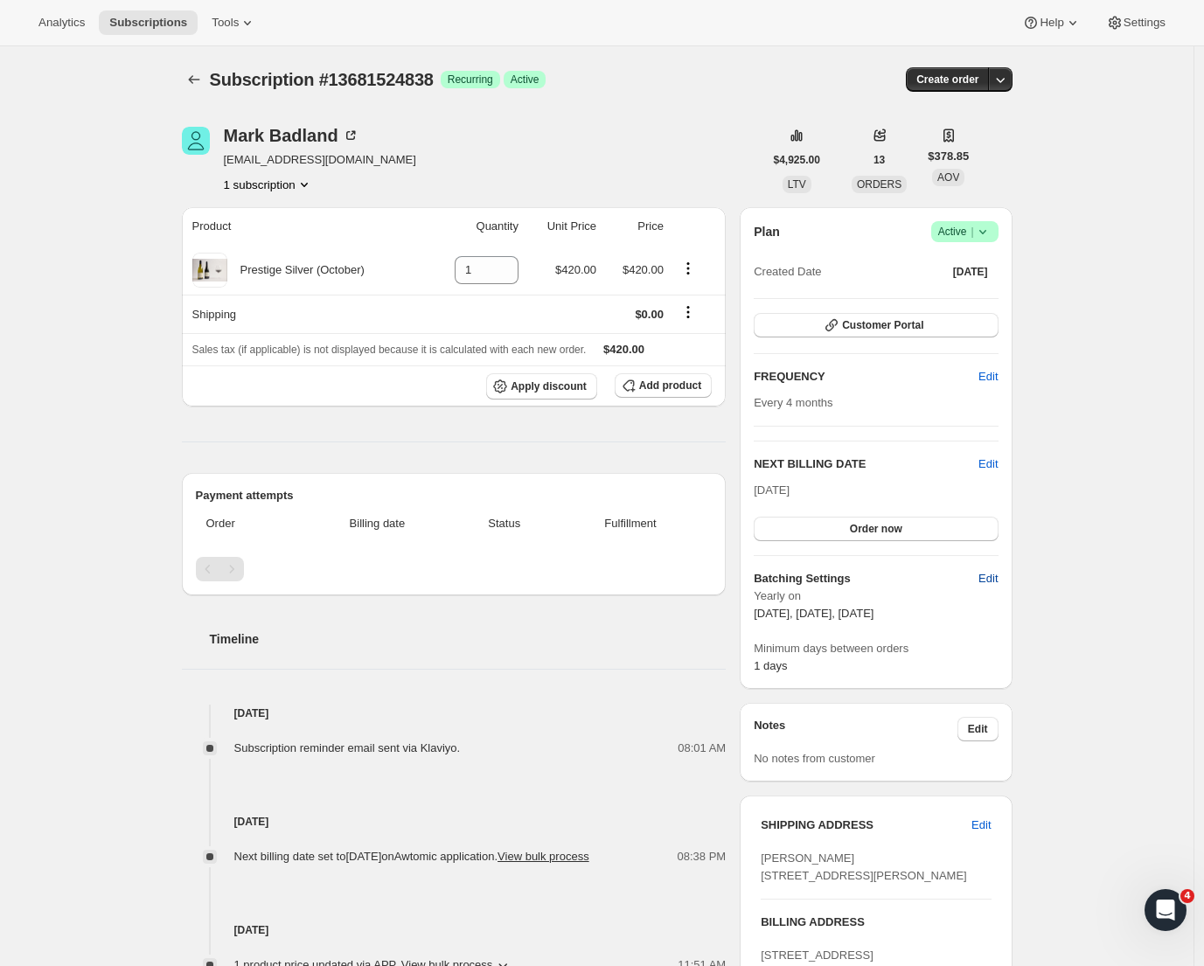
click at [993, 582] on span "Edit" at bounding box center [988, 578] width 19 height 17
select select "YEARDAY"
select select "2"
select select "13"
select select "6"
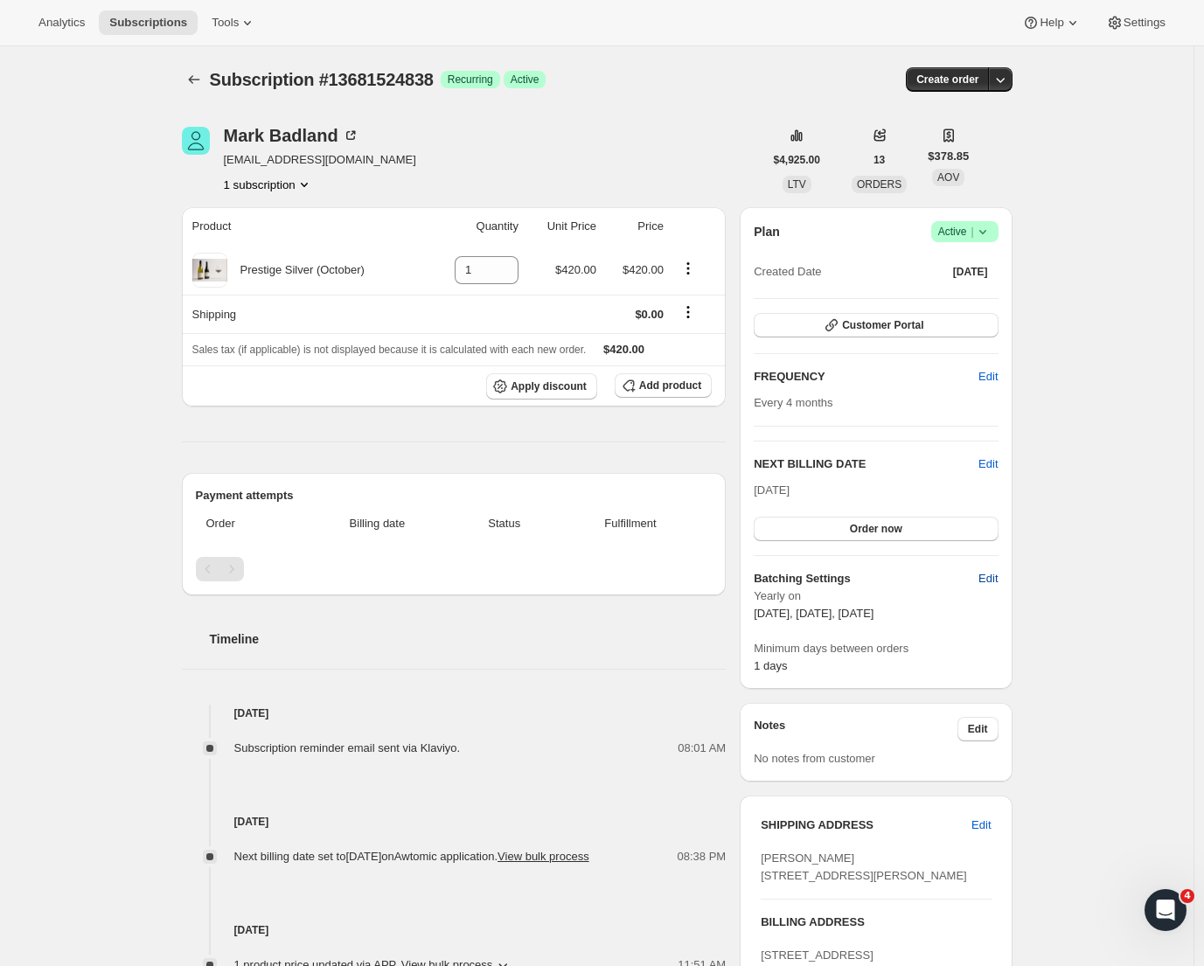
select select "13"
select select "10"
select select "13"
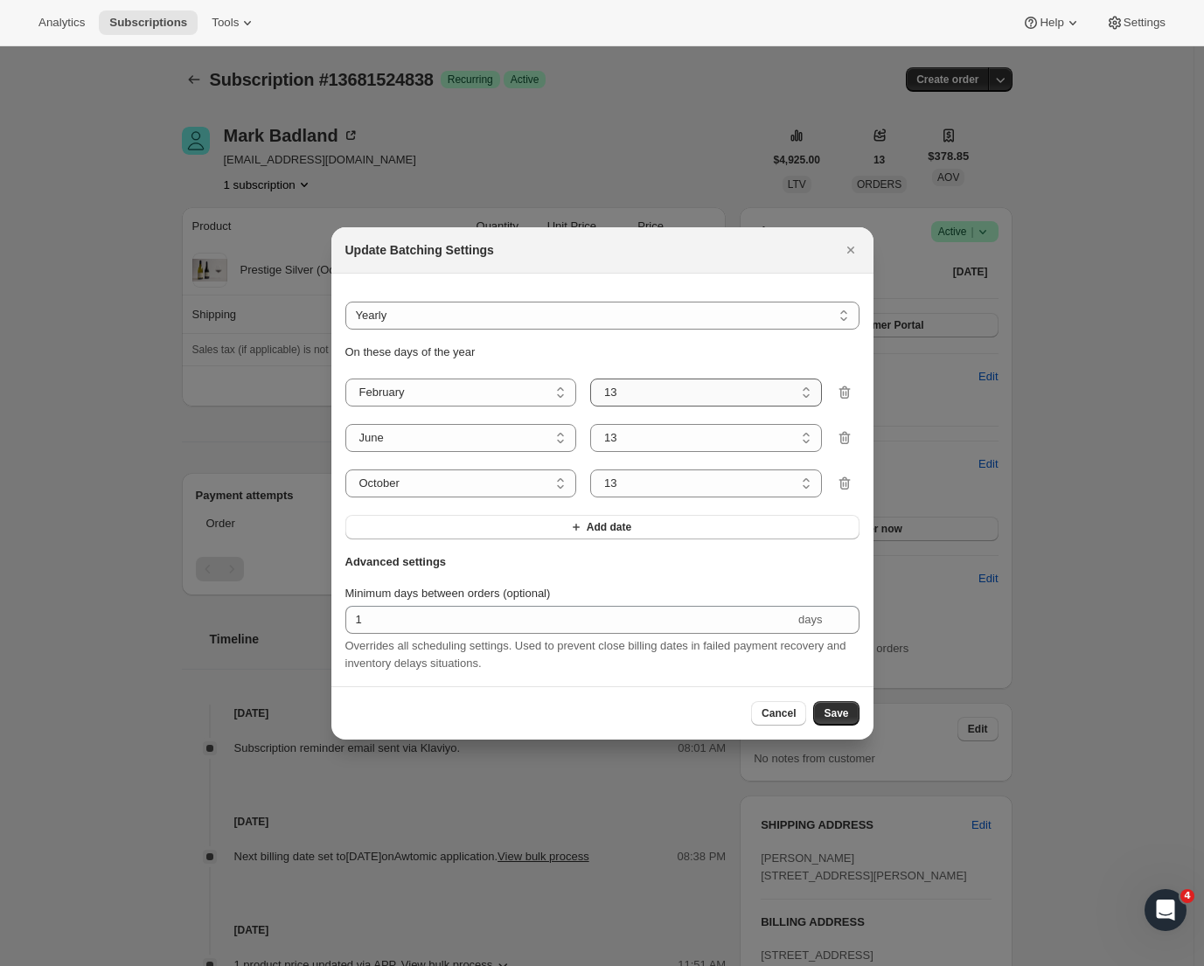
select select "8"
click at [830, 710] on button "Save" at bounding box center [835, 713] width 45 height 24
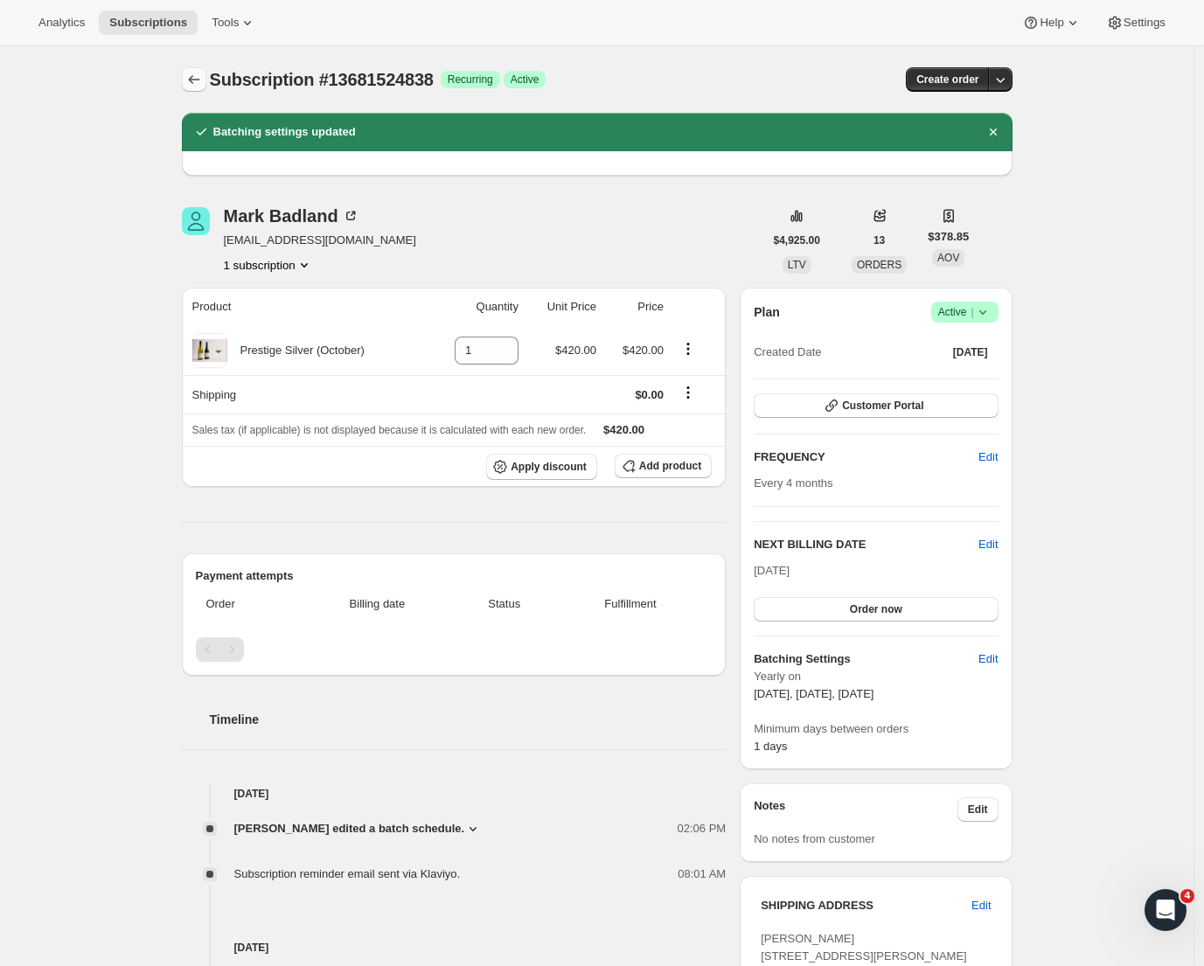
click at [198, 87] on icon "Subscriptions" at bounding box center [193, 79] width 17 height 17
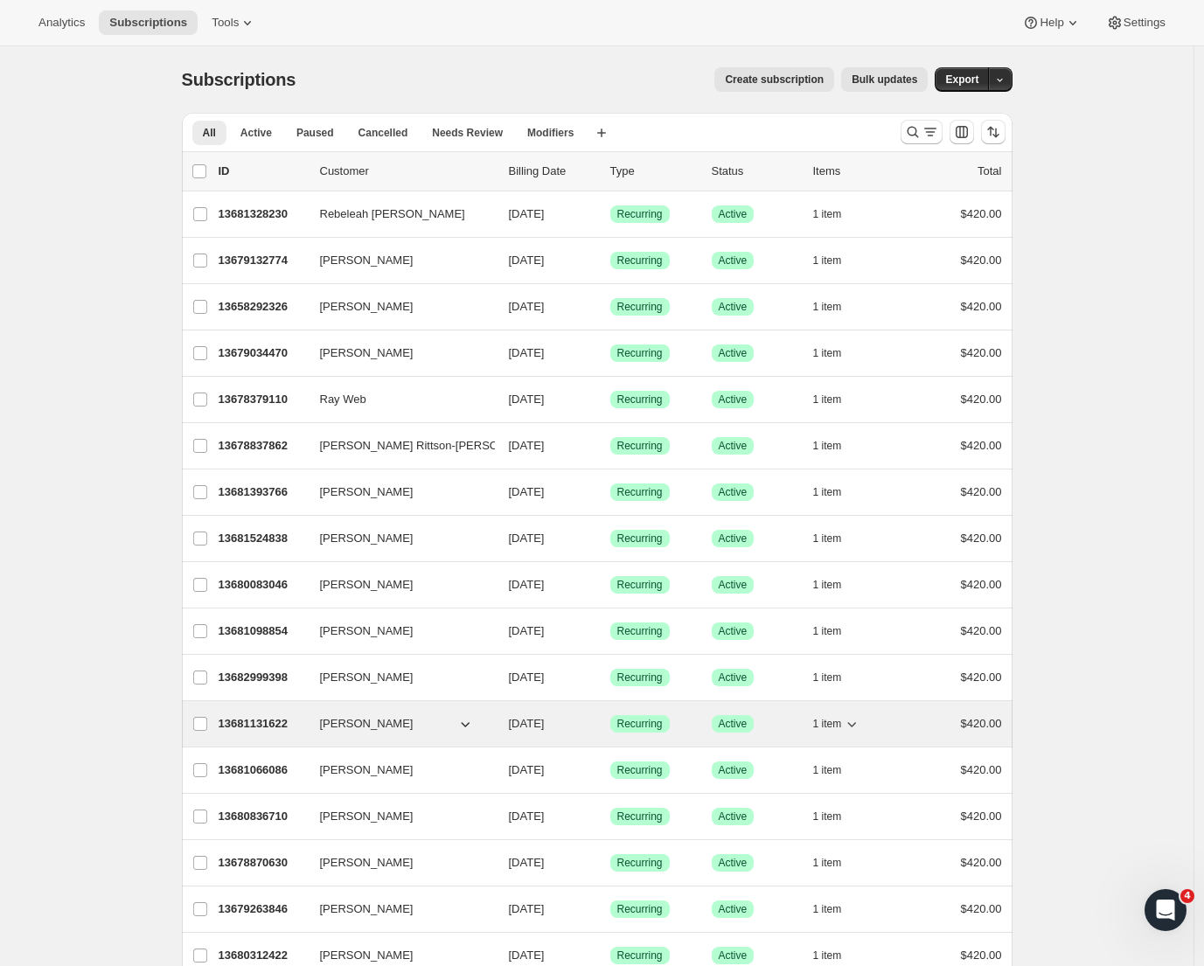
click at [275, 723] on p "13681131622" at bounding box center [262, 723] width 87 height 17
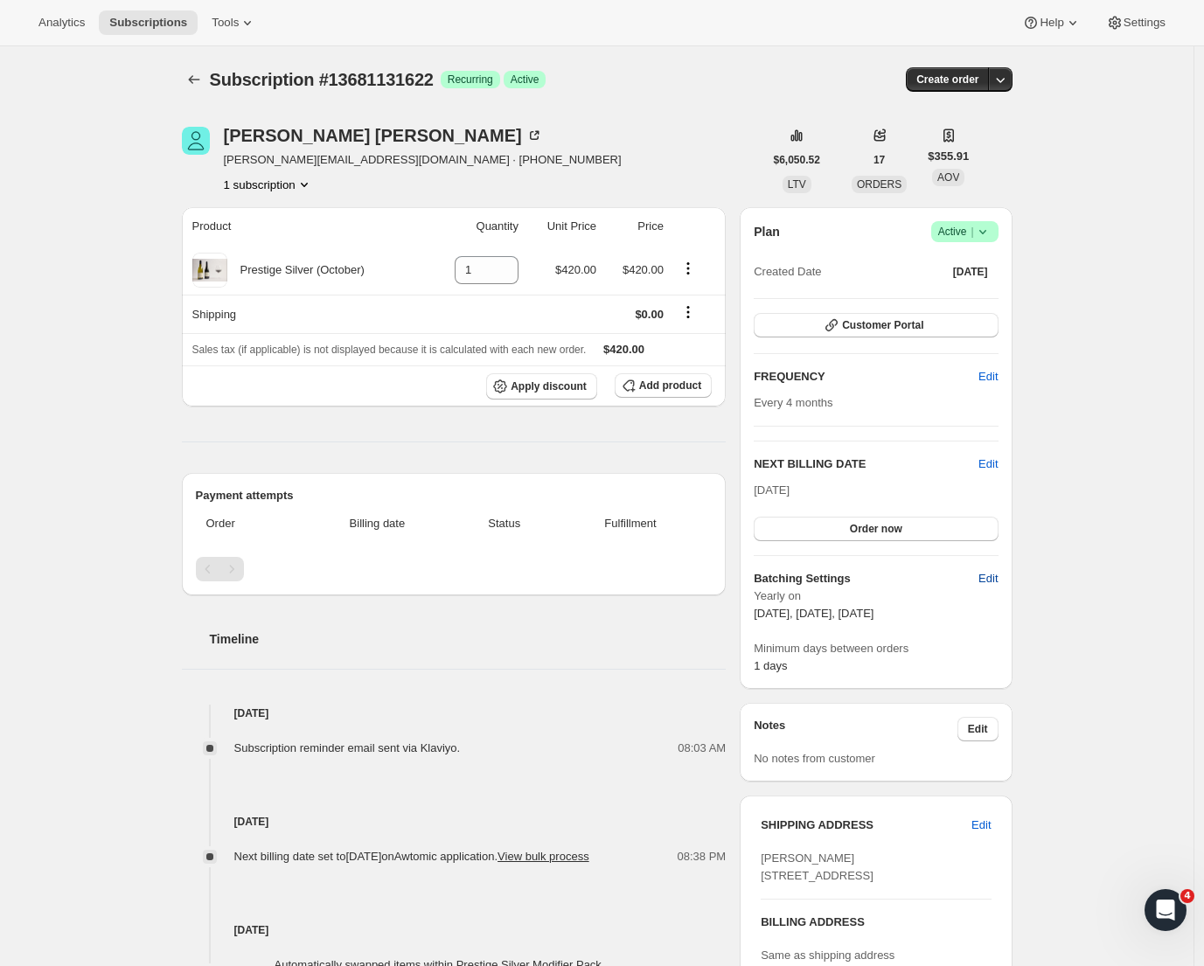
click at [989, 581] on span "Edit" at bounding box center [988, 578] width 19 height 17
select select "YEARDAY"
select select "2"
select select "13"
select select "6"
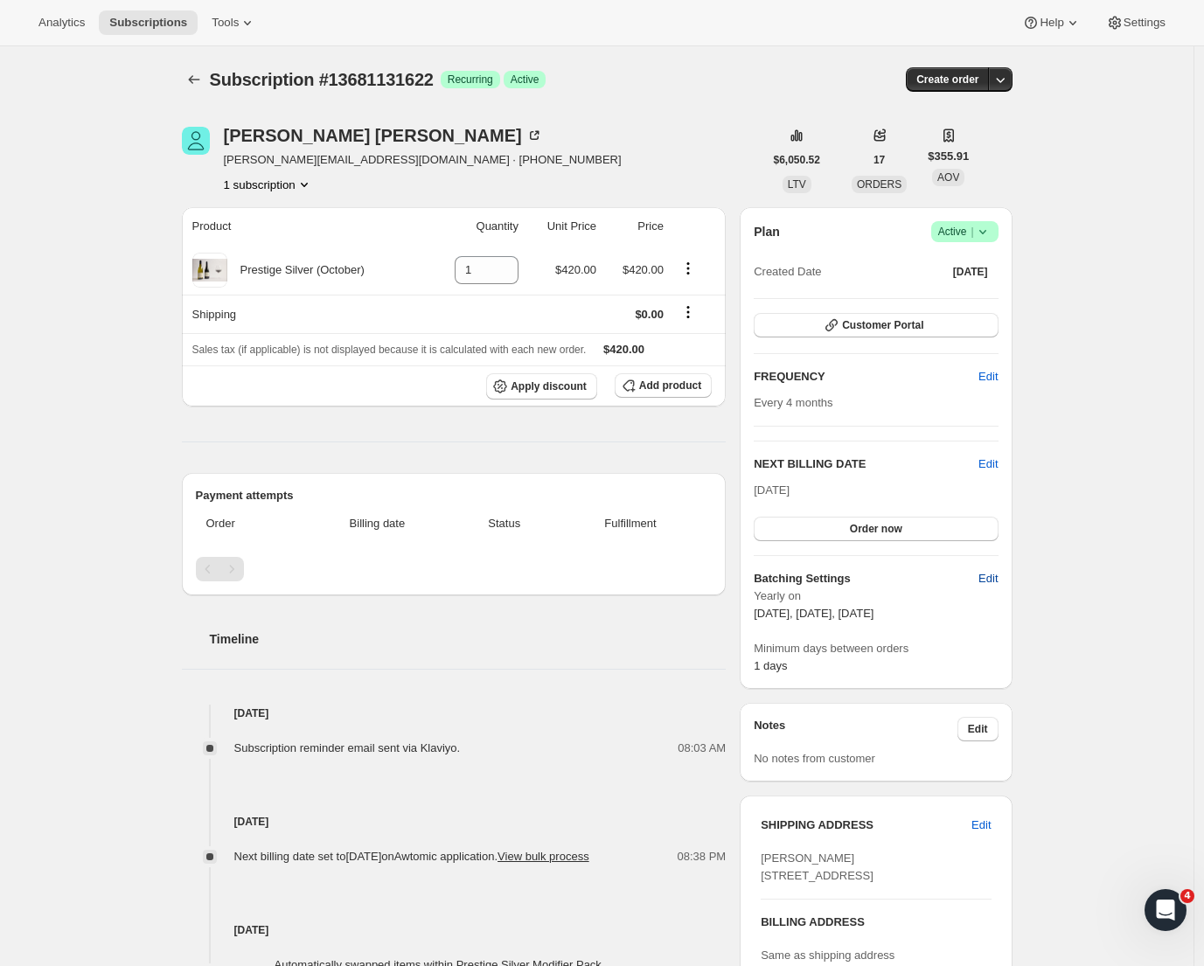
select select "13"
select select "10"
select select "13"
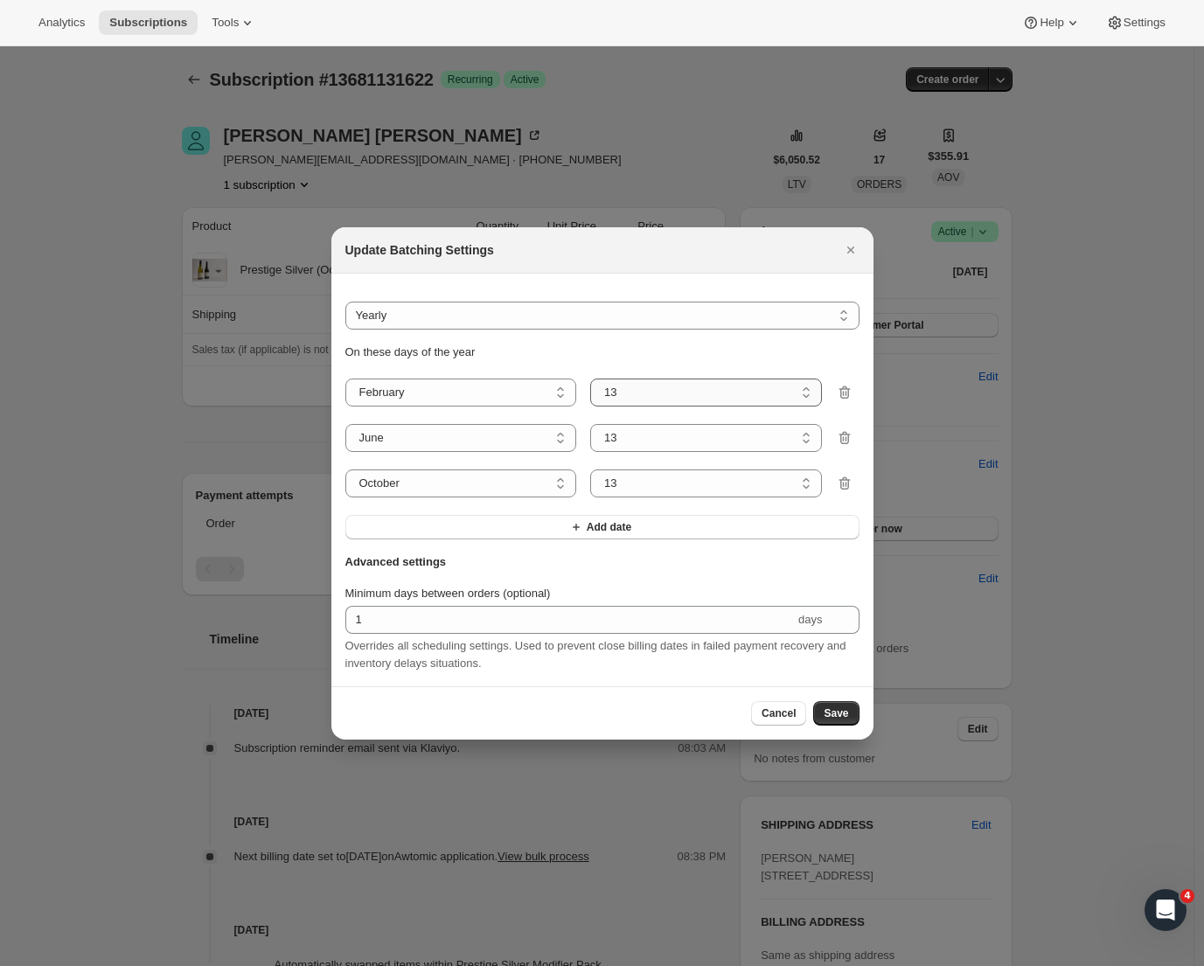
select select "8"
click at [835, 715] on span "Save" at bounding box center [836, 714] width 24 height 14
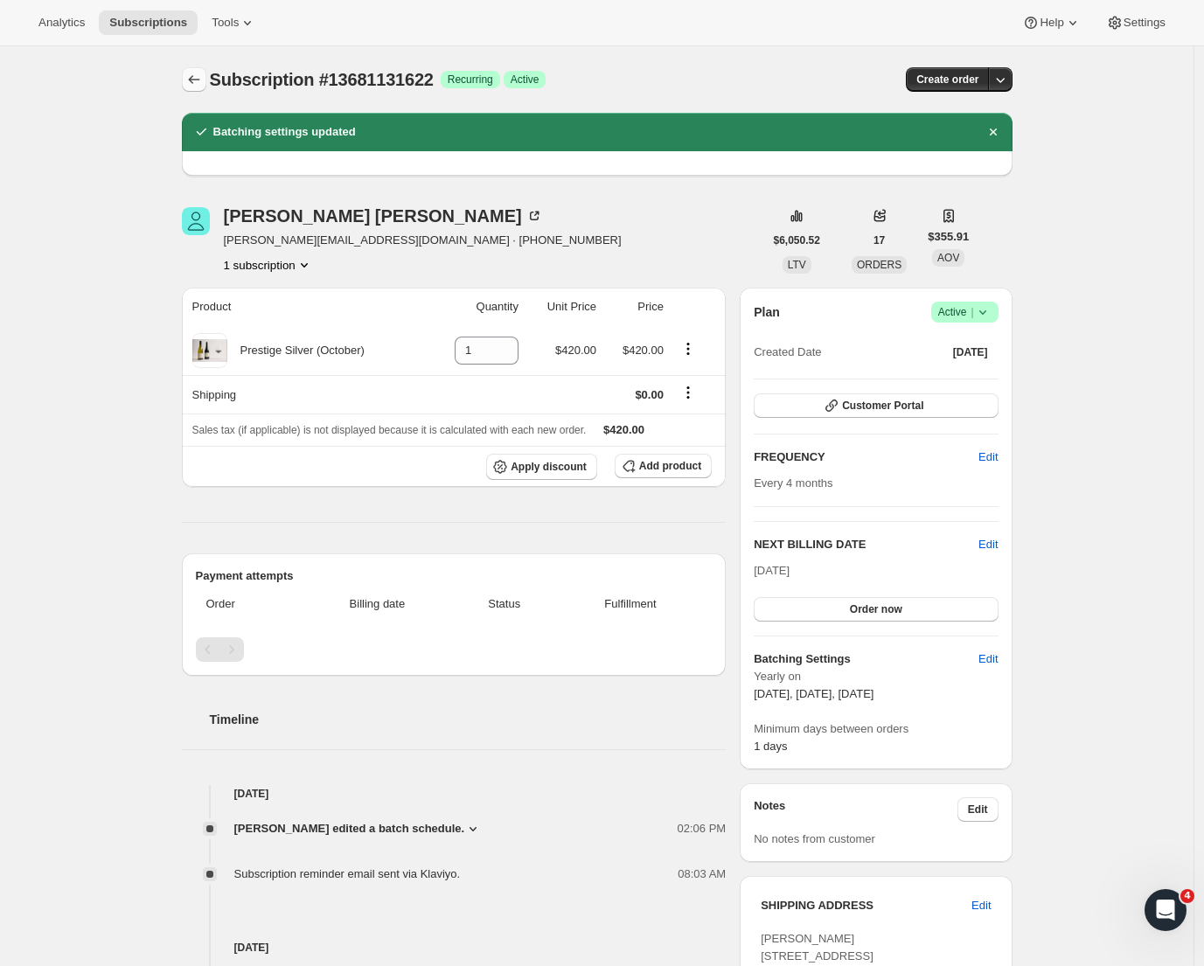
click at [203, 82] on icon "Subscriptions" at bounding box center [193, 79] width 17 height 17
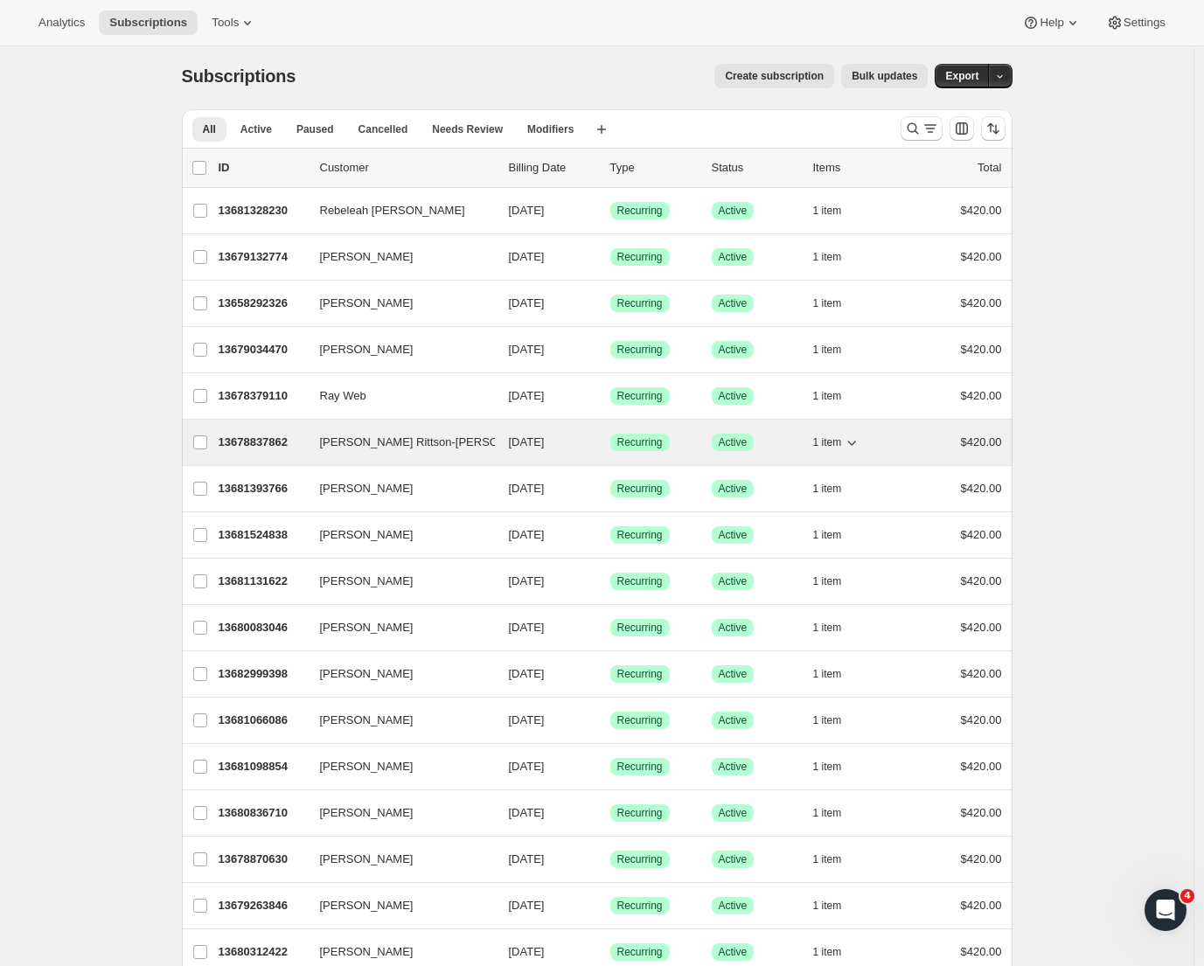
scroll to position [10, 0]
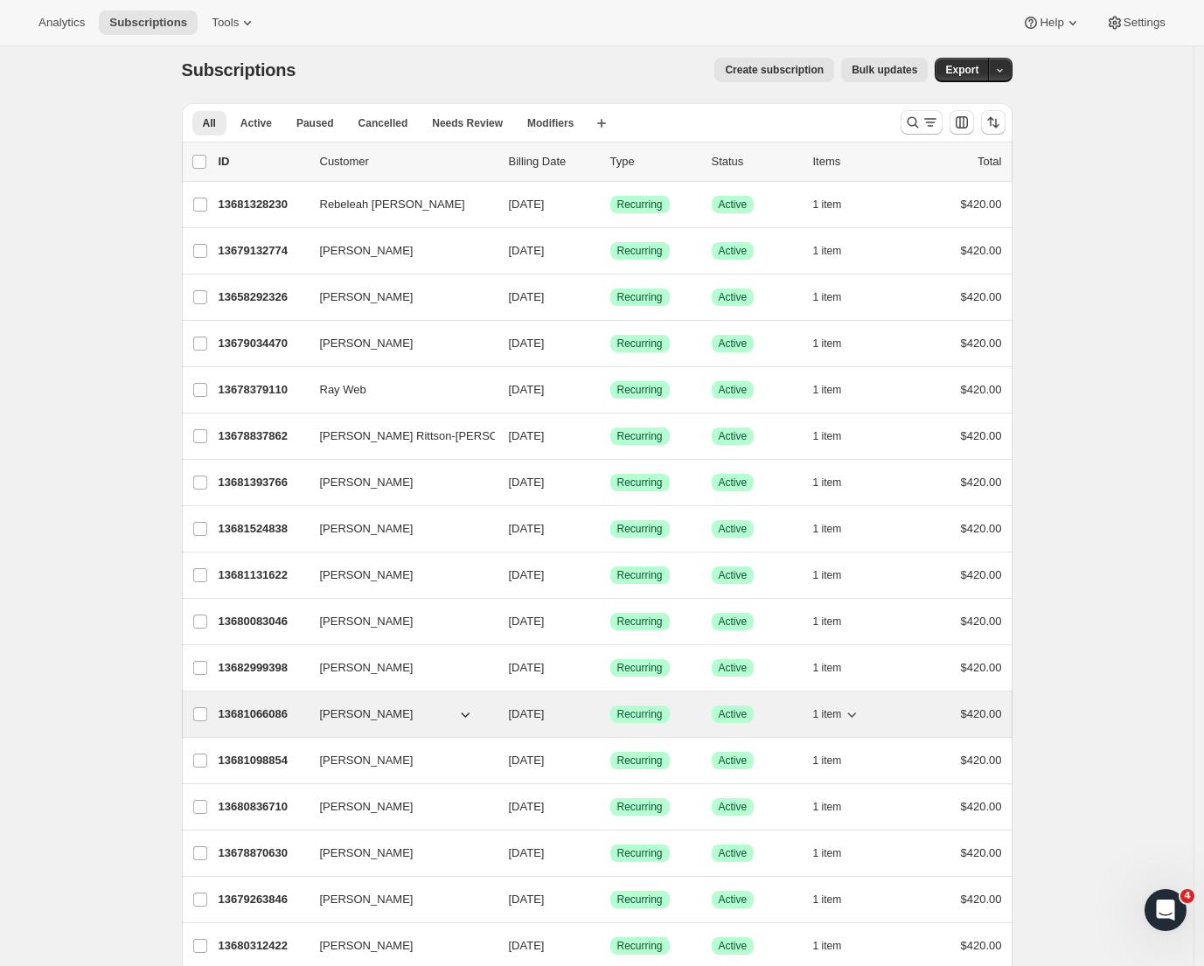
click at [266, 713] on p "13681066086" at bounding box center [262, 714] width 87 height 17
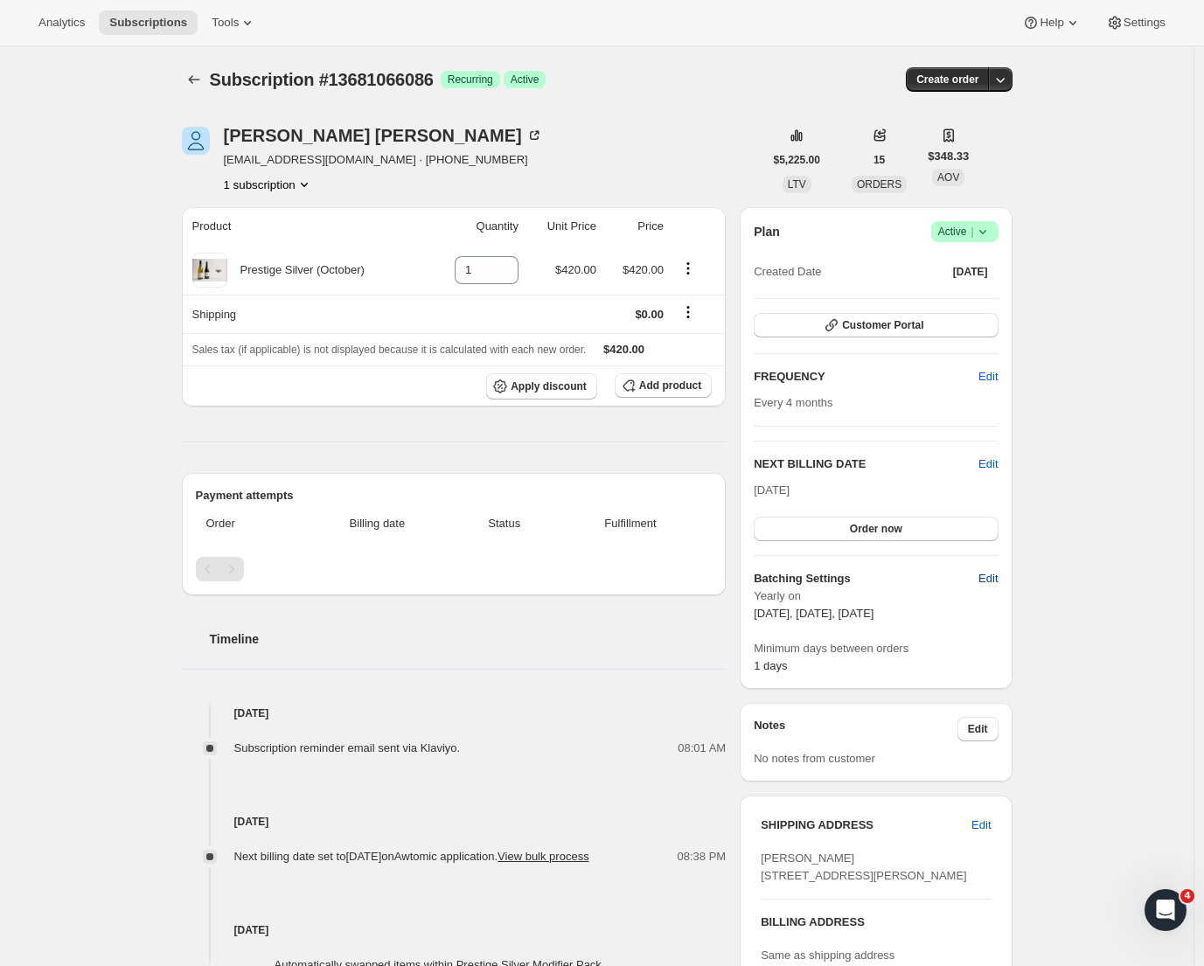
click at [983, 581] on span "Edit" at bounding box center [988, 578] width 19 height 17
select select "YEARDAY"
select select "2"
select select "13"
select select "6"
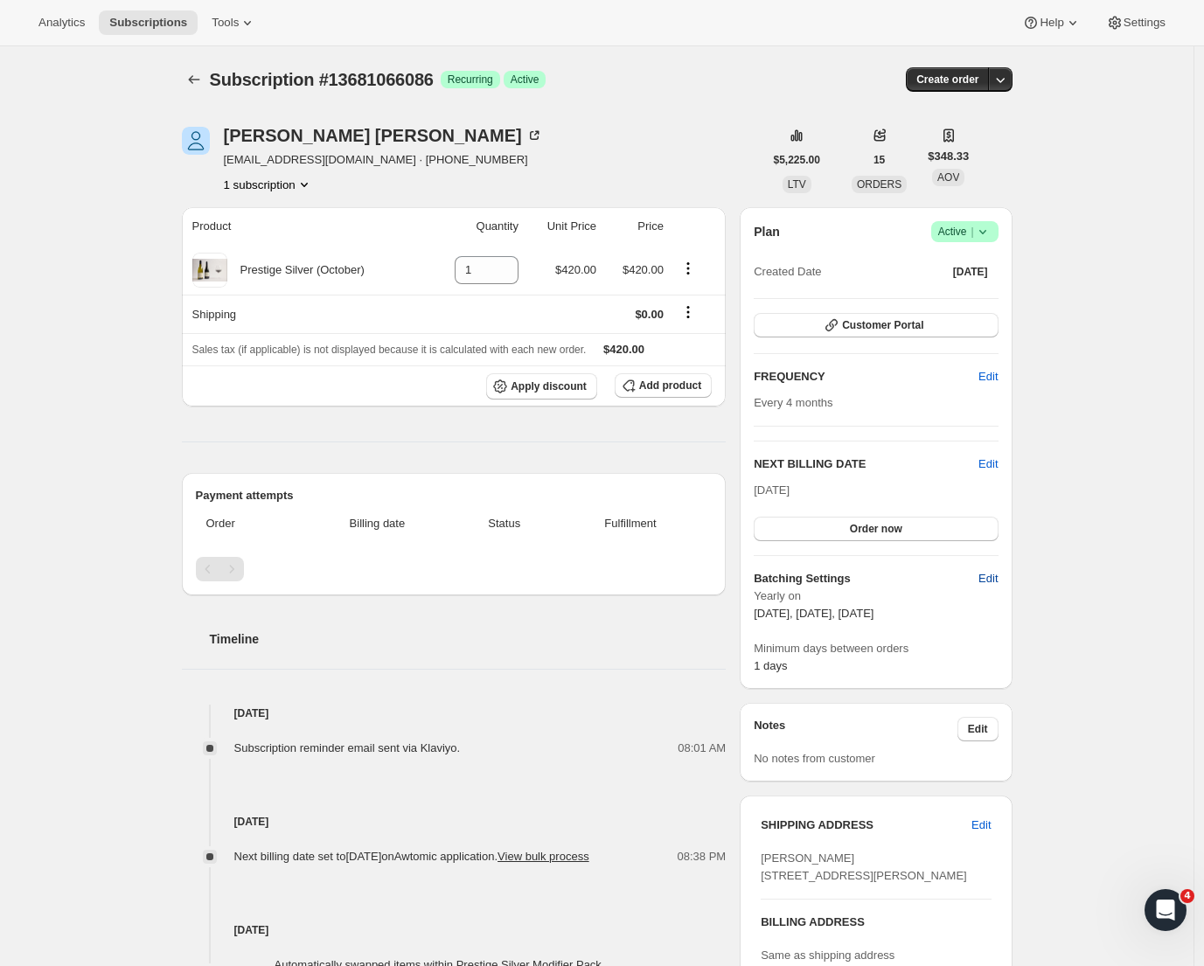
select select "13"
select select "10"
select select "13"
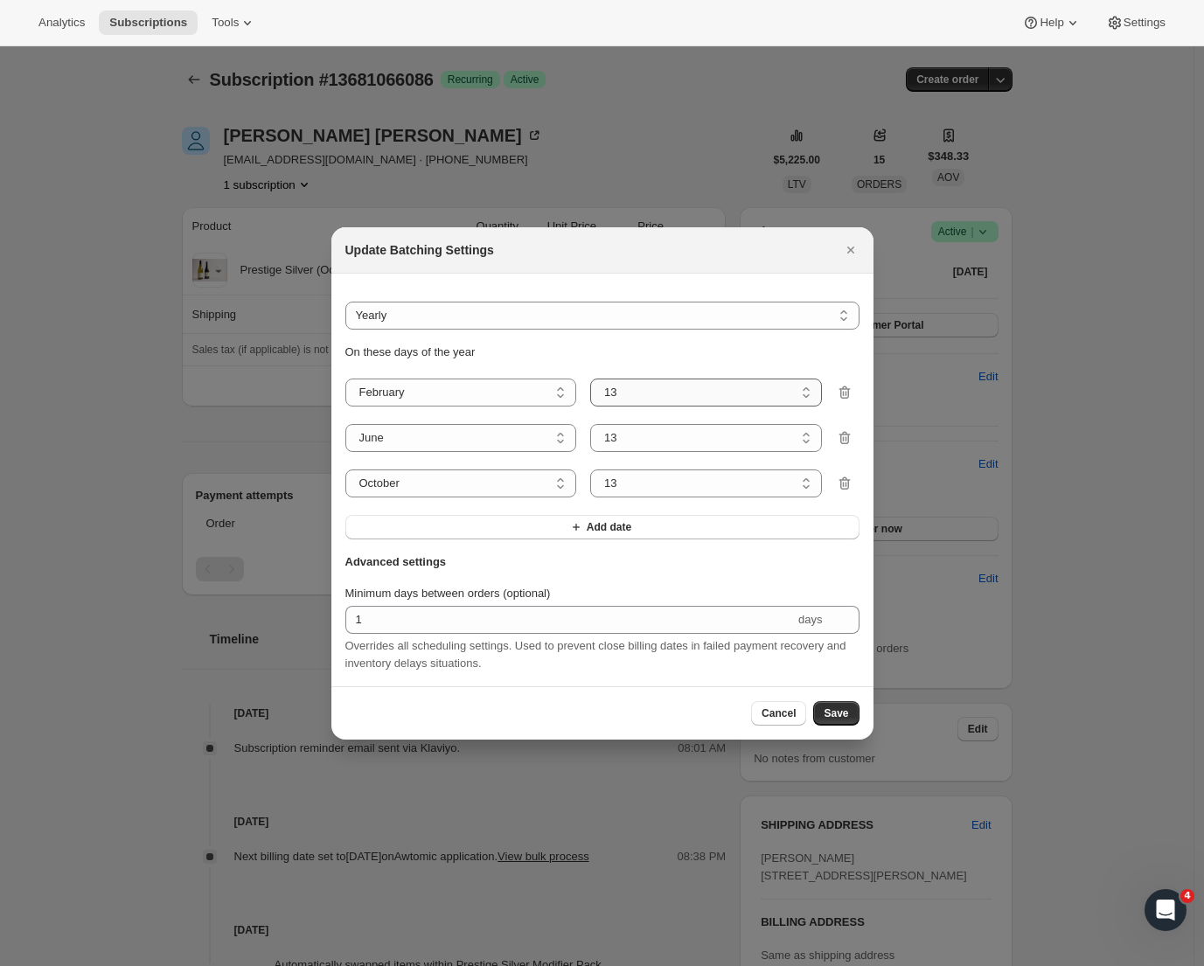
select select "8"
click at [835, 721] on span "Save" at bounding box center [836, 714] width 24 height 14
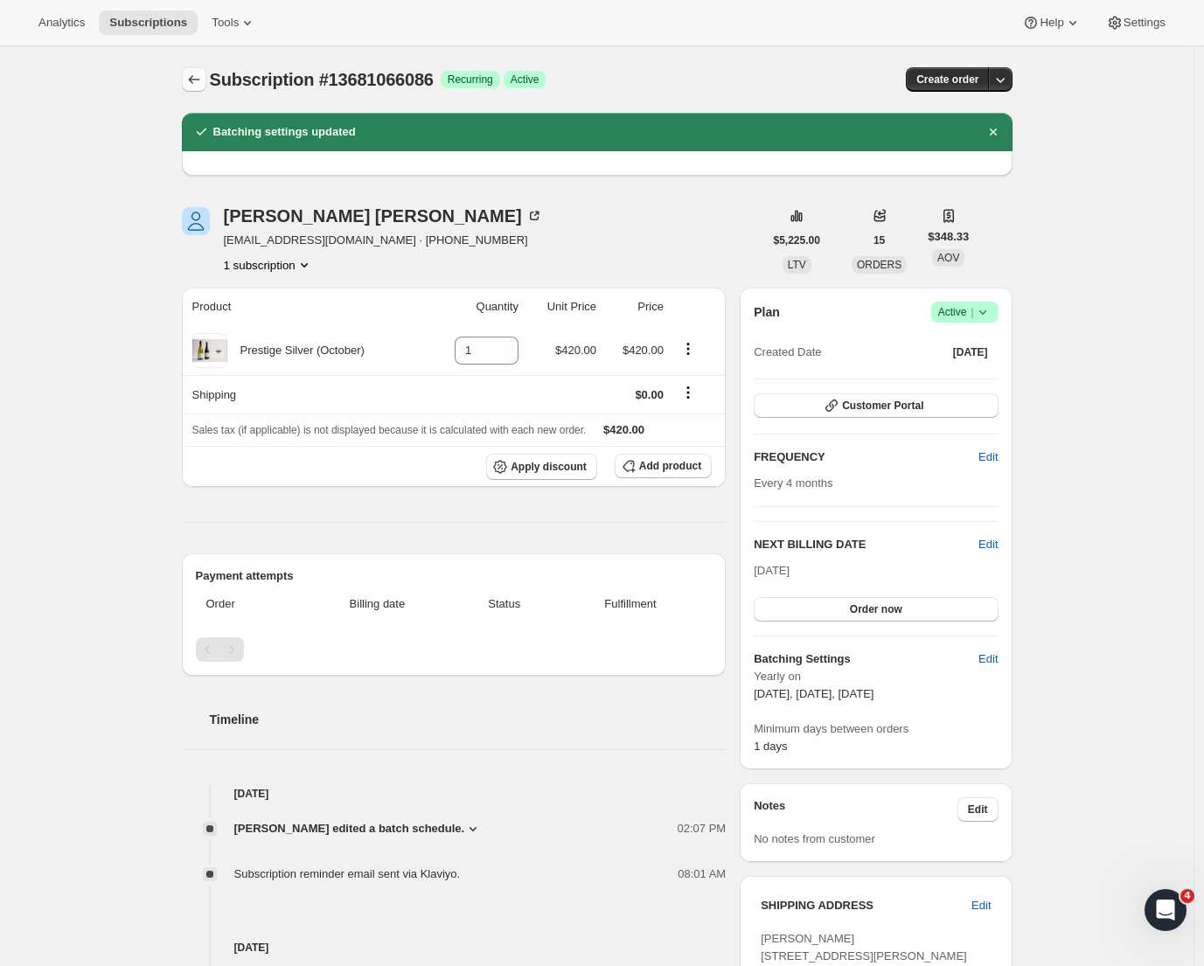
click at [195, 83] on icon "Subscriptions" at bounding box center [193, 79] width 17 height 17
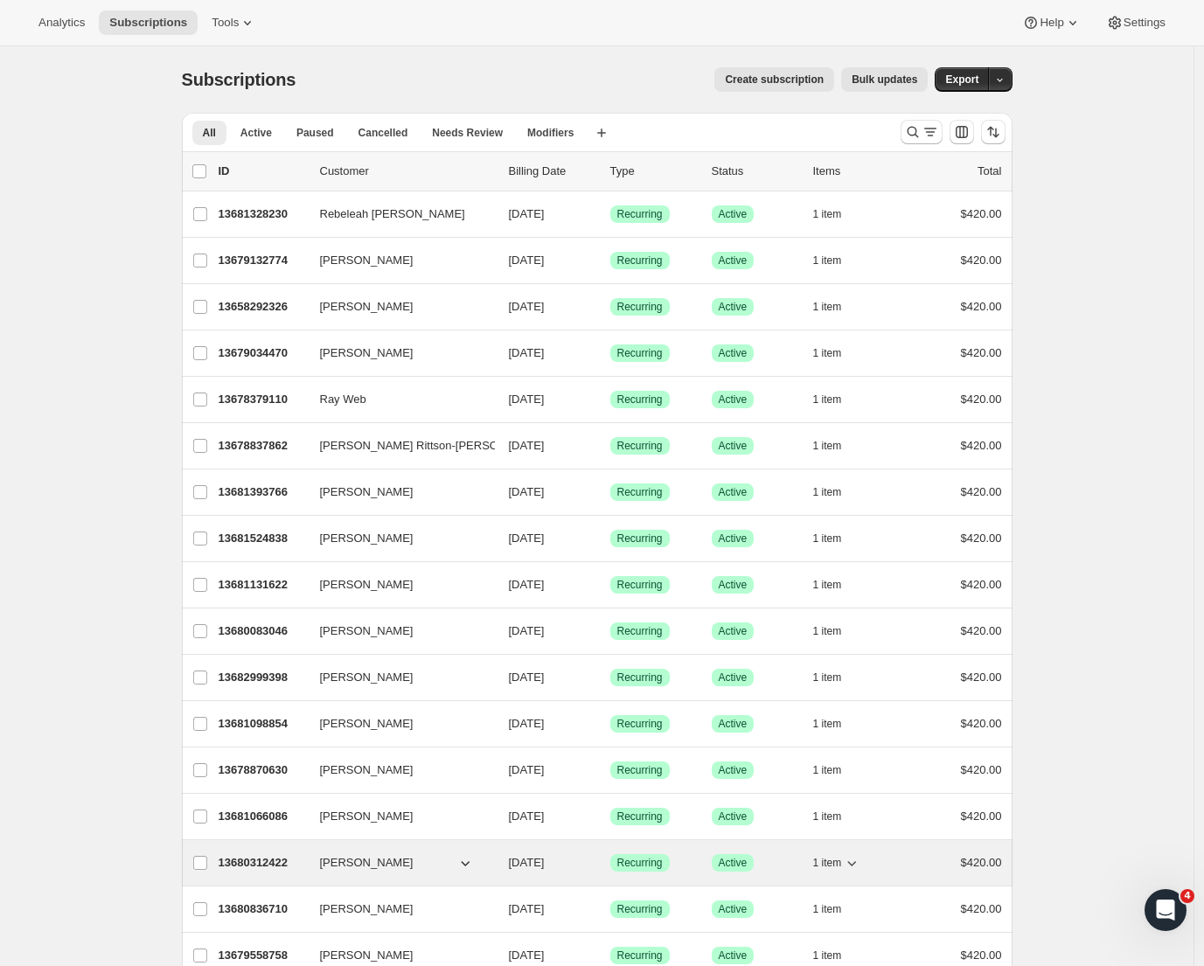
click at [294, 864] on p "13680312422" at bounding box center [262, 862] width 87 height 17
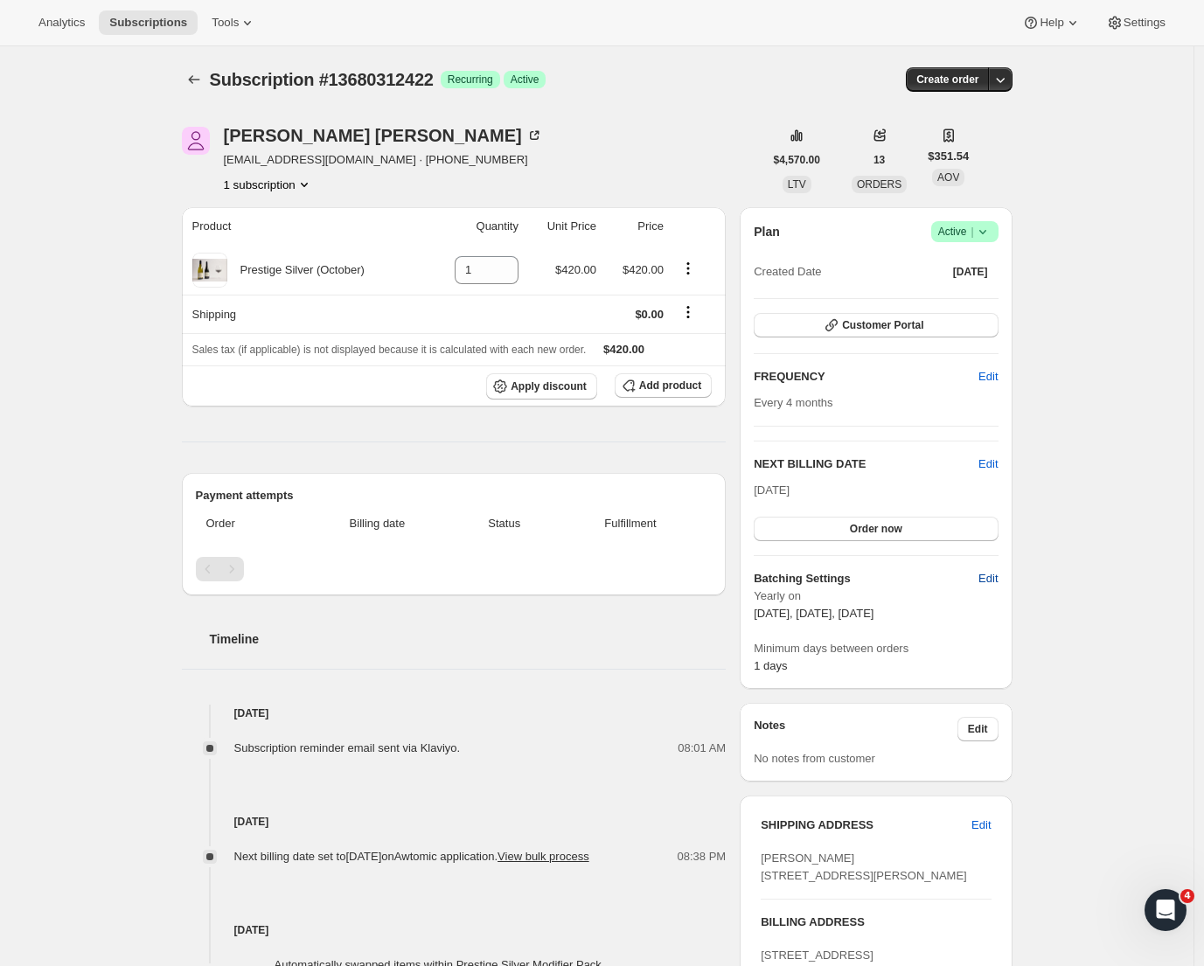
click at [994, 580] on span "Edit" at bounding box center [988, 578] width 19 height 17
select select "YEARDAY"
select select "2"
select select "13"
select select "6"
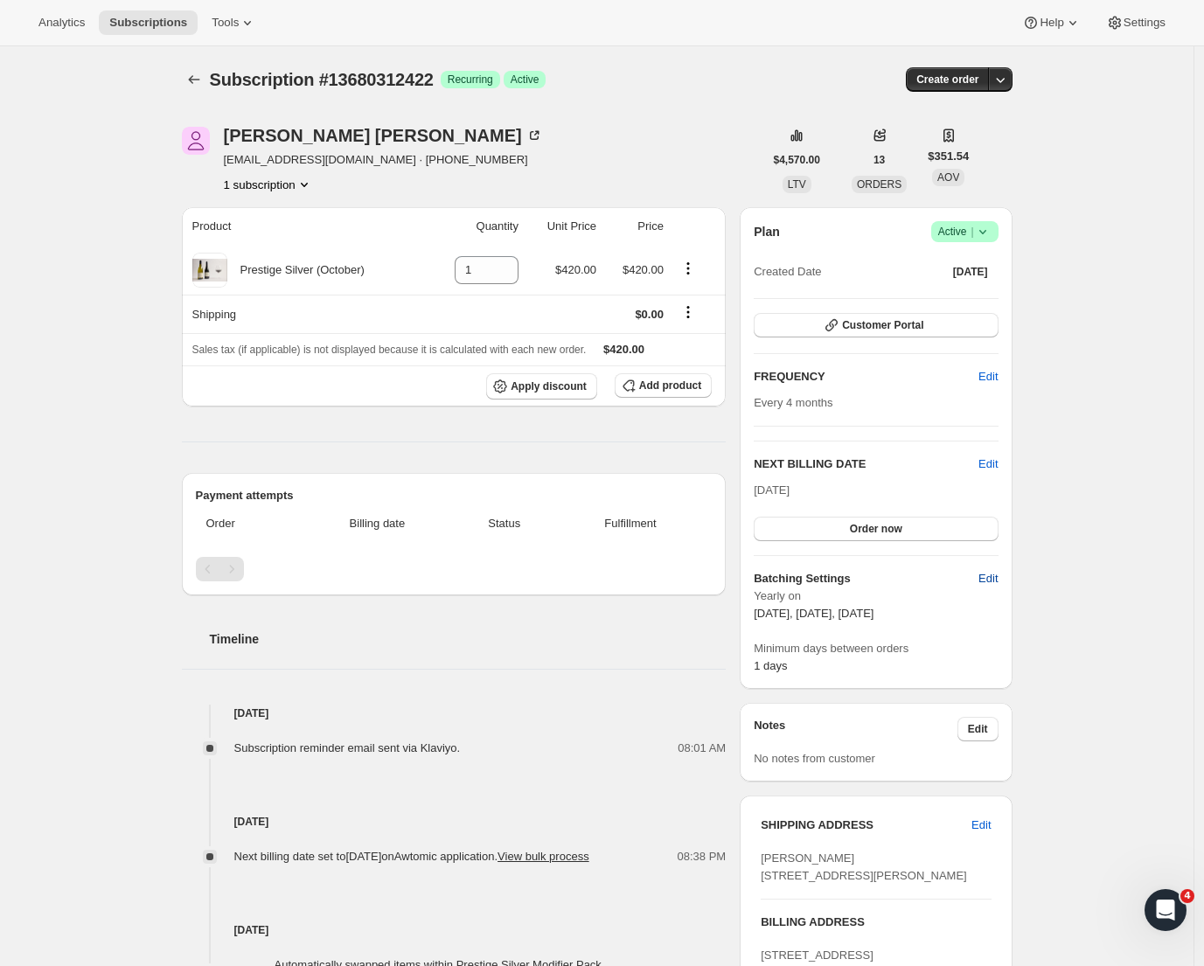
select select "13"
select select "10"
select select "13"
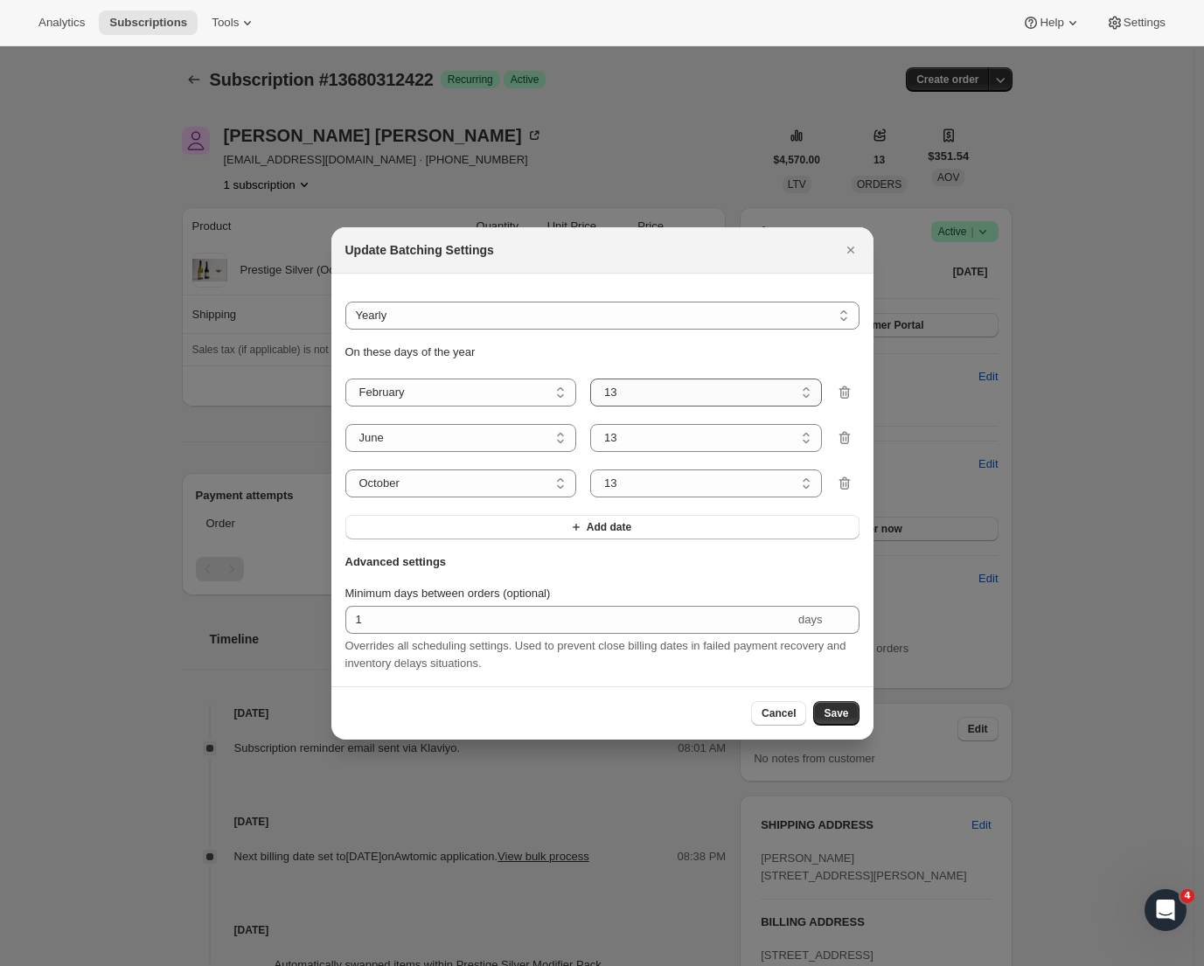
select select "8"
click at [840, 714] on span "Save" at bounding box center [836, 714] width 24 height 14
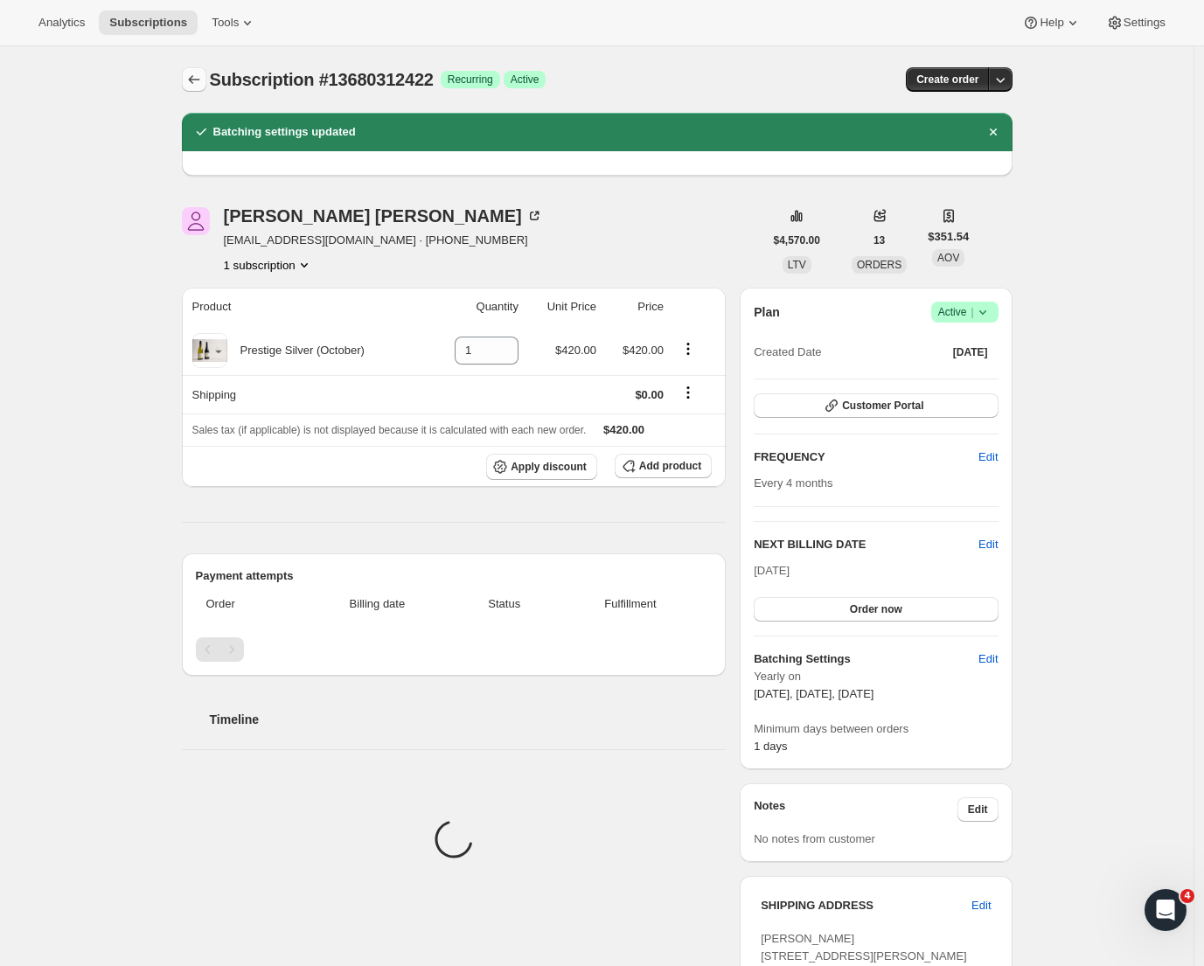
click at [203, 82] on icon "Subscriptions" at bounding box center [193, 79] width 17 height 17
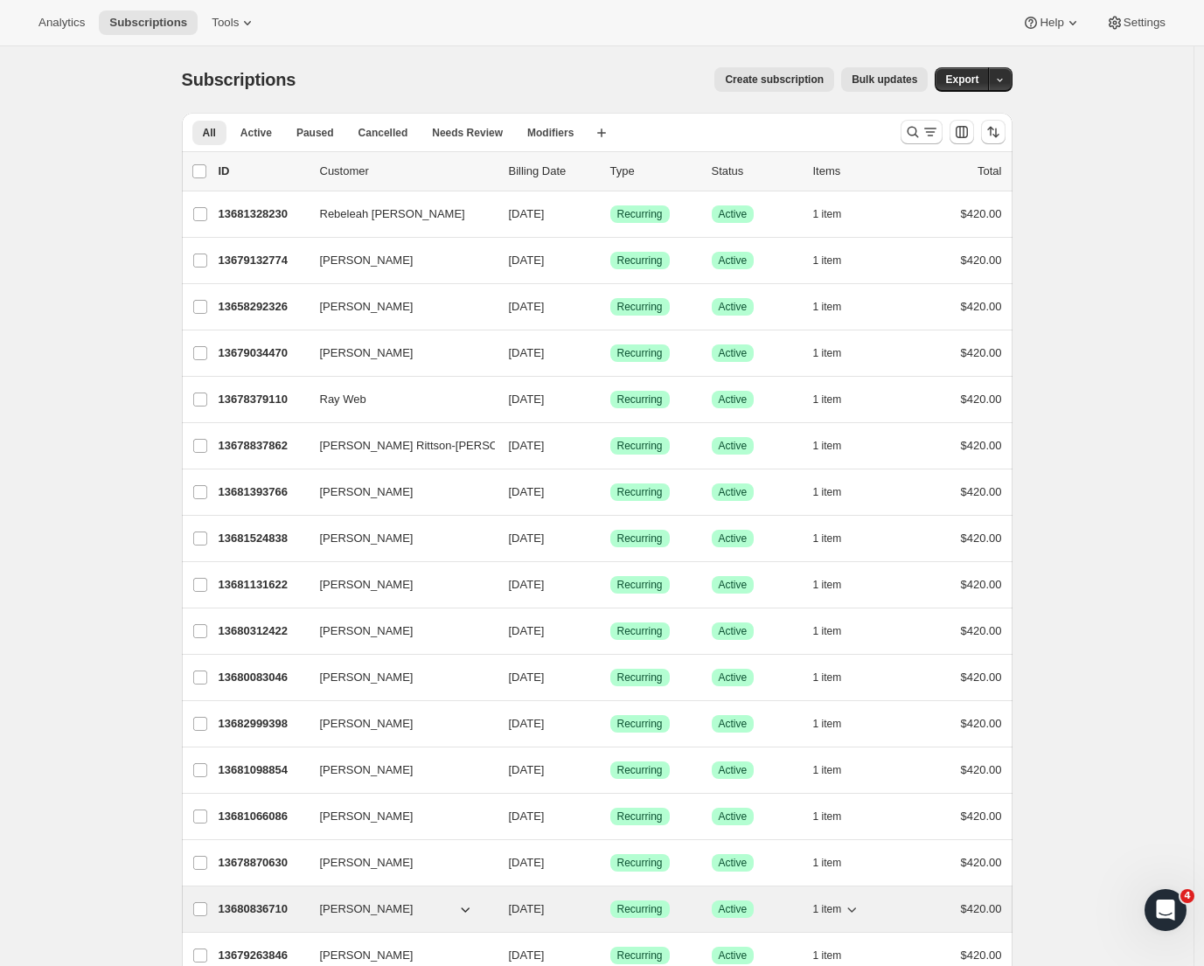
click at [305, 902] on p "13680836710" at bounding box center [262, 909] width 87 height 17
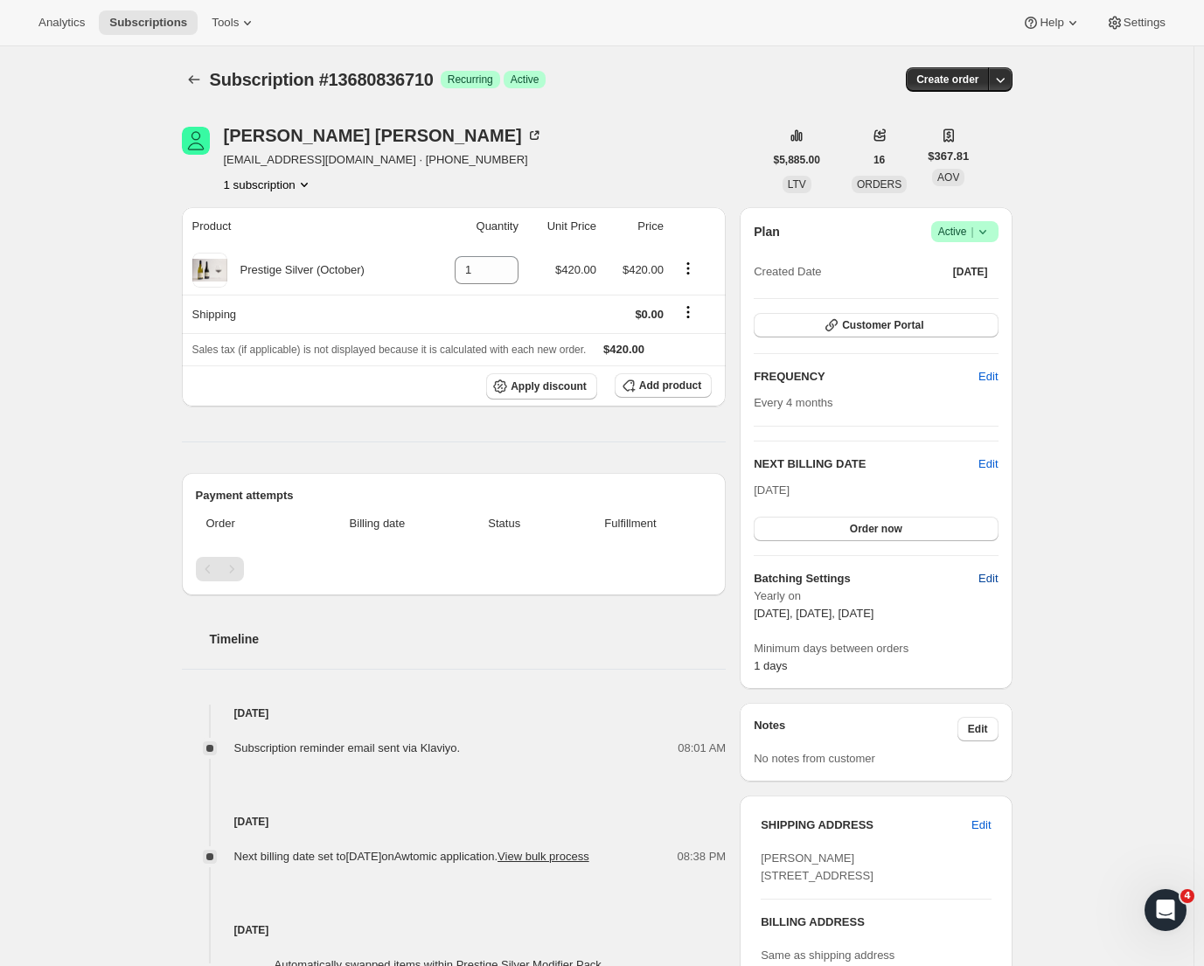
click at [991, 579] on span "Edit" at bounding box center [988, 578] width 19 height 17
select select "YEARDAY"
select select "2"
select select "13"
select select "6"
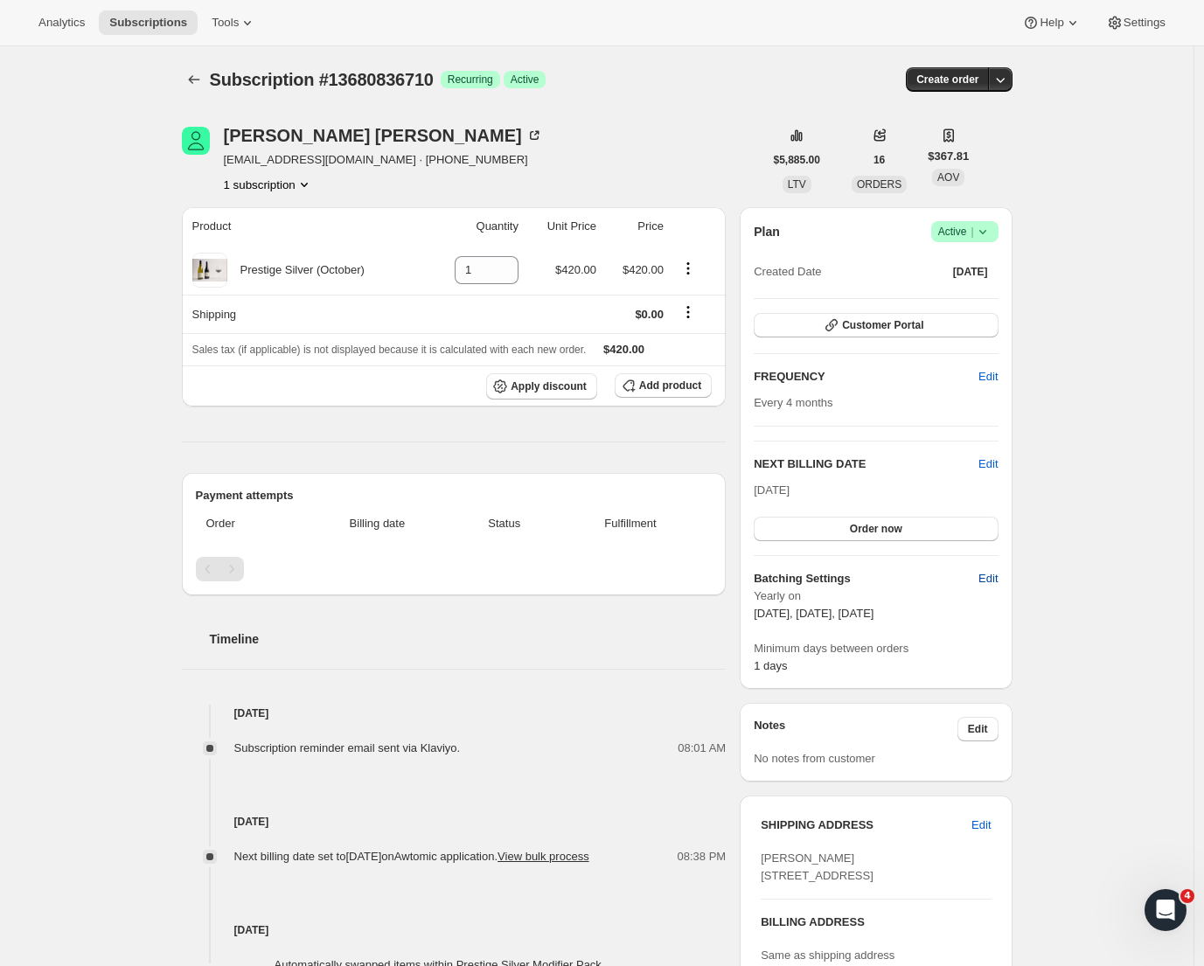
select select "13"
select select "10"
select select "13"
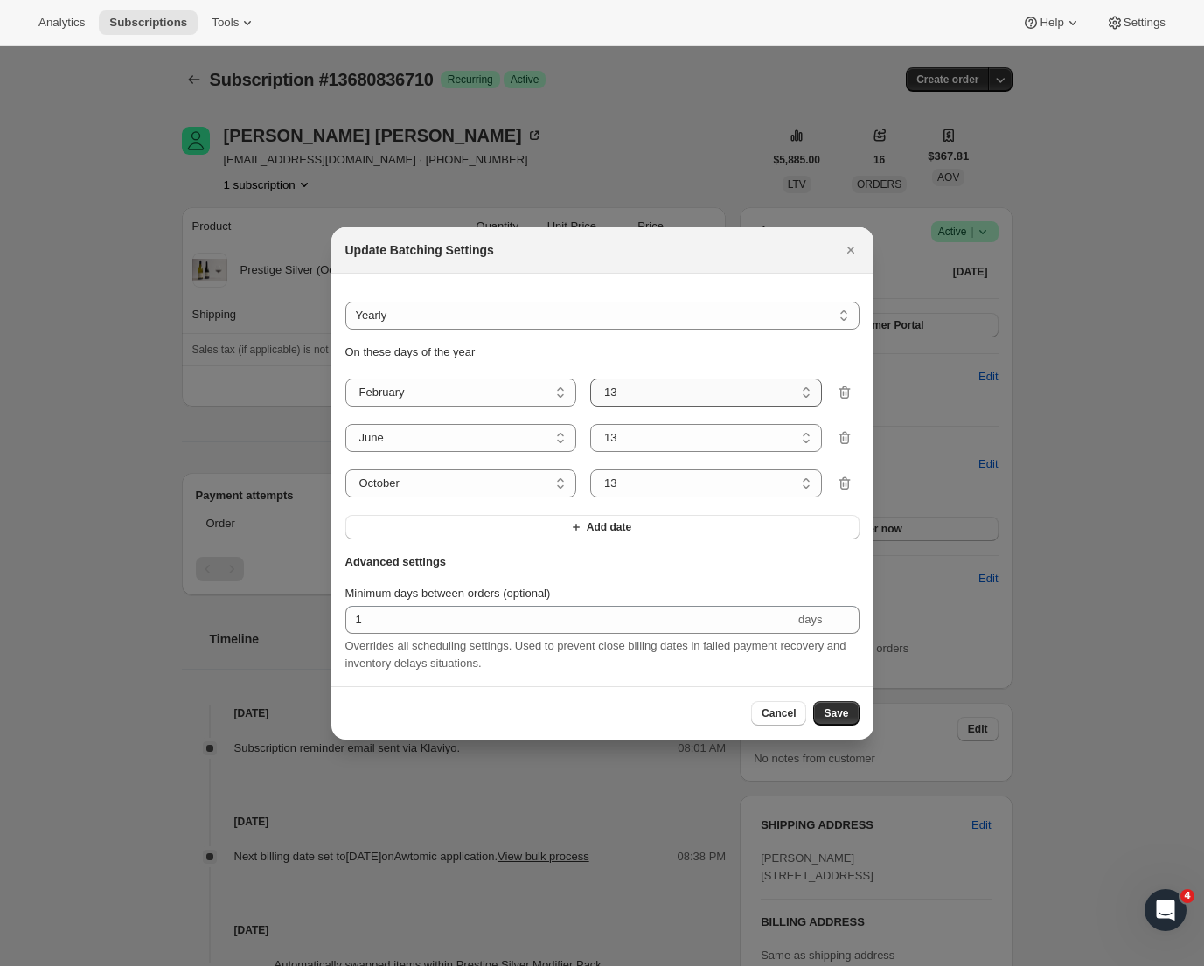
select select "8"
click at [632, 463] on div "On these days of the year January February March April May June July August Sep…" at bounding box center [602, 442] width 514 height 196
select select "8"
click at [840, 721] on span "Save" at bounding box center [836, 714] width 24 height 14
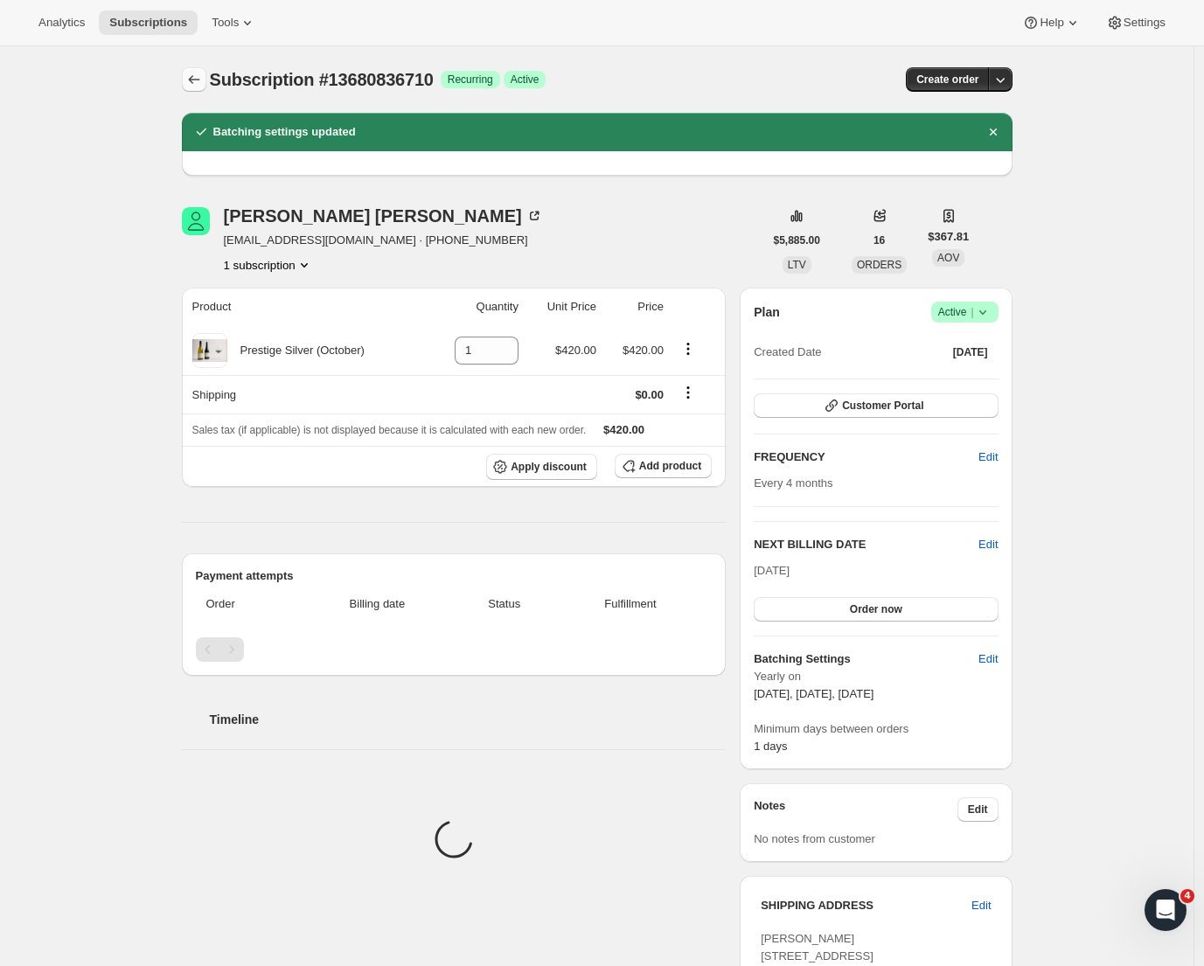
click at [201, 85] on icon "Subscriptions" at bounding box center [193, 79] width 17 height 17
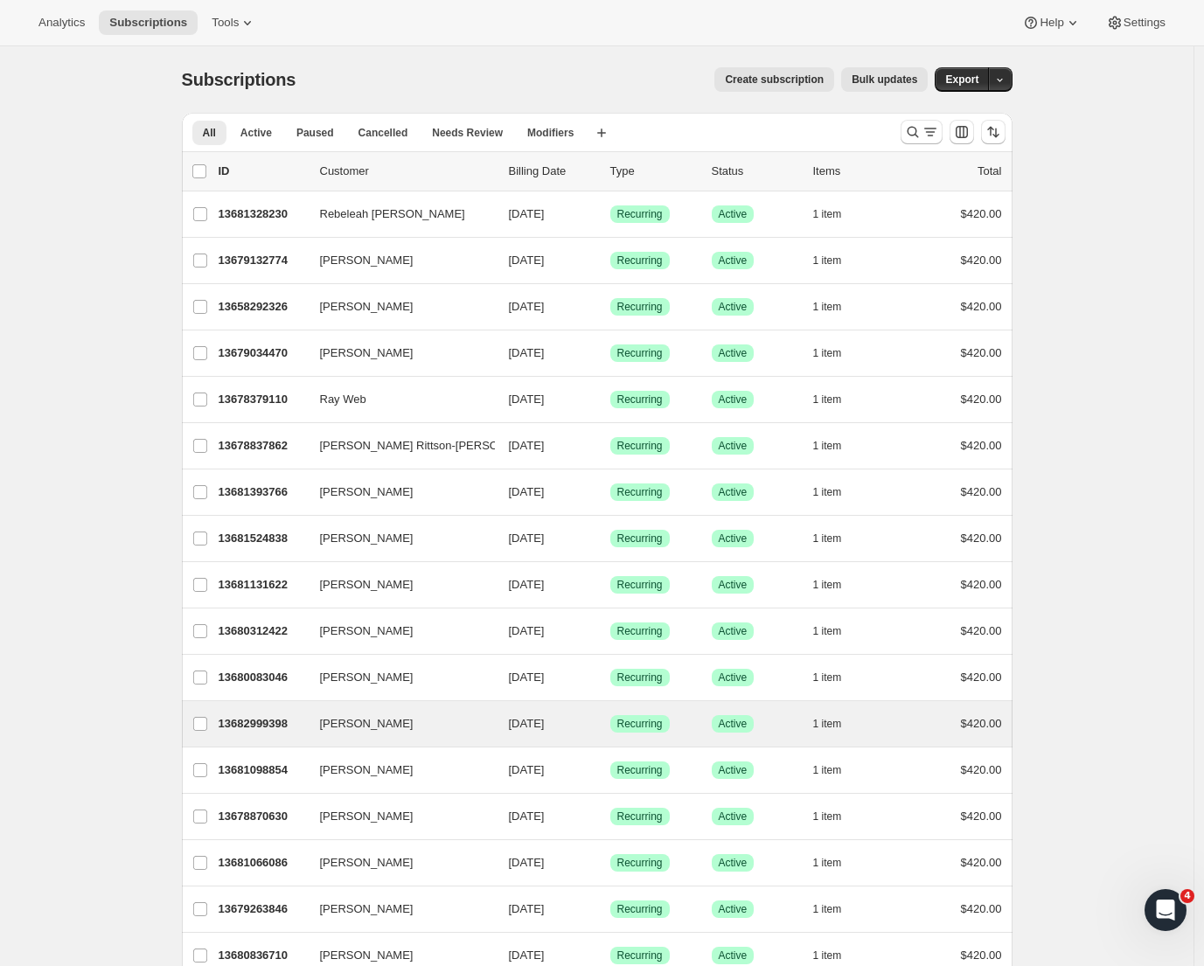
scroll to position [999, 0]
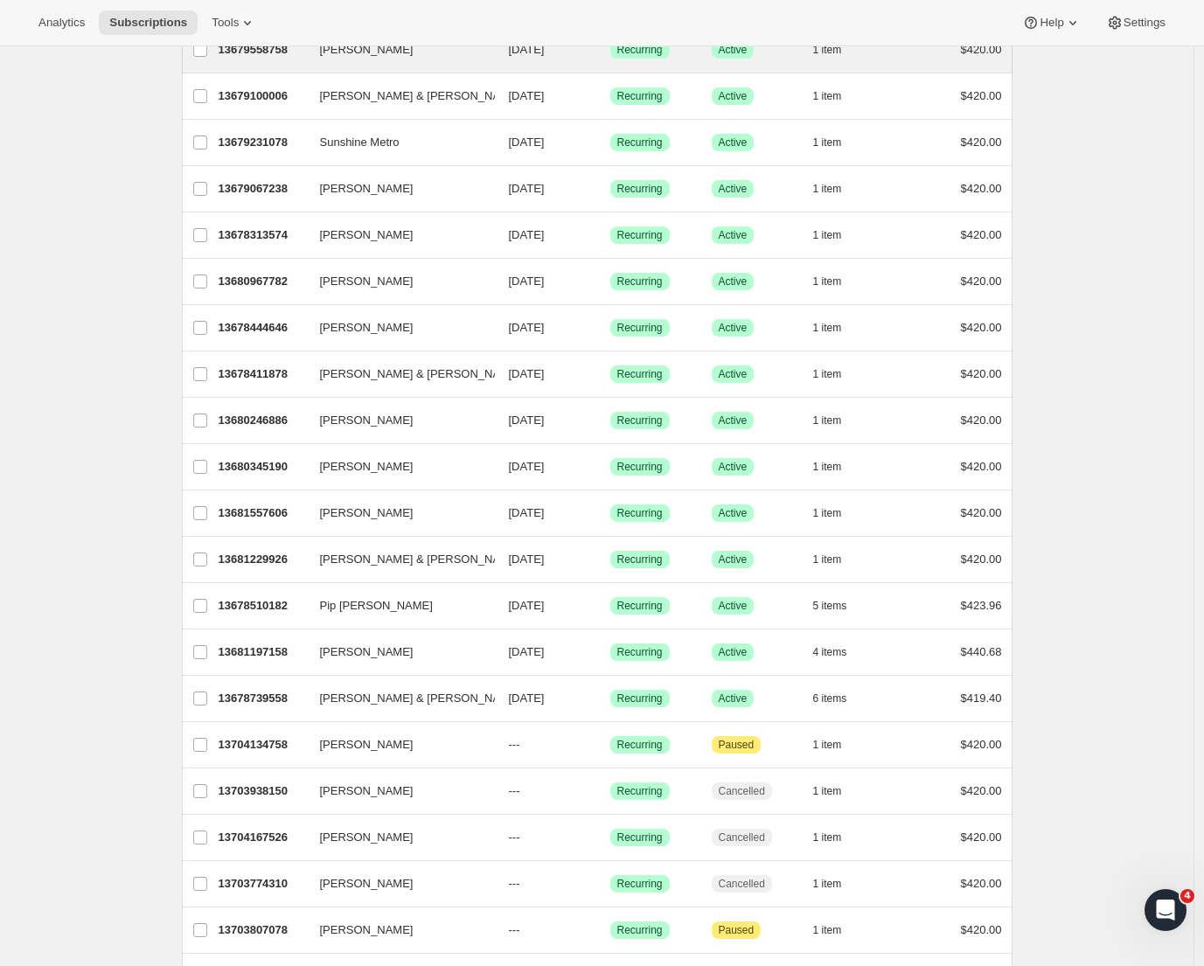
click at [355, 64] on div "[PERSON_NAME] 13679558758 [PERSON_NAME] [DATE] Success Recurring Success Active…" at bounding box center [597, 49] width 831 height 45
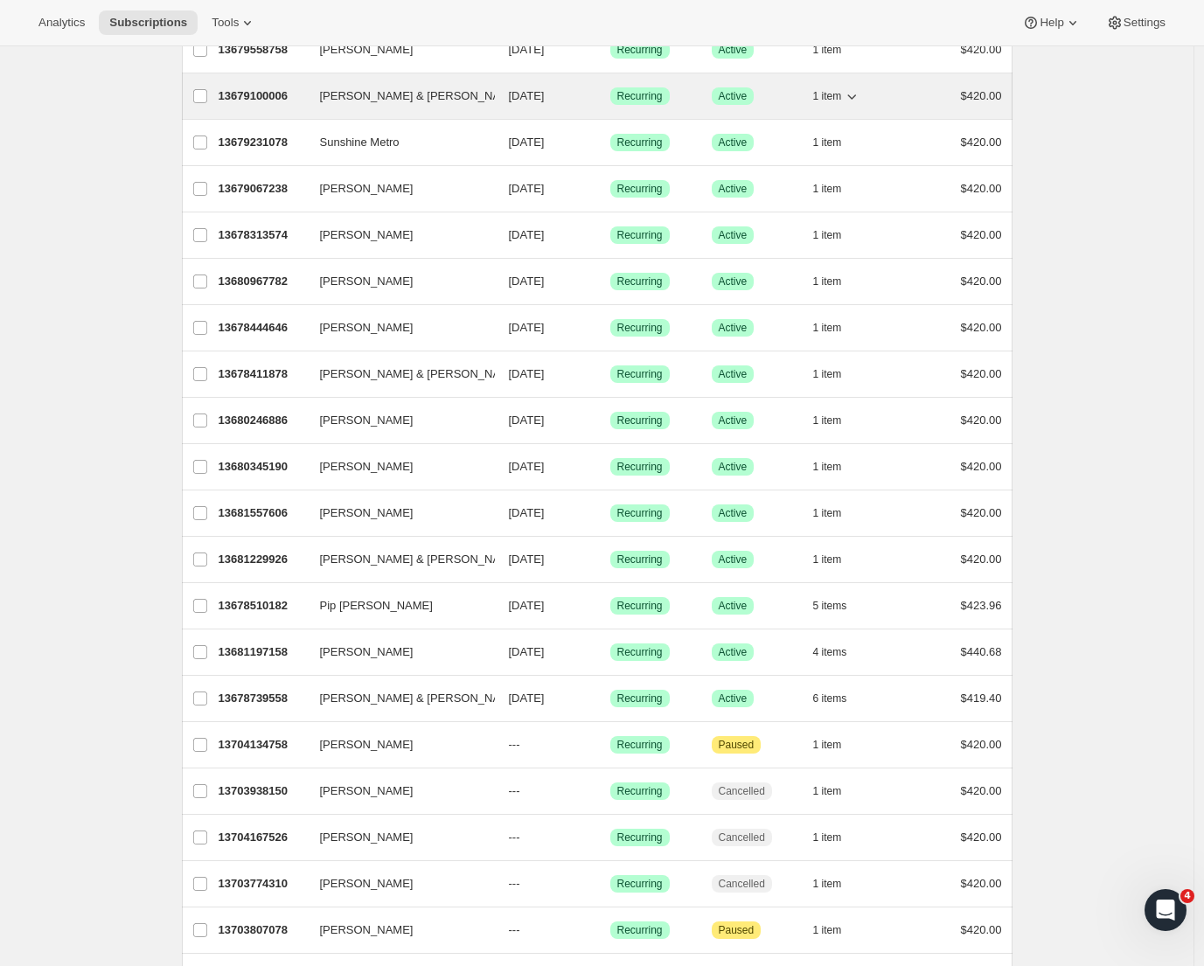
click at [359, 96] on span "[PERSON_NAME] & [PERSON_NAME]" at bounding box center [420, 95] width 201 height 17
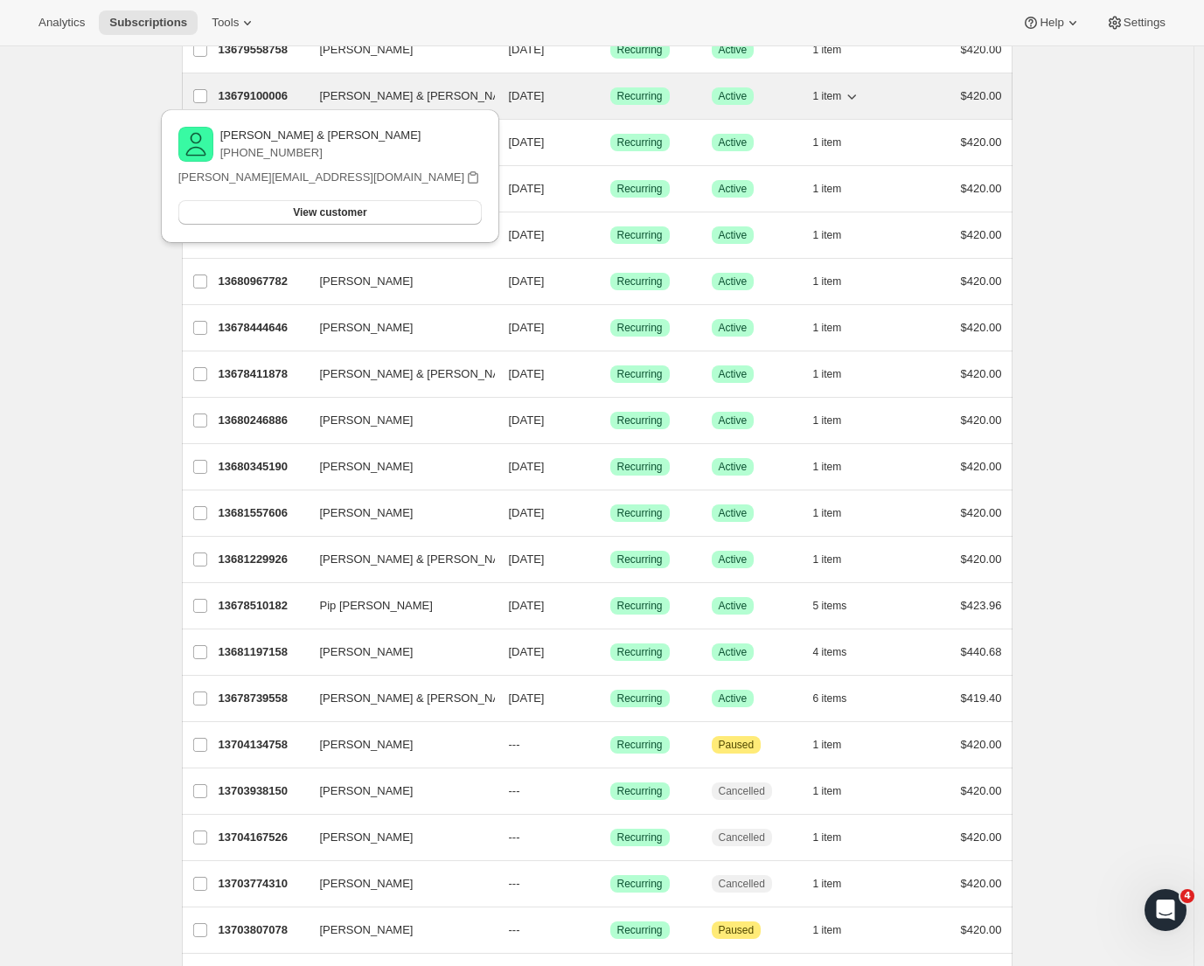
click at [280, 100] on p "13679100006" at bounding box center [262, 95] width 87 height 17
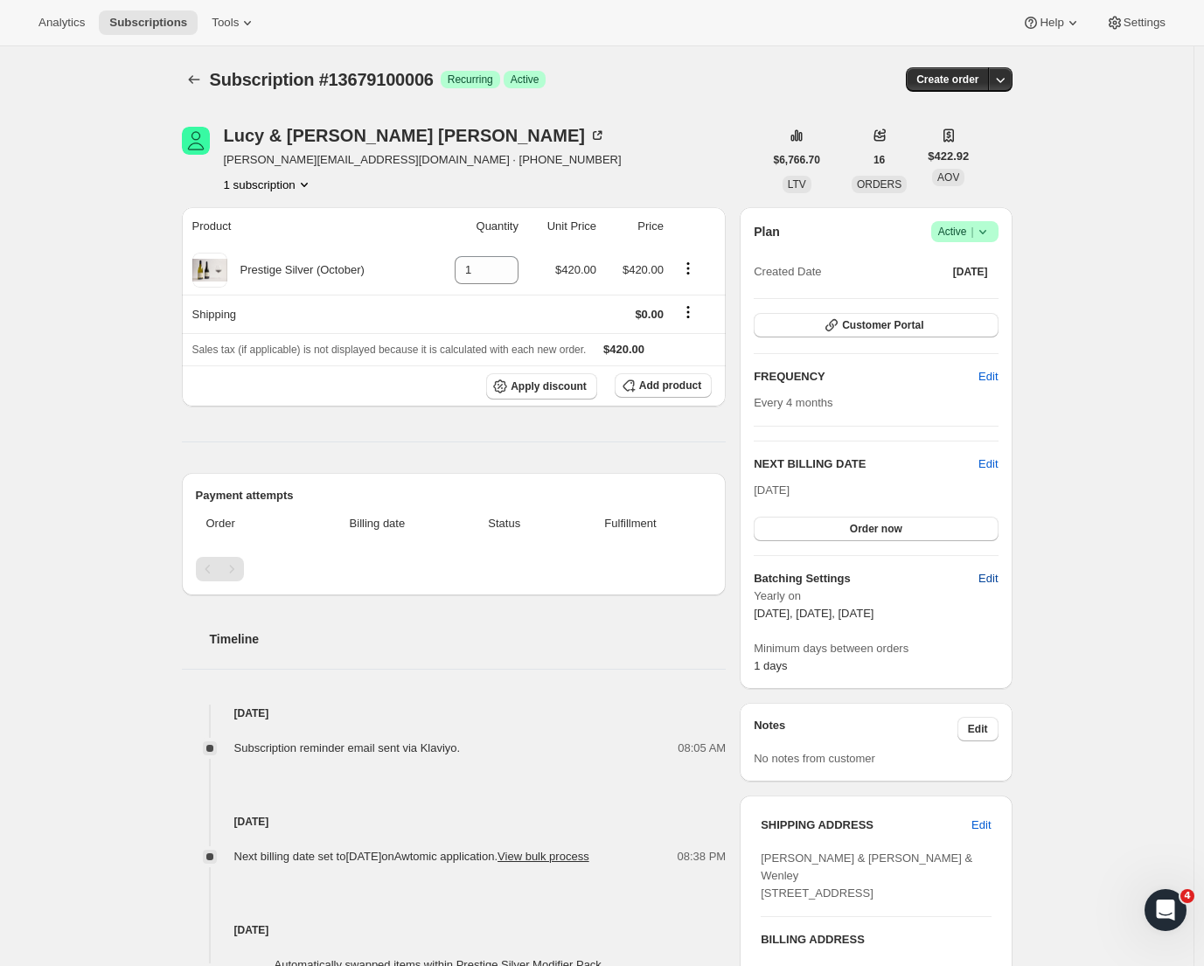
click at [993, 582] on span "Edit" at bounding box center [988, 578] width 19 height 17
select select "YEARDAY"
select select "2"
select select "13"
select select "6"
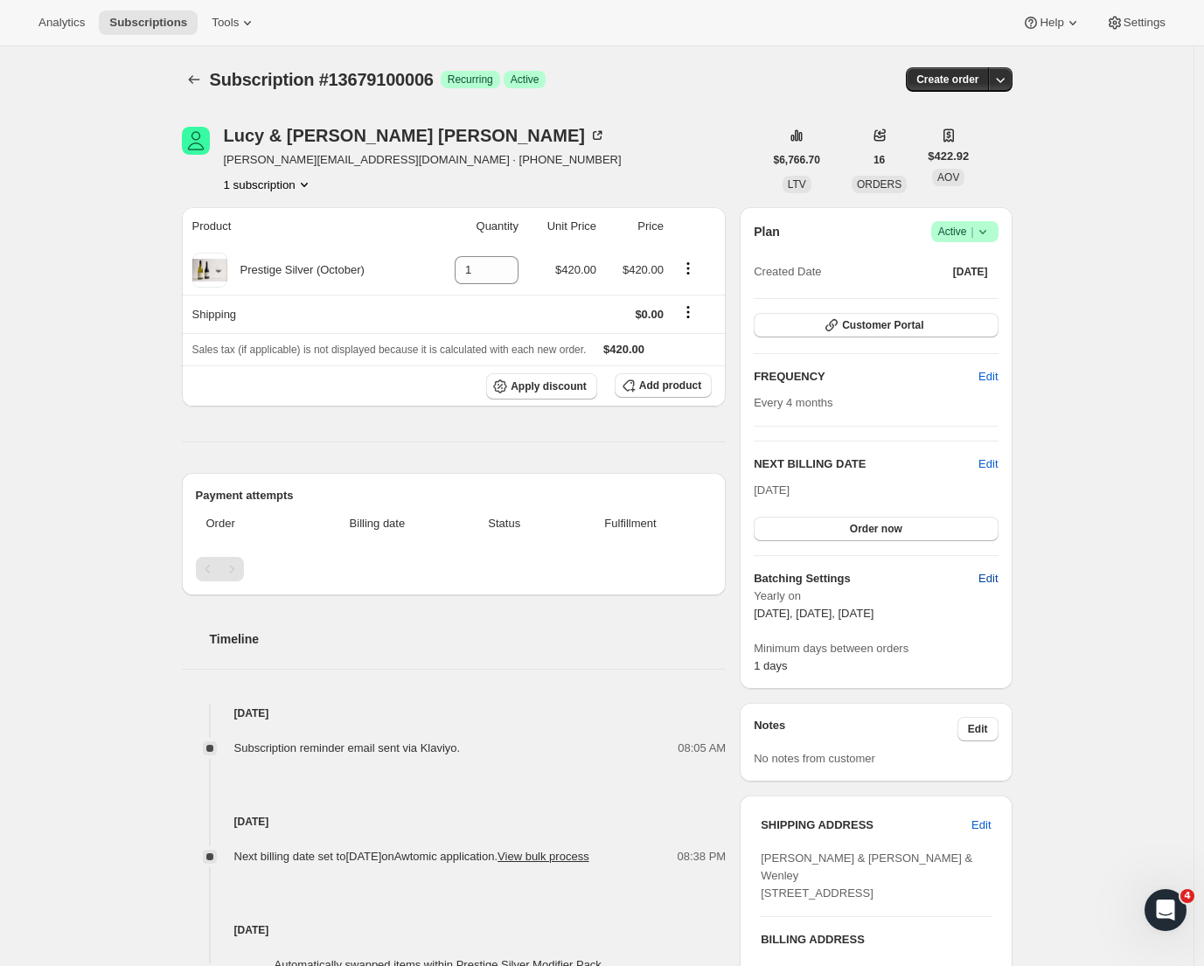
select select "13"
select select "10"
select select "13"
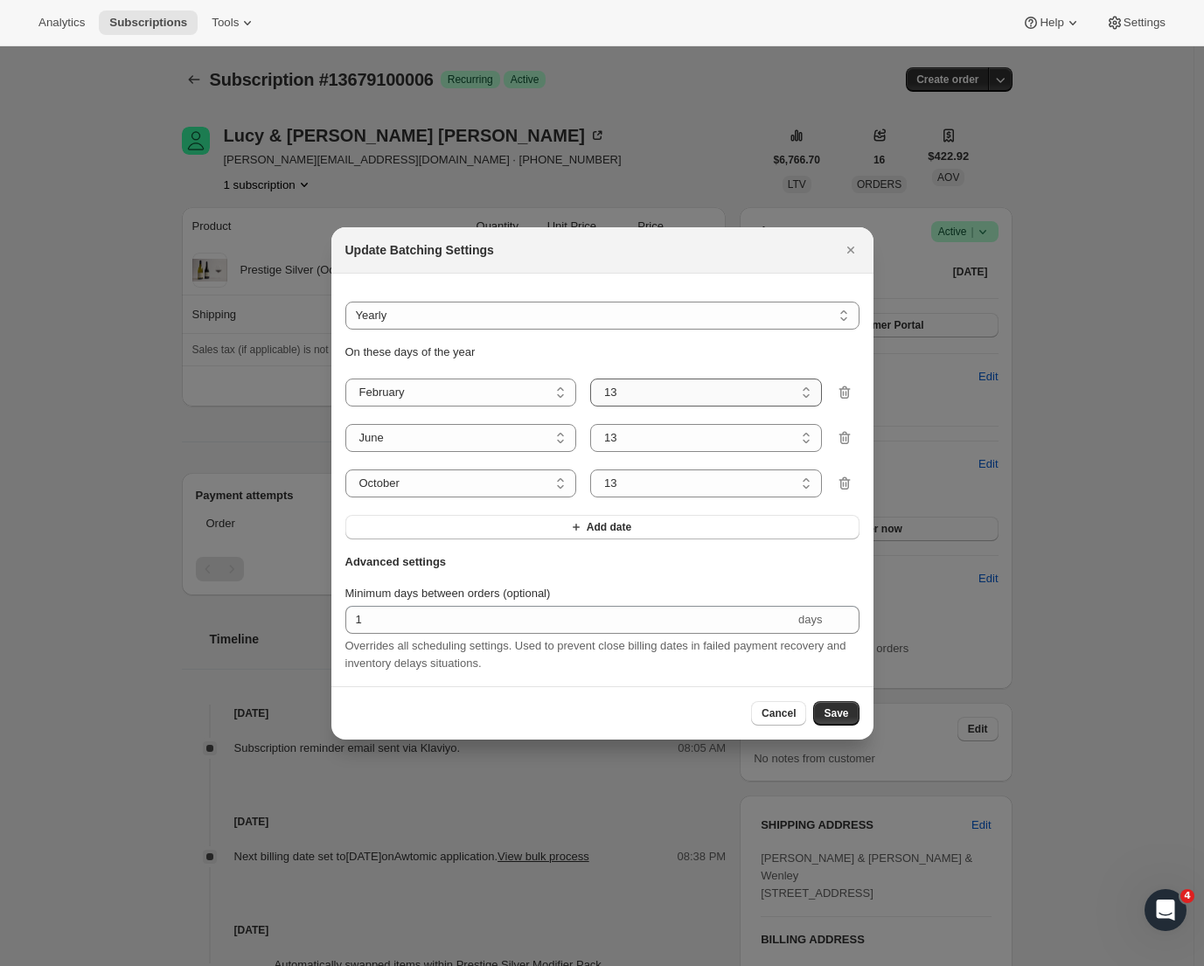
select select "8"
click at [634, 476] on select "1 2 3 4 5 6 7 8 9 10 11 12 13 14 15 16 17 18 19 20 21 22 23 24 25 26 27 28 29 3…" at bounding box center [706, 484] width 232 height 28
select select "8"
click at [841, 721] on span "Save" at bounding box center [836, 714] width 24 height 14
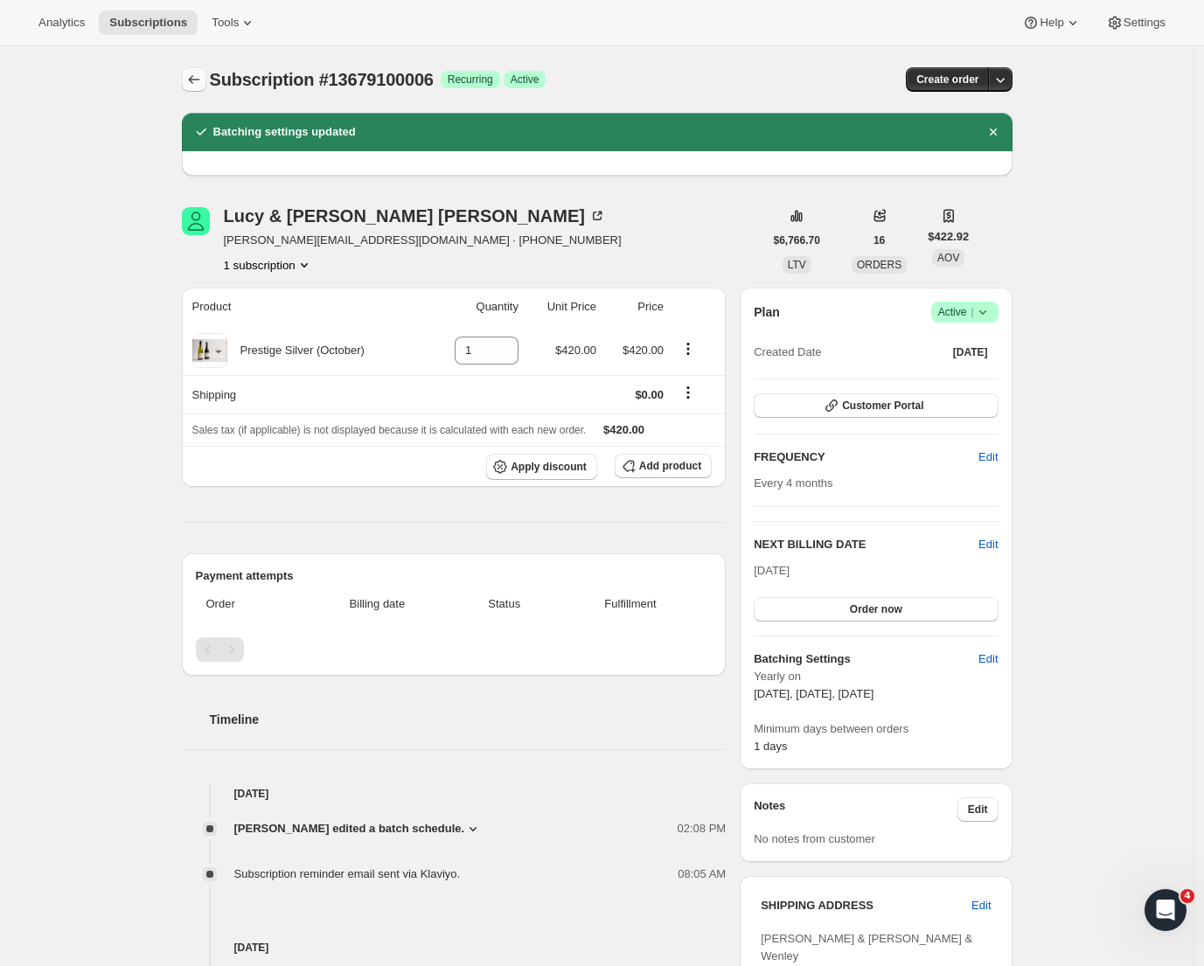
click at [191, 92] on div "Subscription #13679100006. This page is ready Subscription #13679100006 Success…" at bounding box center [597, 79] width 831 height 66
click at [197, 85] on icon "Subscriptions" at bounding box center [193, 79] width 17 height 17
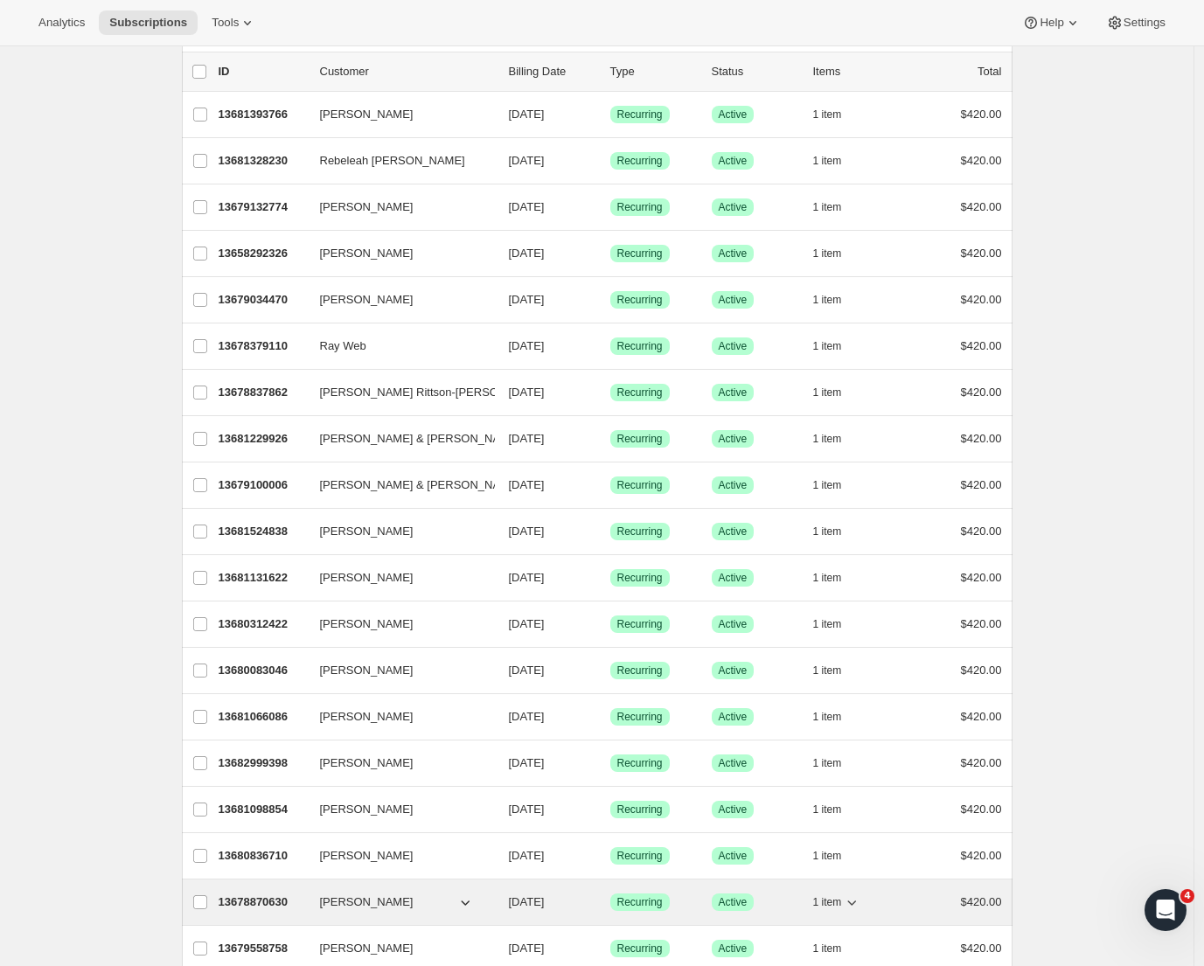
scroll to position [103, 0]
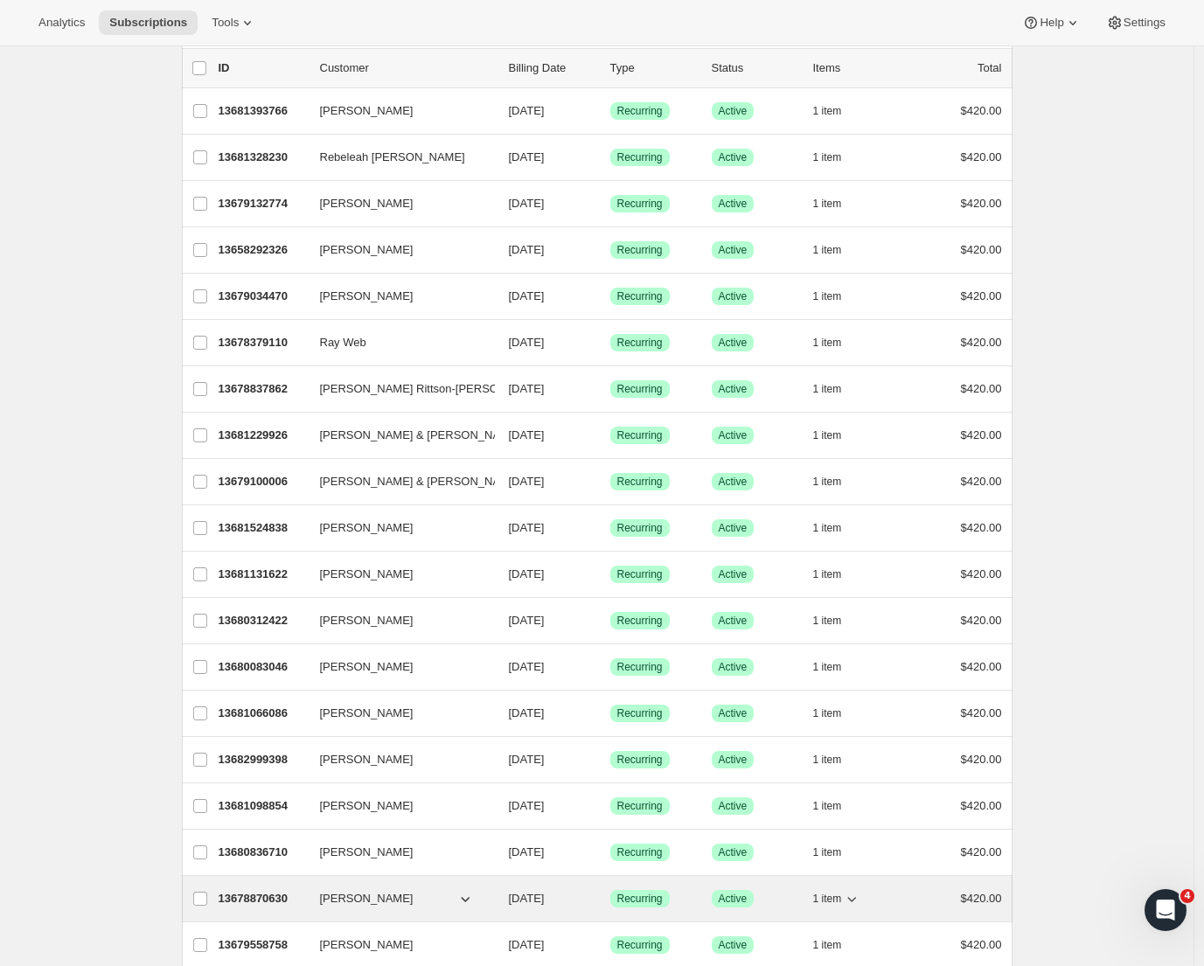
click at [348, 896] on span "[PERSON_NAME]" at bounding box center [367, 898] width 94 height 17
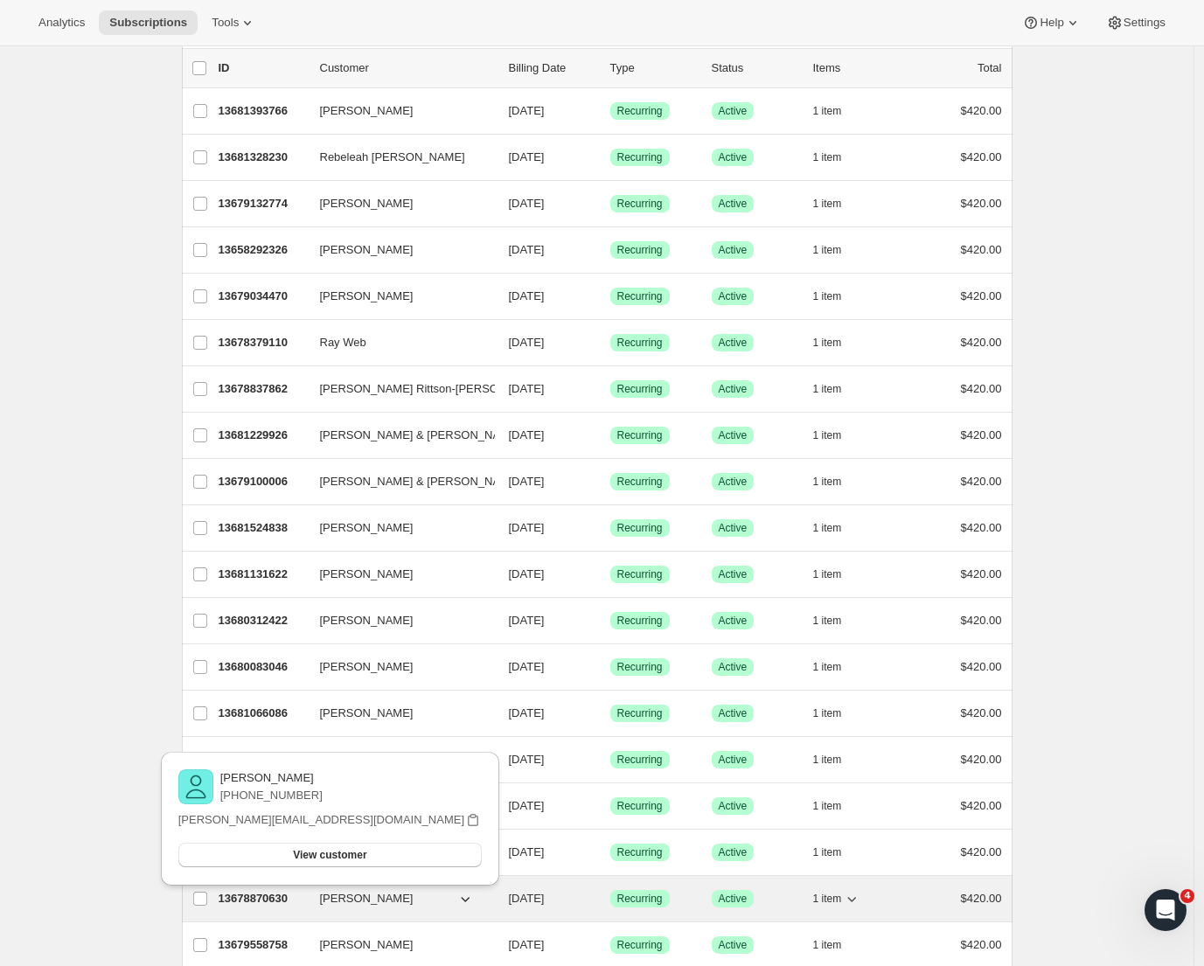
click at [257, 900] on p "13678870630" at bounding box center [262, 898] width 87 height 17
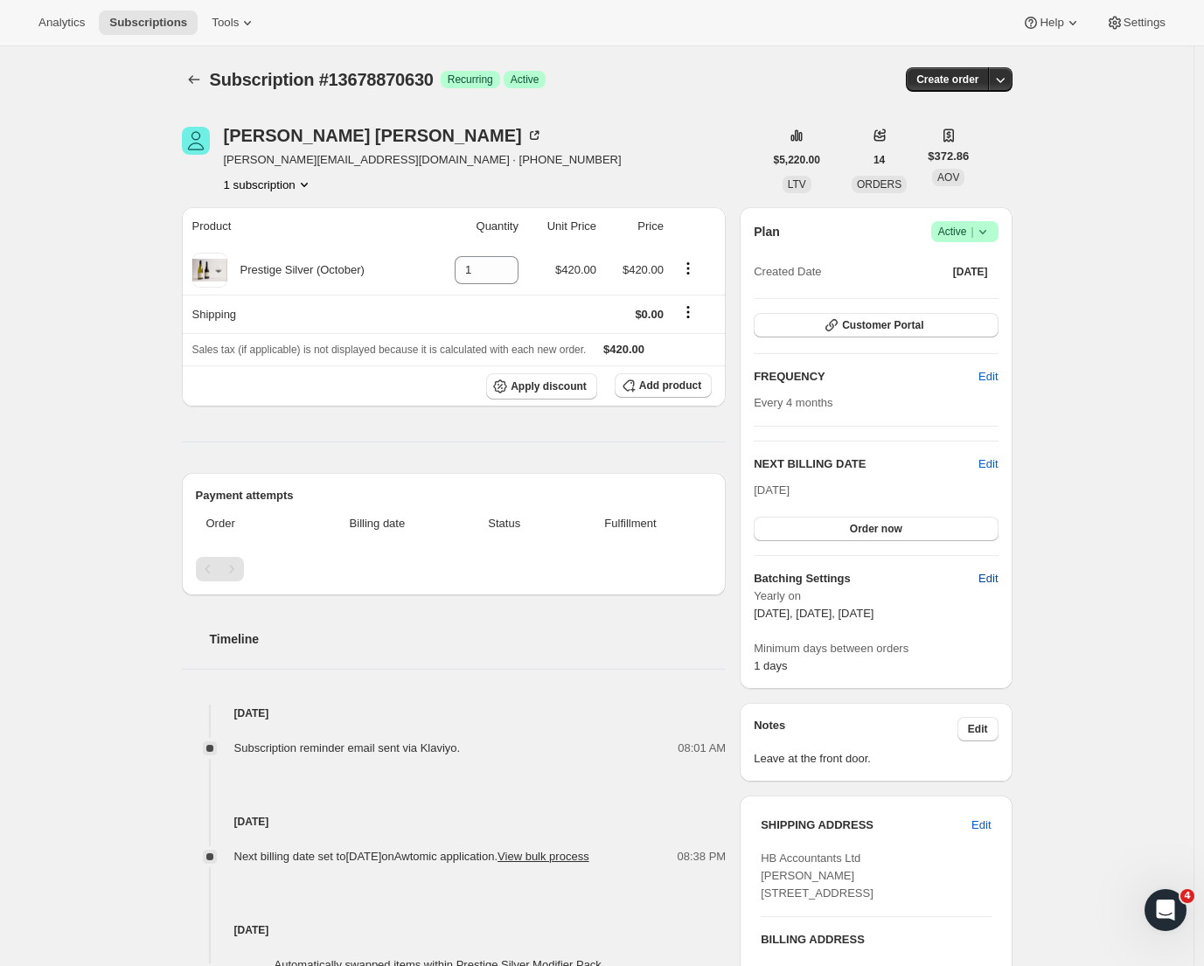
click at [995, 580] on span "Edit" at bounding box center [988, 578] width 19 height 17
select select "YEARDAY"
select select "2"
select select "13"
select select "6"
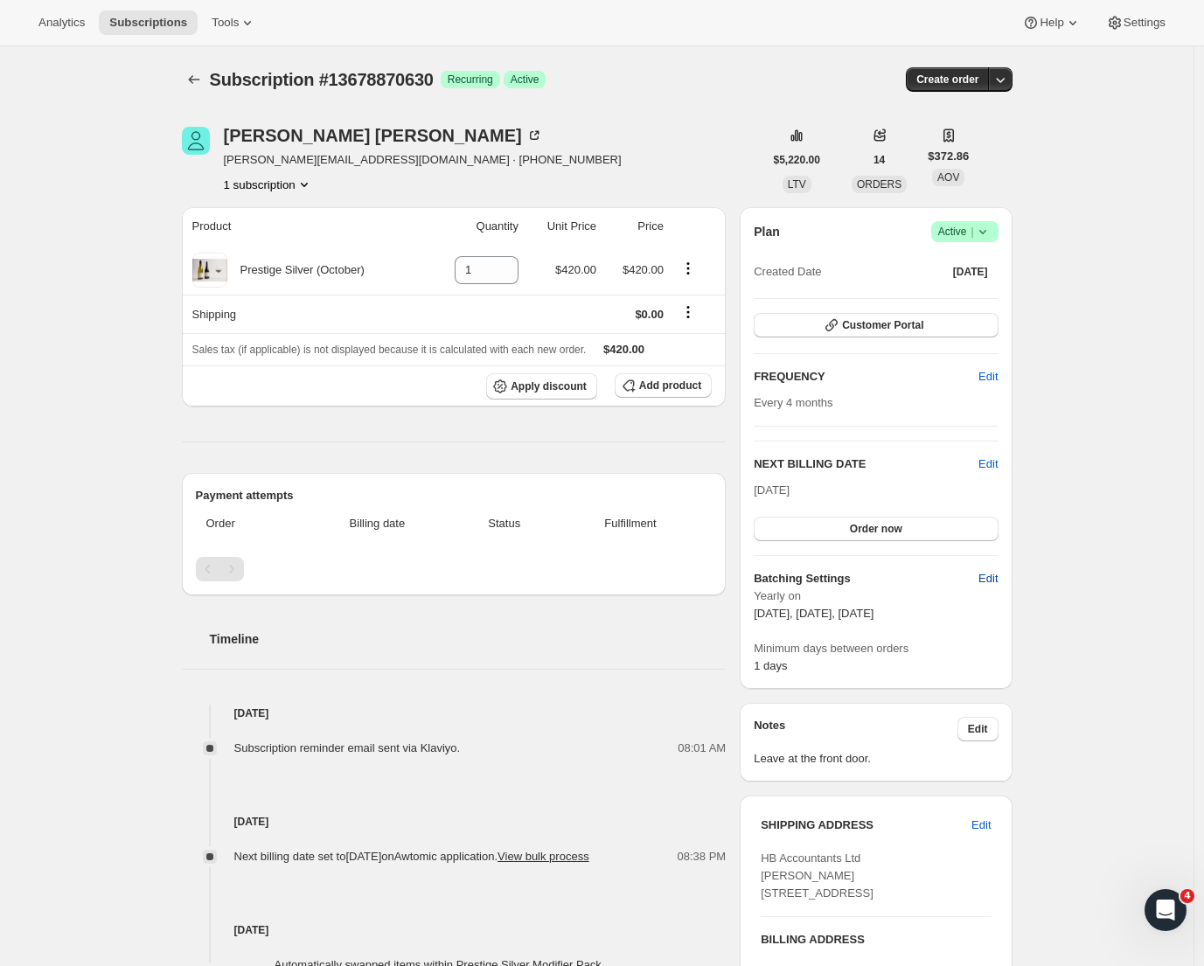
select select "13"
select select "10"
select select "13"
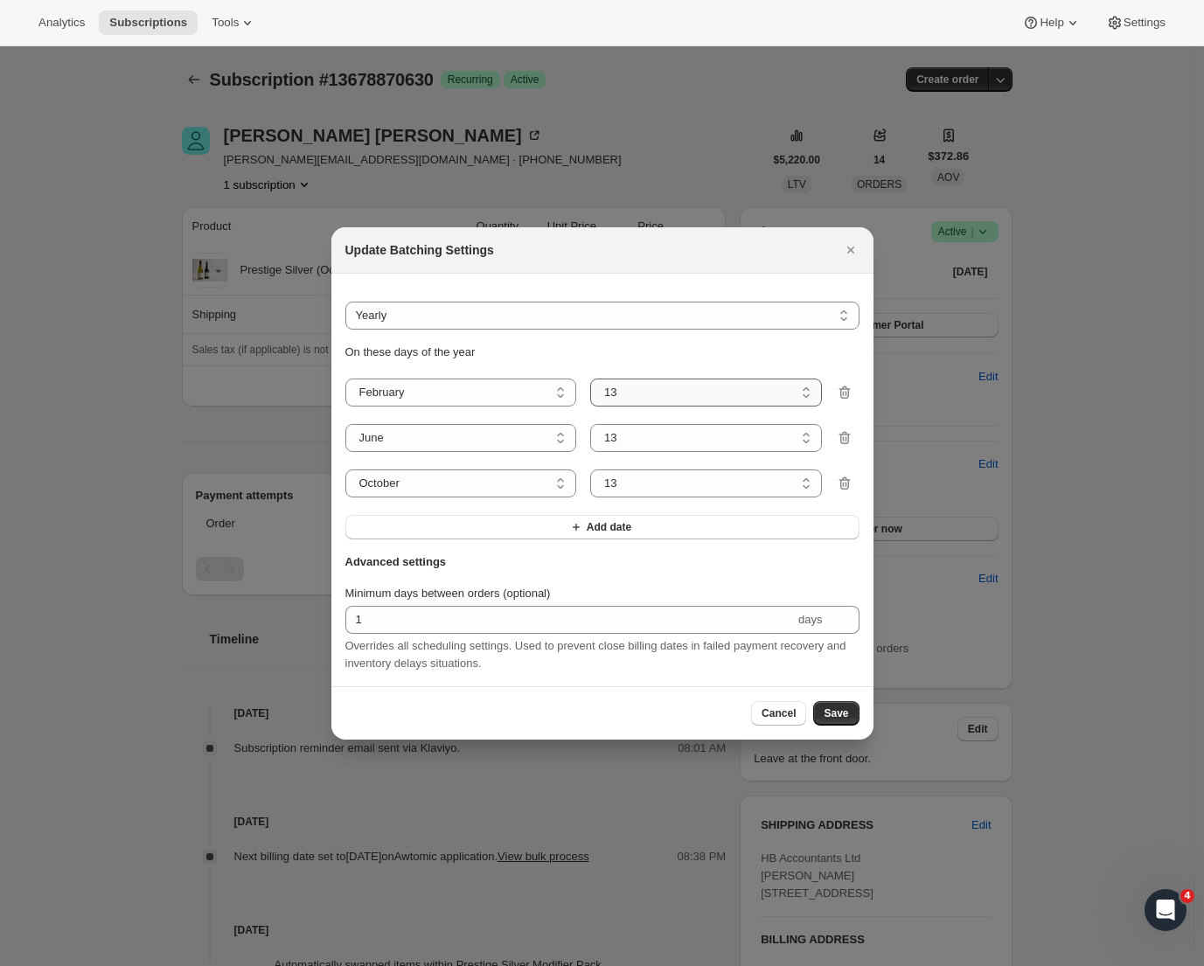
select select "8"
click at [838, 726] on button "Save" at bounding box center [835, 713] width 45 height 24
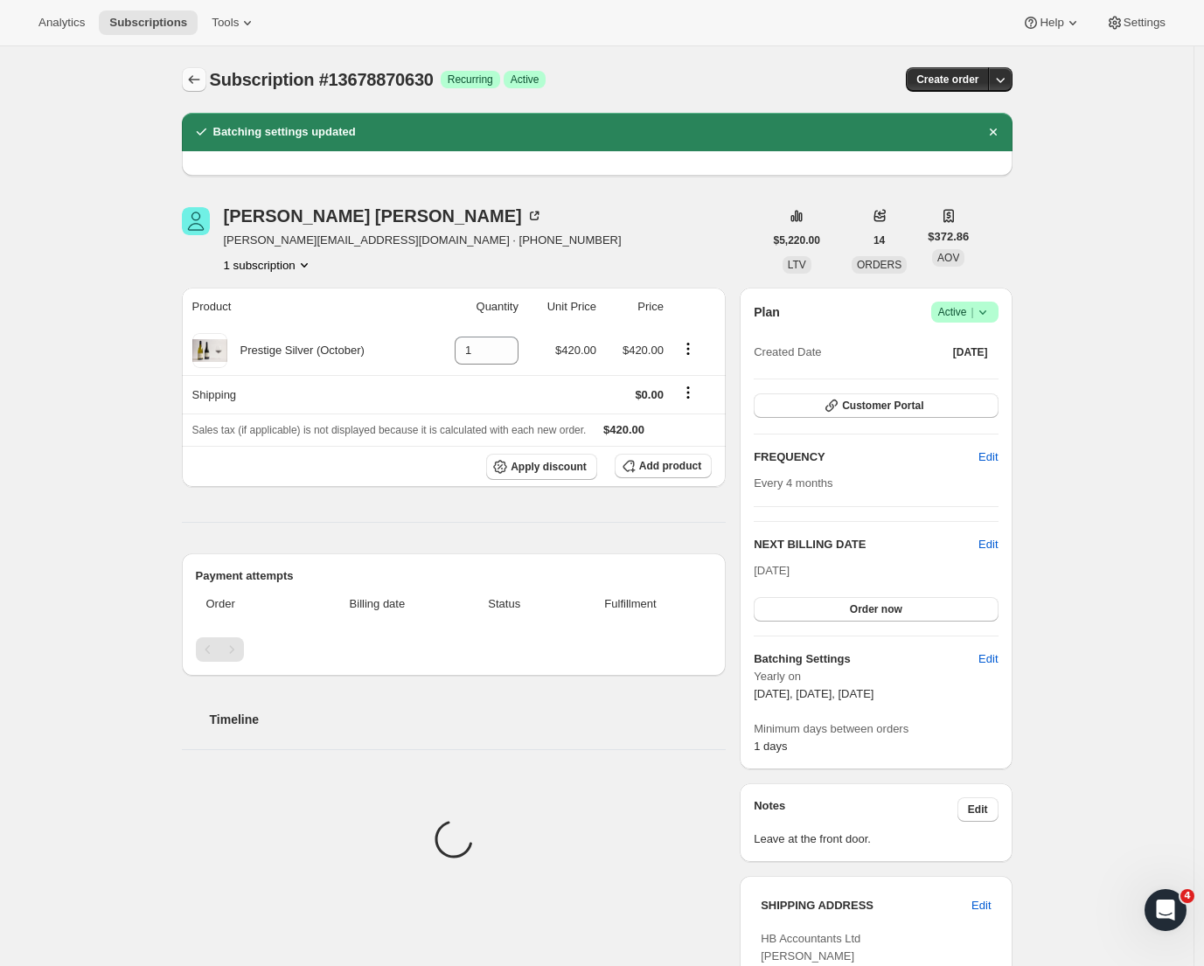
click at [196, 87] on icon "Subscriptions" at bounding box center [193, 79] width 17 height 17
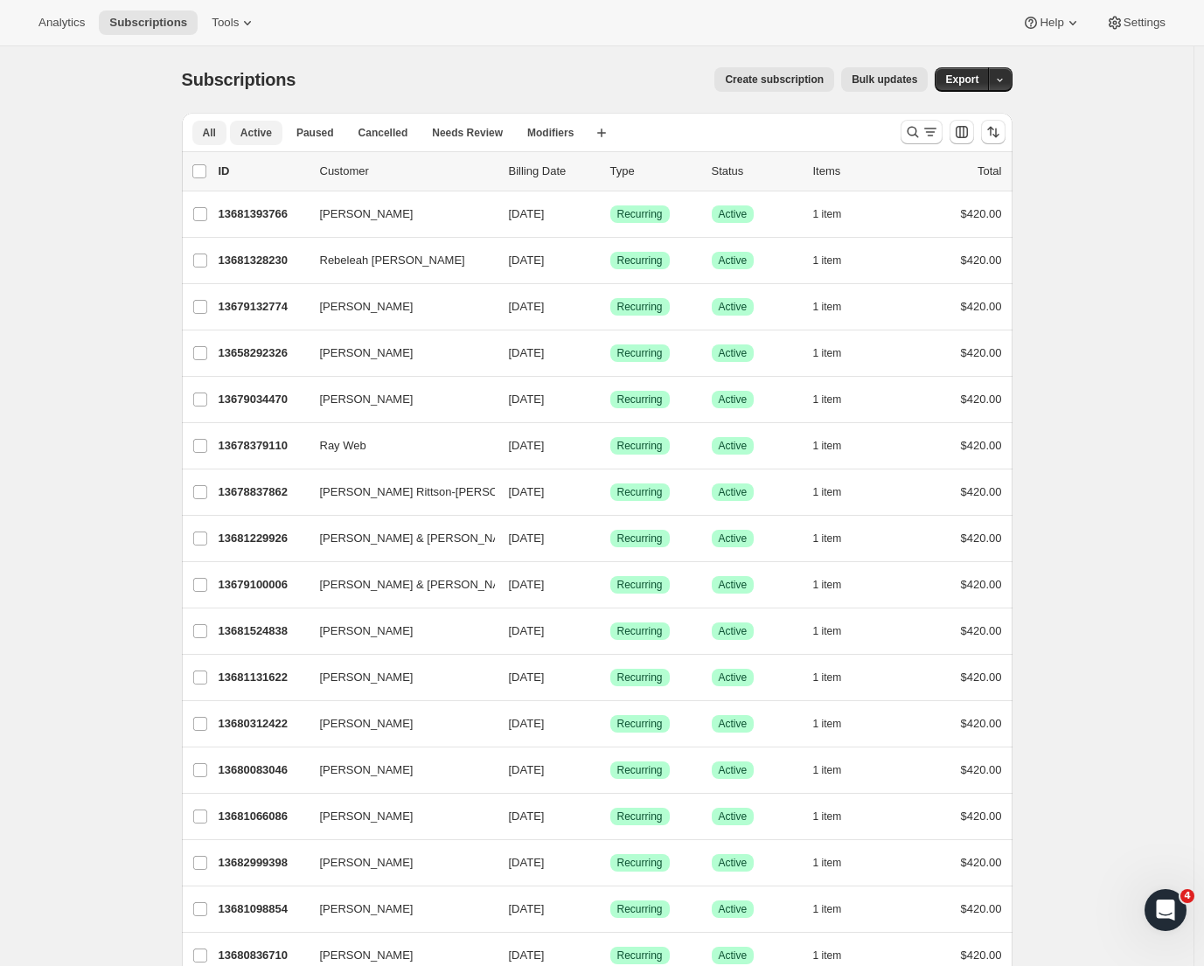
click at [257, 129] on span "Active" at bounding box center [255, 133] width 31 height 14
click at [933, 126] on icon "Search and filter results" at bounding box center [930, 131] width 17 height 17
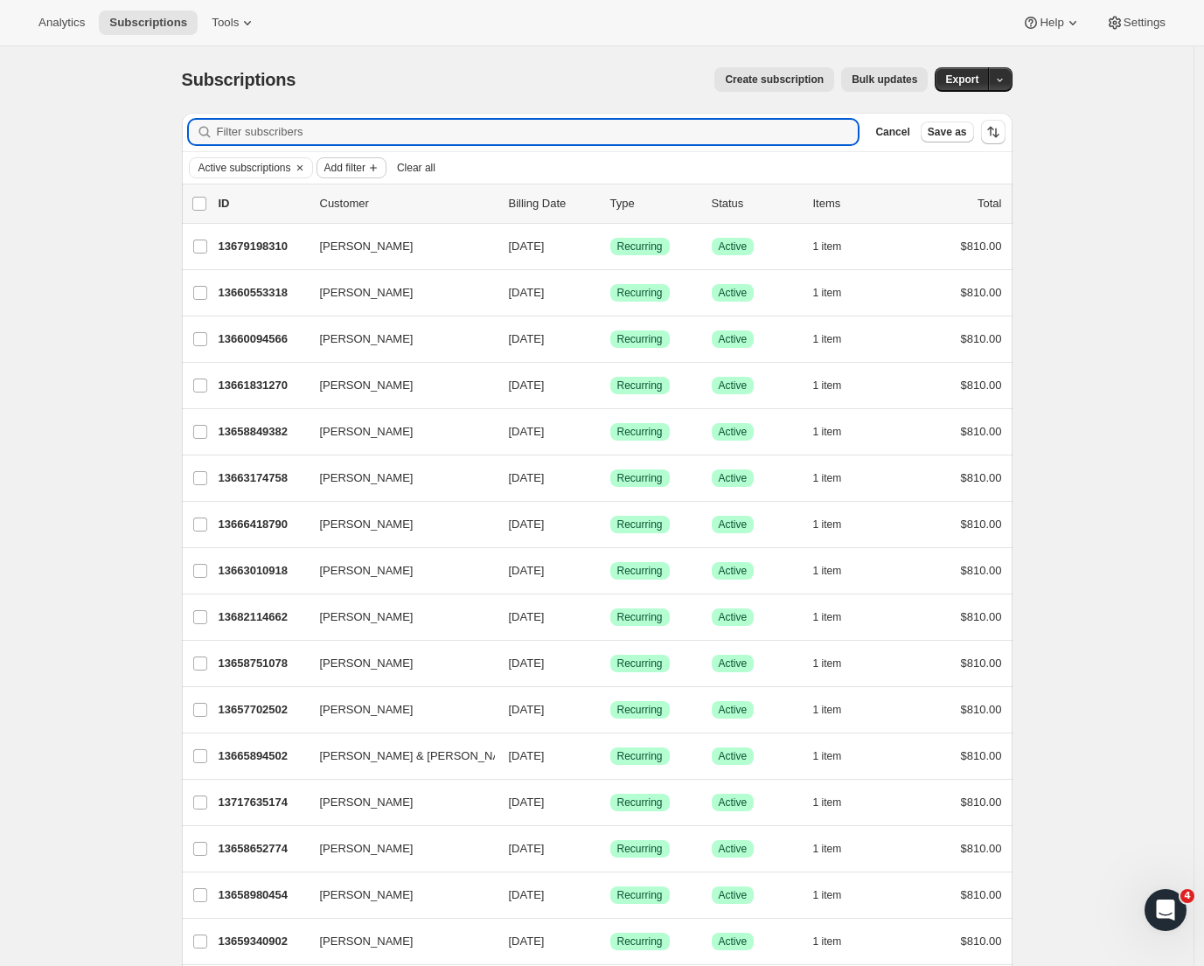
click at [361, 167] on span "Add filter" at bounding box center [344, 168] width 41 height 14
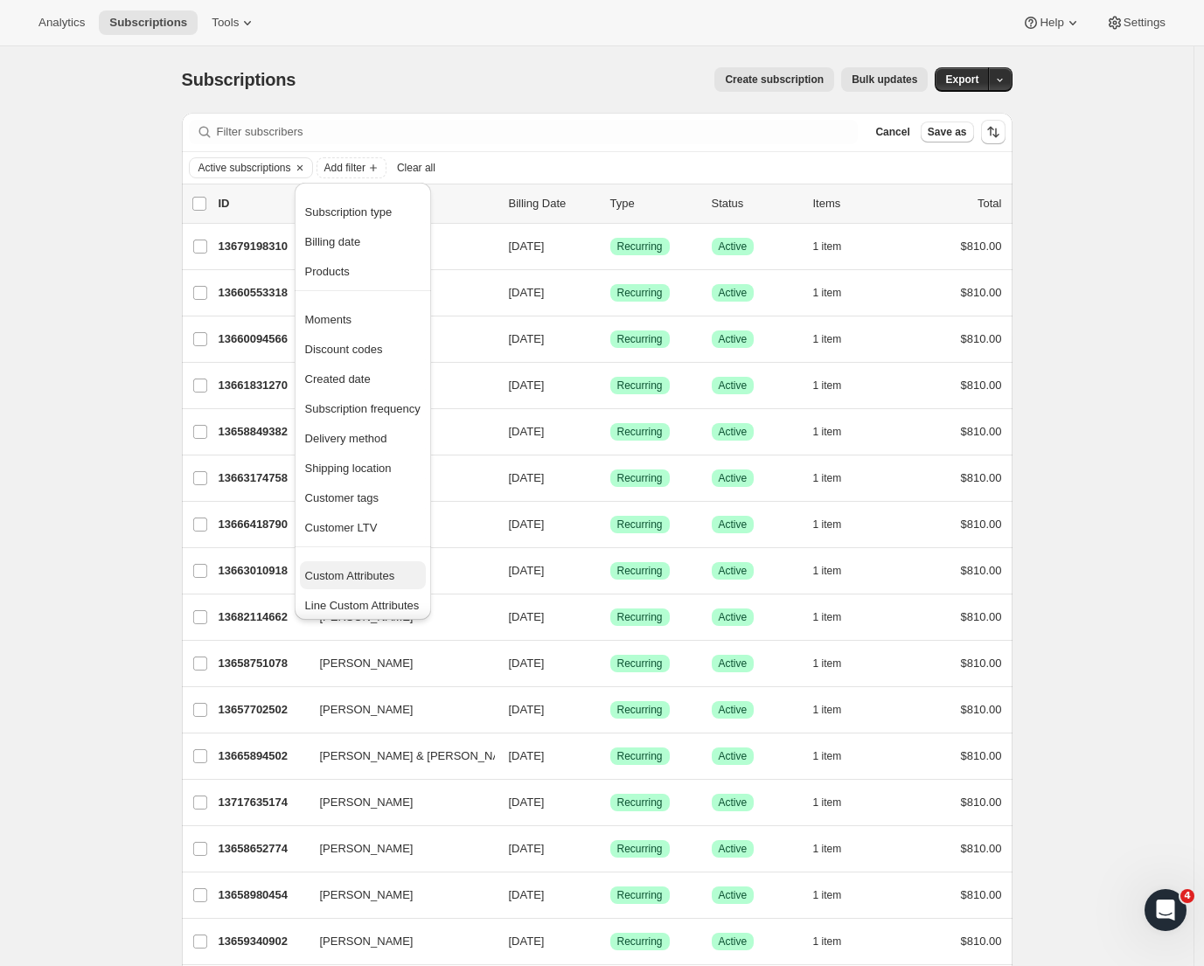
click at [378, 563] on button "Custom Attributes" at bounding box center [363, 575] width 126 height 28
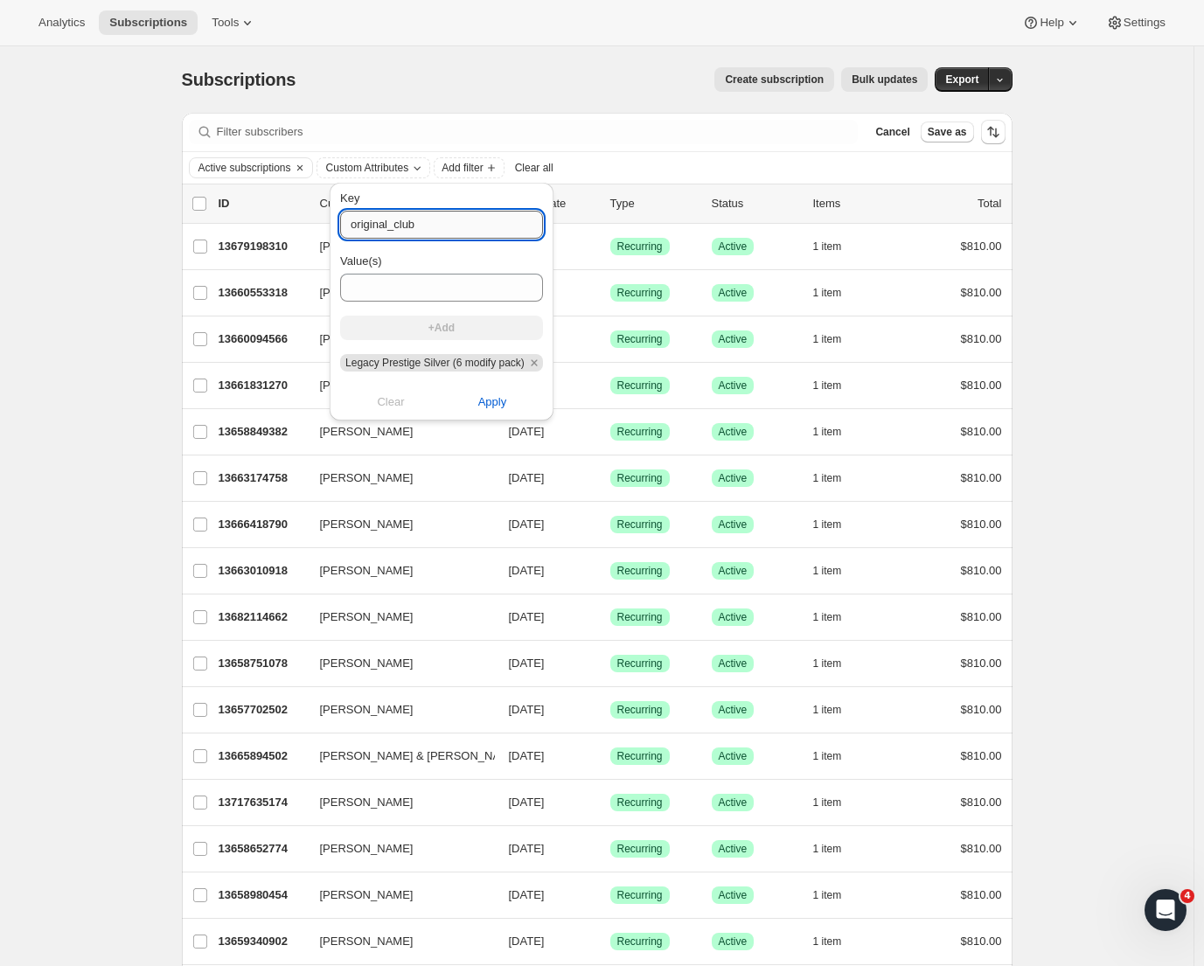
click at [438, 227] on input "original_club" at bounding box center [441, 225] width 203 height 28
drag, startPoint x: 345, startPoint y: 363, endPoint x: 537, endPoint y: 362, distance: 191.5
click at [525, 362] on span "Legacy Prestige Silver (6 modify pack)" at bounding box center [434, 363] width 179 height 12
copy span "Legacy Prestige Silver (6 modify pack)"
click at [542, 362] on icon "Remove Legacy Prestige Silver (6 modify pack)" at bounding box center [534, 363] width 16 height 16
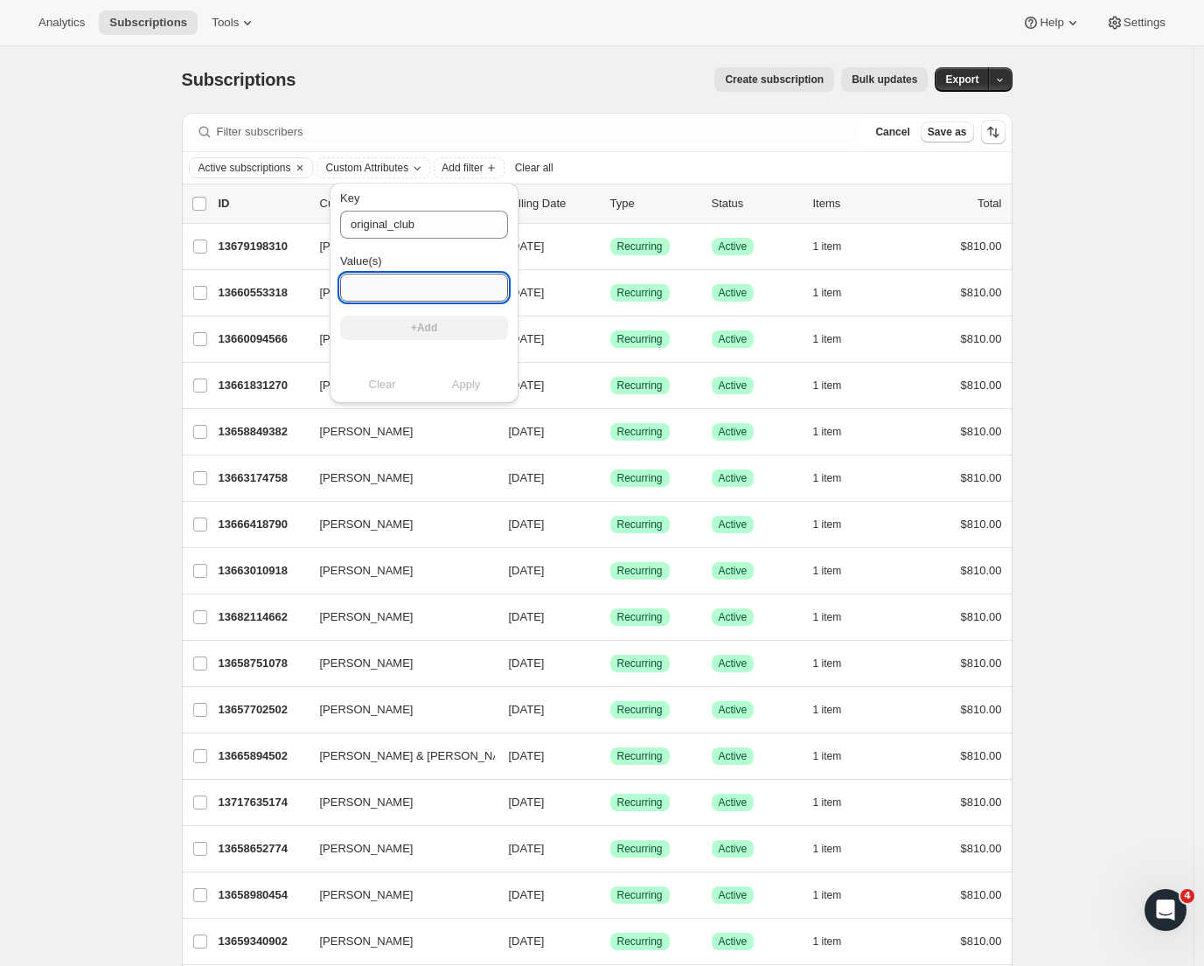
click at [401, 287] on input "Value(s)" at bounding box center [424, 288] width 168 height 28
paste input "Legacy Prestige Silver (6 modify pack)"
click at [387, 290] on input "Legacy Prestige Silver (6 modify pack)" at bounding box center [424, 288] width 168 height 28
click at [431, 294] on input "Legacy Prestige Gold (6 modify pack)" at bounding box center [424, 288] width 168 height 28
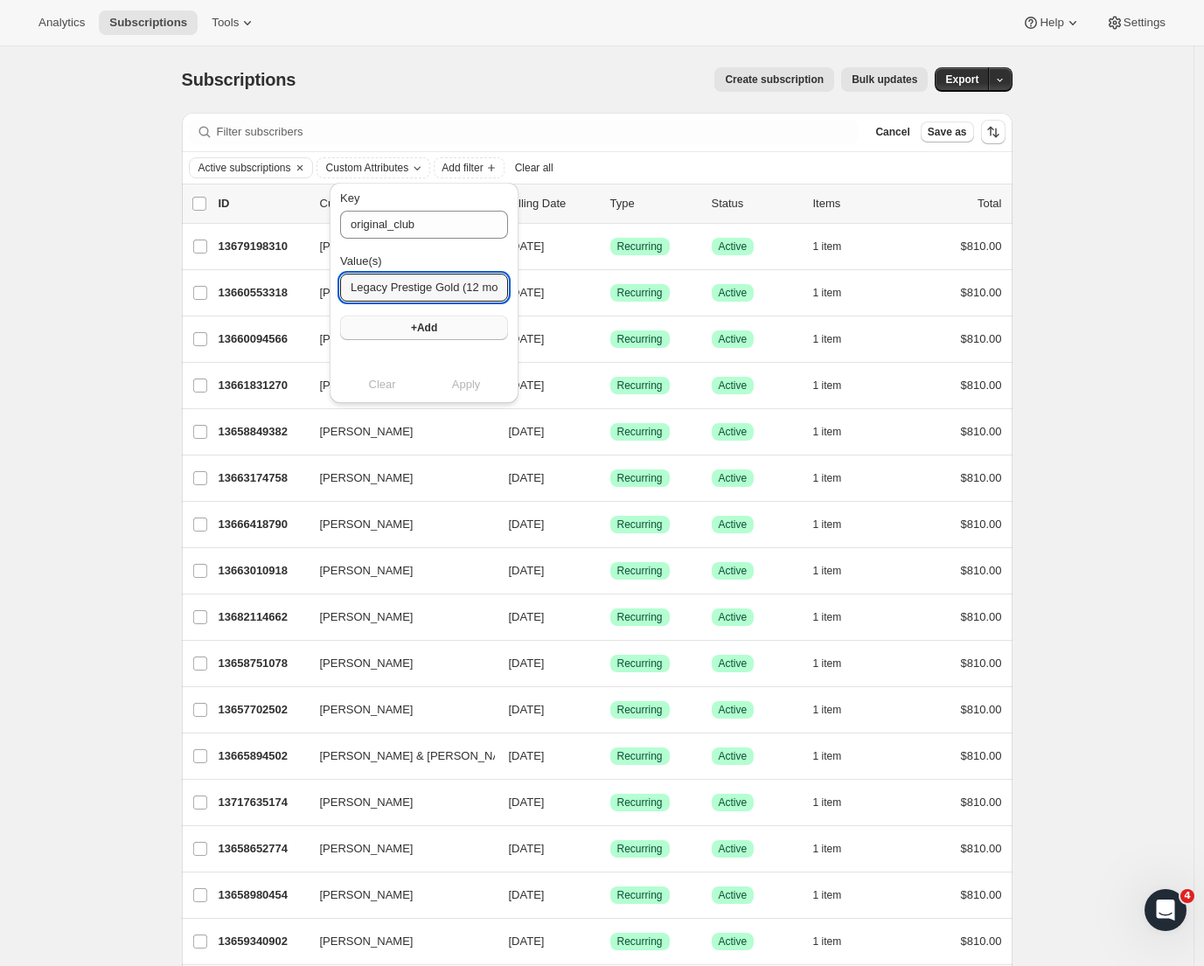
type input "Legacy Prestige Gold (12 modify pack)"
click at [427, 330] on span "+Add" at bounding box center [424, 328] width 26 height 14
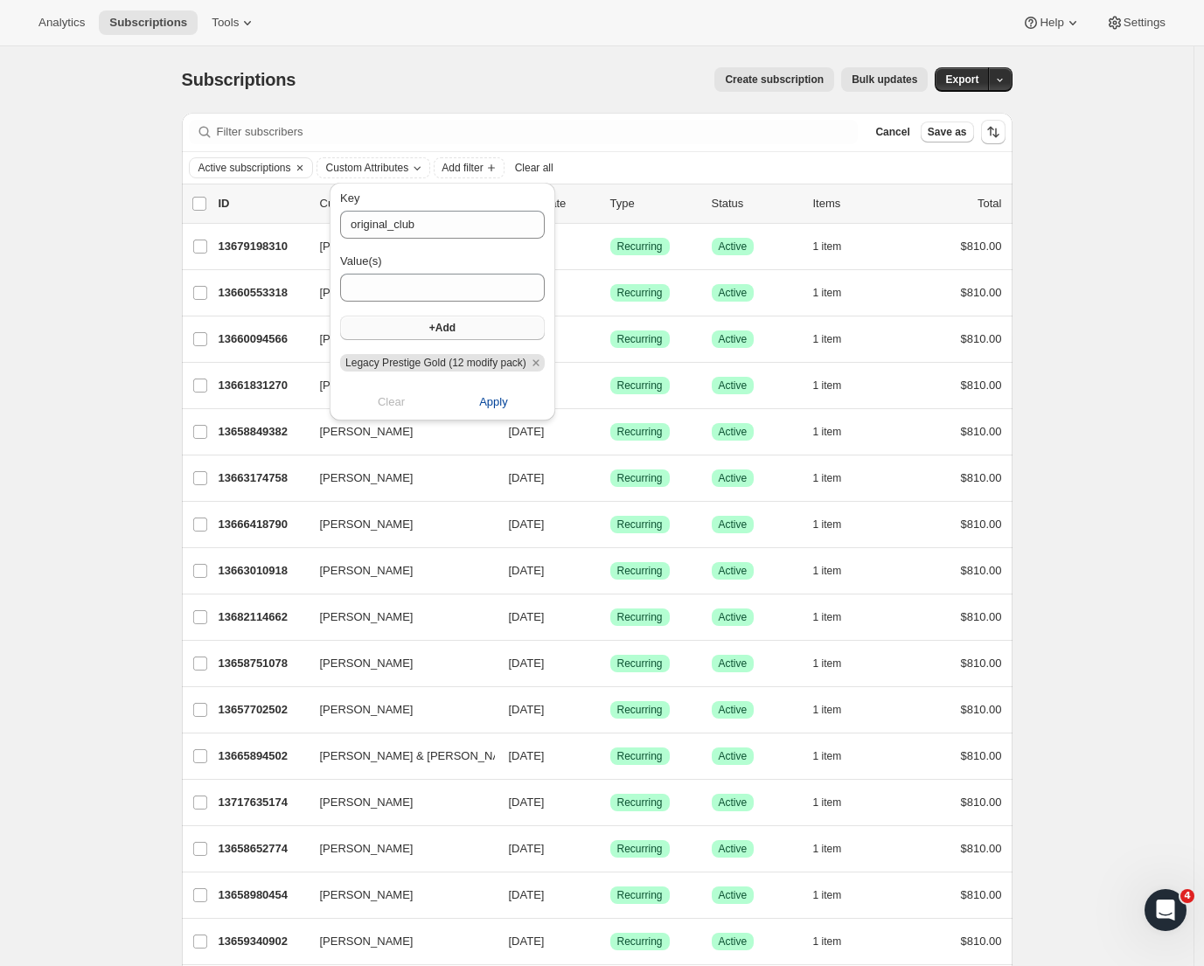
click at [497, 405] on span "Apply" at bounding box center [493, 402] width 29 height 17
click at [1065, 369] on div "Subscriptions. This page is ready Subscriptions Create subscription Bulk update…" at bounding box center [597, 739] width 1194 height 1387
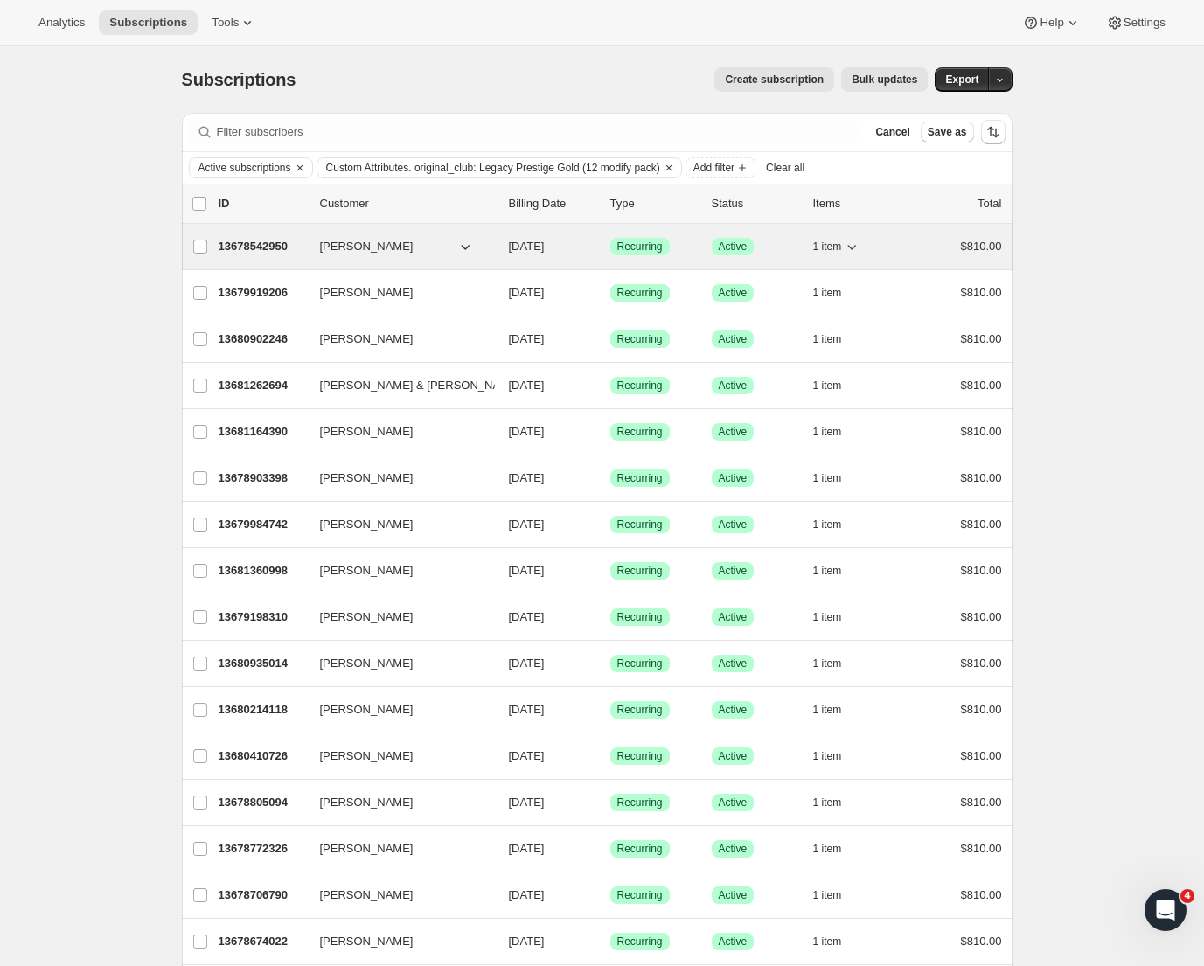
click at [270, 252] on p "13678542950" at bounding box center [262, 246] width 87 height 17
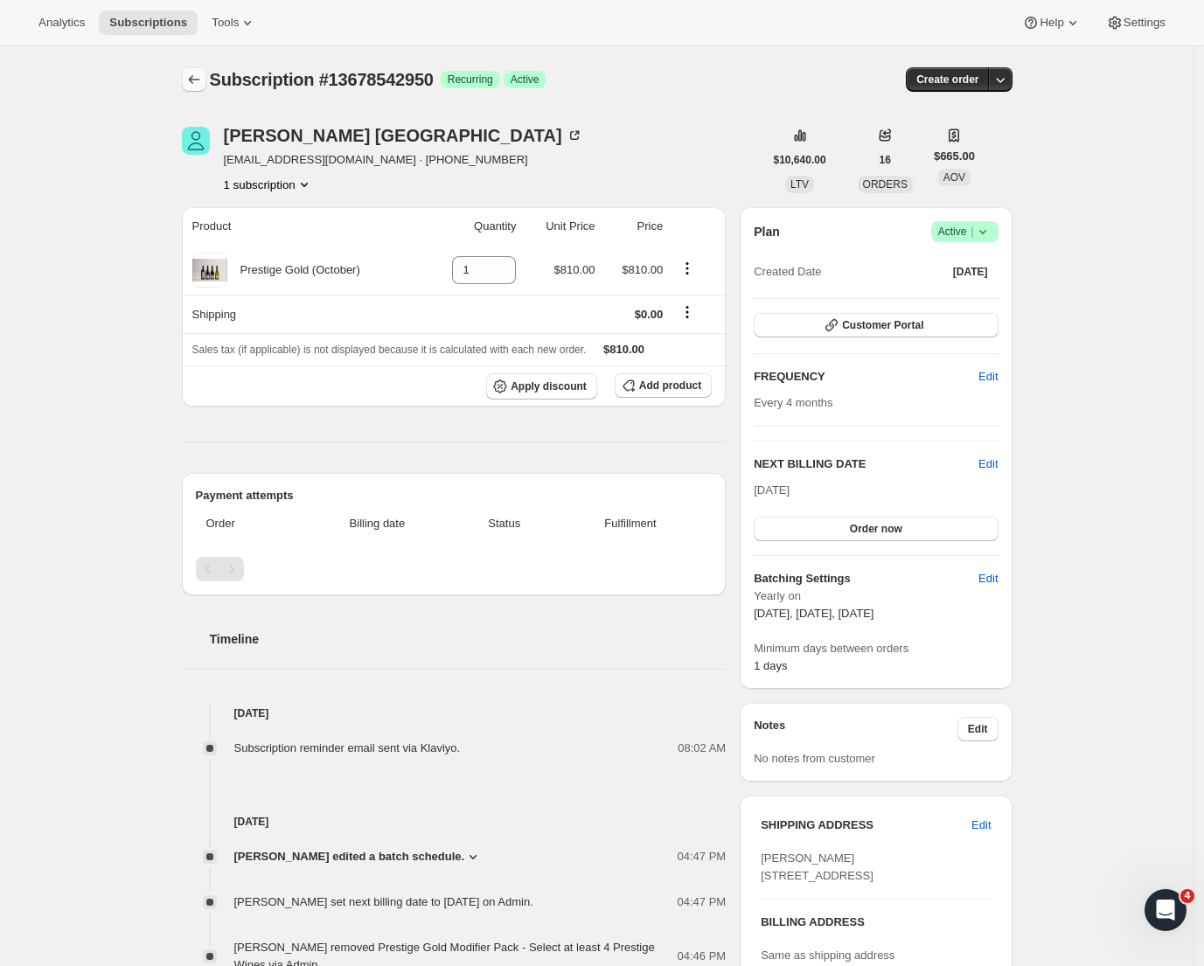
click at [201, 83] on icon "Subscriptions" at bounding box center [193, 79] width 17 height 17
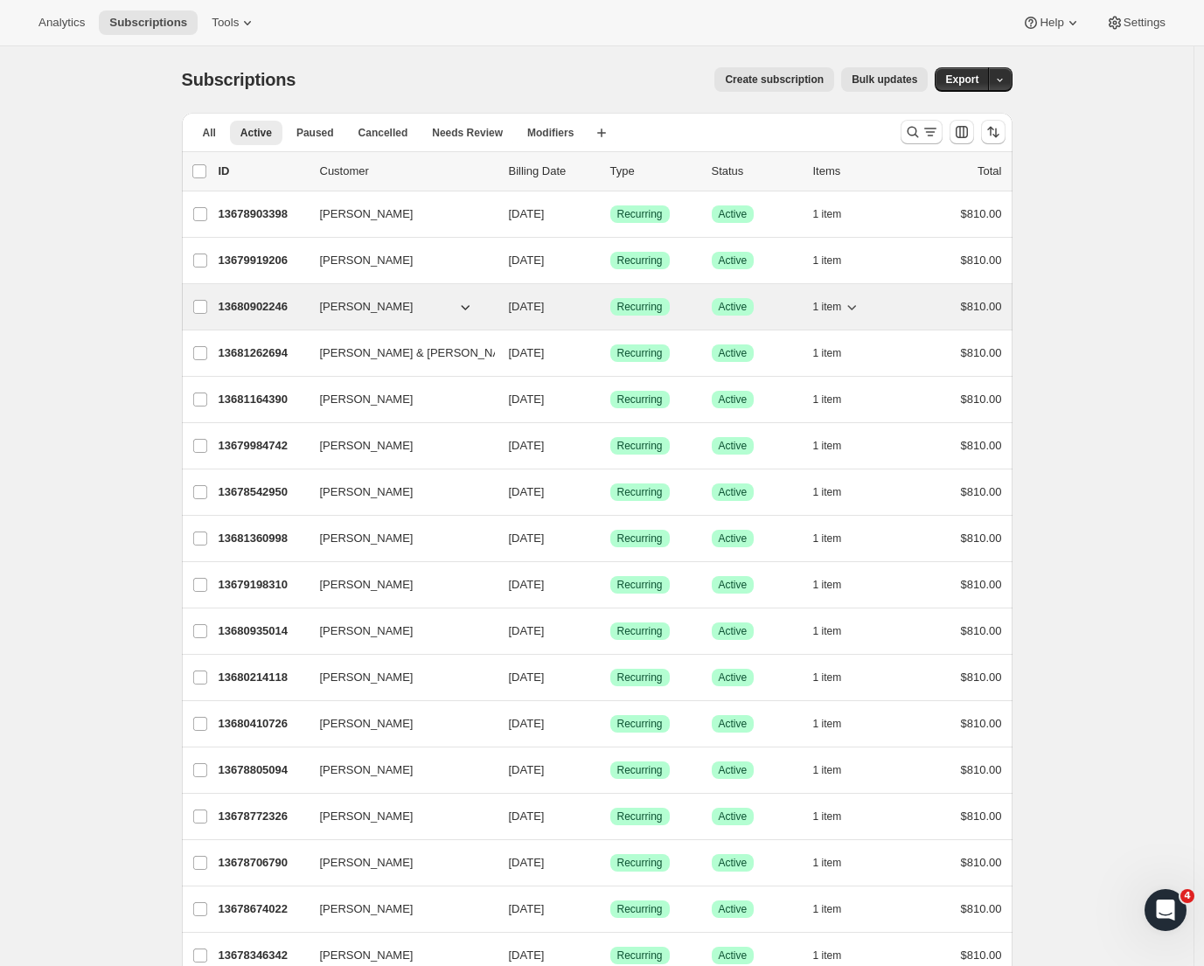
click at [275, 310] on p "13680902246" at bounding box center [262, 306] width 87 height 17
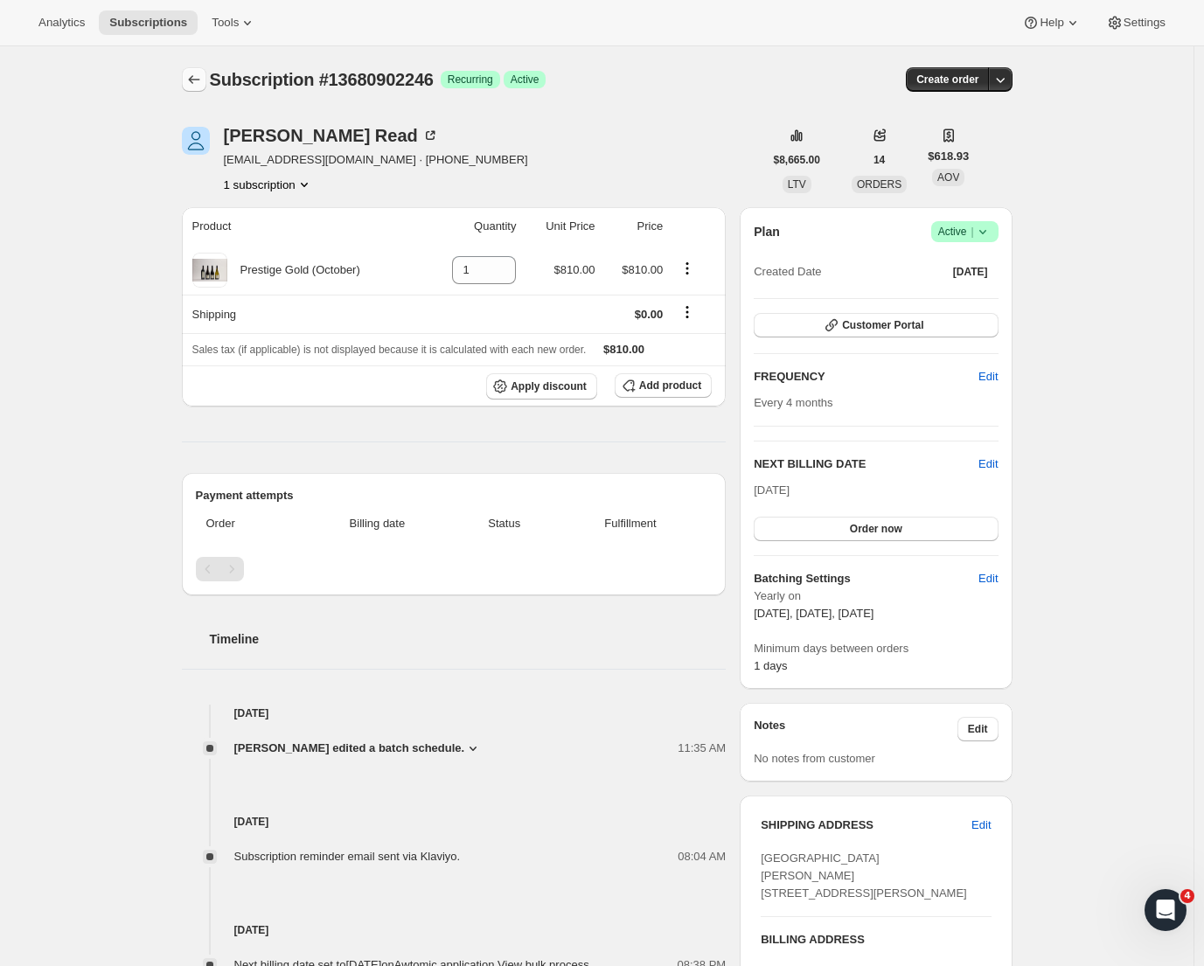
click at [202, 88] on button "Subscriptions" at bounding box center [194, 79] width 24 height 24
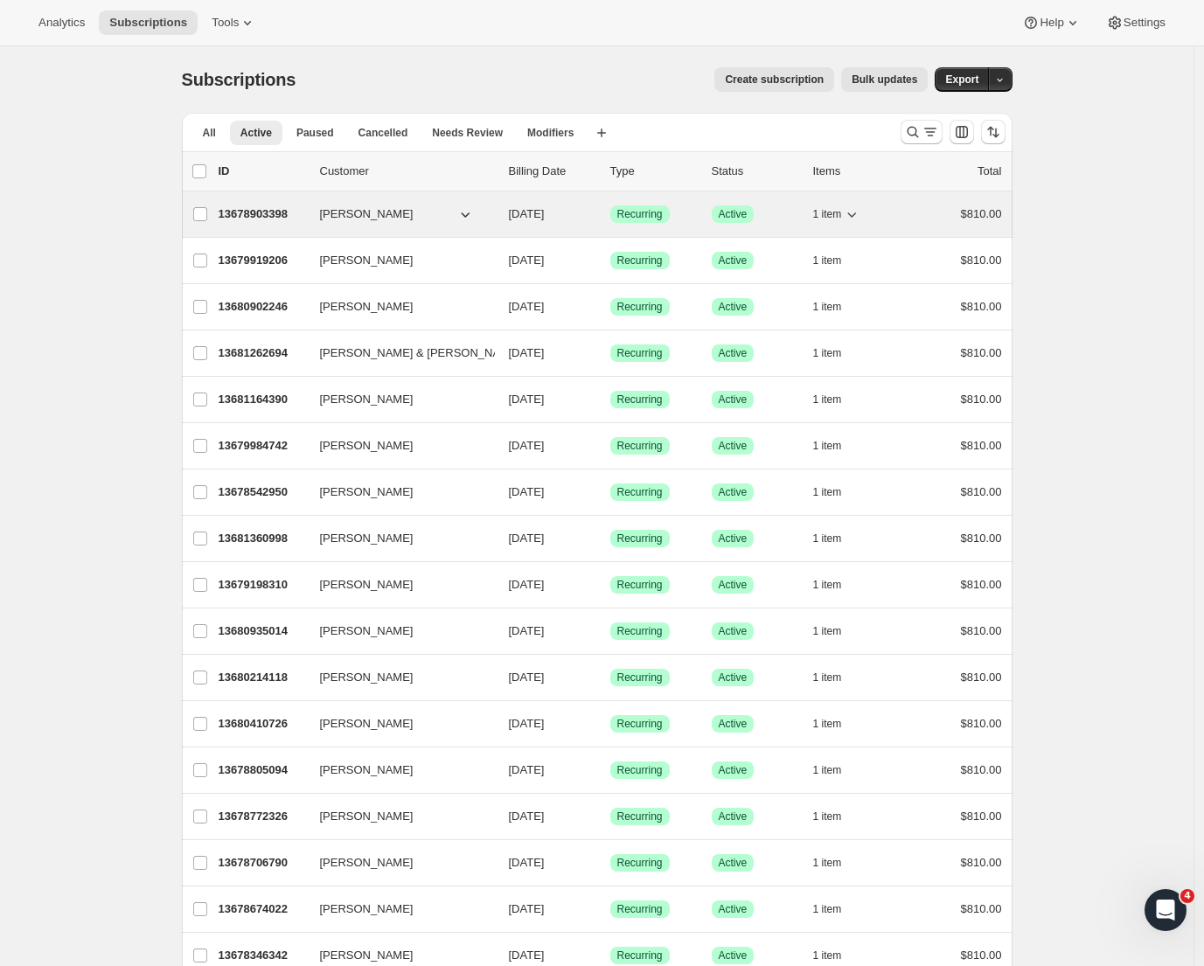
click at [248, 220] on p "13678903398" at bounding box center [262, 214] width 87 height 17
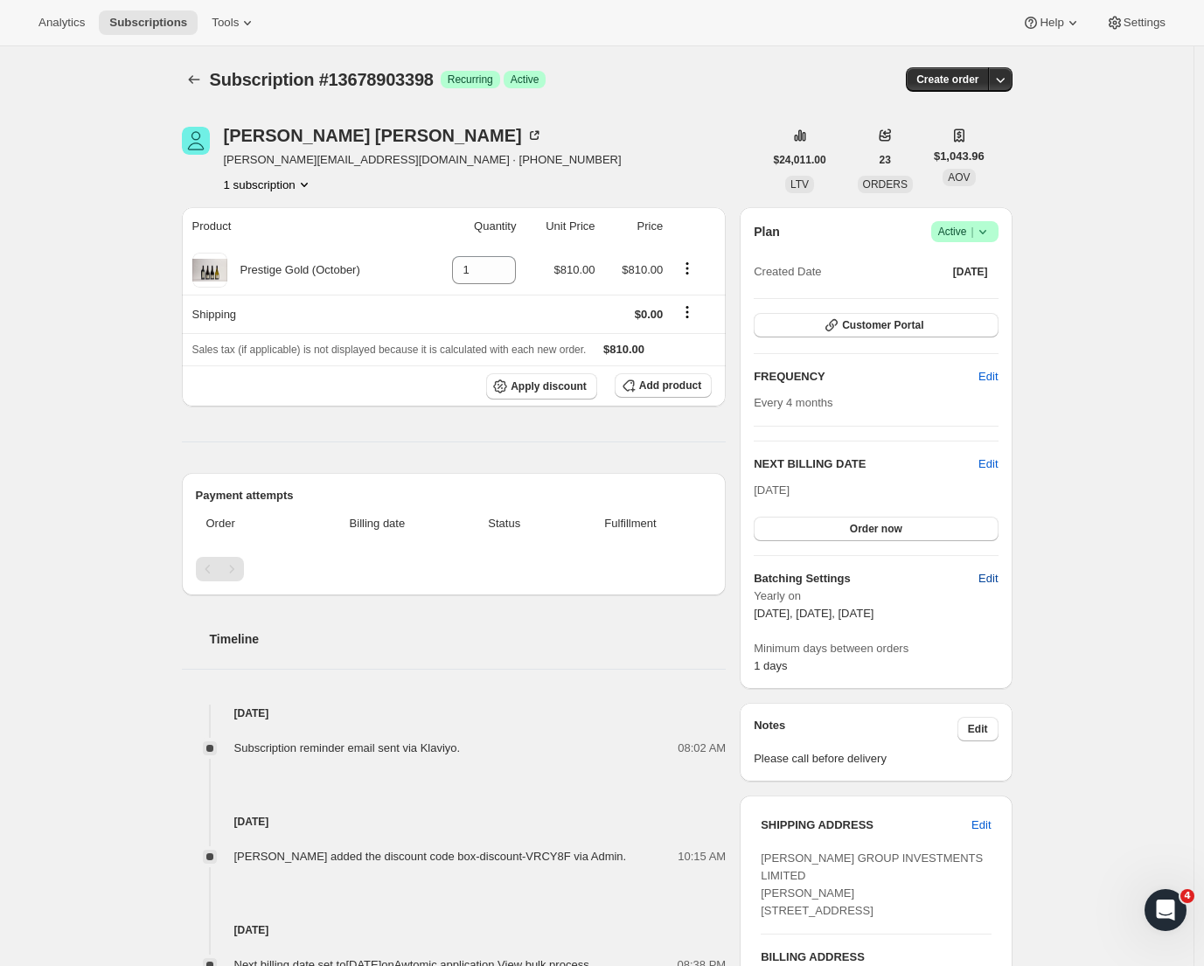
click at [998, 573] on span "Edit" at bounding box center [988, 578] width 19 height 17
select select "YEARDAY"
select select "2"
select select "13"
select select "6"
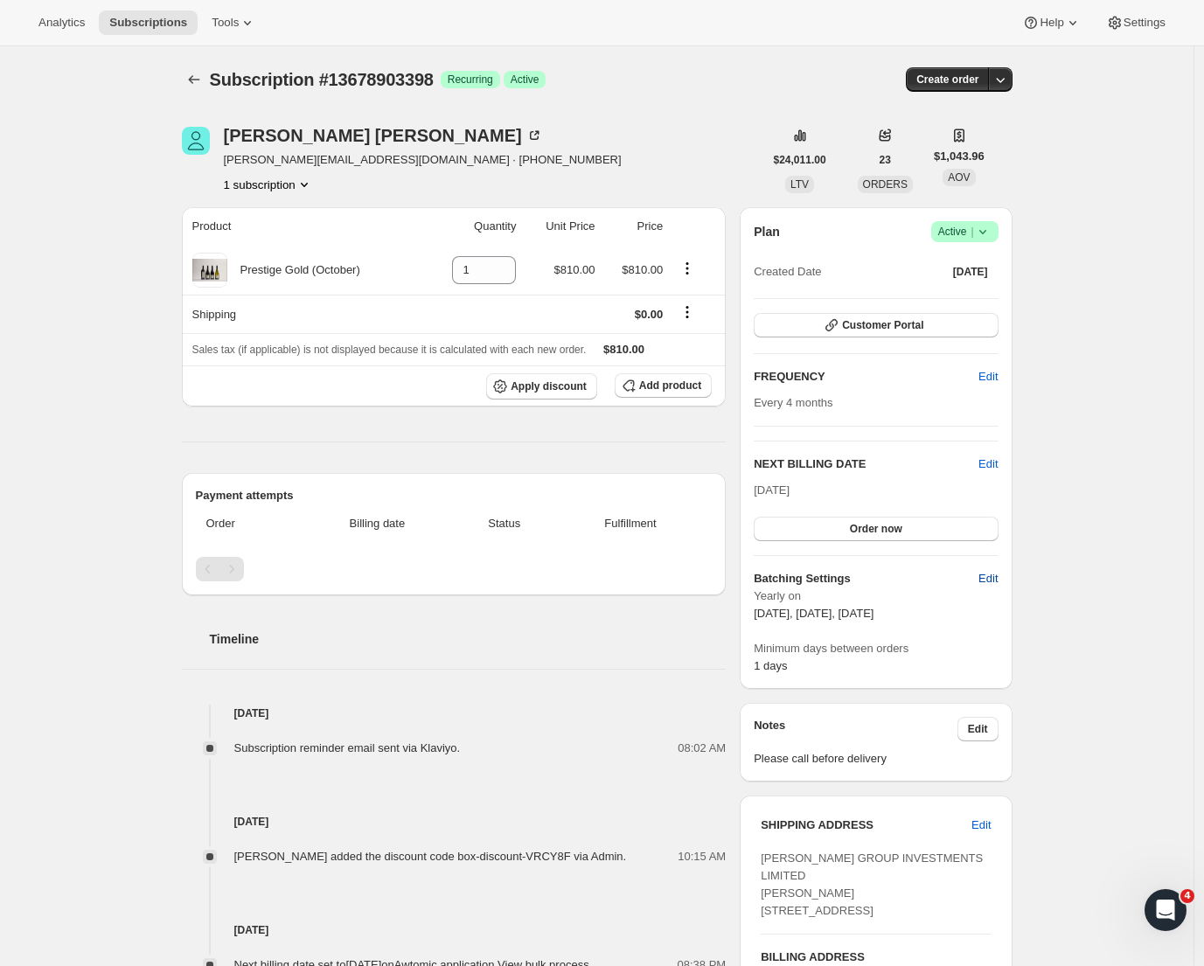
select select "13"
select select "10"
select select "13"
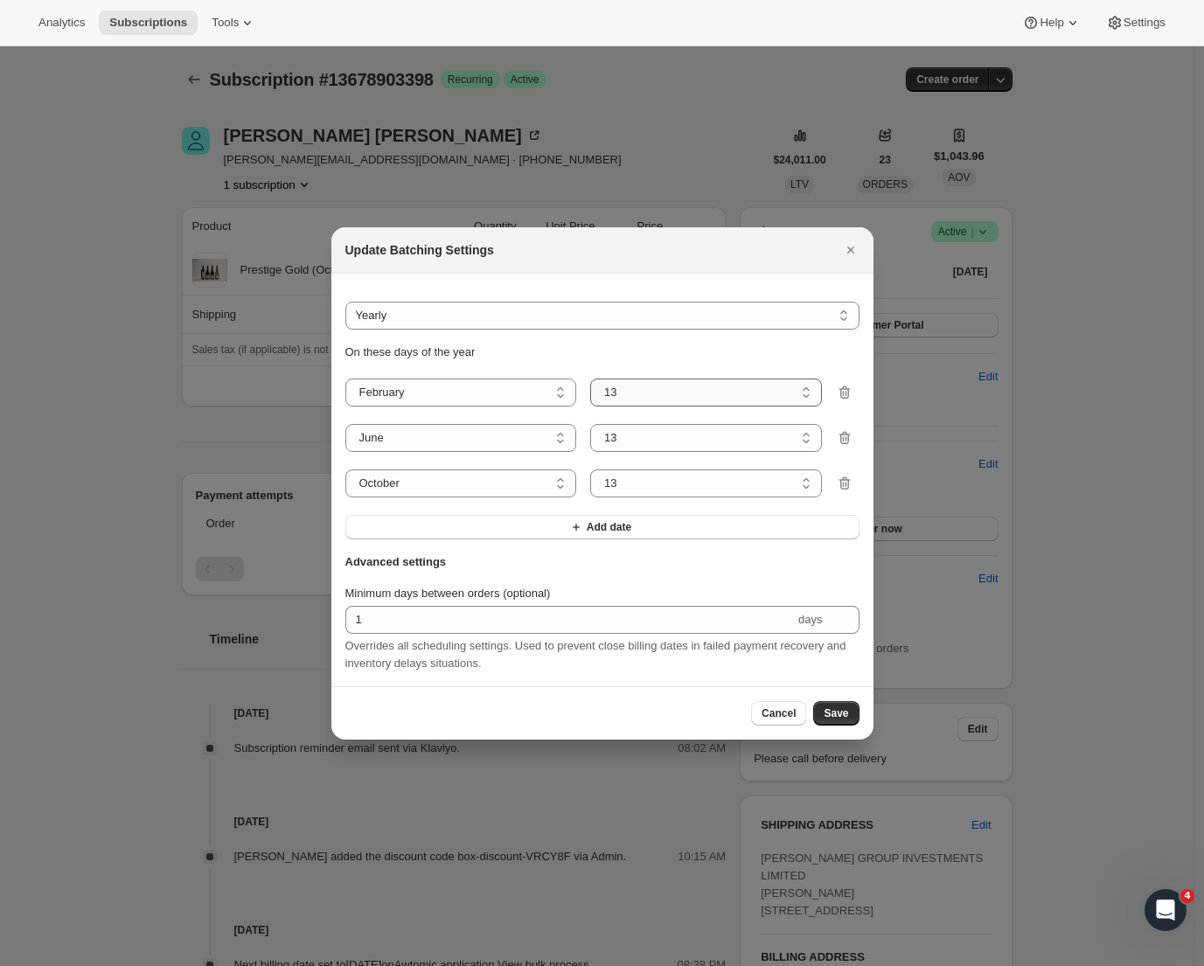
select select "5"
click at [836, 714] on span "Save" at bounding box center [836, 714] width 24 height 14
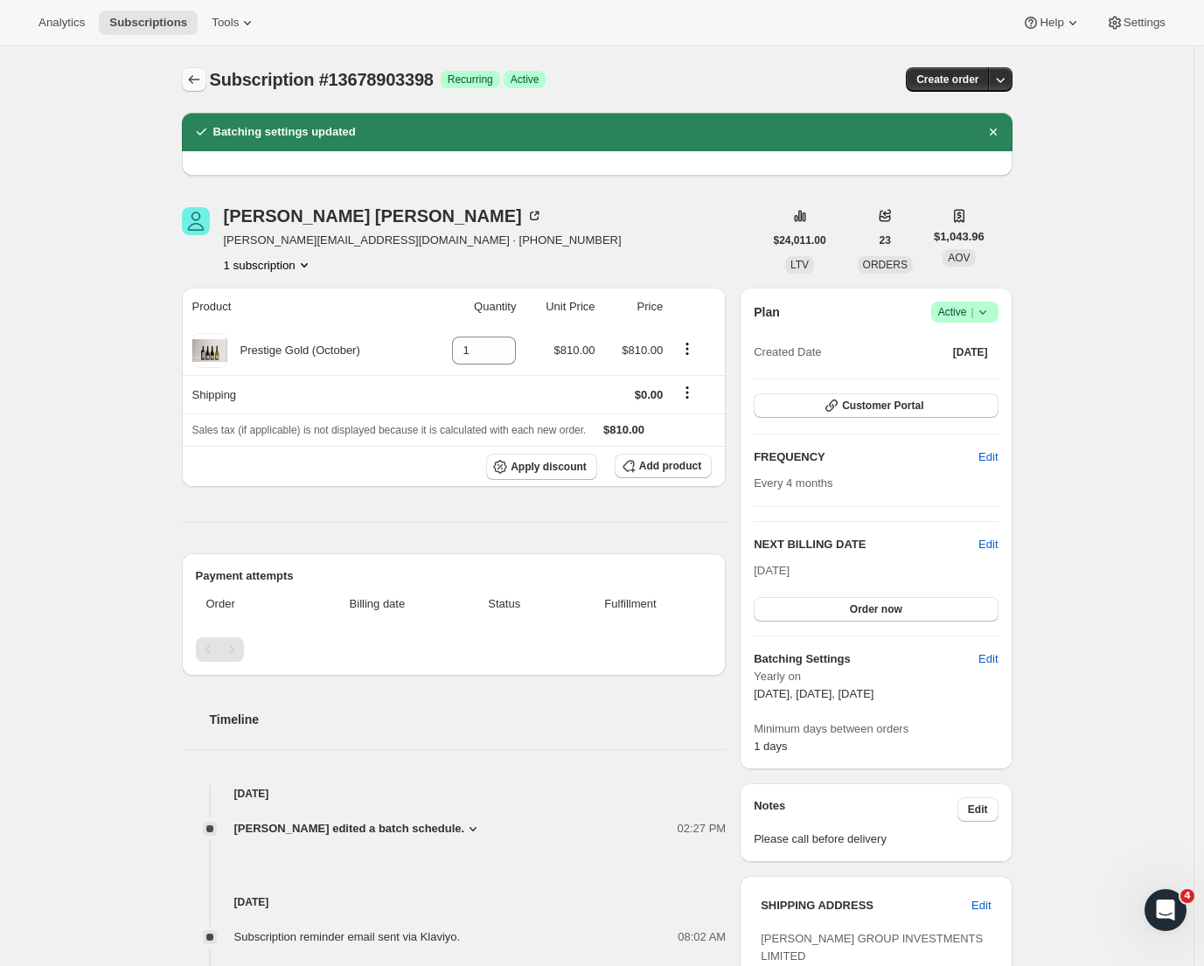
click at [199, 86] on icon "Subscriptions" at bounding box center [193, 79] width 17 height 17
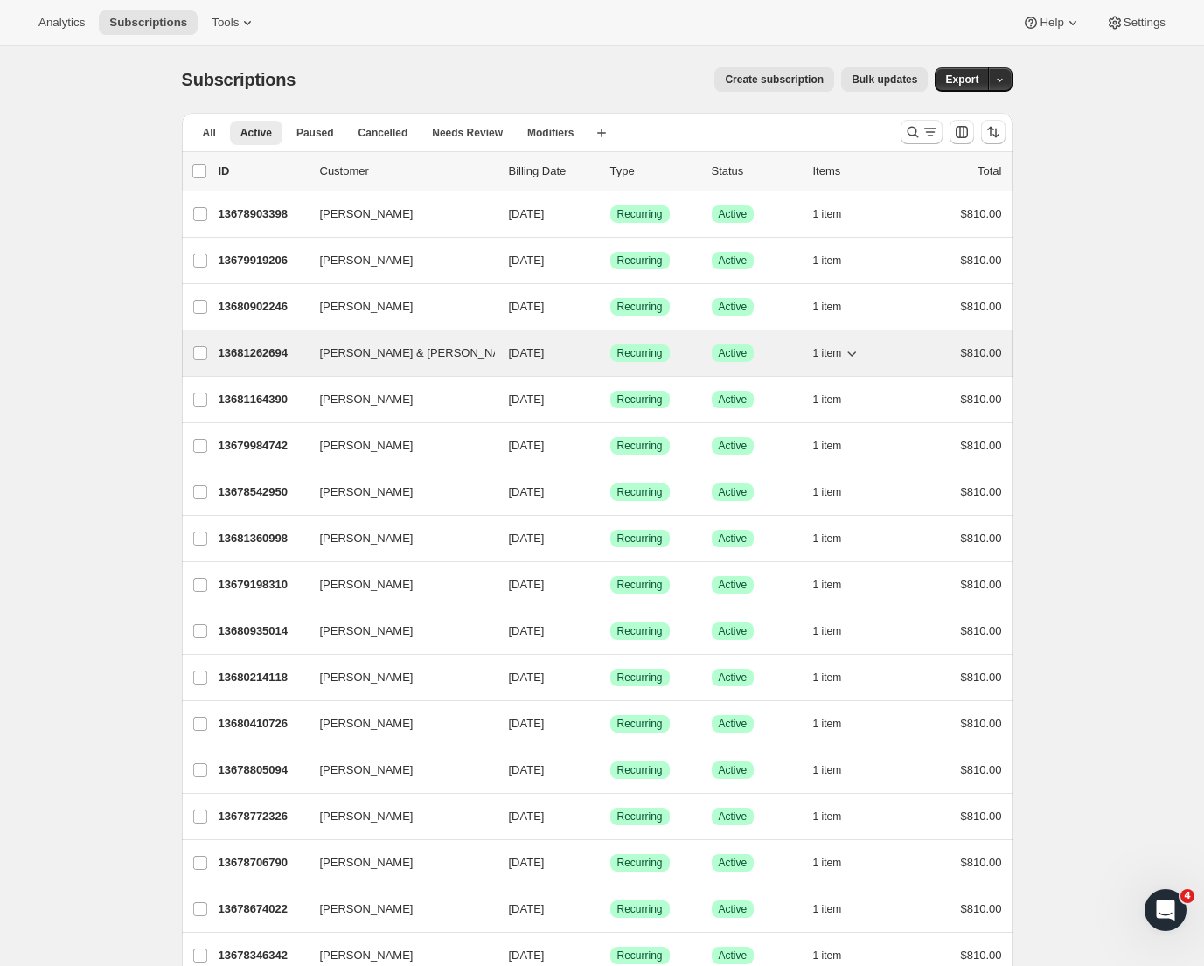
click at [274, 357] on p "13681262694" at bounding box center [262, 353] width 87 height 17
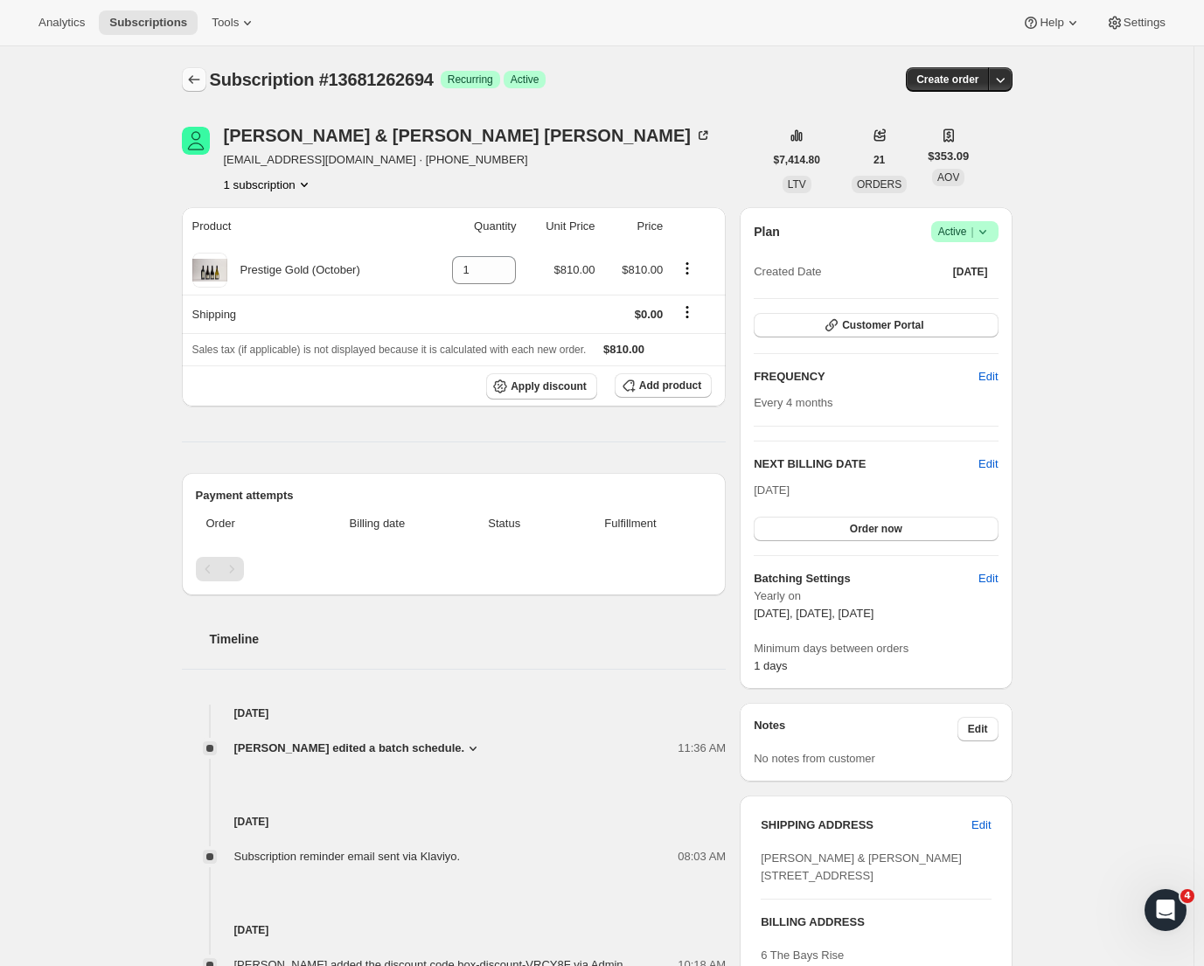
click at [192, 81] on icon "Subscriptions" at bounding box center [193, 79] width 17 height 17
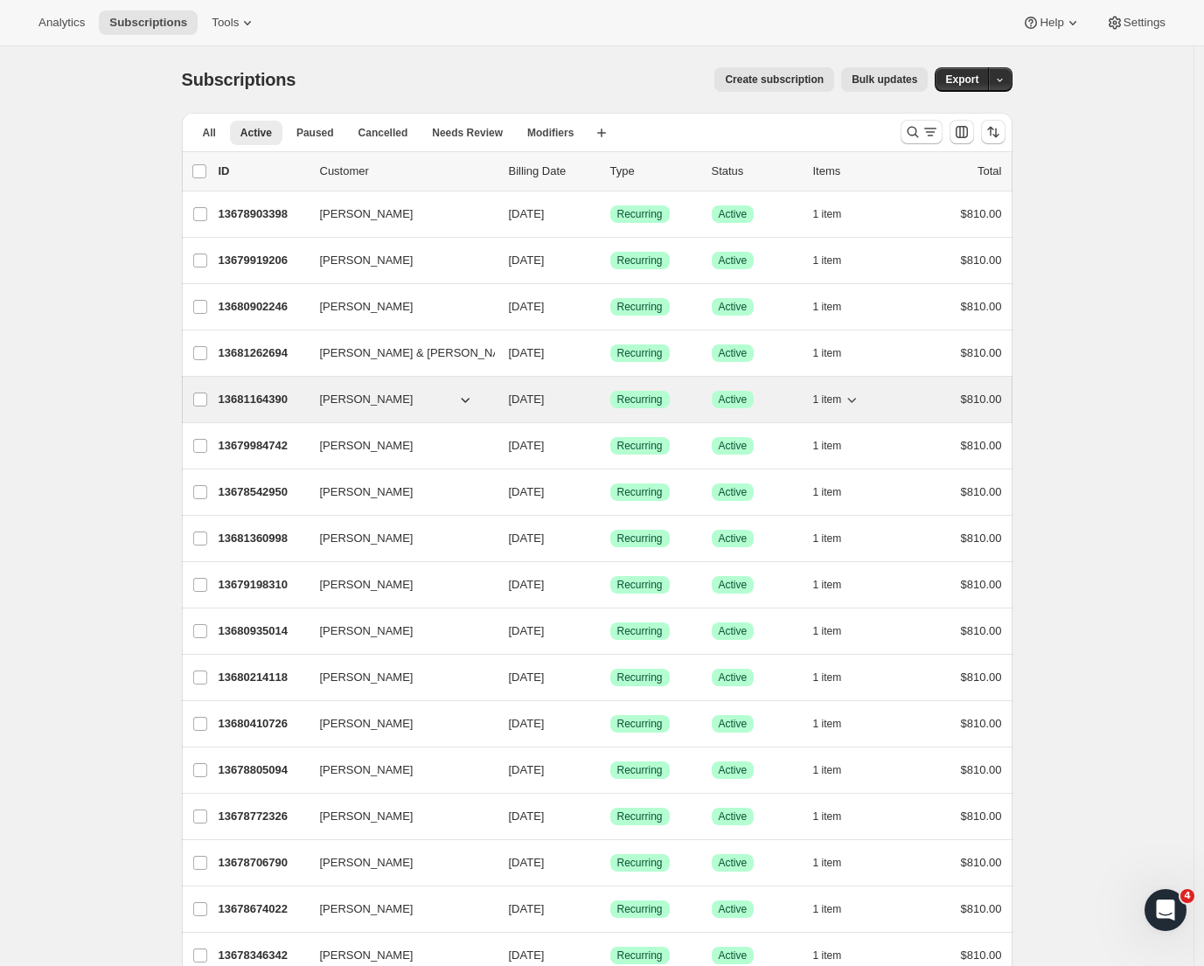
click at [251, 405] on p "13681164390" at bounding box center [262, 399] width 87 height 17
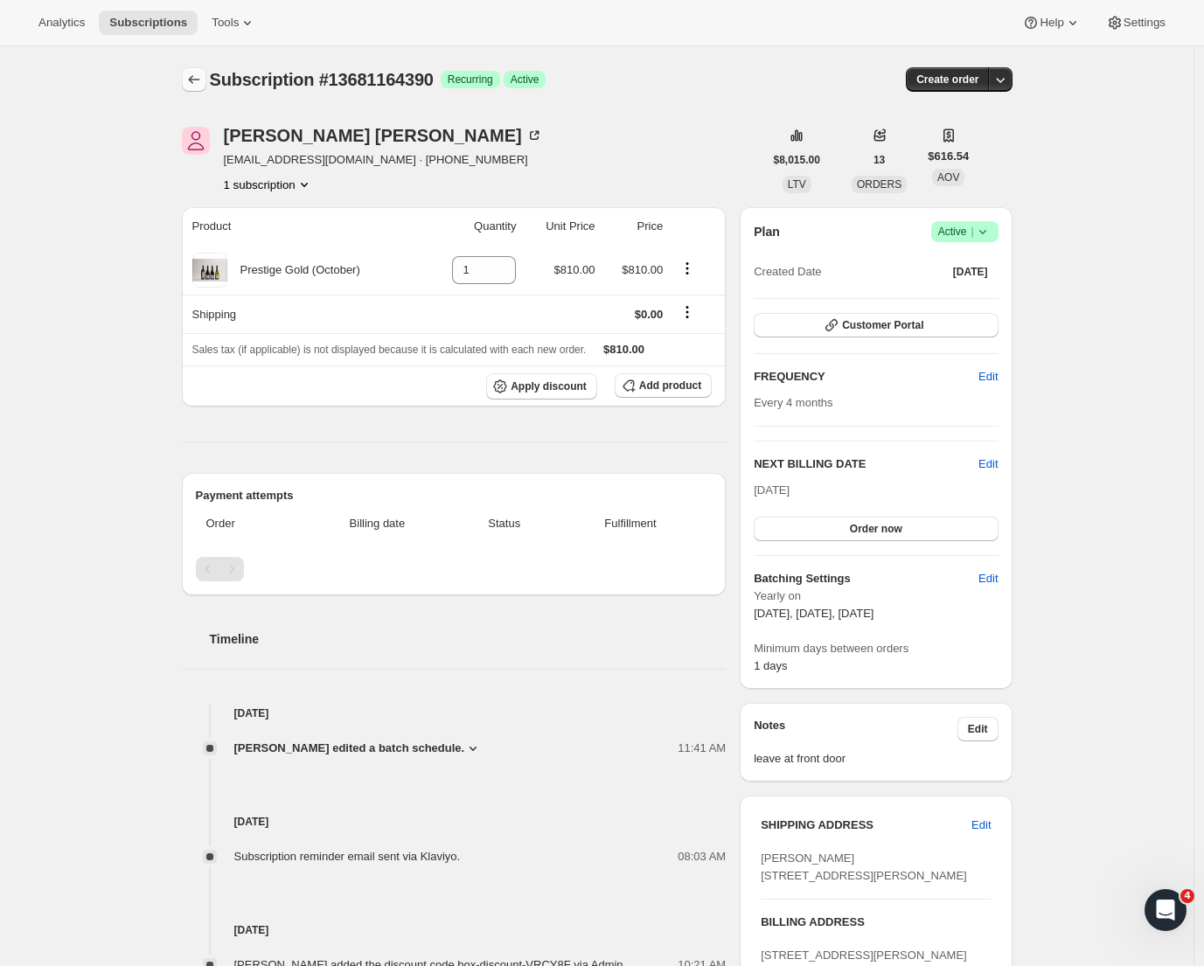
click at [201, 75] on icon "Subscriptions" at bounding box center [193, 79] width 17 height 17
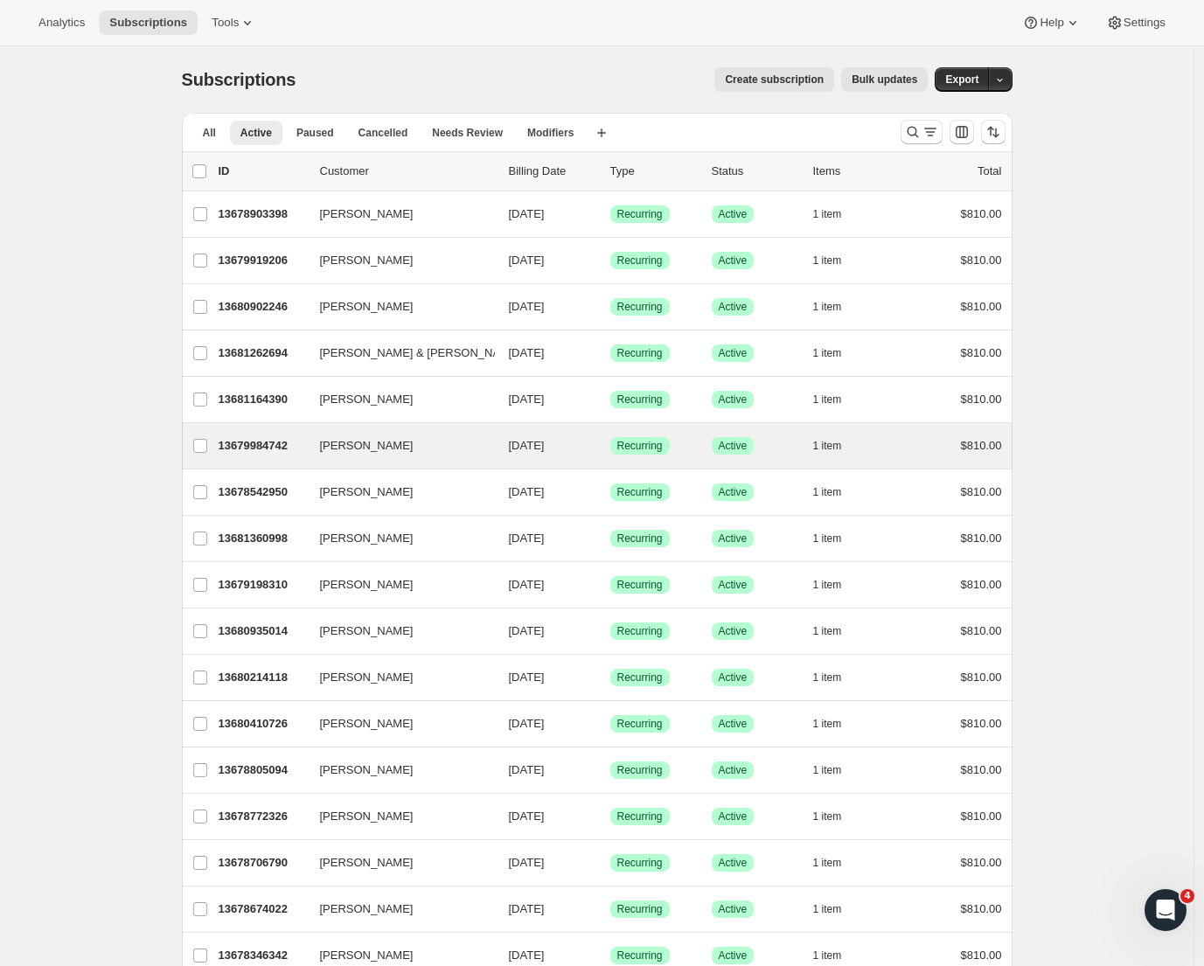
click at [250, 433] on div "[PERSON_NAME] 13679984742 [PERSON_NAME] [DATE] Success Recurring Success Active…" at bounding box center [597, 445] width 831 height 45
click at [251, 446] on p "13679984742" at bounding box center [262, 445] width 87 height 17
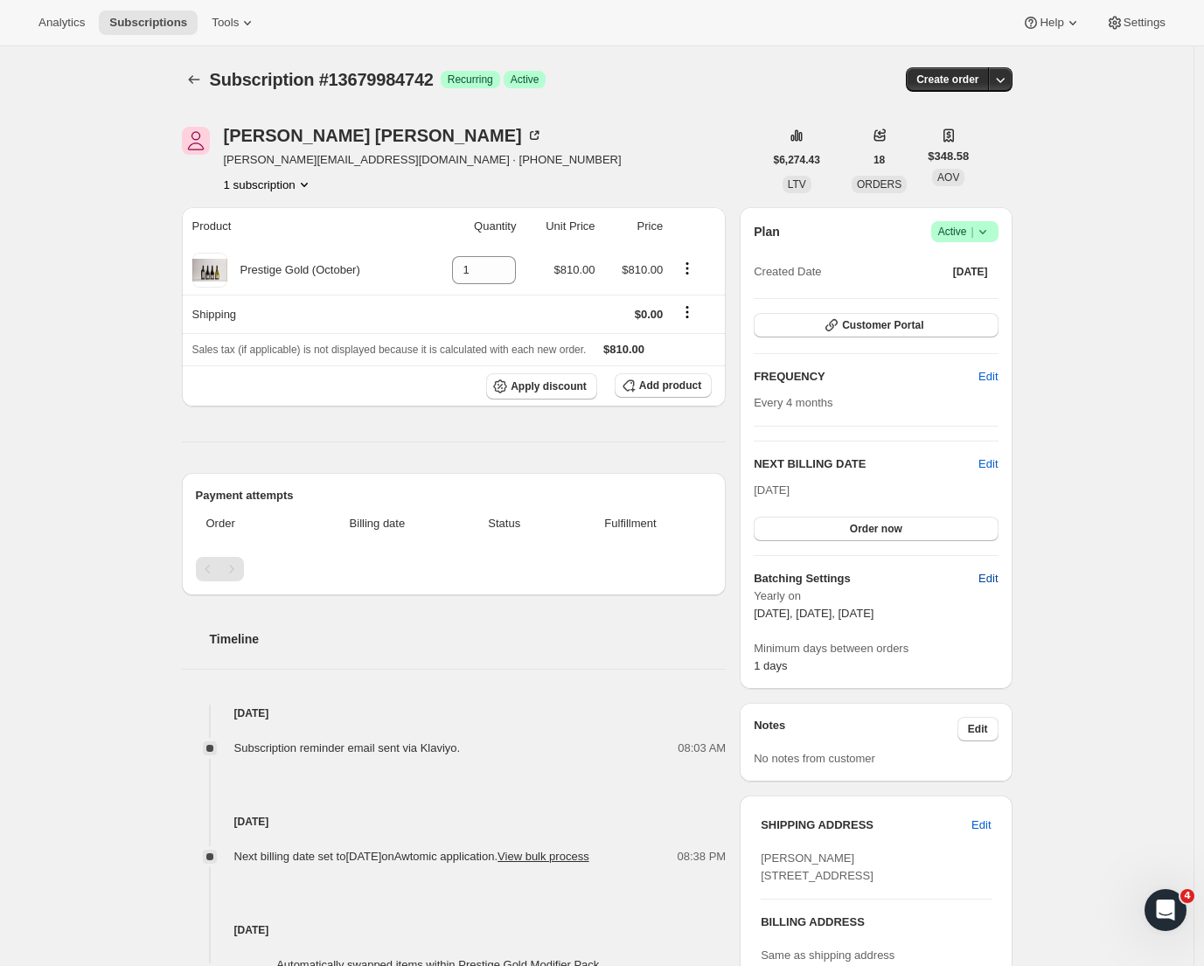
click at [991, 575] on span "Edit" at bounding box center [988, 578] width 19 height 17
select select "YEARDAY"
select select "2"
select select "13"
select select "6"
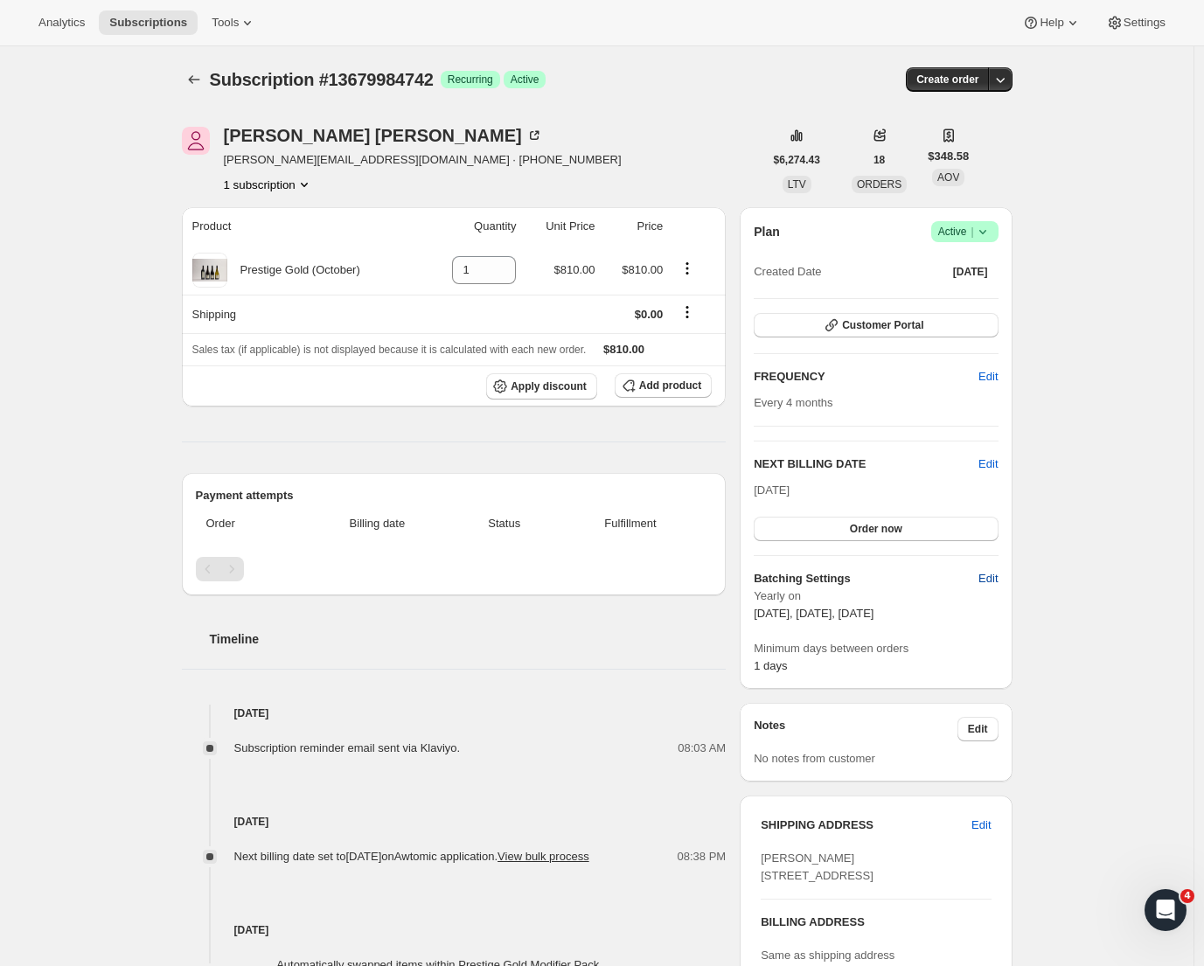
select select "13"
select select "10"
select select "13"
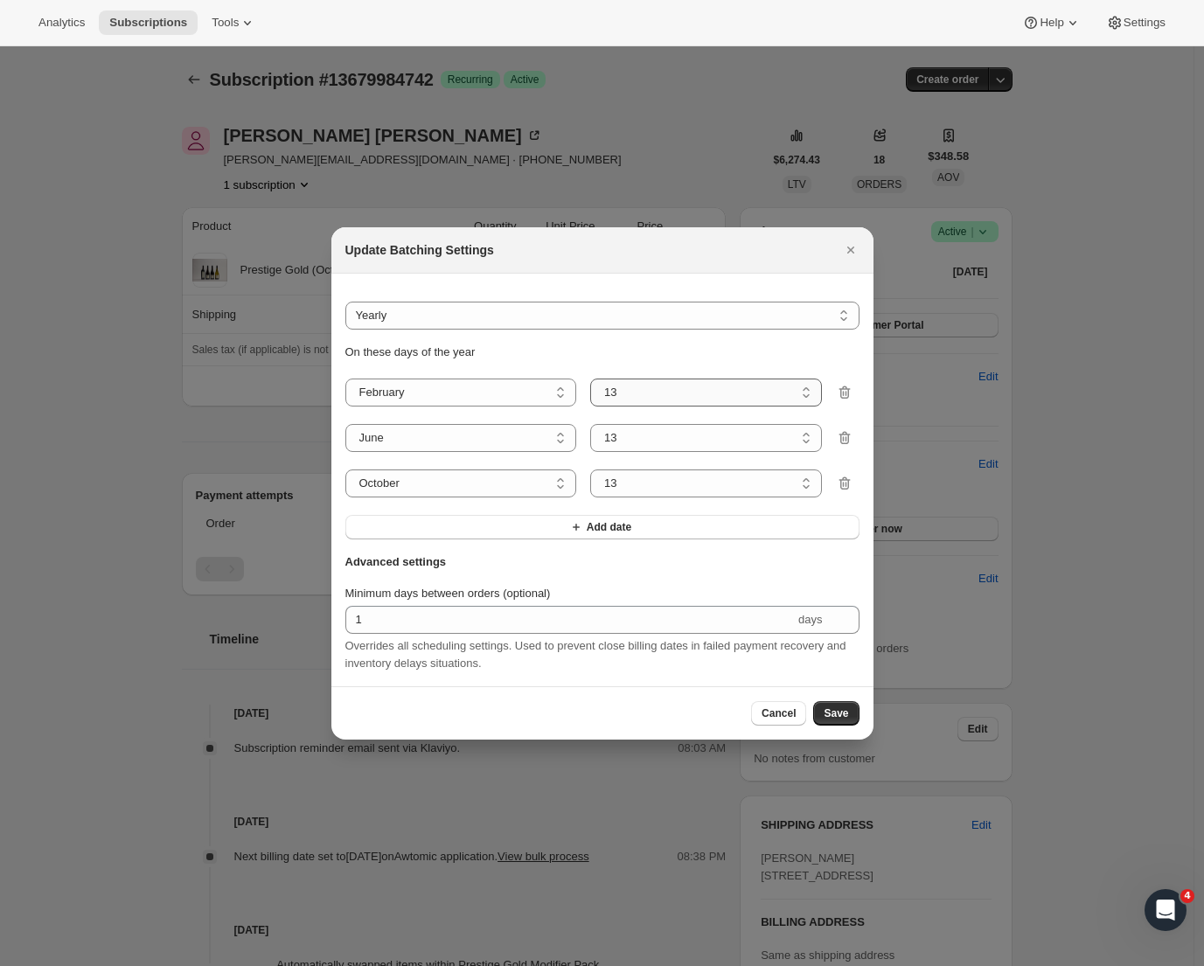
select select "5"
click at [837, 714] on span "Save" at bounding box center [836, 714] width 24 height 14
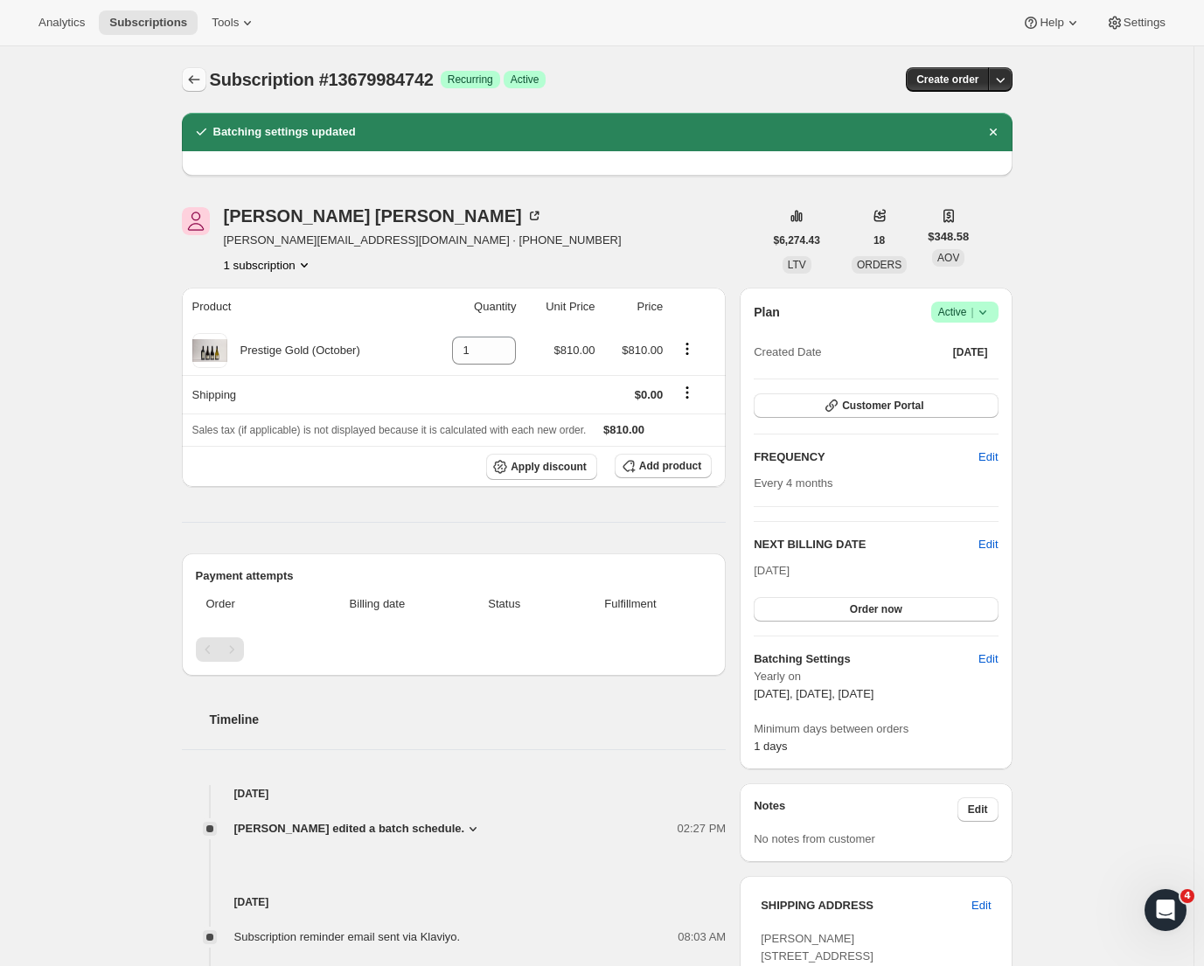
click at [203, 80] on icon "Subscriptions" at bounding box center [193, 79] width 17 height 17
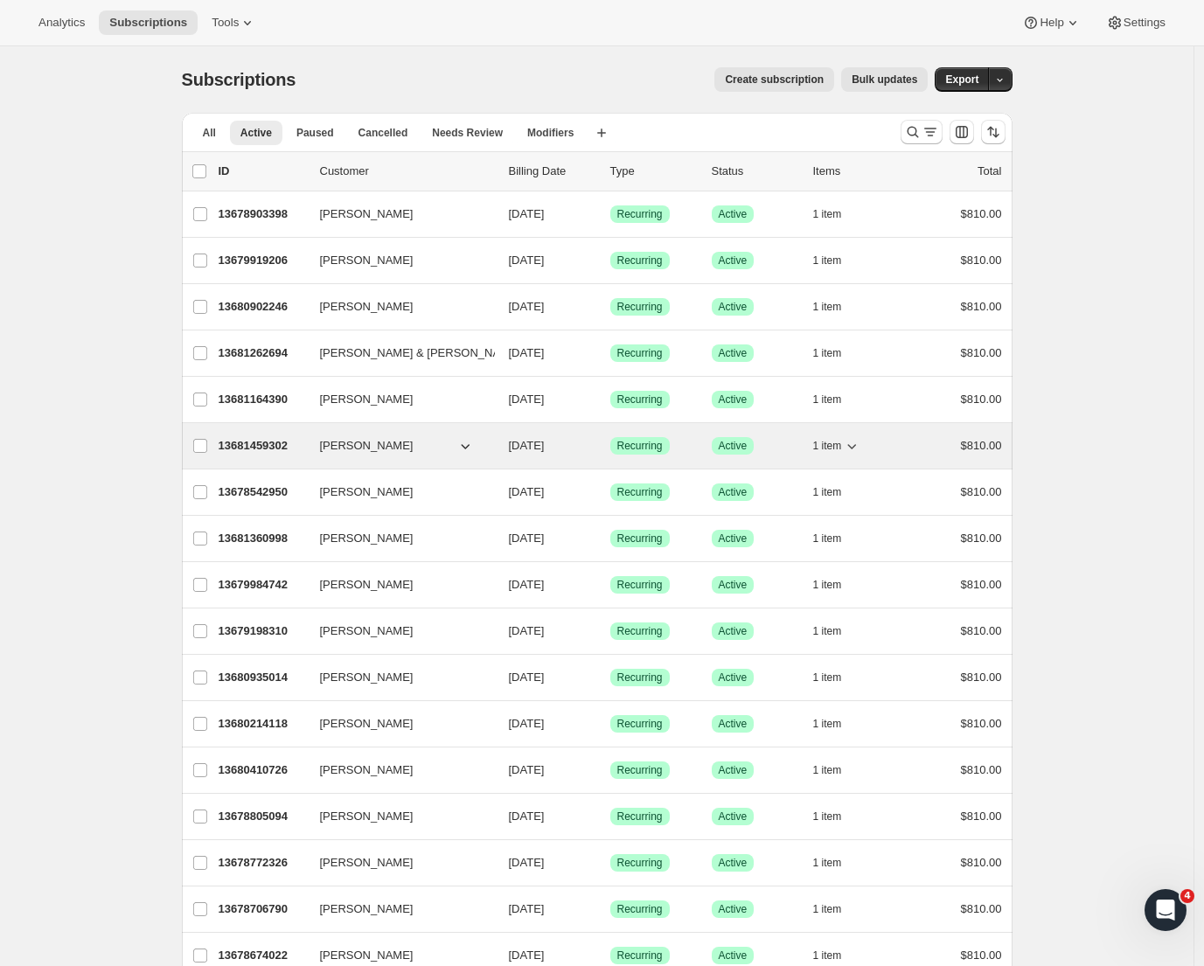
click at [280, 445] on p "13681459302" at bounding box center [262, 445] width 87 height 17
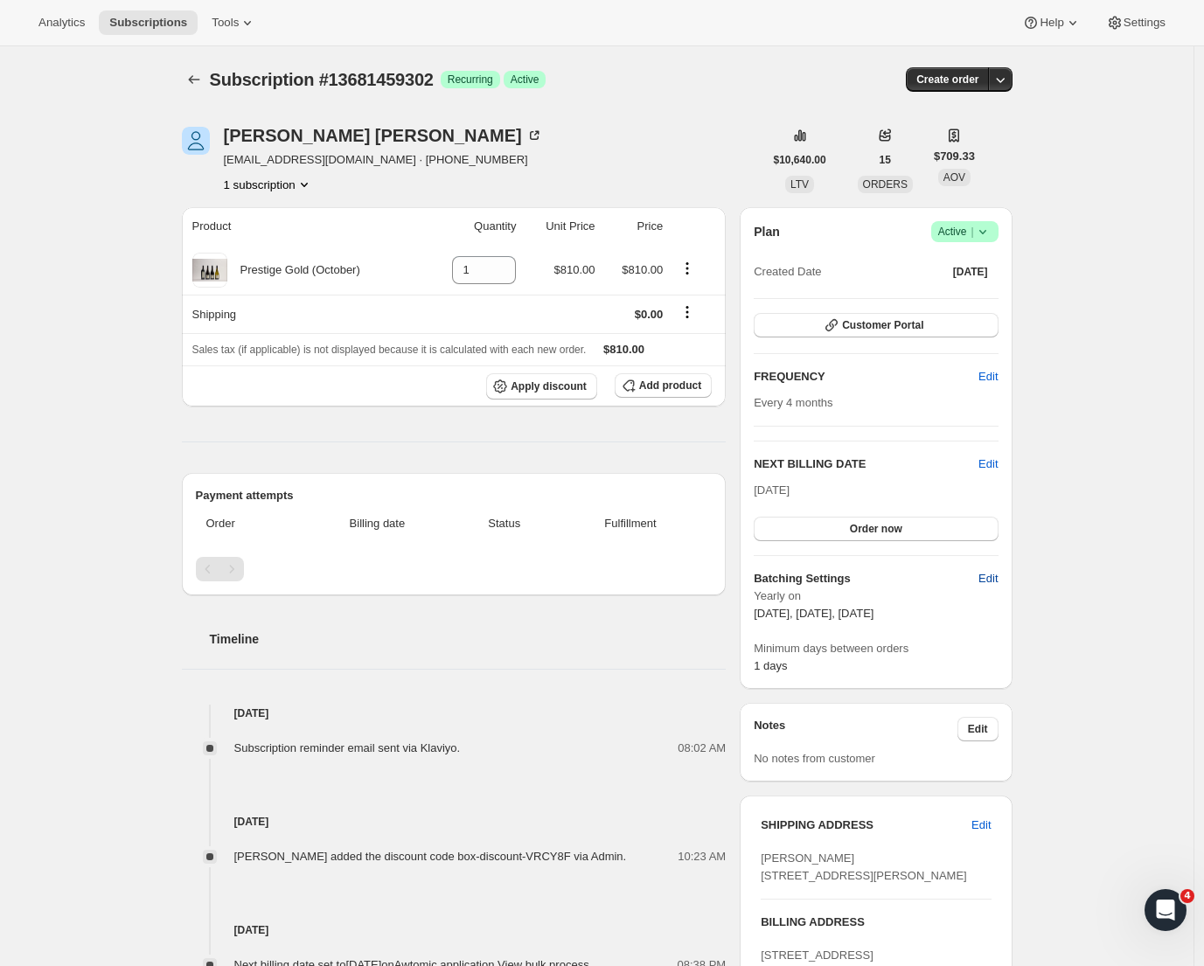
click at [986, 581] on span "Edit" at bounding box center [988, 578] width 19 height 17
select select "YEARDAY"
select select "2"
select select "13"
select select "6"
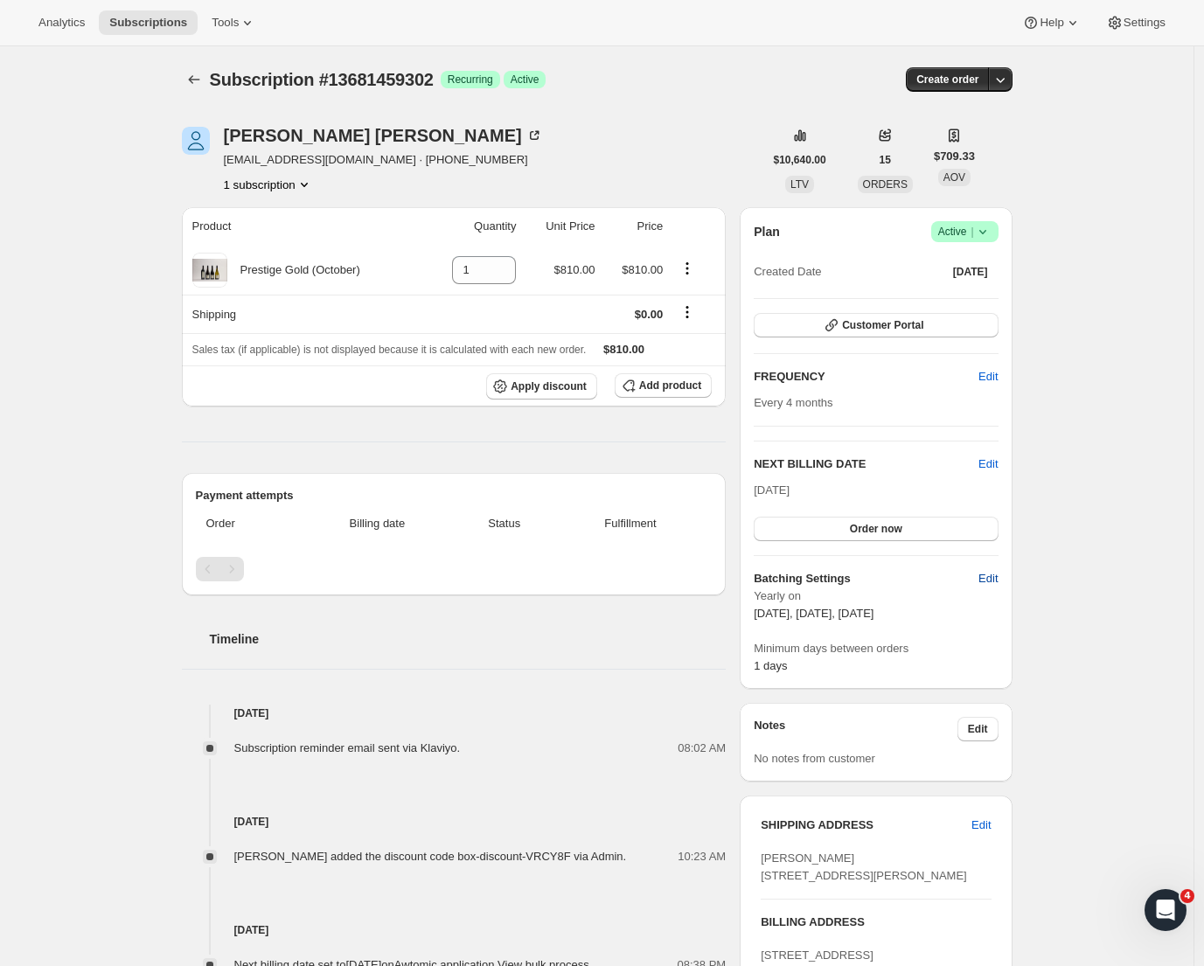
select select "13"
select select "10"
select select "13"
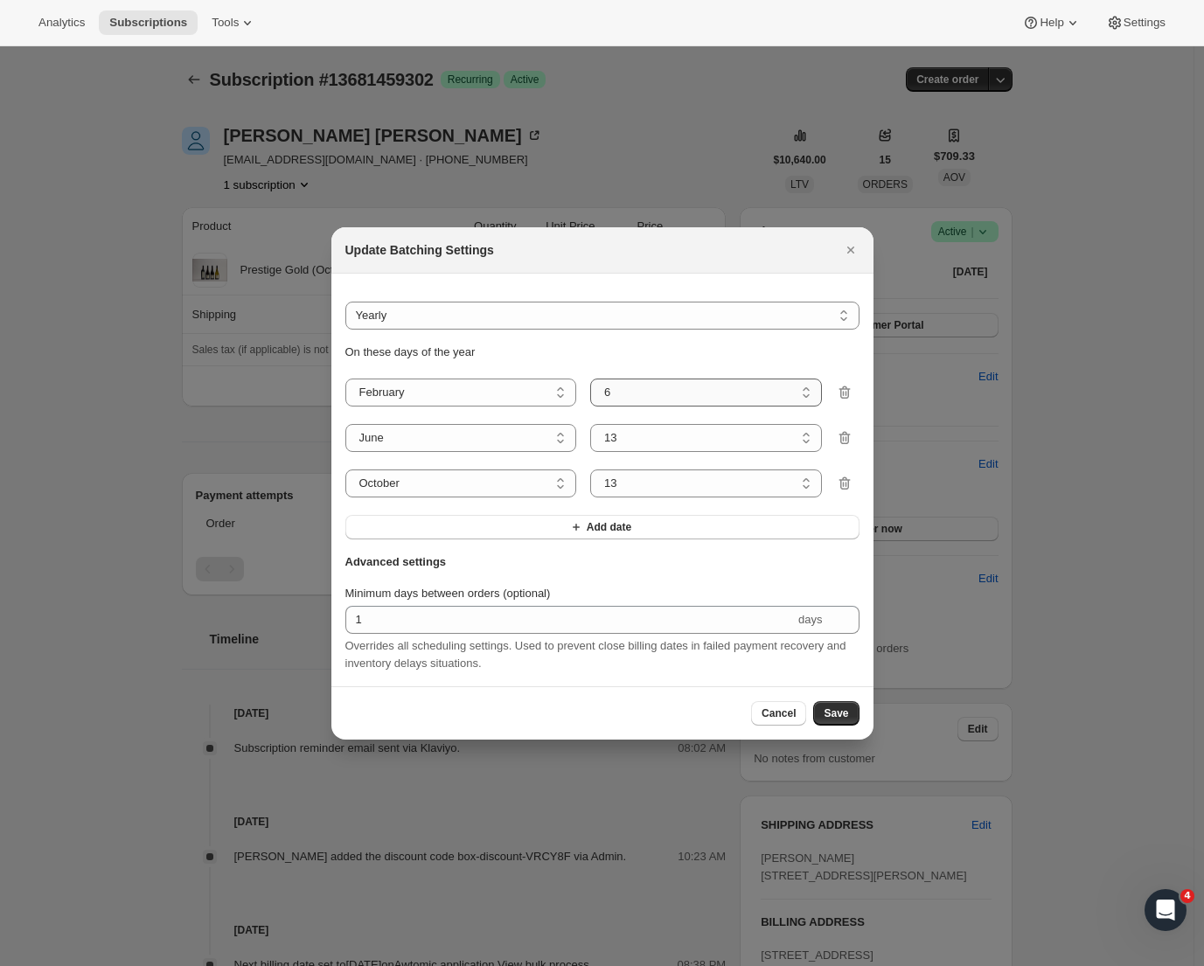
select select "5"
click at [822, 722] on button "Save" at bounding box center [835, 713] width 45 height 24
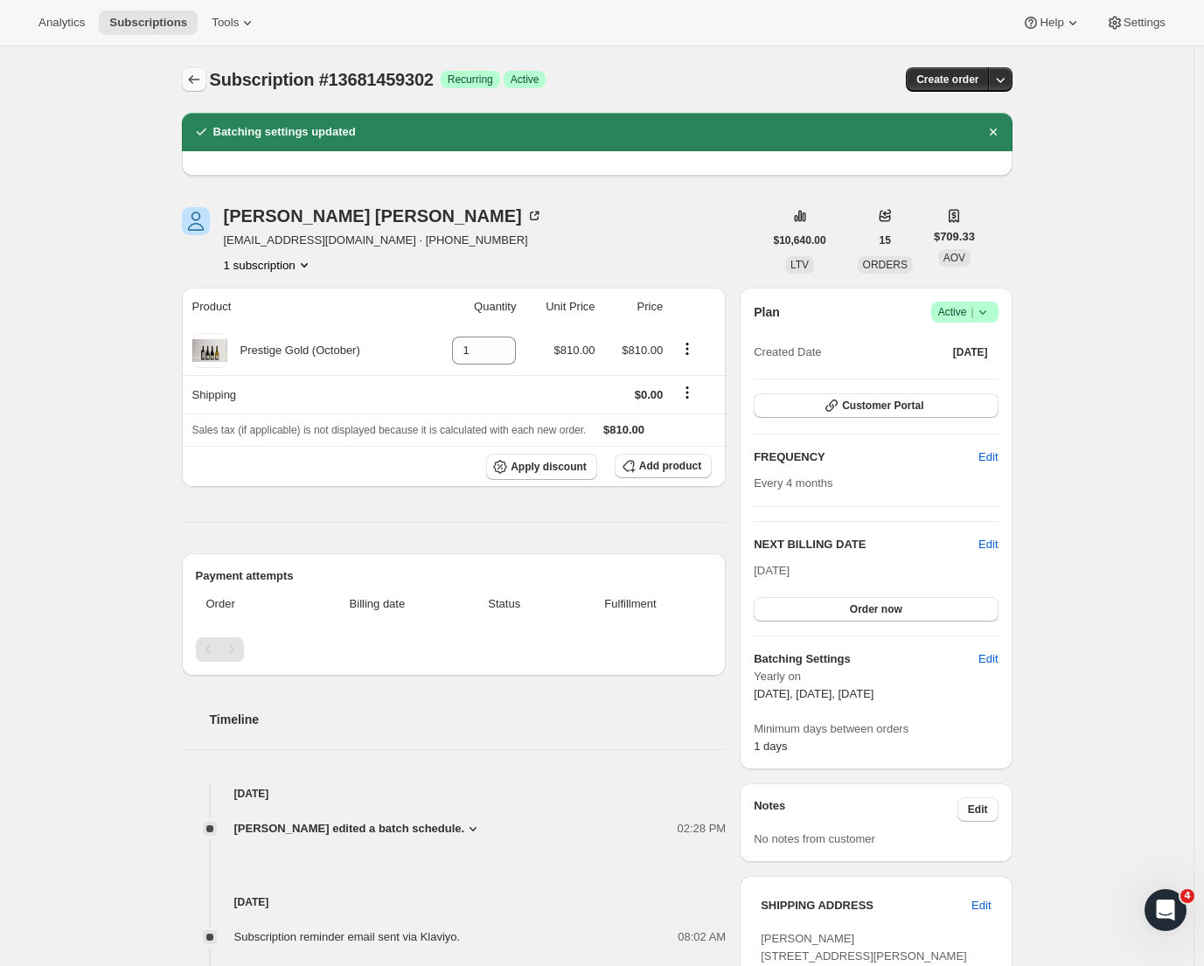
click at [201, 85] on icon "Subscriptions" at bounding box center [193, 79] width 17 height 17
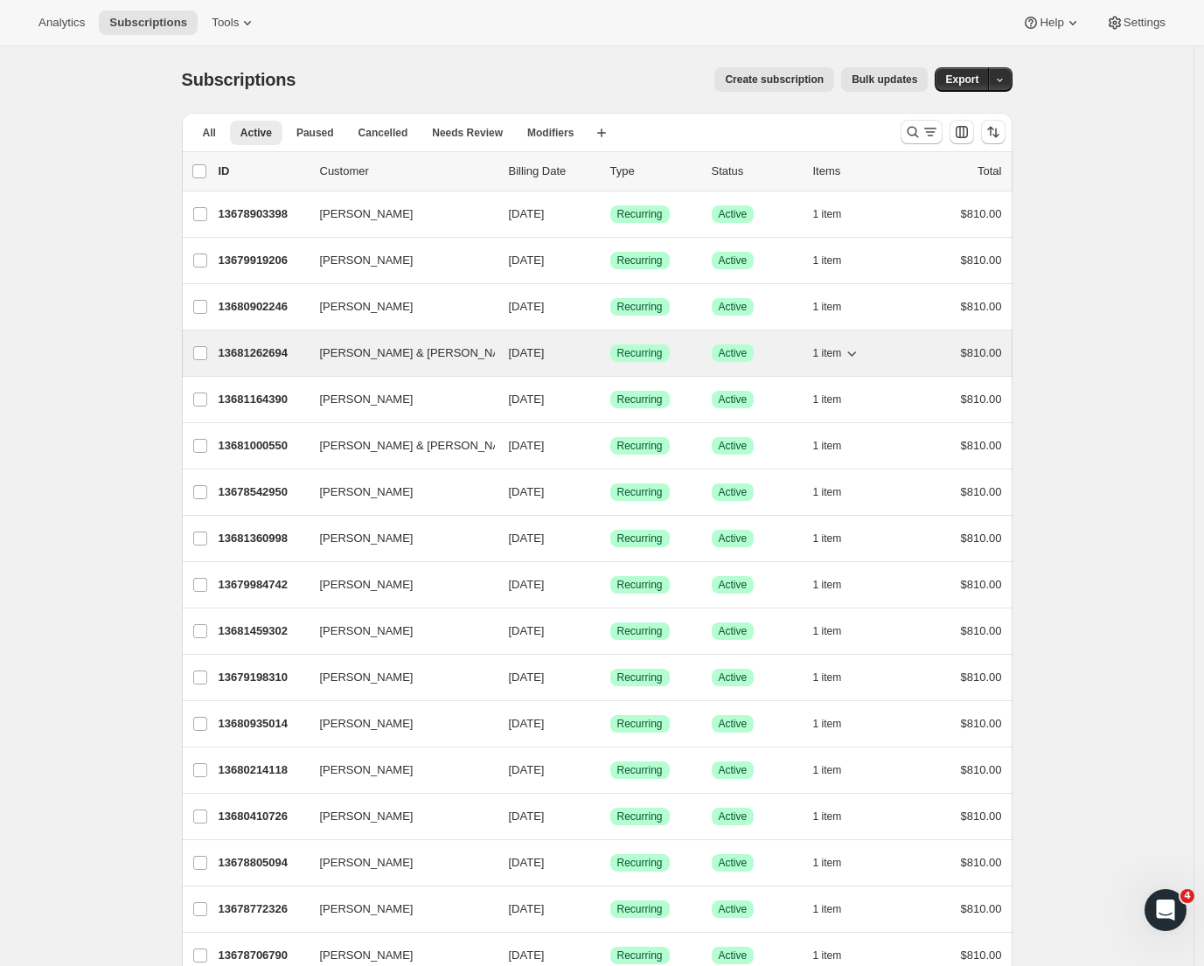
click at [380, 347] on span "[PERSON_NAME] & [PERSON_NAME]" at bounding box center [420, 353] width 201 height 17
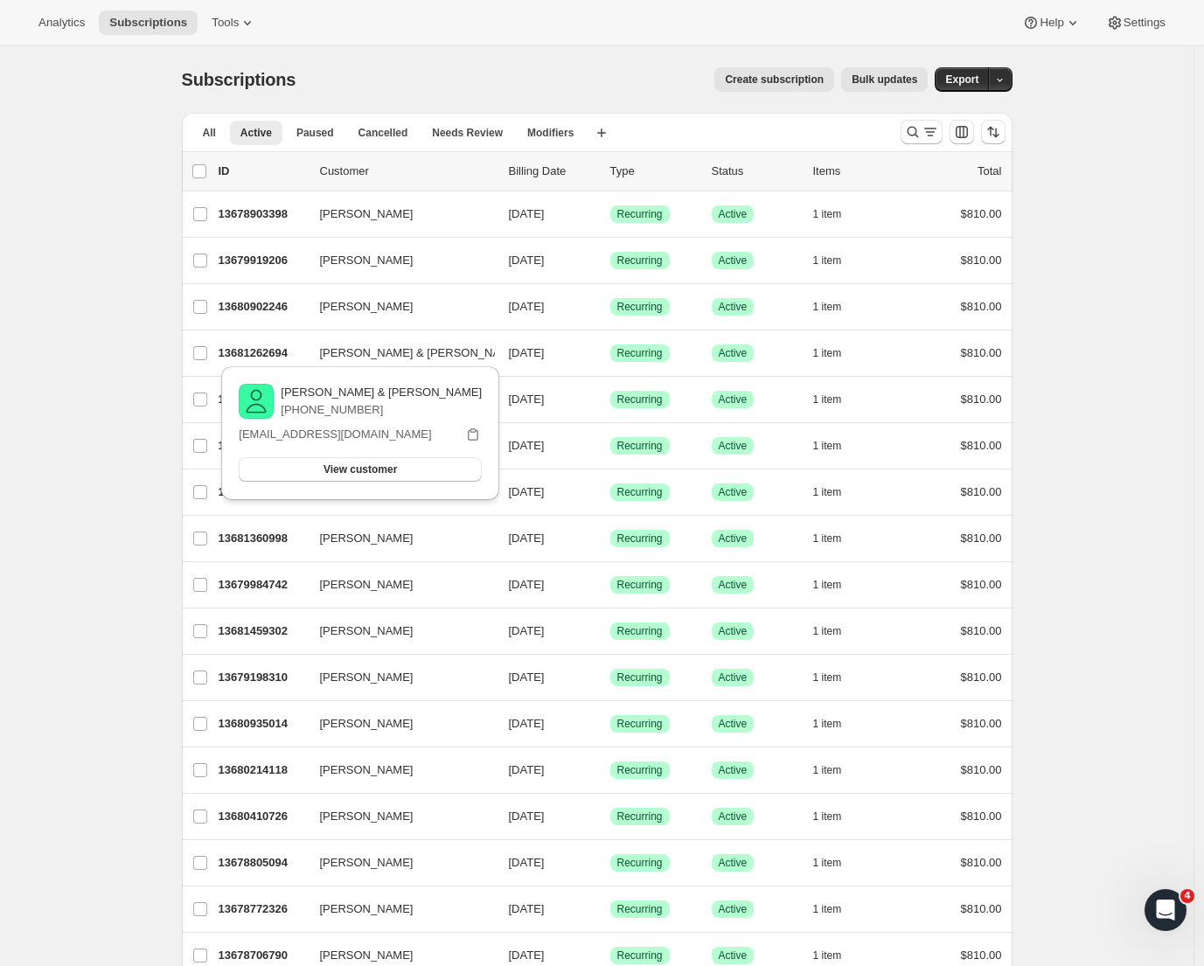
click at [275, 370] on div "[PERSON_NAME] & [PERSON_NAME] [PHONE_NUMBER] [EMAIL_ADDRESS][DOMAIN_NAME] View …" at bounding box center [360, 433] width 278 height 134
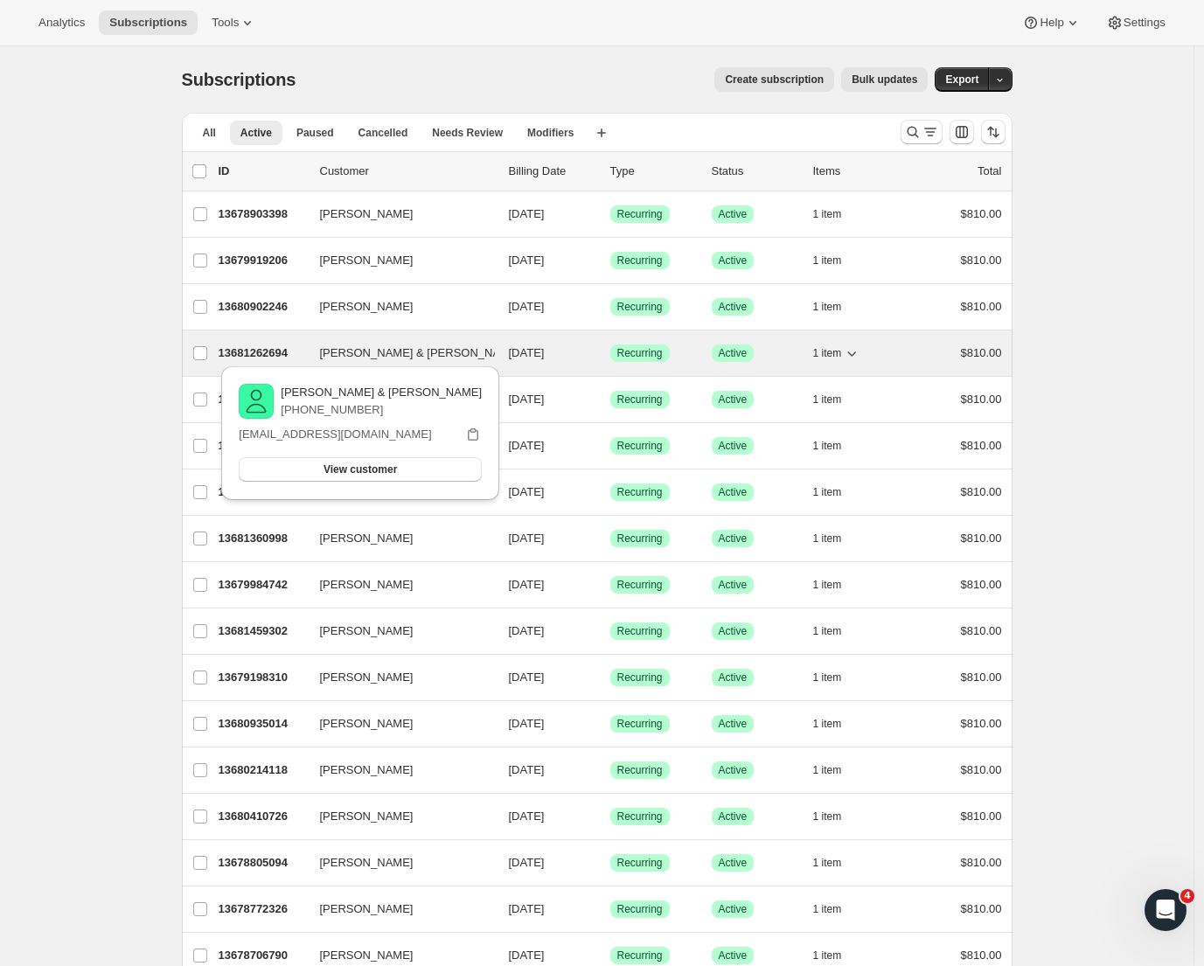
click at [263, 358] on p "13681262694" at bounding box center [262, 353] width 87 height 17
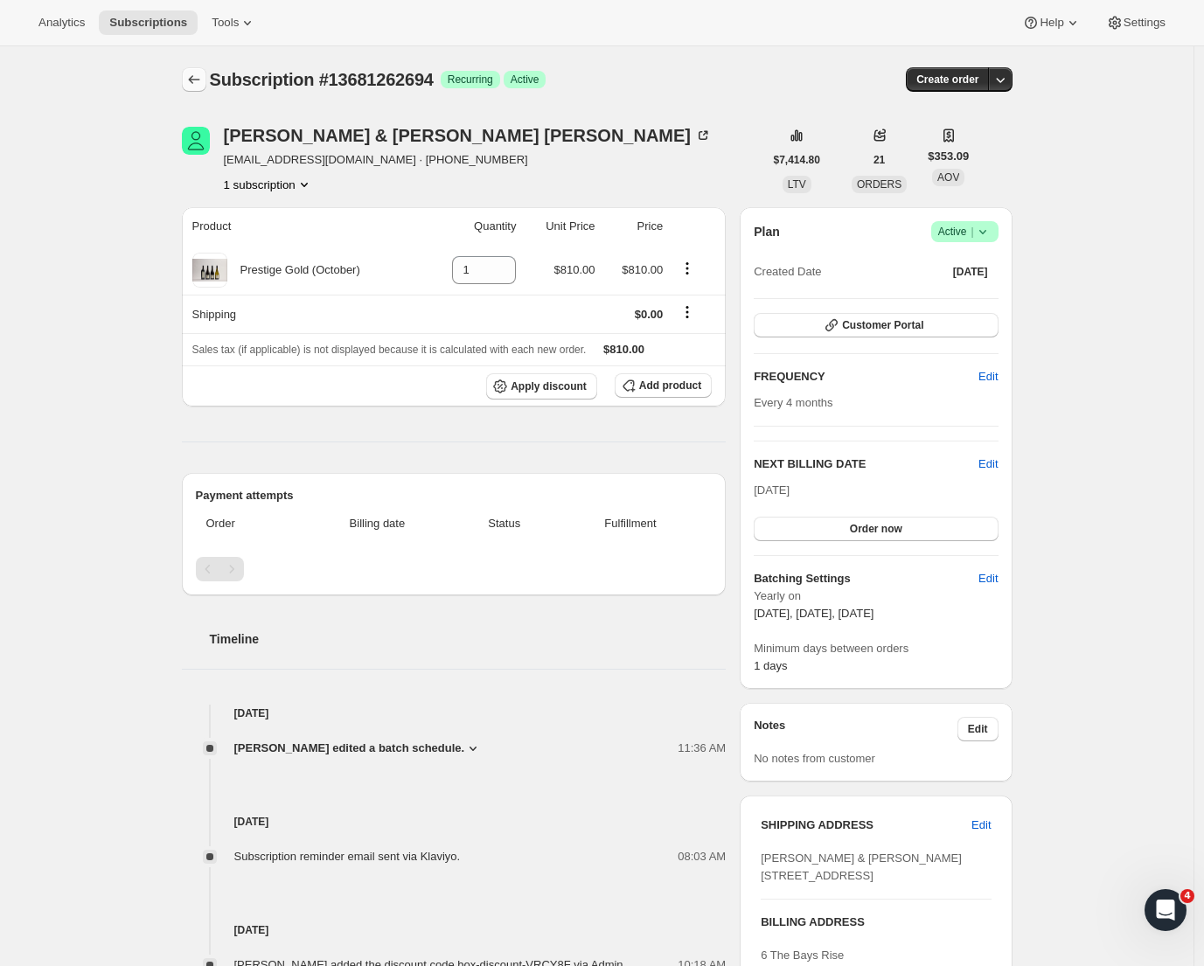
click at [195, 80] on icon "Subscriptions" at bounding box center [193, 79] width 11 height 9
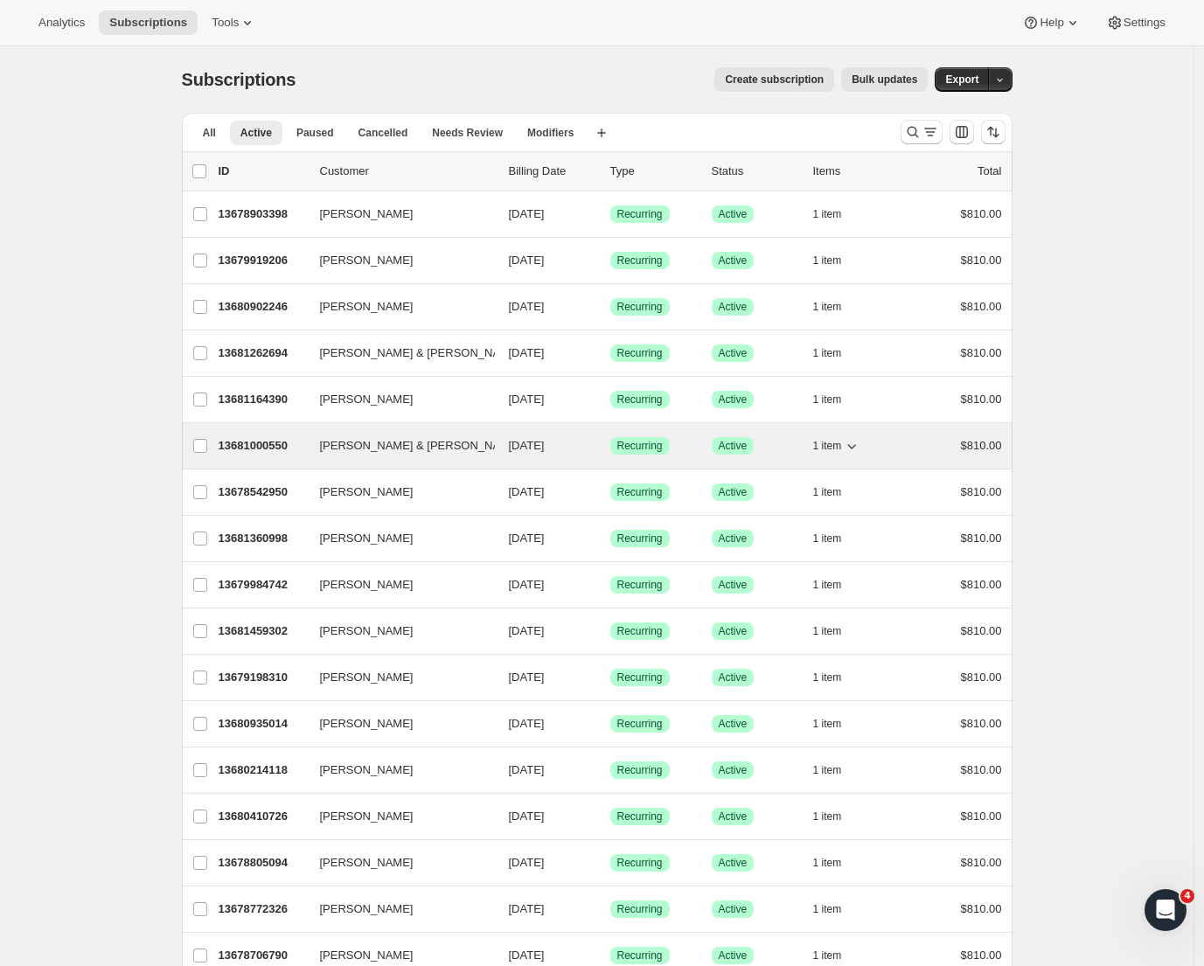
click at [275, 443] on p "13681000550" at bounding box center [262, 445] width 87 height 17
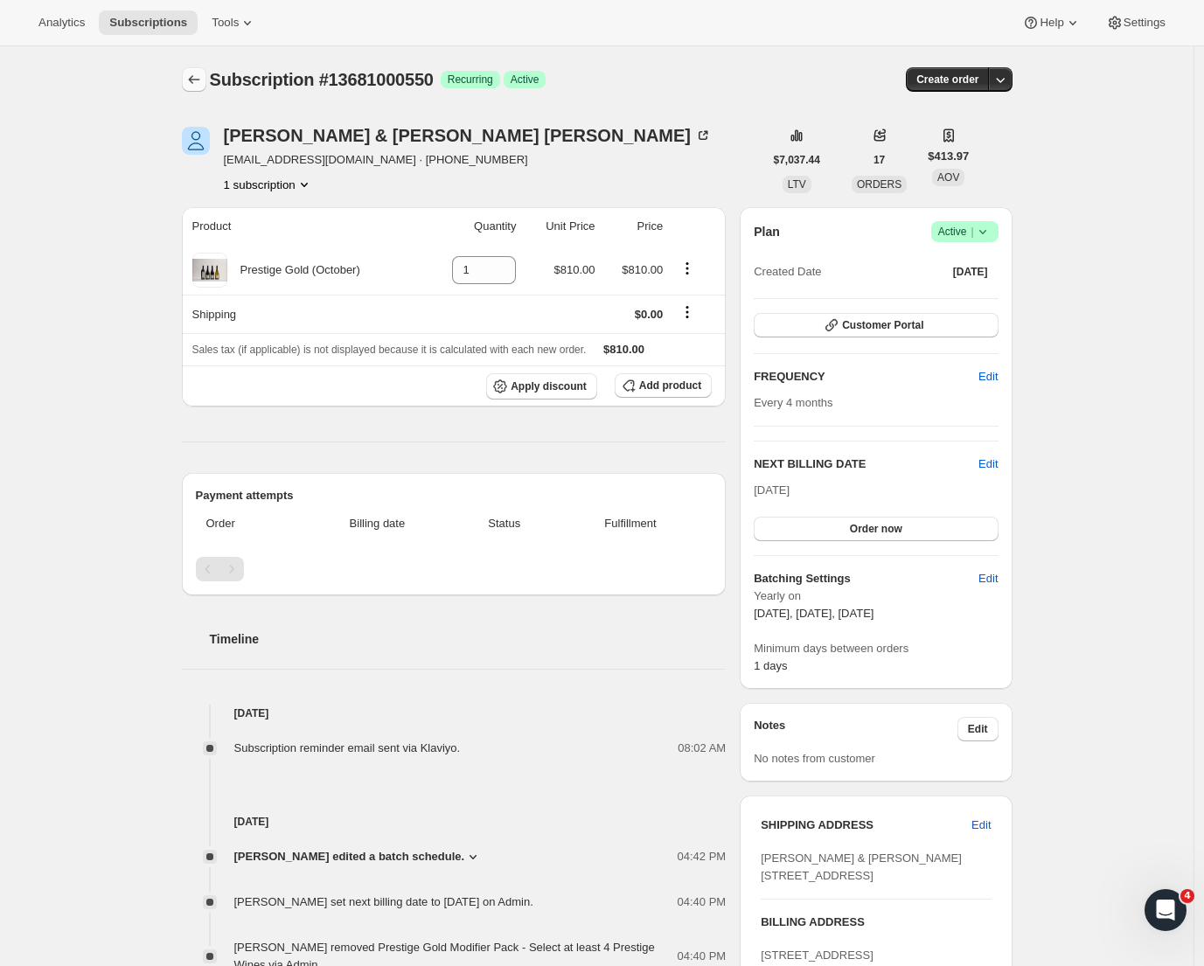
click at [192, 71] on button "Subscriptions" at bounding box center [194, 79] width 24 height 24
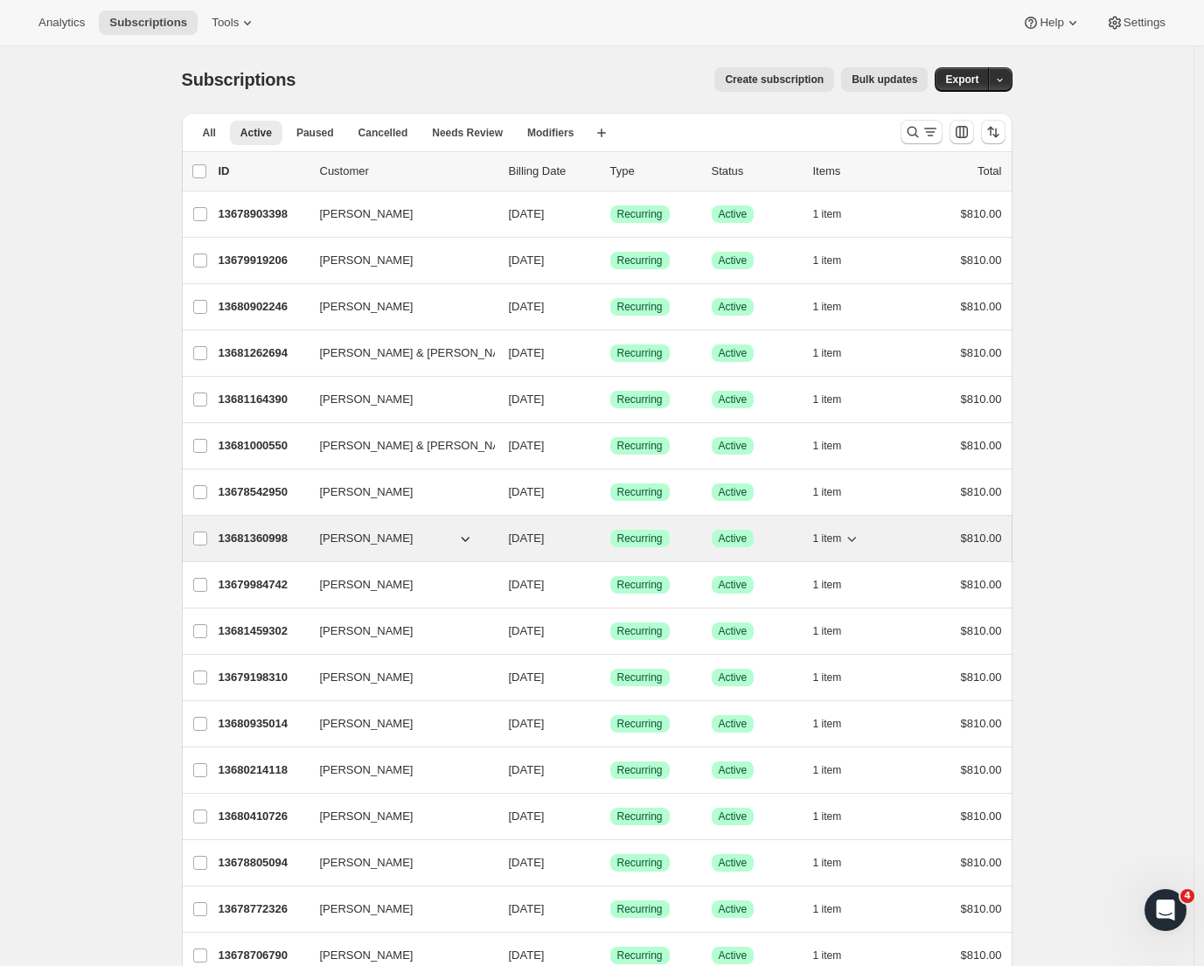
click at [266, 535] on p "13681360998" at bounding box center [262, 538] width 87 height 17
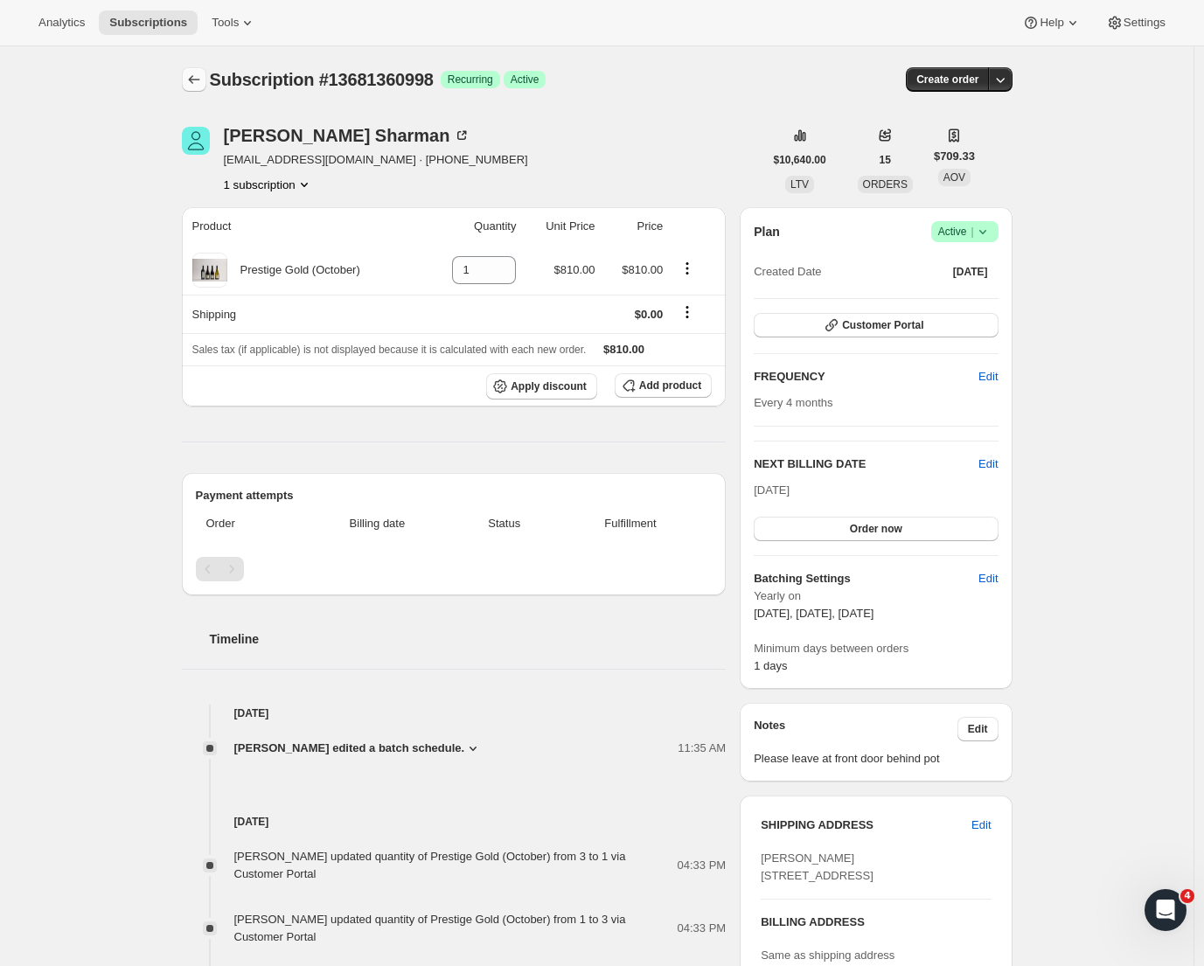
click at [195, 80] on icon "Subscriptions" at bounding box center [193, 79] width 11 height 9
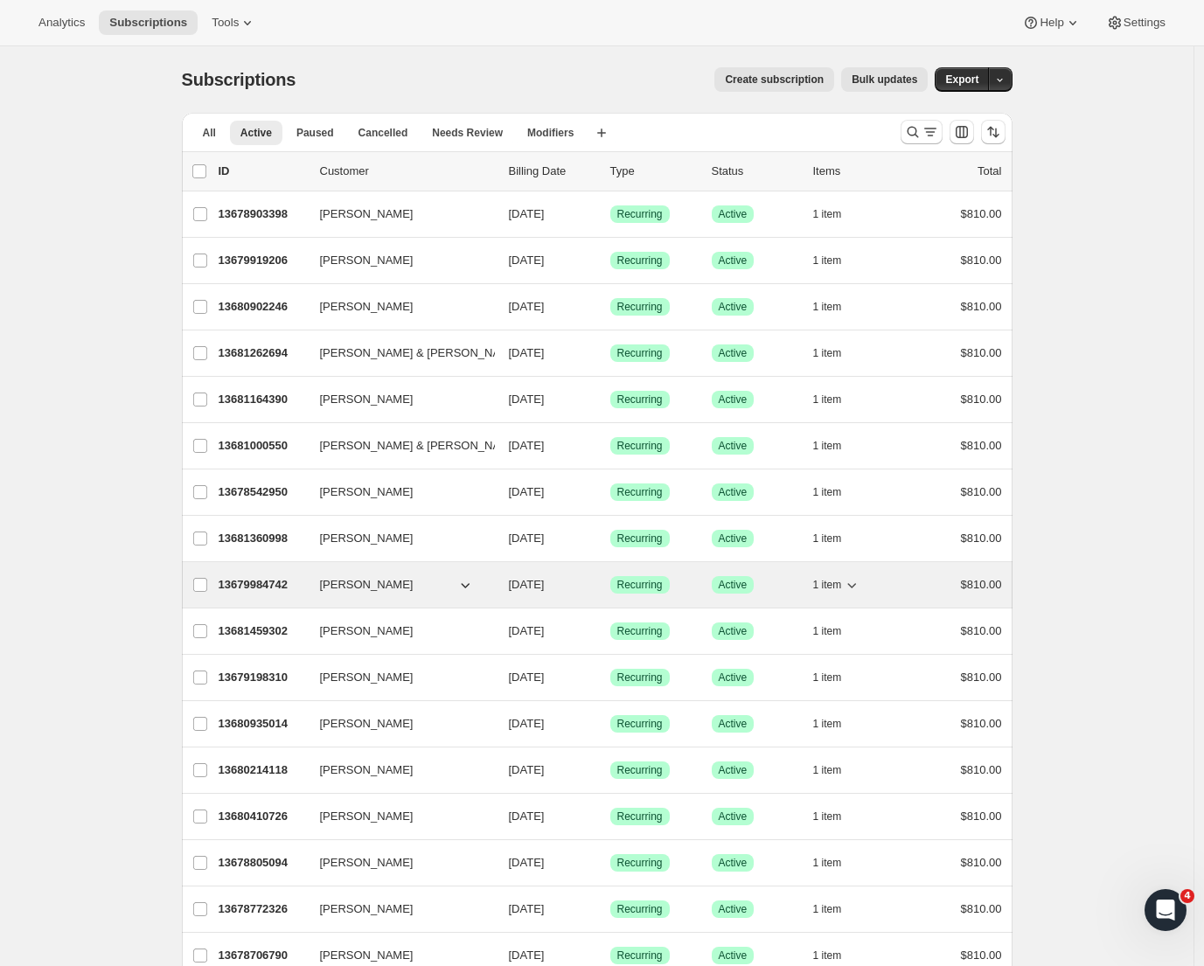
click at [263, 585] on p "13679984742" at bounding box center [262, 584] width 87 height 17
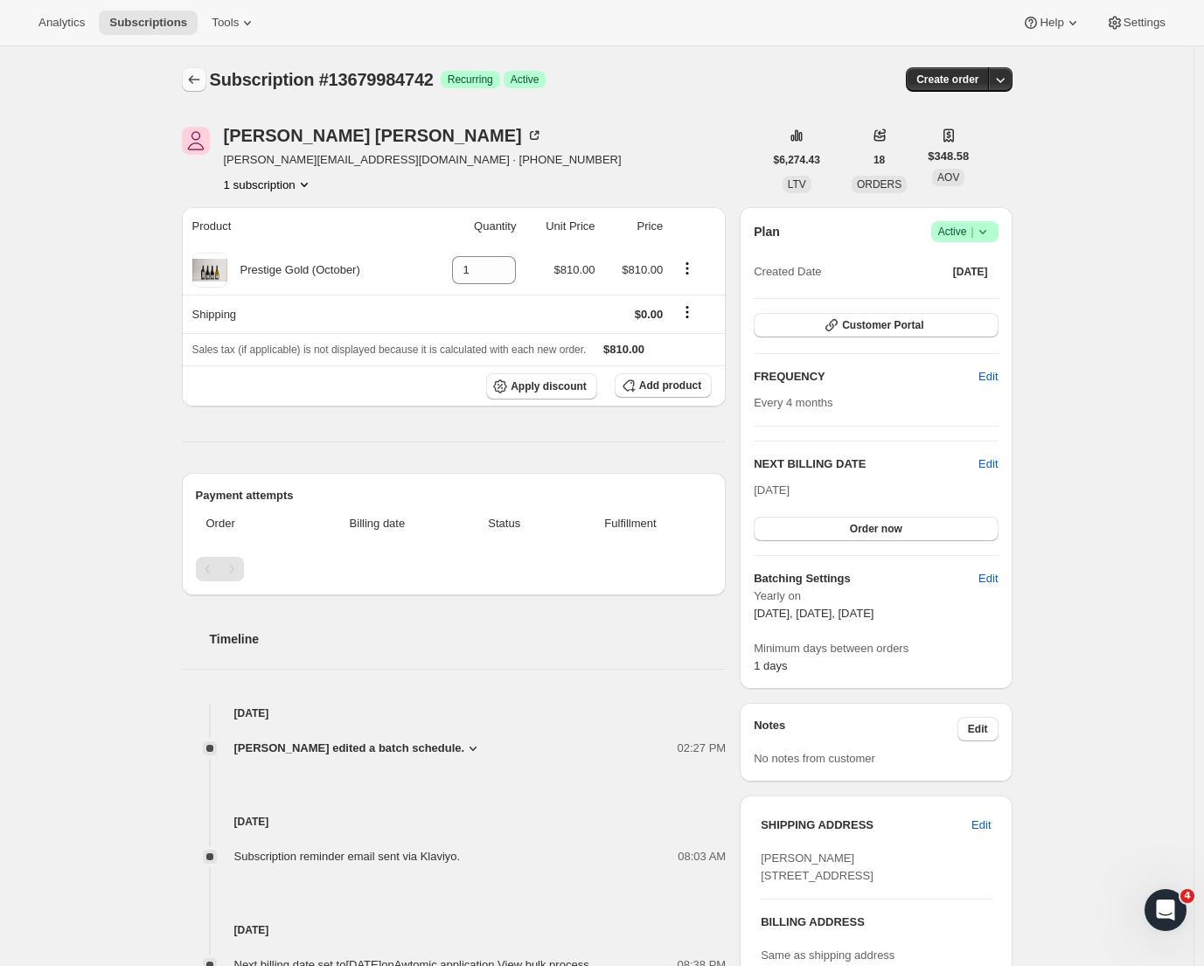
click at [202, 84] on icon "Subscriptions" at bounding box center [193, 79] width 17 height 17
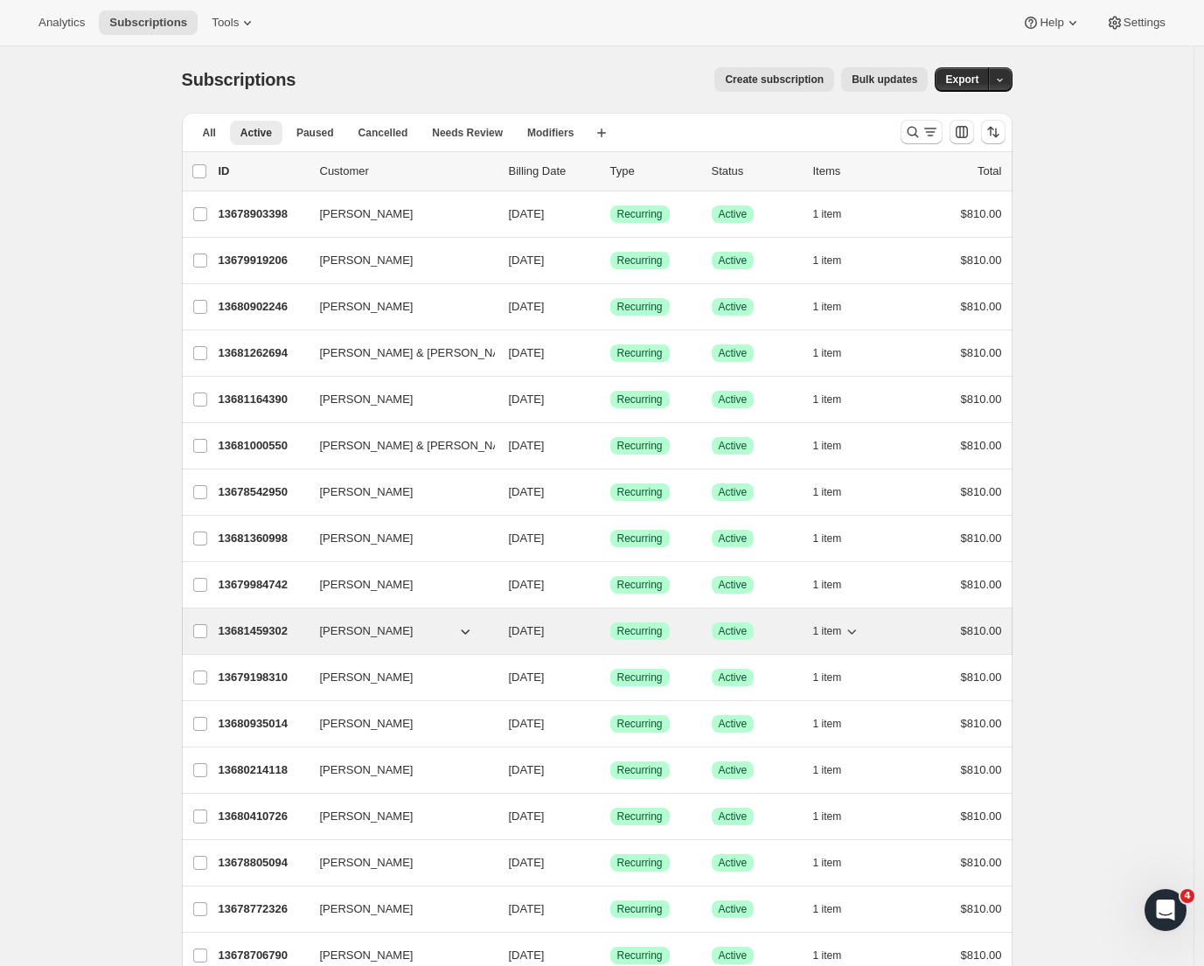
click at [261, 632] on p "13681459302" at bounding box center [262, 631] width 87 height 17
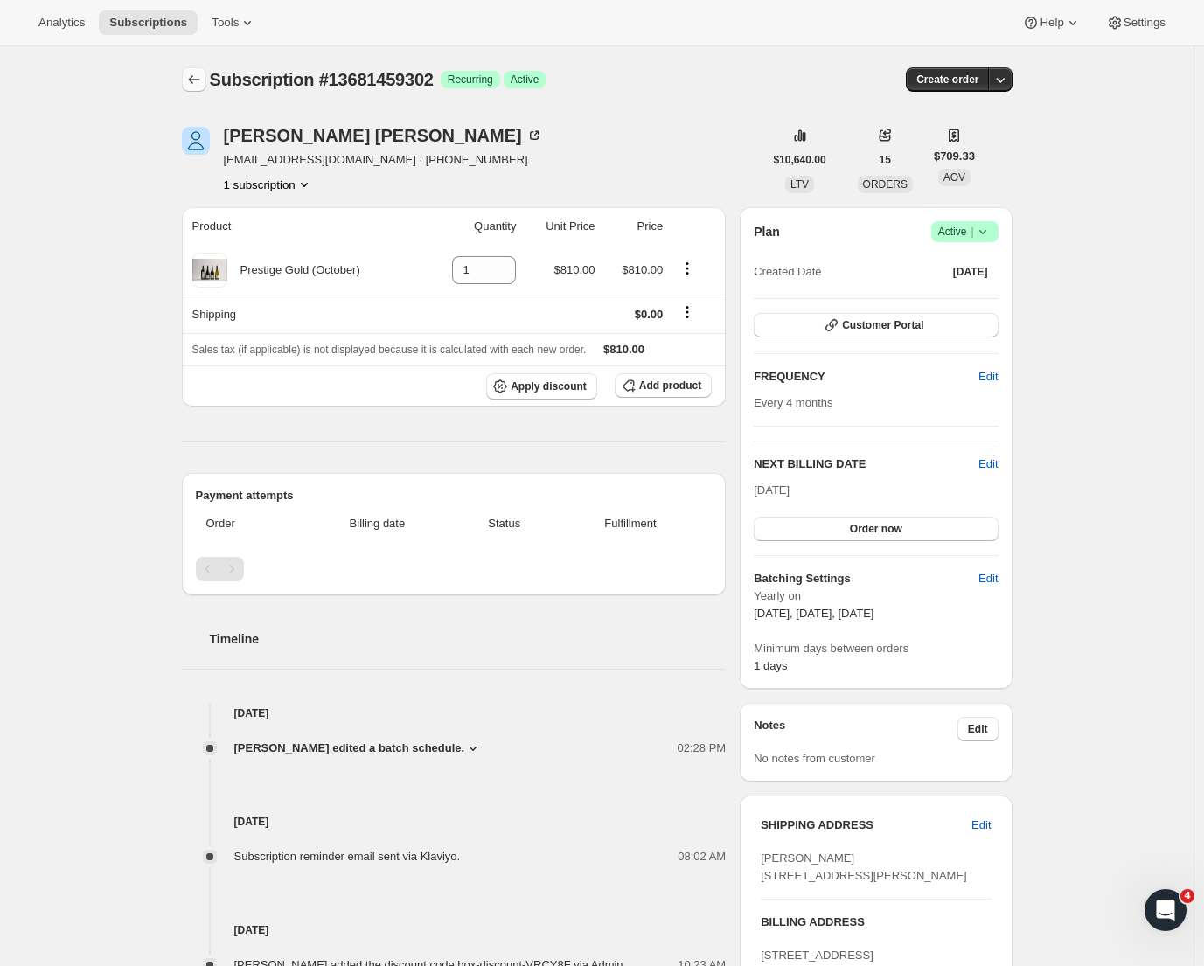
click at [197, 87] on icon "Subscriptions" at bounding box center [193, 79] width 17 height 17
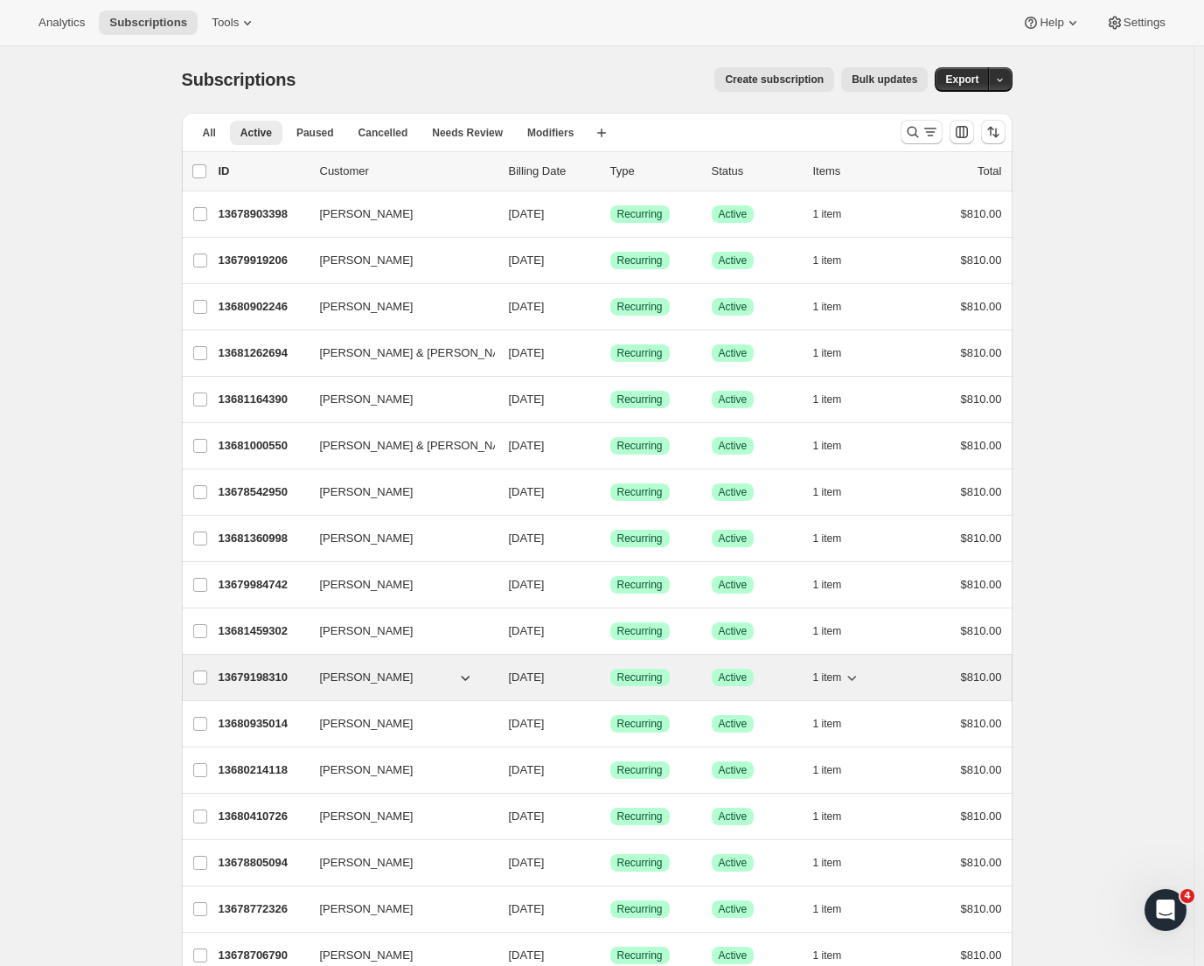
click at [249, 679] on p "13679198310" at bounding box center [262, 677] width 87 height 17
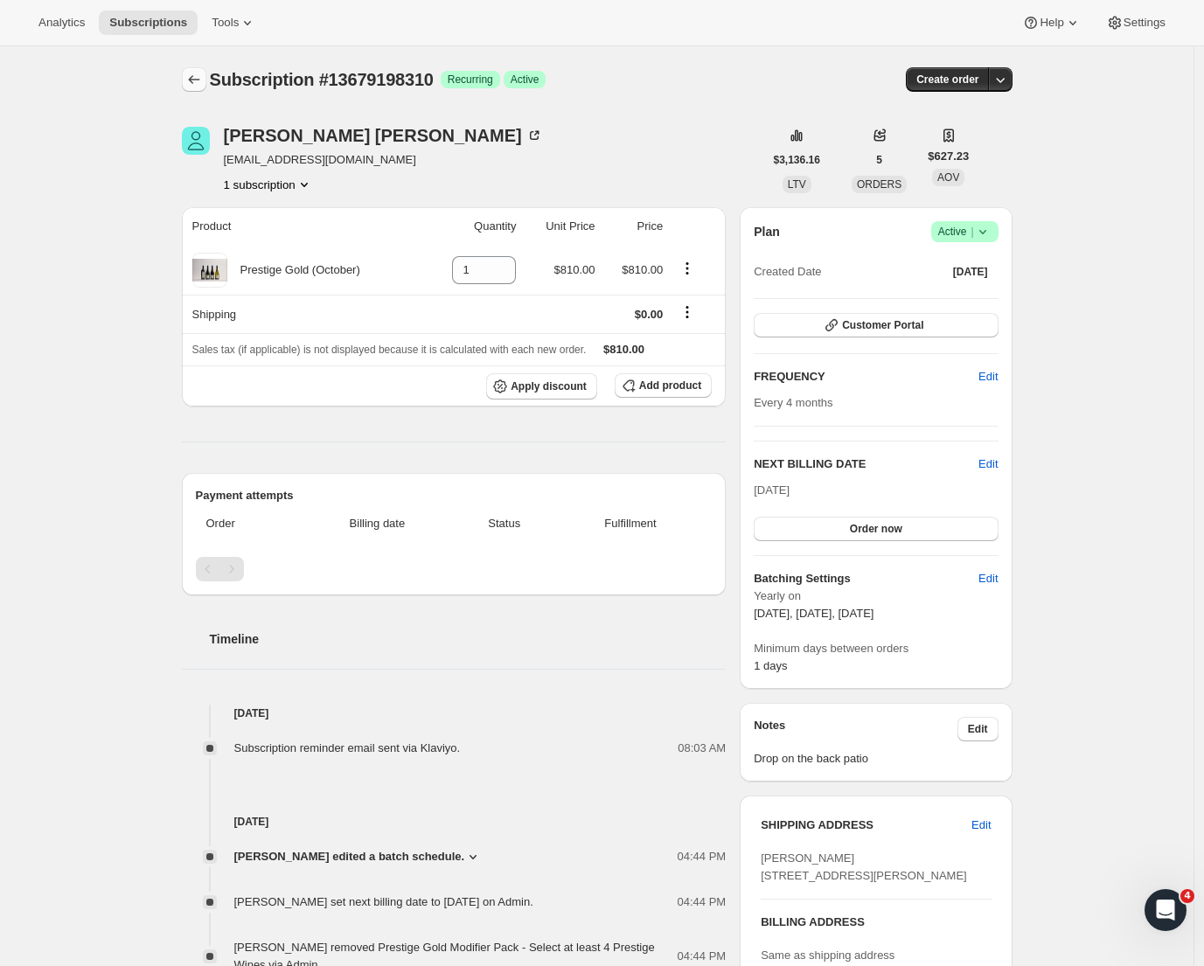
click at [197, 82] on icon "Subscriptions" at bounding box center [193, 79] width 17 height 17
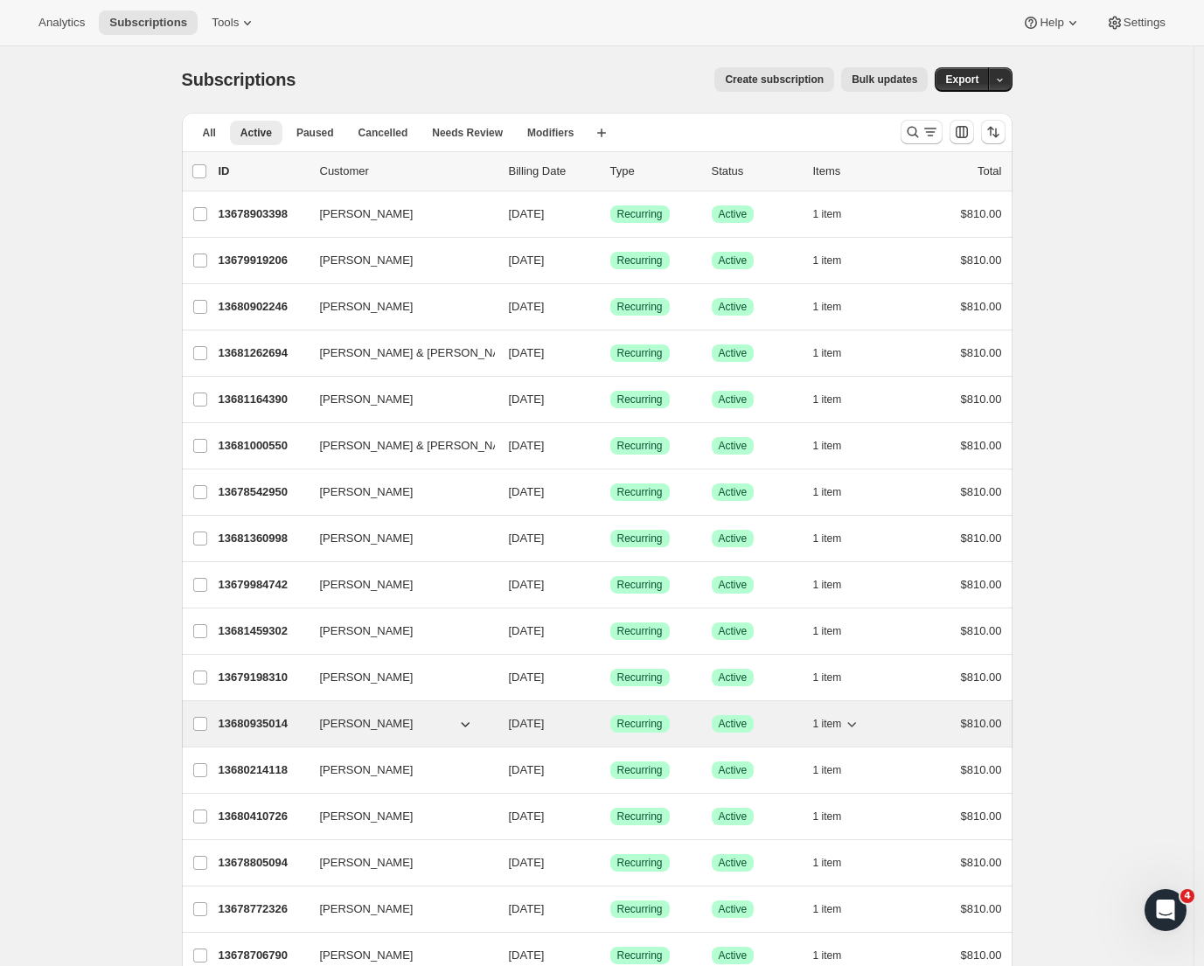
click at [274, 728] on p "13680935014" at bounding box center [262, 723] width 87 height 17
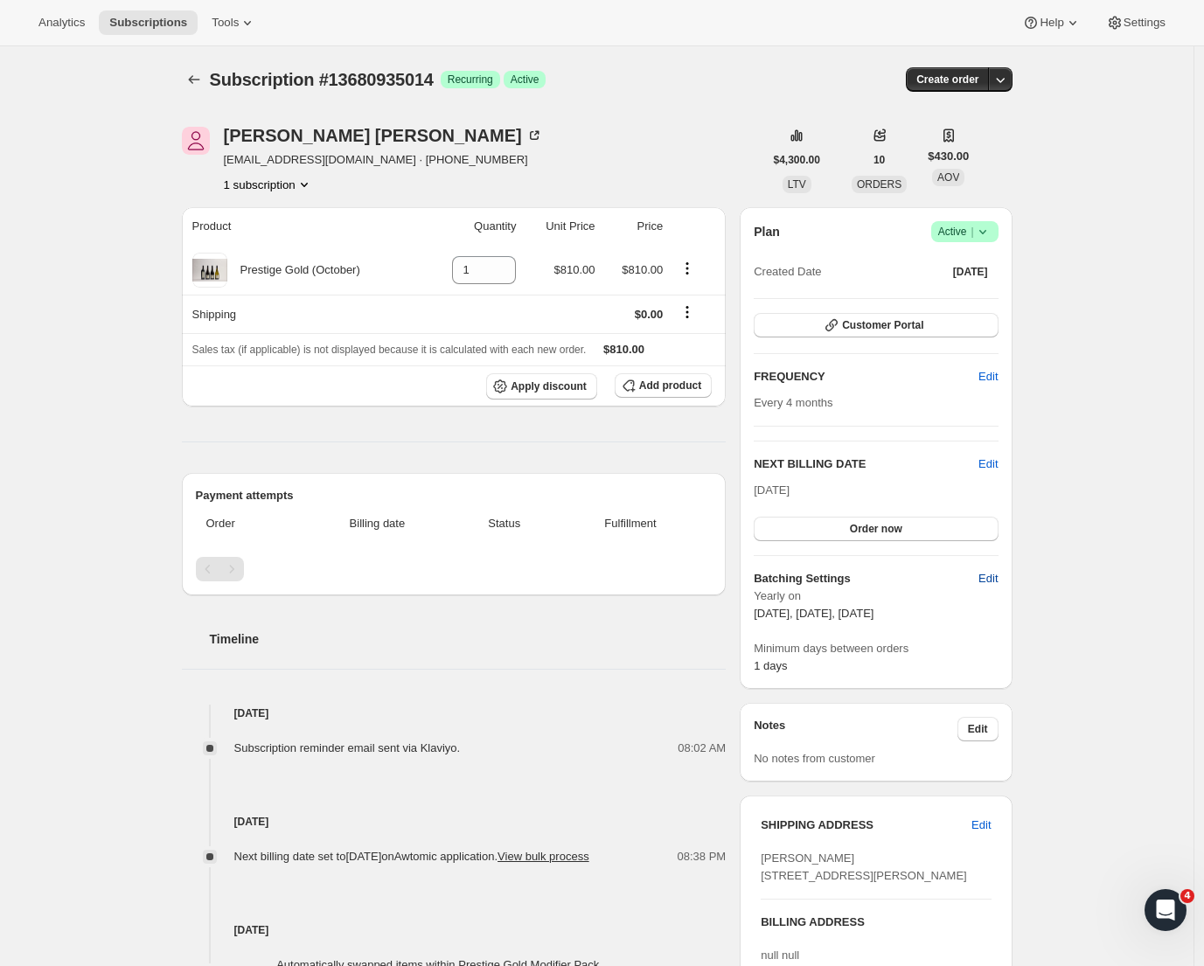
click at [996, 570] on span "Edit" at bounding box center [988, 578] width 19 height 17
select select "YEARDAY"
select select "2"
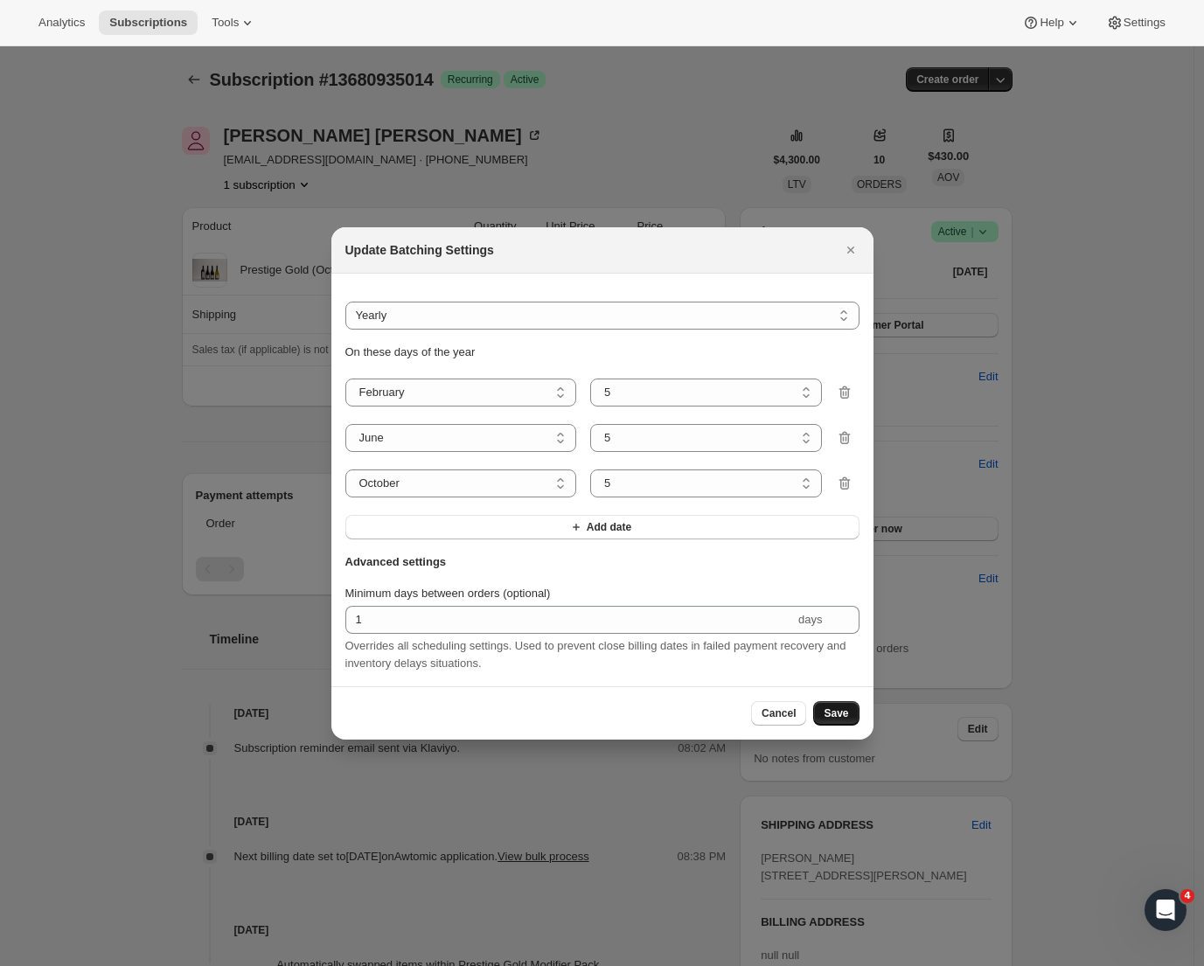
click at [850, 716] on button "Save" at bounding box center [835, 713] width 45 height 24
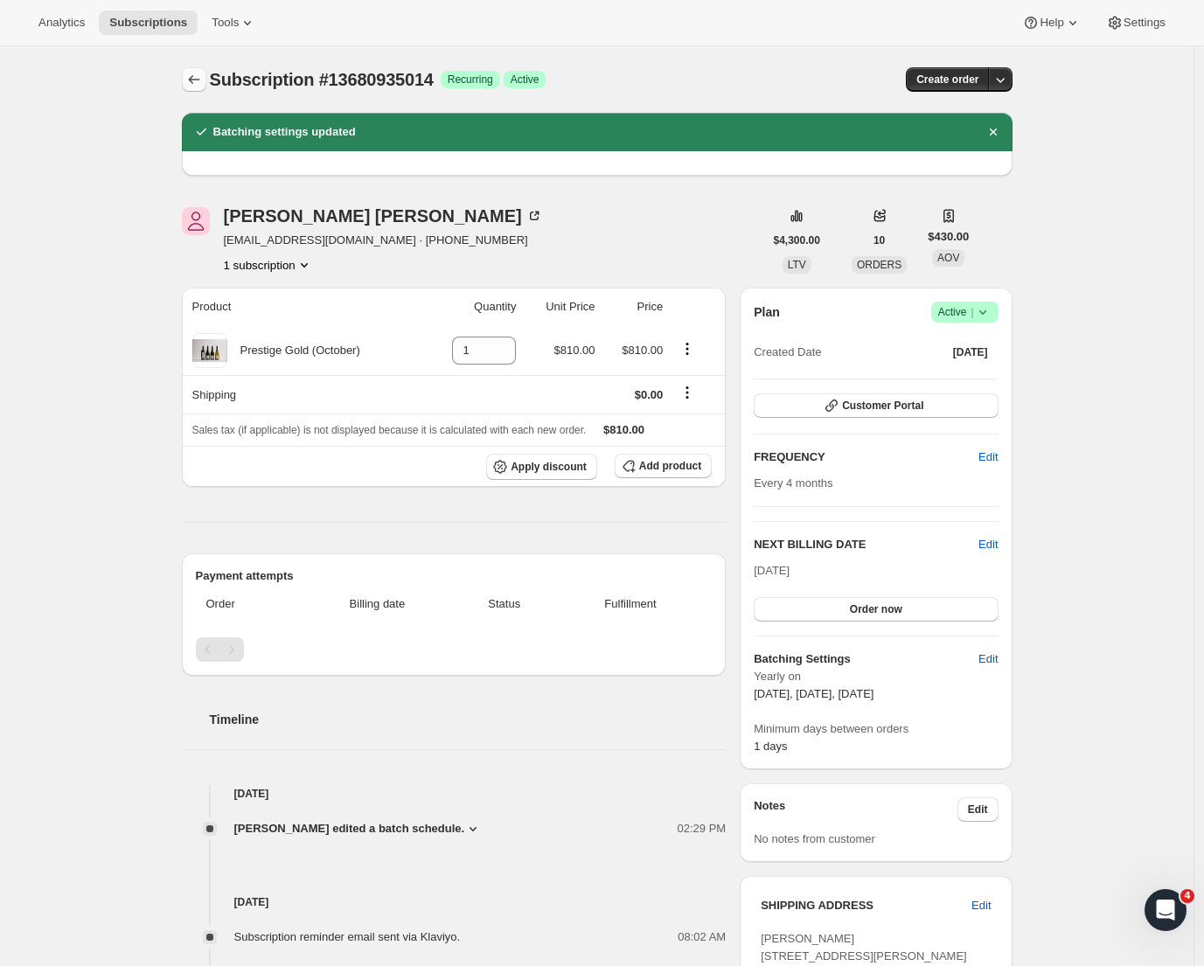
click at [197, 80] on icon "Subscriptions" at bounding box center [193, 79] width 17 height 17
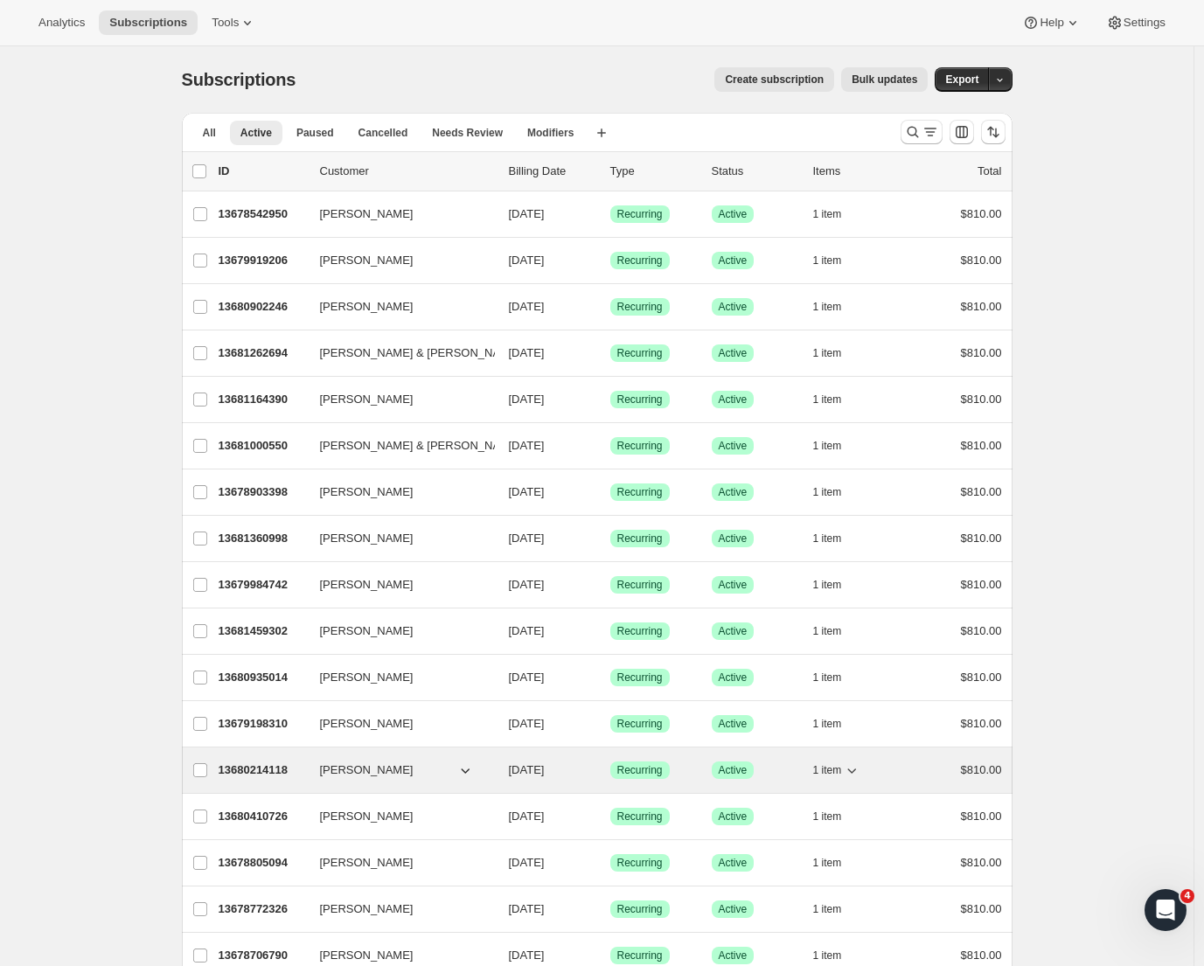
click at [256, 773] on p "13680214118" at bounding box center [262, 770] width 87 height 17
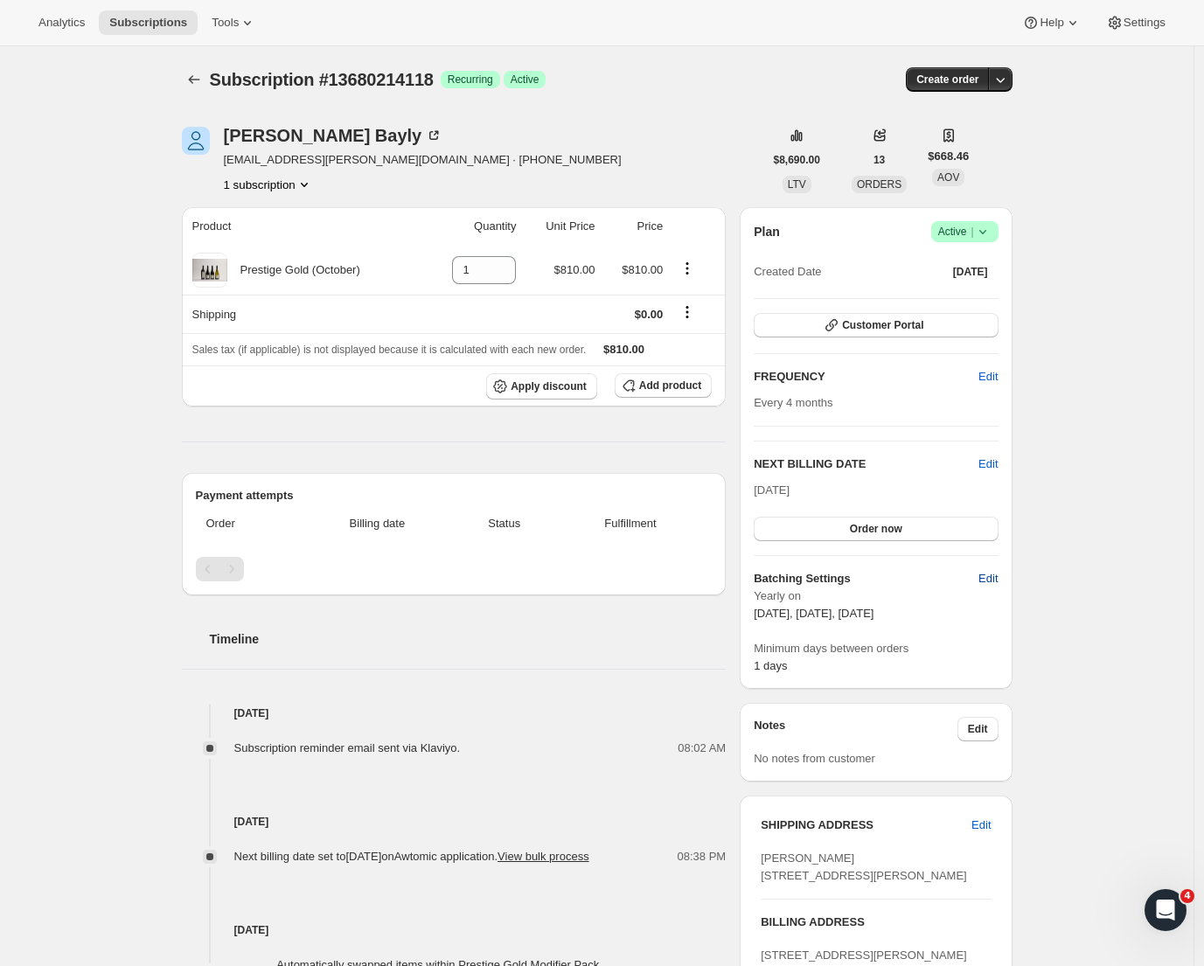
click at [992, 575] on span "Edit" at bounding box center [988, 578] width 19 height 17
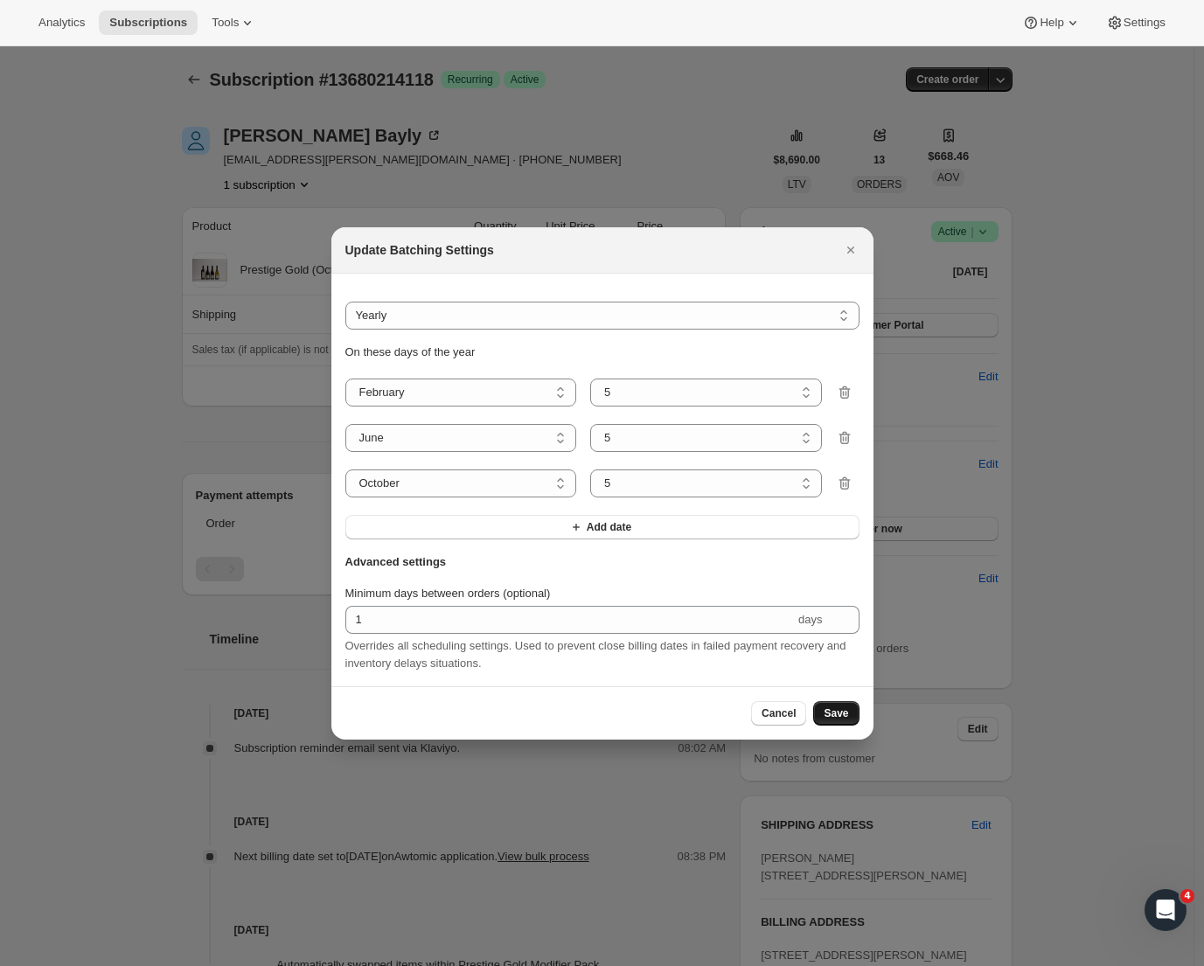
click at [836, 721] on span "Save" at bounding box center [836, 714] width 24 height 14
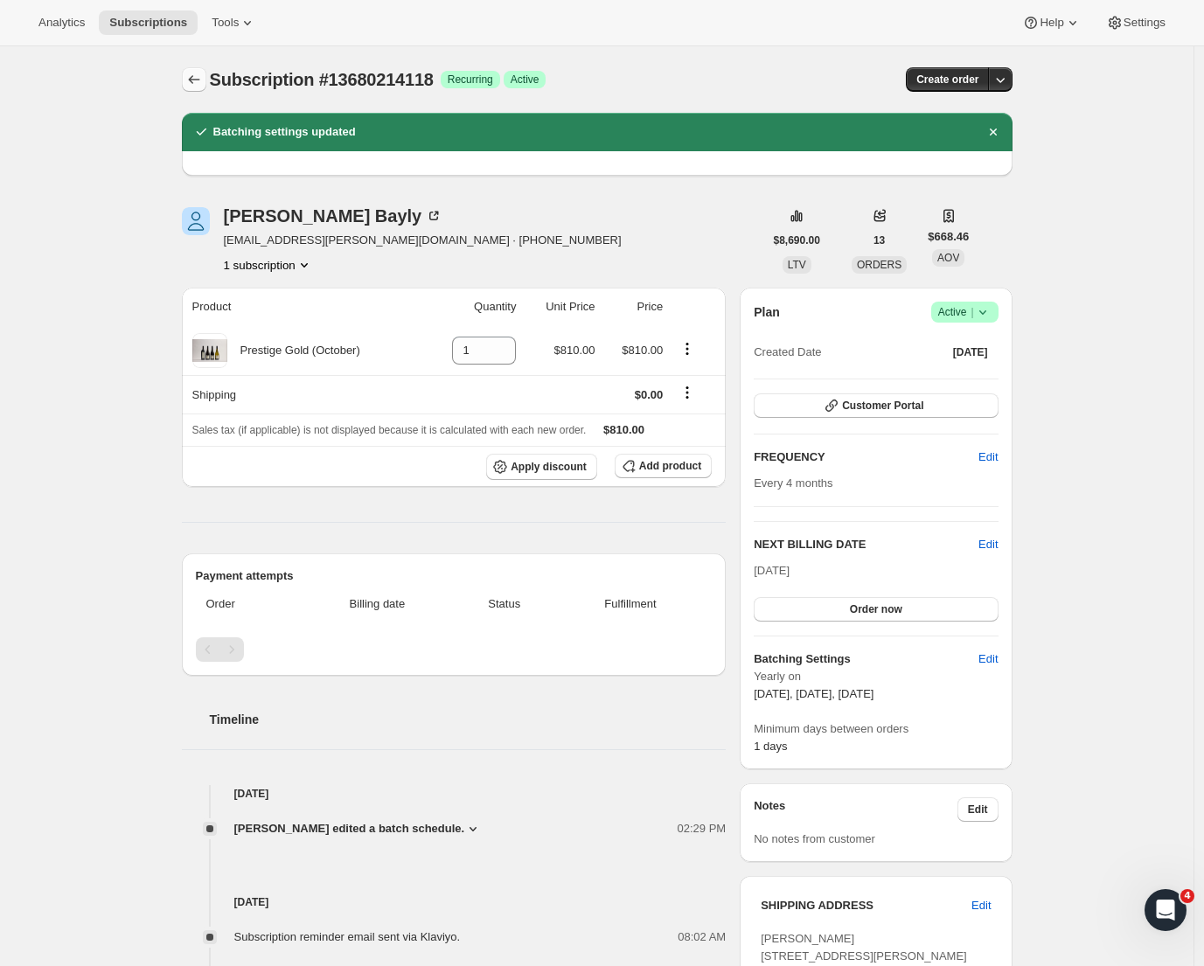
click at [192, 79] on icon "Subscriptions" at bounding box center [193, 79] width 17 height 17
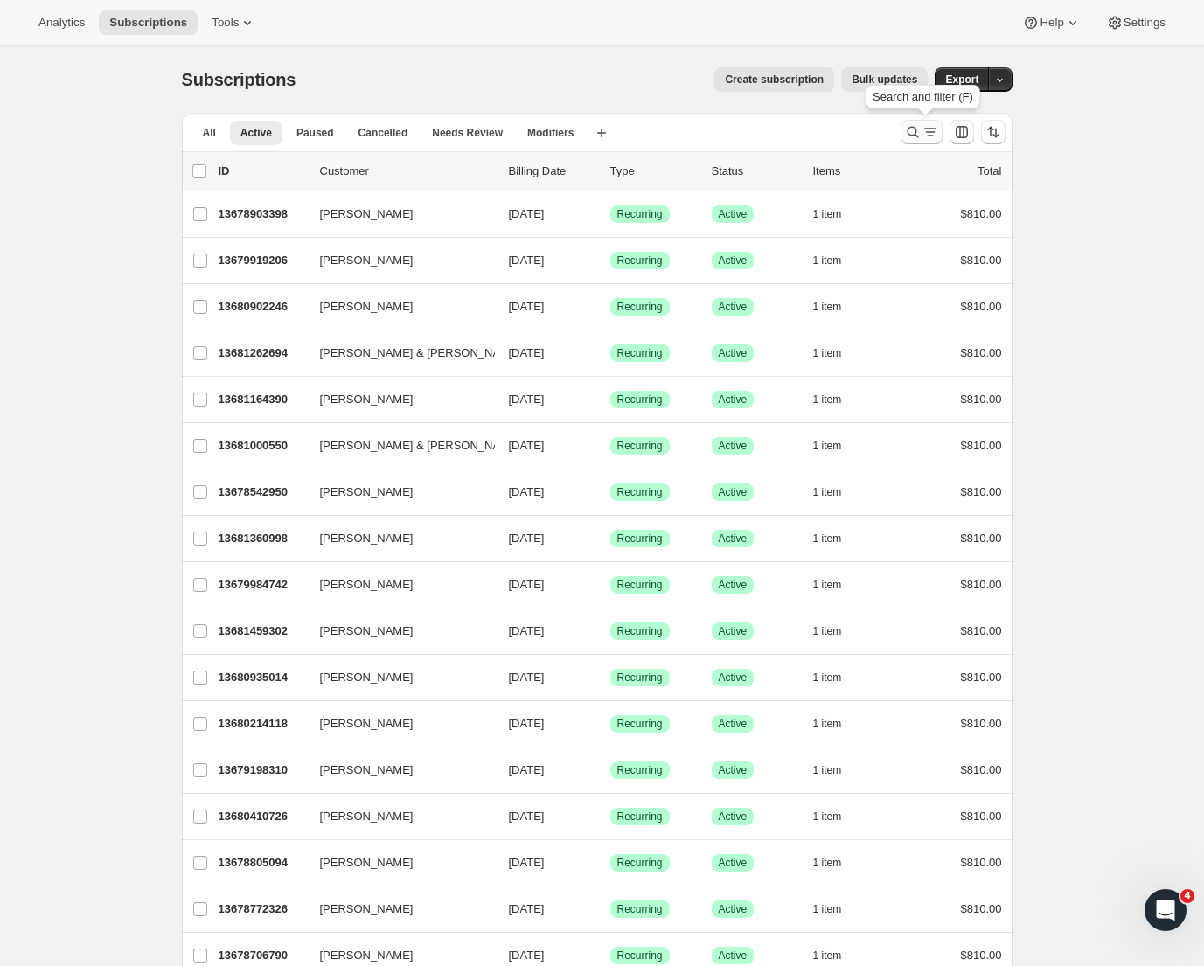
click at [920, 138] on icon "Search and filter results" at bounding box center [912, 131] width 17 height 17
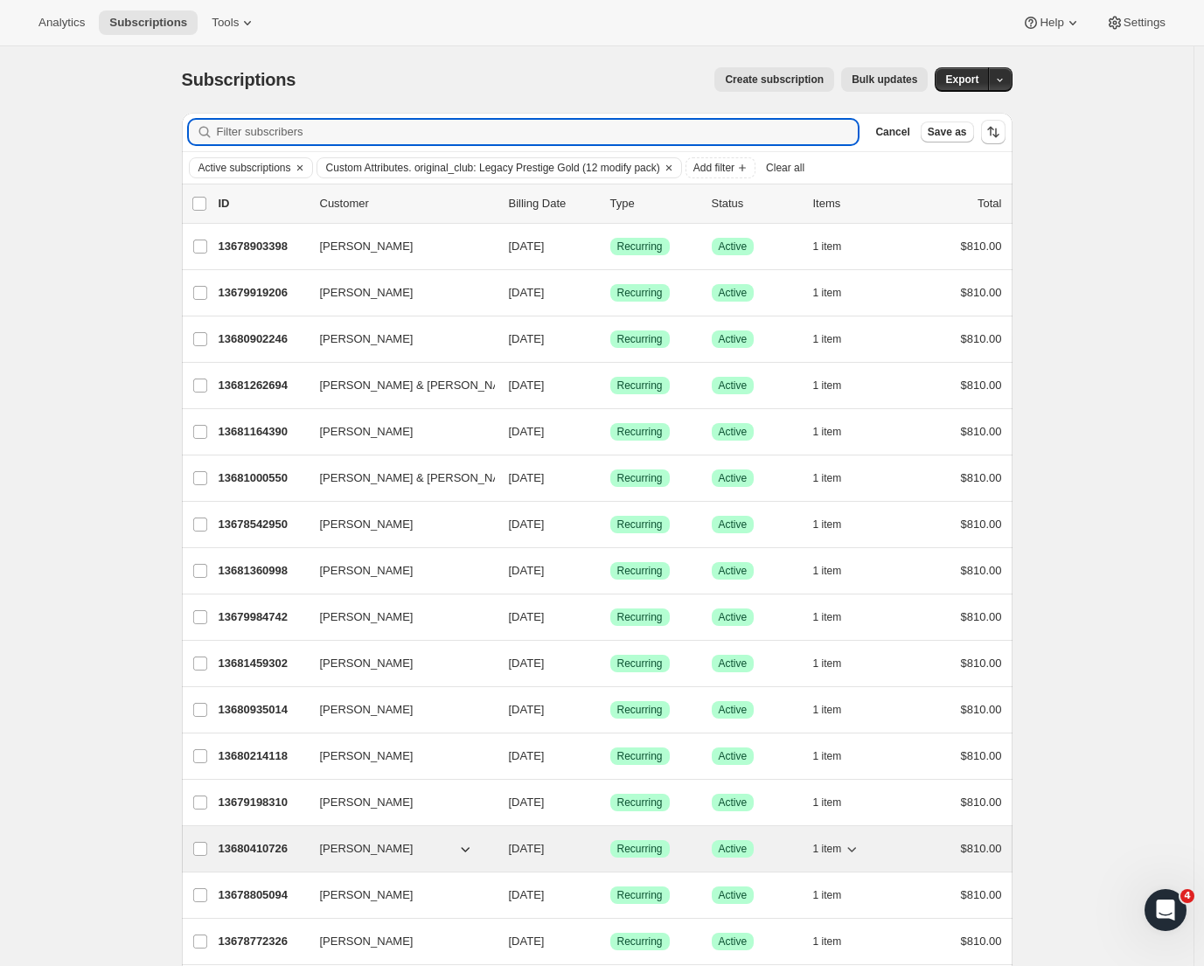
click at [247, 850] on p "13680410726" at bounding box center [262, 848] width 87 height 17
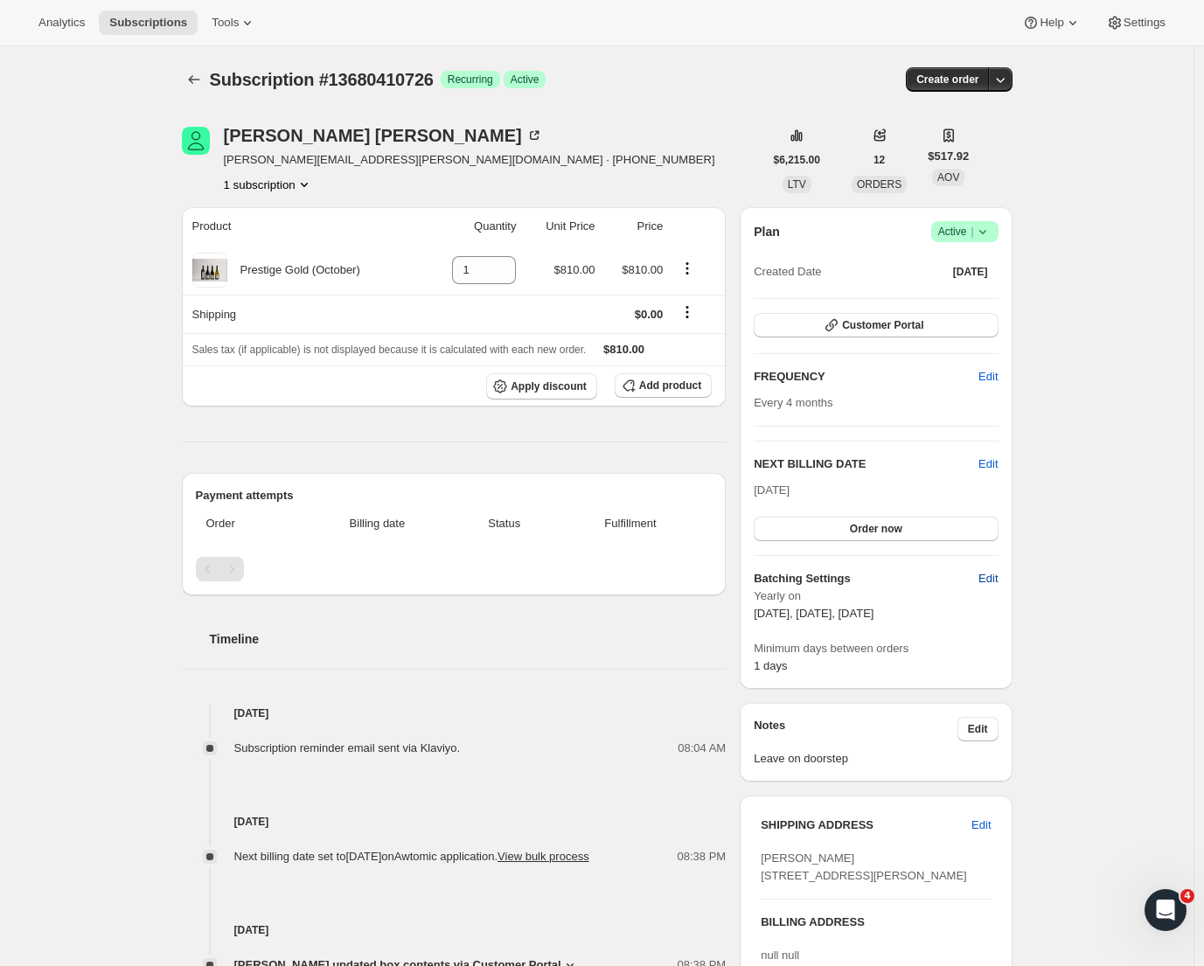
click at [984, 574] on span "Edit" at bounding box center [988, 578] width 19 height 17
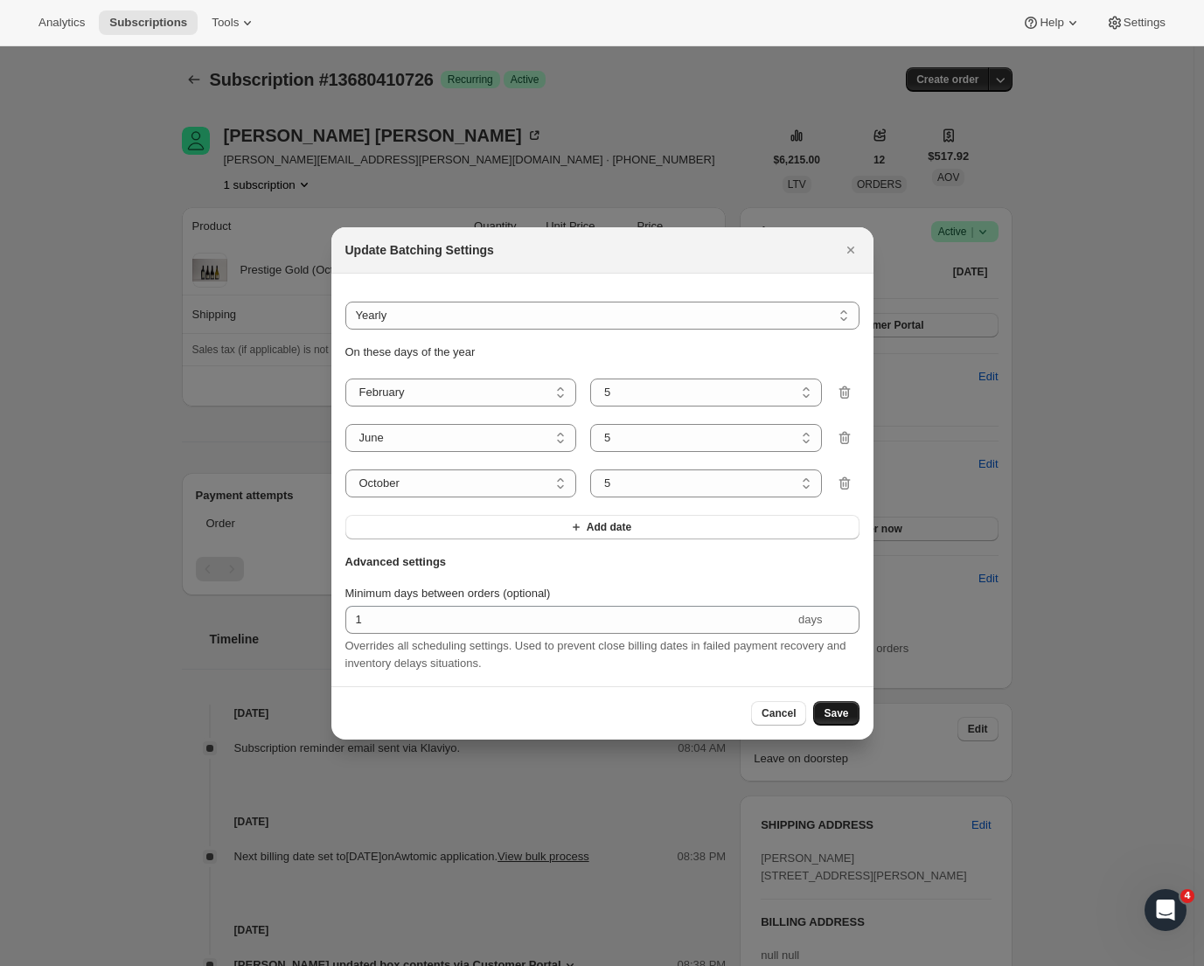
click at [830, 717] on span "Save" at bounding box center [836, 714] width 24 height 14
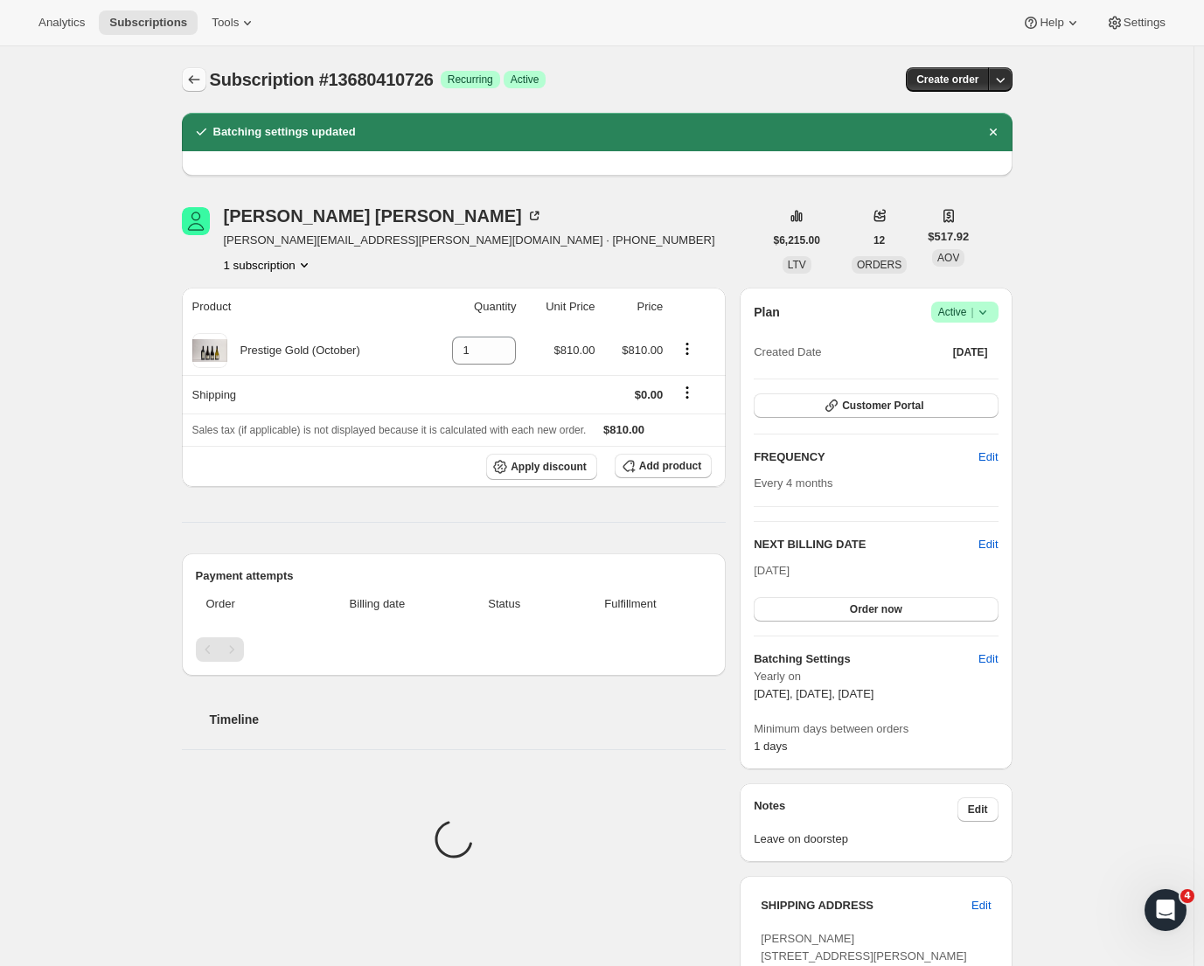
click at [199, 75] on icon "Subscriptions" at bounding box center [193, 79] width 17 height 17
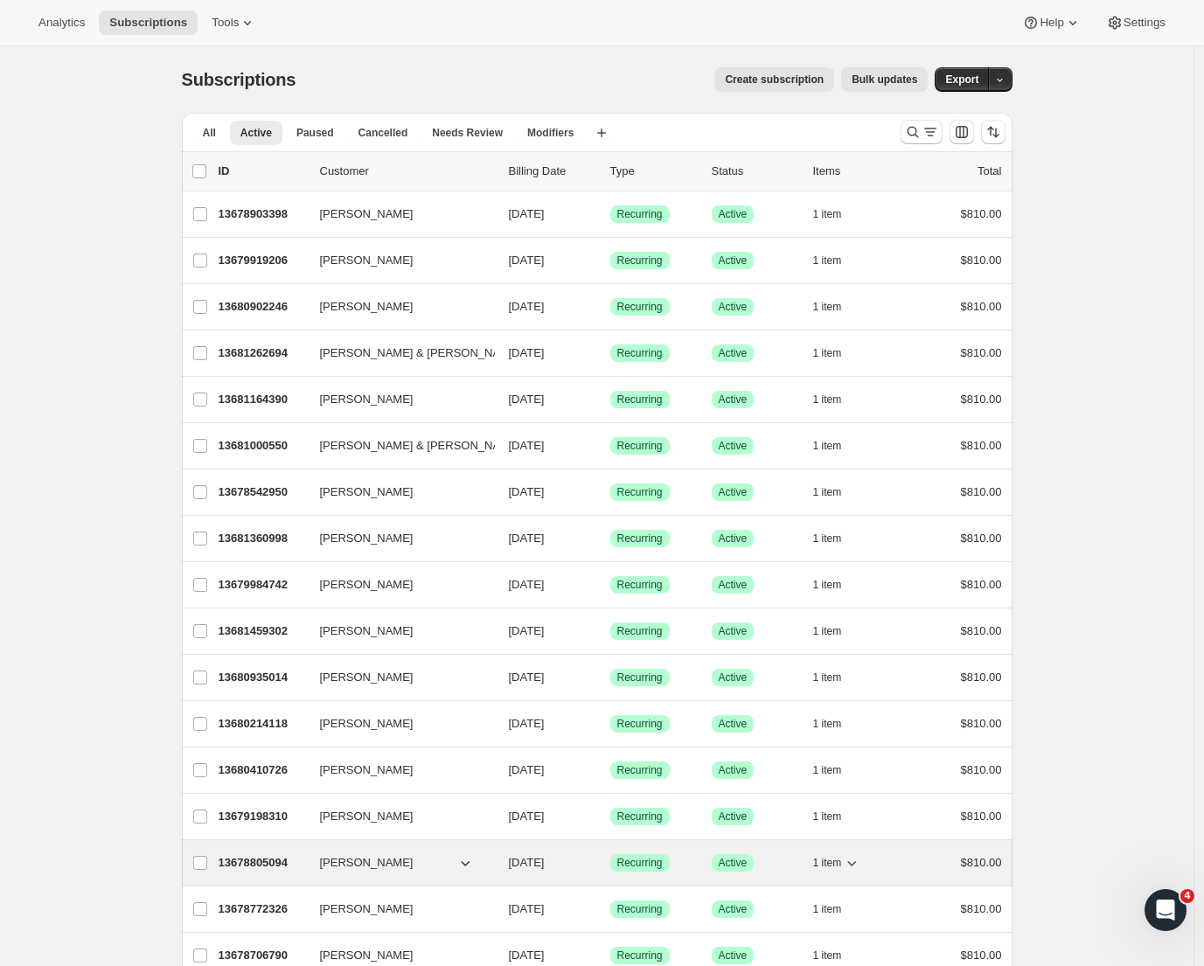
click at [297, 868] on p "13678805094" at bounding box center [262, 862] width 87 height 17
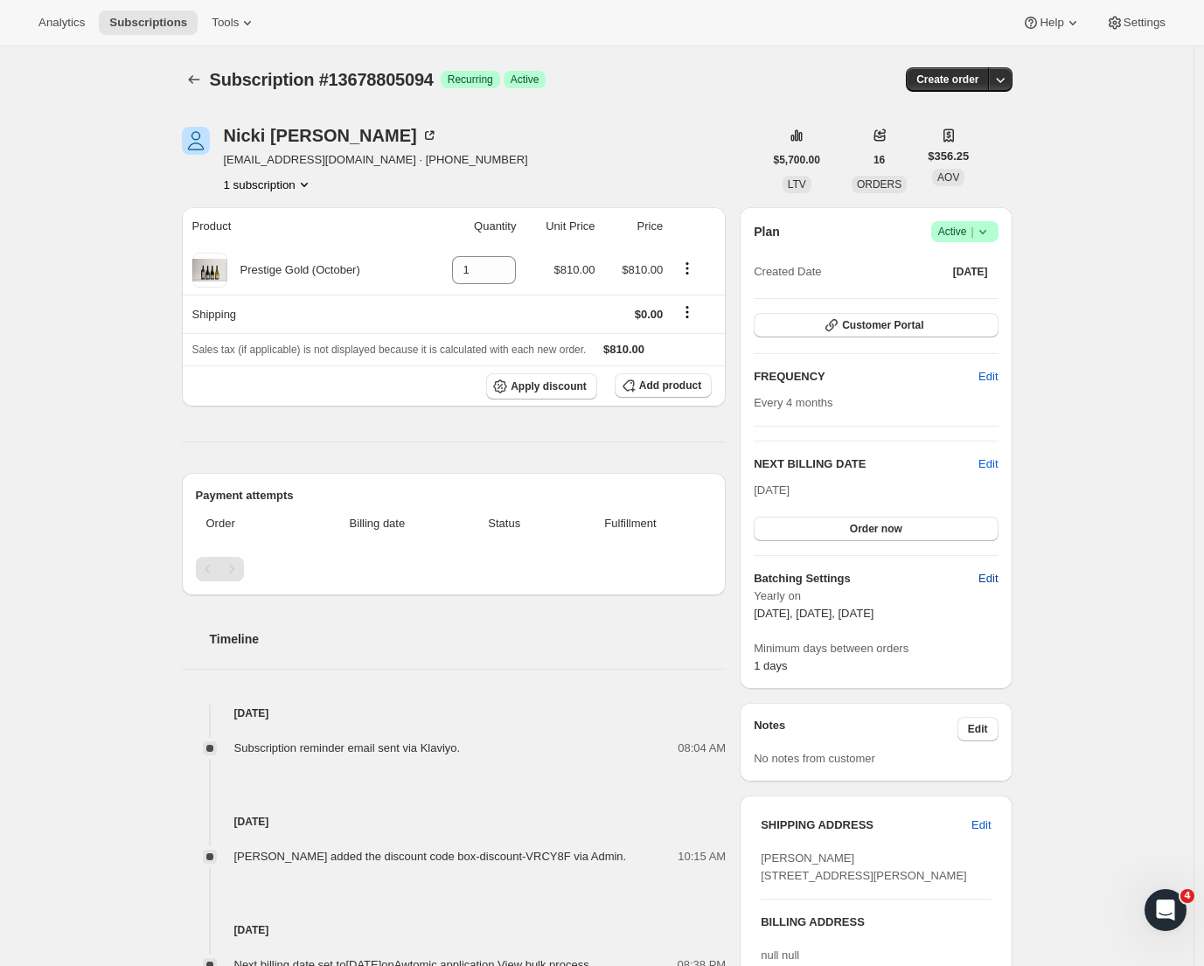
click at [998, 580] on span "Edit" at bounding box center [988, 578] width 19 height 17
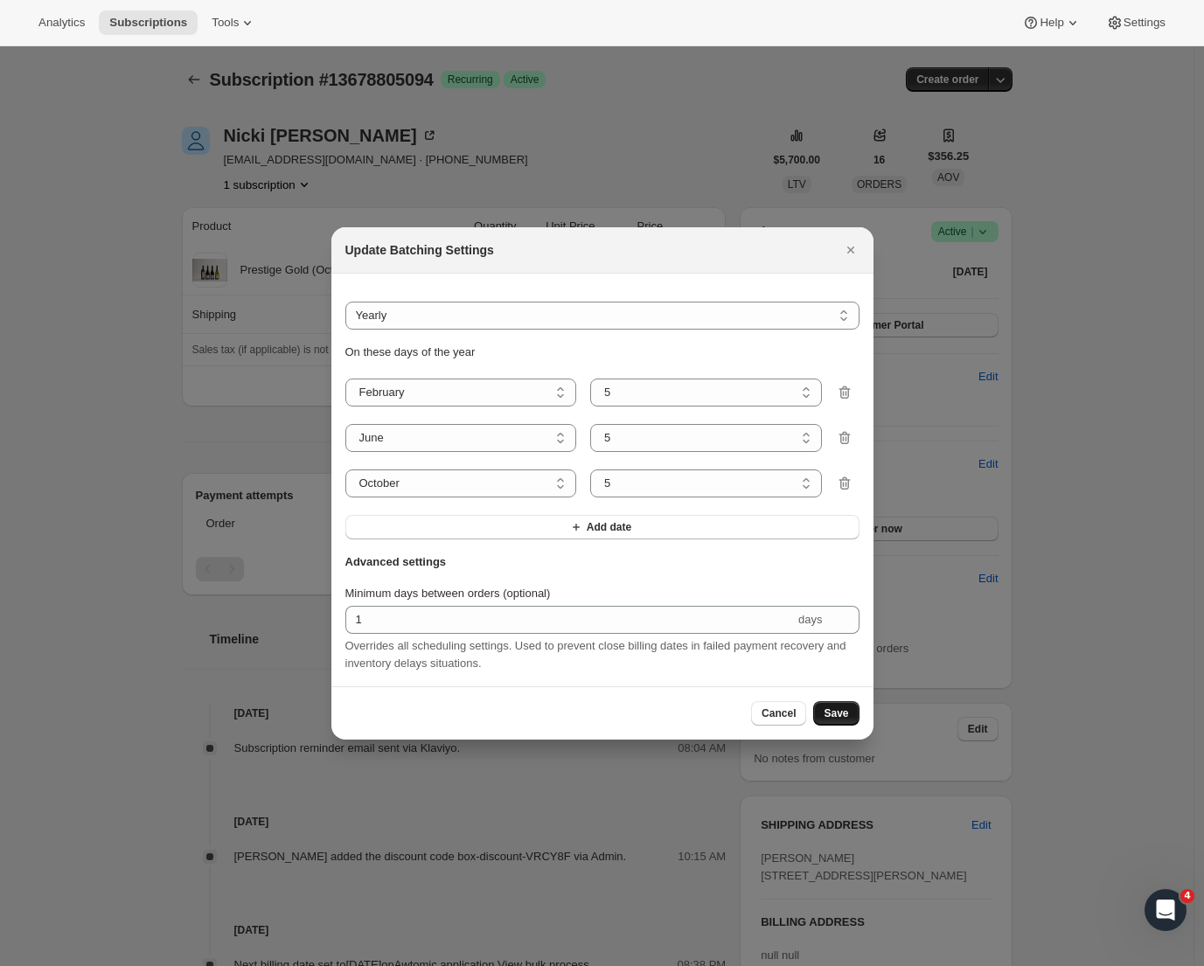
click at [834, 719] on span "Save" at bounding box center [836, 714] width 24 height 14
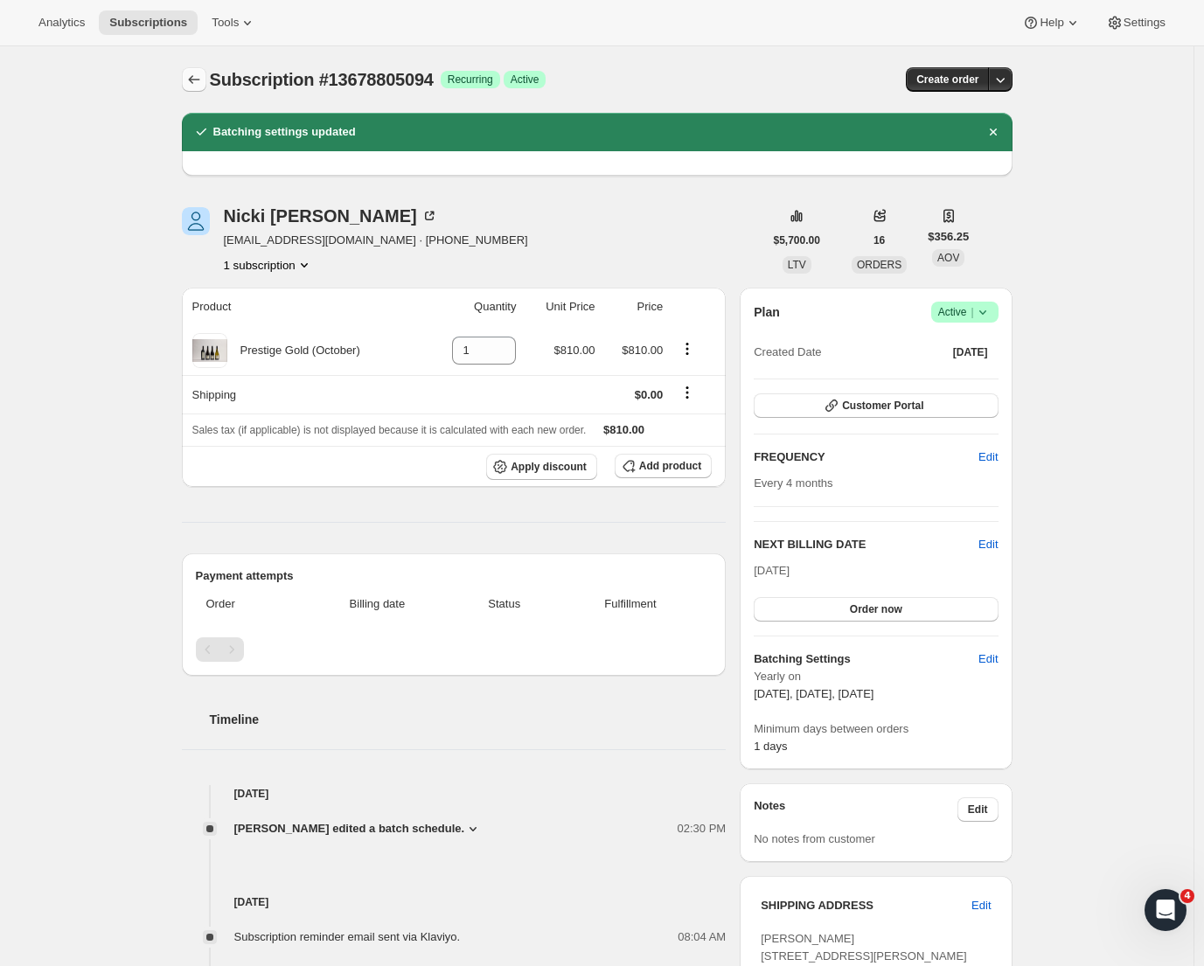
click at [203, 85] on icon "Subscriptions" at bounding box center [193, 79] width 17 height 17
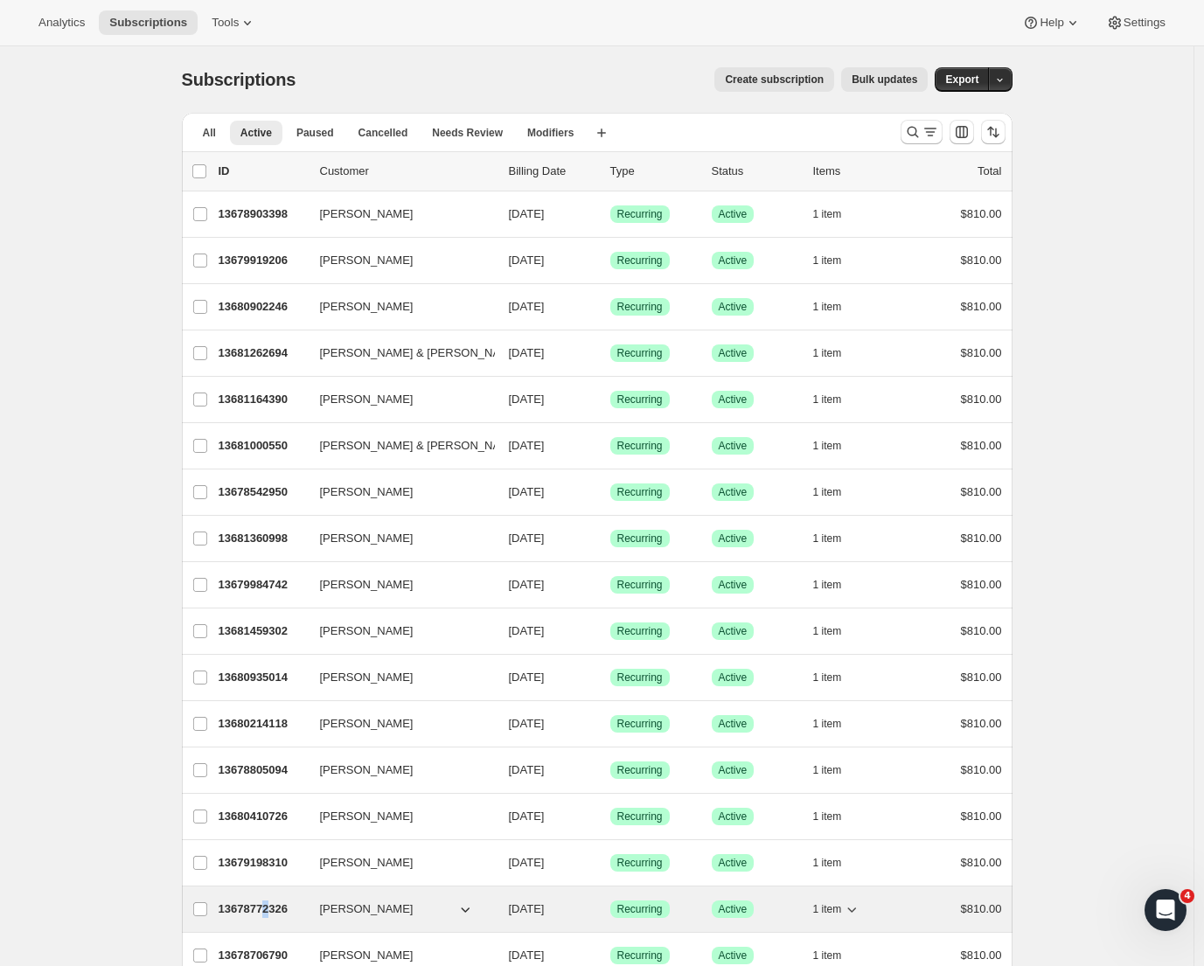
click at [275, 903] on p "13678772326" at bounding box center [262, 909] width 87 height 17
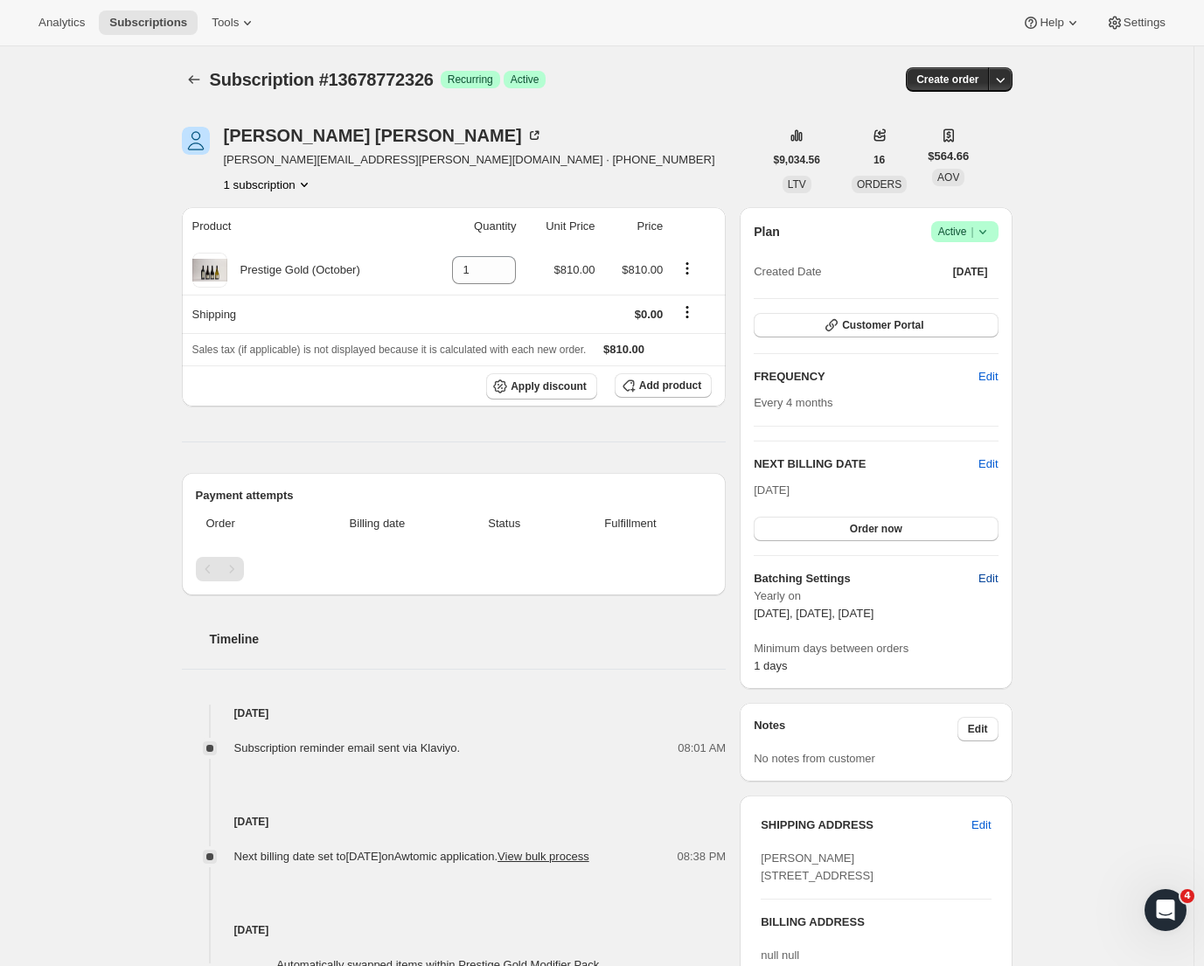
click at [987, 589] on button "Edit" at bounding box center [988, 579] width 40 height 28
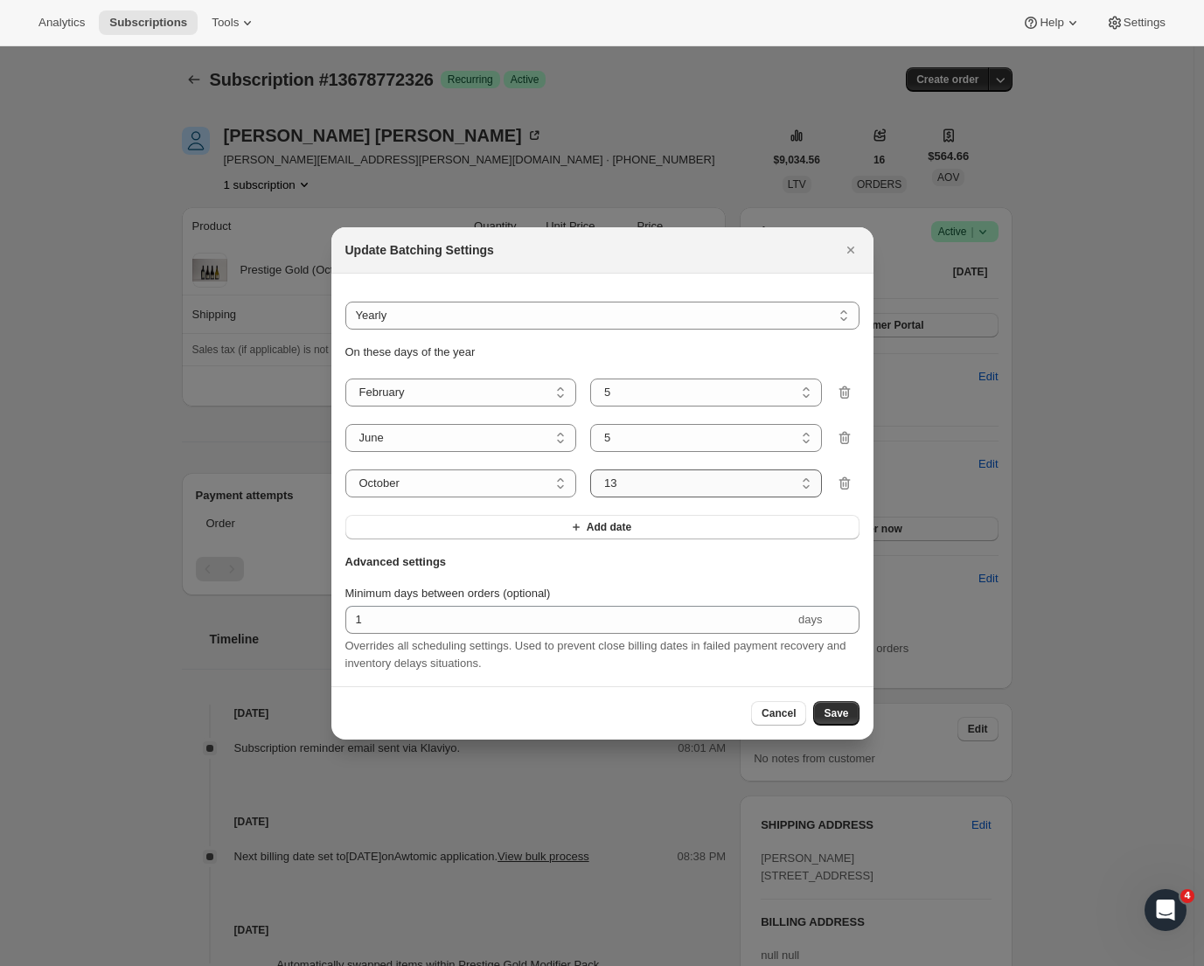
click at [615, 478] on select "1 2 3 4 5 6 7 8 9 10 11 12 13 14 15 16 17 18 19 20 21 22 23 24 25 26 27 28 29 3…" at bounding box center [706, 484] width 232 height 28
click at [833, 719] on span "Save" at bounding box center [836, 714] width 24 height 14
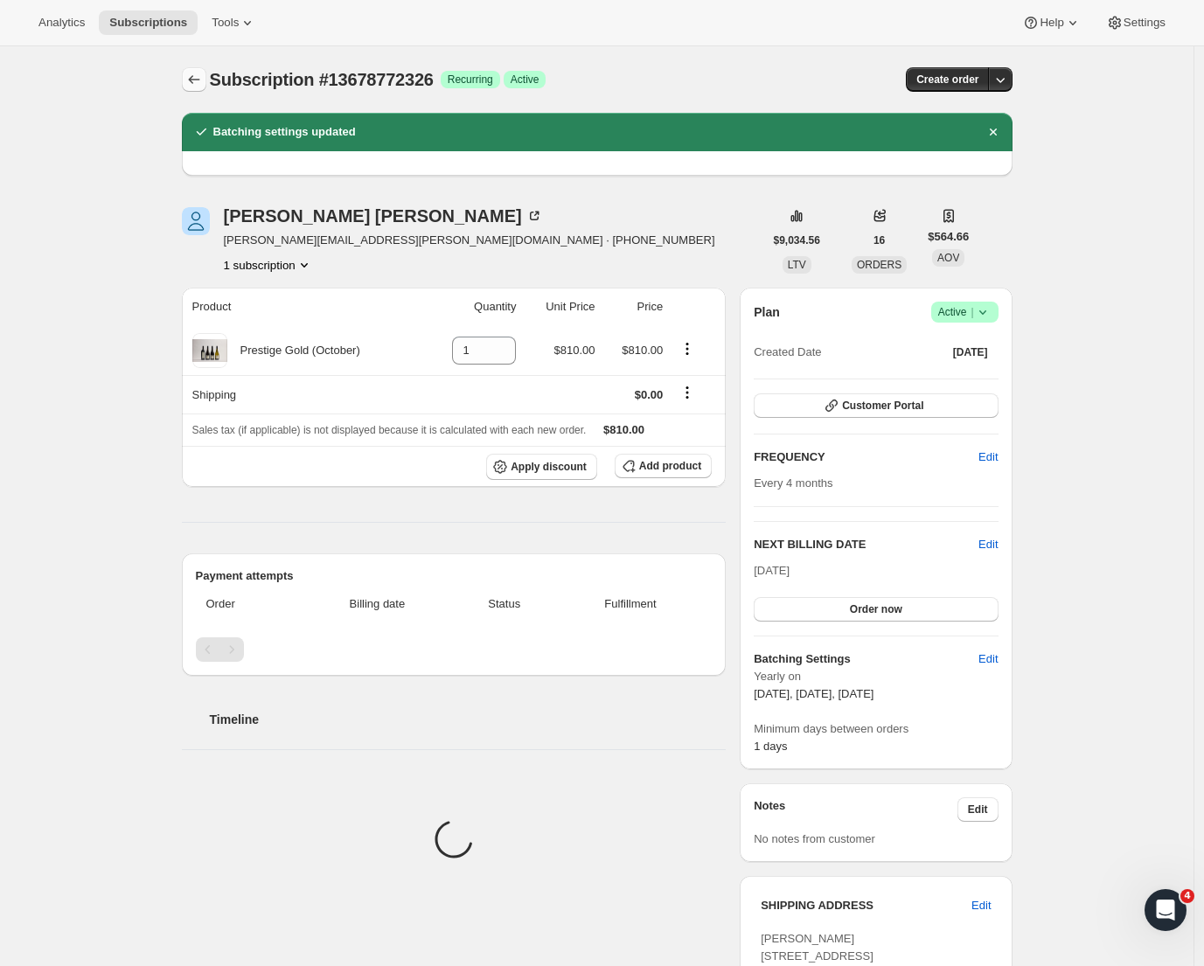
click at [192, 86] on icon "Subscriptions" at bounding box center [193, 79] width 17 height 17
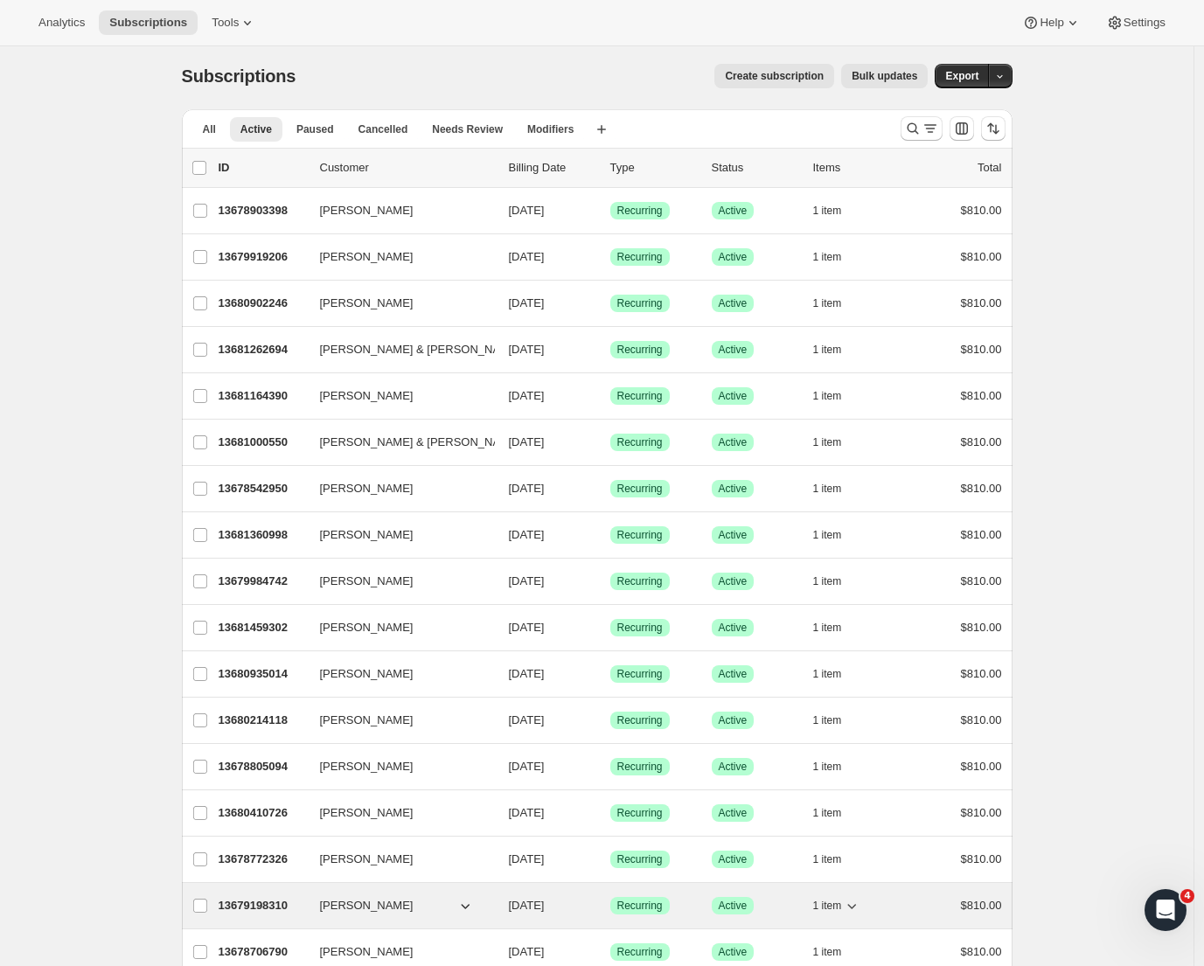
scroll to position [11, 0]
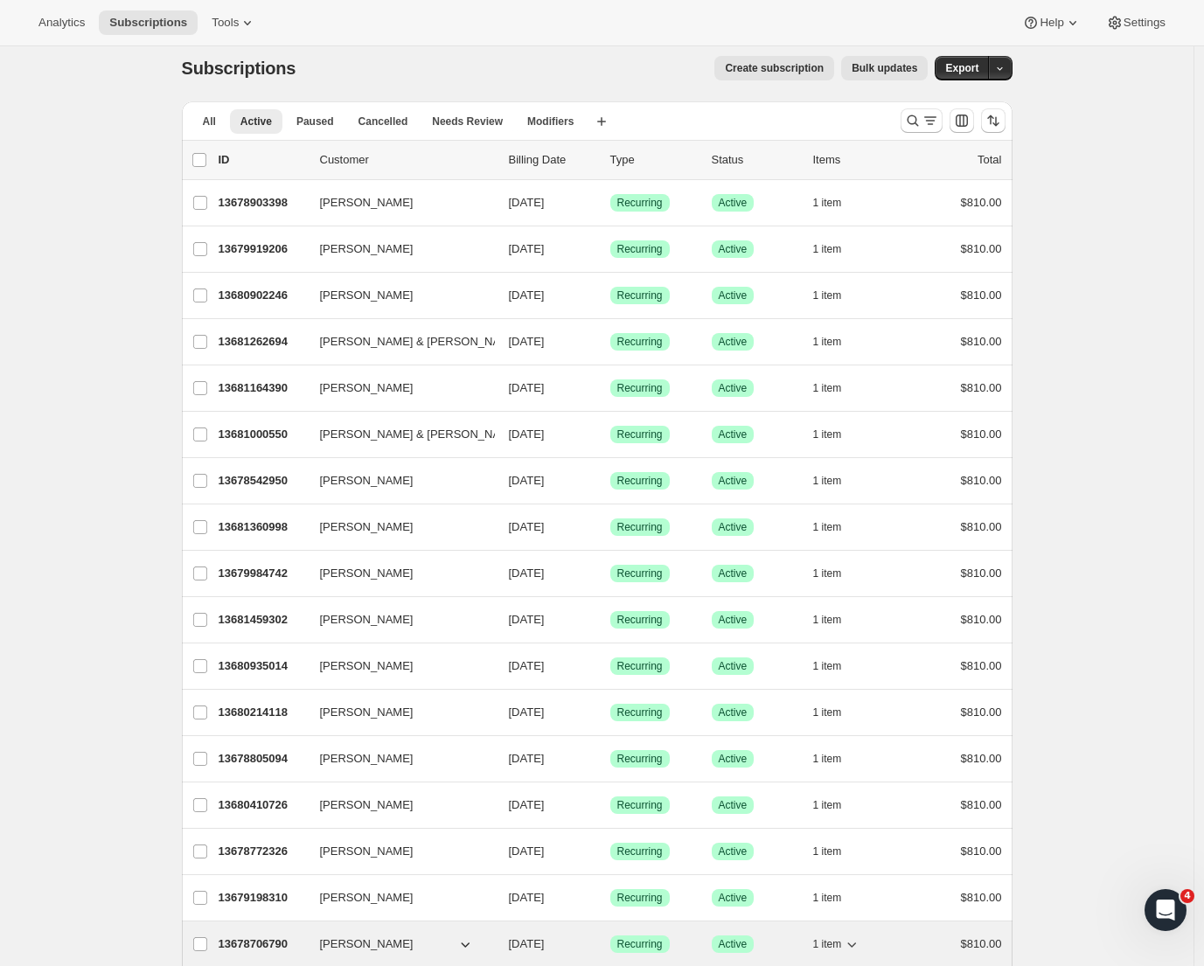
click at [237, 936] on p "13678706790" at bounding box center [262, 944] width 87 height 17
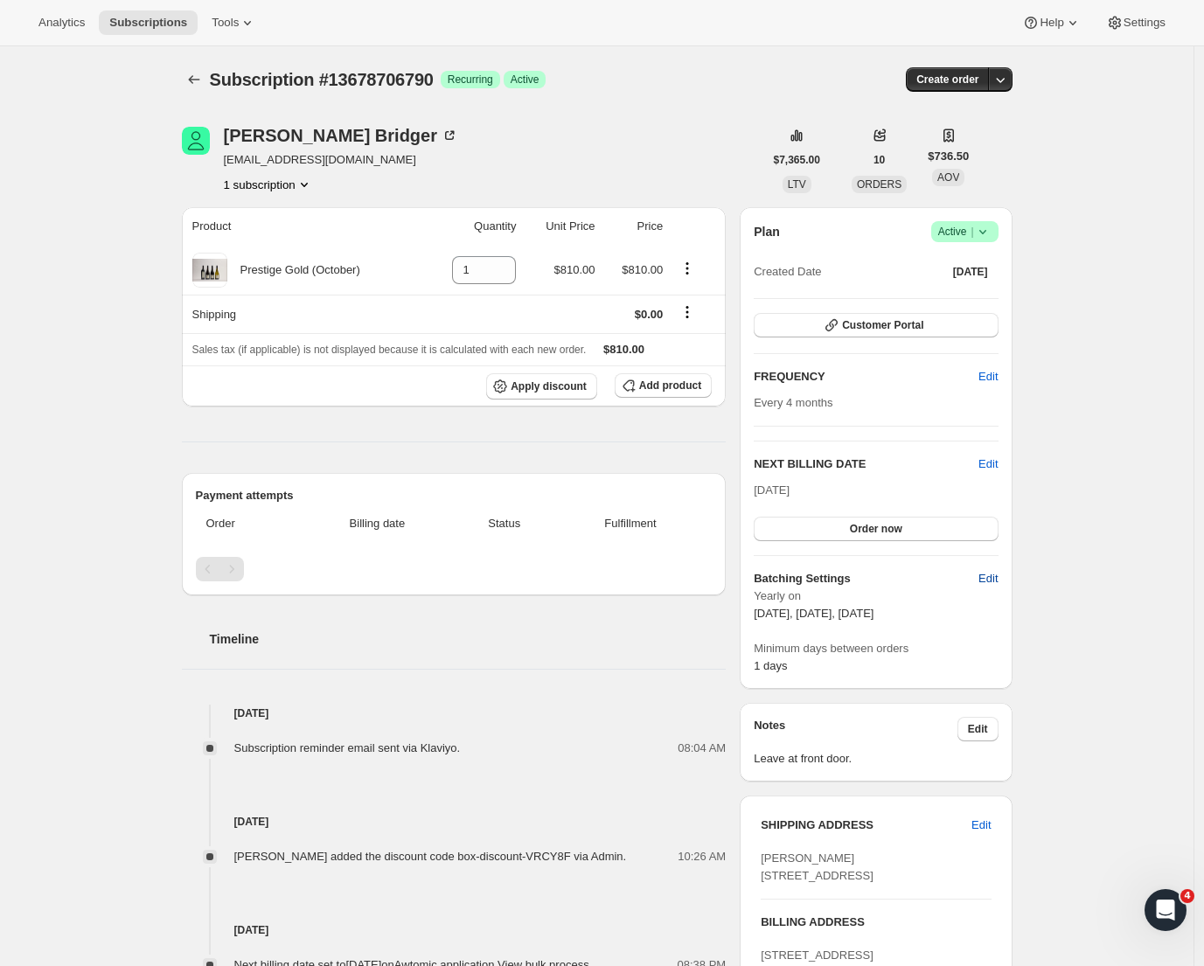
click at [992, 584] on span "Edit" at bounding box center [988, 578] width 19 height 17
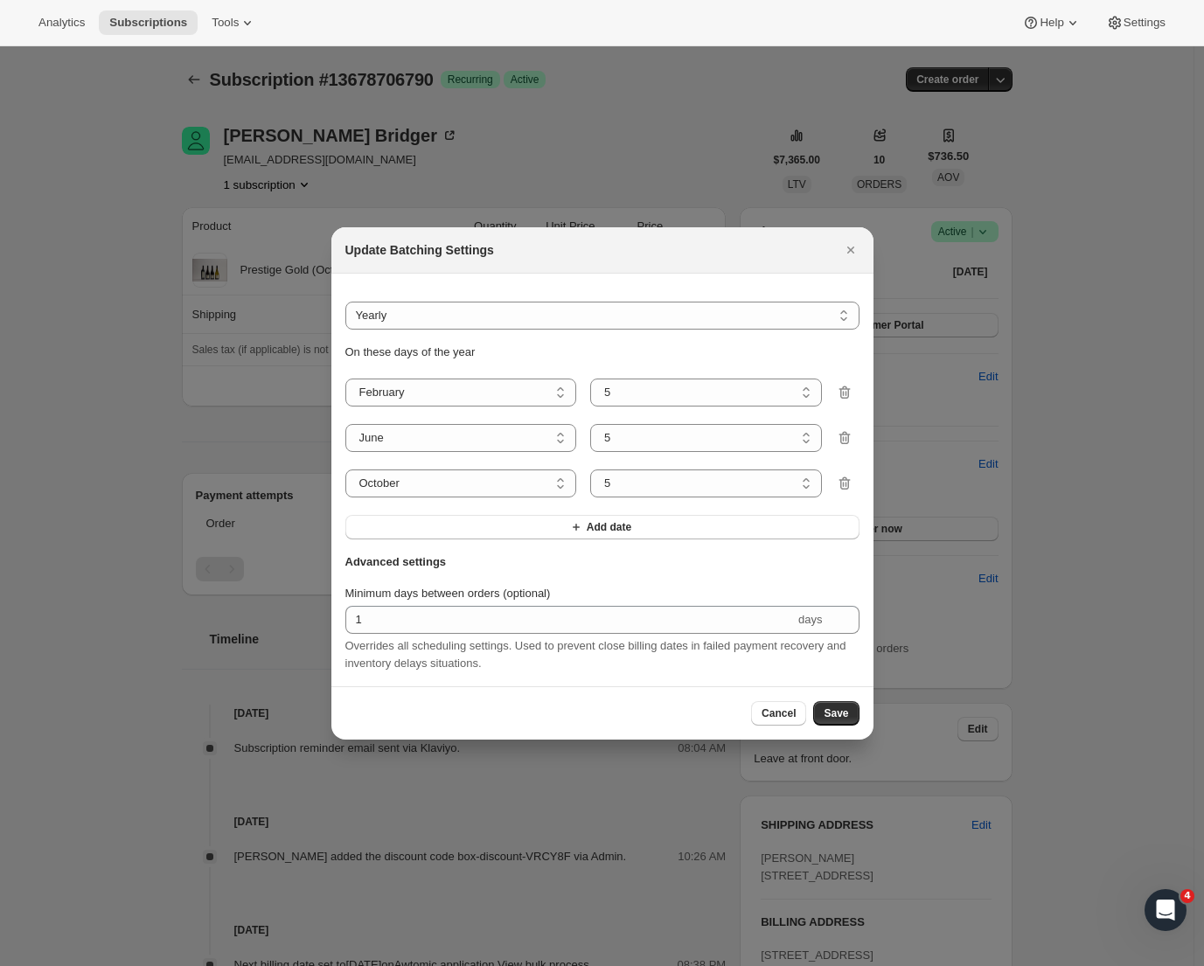
click at [838, 717] on span "Save" at bounding box center [836, 714] width 24 height 14
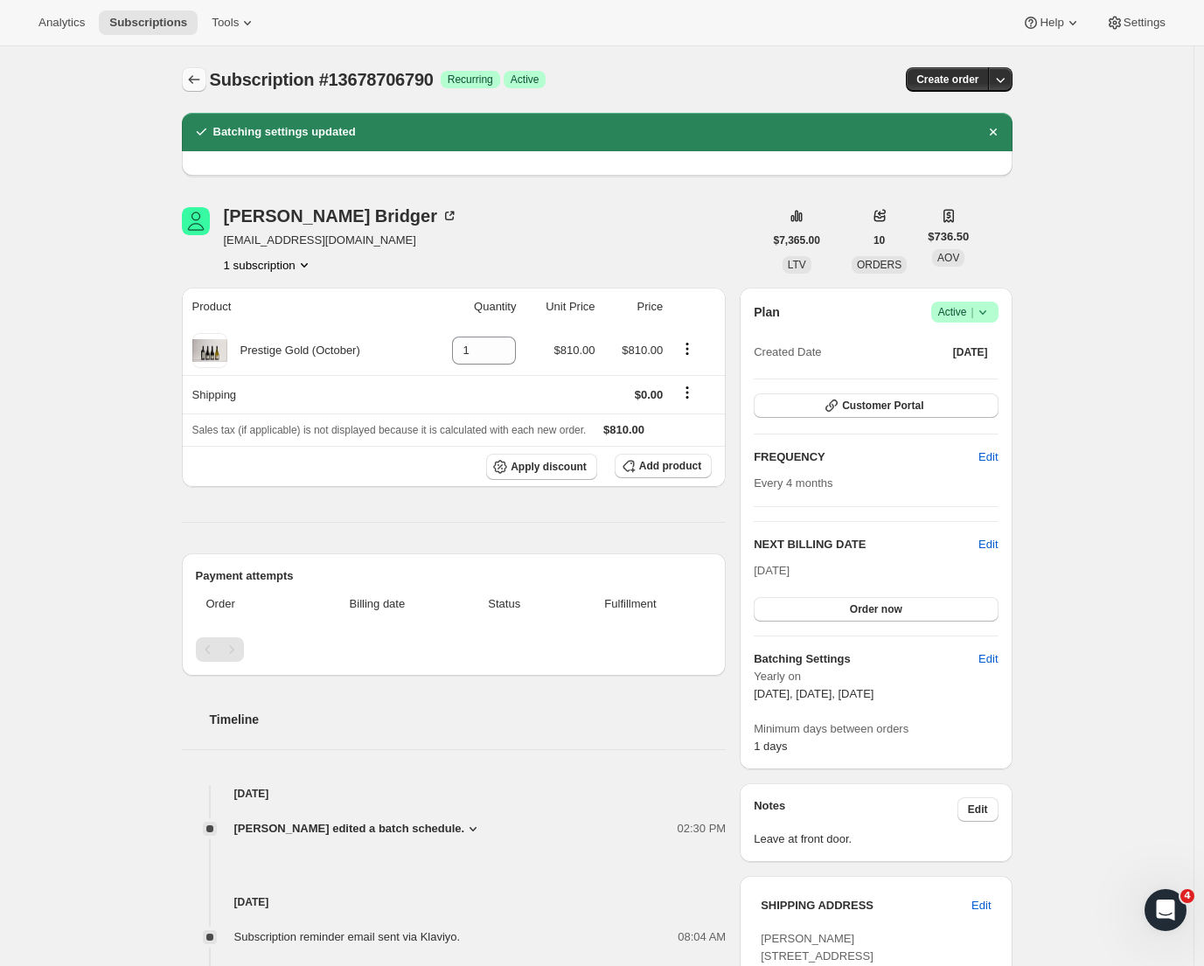
click at [199, 80] on icon "Subscriptions" at bounding box center [193, 79] width 11 height 9
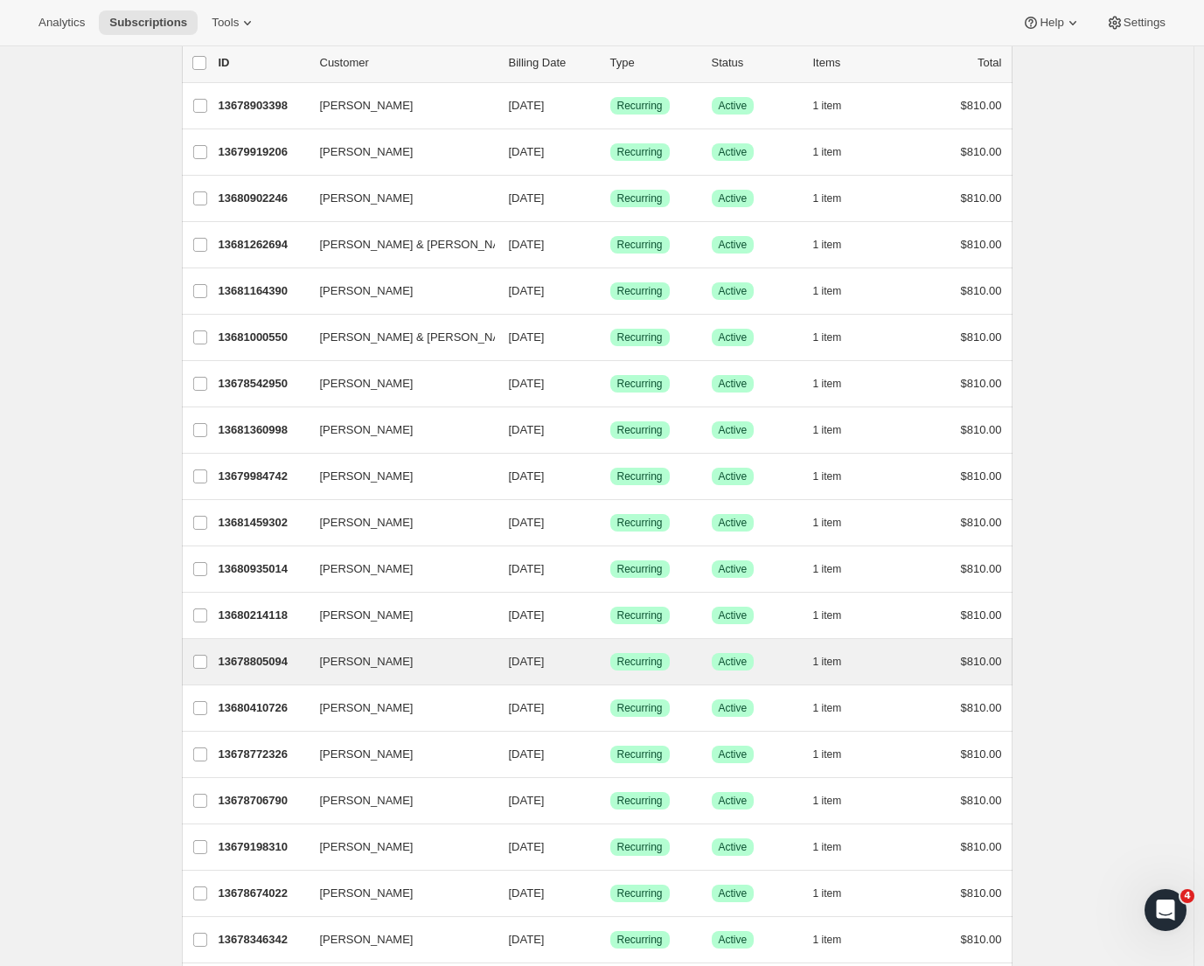
scroll to position [437, 0]
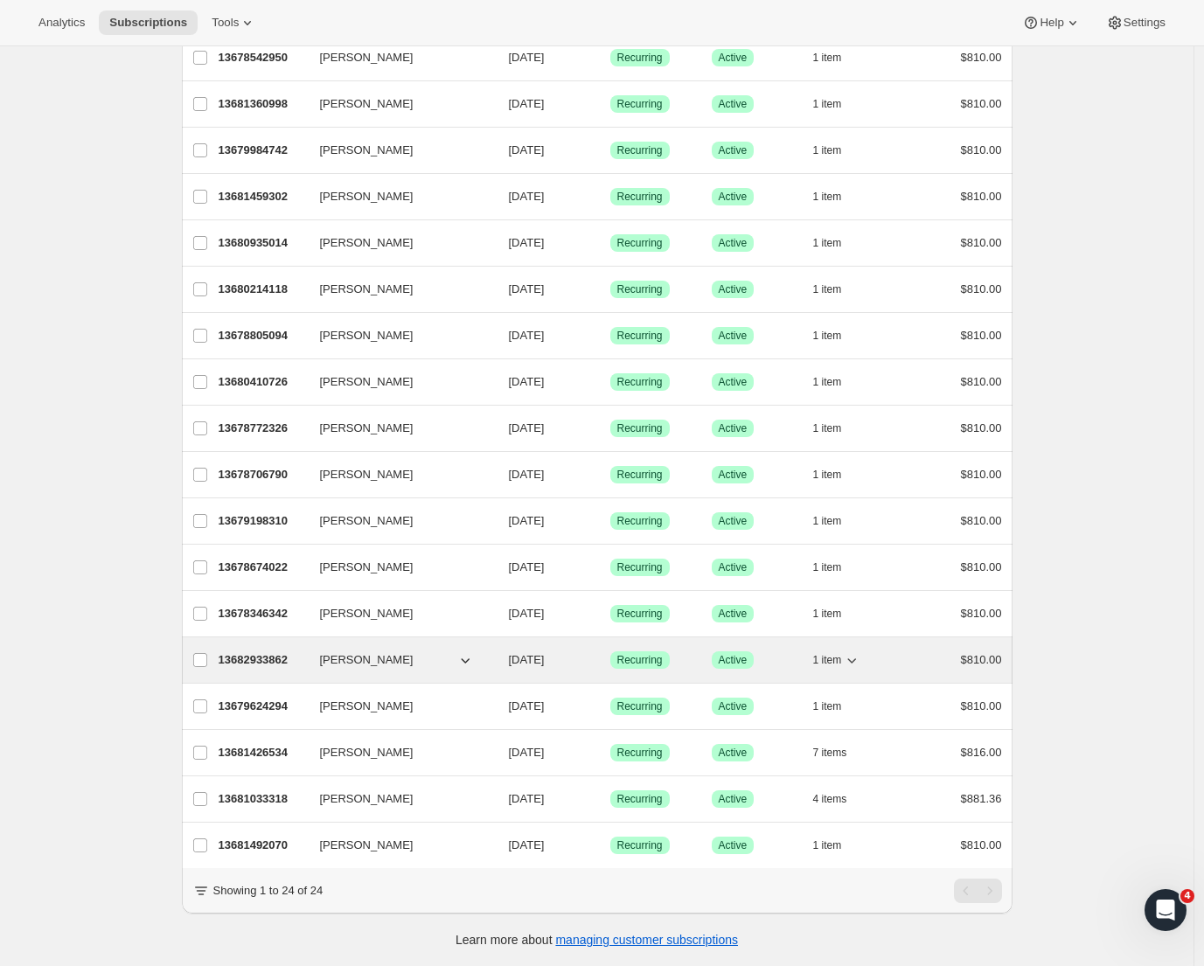
click at [256, 661] on p "13682933862" at bounding box center [262, 660] width 87 height 17
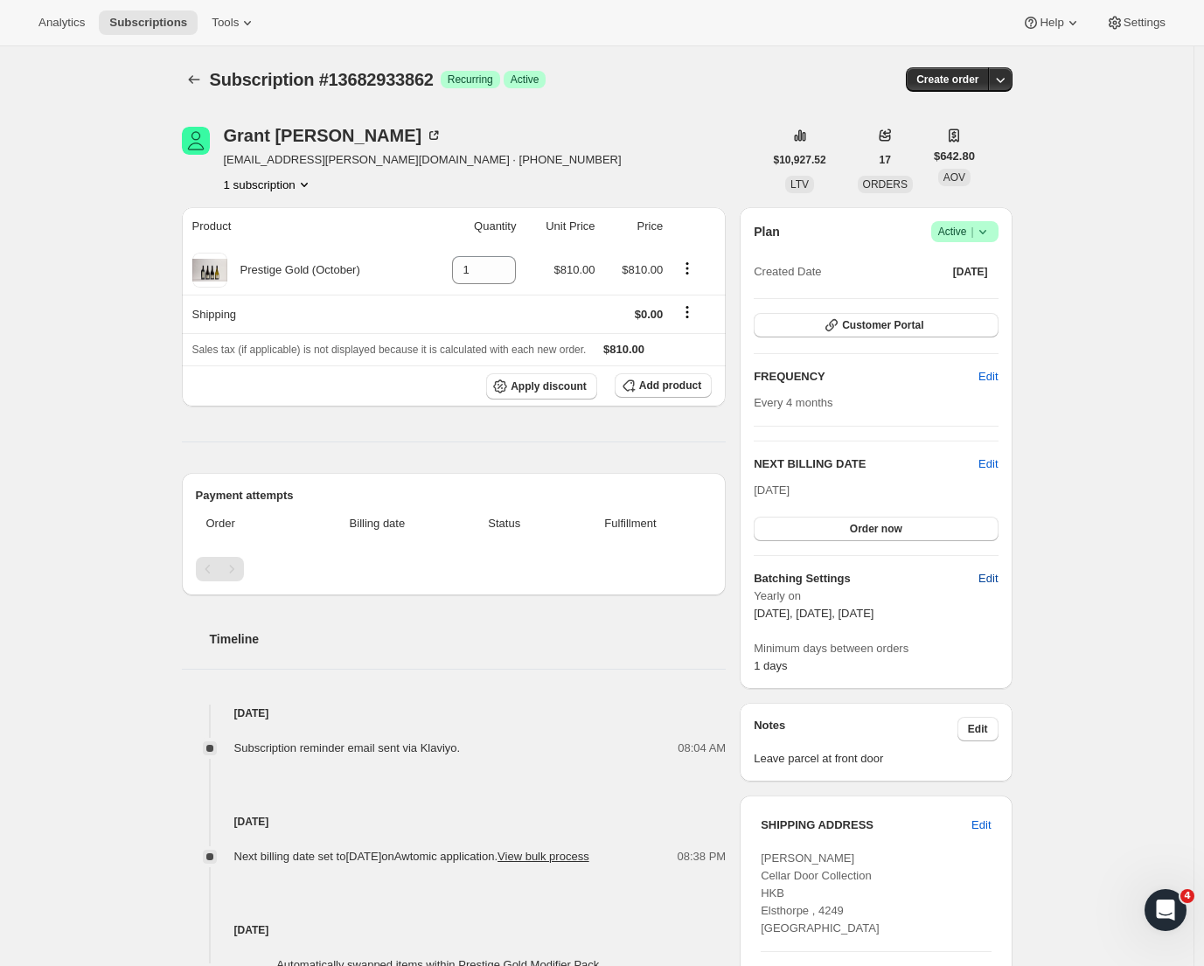
click at [998, 580] on span "Edit" at bounding box center [988, 578] width 19 height 17
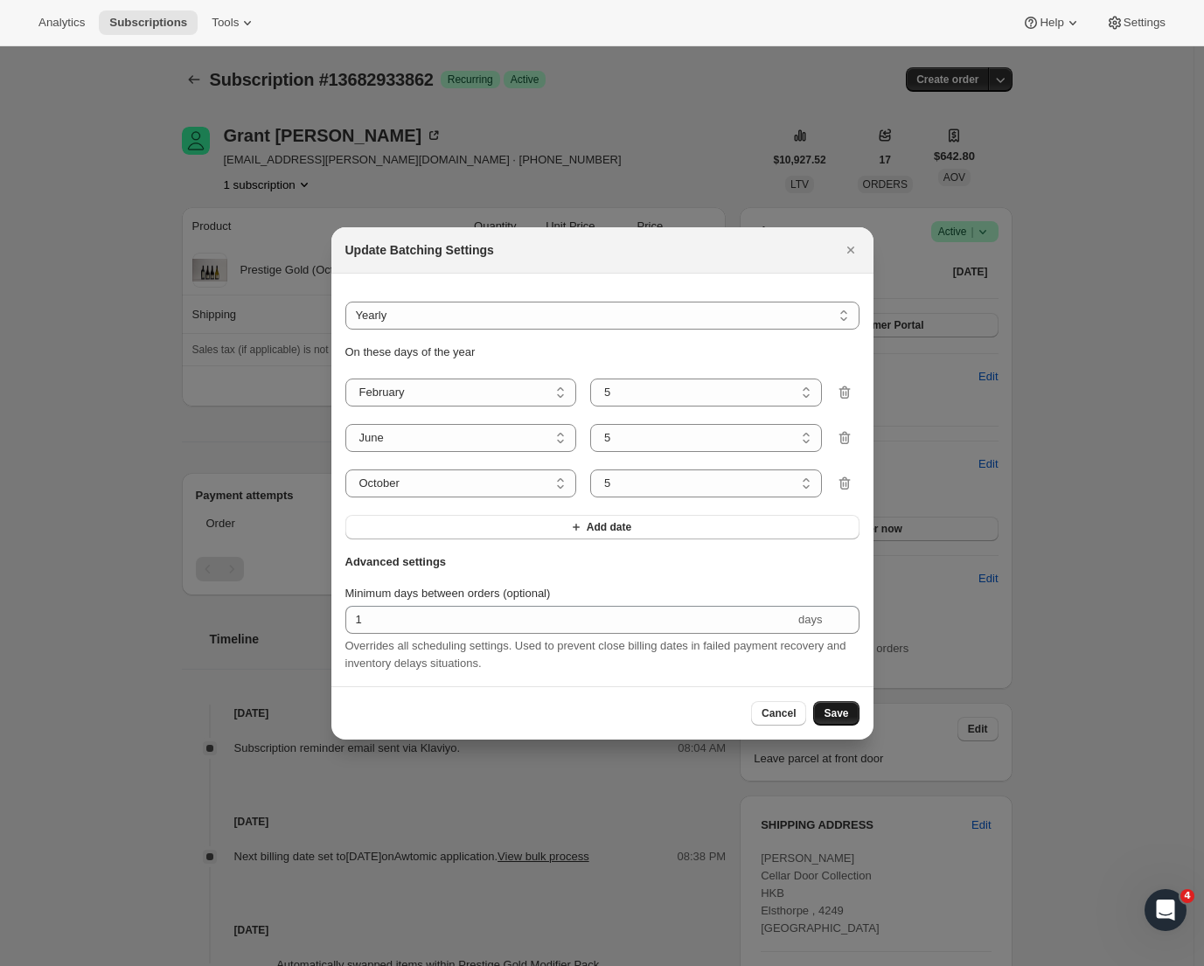
click at [837, 712] on span "Save" at bounding box center [836, 714] width 24 height 14
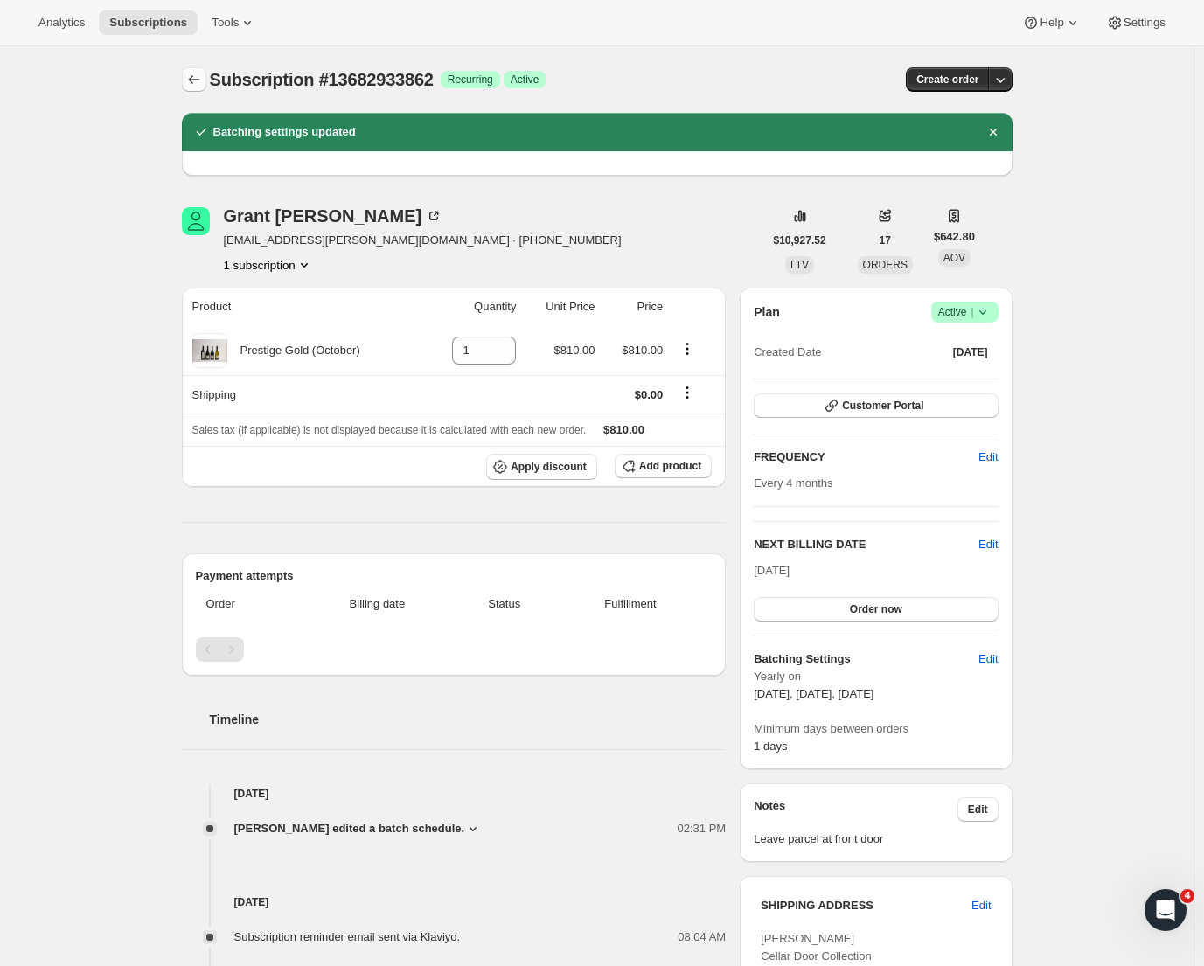
click at [203, 80] on icon "Subscriptions" at bounding box center [193, 79] width 17 height 17
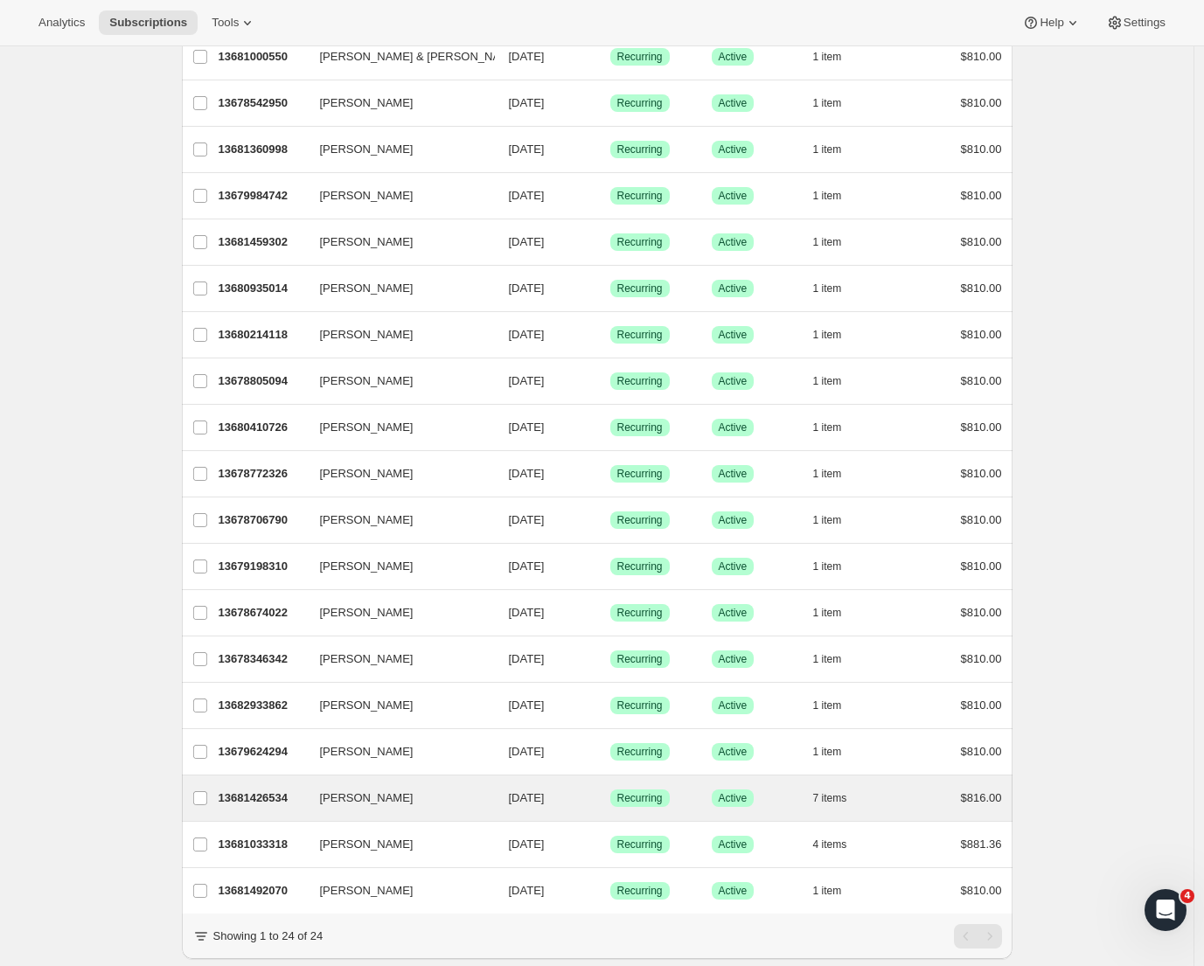
scroll to position [448, 0]
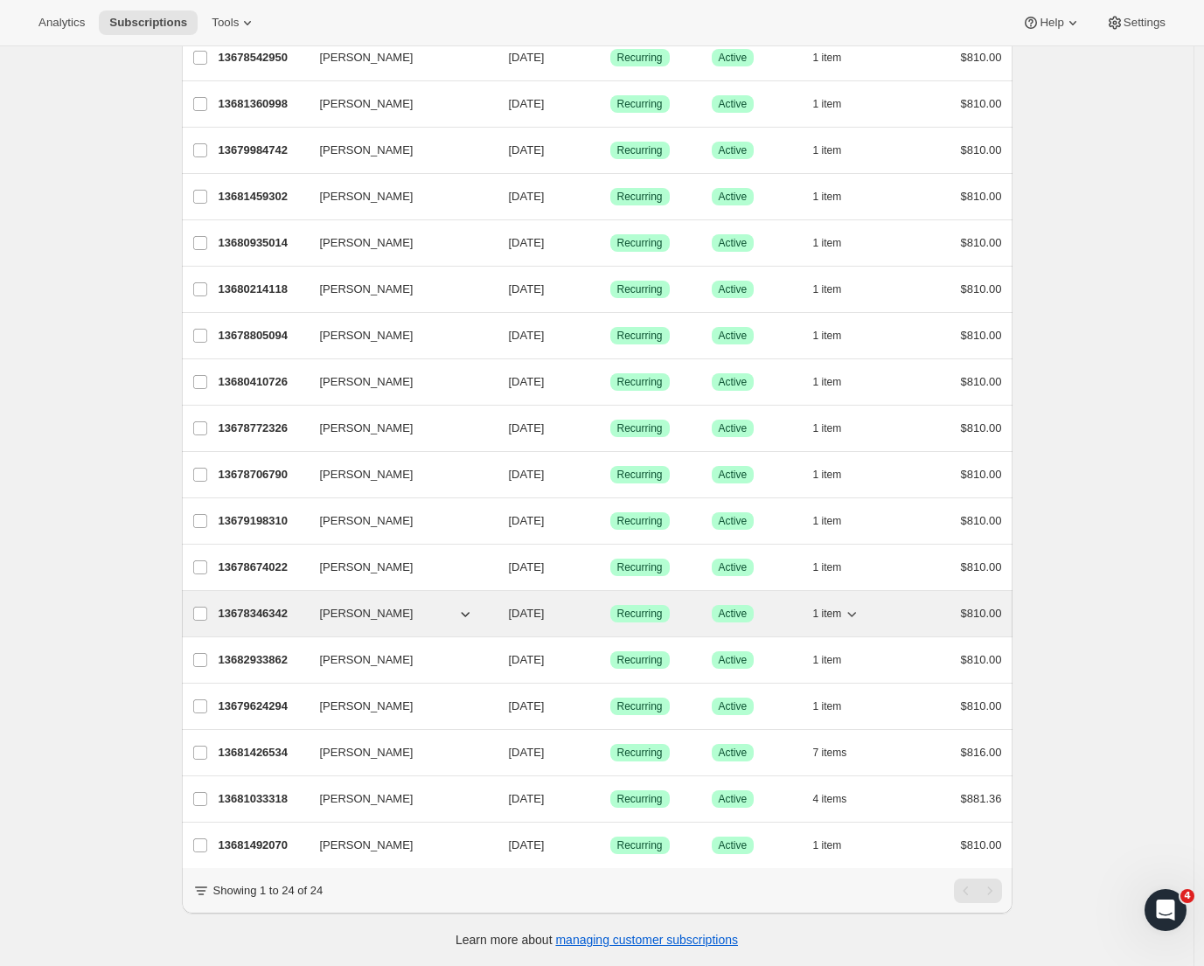
click at [252, 602] on div "13678346342 [PERSON_NAME] [DATE] Success Recurring Success Active 1 item $810.00" at bounding box center [611, 614] width 784 height 24
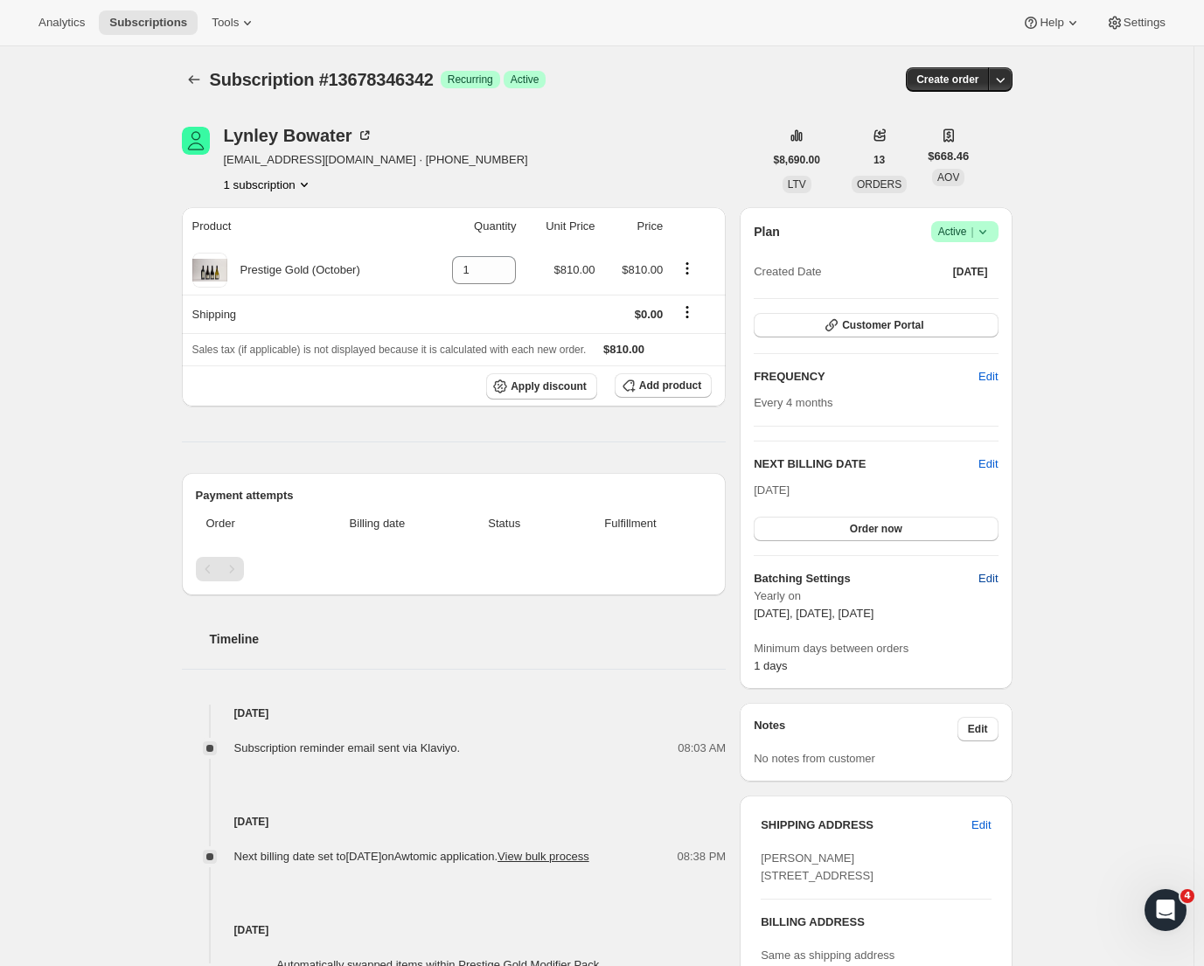
click at [987, 577] on span "Edit" at bounding box center [988, 578] width 19 height 17
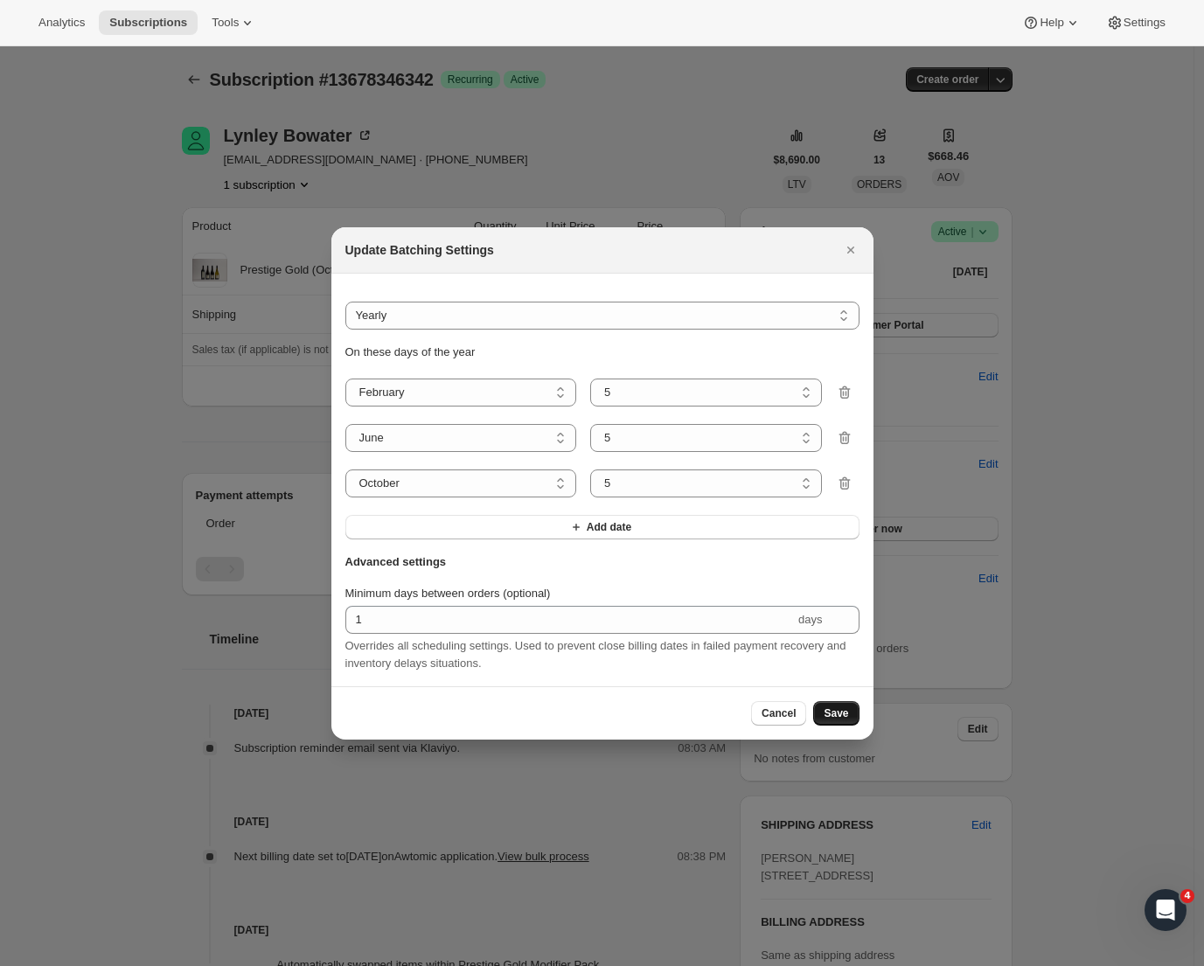
click at [831, 715] on span "Save" at bounding box center [836, 714] width 24 height 14
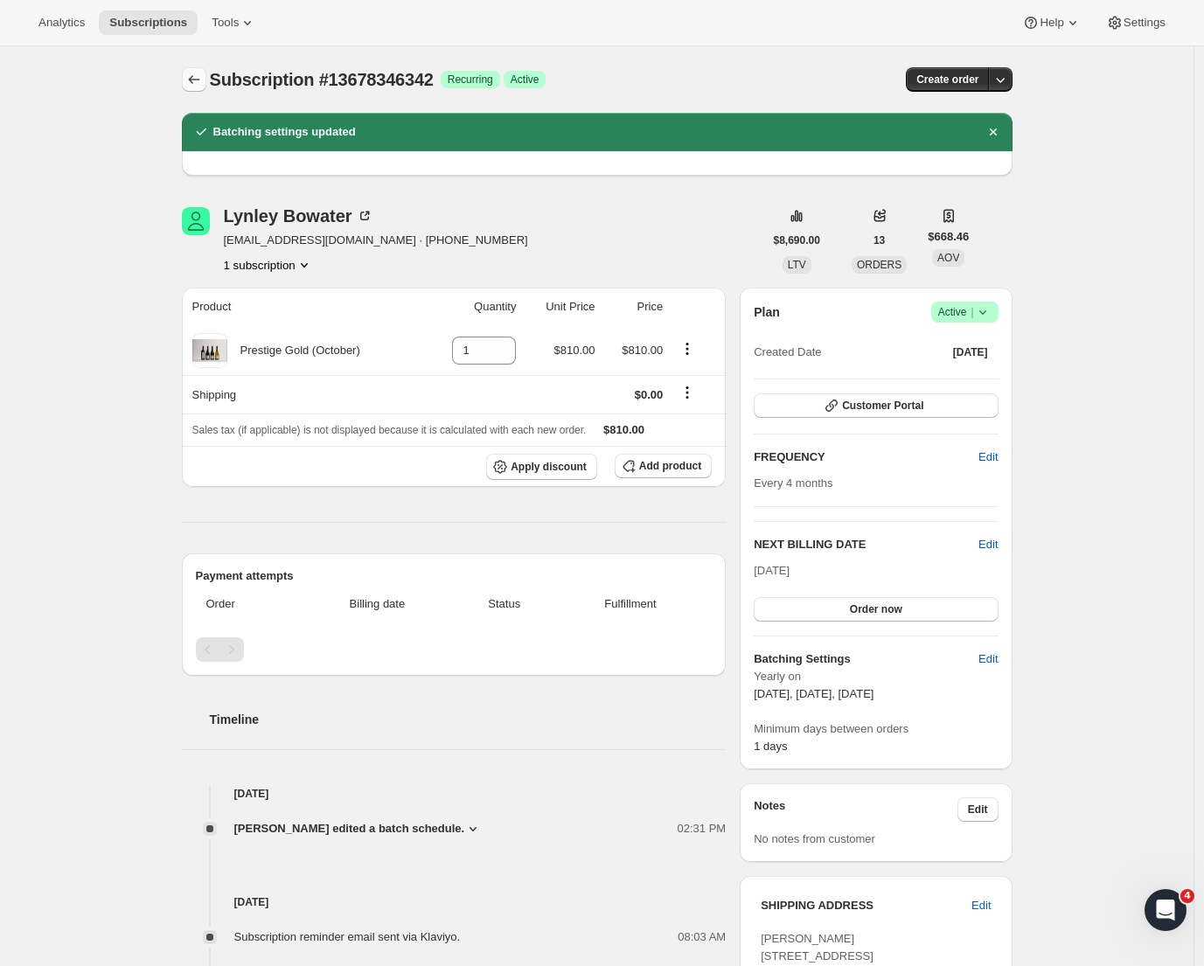
click at [192, 82] on icon "Subscriptions" at bounding box center [193, 79] width 17 height 17
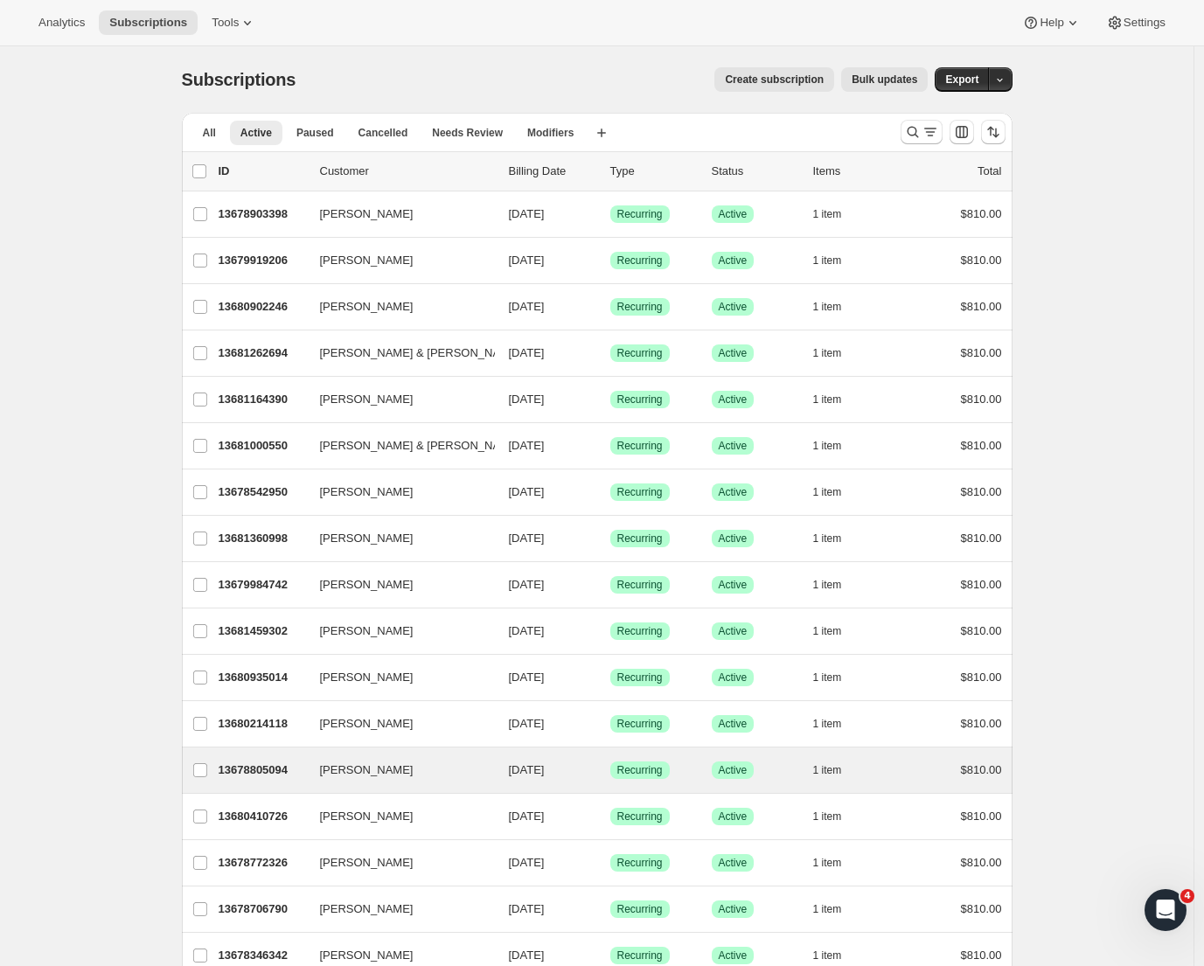
scroll to position [448, 0]
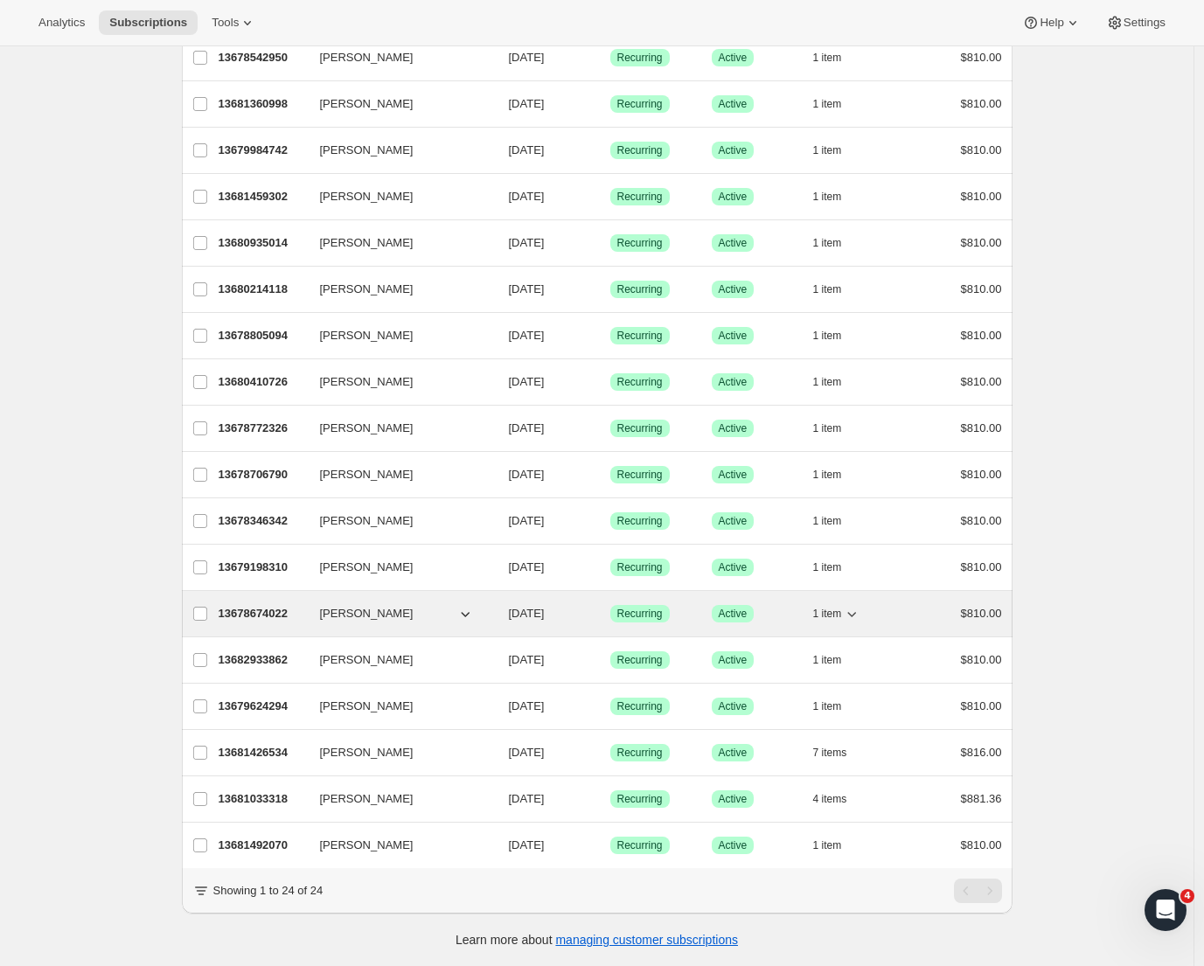
click at [262, 605] on p "13678674022" at bounding box center [262, 613] width 87 height 17
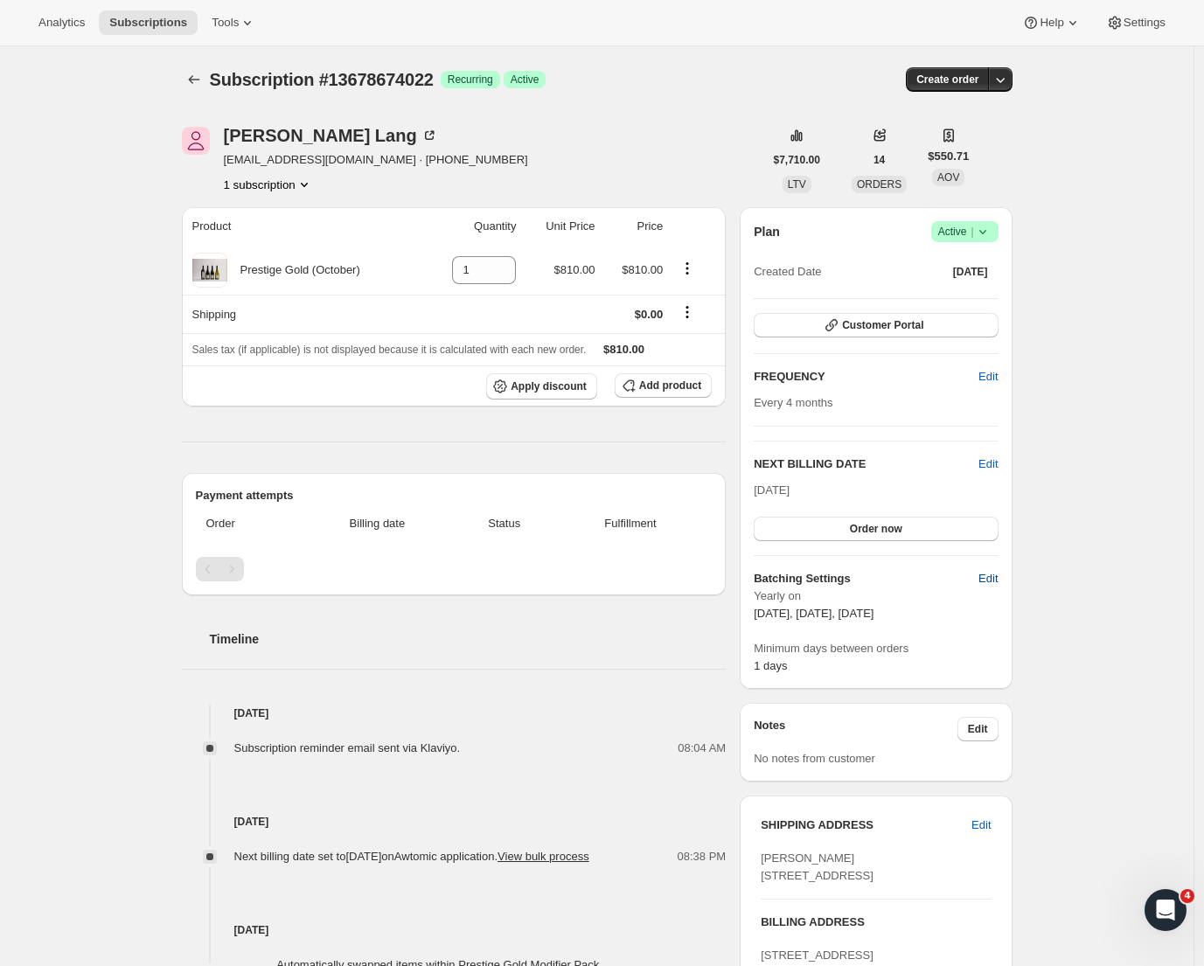
click at [989, 580] on span "Edit" at bounding box center [988, 578] width 19 height 17
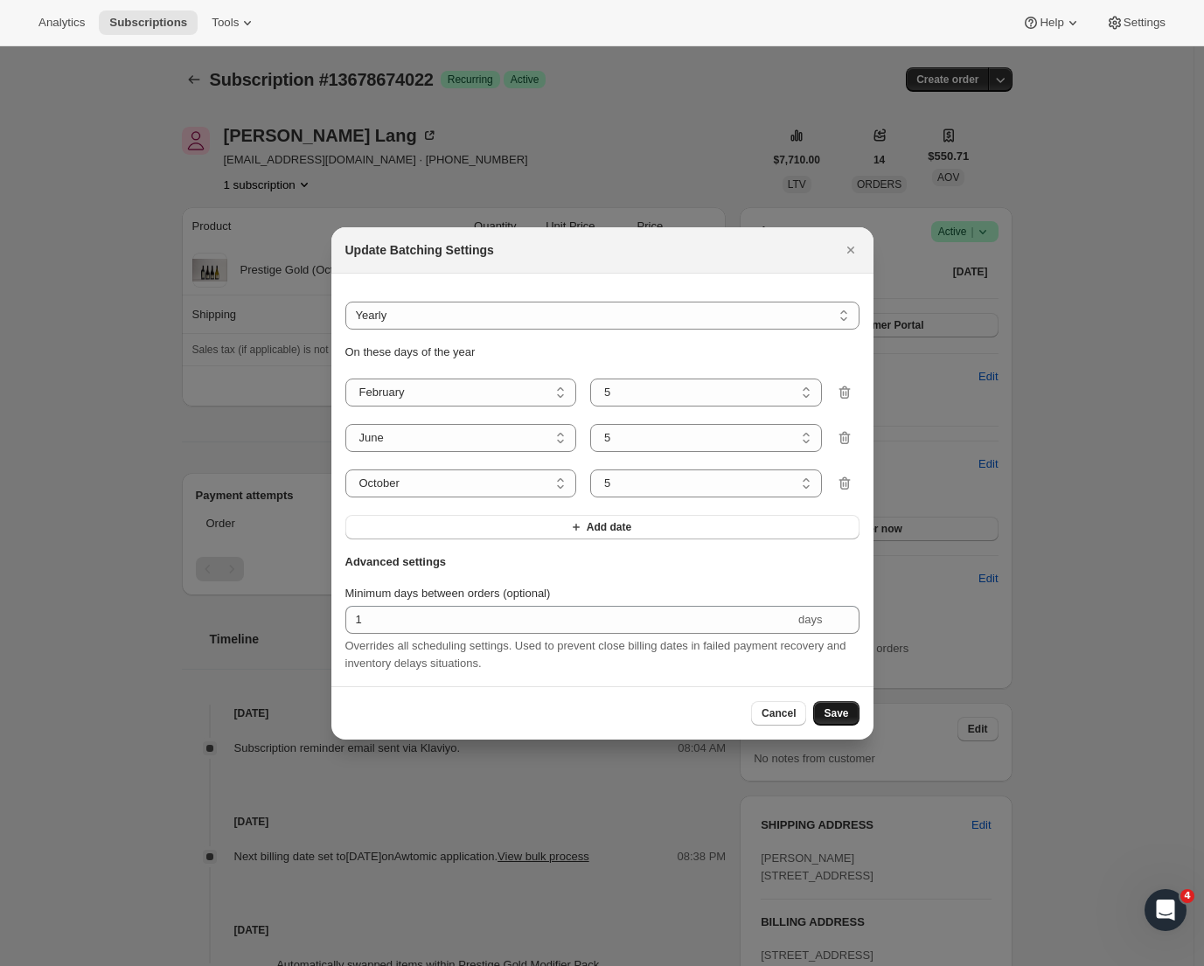
click at [830, 718] on span "Save" at bounding box center [836, 714] width 24 height 14
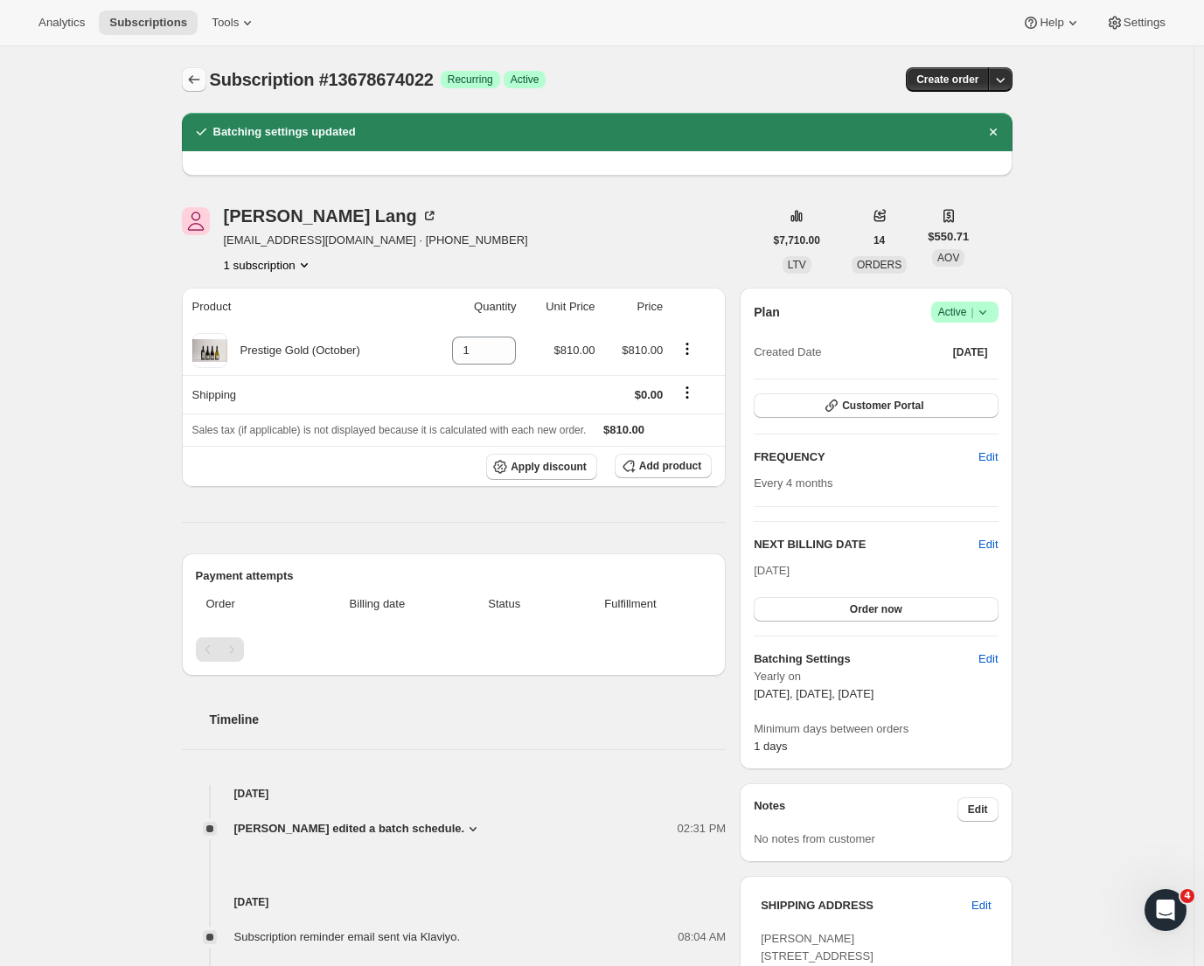
click at [192, 85] on icon "Subscriptions" at bounding box center [193, 79] width 17 height 17
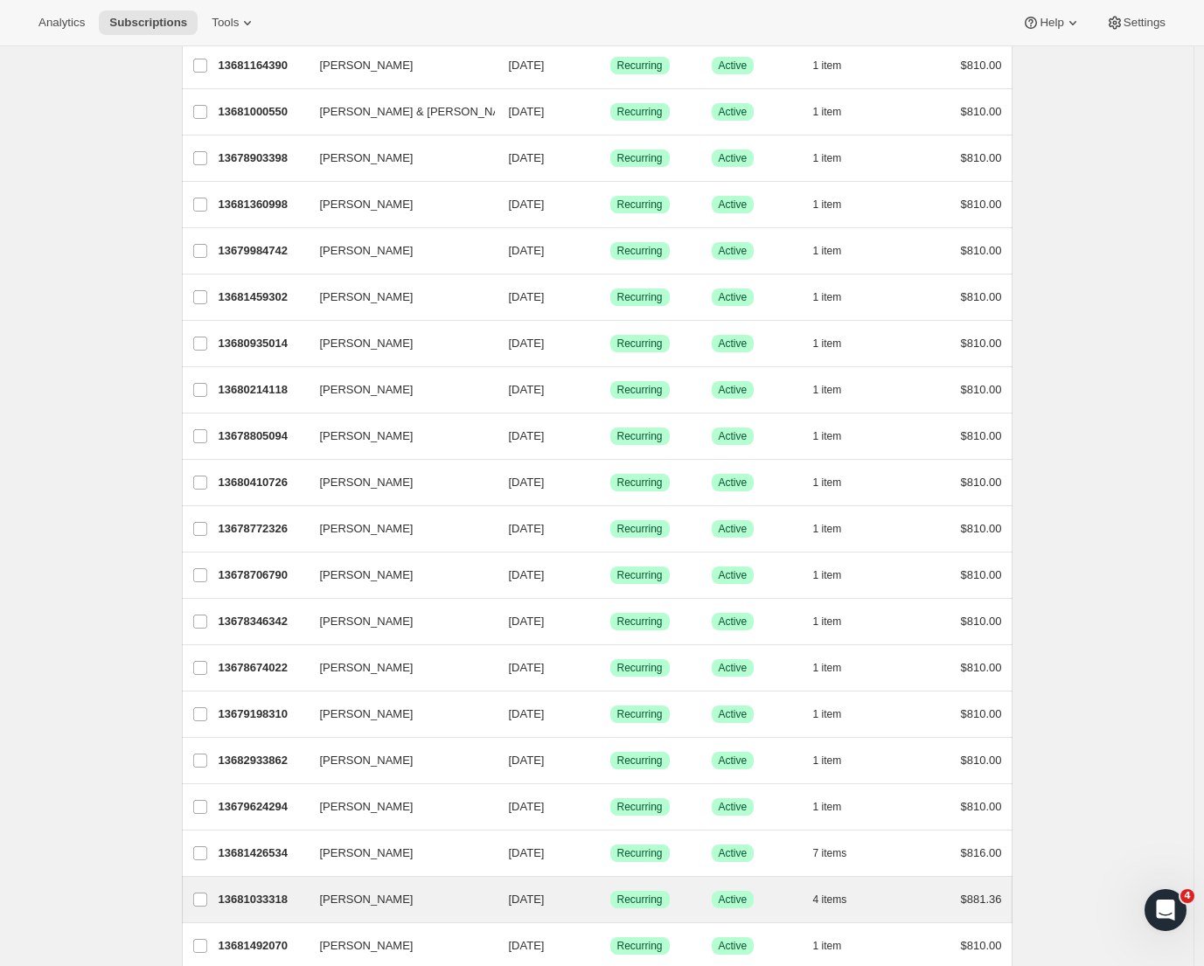
scroll to position [366, 0]
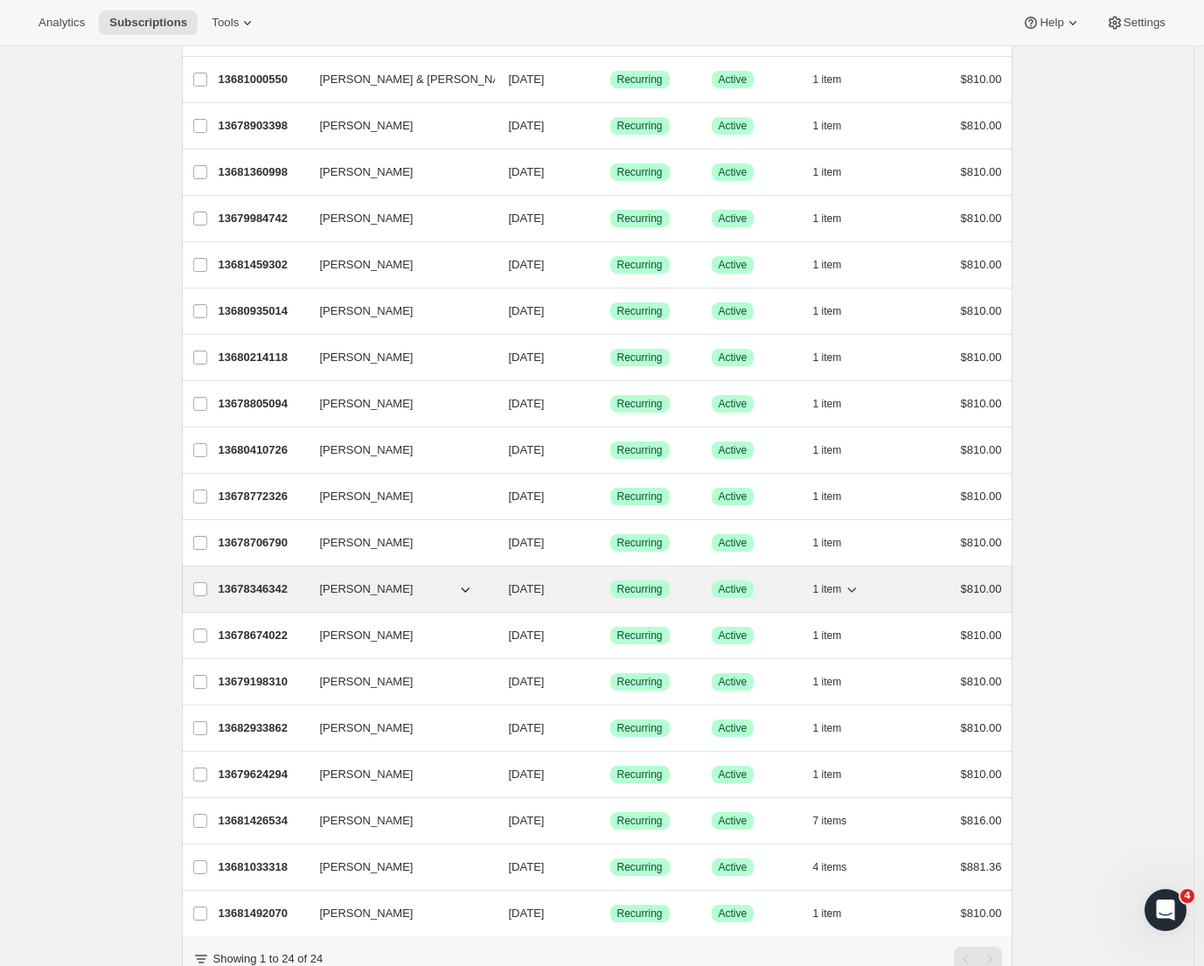
click at [261, 589] on p "13678346342" at bounding box center [262, 589] width 87 height 17
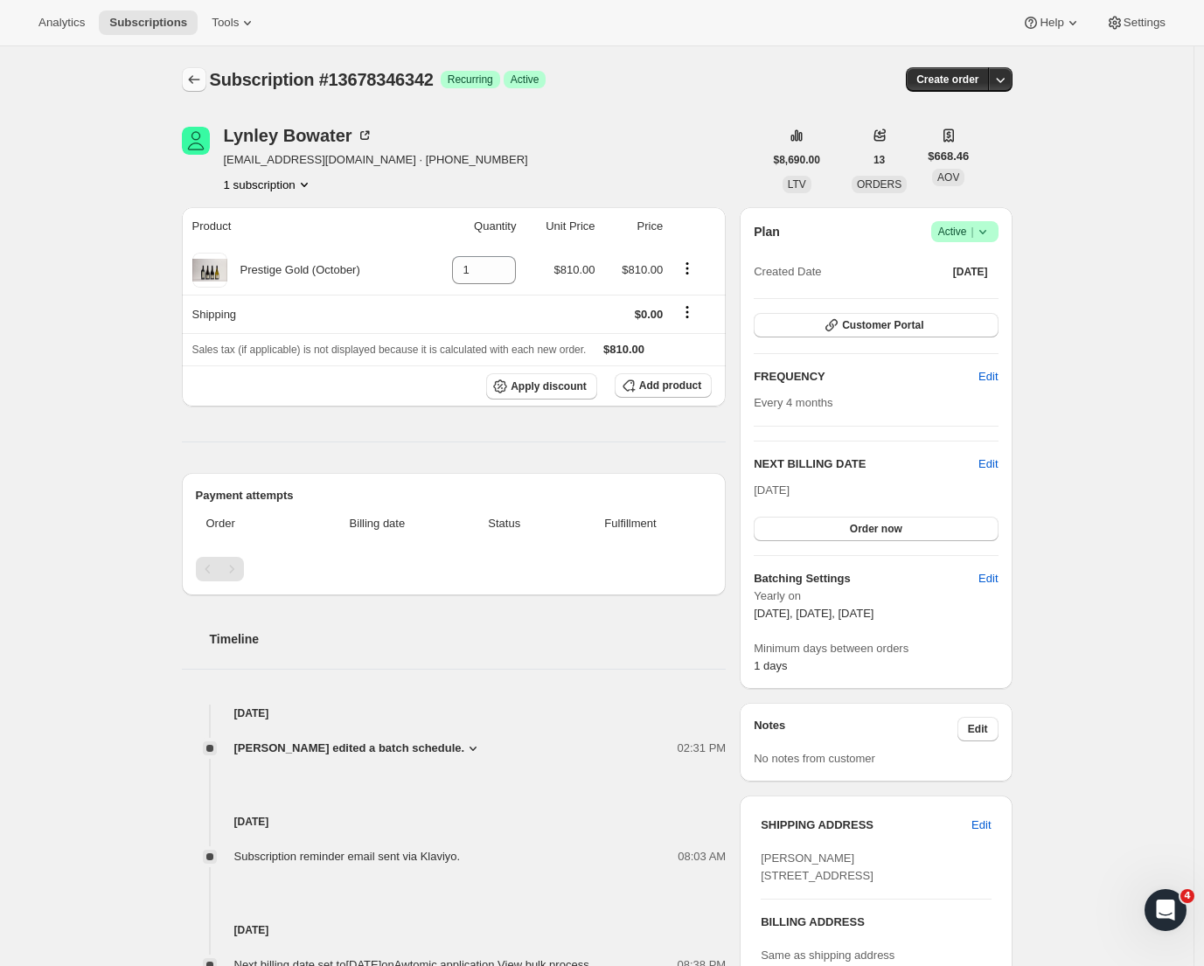
click at [196, 71] on button "Subscriptions" at bounding box center [194, 79] width 24 height 24
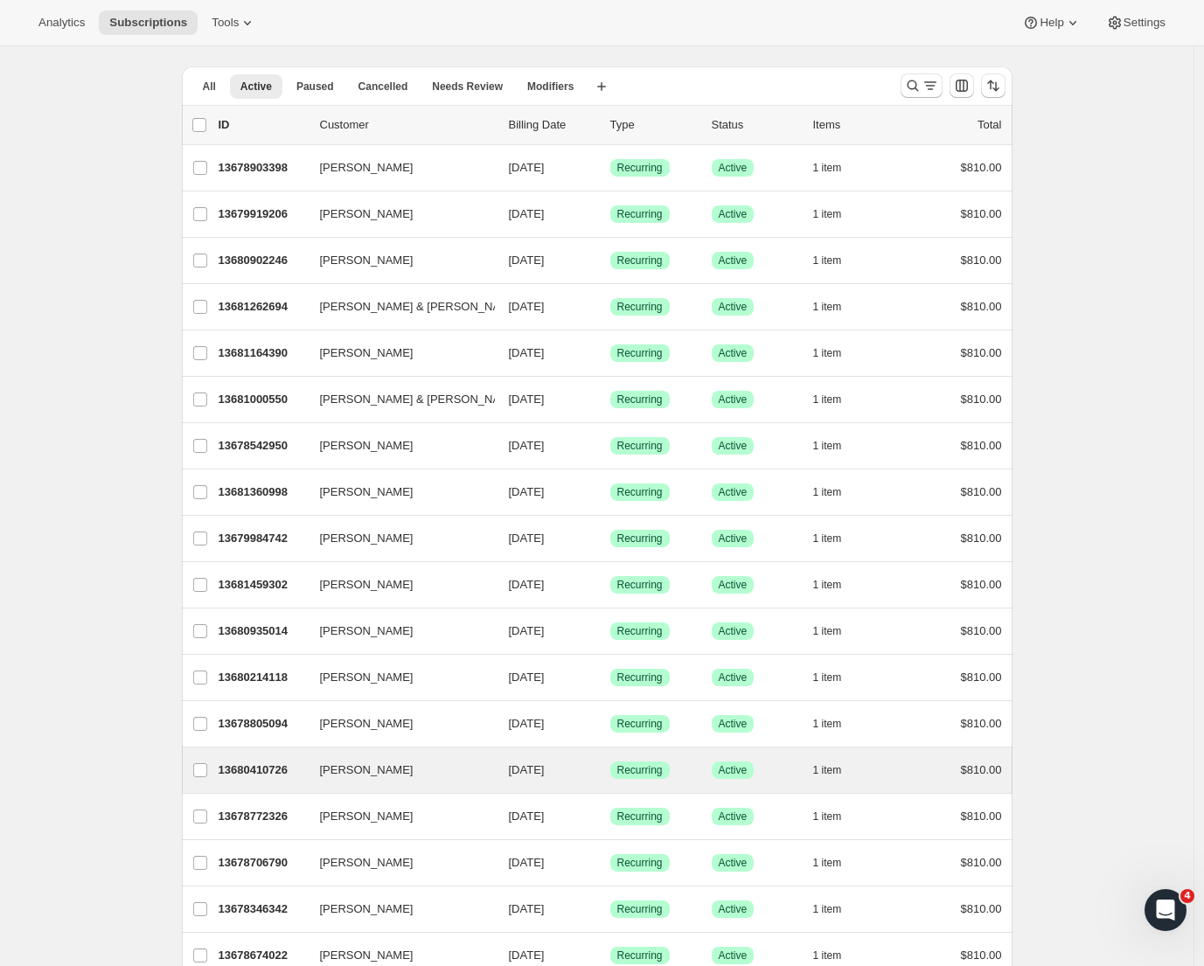
scroll to position [448, 0]
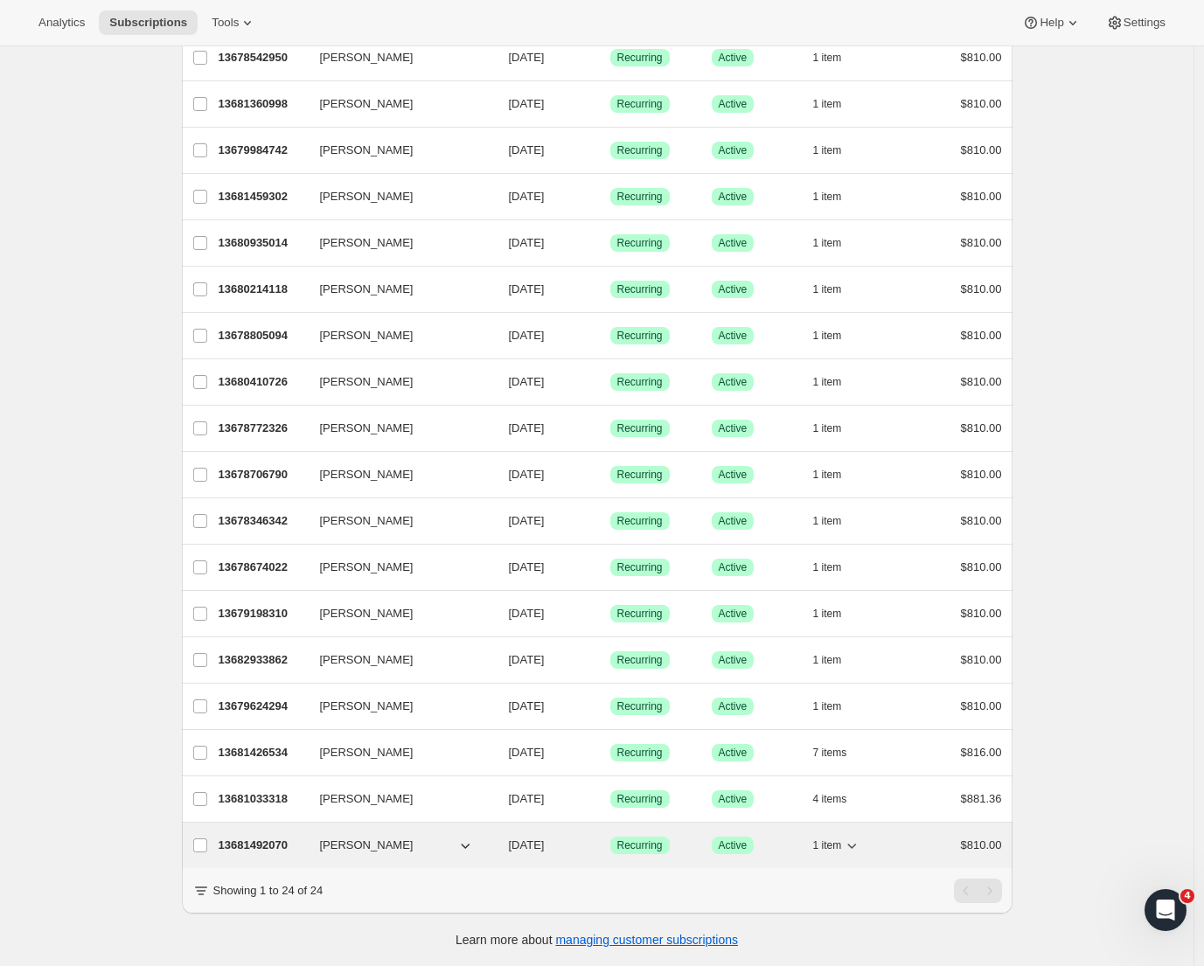
click at [268, 837] on p "13681492070" at bounding box center [262, 845] width 87 height 17
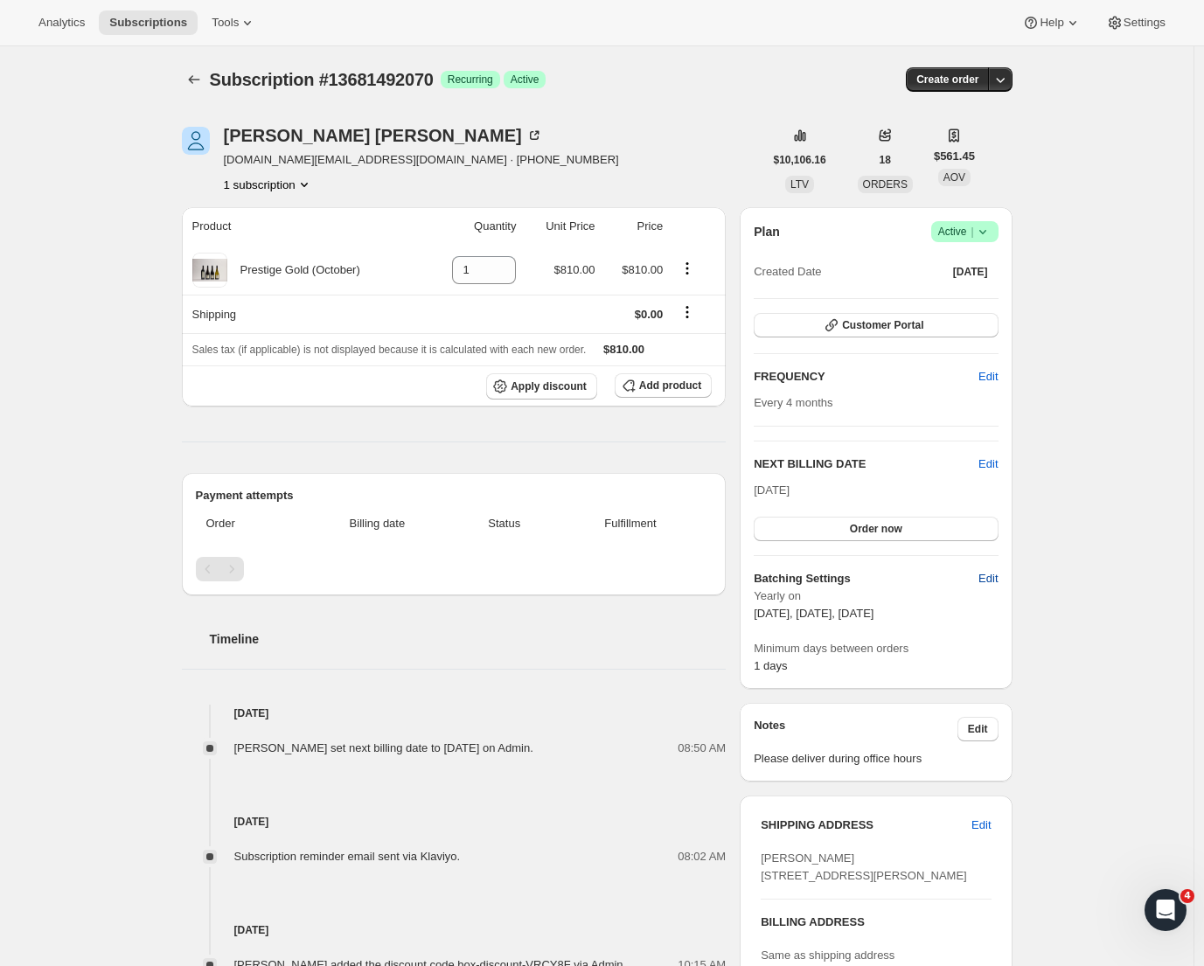
click at [998, 573] on span "Edit" at bounding box center [988, 578] width 19 height 17
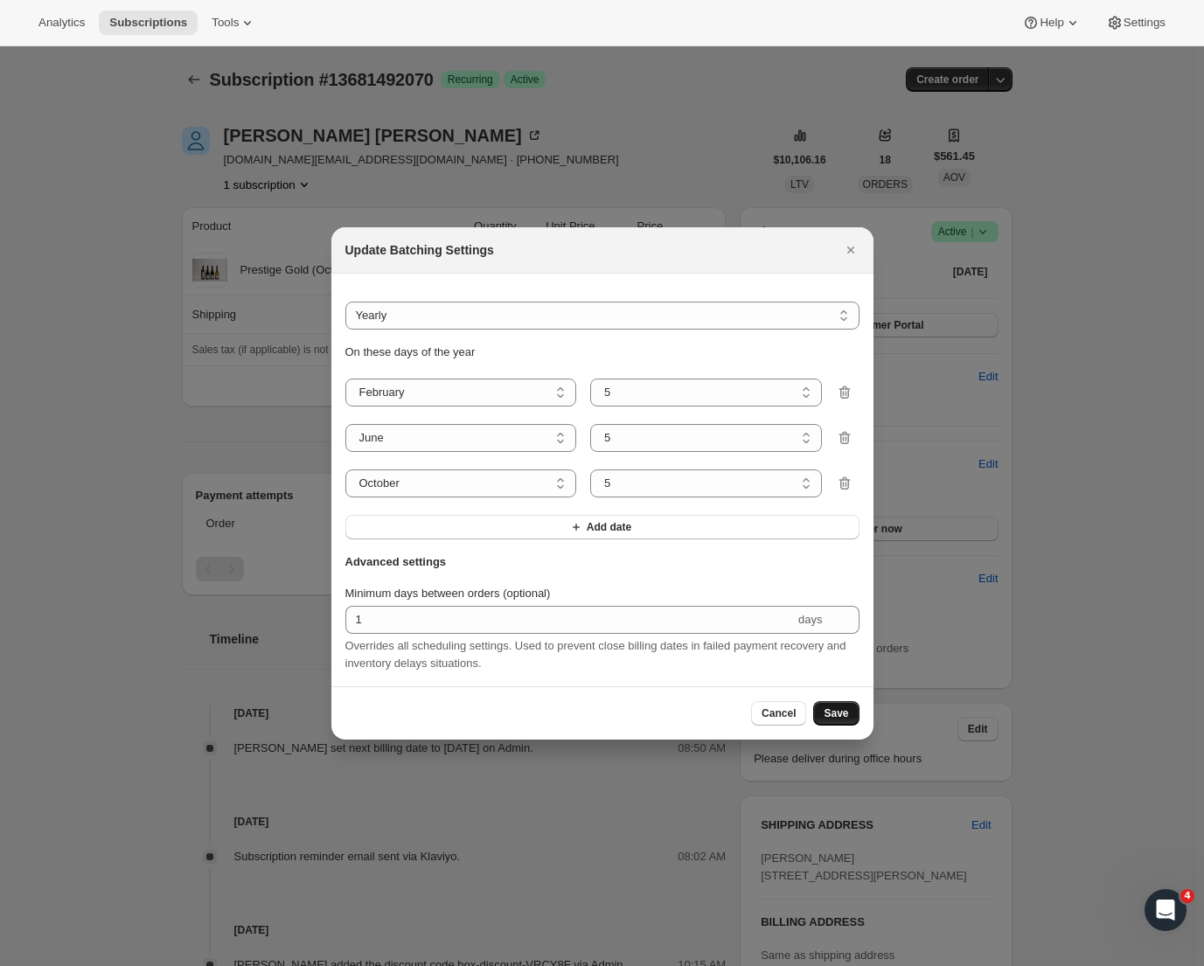
click at [844, 721] on span "Save" at bounding box center [836, 714] width 24 height 14
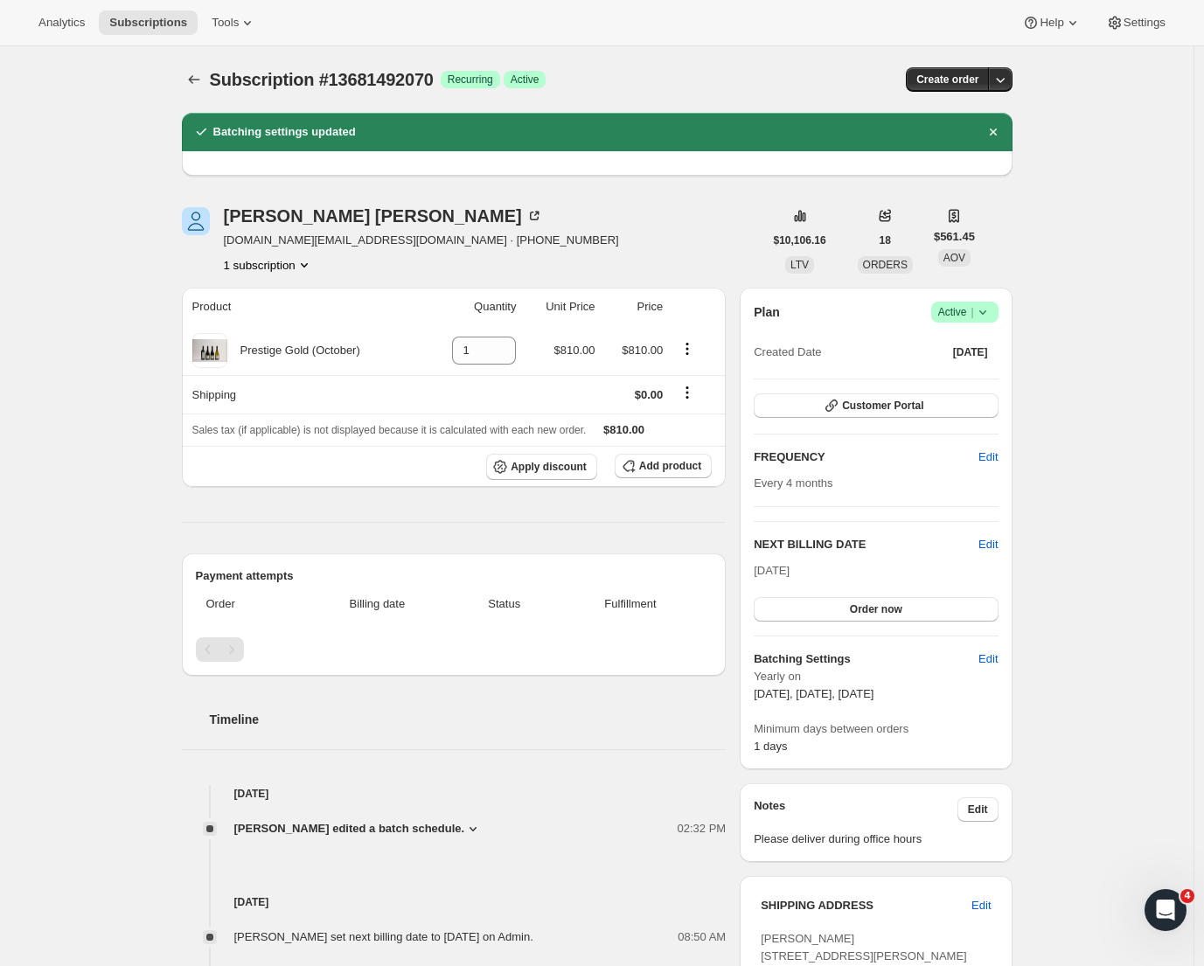
click at [210, 85] on div at bounding box center [196, 79] width 28 height 24
click at [199, 78] on icon "Subscriptions" at bounding box center [193, 79] width 17 height 17
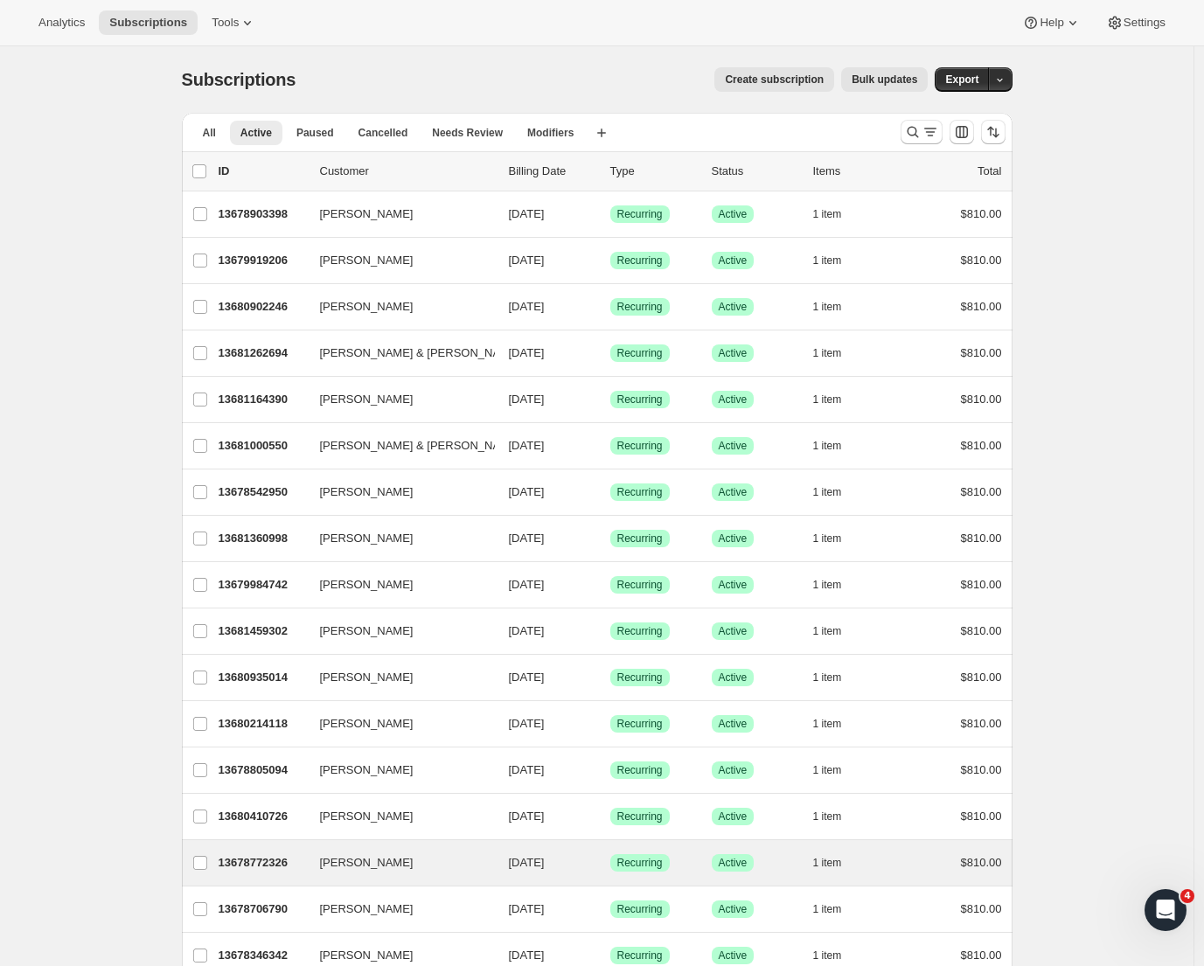
scroll to position [448, 0]
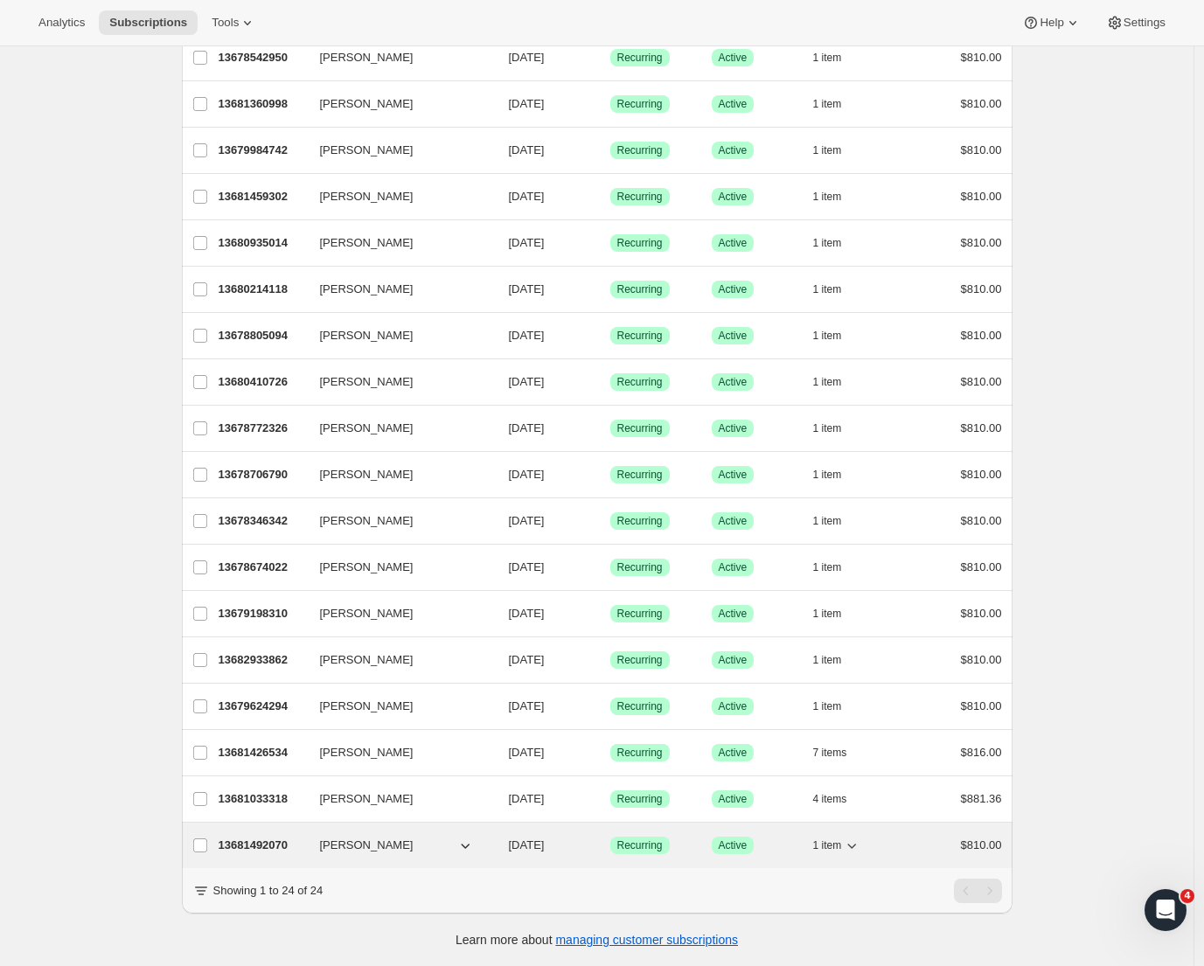
click at [236, 837] on p "13681492070" at bounding box center [262, 845] width 87 height 17
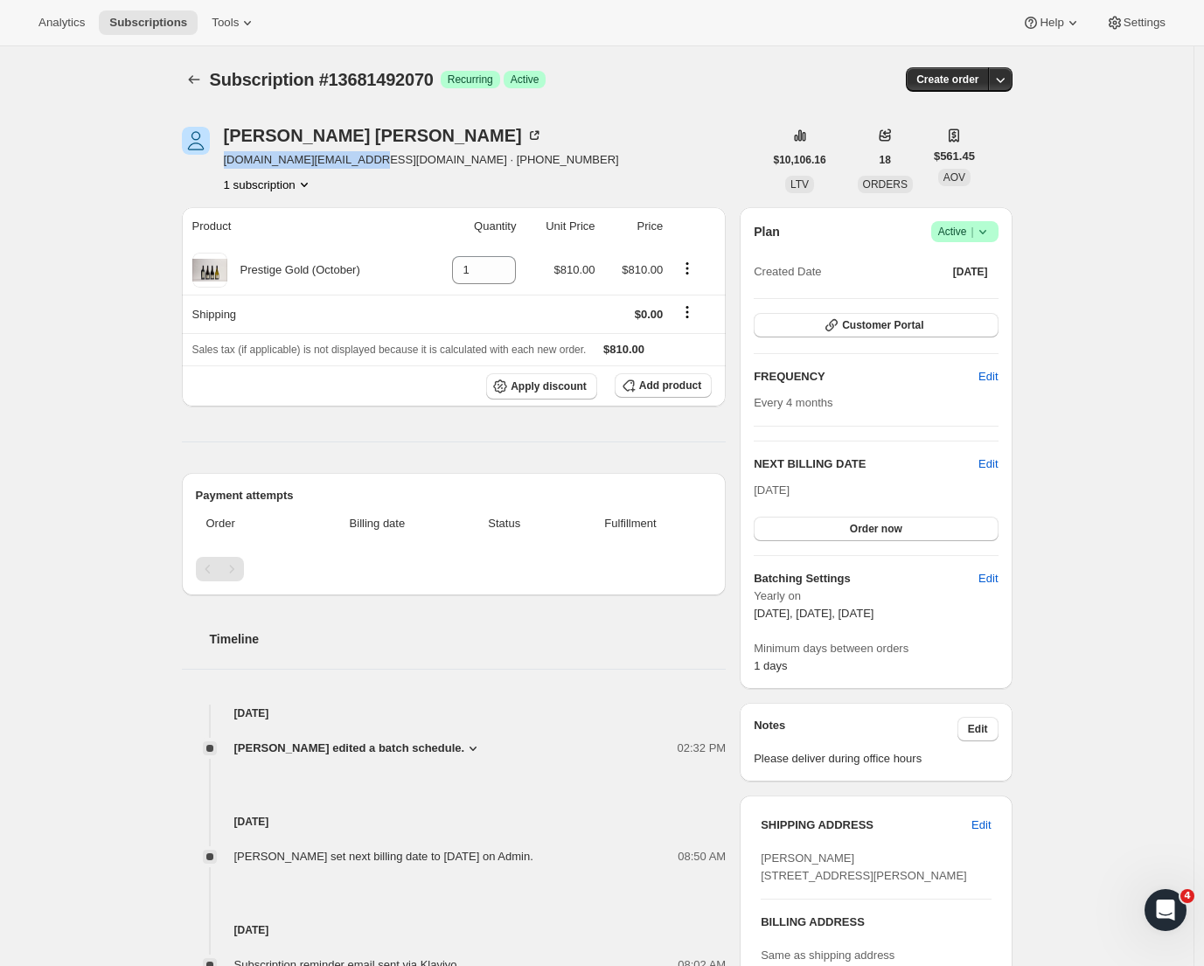
drag, startPoint x: 227, startPoint y: 160, endPoint x: 379, endPoint y: 159, distance: 152.2
click at [379, 159] on div "[PERSON_NAME] [DOMAIN_NAME][EMAIL_ADDRESS][DOMAIN_NAME] · [PHONE_NUMBER] subscr…" at bounding box center [473, 160] width 582 height 66
copy span "[DOMAIN_NAME][EMAIL_ADDRESS][DOMAIN_NAME]"
click at [197, 77] on icon "Subscriptions" at bounding box center [193, 79] width 11 height 9
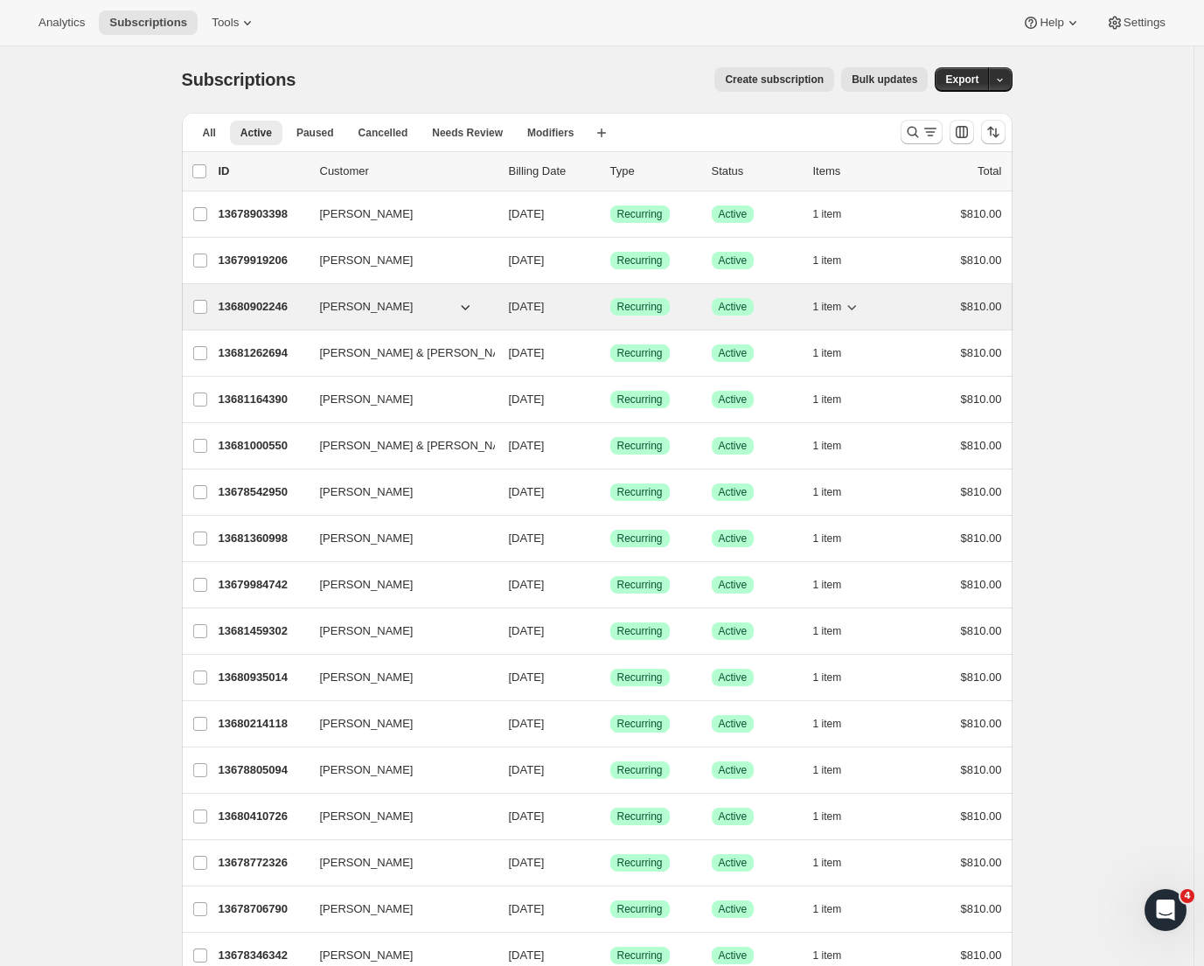
click at [256, 308] on p "13680902246" at bounding box center [262, 306] width 87 height 17
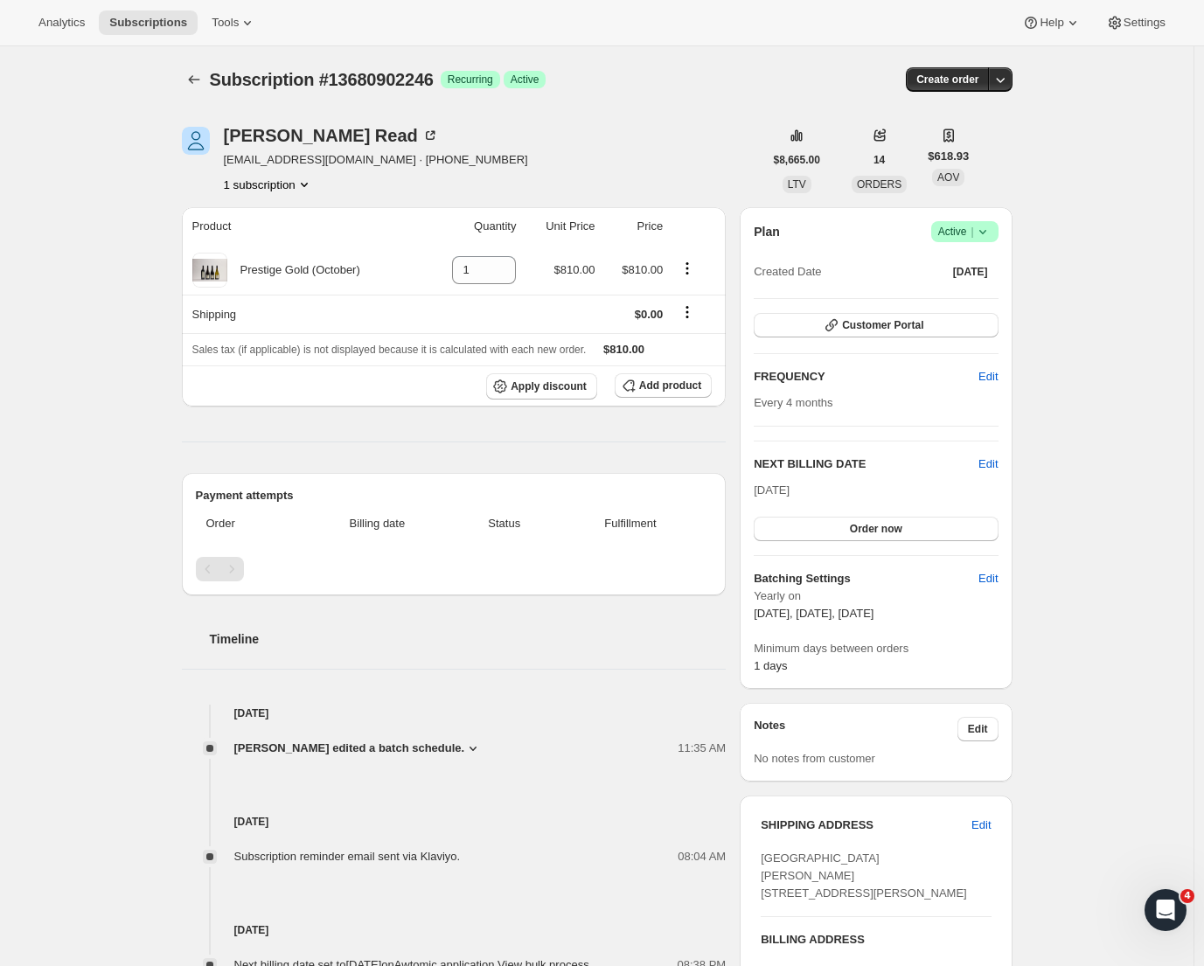
click at [215, 79] on span "Subscription #13680902246" at bounding box center [322, 79] width 224 height 19
click at [195, 72] on icon "Subscriptions" at bounding box center [193, 79] width 17 height 17
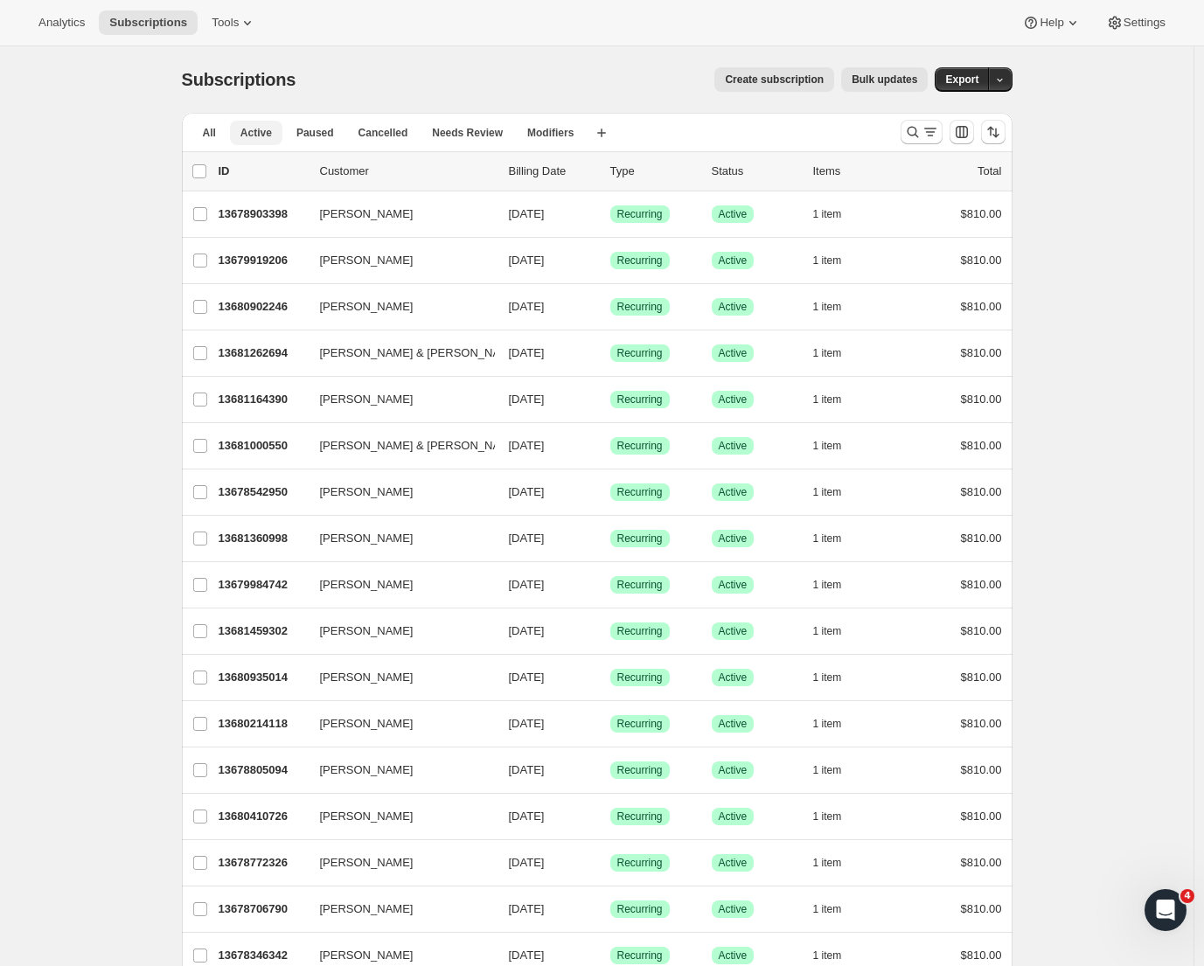
click at [248, 130] on span "Active" at bounding box center [255, 133] width 31 height 14
click at [918, 129] on icon "Search and filter results" at bounding box center [912, 132] width 11 height 11
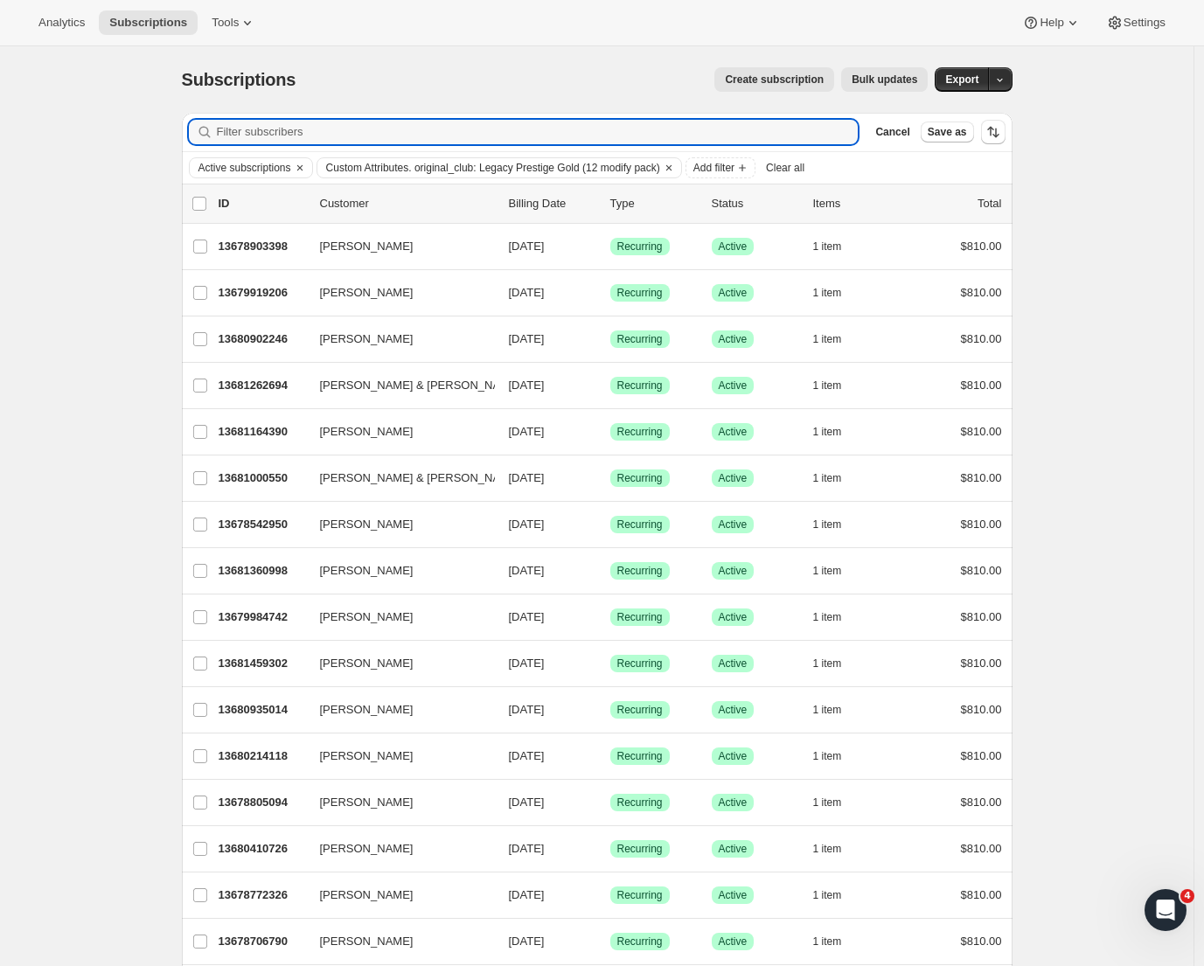
click at [805, 166] on span "Clear all" at bounding box center [785, 168] width 38 height 14
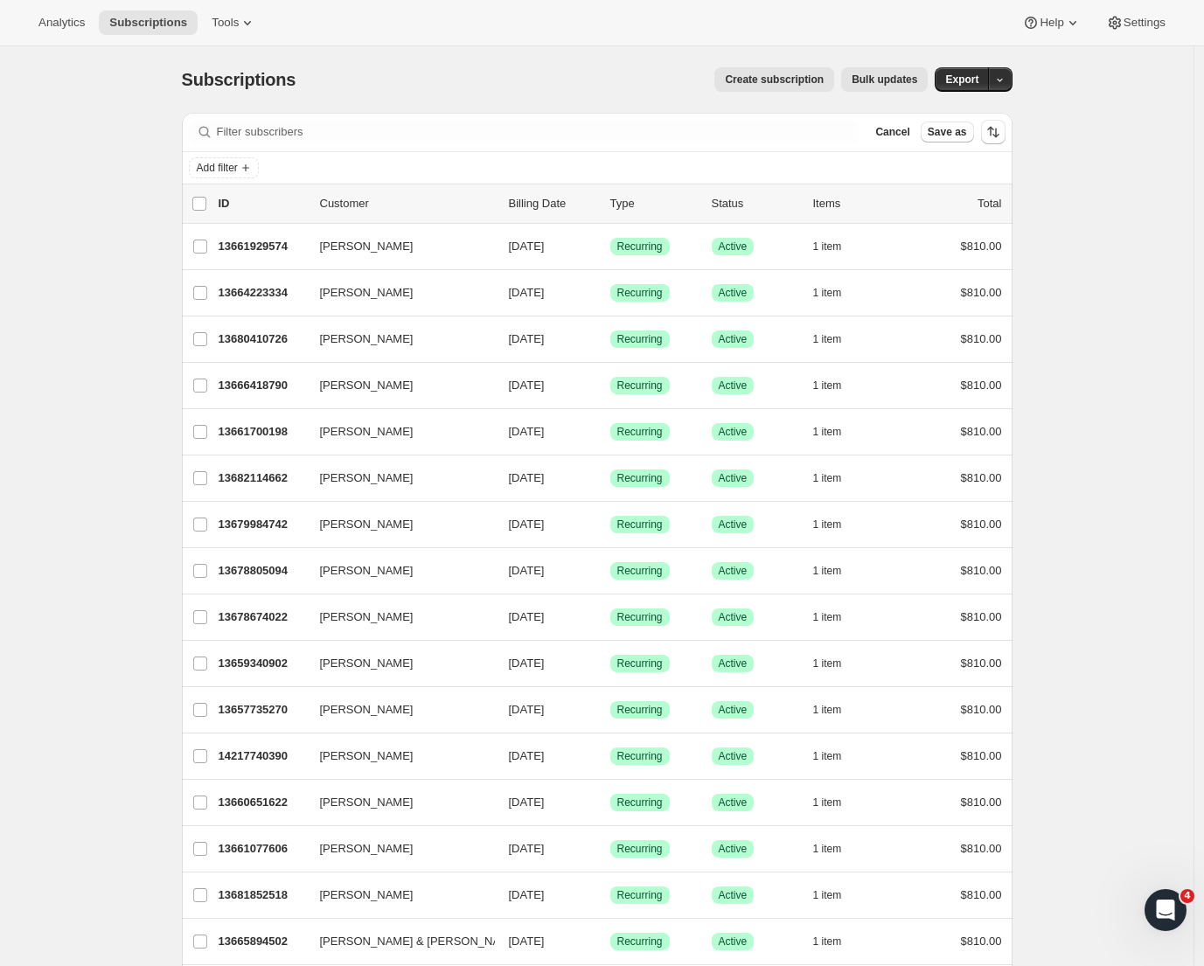
click at [242, 159] on button "Add filter" at bounding box center [224, 167] width 70 height 21
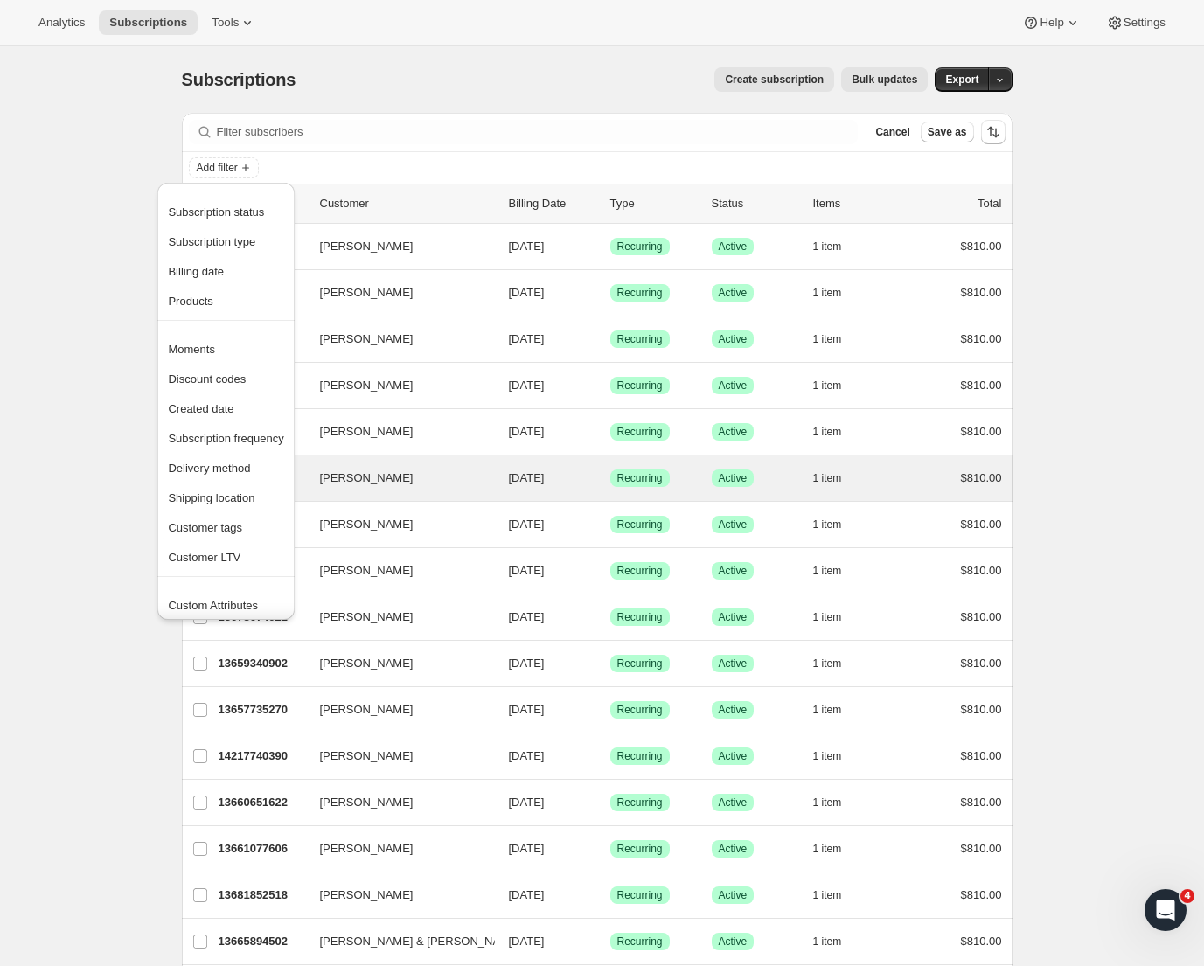
click at [221, 496] on span "Shipping location" at bounding box center [211, 497] width 87 height 13
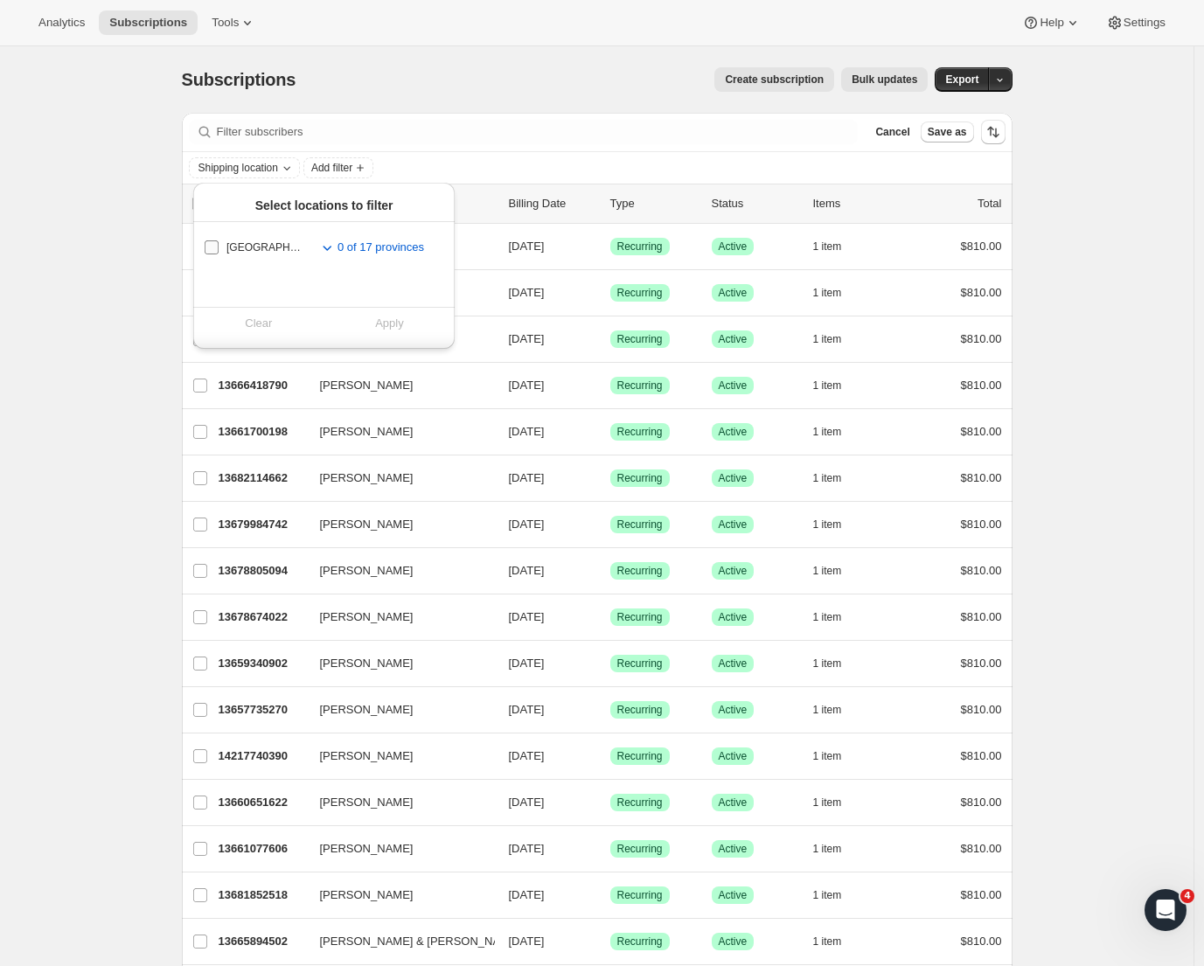
click at [237, 247] on span "[GEOGRAPHIC_DATA]" at bounding box center [264, 247] width 75 height 14
click at [219, 247] on input "[GEOGRAPHIC_DATA]" at bounding box center [212, 247] width 14 height 14
click at [265, 171] on span "Shipping location" at bounding box center [239, 168] width 80 height 14
click at [269, 168] on span "Shipping location" at bounding box center [239, 168] width 80 height 14
click at [238, 333] on div "Clear Apply" at bounding box center [323, 323] width 261 height 32
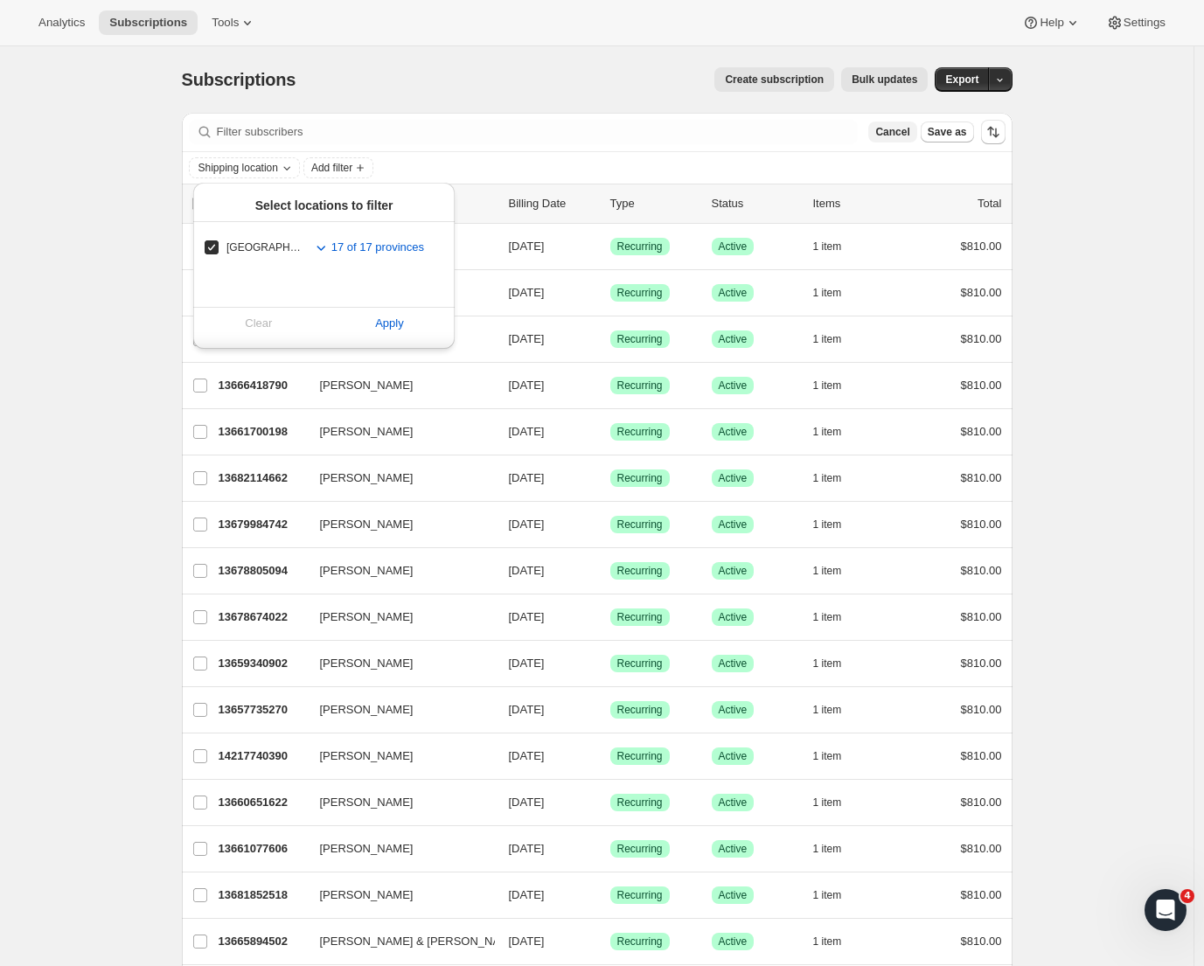
click at [896, 132] on span "Cancel" at bounding box center [892, 132] width 34 height 14
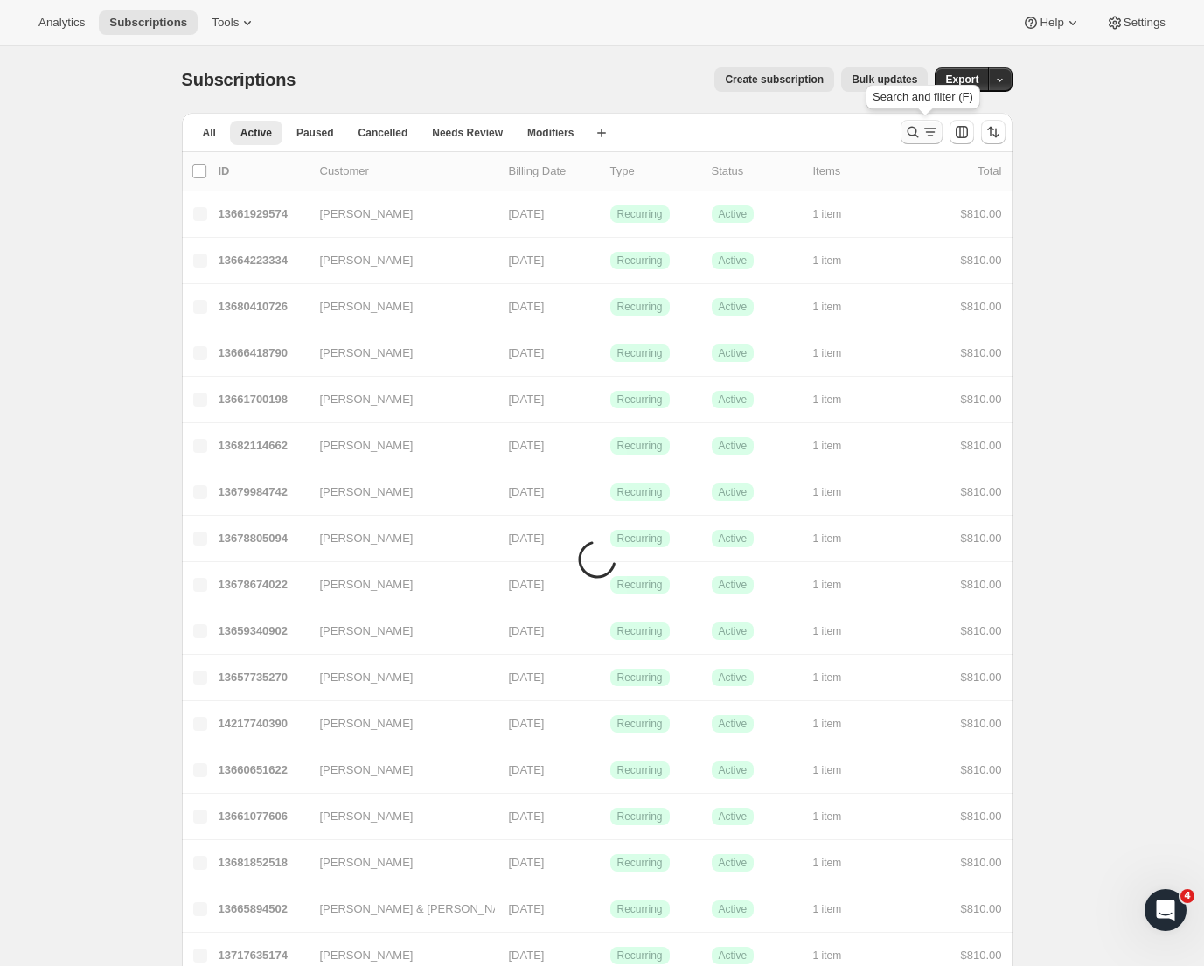
click at [917, 136] on icon "Search and filter results" at bounding box center [912, 132] width 11 height 11
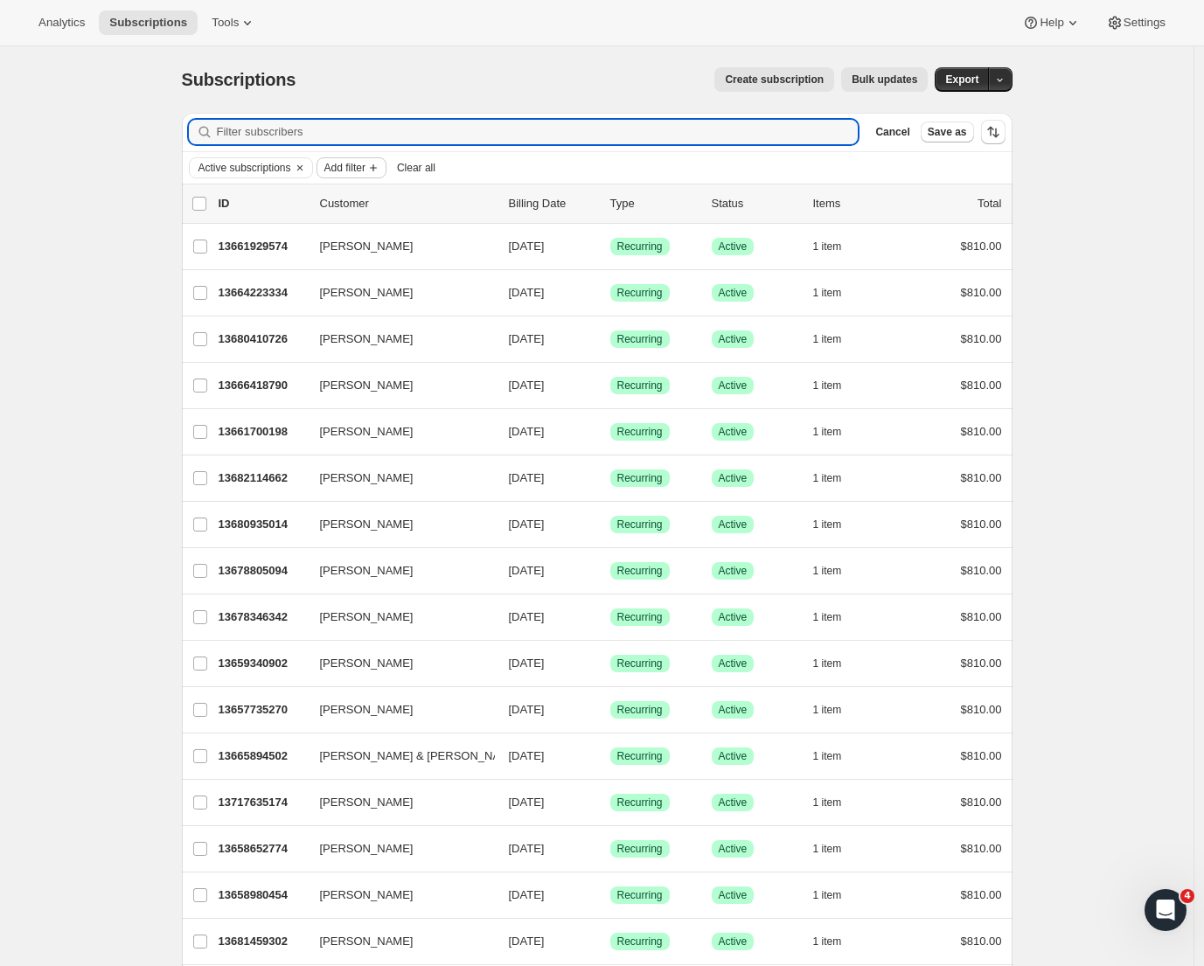
click at [366, 164] on span "Add filter" at bounding box center [344, 168] width 41 height 14
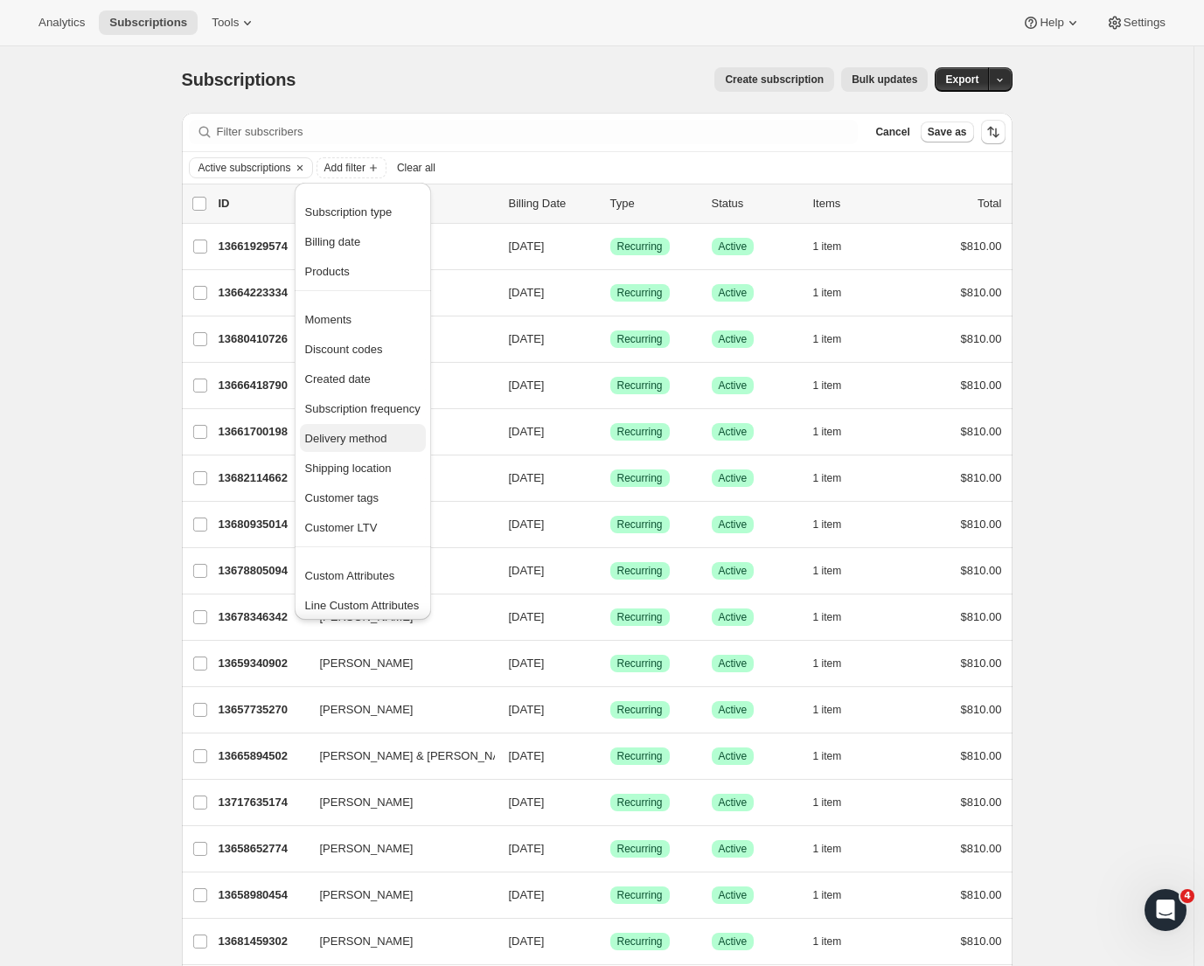
click at [380, 432] on span "Delivery method" at bounding box center [346, 438] width 82 height 13
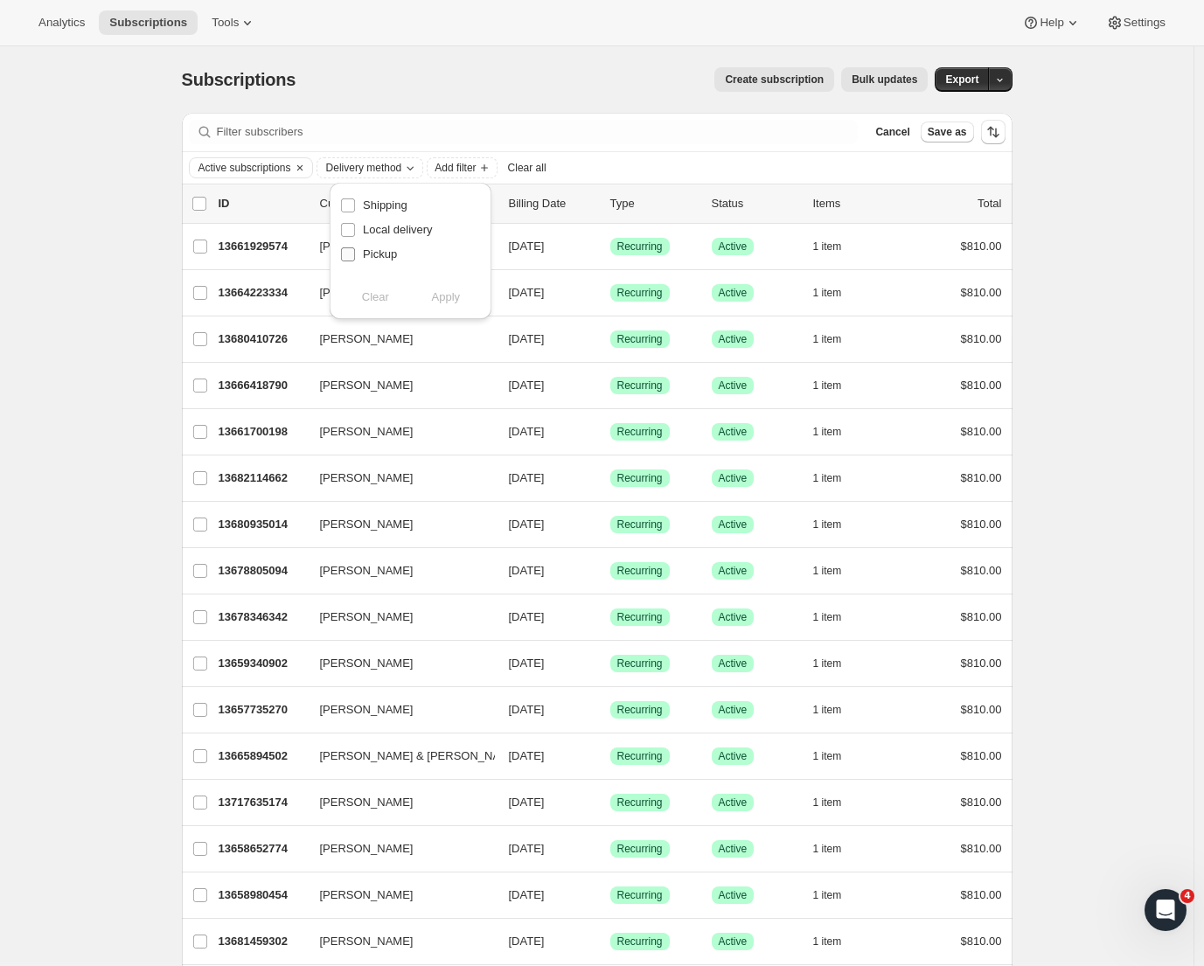
click at [348, 253] on input "Pickup" at bounding box center [348, 254] width 14 height 14
click at [442, 295] on span "Apply" at bounding box center [446, 297] width 29 height 17
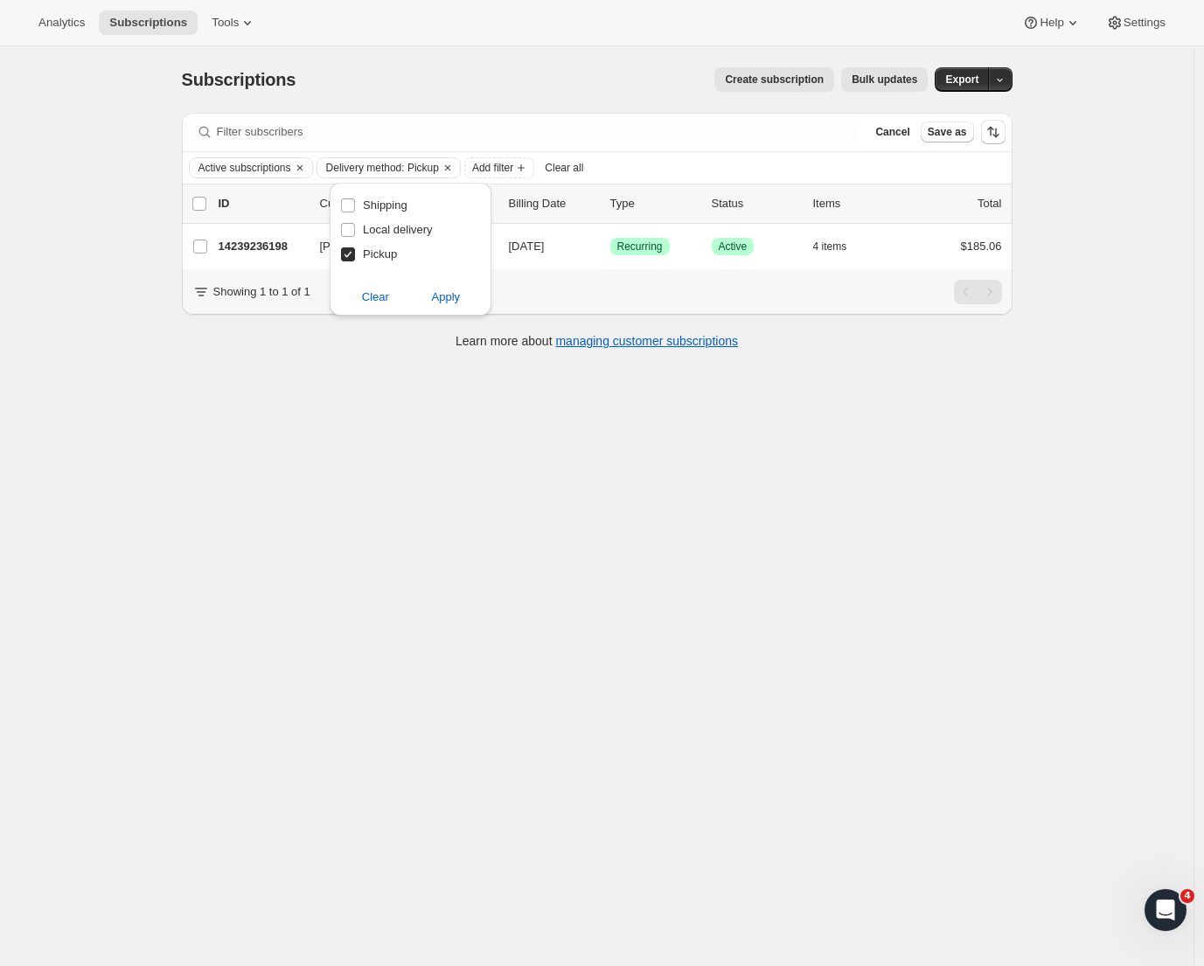
click at [80, 328] on div "Subscriptions. This page is ready Subscriptions Create subscription Bulk update…" at bounding box center [597, 529] width 1194 height 966
click at [126, 227] on div "Subscriptions. This page is ready Subscriptions Create subscription Bulk update…" at bounding box center [597, 529] width 1194 height 966
click at [157, 18] on span "Subscriptions" at bounding box center [148, 23] width 78 height 14
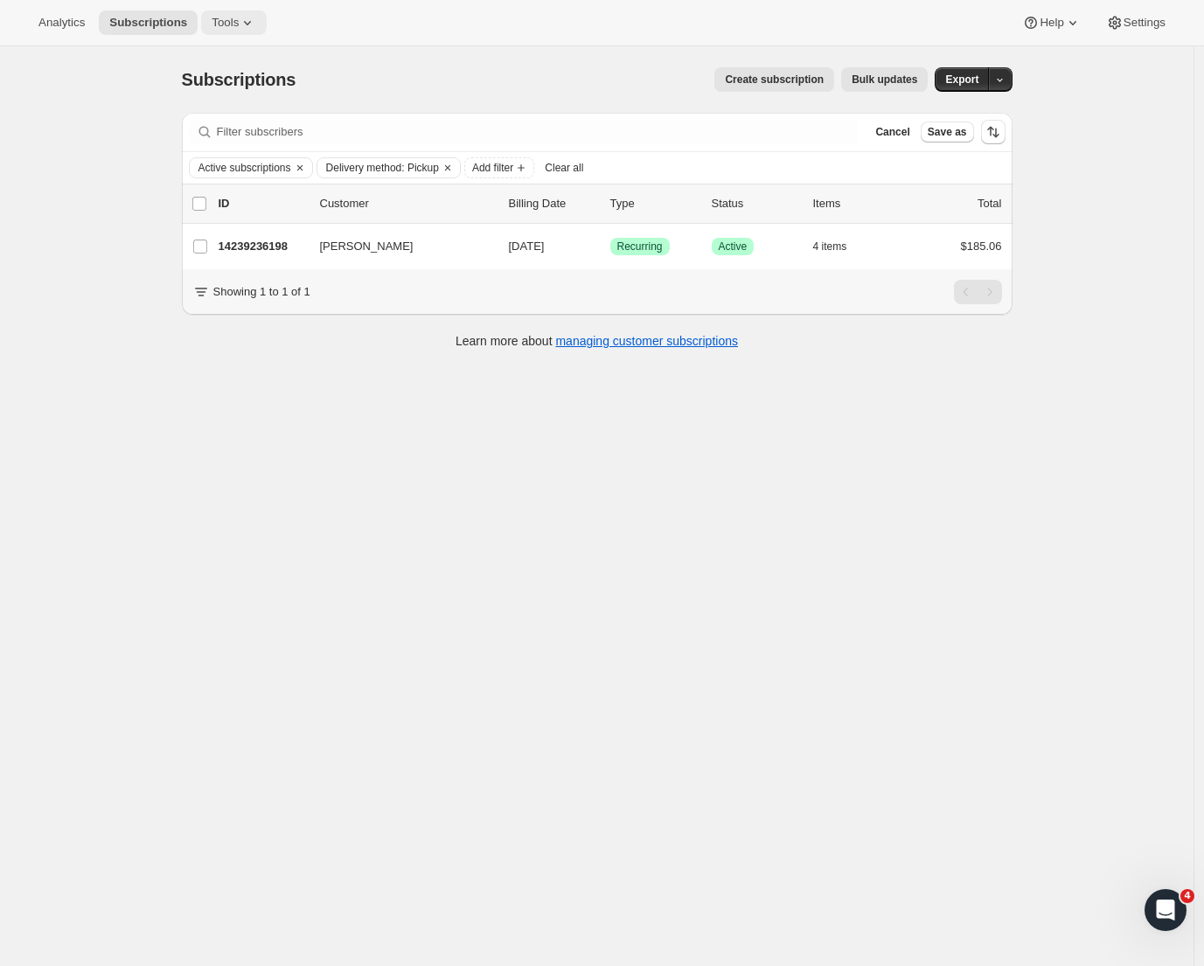
click at [212, 17] on span "Tools" at bounding box center [225, 23] width 27 height 14
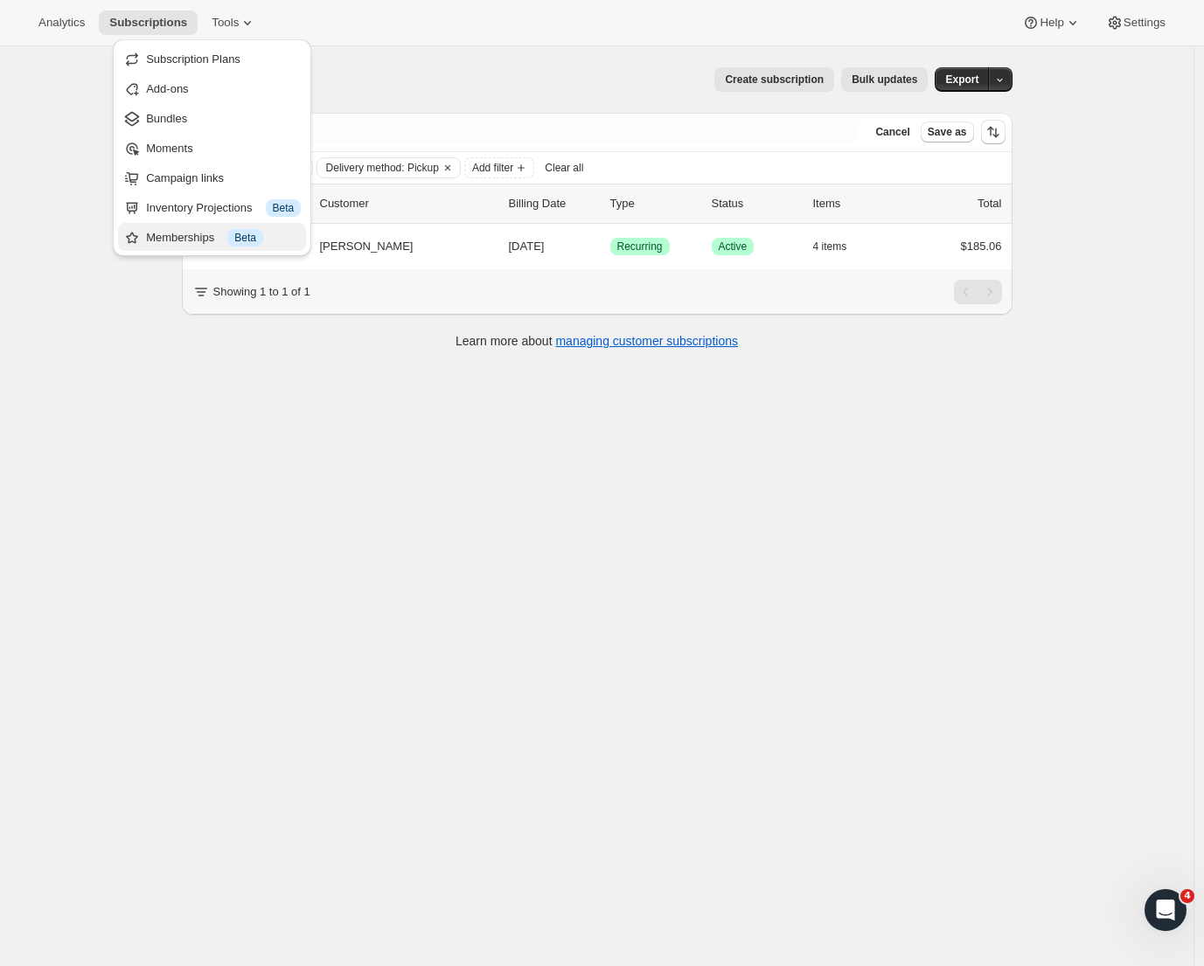
click at [184, 238] on div "Memberships Info Beta" at bounding box center [223, 237] width 155 height 17
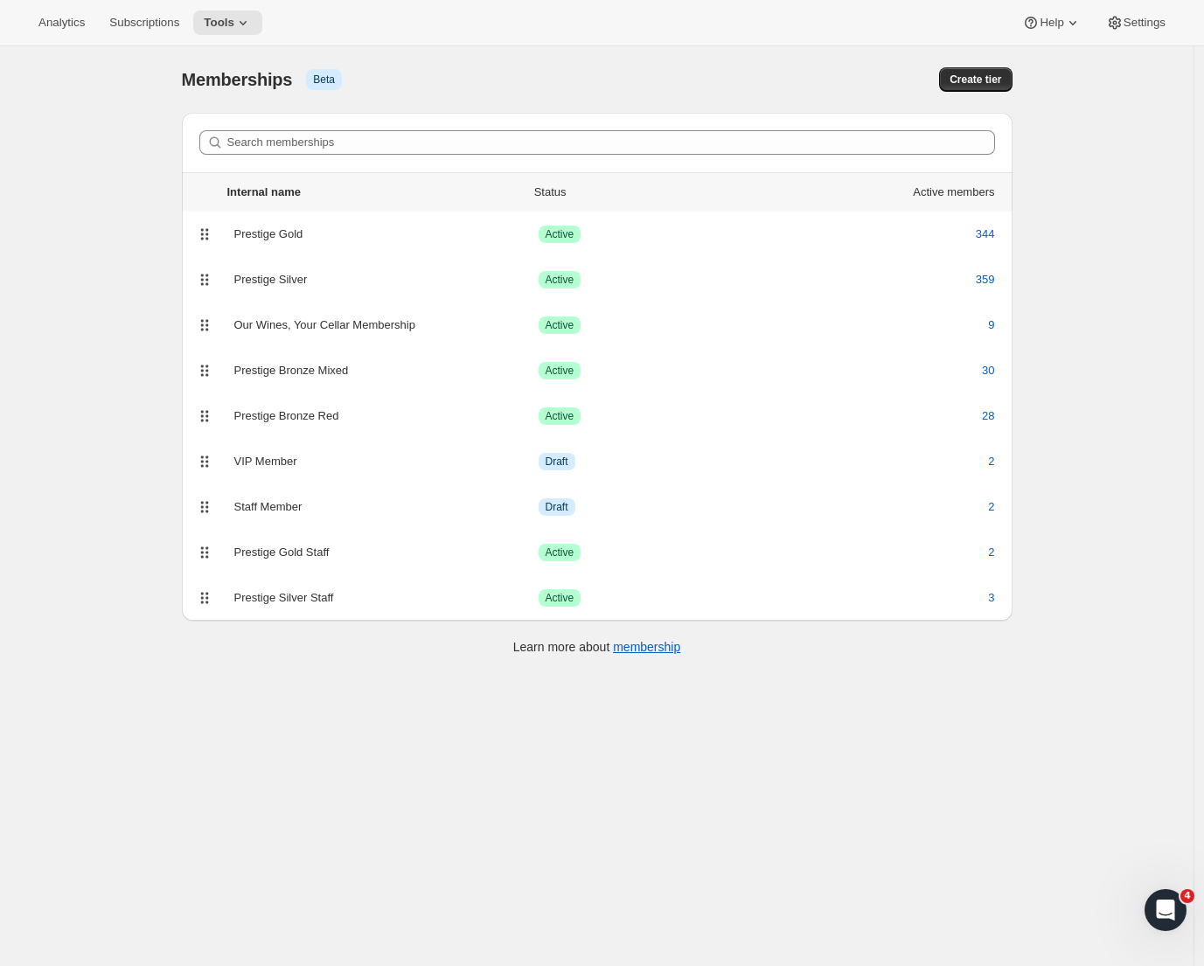
click at [56, 372] on div "[object Object]. This page is ready Memberships Info Beta Create tier Search me…" at bounding box center [597, 529] width 1194 height 966
